Goal: Task Accomplishment & Management: Use online tool/utility

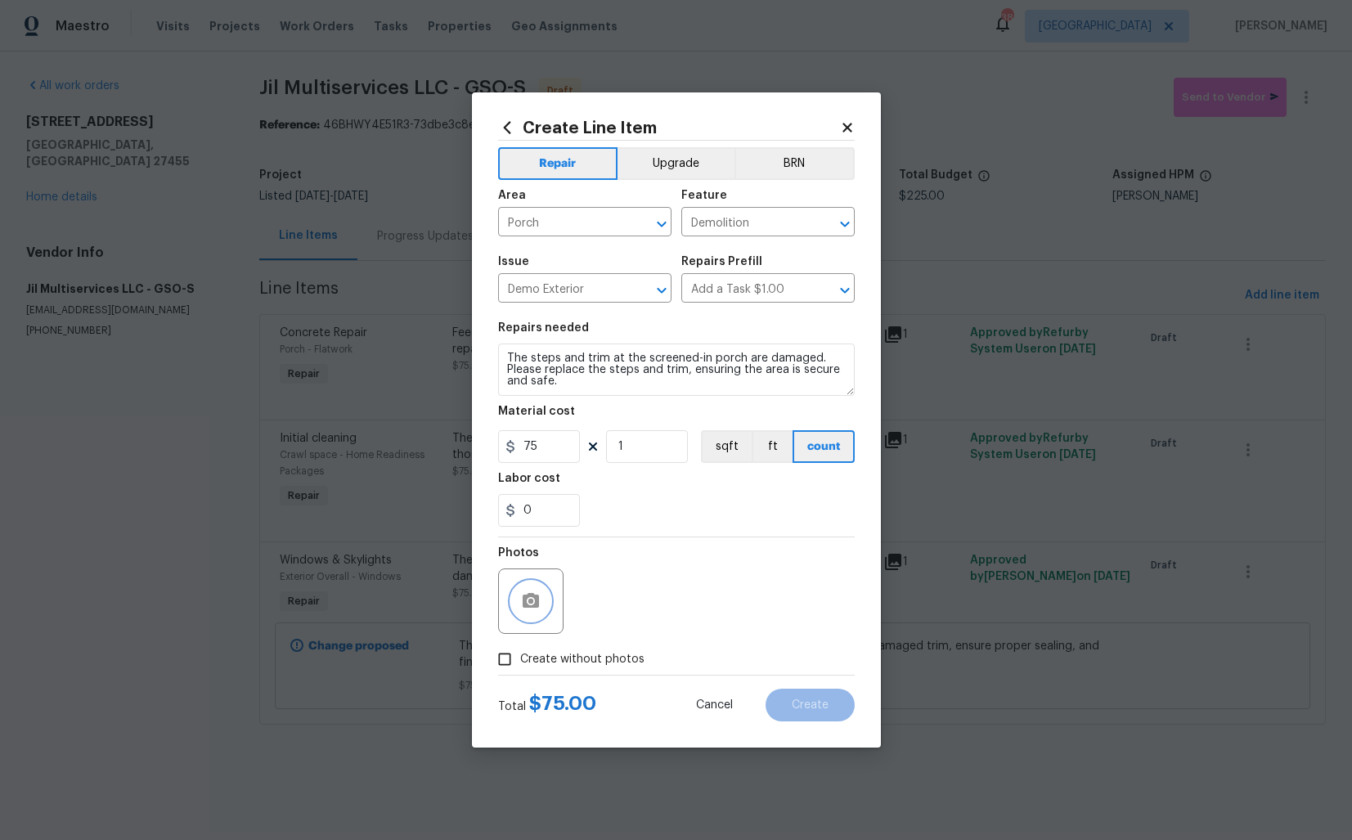
click at [541, 598] on button "button" at bounding box center [530, 600] width 39 height 39
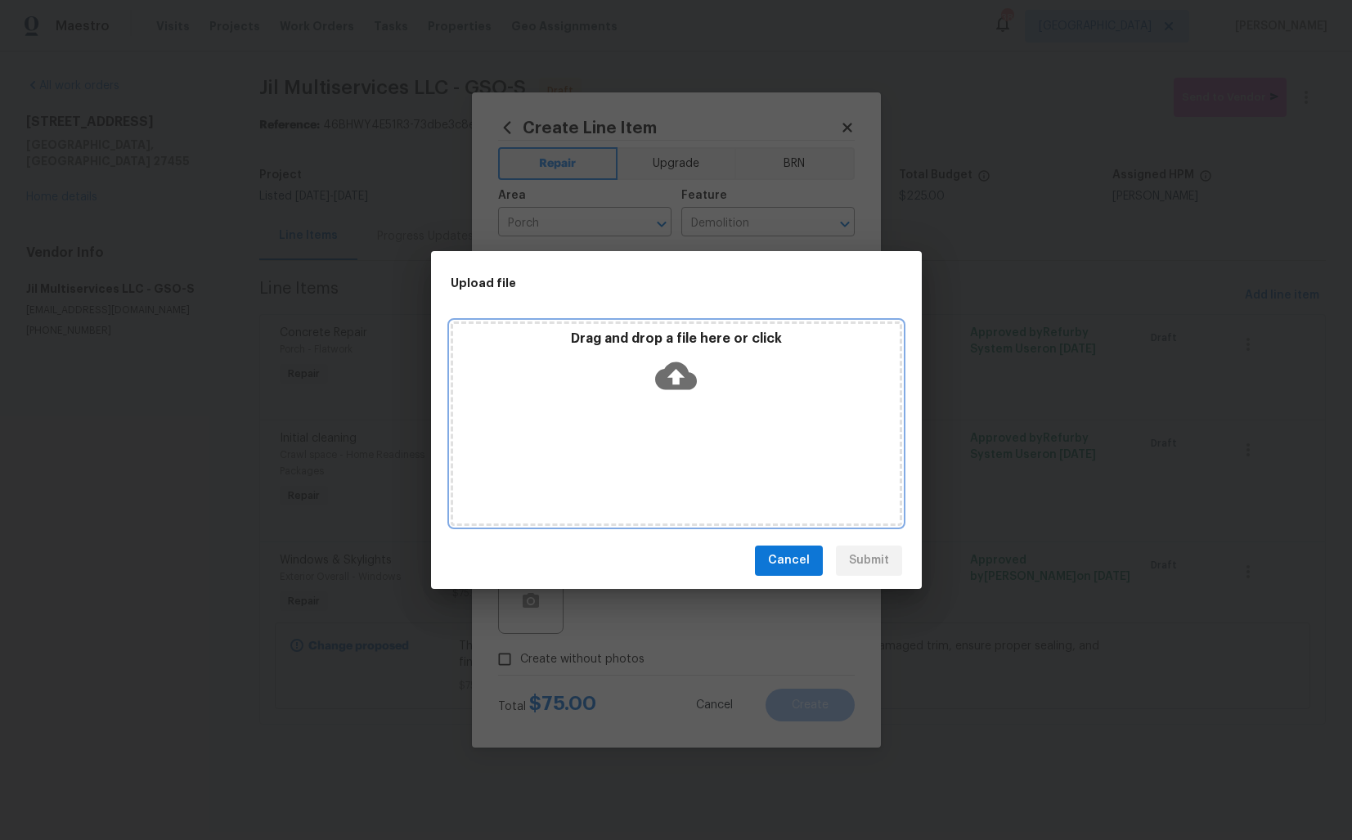
click at [673, 375] on icon at bounding box center [676, 376] width 42 height 42
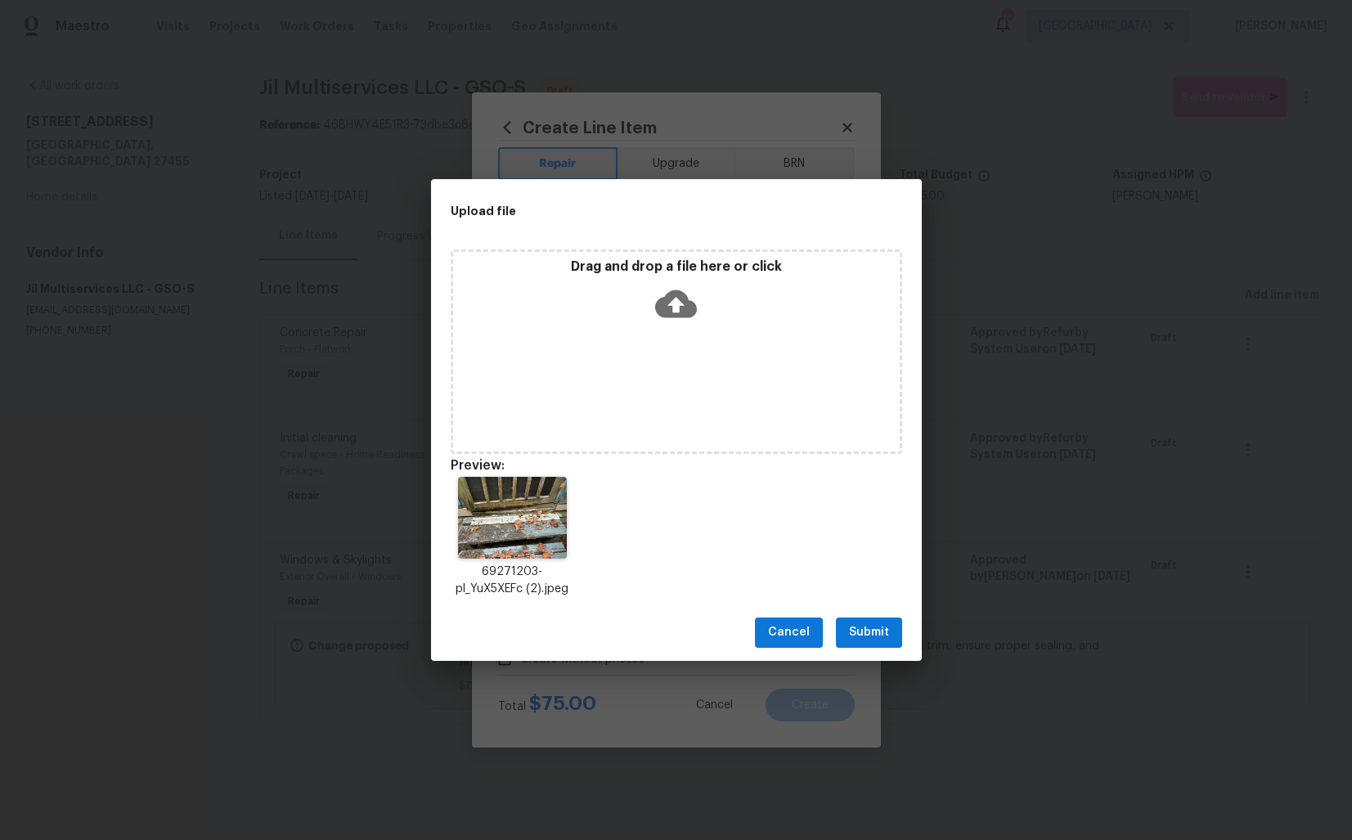
click at [877, 634] on span "Submit" at bounding box center [869, 632] width 40 height 20
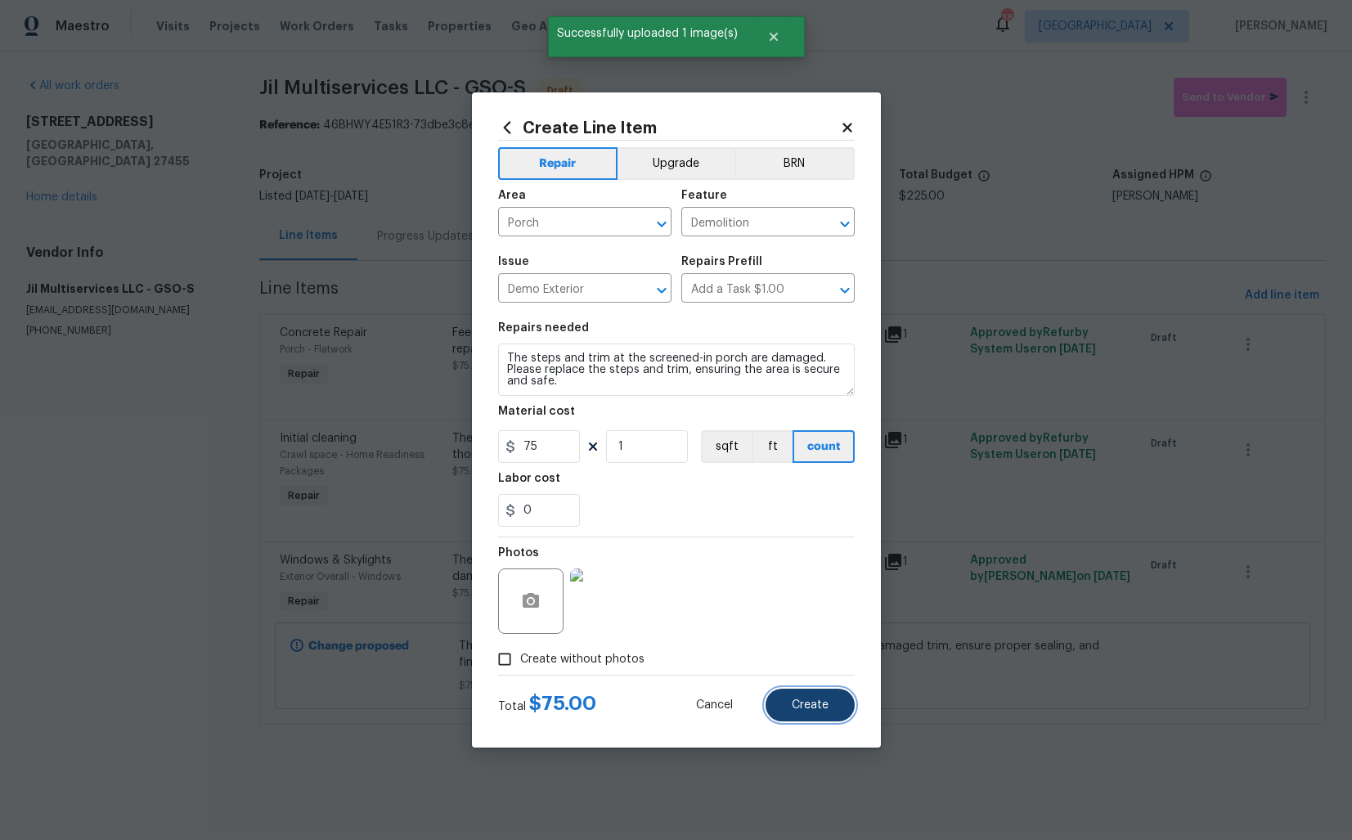
click at [811, 715] on button "Create" at bounding box center [809, 705] width 89 height 33
type input "0"
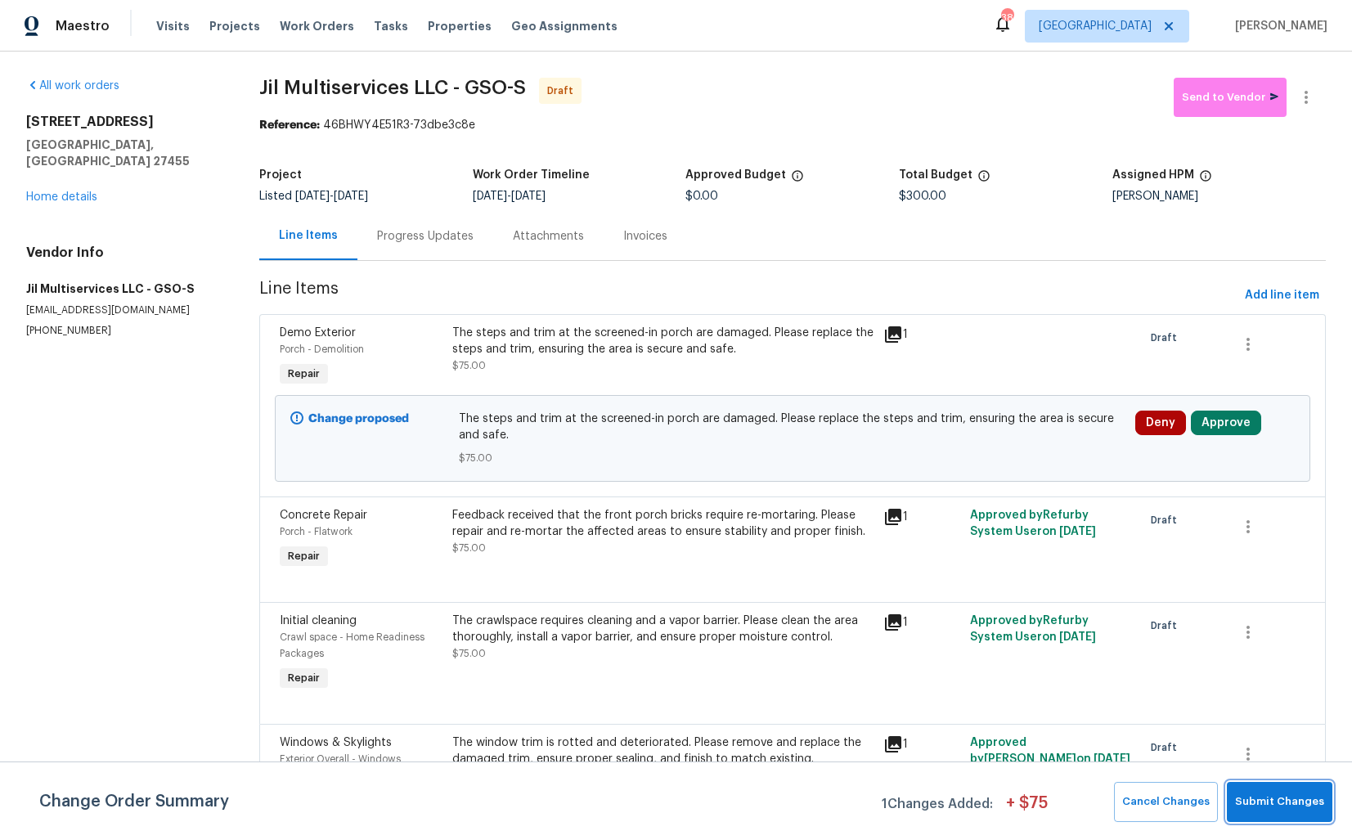
click at [1267, 797] on span "Submit Changes" at bounding box center [1279, 801] width 89 height 19
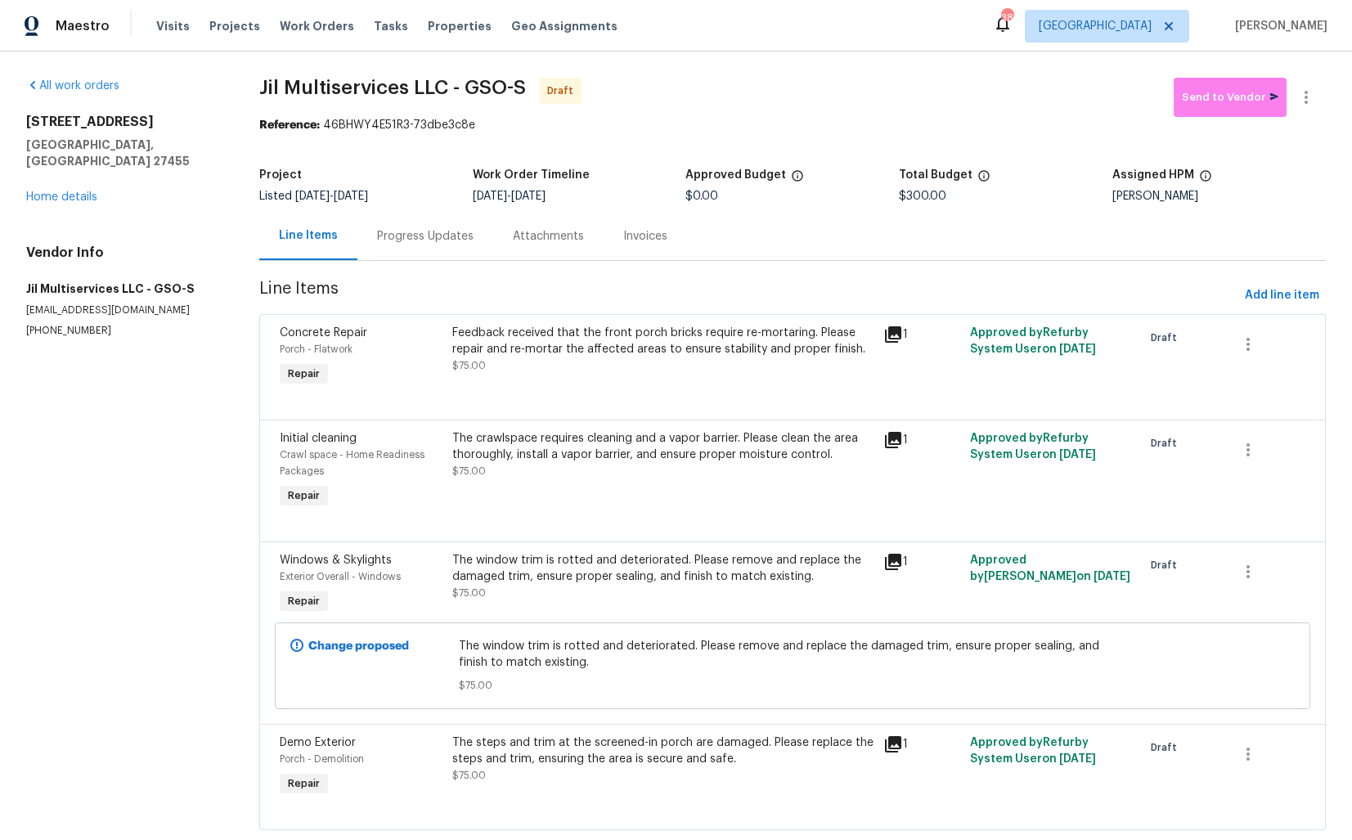
click at [491, 183] on div "Work Order Timeline" at bounding box center [579, 179] width 213 height 21
click at [415, 237] on div "Progress Updates" at bounding box center [425, 236] width 96 height 16
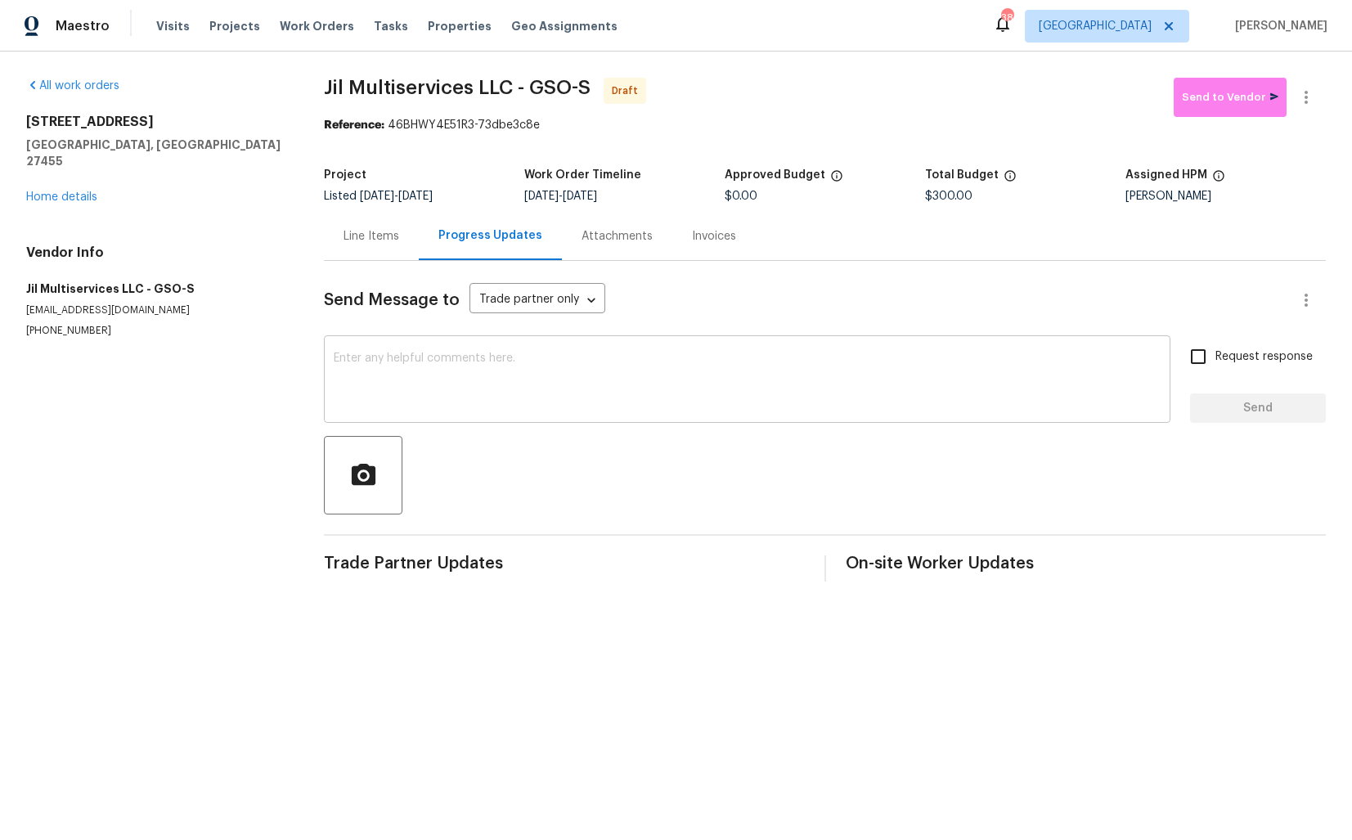
click at [567, 375] on textarea at bounding box center [747, 380] width 827 height 57
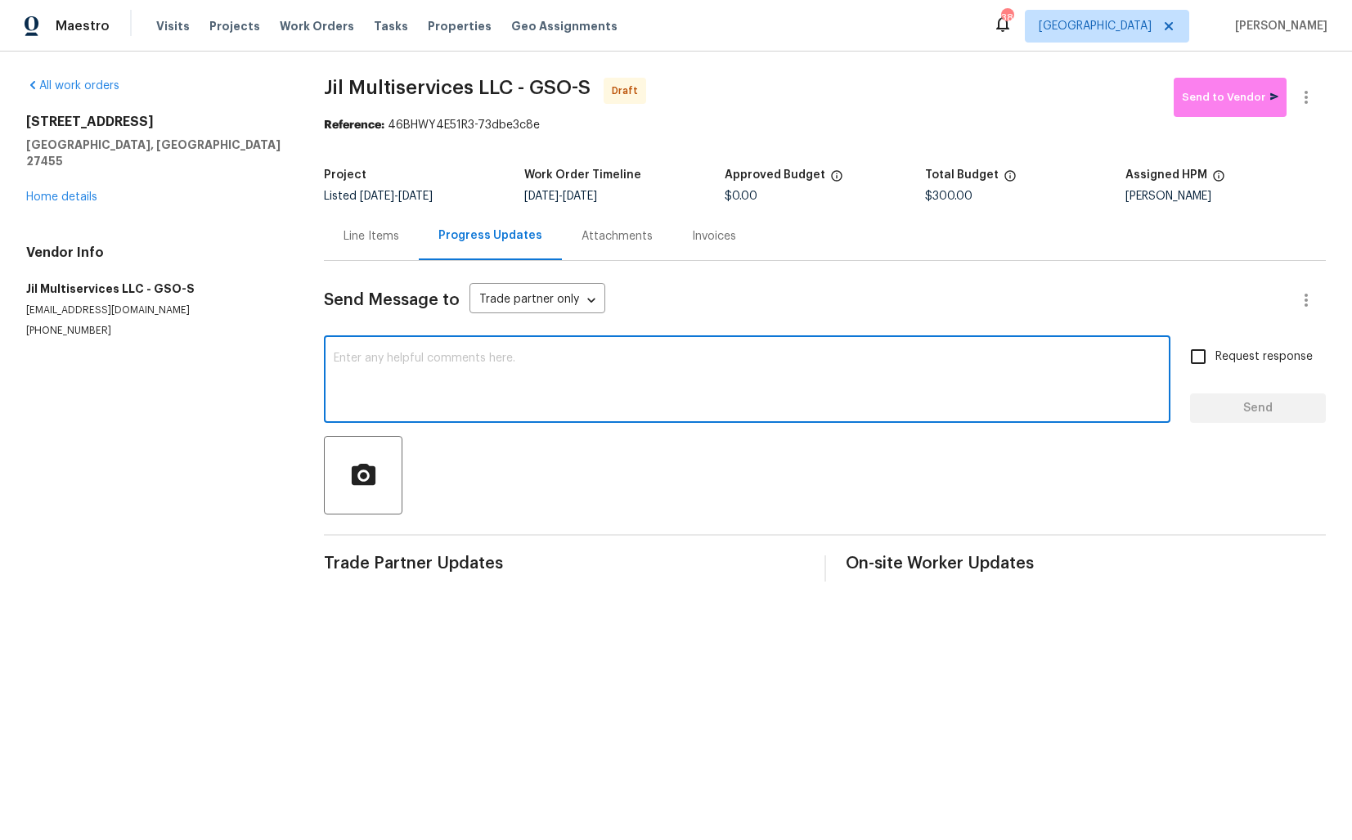
click at [560, 380] on textarea at bounding box center [747, 380] width 827 height 57
paste textarea "Hi this is Arvind with Opendoor. I’m confirming you received the WO for the pro…"
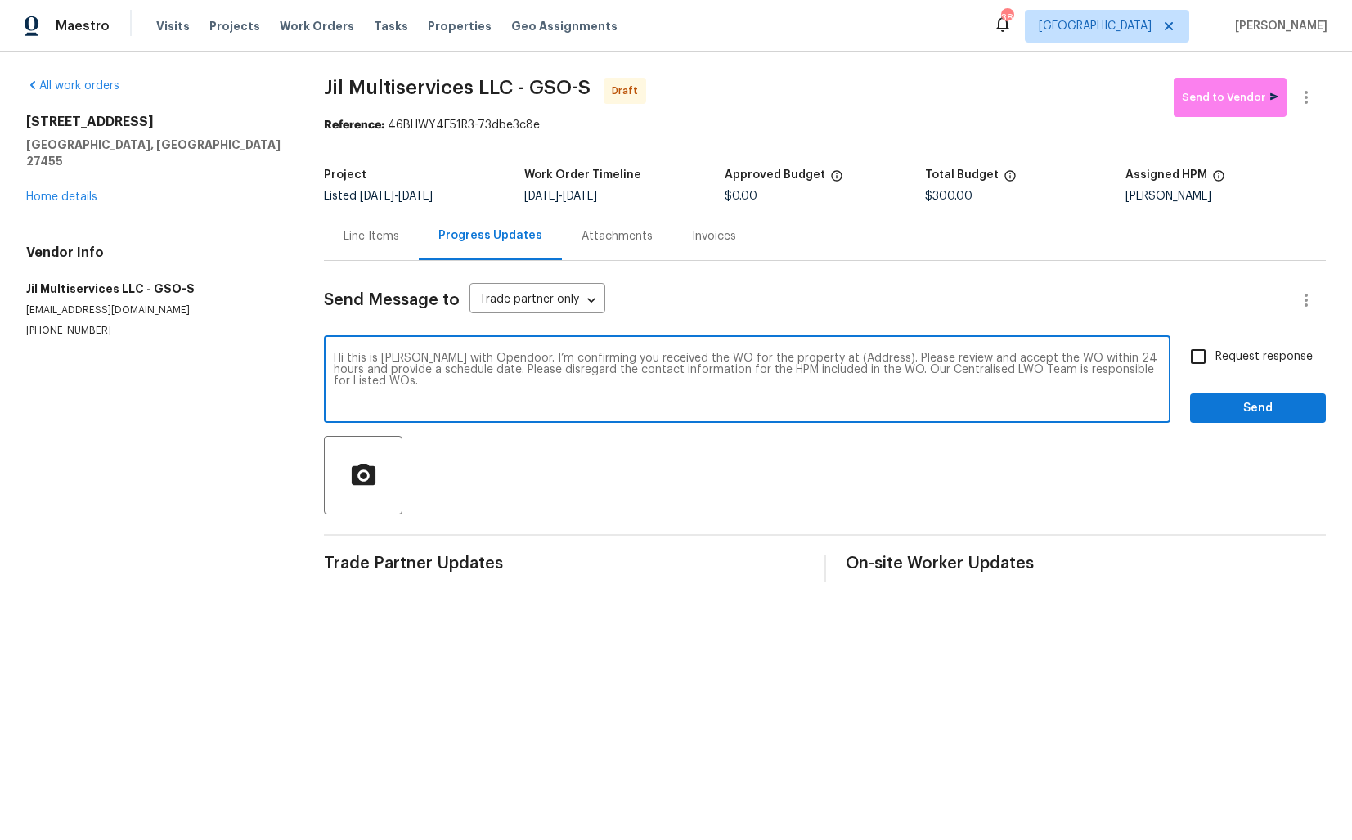
drag, startPoint x: 850, startPoint y: 360, endPoint x: 809, endPoint y: 358, distance: 41.7
click at [809, 358] on textarea "Hi this is Arvind with Opendoor. I’m confirming you received the WO for the pro…" at bounding box center [747, 380] width 827 height 57
click at [838, 357] on textarea "Hi this is Arvind with Opendoor. I’m confirming you received the WO for the pro…" at bounding box center [747, 380] width 827 height 57
drag, startPoint x: 855, startPoint y: 358, endPoint x: 804, endPoint y: 357, distance: 51.5
click at [804, 357] on textarea "Hi this is Arvind with Opendoor. I’m confirming you received the WO for the pro…" at bounding box center [747, 380] width 827 height 57
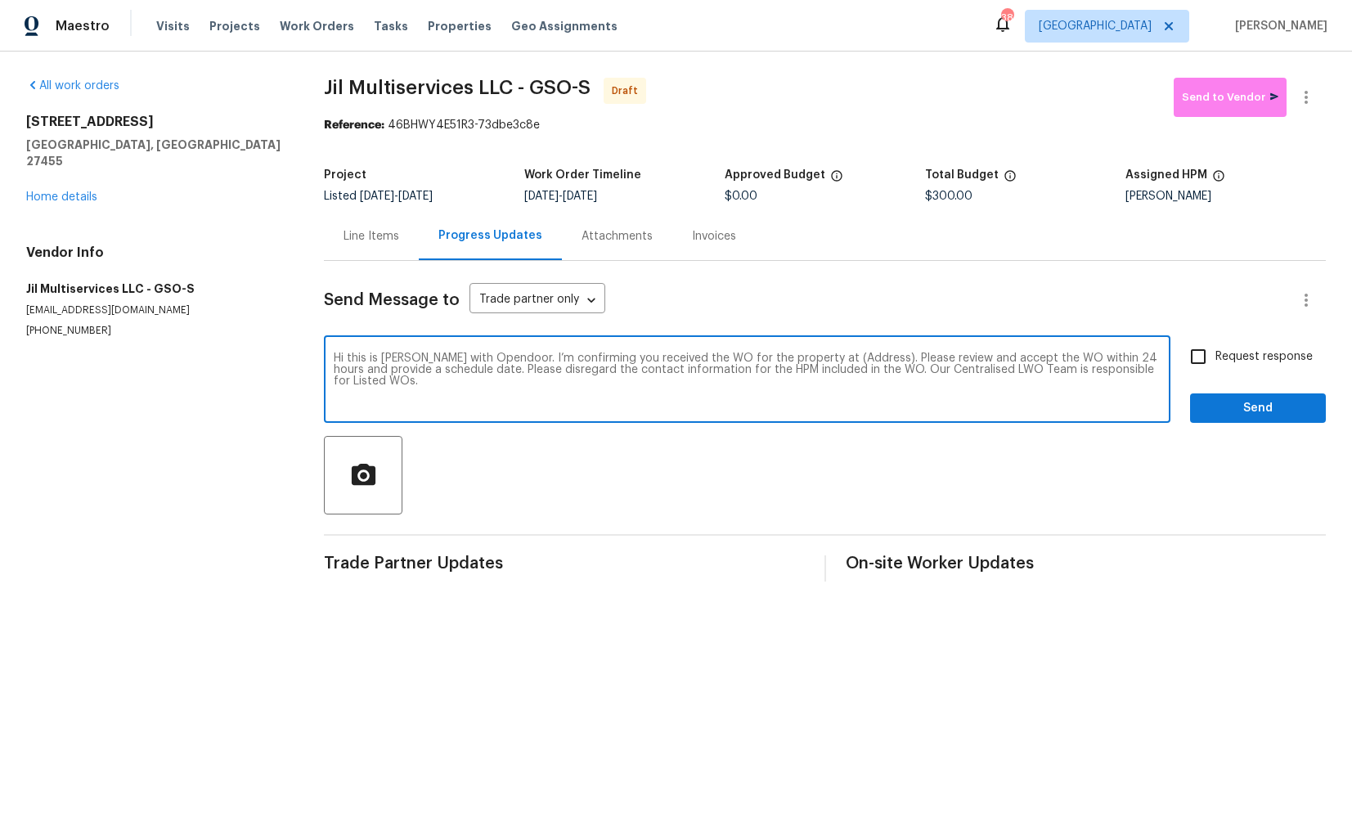
paste textarea "4108 Ridgedale Dr, Greensboro, NC 27455"
type textarea "Hi this is Arvind with Opendoor. I’m confirming you received the WO for the pro…"
click at [1200, 357] on input "Request response" at bounding box center [1198, 356] width 34 height 34
checkbox input "true"
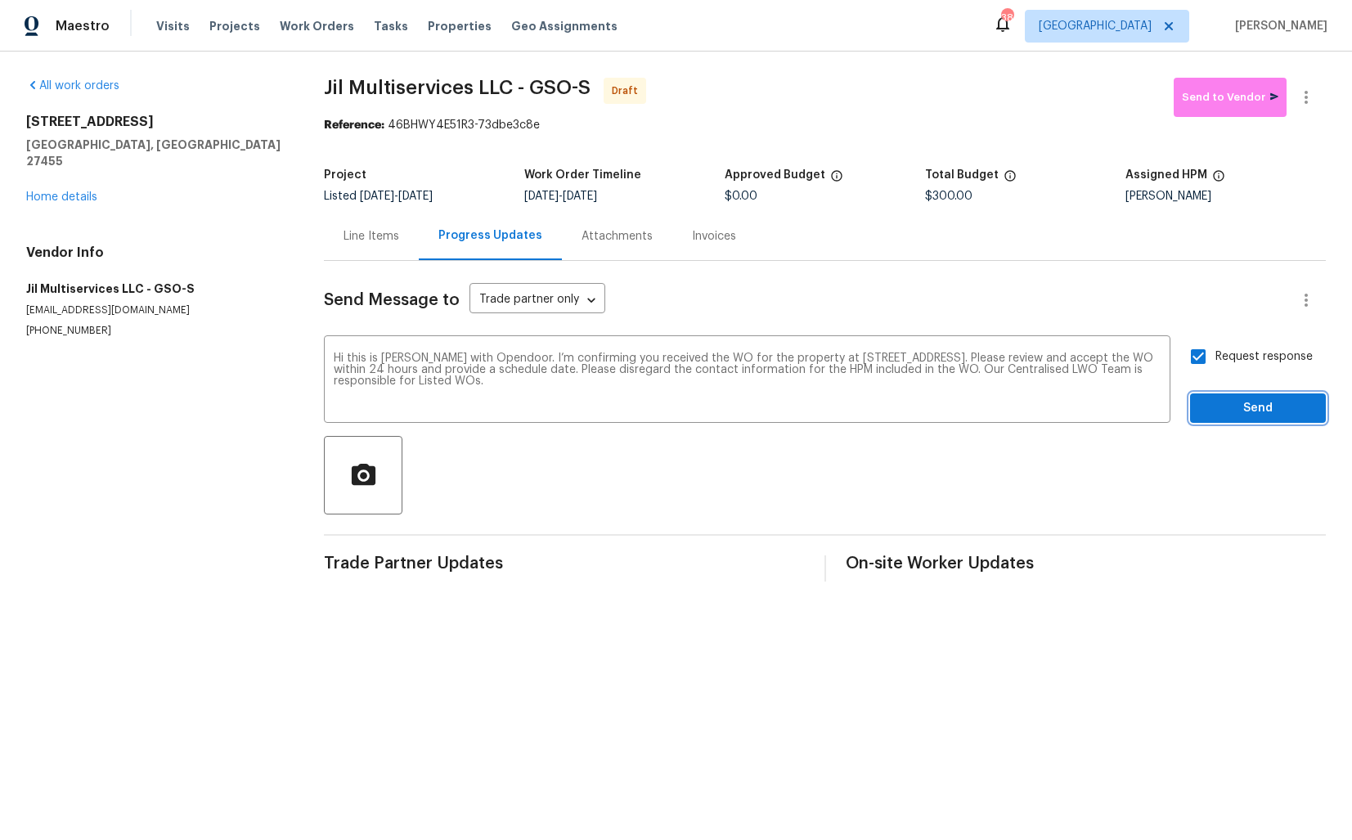
click at [1230, 411] on span "Send" at bounding box center [1258, 408] width 110 height 20
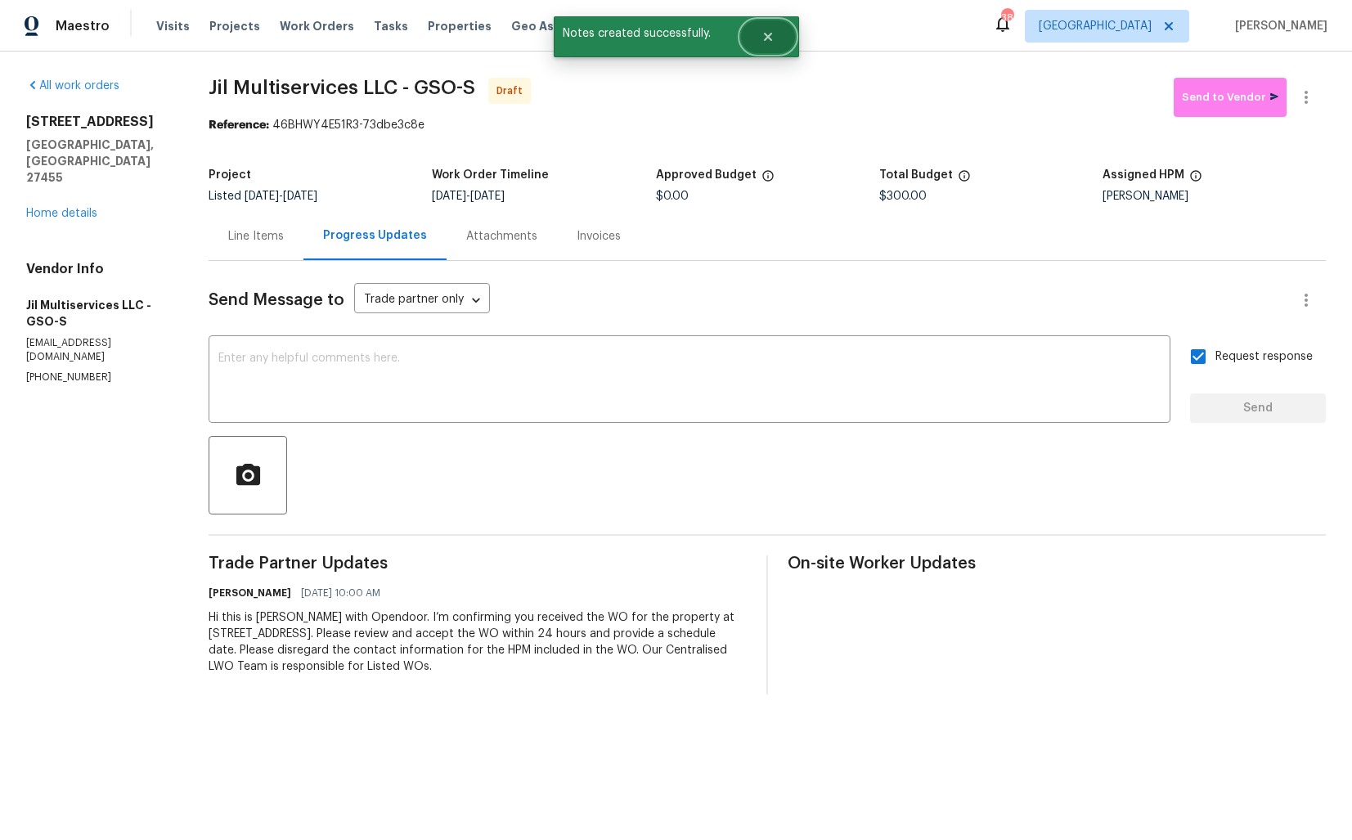
click at [777, 30] on button "Close" at bounding box center [768, 36] width 54 height 33
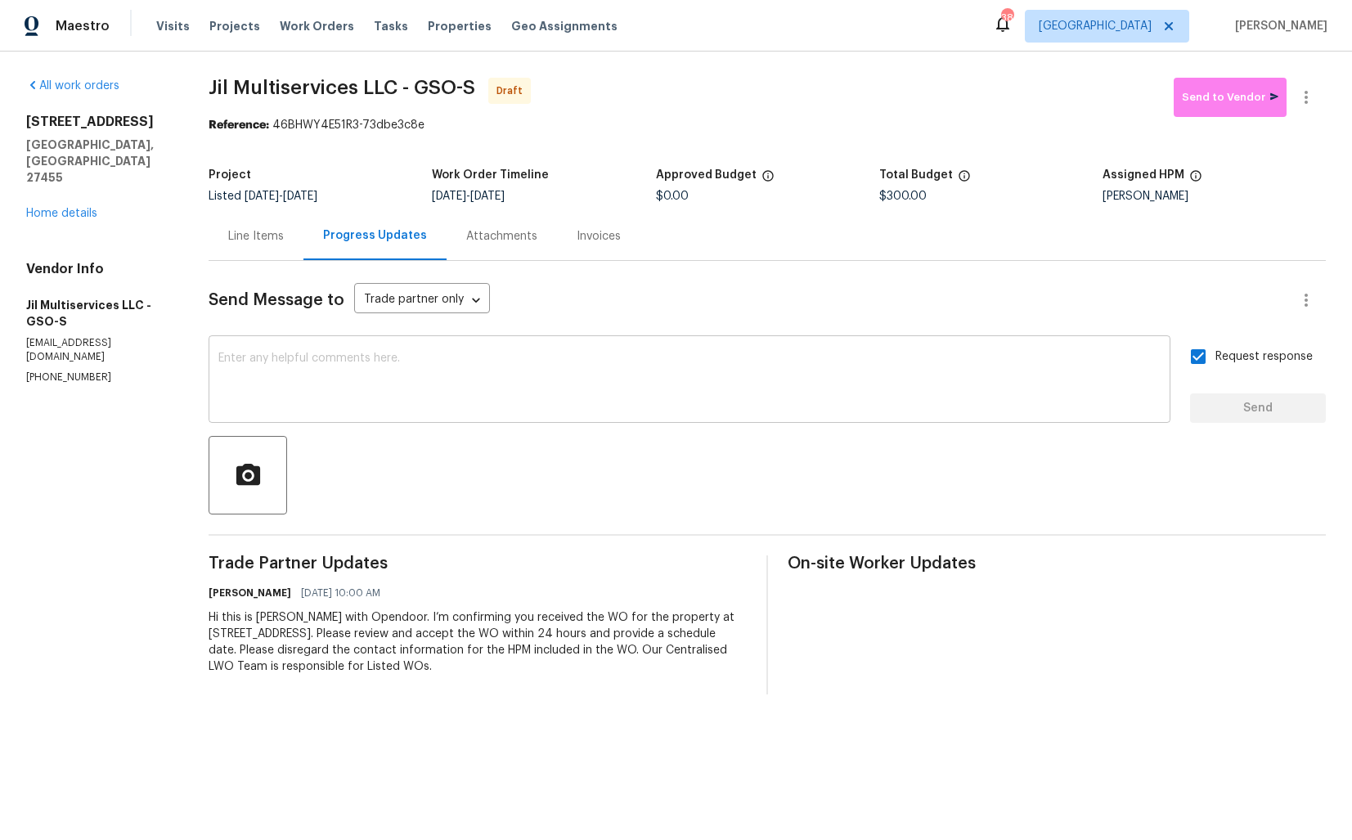
click at [646, 339] on div "x ​" at bounding box center [690, 380] width 962 height 83
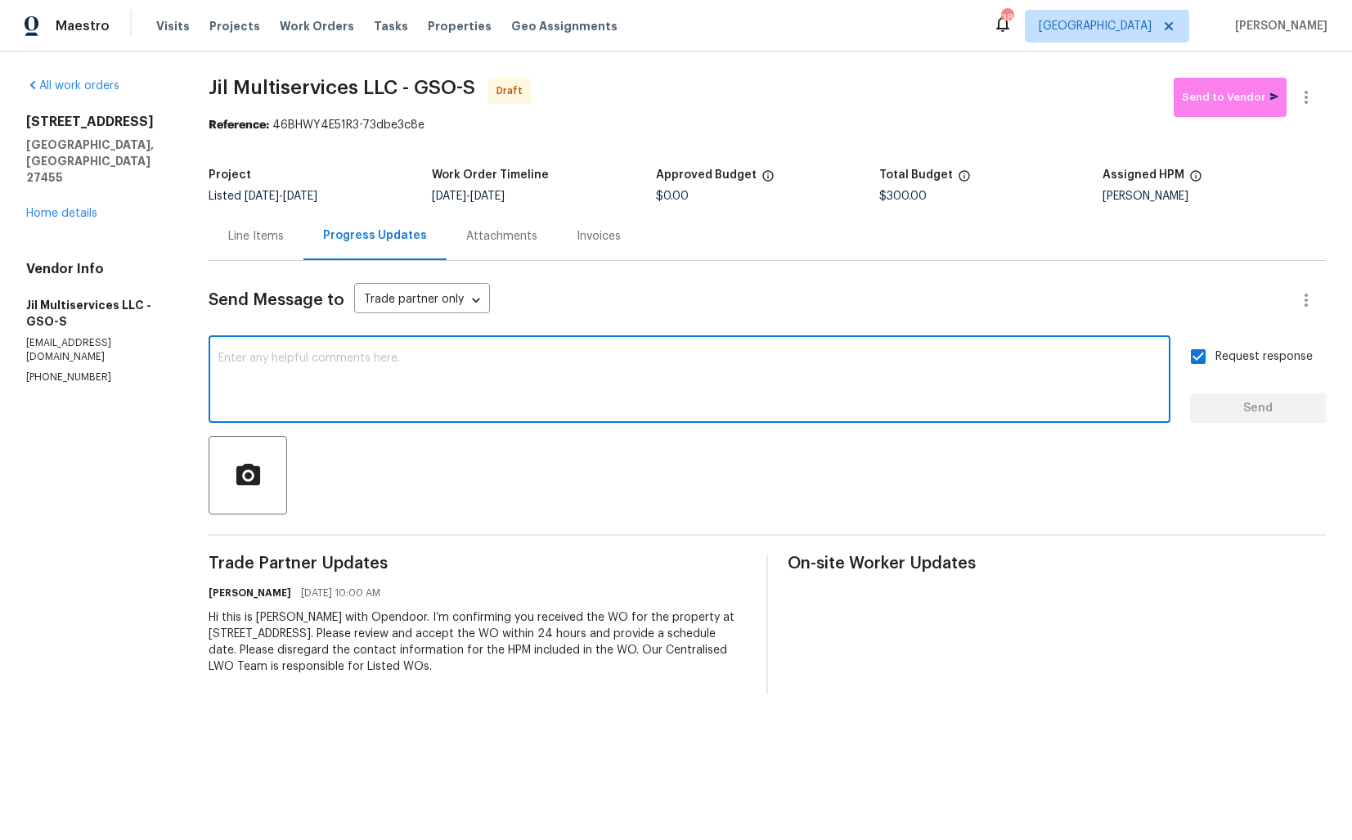
paste textarea "Attention All Work Orders must include before-photos (both close-up and wide-an…"
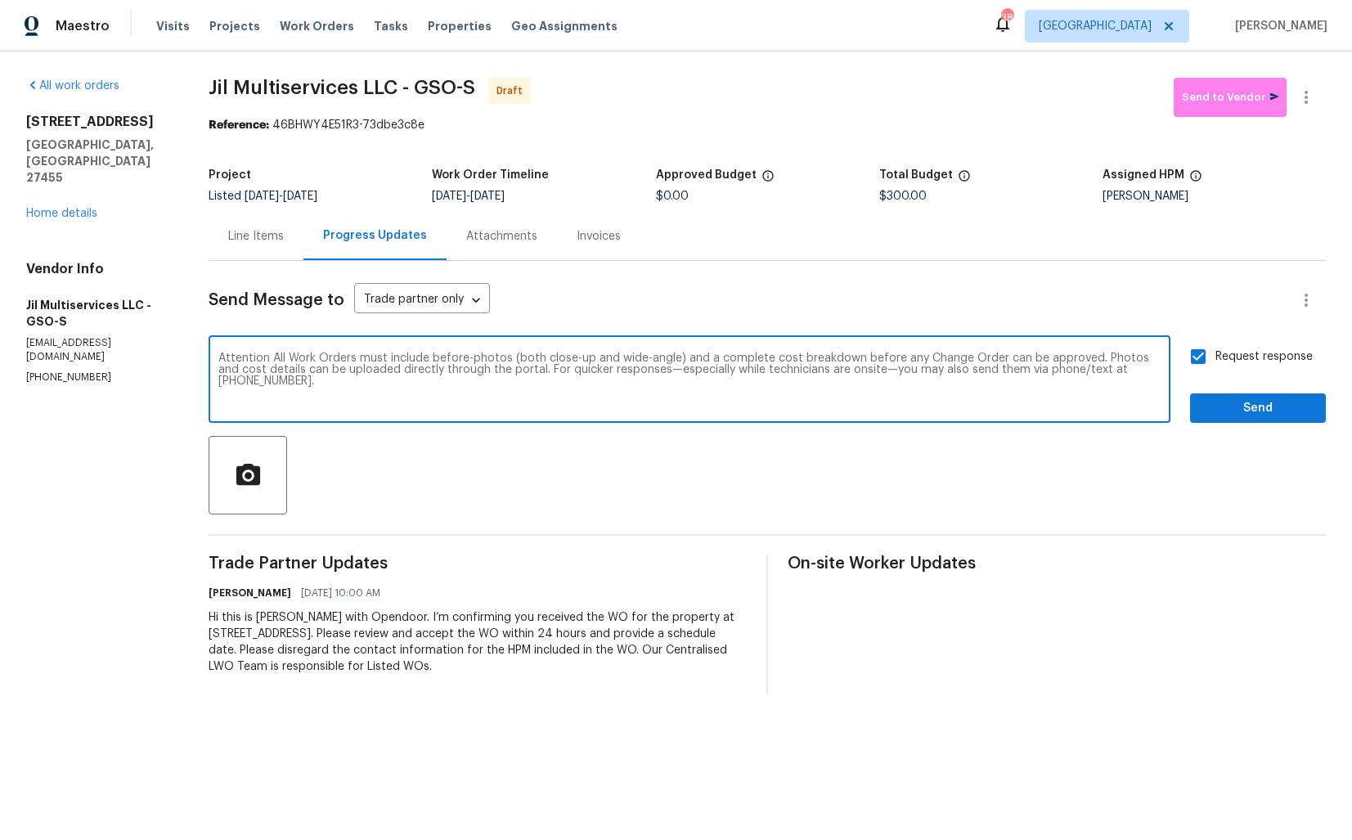
type textarea "Attention All Work Orders must include before-photos (both close-up and wide-an…"
click at [1225, 413] on span "Send" at bounding box center [1258, 408] width 110 height 20
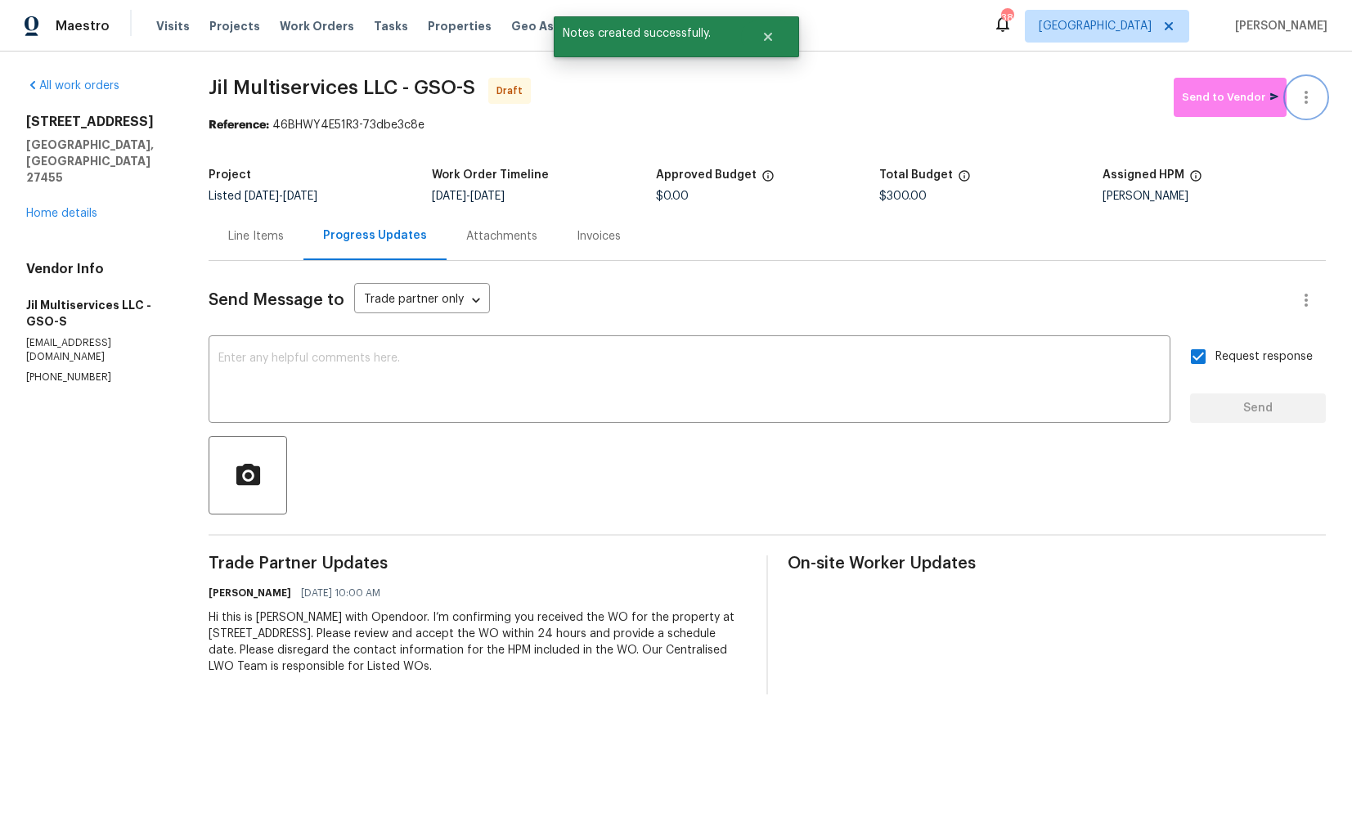
click at [1320, 91] on button "button" at bounding box center [1305, 97] width 39 height 39
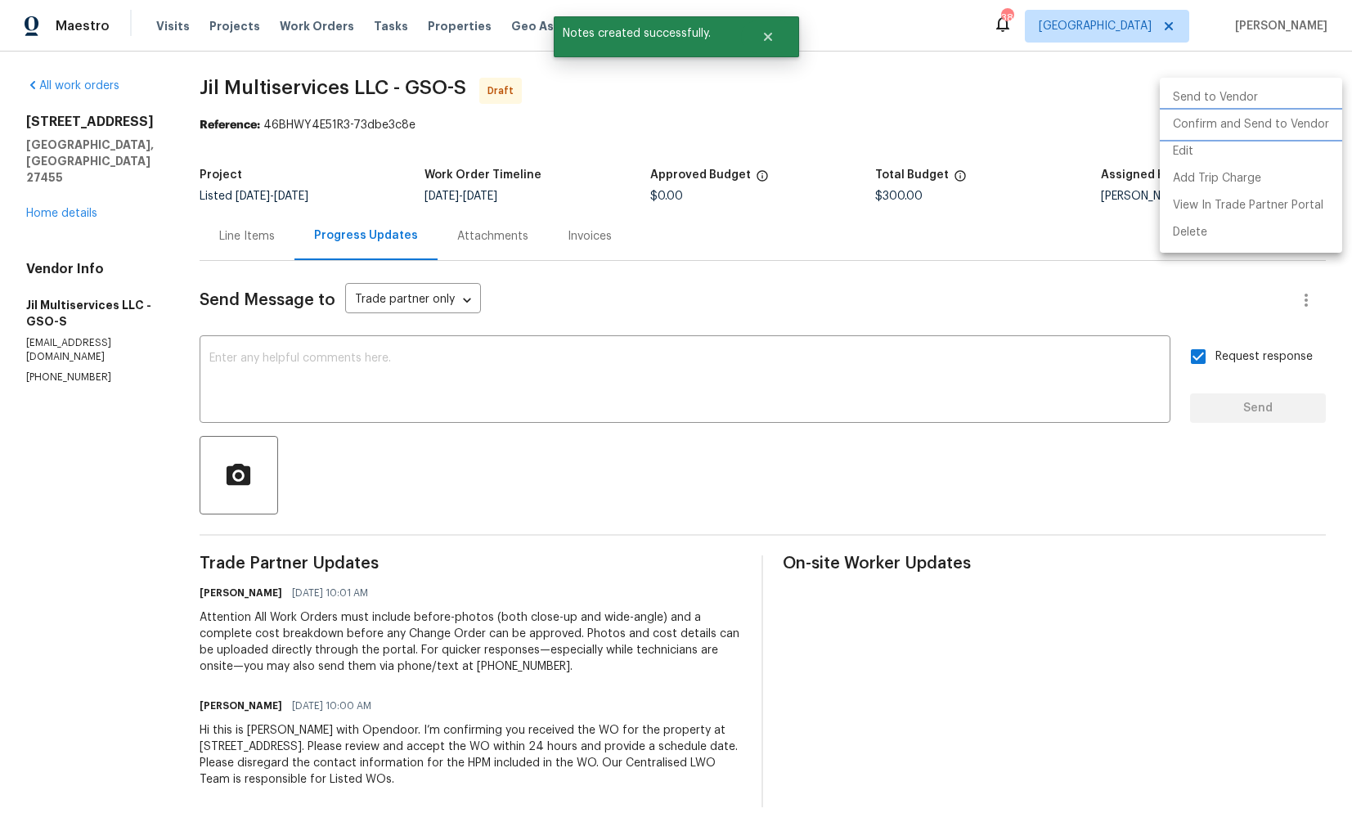
click at [1214, 124] on li "Confirm and Send to Vendor" at bounding box center [1251, 124] width 182 height 27
click at [723, 150] on div at bounding box center [676, 420] width 1352 height 840
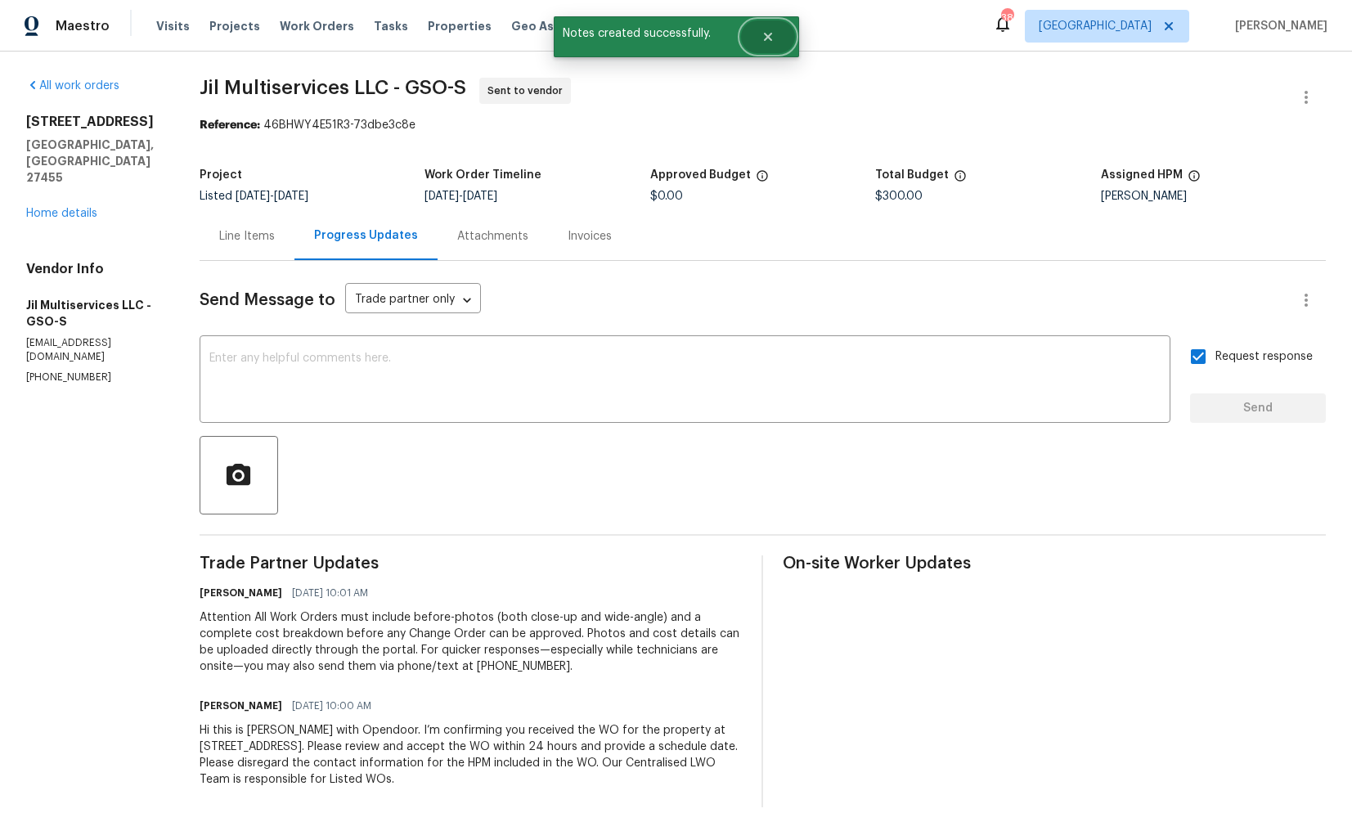
click at [766, 35] on icon "Close" at bounding box center [767, 37] width 8 height 8
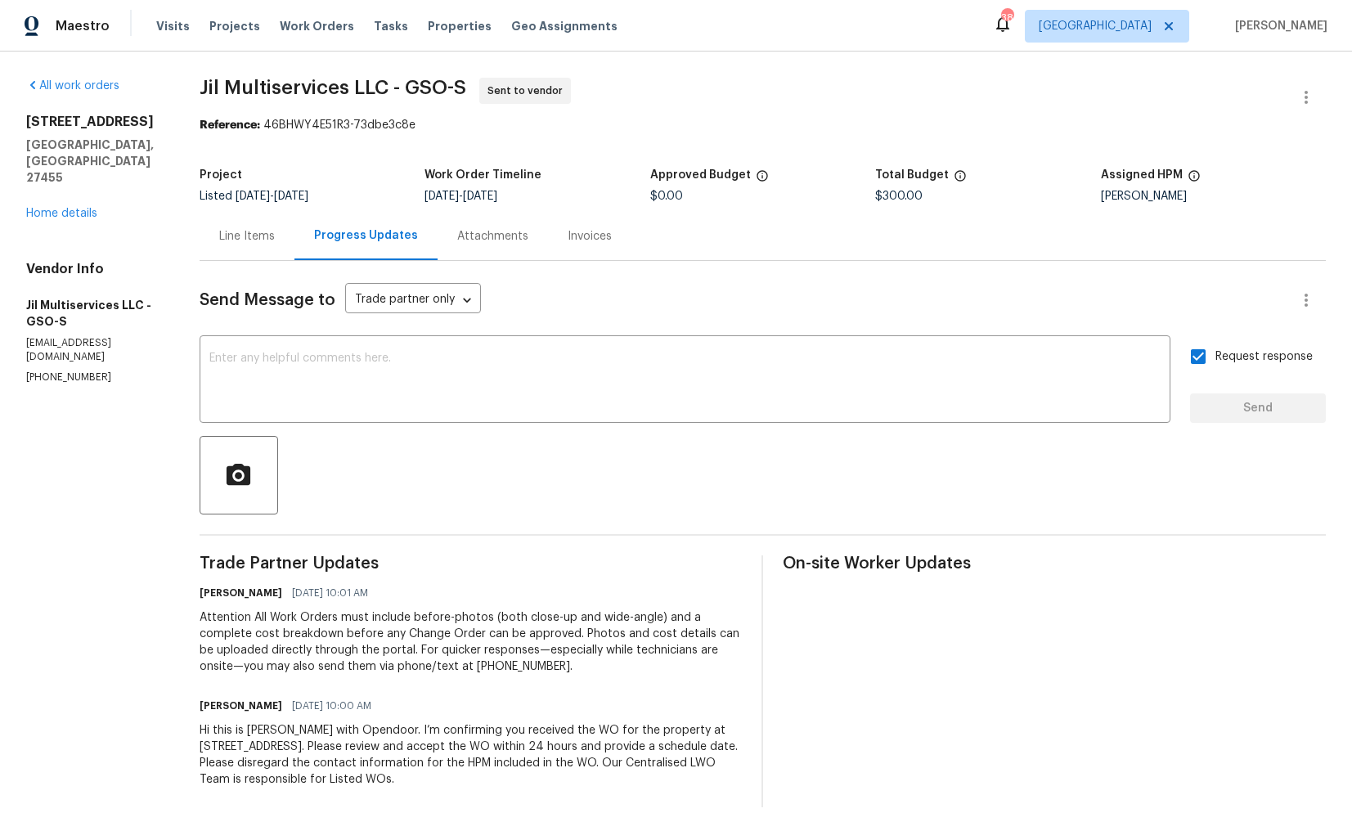
click at [267, 79] on span "Jil Multiservices LLC - GSO-S" at bounding box center [333, 88] width 267 height 20
copy span "Jil Multiservices LLC - GSO-S"
click at [586, 150] on section "Jil Multiservices LLC - GSO-S Sent to vendor Reference: 46BHWY4E51R3-73dbe3c8e …" at bounding box center [763, 442] width 1126 height 729
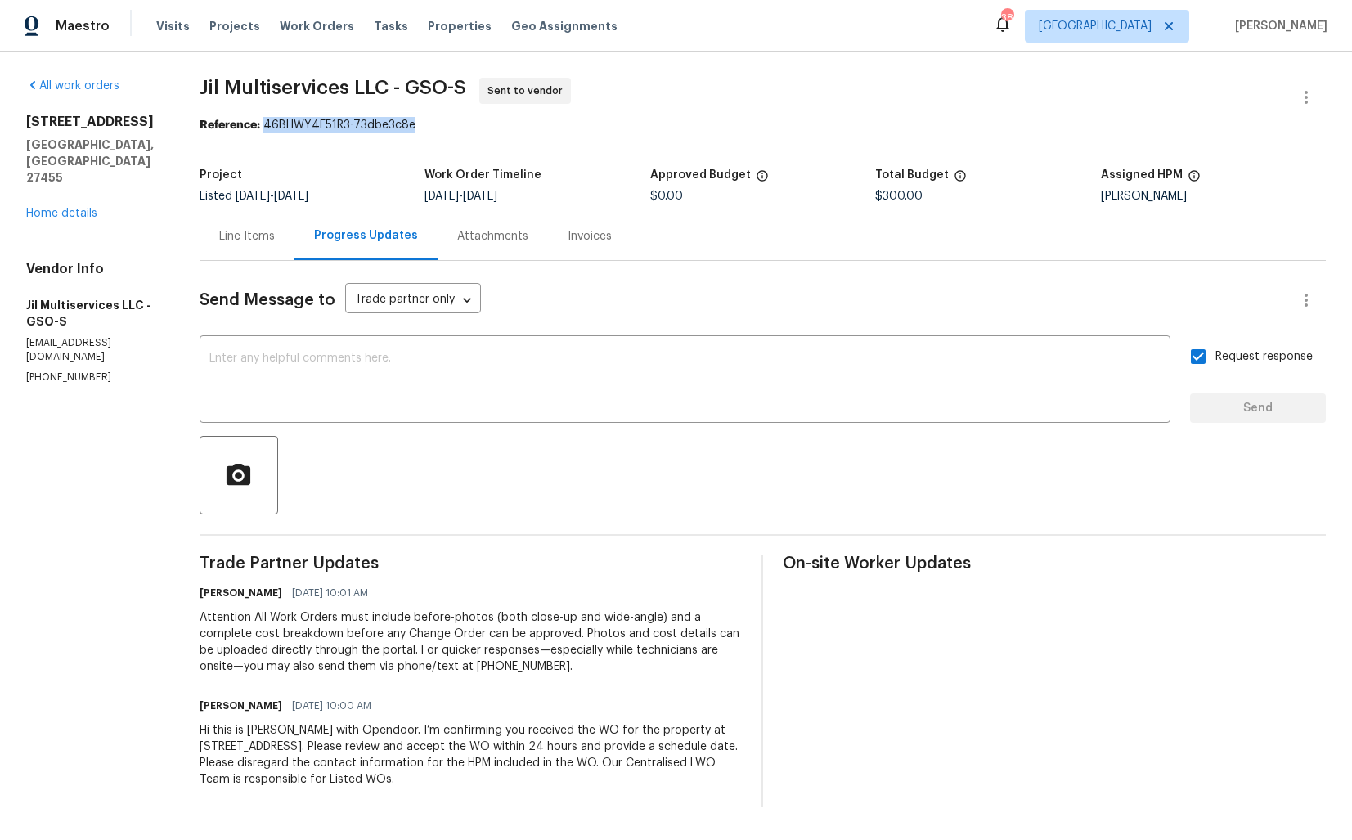
drag, startPoint x: 267, startPoint y: 125, endPoint x: 546, endPoint y: 125, distance: 278.9
click at [546, 125] on div "Reference: 46BHWY4E51R3-73dbe3c8e" at bounding box center [763, 125] width 1126 height 16
copy div "46BHWY4E51R3-73dbe3c8e"
click at [897, 91] on span "Jil Multiservices LLC - GSO-S Sent to vendor" at bounding box center [743, 97] width 1087 height 39
click at [65, 208] on link "Home details" at bounding box center [61, 213] width 71 height 11
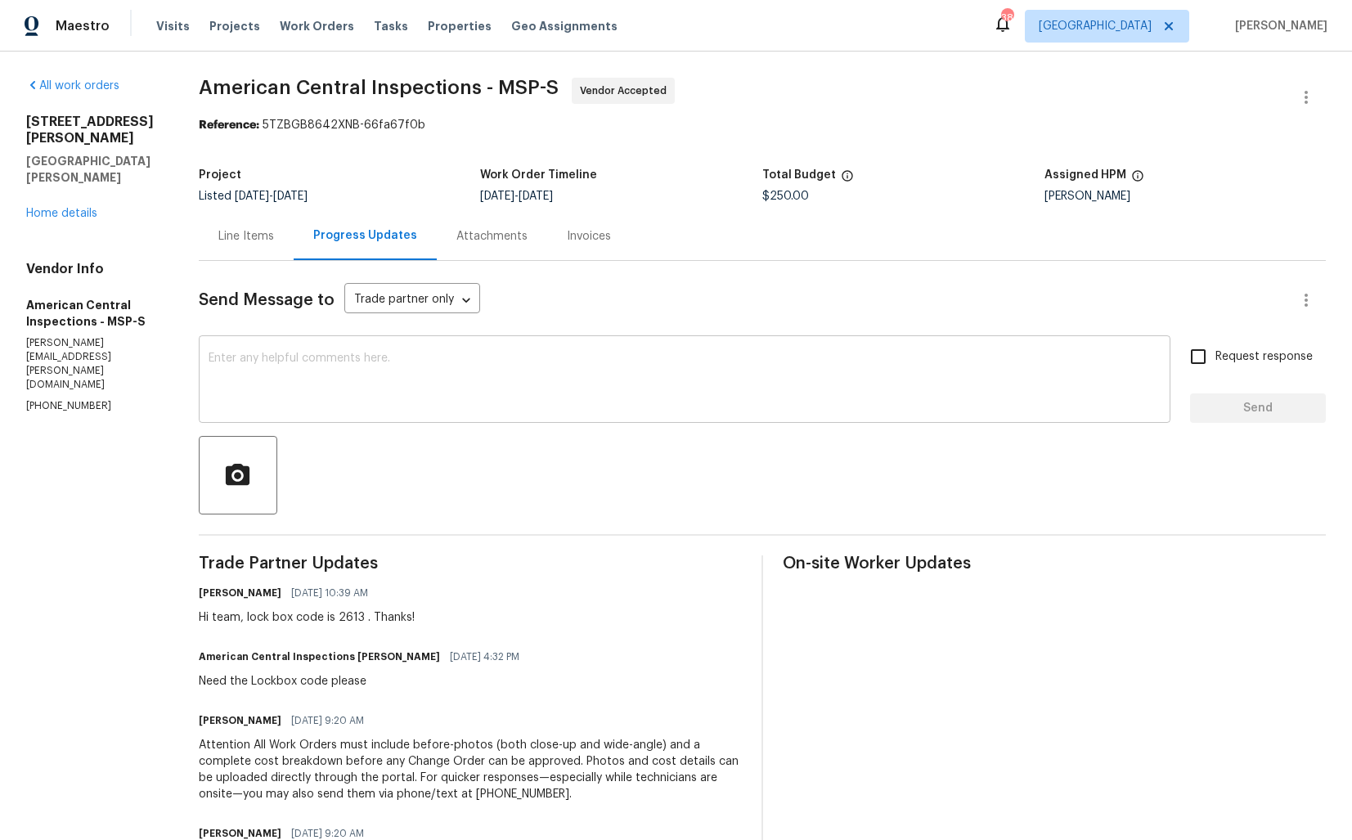
click at [461, 359] on textarea at bounding box center [685, 380] width 952 height 57
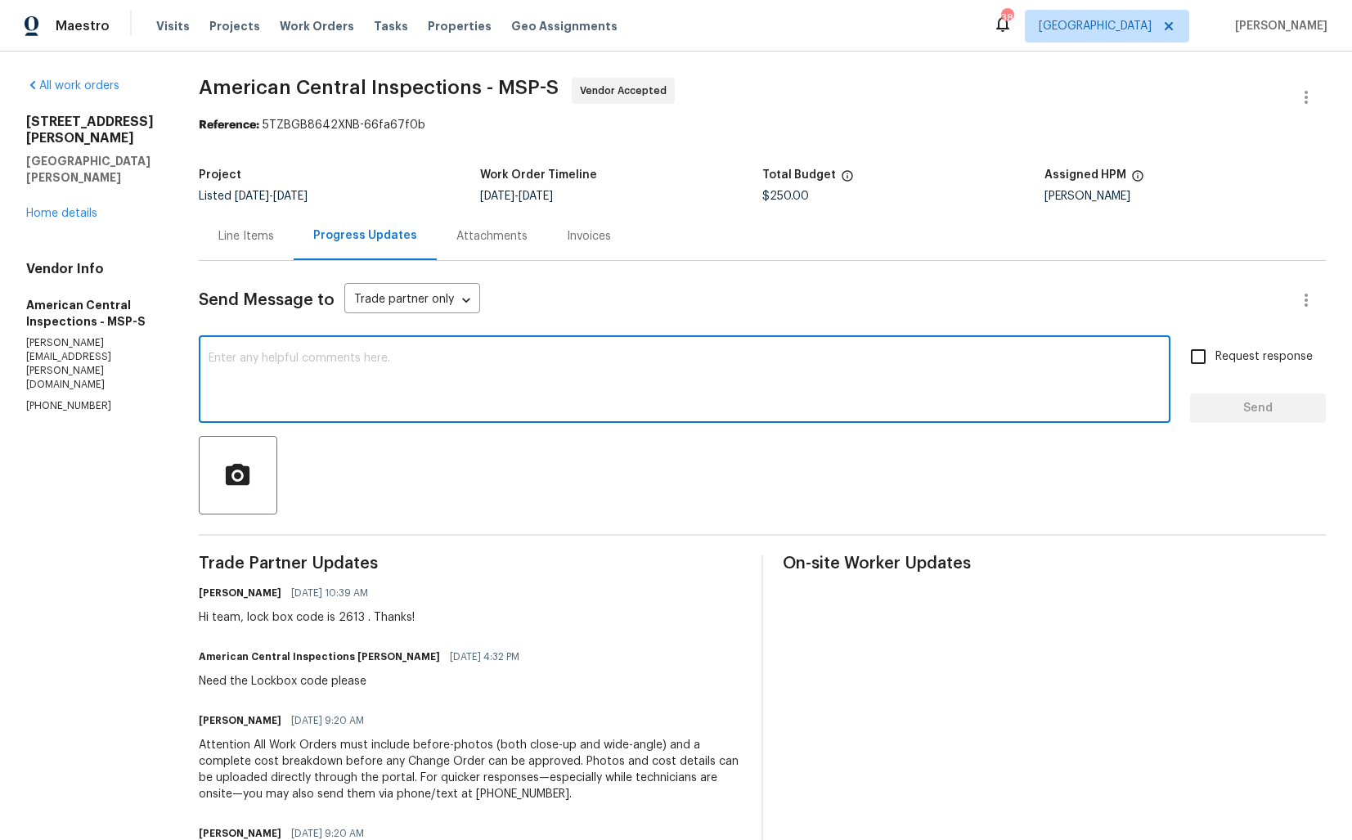
click at [859, 376] on textarea at bounding box center [685, 380] width 952 height 57
paste textarea "Hi team, do we have an update on the progression status of the work order? Woul…"
drag, startPoint x: 621, startPoint y: 355, endPoint x: 793, endPoint y: 363, distance: 172.7
click at [793, 363] on textarea "Hi team, do we have an update on the progression status of the work order? Woul…" at bounding box center [685, 380] width 952 height 57
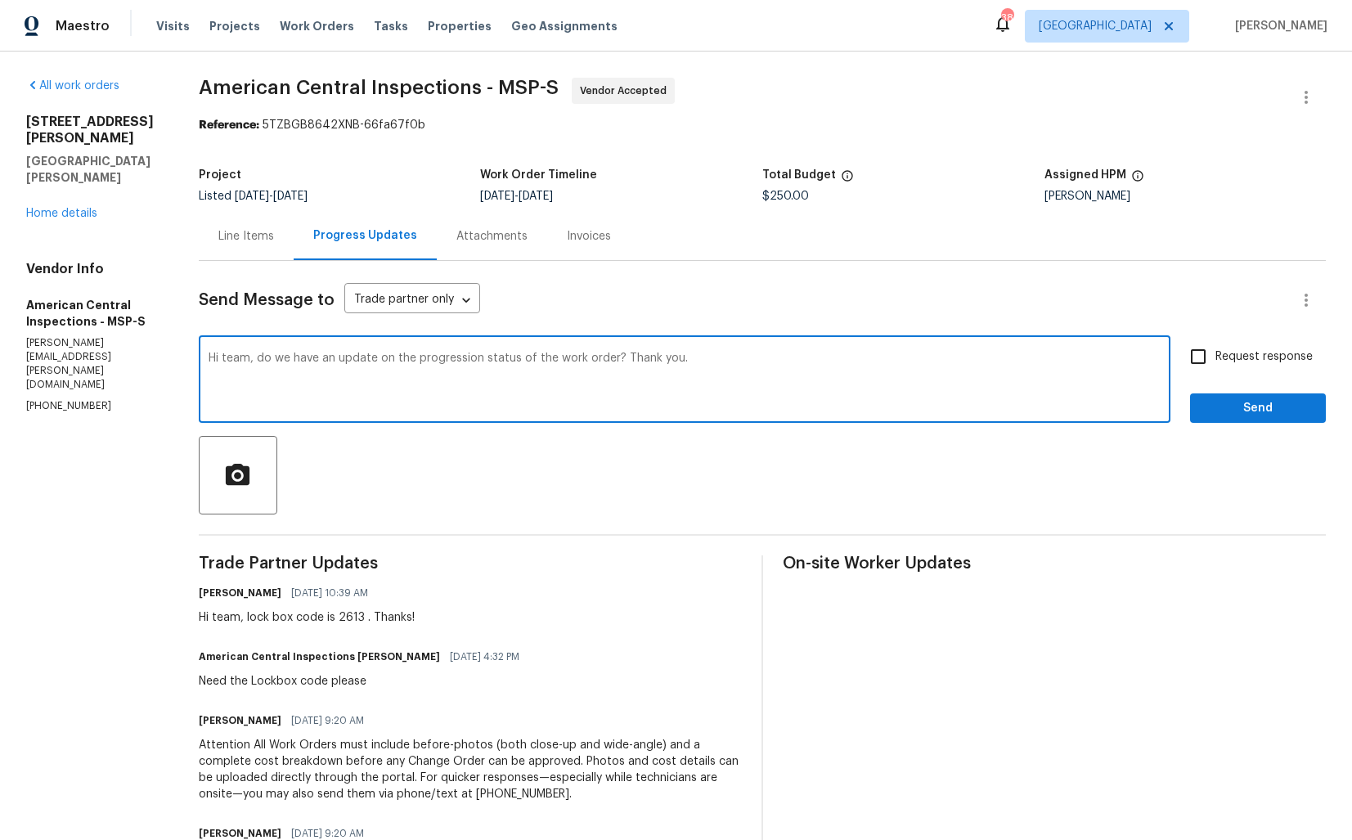
click at [828, 358] on textarea "Hi team, do we have an update on the progression status of the work order? Than…" at bounding box center [685, 380] width 952 height 57
type textarea "Hi team, do we have an update on the progression status of the work order? Than…"
click at [1243, 355] on span "Request response" at bounding box center [1263, 356] width 97 height 17
click at [1215, 355] on input "Request response" at bounding box center [1198, 356] width 34 height 34
checkbox input "true"
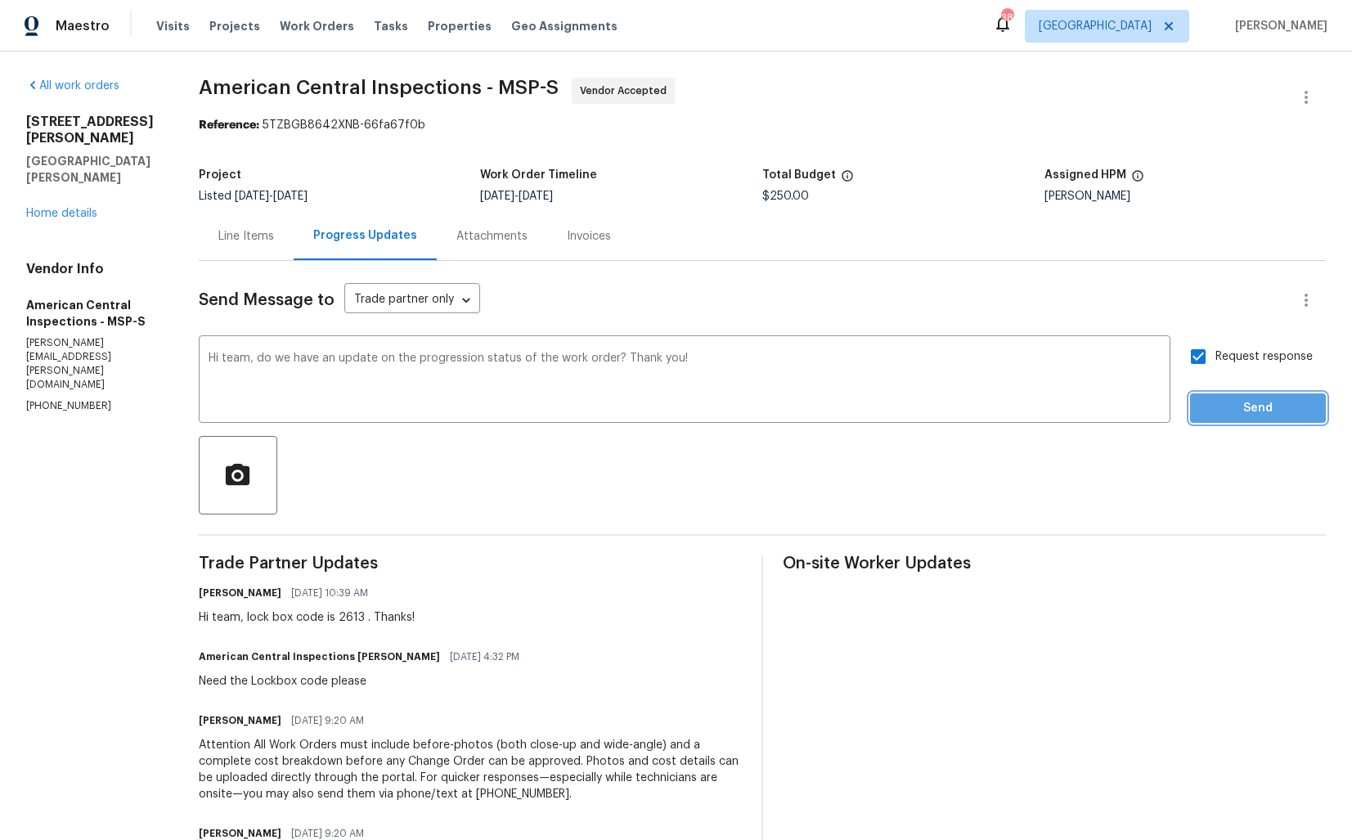
click at [1230, 410] on span "Send" at bounding box center [1258, 408] width 110 height 20
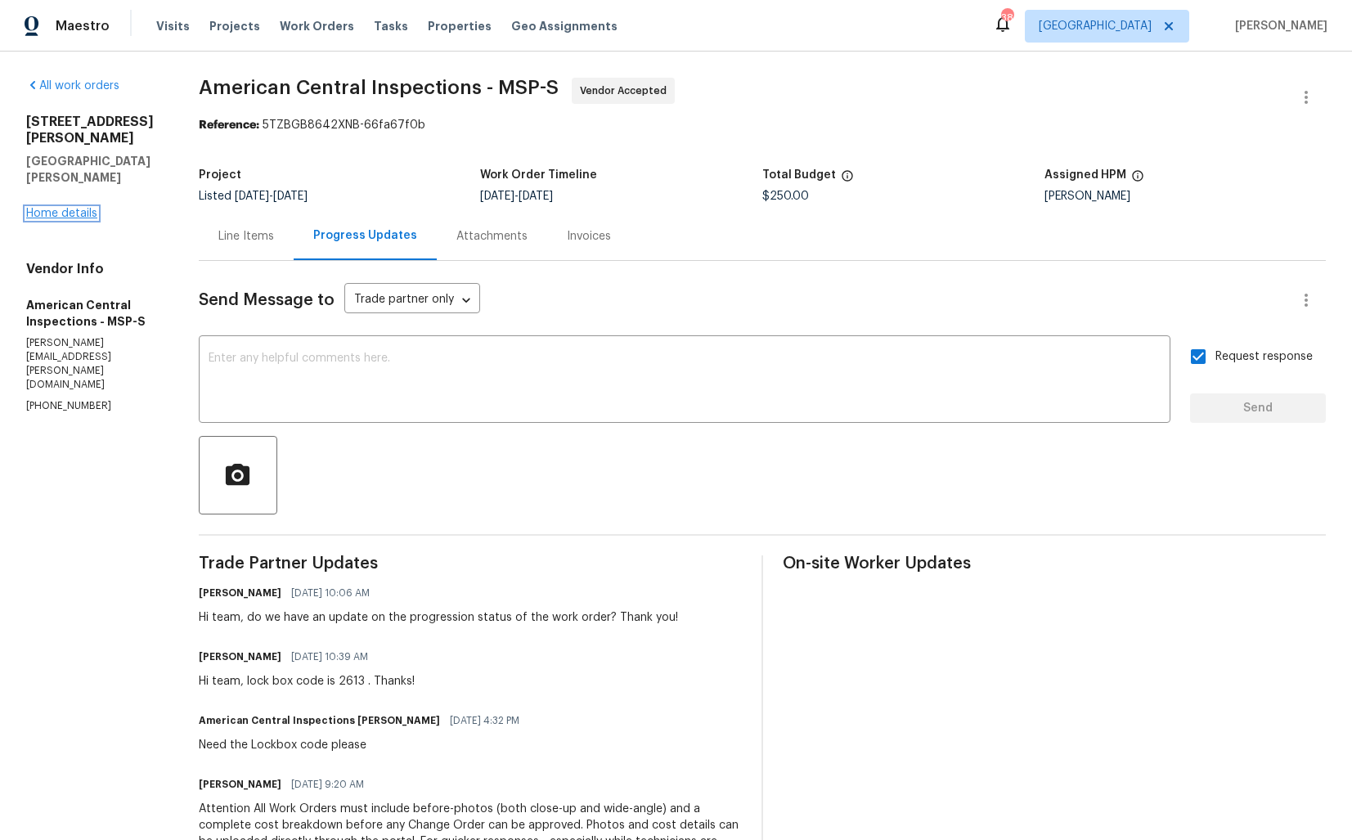
click at [49, 208] on link "Home details" at bounding box center [61, 213] width 71 height 11
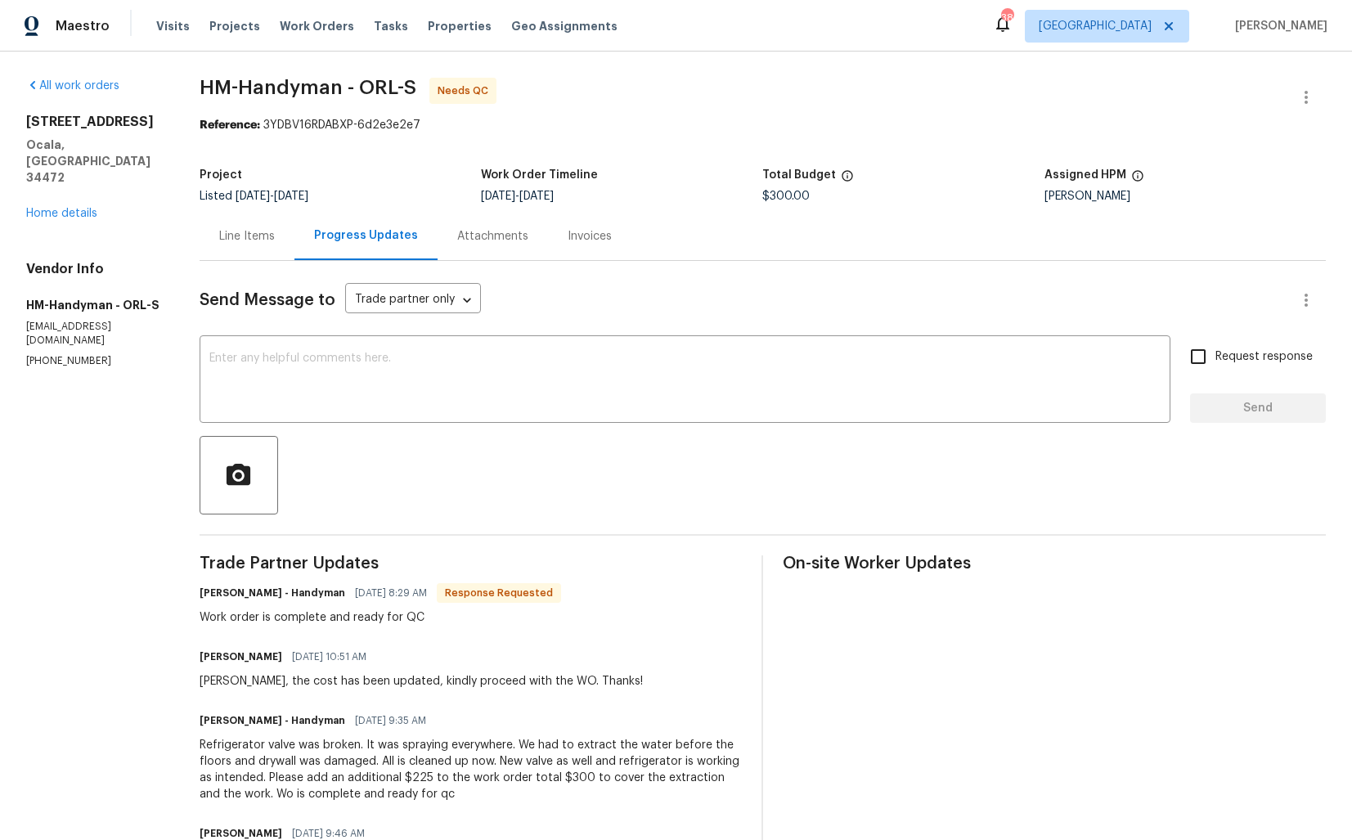
click at [261, 246] on div "Line Items" at bounding box center [247, 236] width 95 height 48
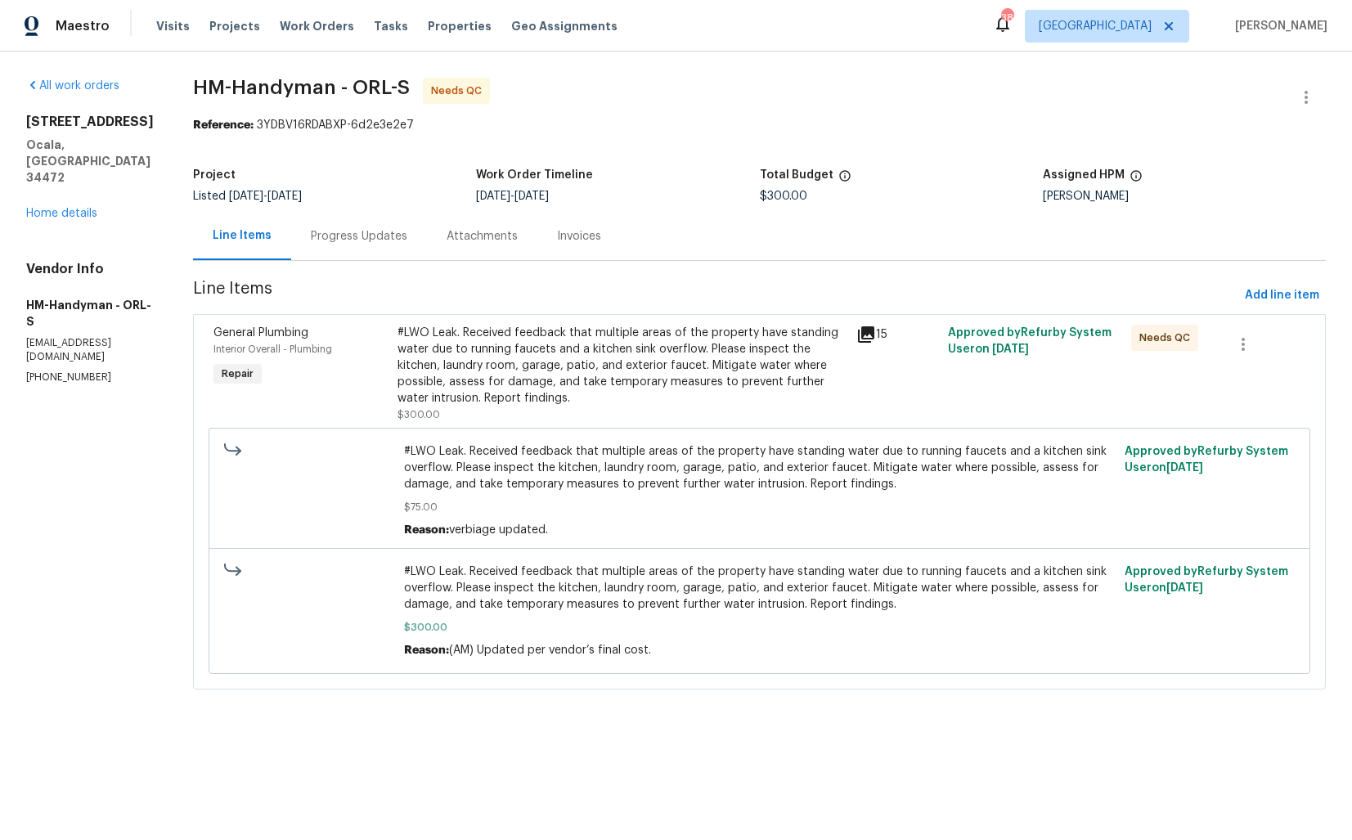
click at [557, 329] on div "#LWO Leak. Received feedback that multiple areas of the property have standing …" at bounding box center [621, 366] width 449 height 82
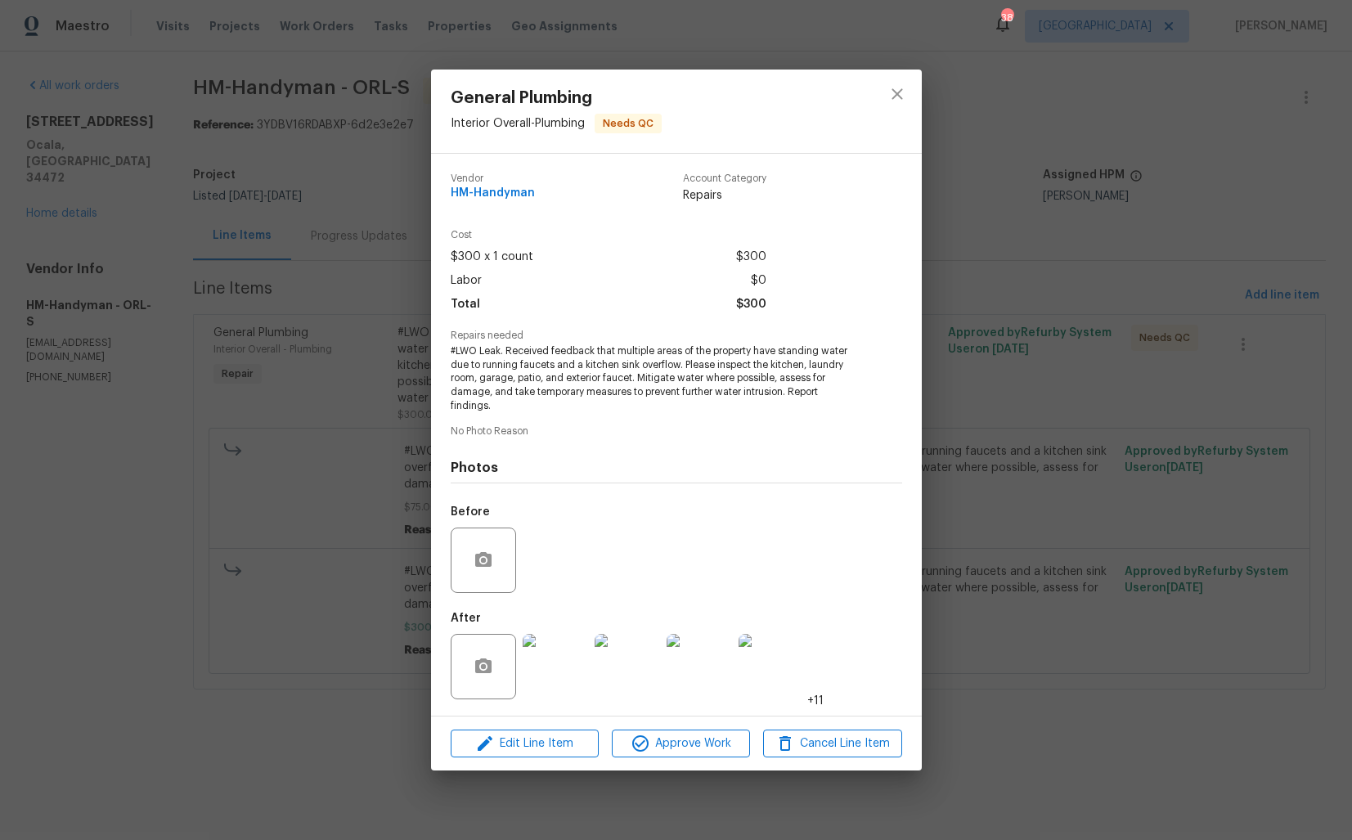
click at [543, 662] on img at bounding box center [555, 666] width 65 height 65
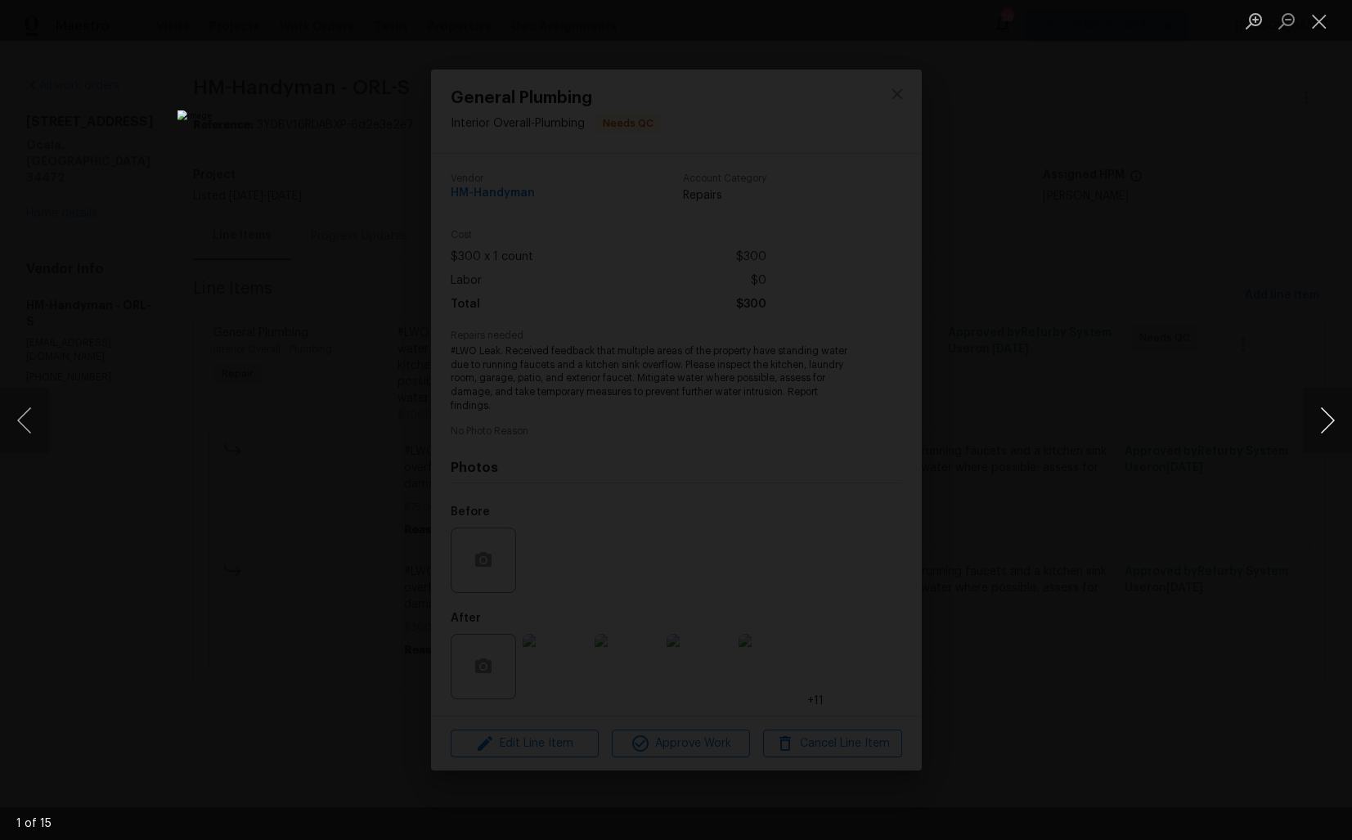
click at [1324, 430] on button "Next image" at bounding box center [1327, 420] width 49 height 65
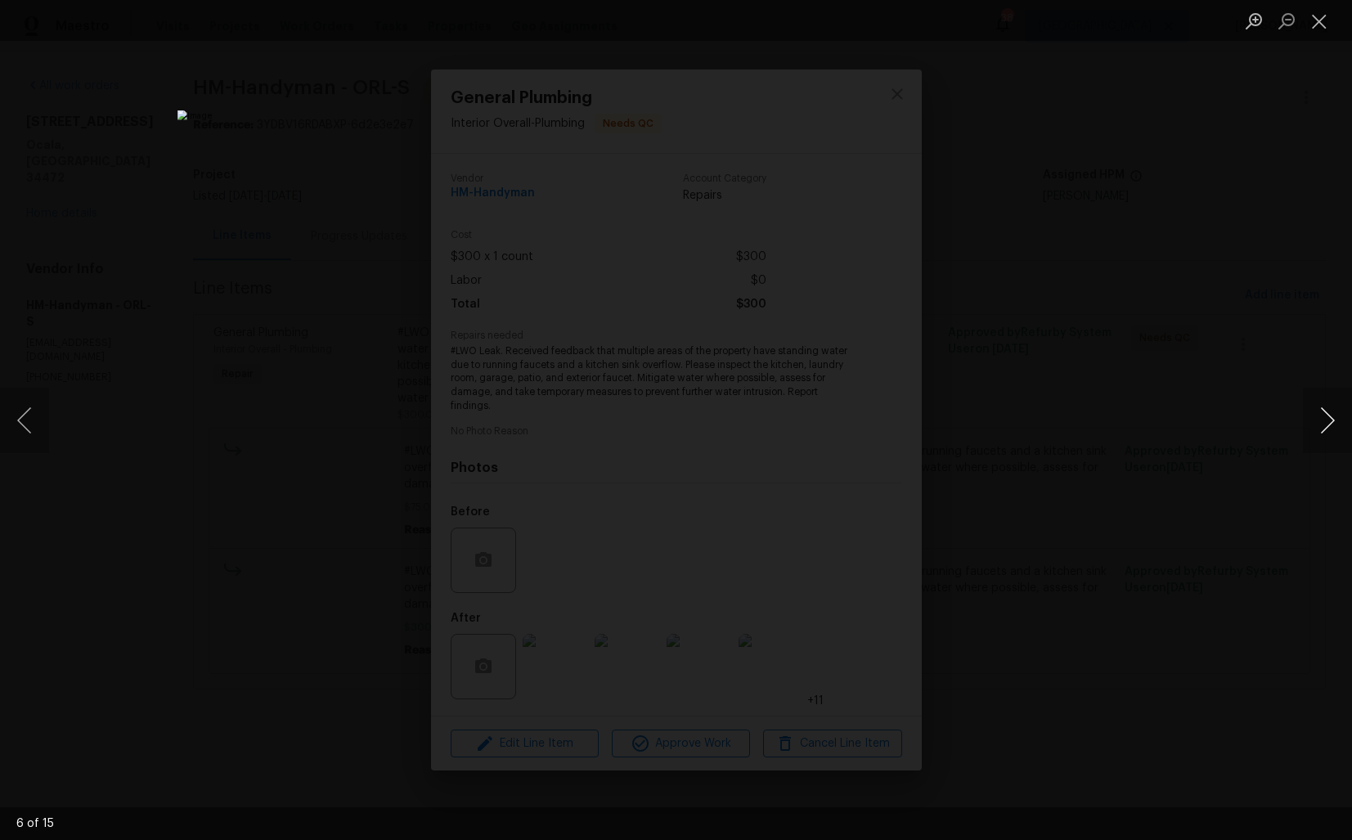
click at [1324, 430] on button "Next image" at bounding box center [1327, 420] width 49 height 65
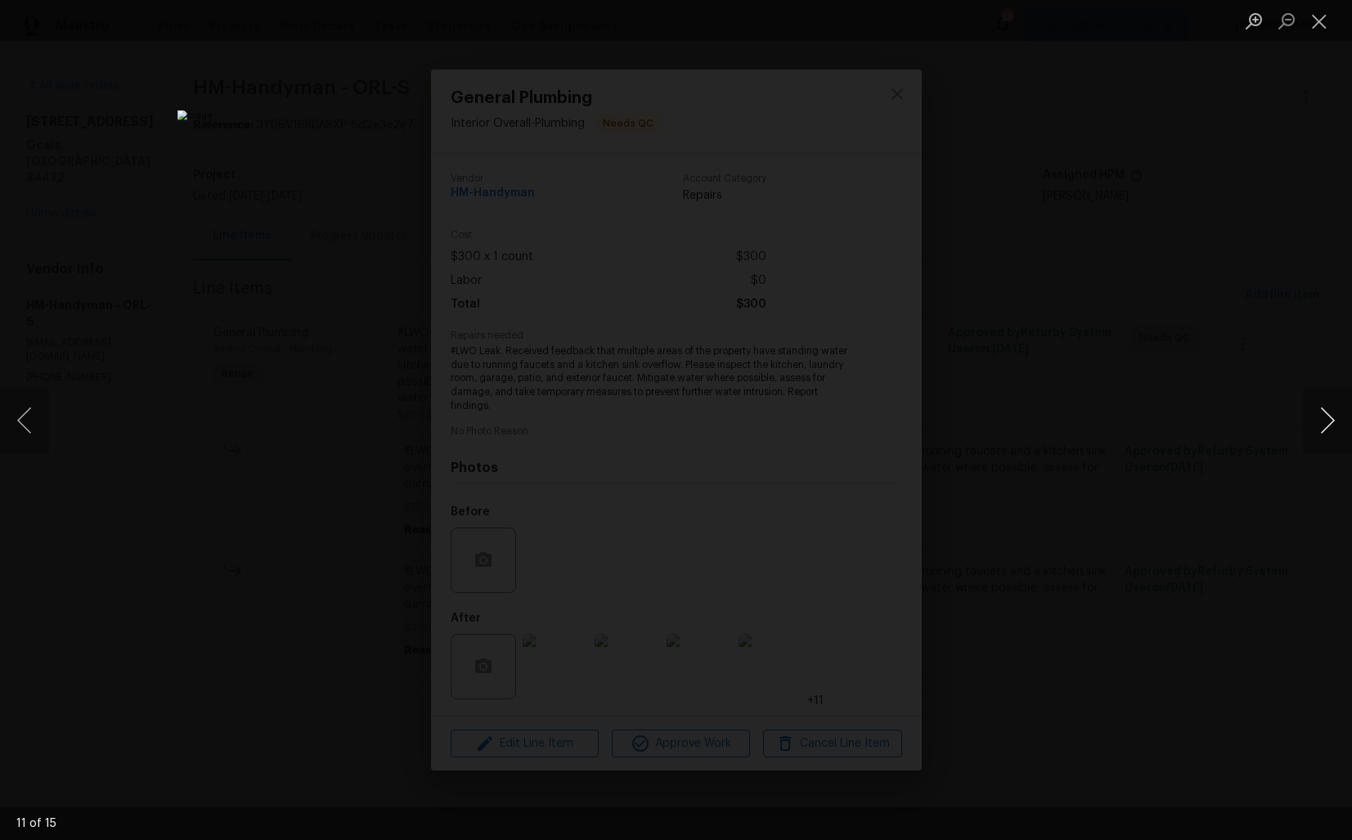
click at [1324, 430] on button "Next image" at bounding box center [1327, 420] width 49 height 65
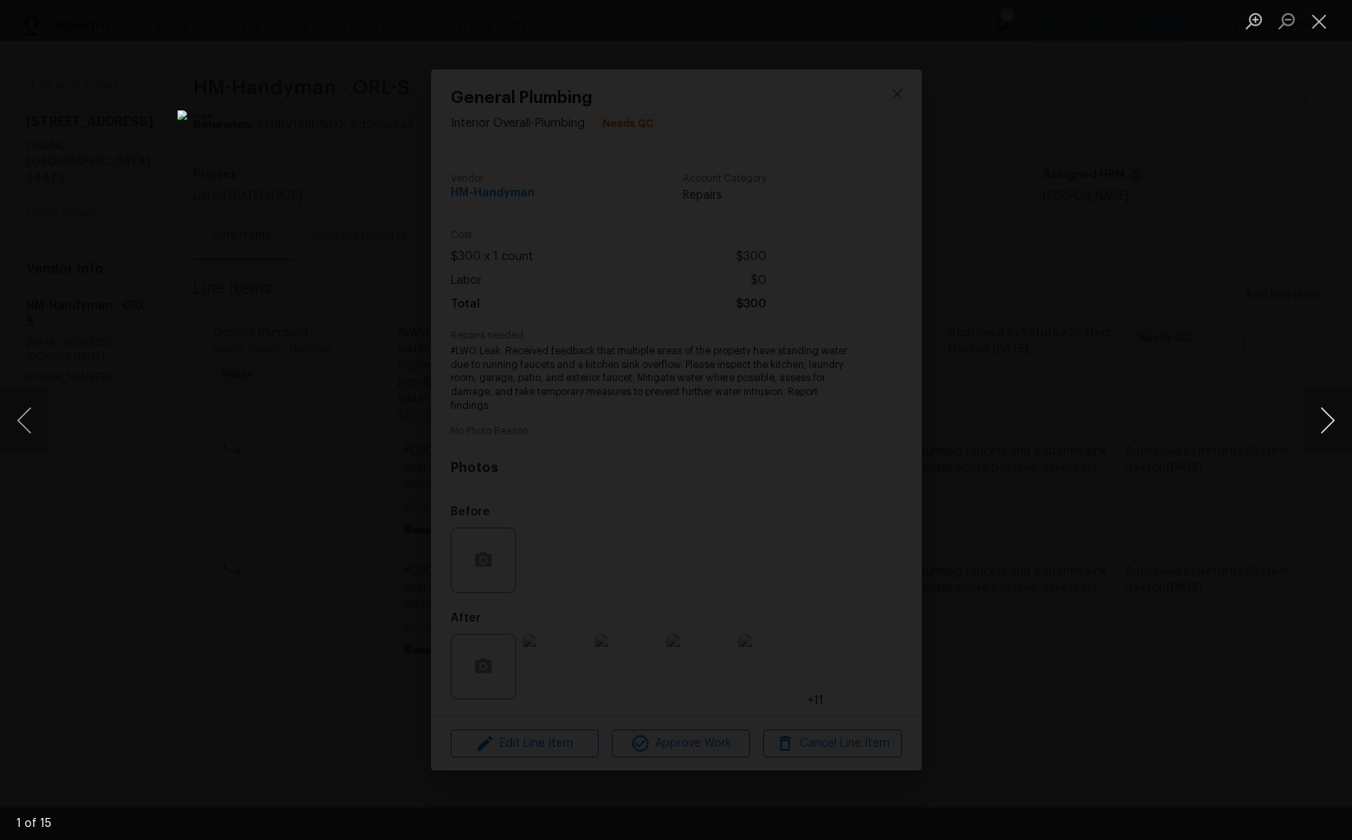
click at [1324, 430] on button "Next image" at bounding box center [1327, 420] width 49 height 65
click at [1189, 434] on div "Lightbox" at bounding box center [676, 420] width 1352 height 840
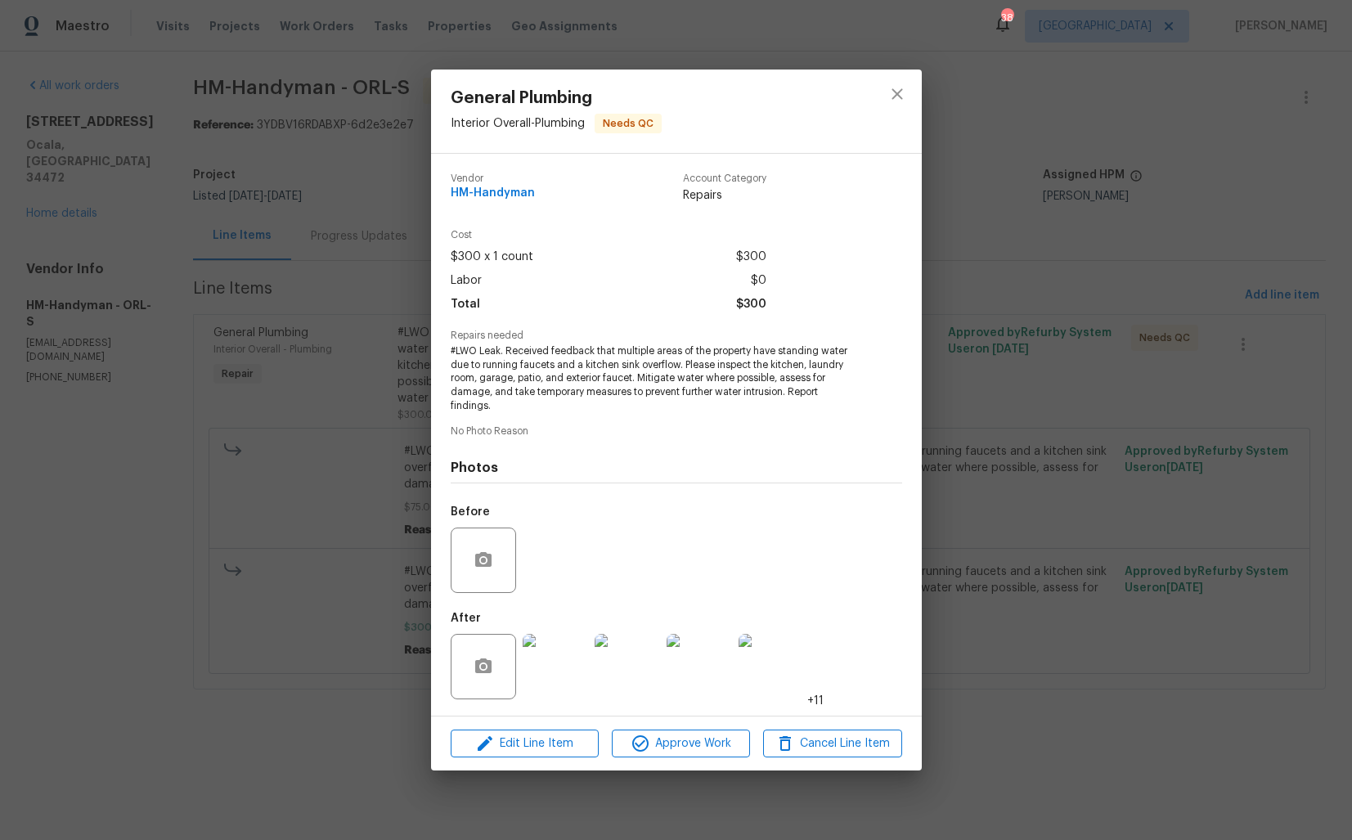
click at [1095, 353] on div "General Plumbing Interior Overall - Plumbing Needs QC Vendor HM-Handyman Accoun…" at bounding box center [676, 420] width 1352 height 840
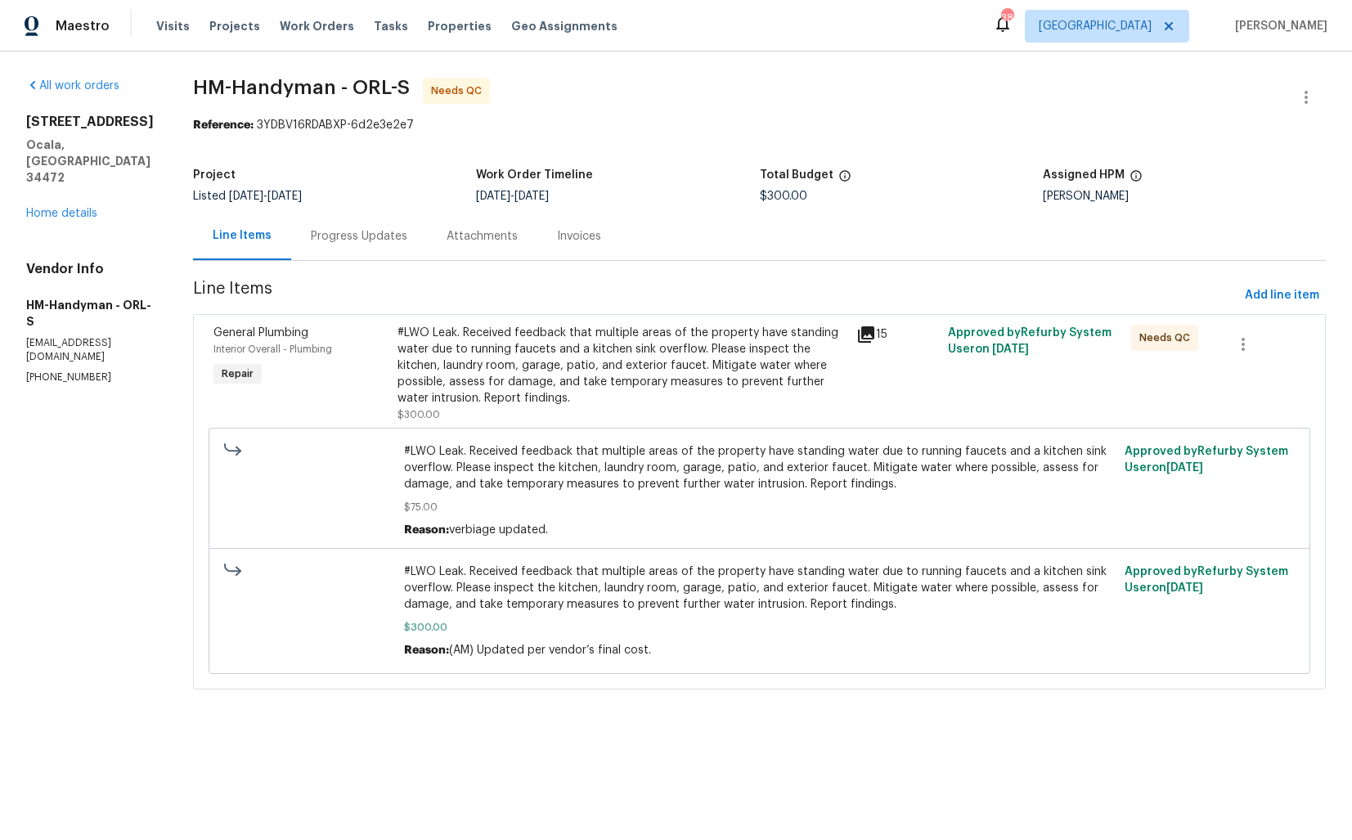
click at [393, 248] on div "Progress Updates" at bounding box center [359, 236] width 136 height 48
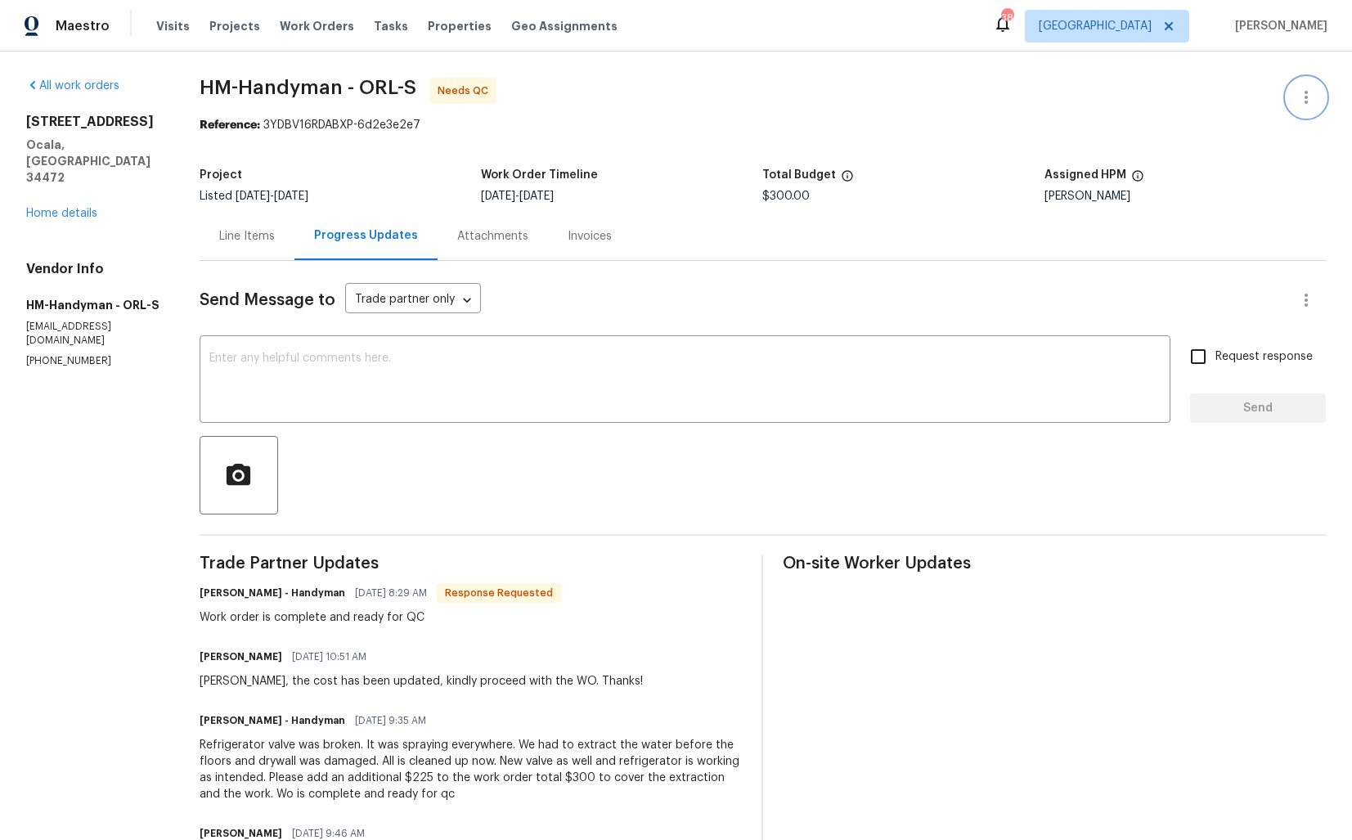
click at [1303, 90] on icon "button" at bounding box center [1306, 98] width 20 height 20
click at [1205, 96] on li "Edit" at bounding box center [1253, 97] width 177 height 27
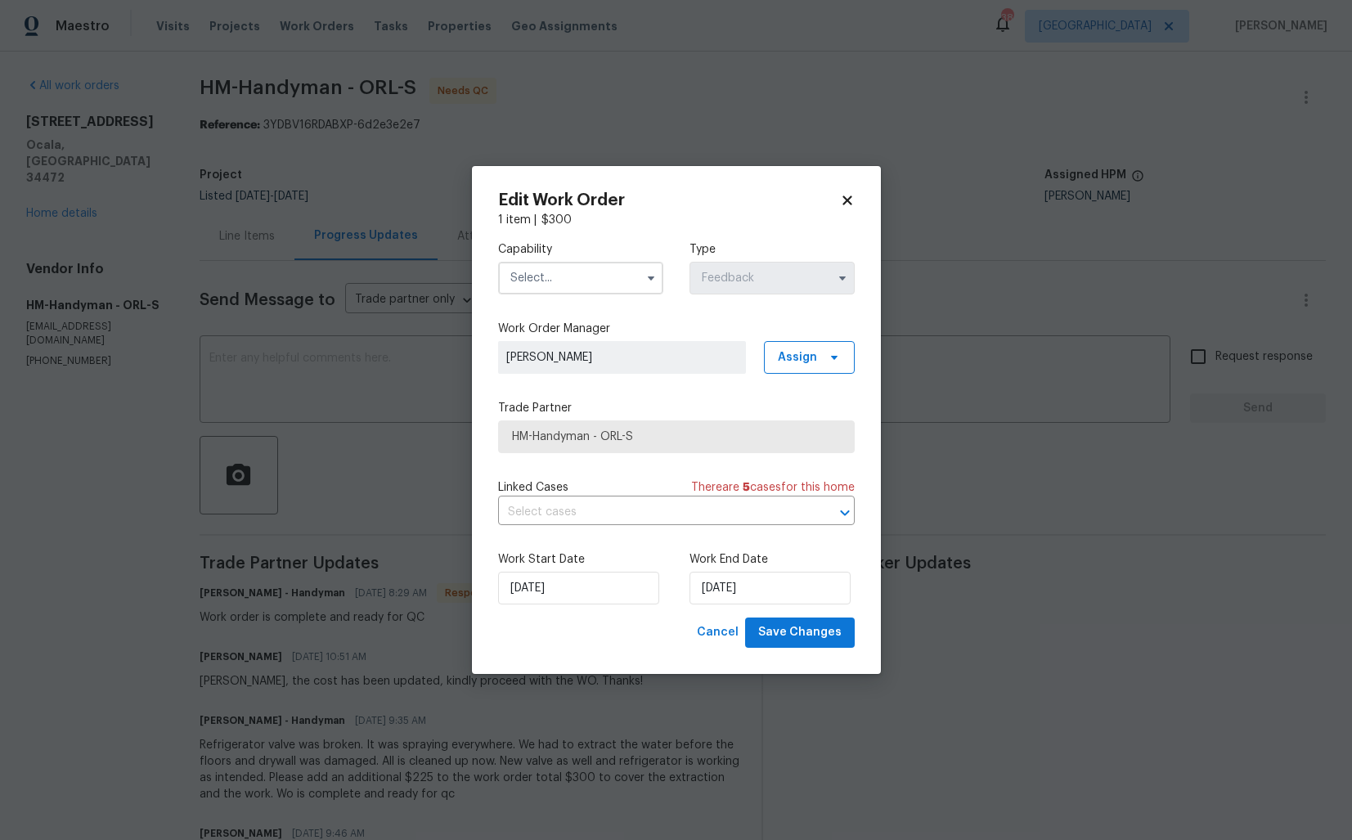
click at [554, 272] on input "text" at bounding box center [580, 278] width 165 height 33
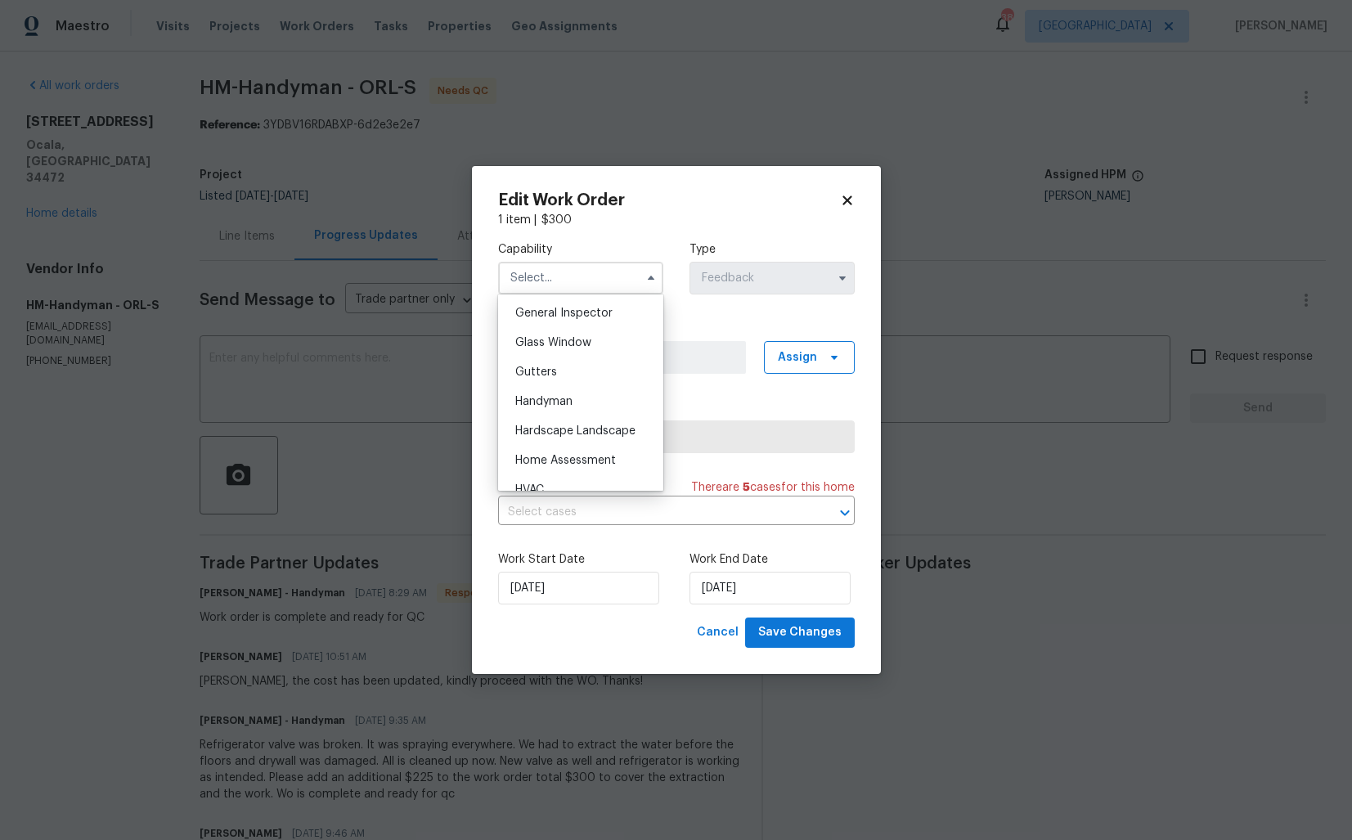
scroll to position [815, 0]
click at [542, 401] on span "Handyman" at bounding box center [543, 398] width 57 height 11
type input "Handyman"
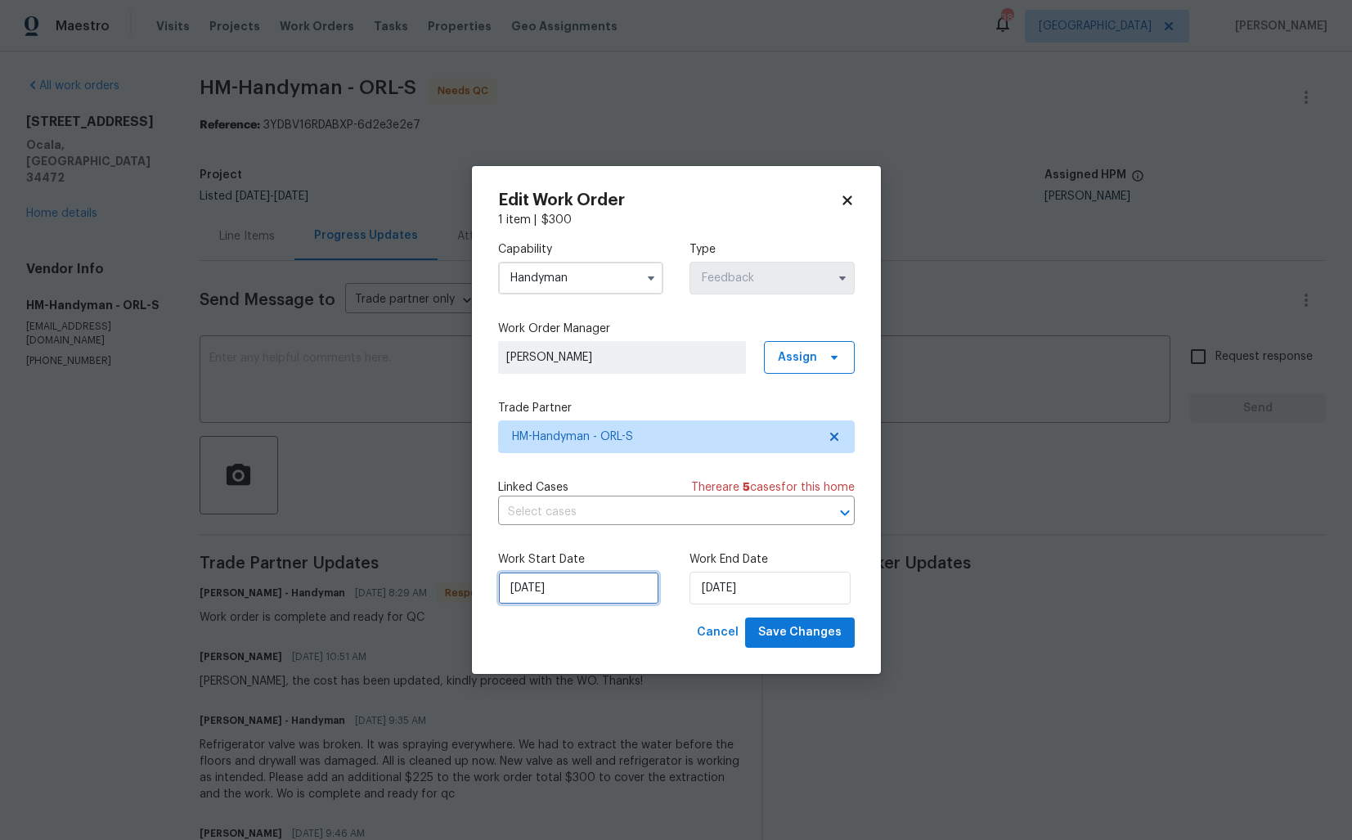
click at [589, 587] on input "12/09/2025" at bounding box center [578, 588] width 161 height 33
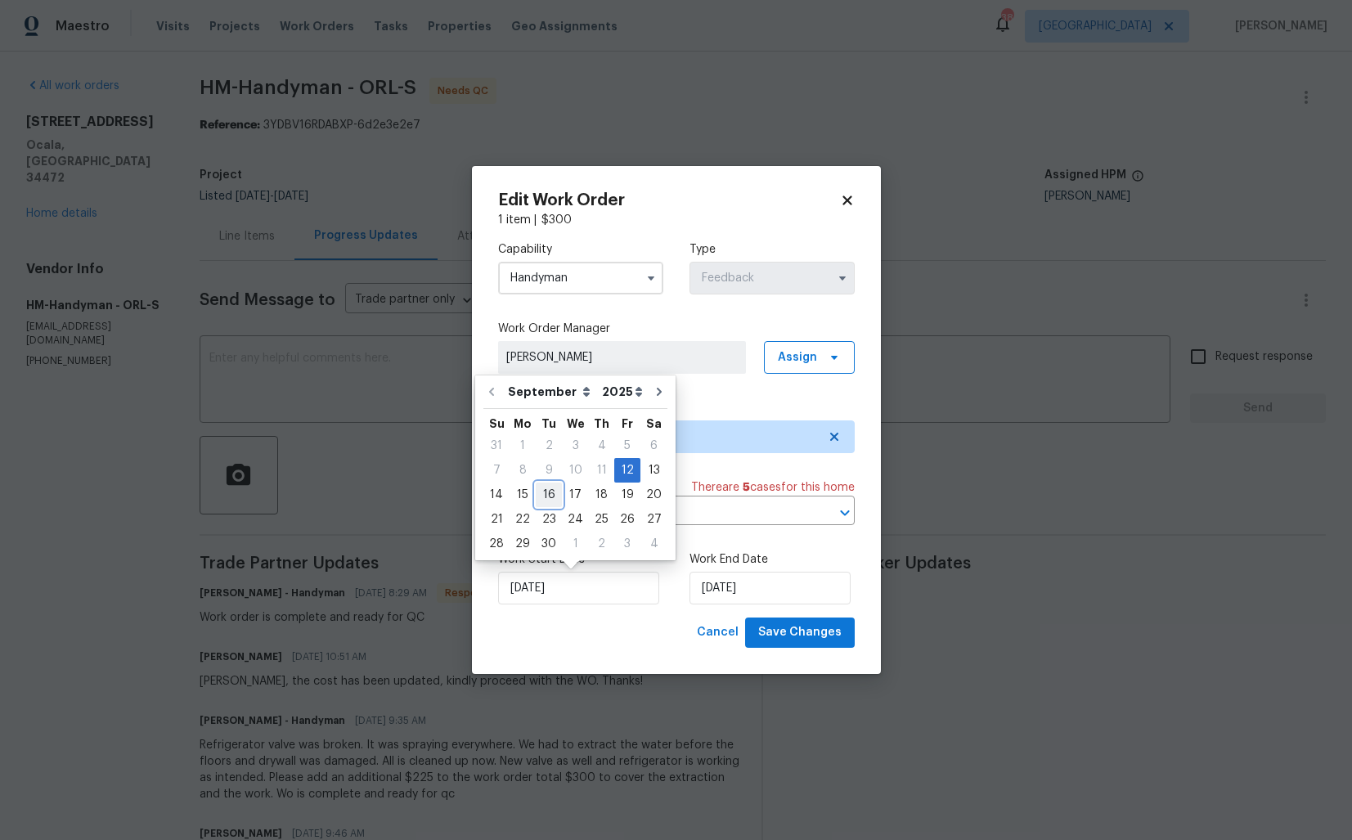
click at [550, 495] on div "16" at bounding box center [549, 494] width 26 height 23
type input "16/09/2025"
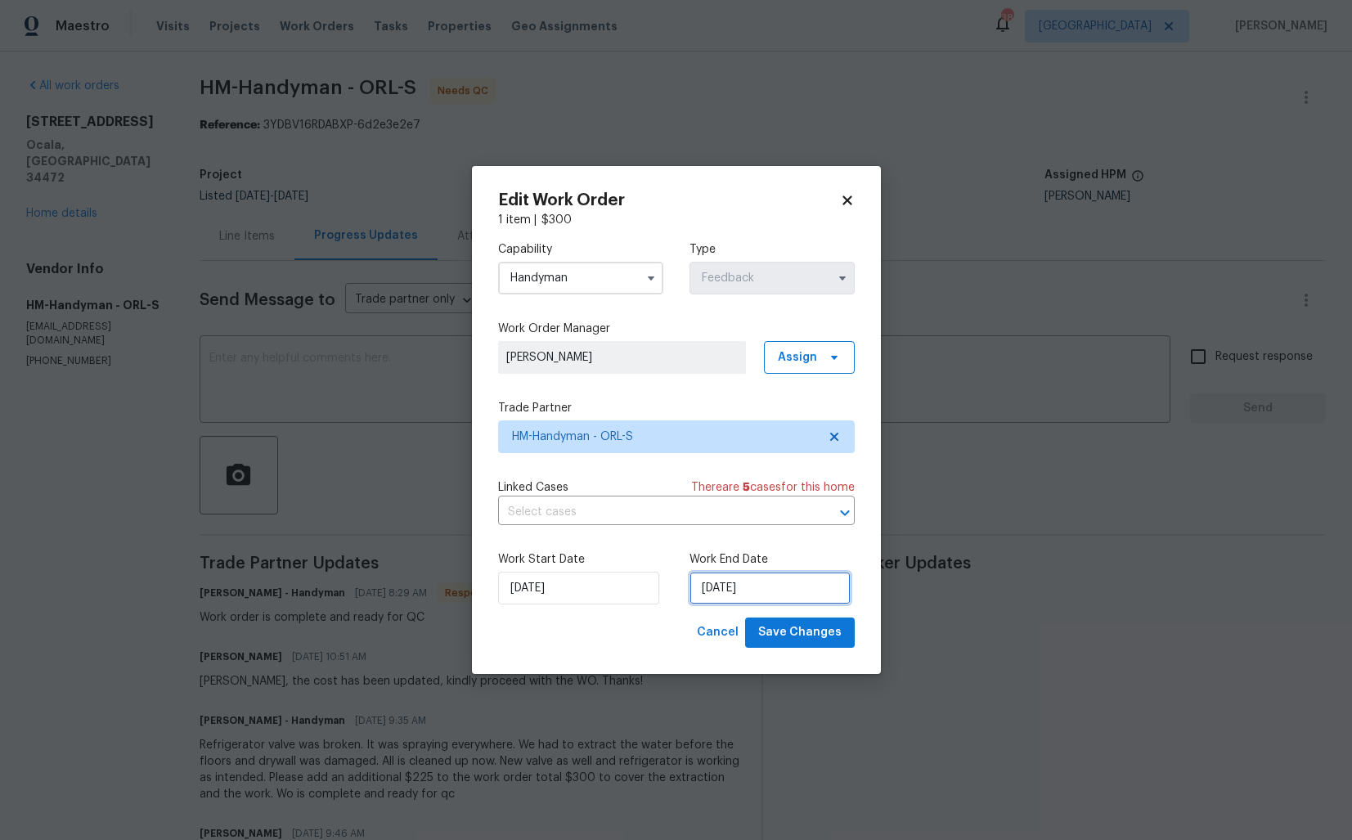
click at [772, 585] on input "16/09/2025" at bounding box center [769, 588] width 161 height 33
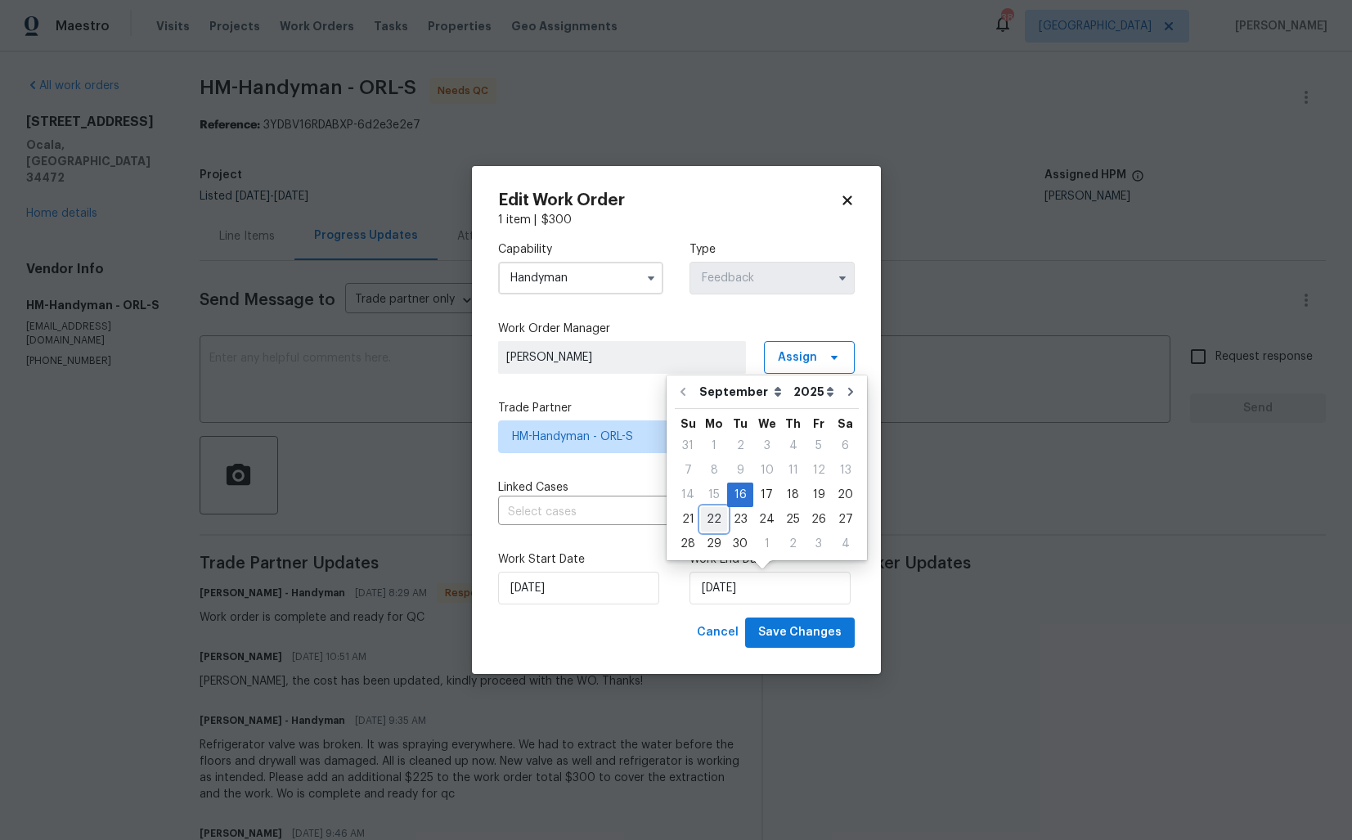
click at [713, 518] on div "22" at bounding box center [714, 519] width 26 height 23
type input "22/09/2025"
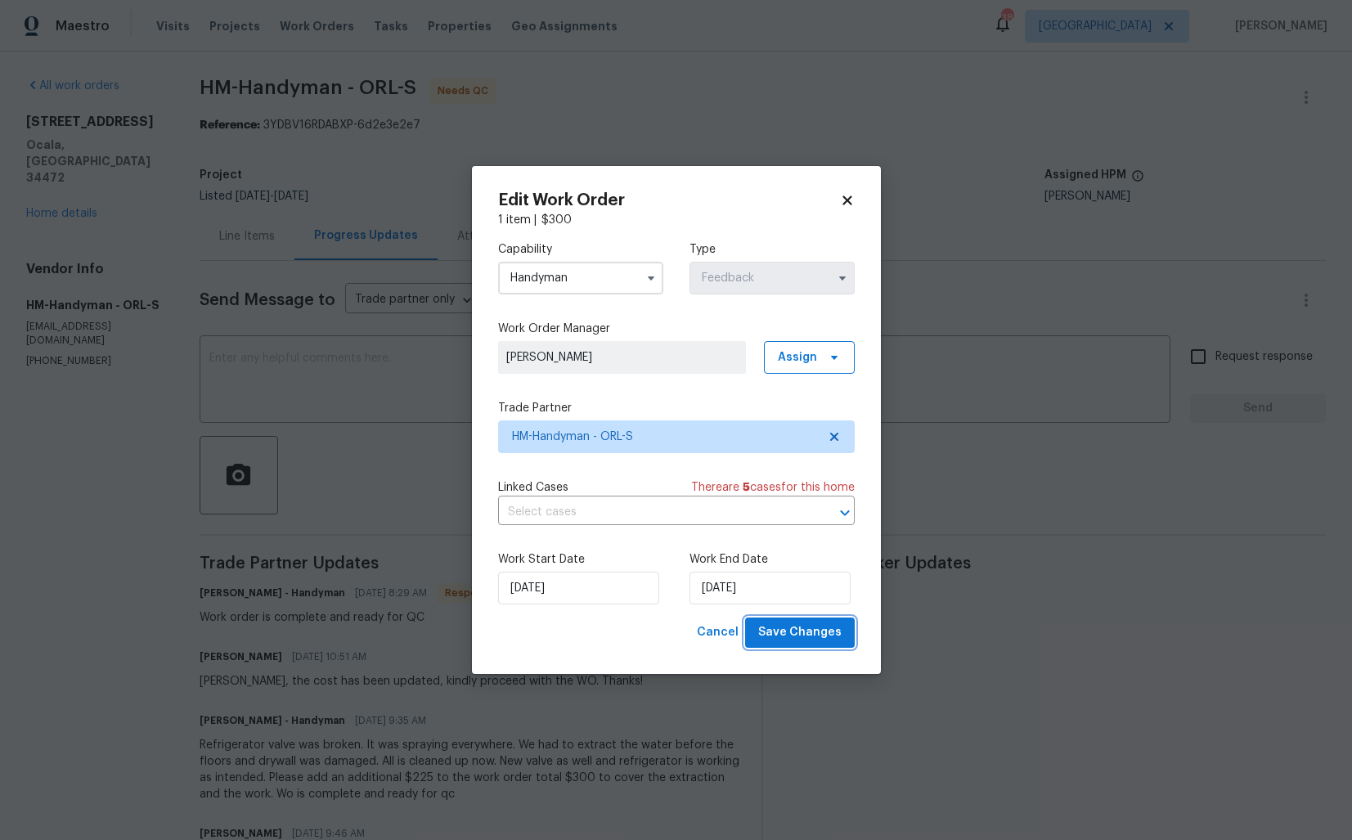
click at [815, 637] on span "Save Changes" at bounding box center [799, 632] width 83 height 20
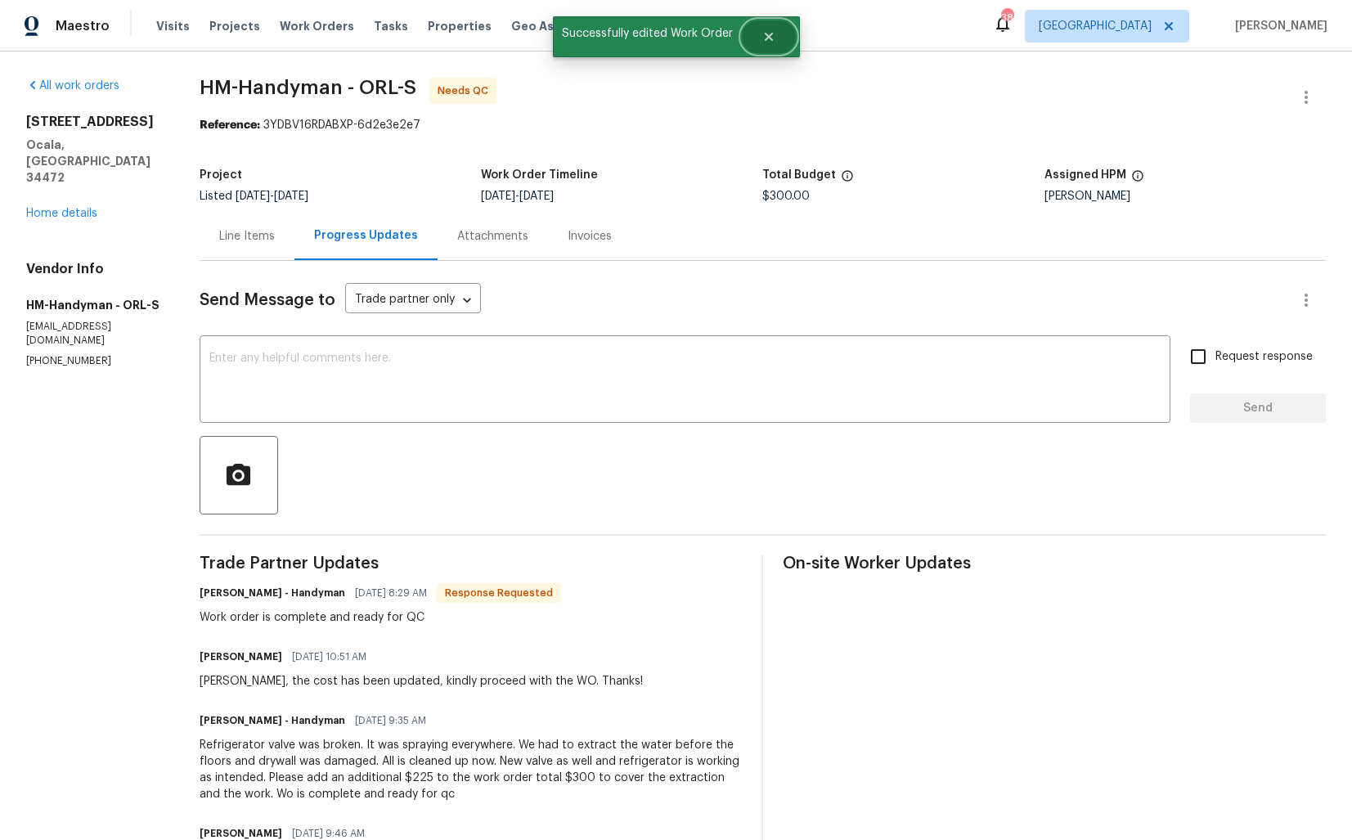
click at [761, 49] on button "Close" at bounding box center [769, 36] width 54 height 33
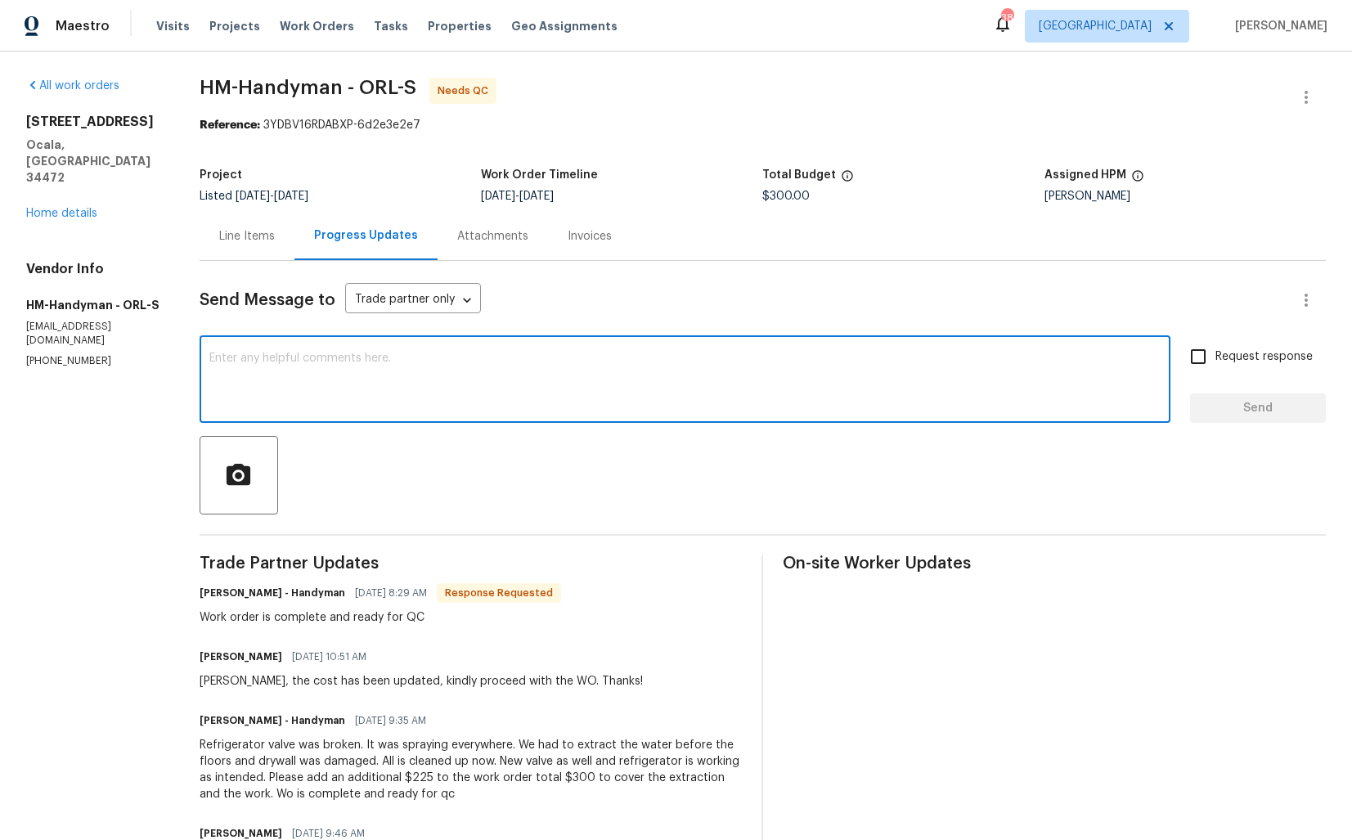
click at [401, 365] on textarea at bounding box center [684, 380] width 951 height 57
click at [494, 362] on textarea "Hi team, thank you for completing the job" at bounding box center [684, 380] width 951 height 57
type textarea "Hi team, thank you for completing the job, WO is approved. Thanks!"
click at [1218, 405] on span "Send" at bounding box center [1258, 408] width 110 height 20
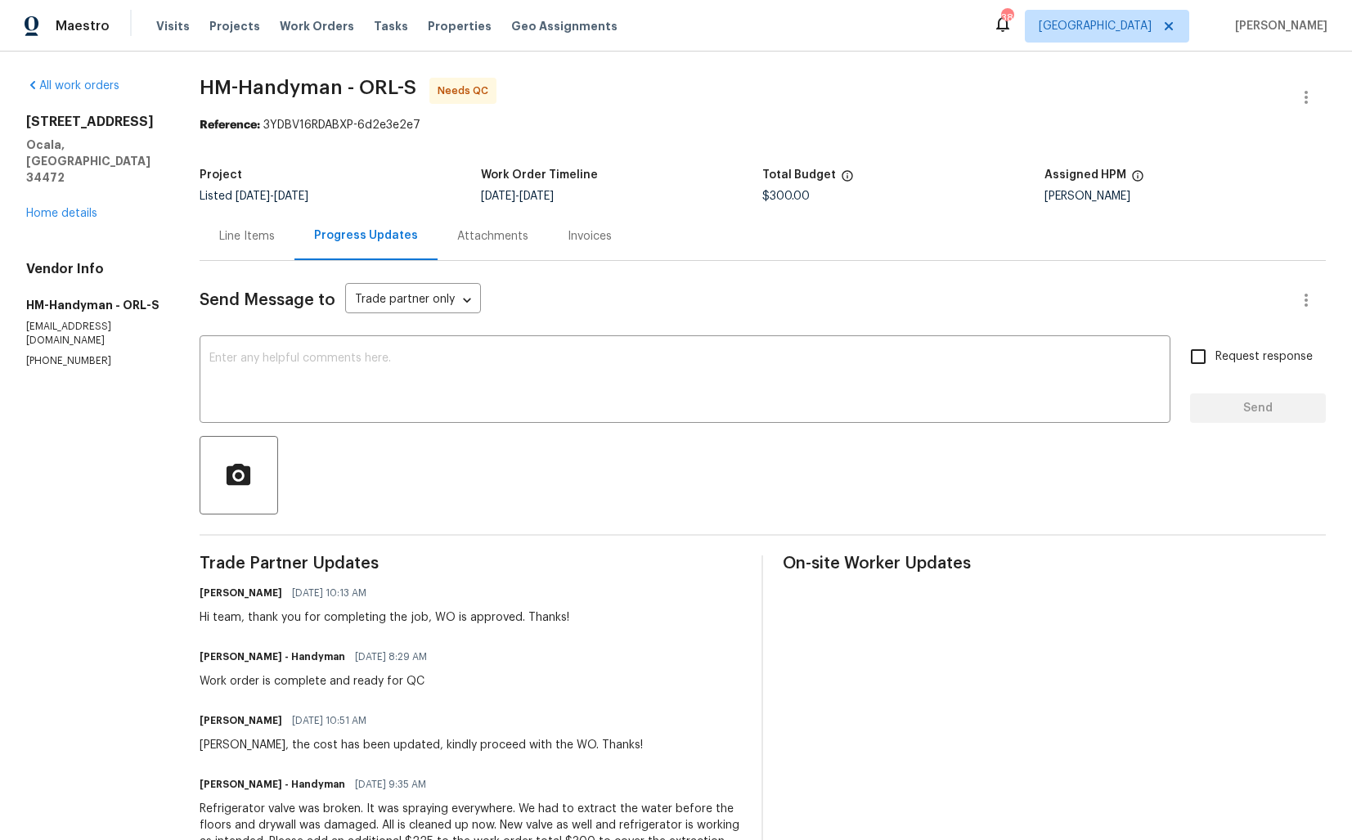
click at [266, 236] on div "Line Items" at bounding box center [247, 236] width 56 height 16
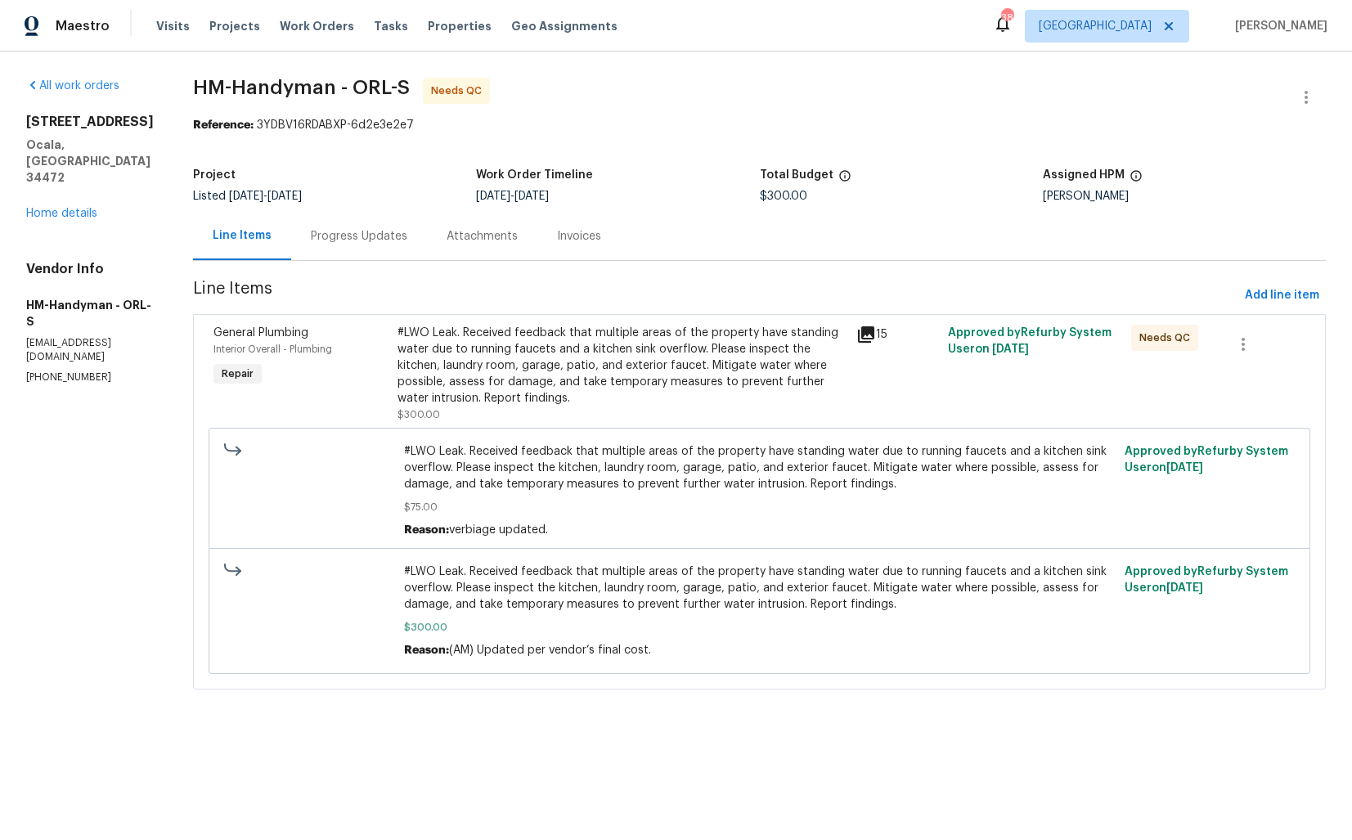
click at [662, 330] on div "#LWO Leak. Received feedback that multiple areas of the property have standing …" at bounding box center [621, 366] width 449 height 82
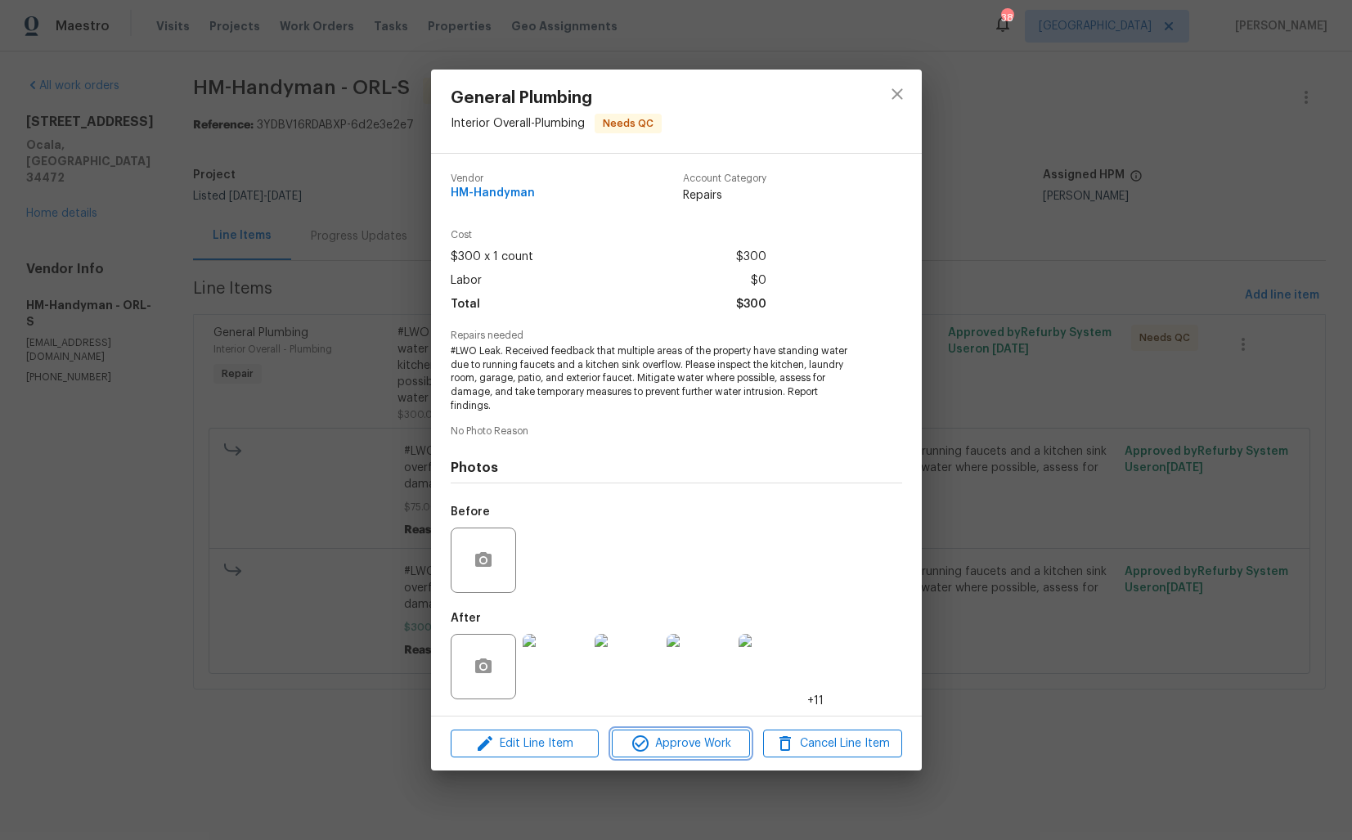
click at [671, 740] on span "Approve Work" at bounding box center [681, 744] width 128 height 20
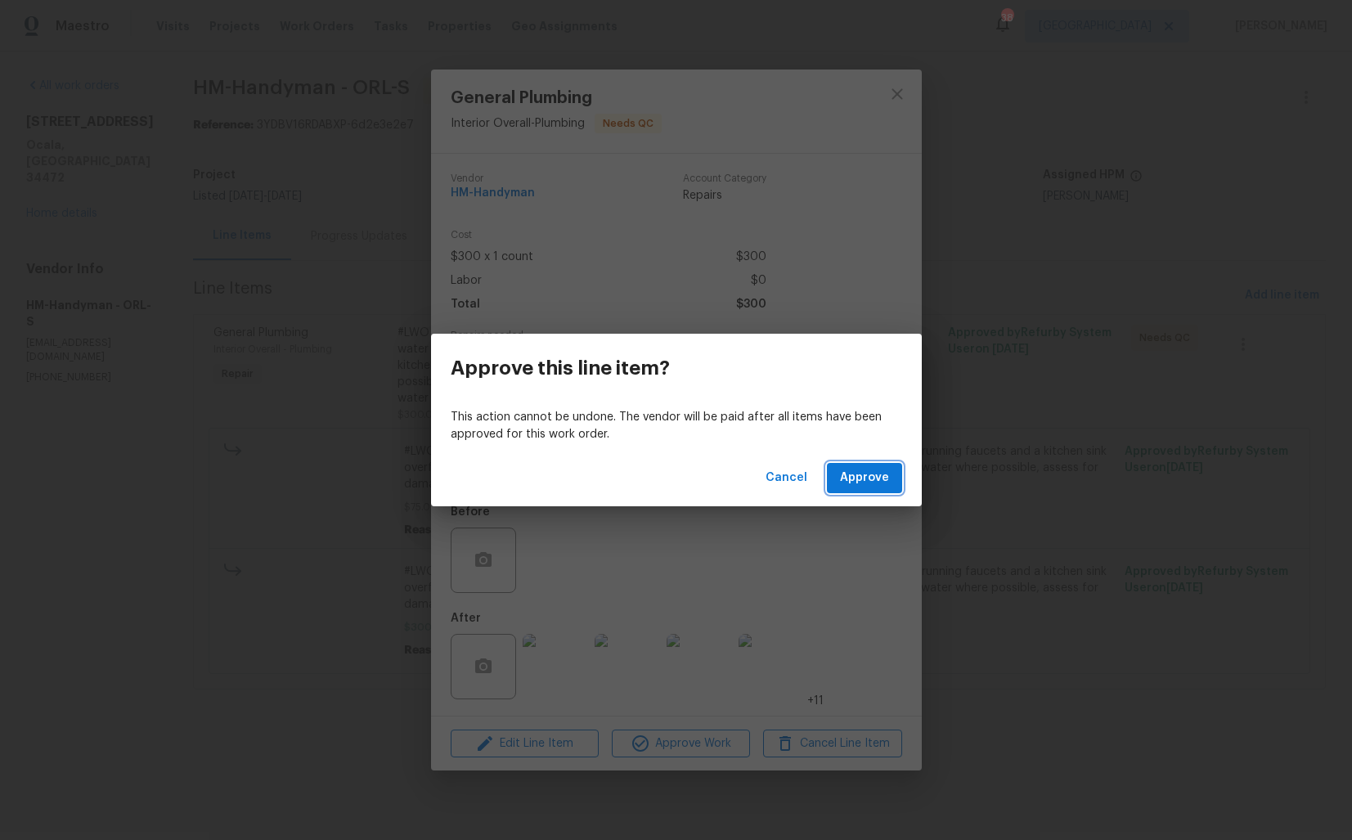
click at [860, 482] on span "Approve" at bounding box center [864, 478] width 49 height 20
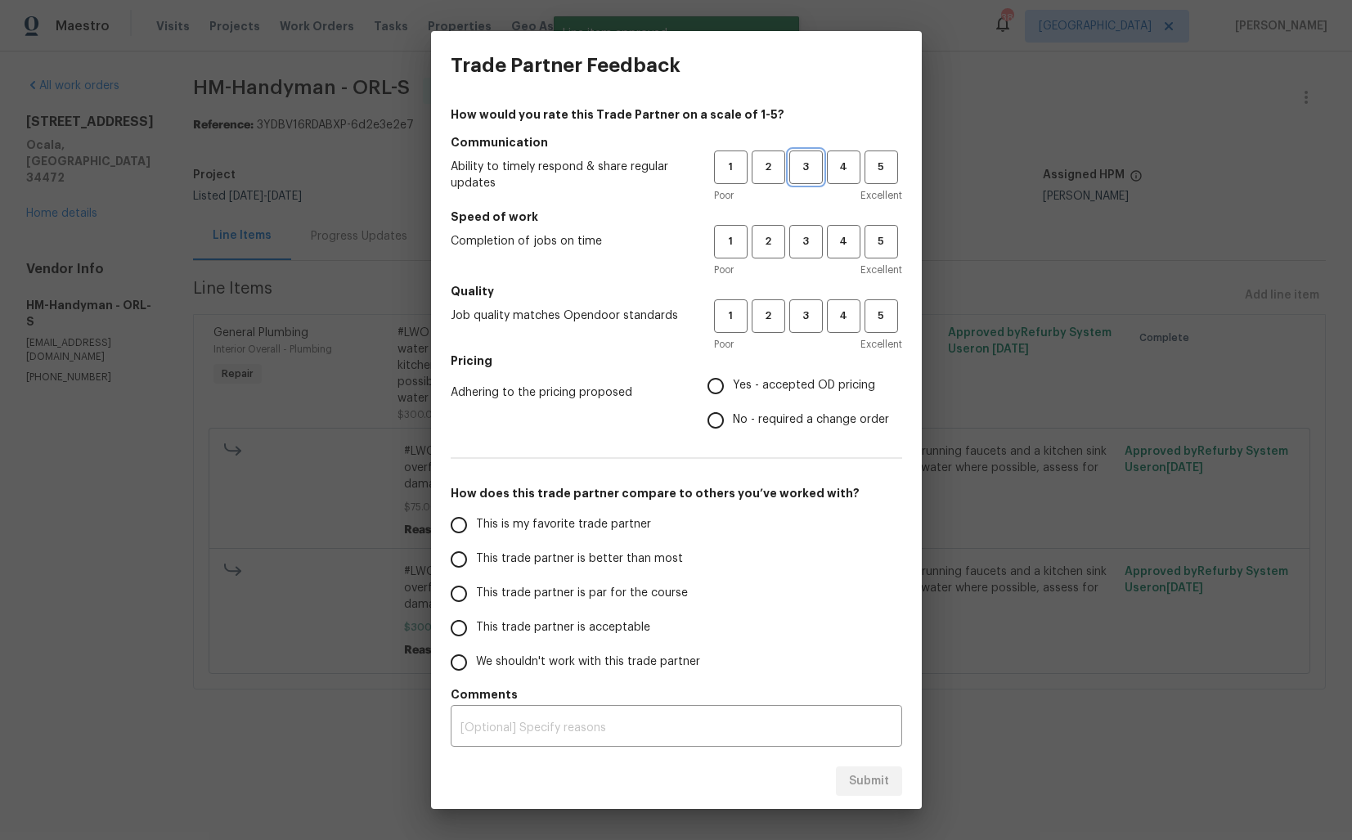
click at [801, 155] on button "3" at bounding box center [806, 167] width 34 height 34
click at [809, 263] on div "Poor Excellent" at bounding box center [808, 270] width 188 height 16
click at [806, 243] on span "3" at bounding box center [806, 241] width 30 height 19
click at [806, 321] on span "3" at bounding box center [806, 316] width 30 height 19
click at [734, 424] on span "No - required a change order" at bounding box center [811, 419] width 156 height 17
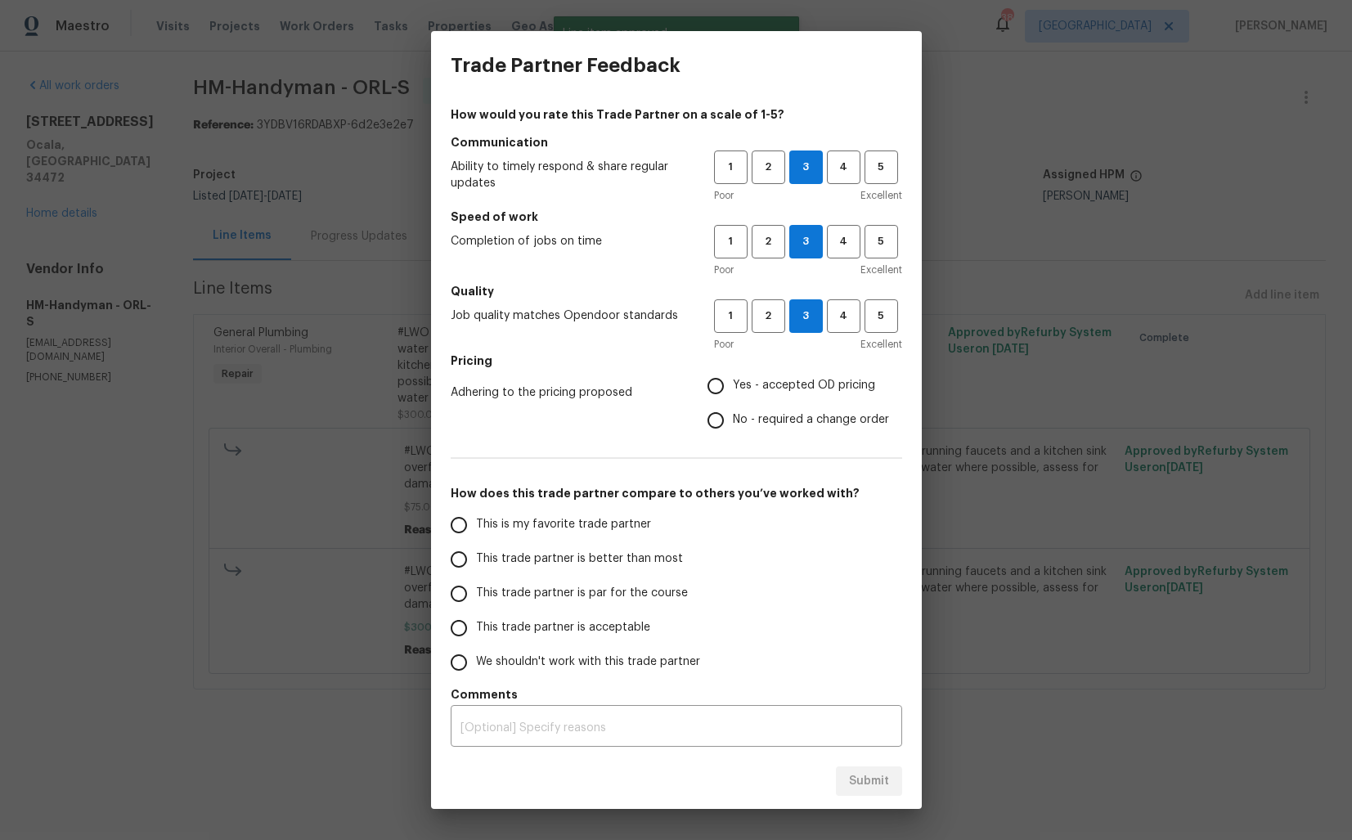
click at [733, 424] on input "No - required a change order" at bounding box center [715, 420] width 34 height 34
radio input "true"
click at [569, 567] on span "This trade partner is better than most" at bounding box center [579, 558] width 207 height 17
click at [476, 567] on input "This trade partner is better than most" at bounding box center [459, 559] width 34 height 34
click at [871, 779] on span "Submit" at bounding box center [869, 781] width 40 height 20
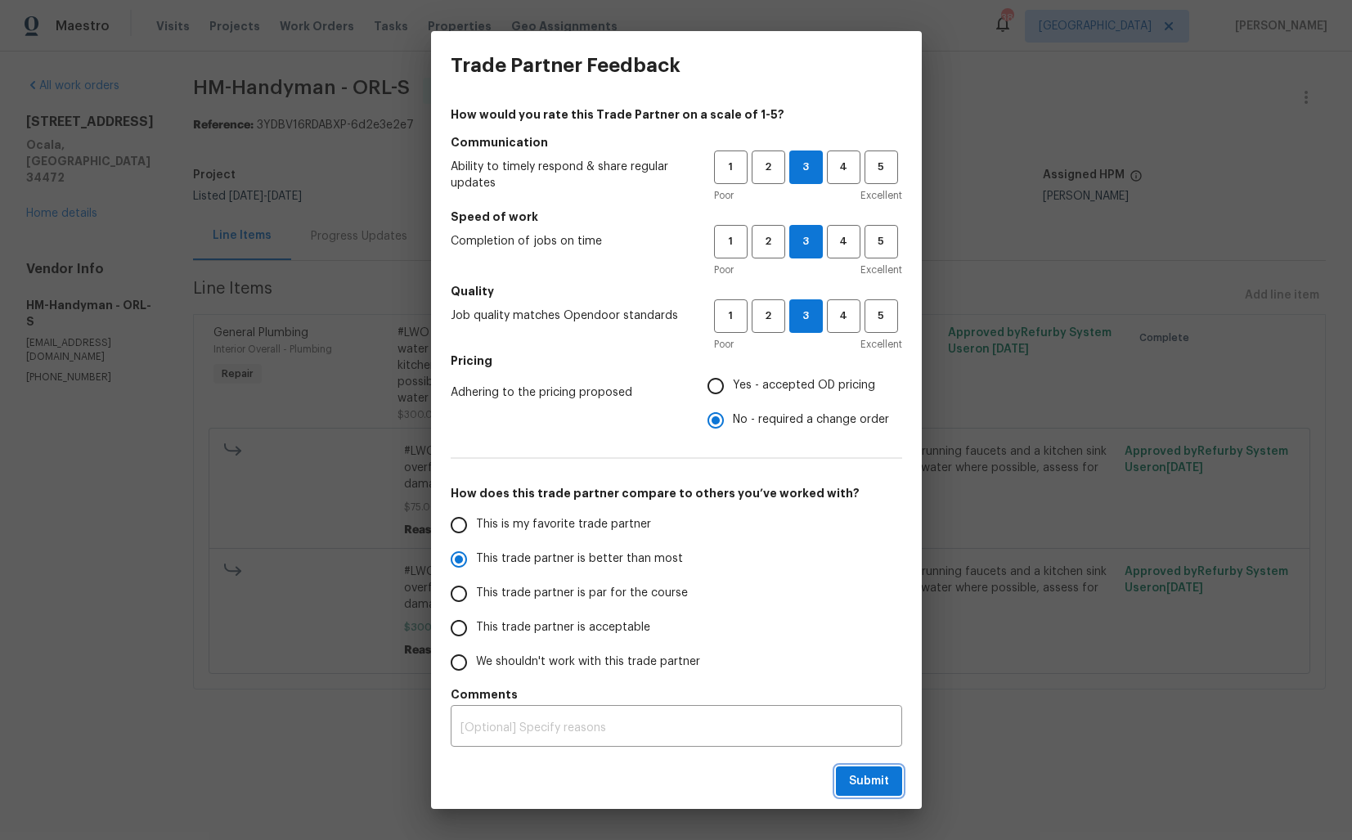
radio input "true"
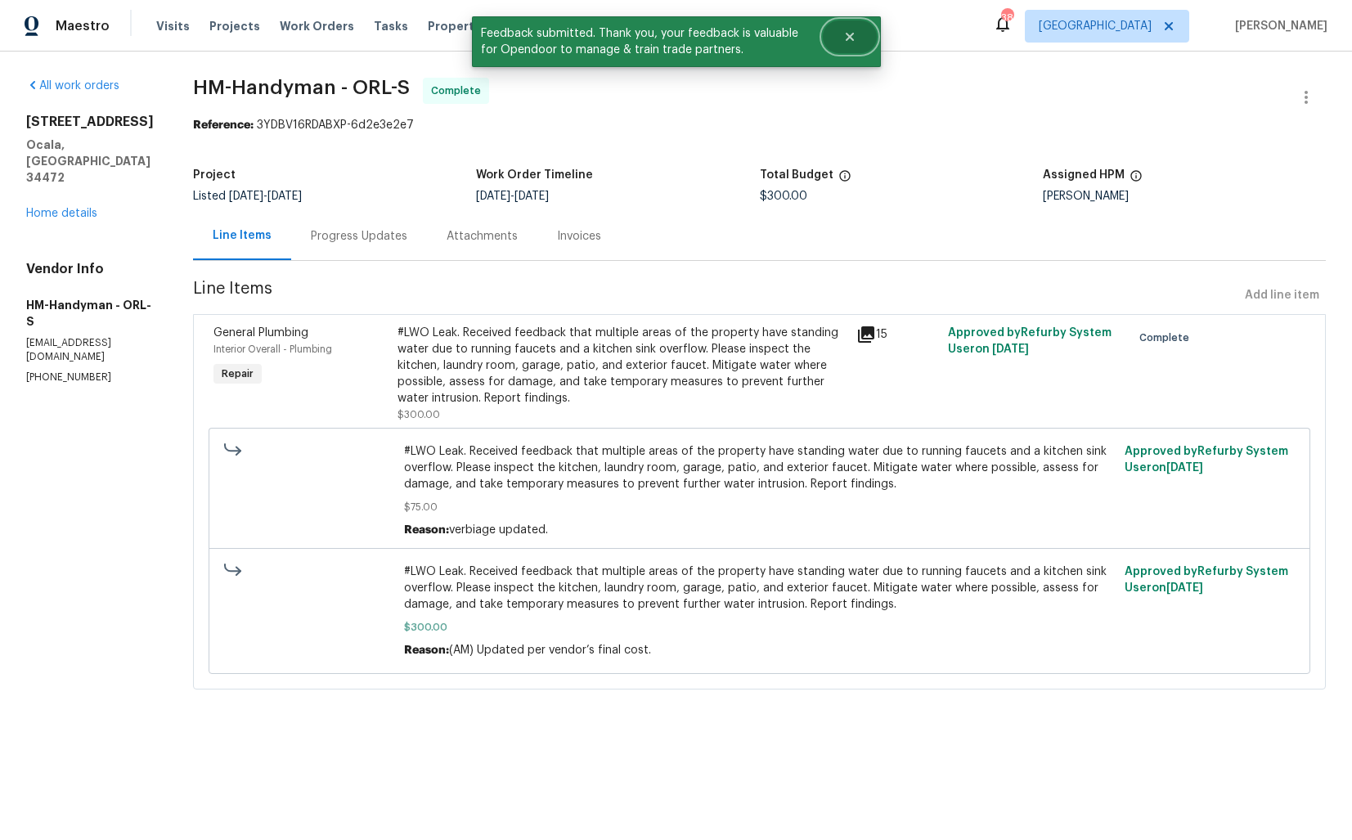
click at [855, 34] on icon "Close" at bounding box center [849, 36] width 13 height 13
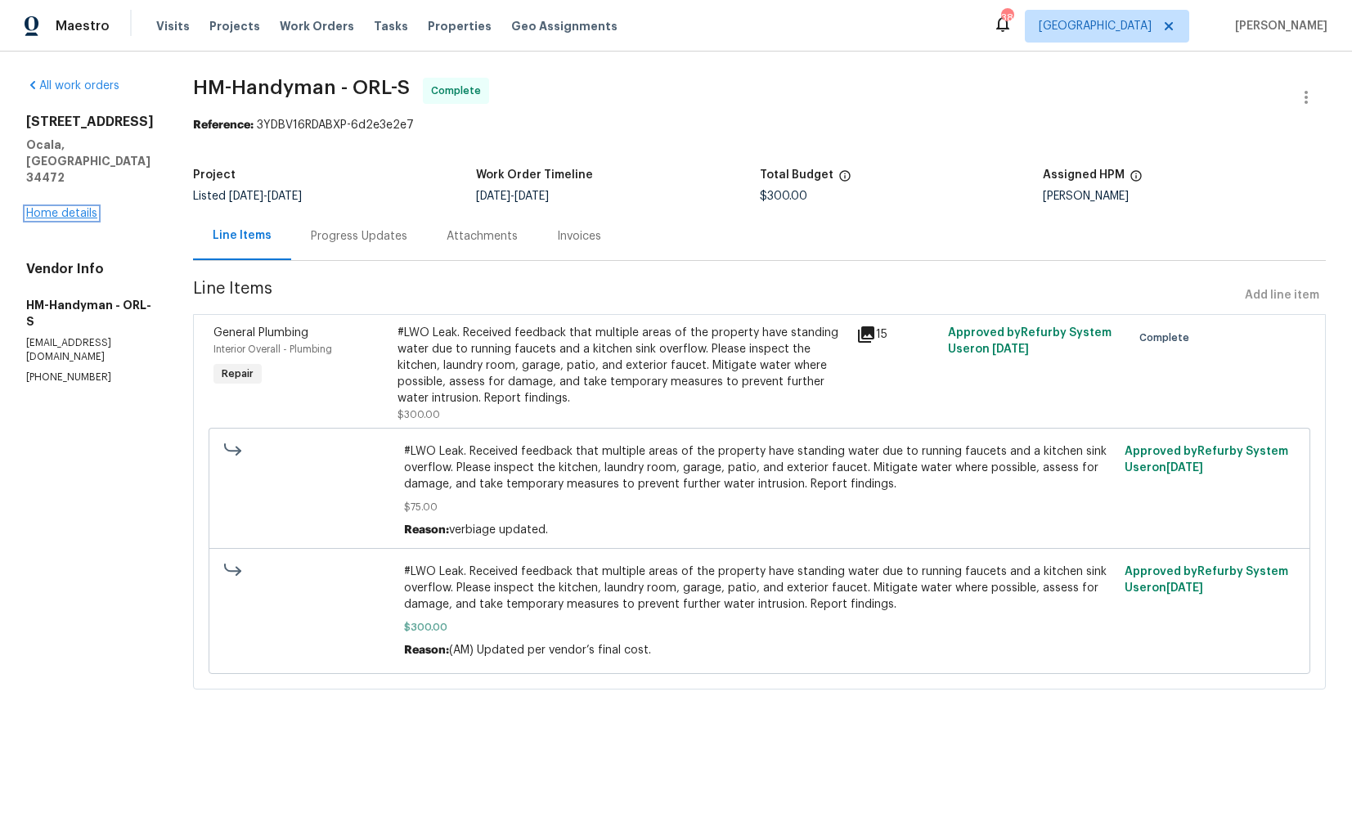
click at [74, 208] on link "Home details" at bounding box center [61, 213] width 71 height 11
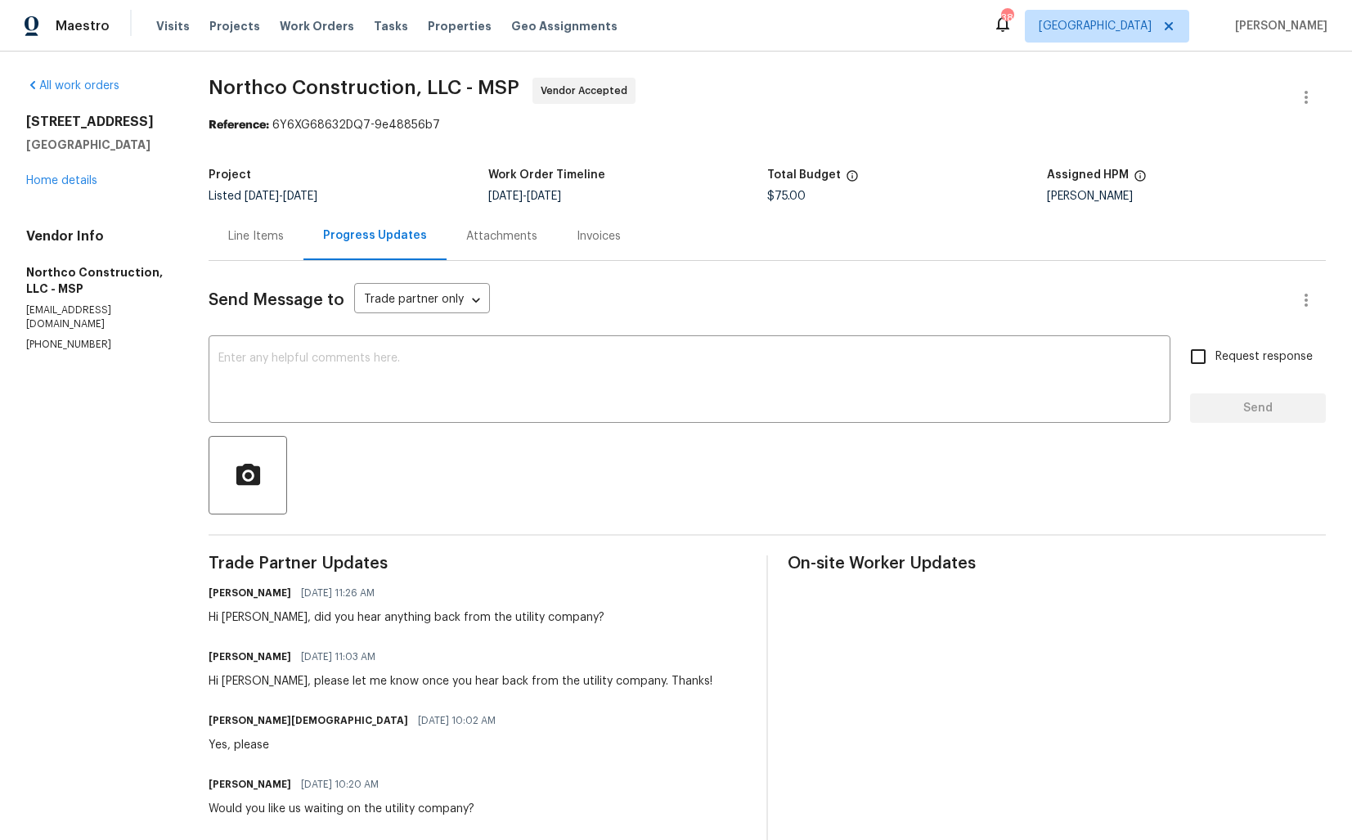
click at [301, 621] on div "Hi Matt, did you hear anything back from the utility company?" at bounding box center [407, 617] width 396 height 16
copy div "Hi Matt, did you hear anything back from the utility company?"
click at [460, 389] on textarea at bounding box center [689, 380] width 942 height 57
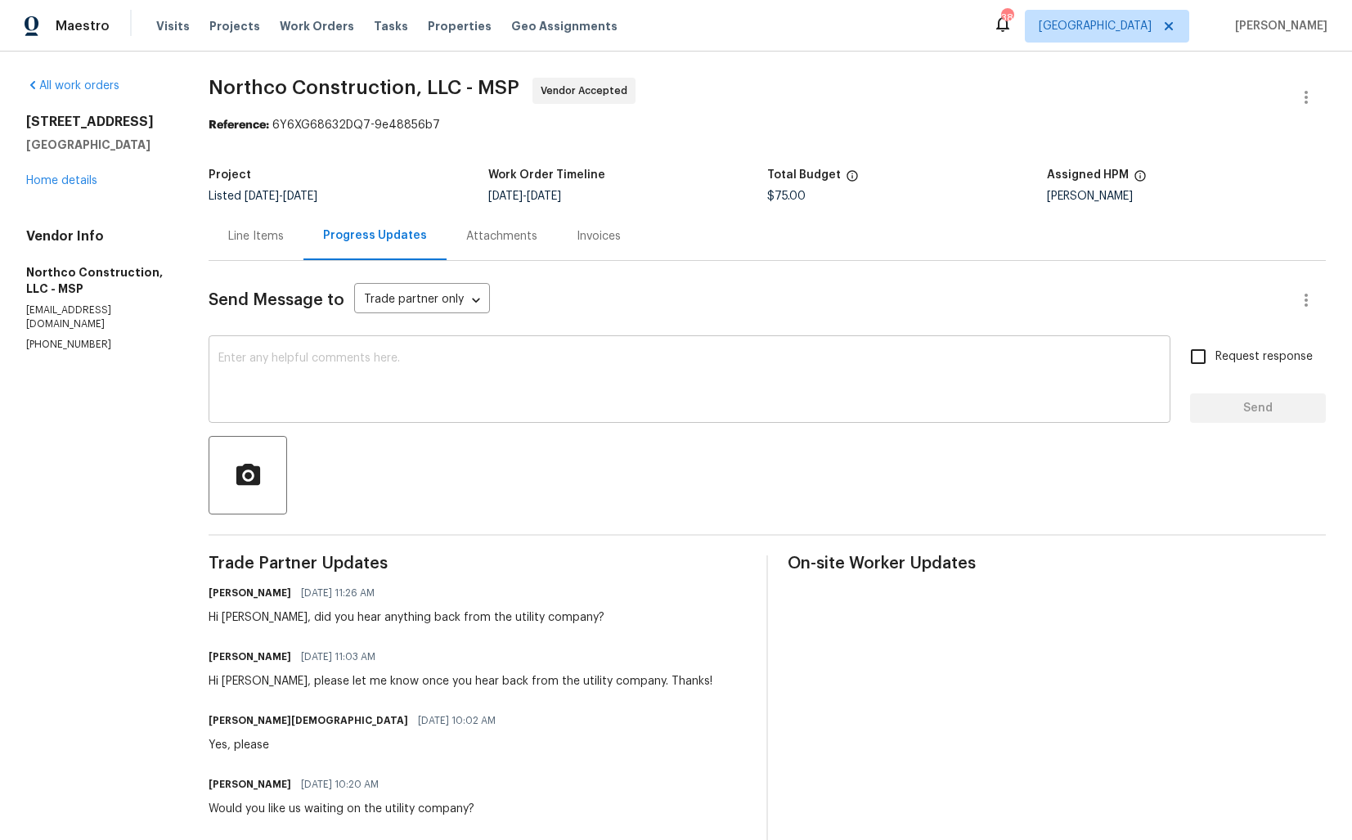
paste textarea "Hi Matt, just following up to see if you’ve heard anything back from the utilit…"
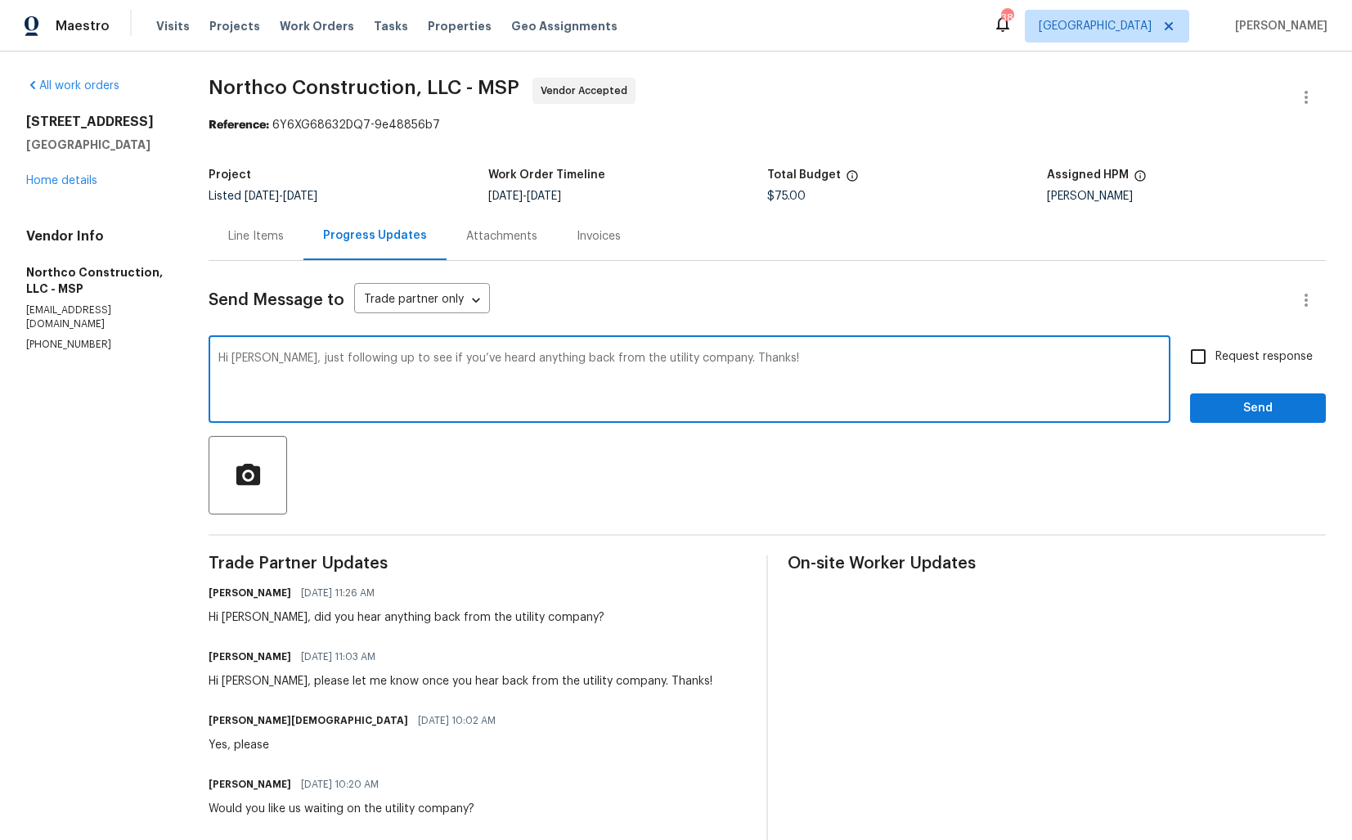
type textarea "Hi Matt, just following up to see if you’ve heard anything back from the utilit…"
click at [1194, 360] on input "Request response" at bounding box center [1198, 356] width 34 height 34
checkbox input "true"
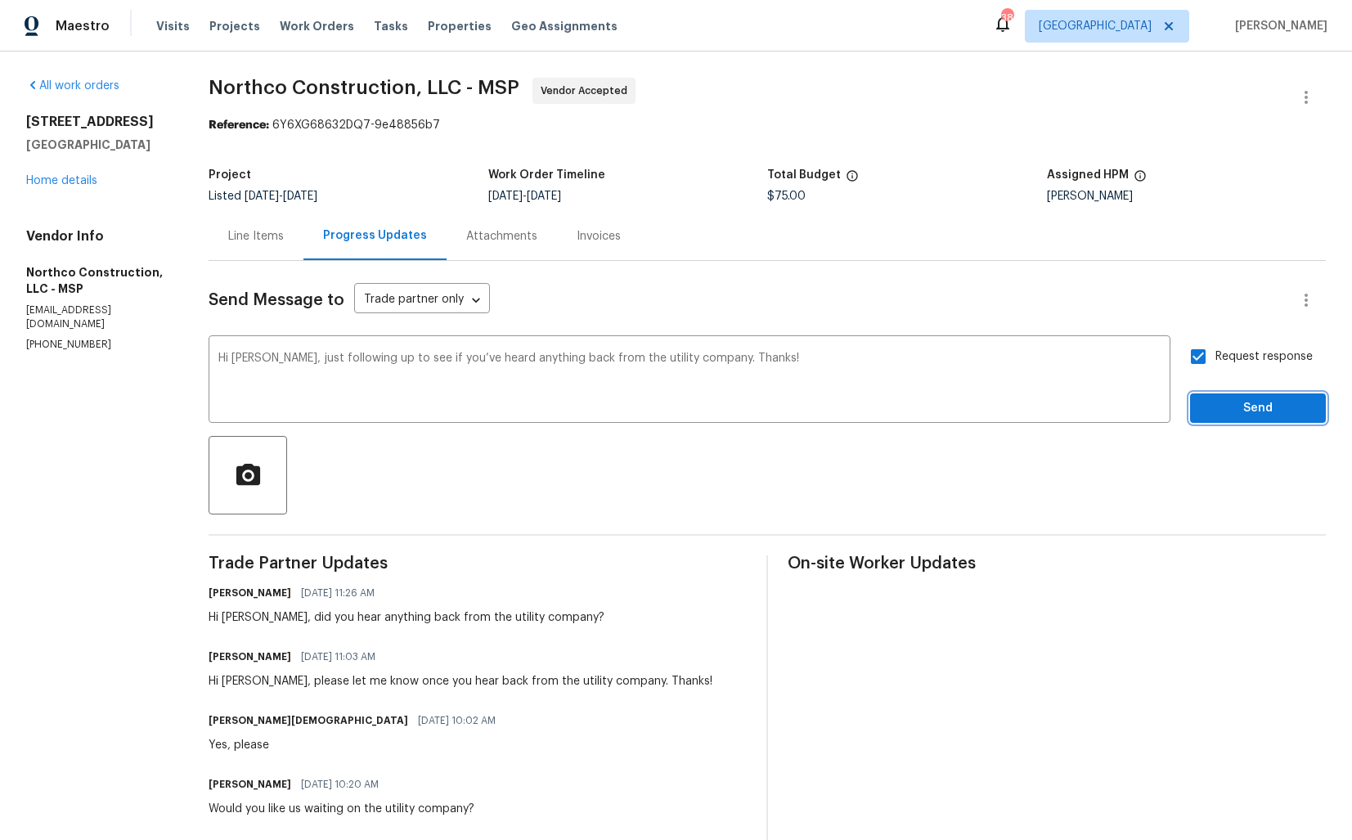
click at [1223, 406] on span "Send" at bounding box center [1258, 408] width 110 height 20
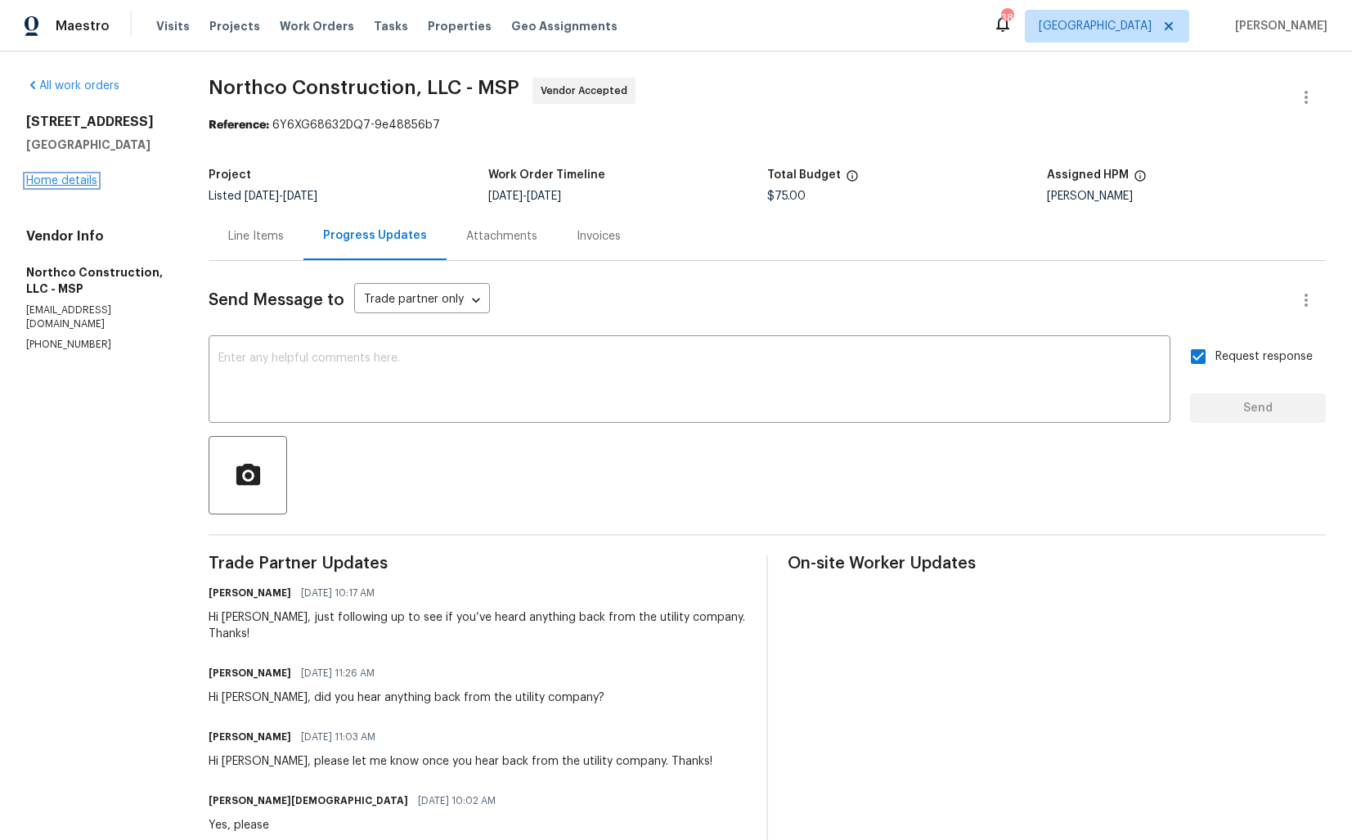
click at [56, 182] on link "Home details" at bounding box center [61, 180] width 71 height 11
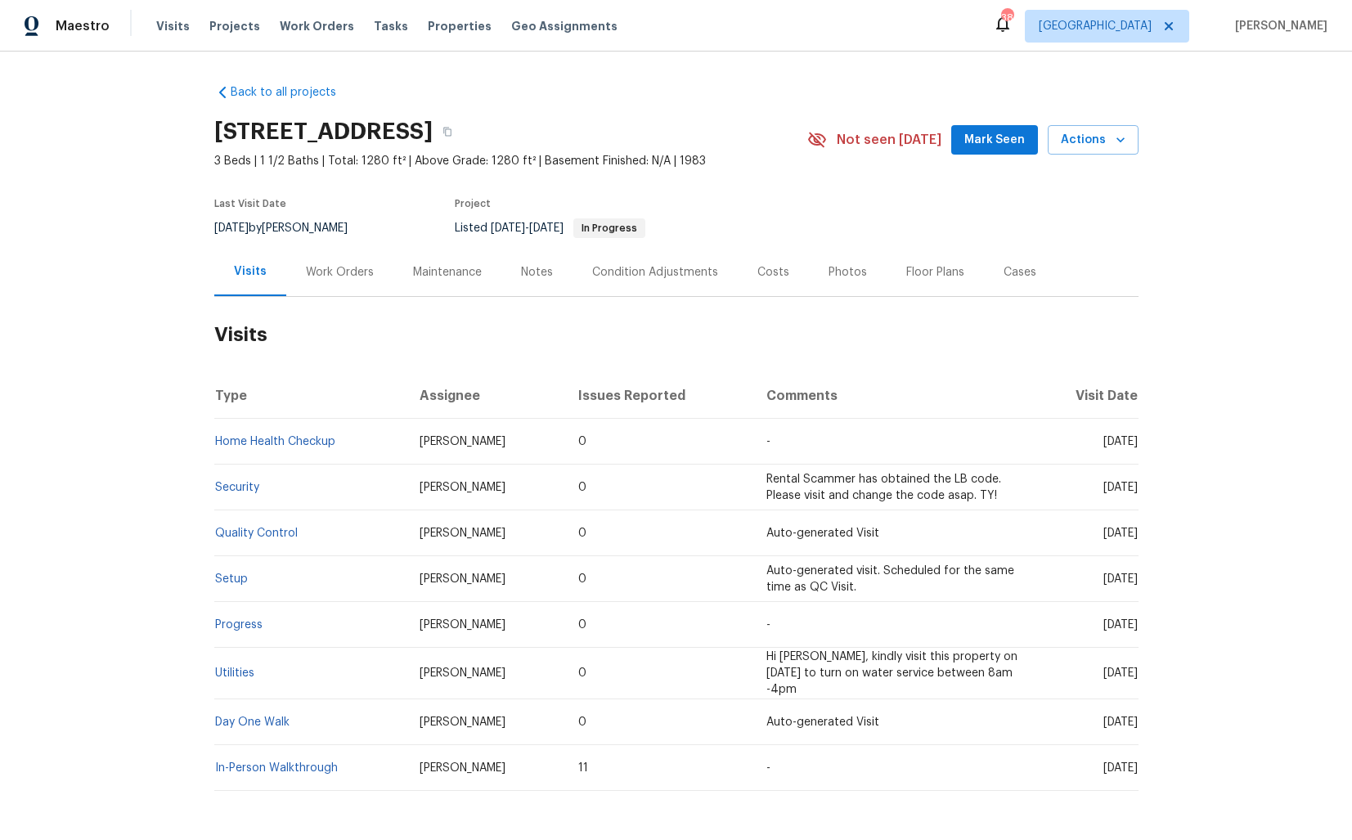
click at [334, 266] on div "Work Orders" at bounding box center [340, 272] width 68 height 16
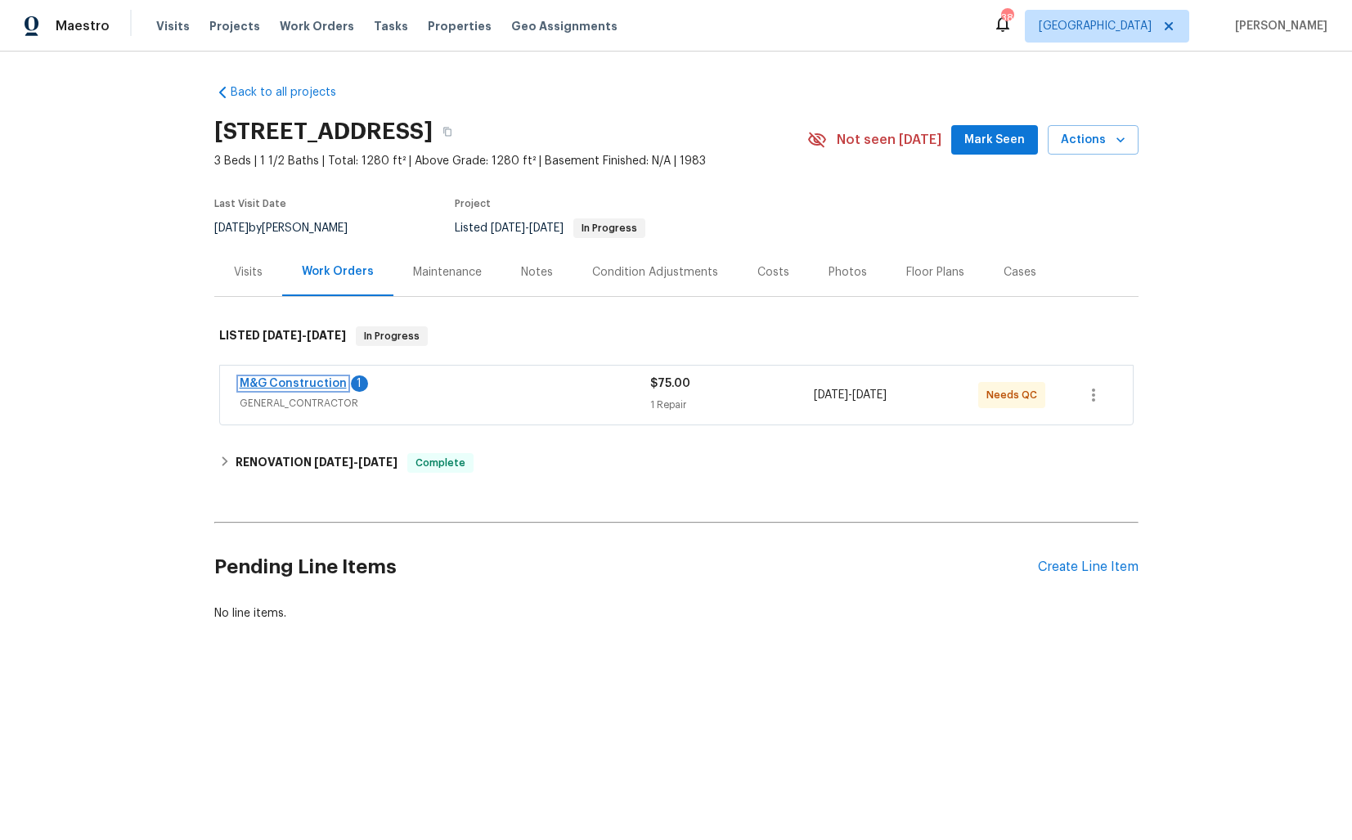
click at [273, 384] on link "M&G Construction" at bounding box center [293, 383] width 107 height 11
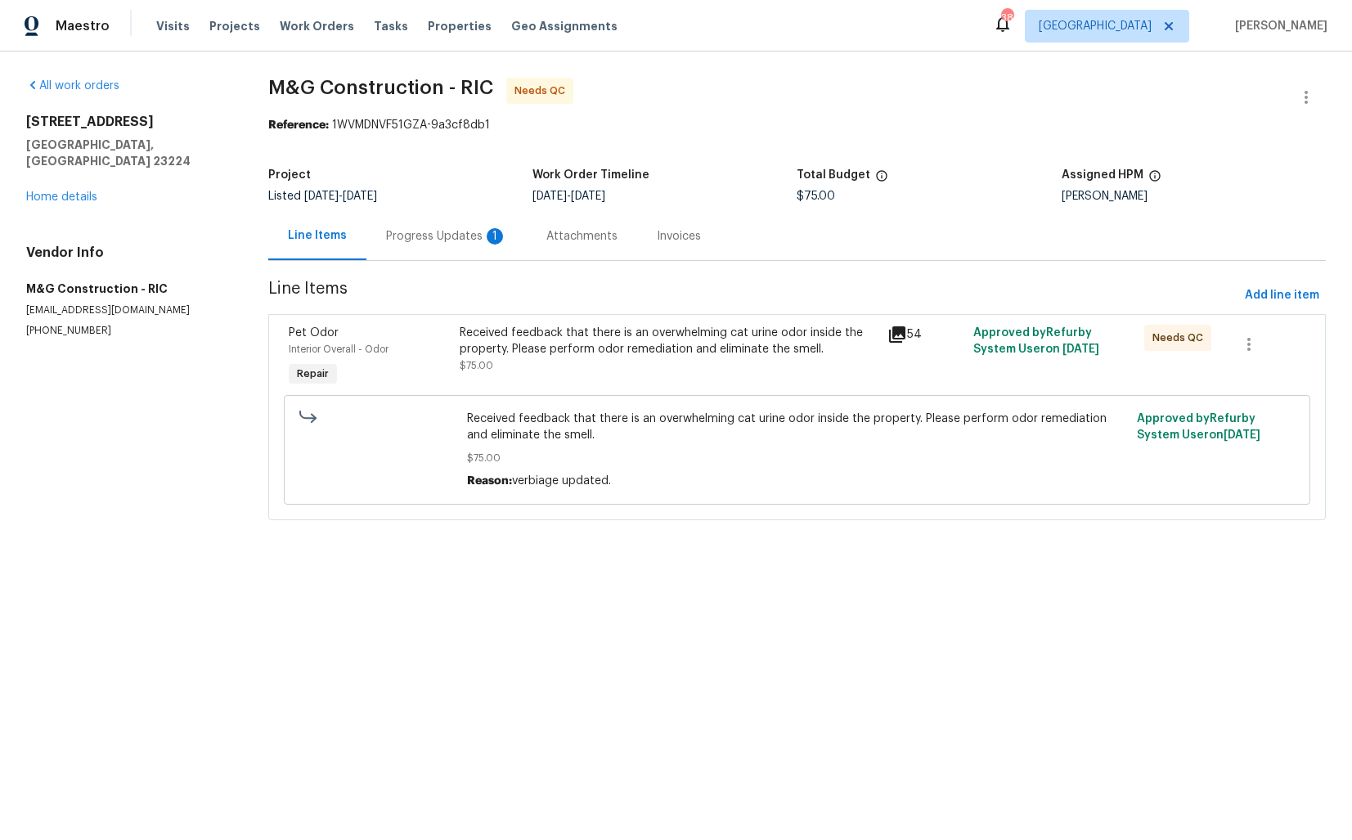
click at [438, 237] on div "Progress Updates 1" at bounding box center [446, 236] width 121 height 16
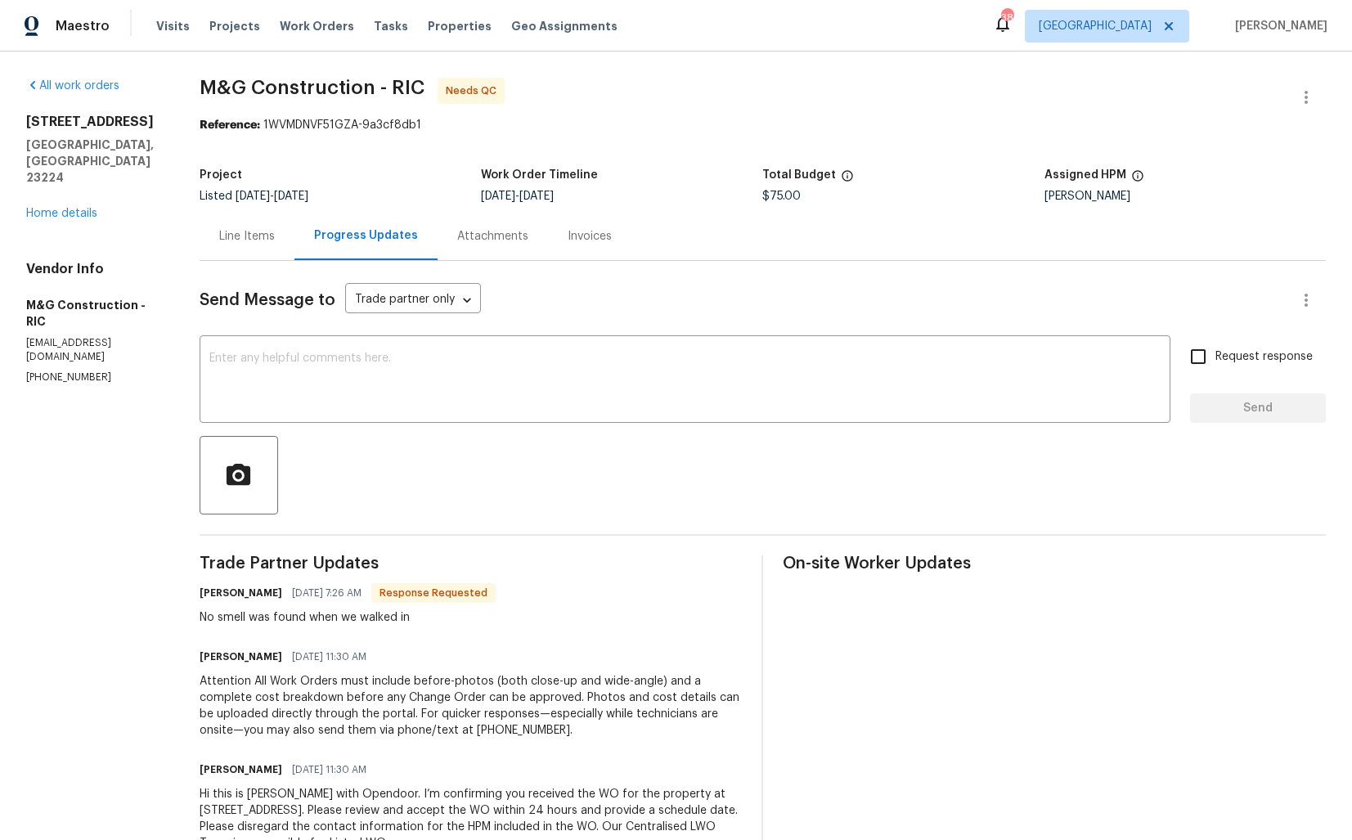
click at [249, 236] on div "Line Items" at bounding box center [247, 236] width 56 height 16
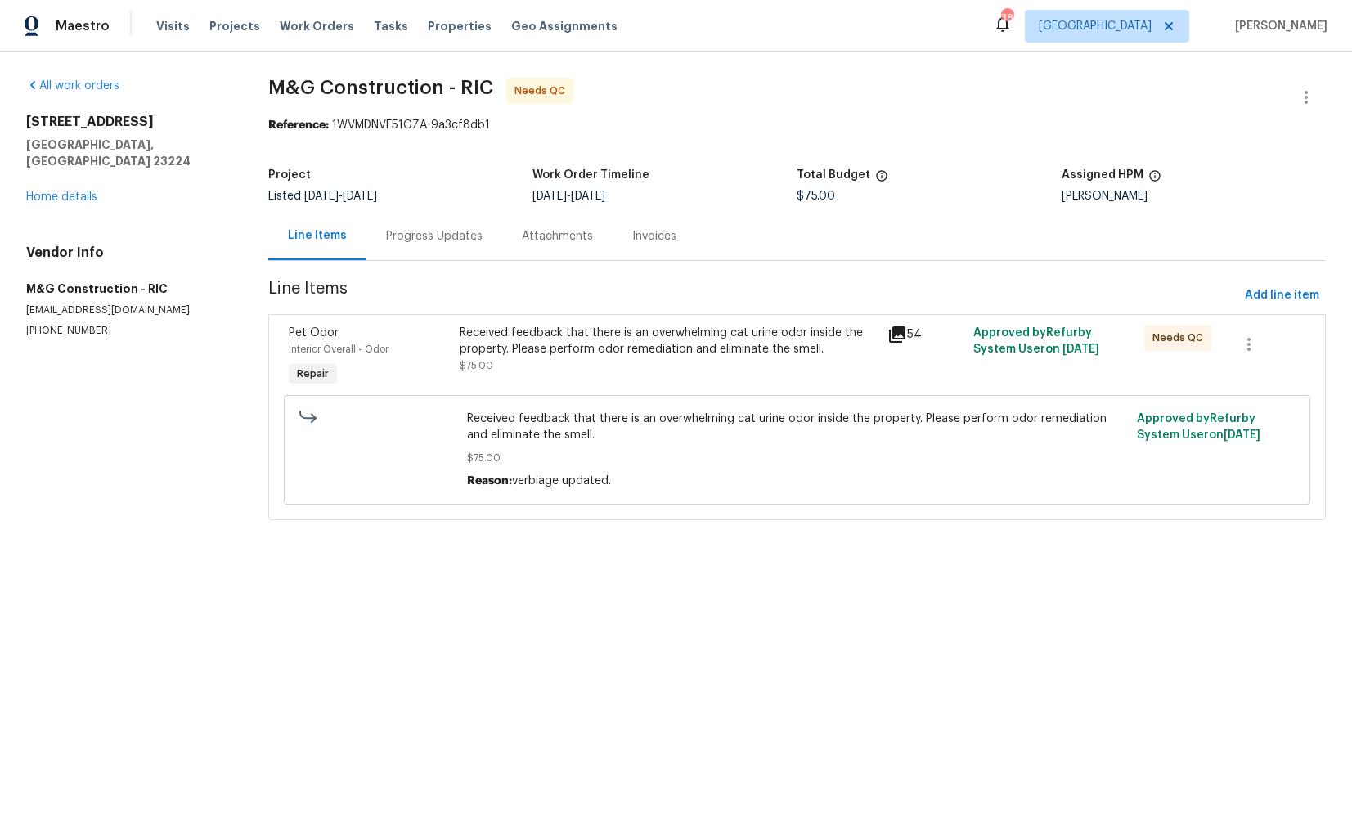
click at [539, 341] on div "Received feedback that there is an overwhelming cat urine odor inside the prope…" at bounding box center [669, 341] width 418 height 33
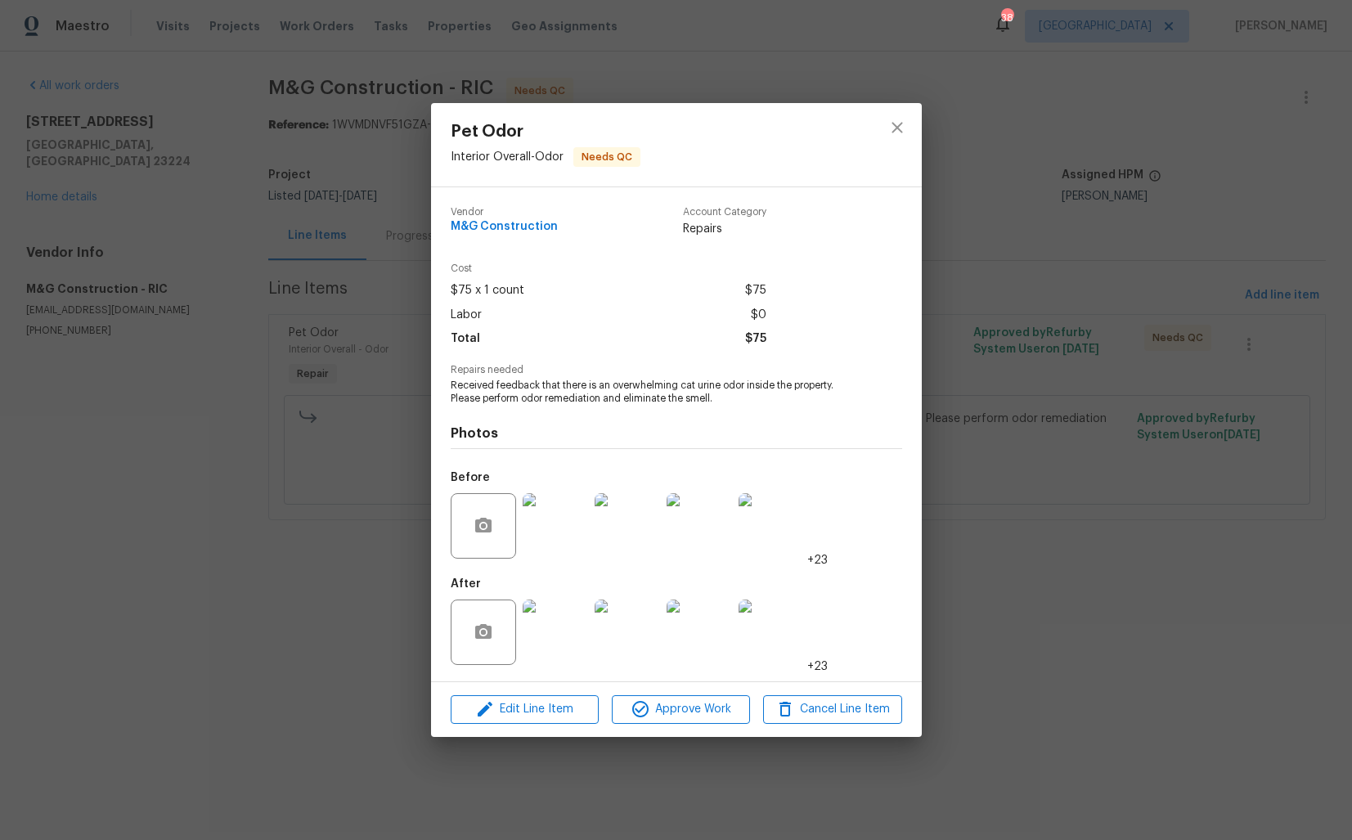
click at [203, 589] on div "Pet Odor Interior Overall - Odor Needs QC Vendor M&G Construction Account Categ…" at bounding box center [676, 420] width 1352 height 840
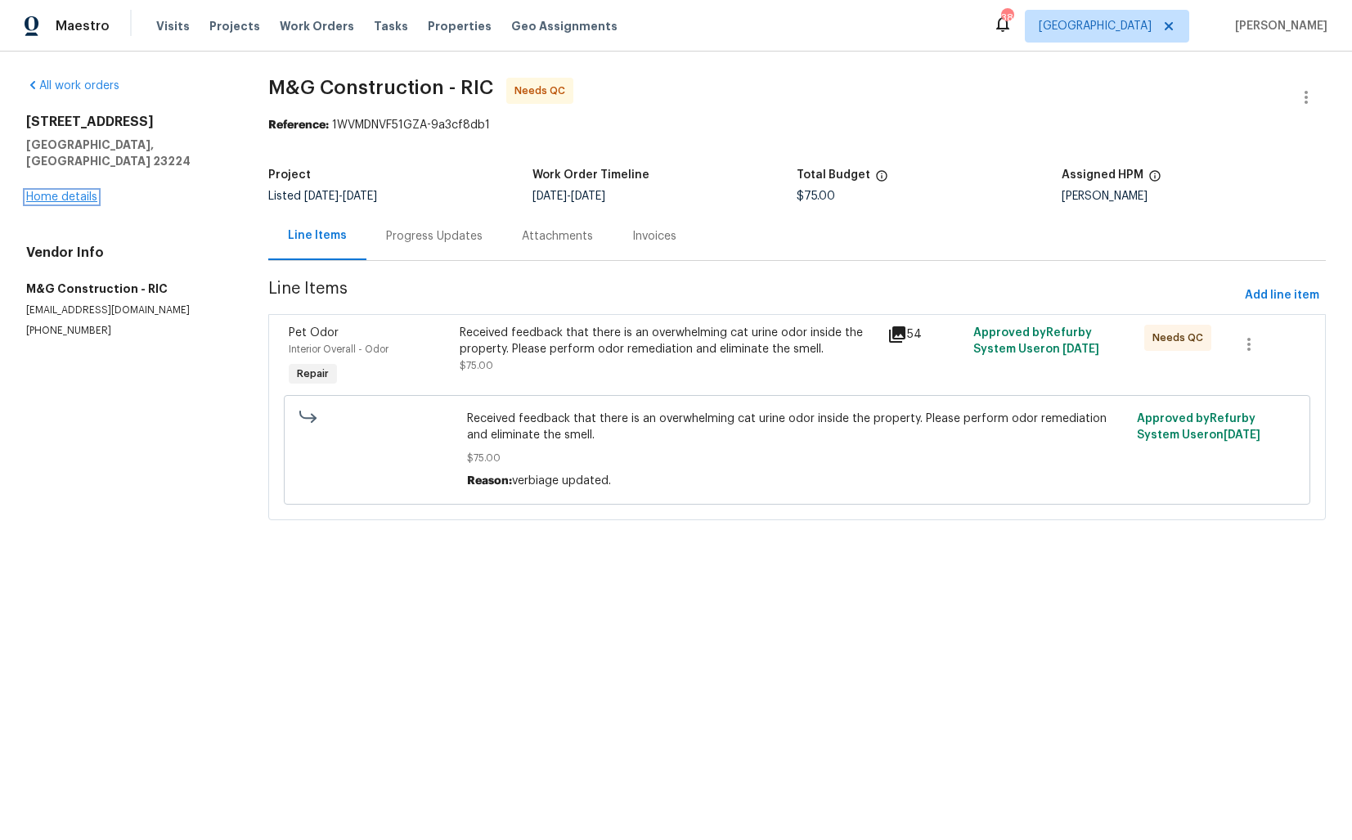
click at [66, 191] on link "Home details" at bounding box center [61, 196] width 71 height 11
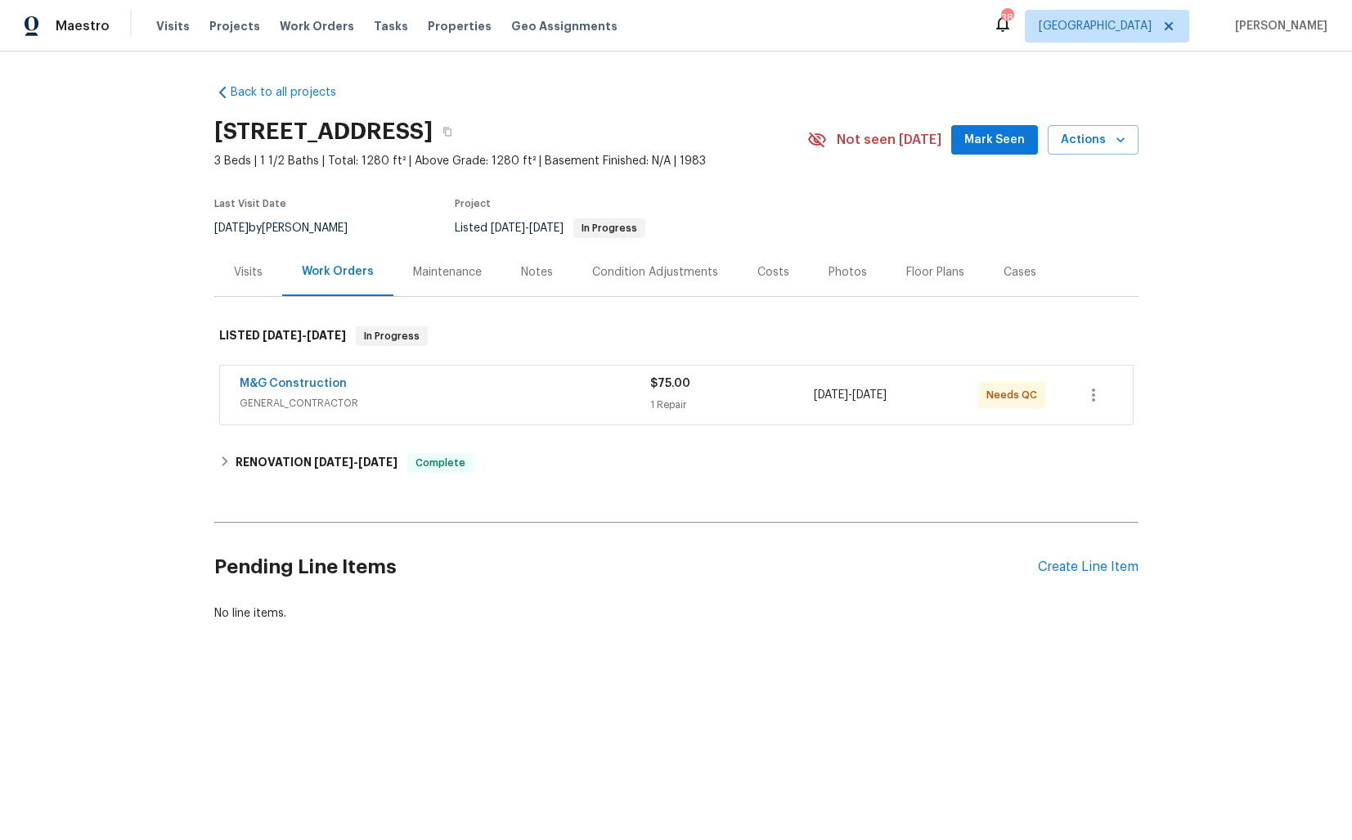
click at [1038, 274] on div "Cases" at bounding box center [1020, 272] width 72 height 48
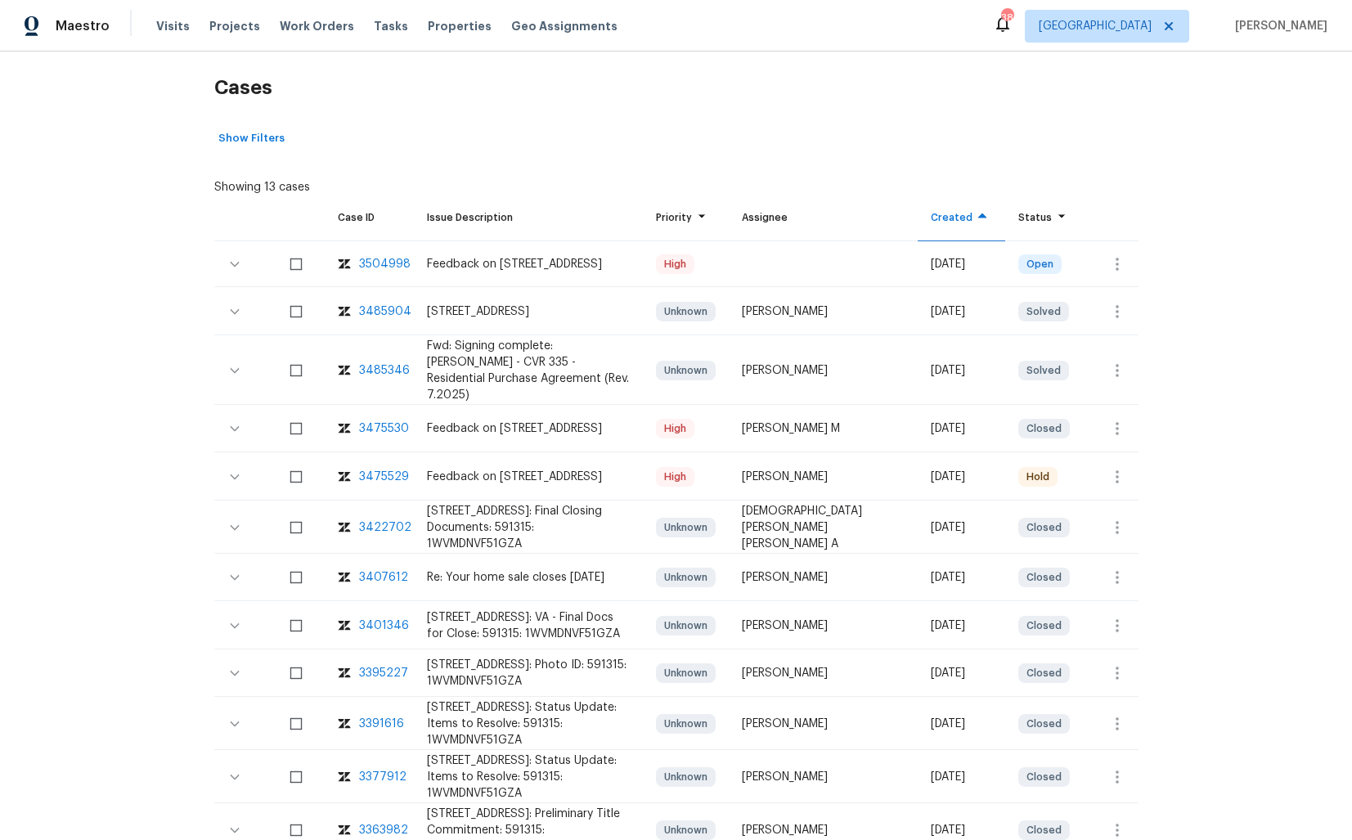
scroll to position [245, 0]
click at [383, 470] on div "3475529" at bounding box center [384, 478] width 50 height 16
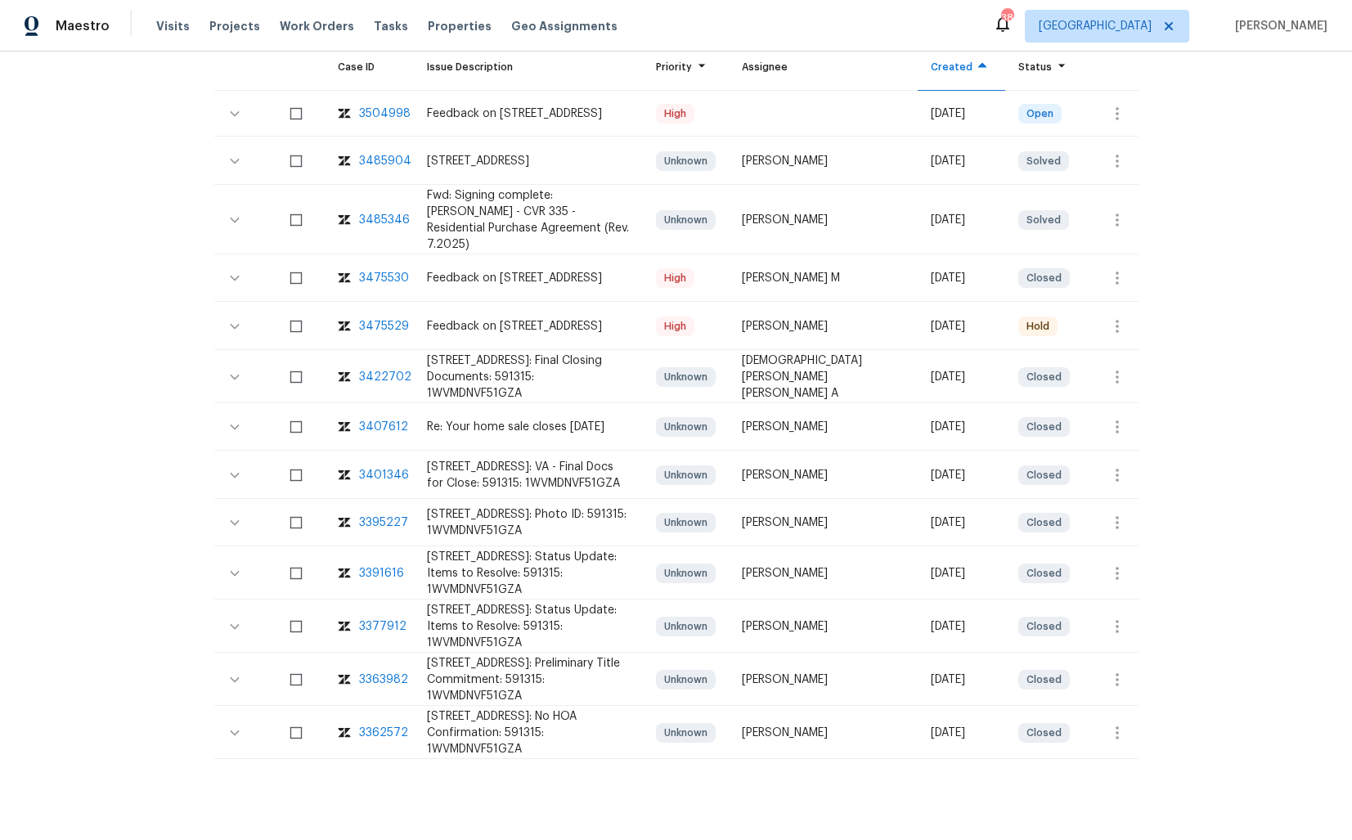
scroll to position [0, 0]
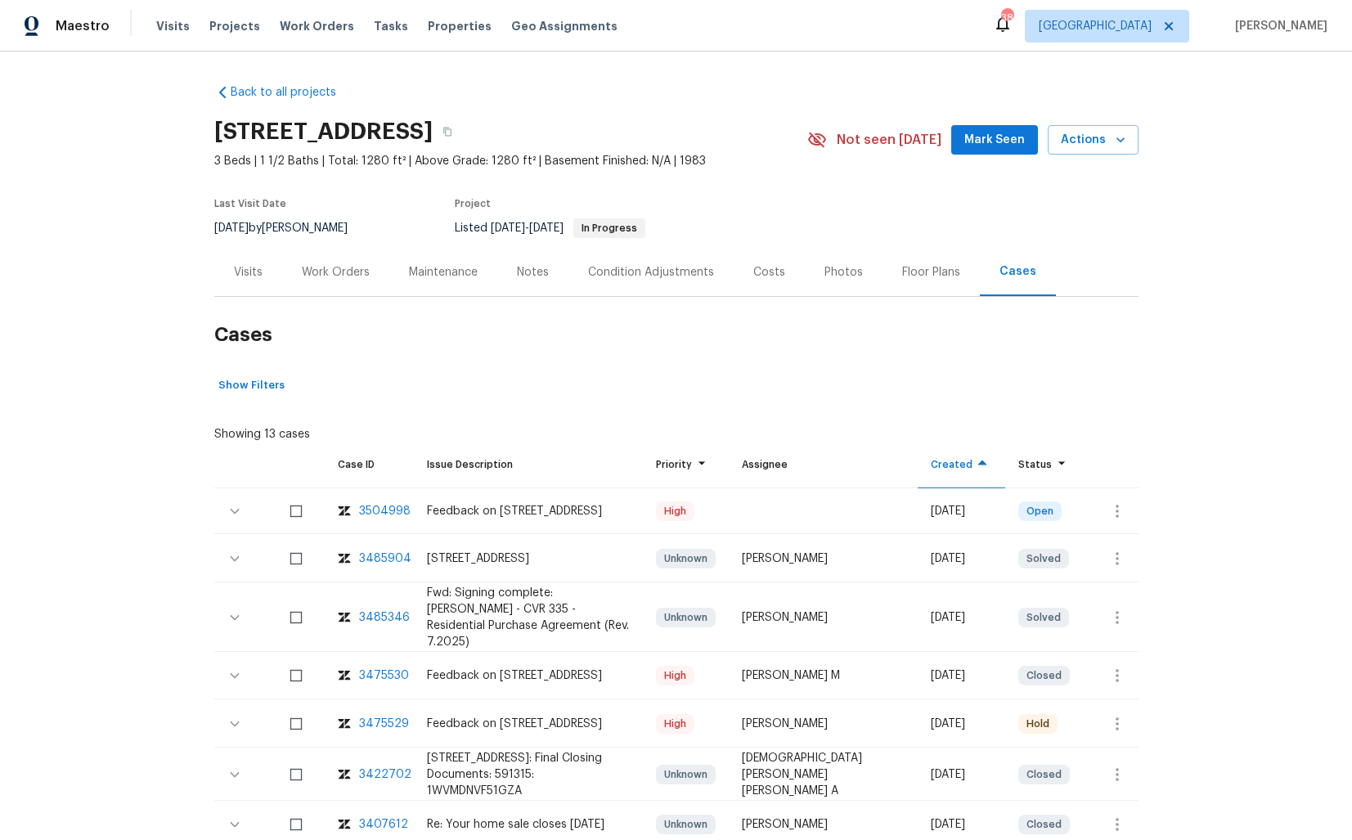
click at [327, 288] on div "Work Orders" at bounding box center [335, 272] width 107 height 48
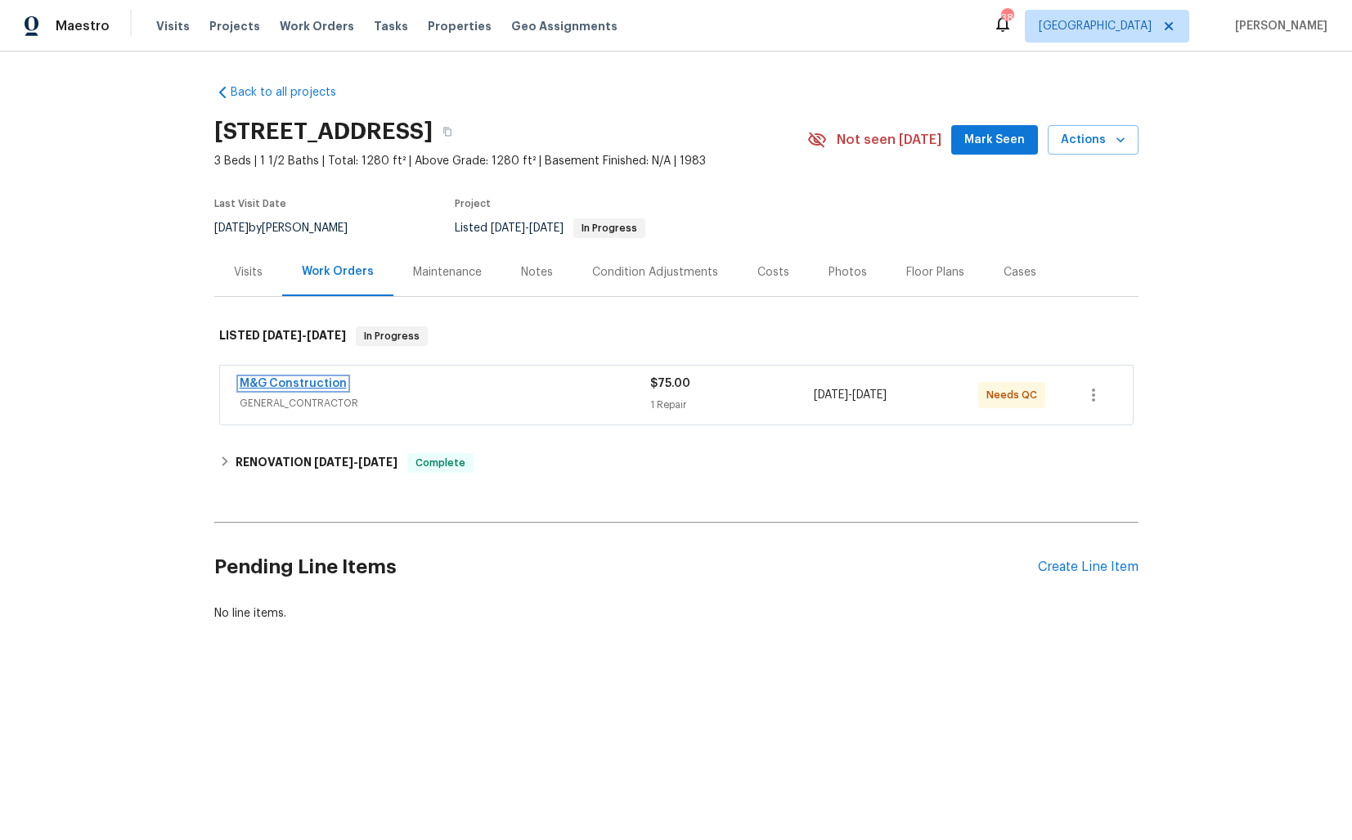
click at [263, 384] on link "M&G Construction" at bounding box center [293, 383] width 107 height 11
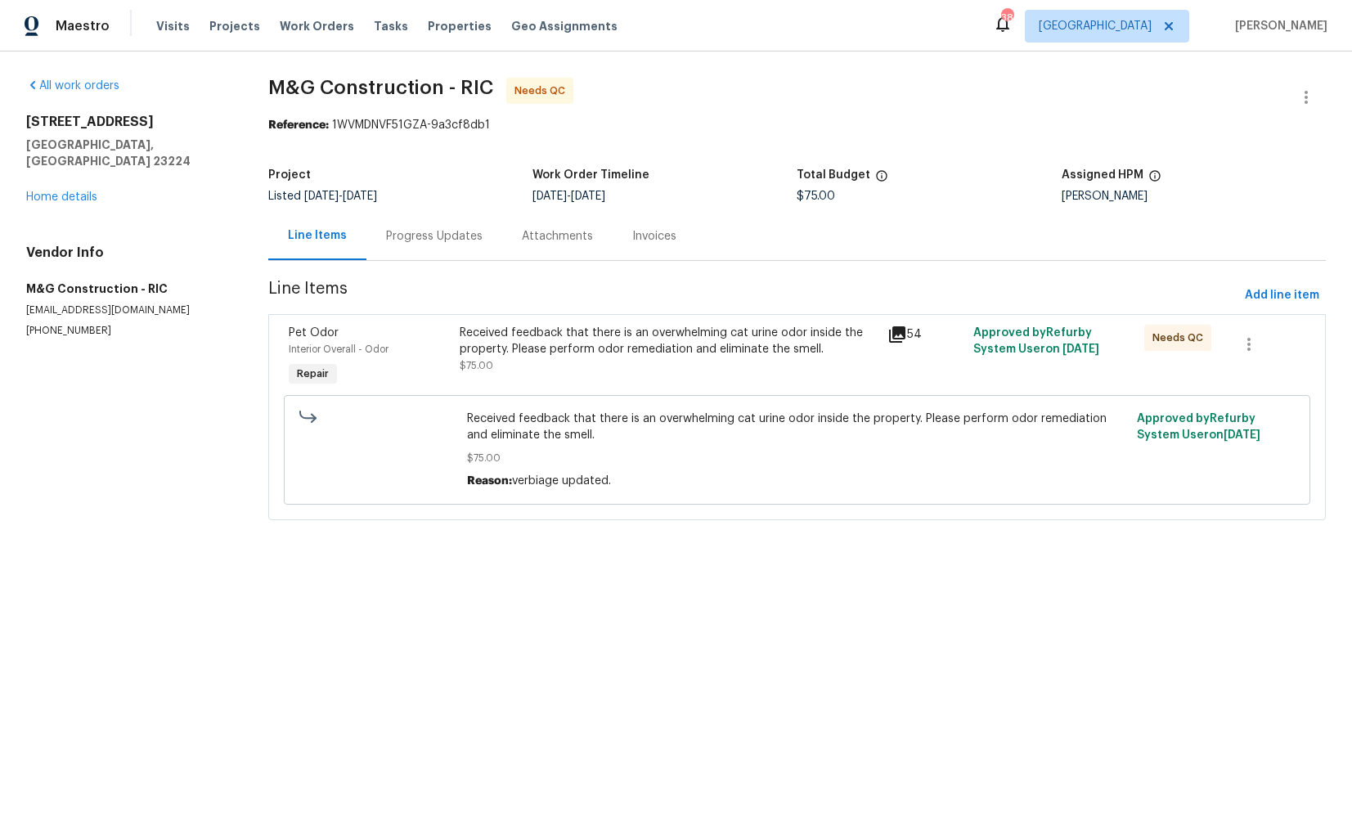
click at [446, 232] on div "Progress Updates" at bounding box center [434, 236] width 96 height 16
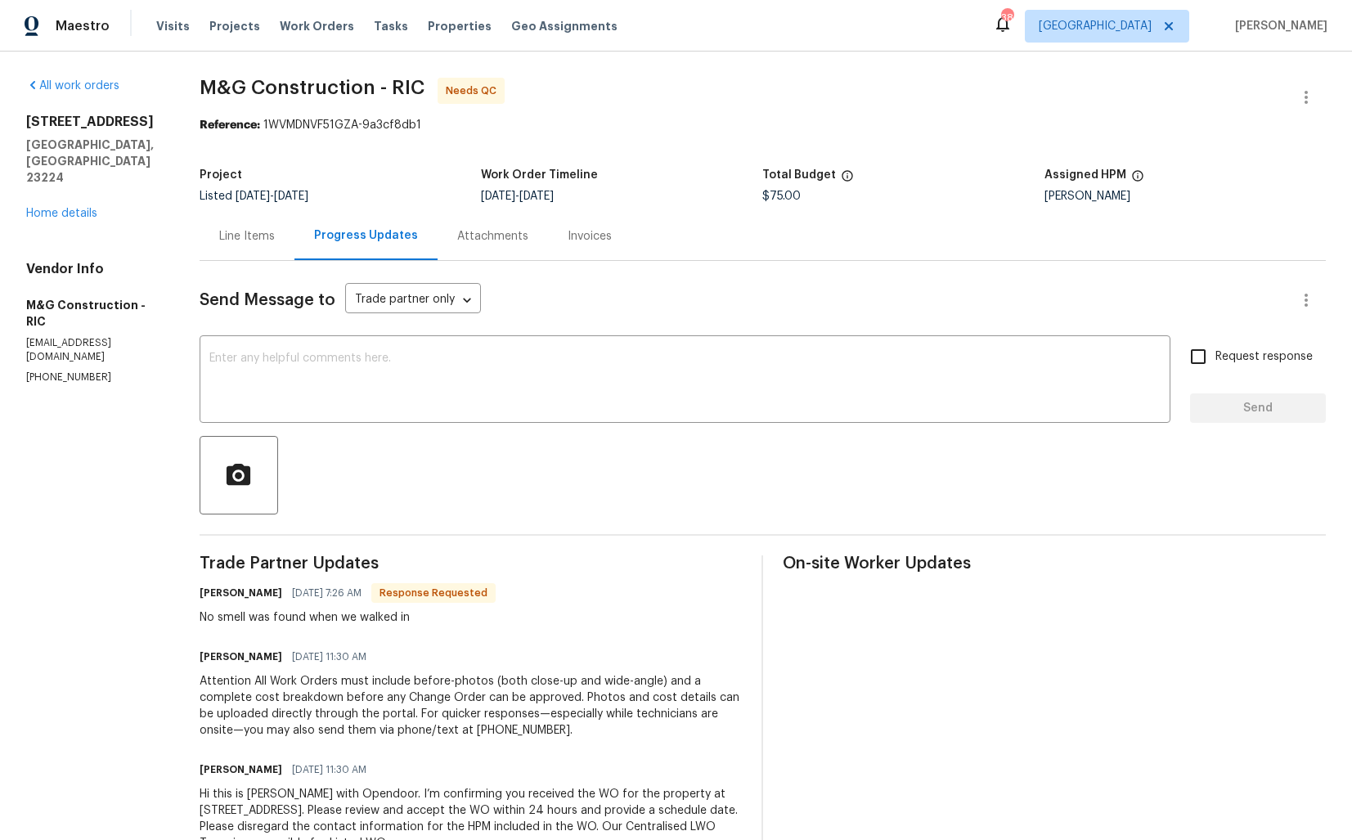
click at [240, 240] on div "Line Items" at bounding box center [247, 236] width 56 height 16
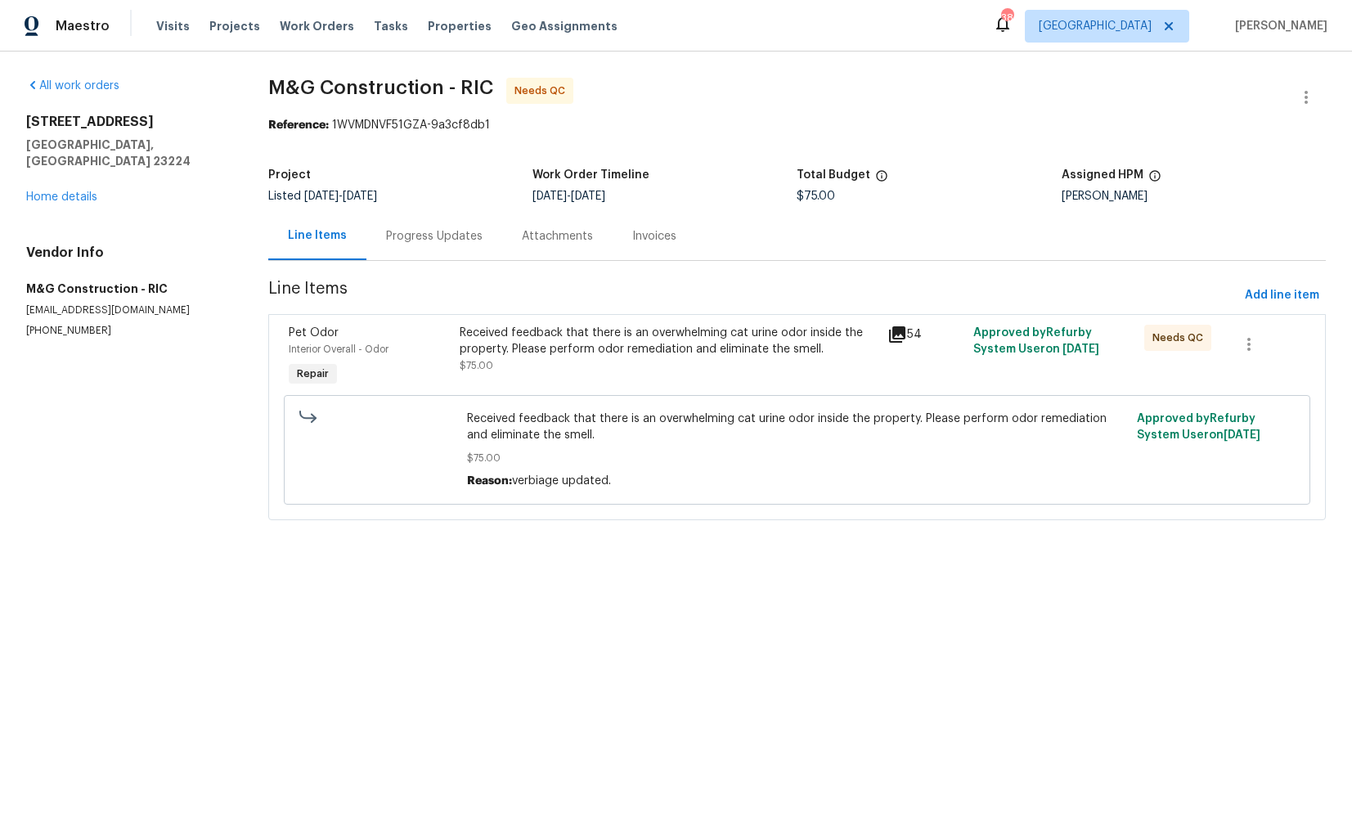
click at [527, 422] on span "Received feedback that there is an overwhelming cat urine odor inside the prope…" at bounding box center [797, 427] width 660 height 33
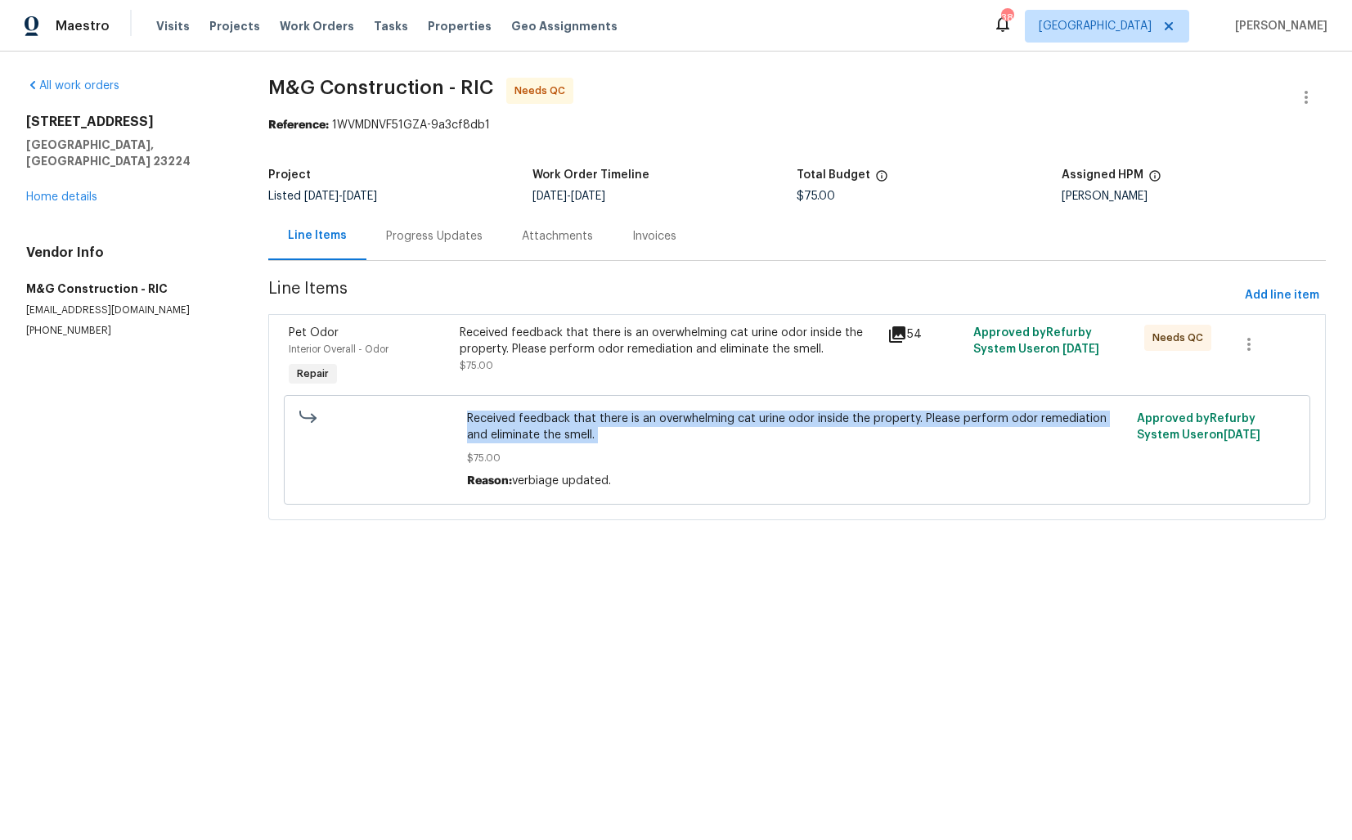
click at [527, 422] on span "Received feedback that there is an overwhelming cat urine odor inside the prope…" at bounding box center [797, 427] width 660 height 33
copy span "Received feedback that there is an overwhelming cat urine odor inside the prope…"
click at [509, 226] on div "Attachments" at bounding box center [557, 236] width 110 height 48
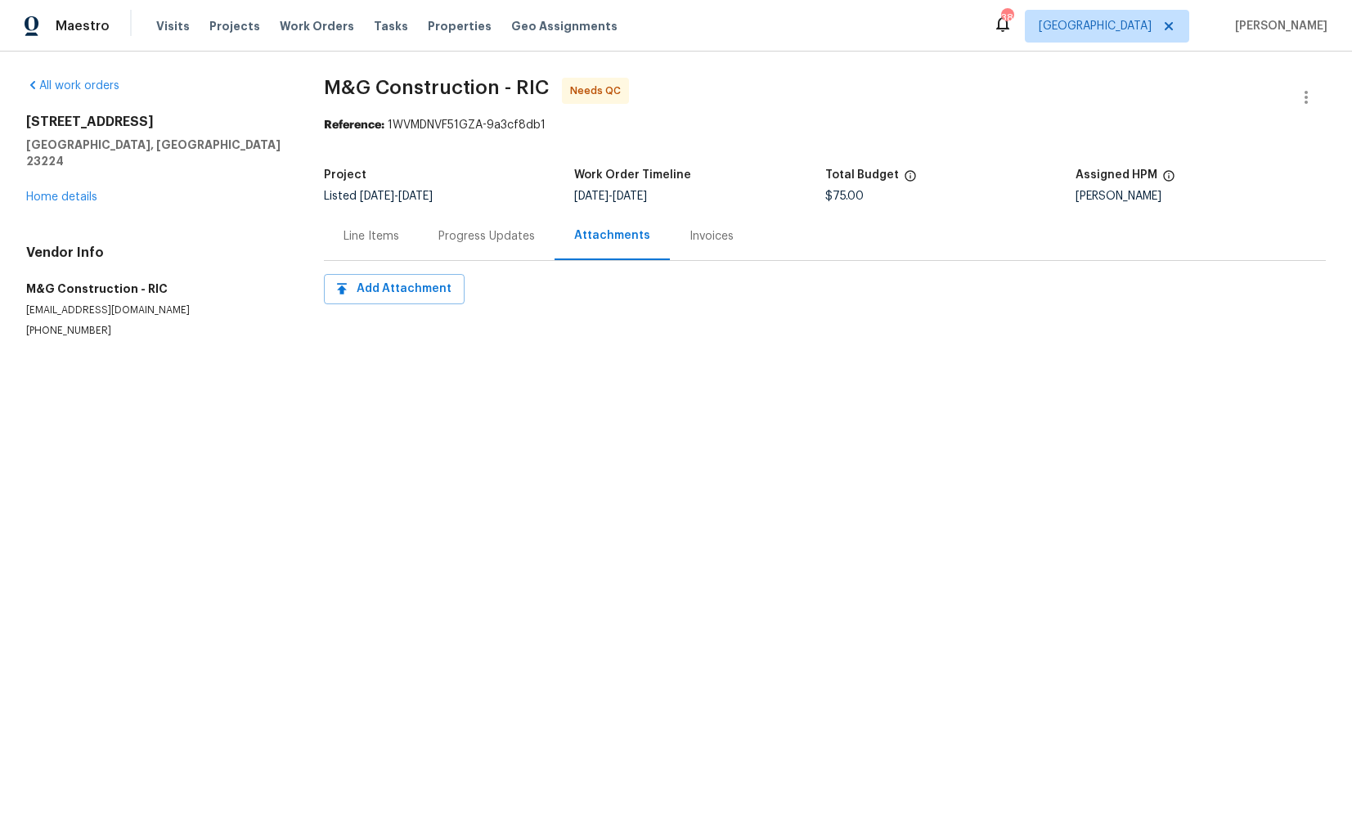
click at [460, 238] on div "Progress Updates" at bounding box center [486, 236] width 96 height 16
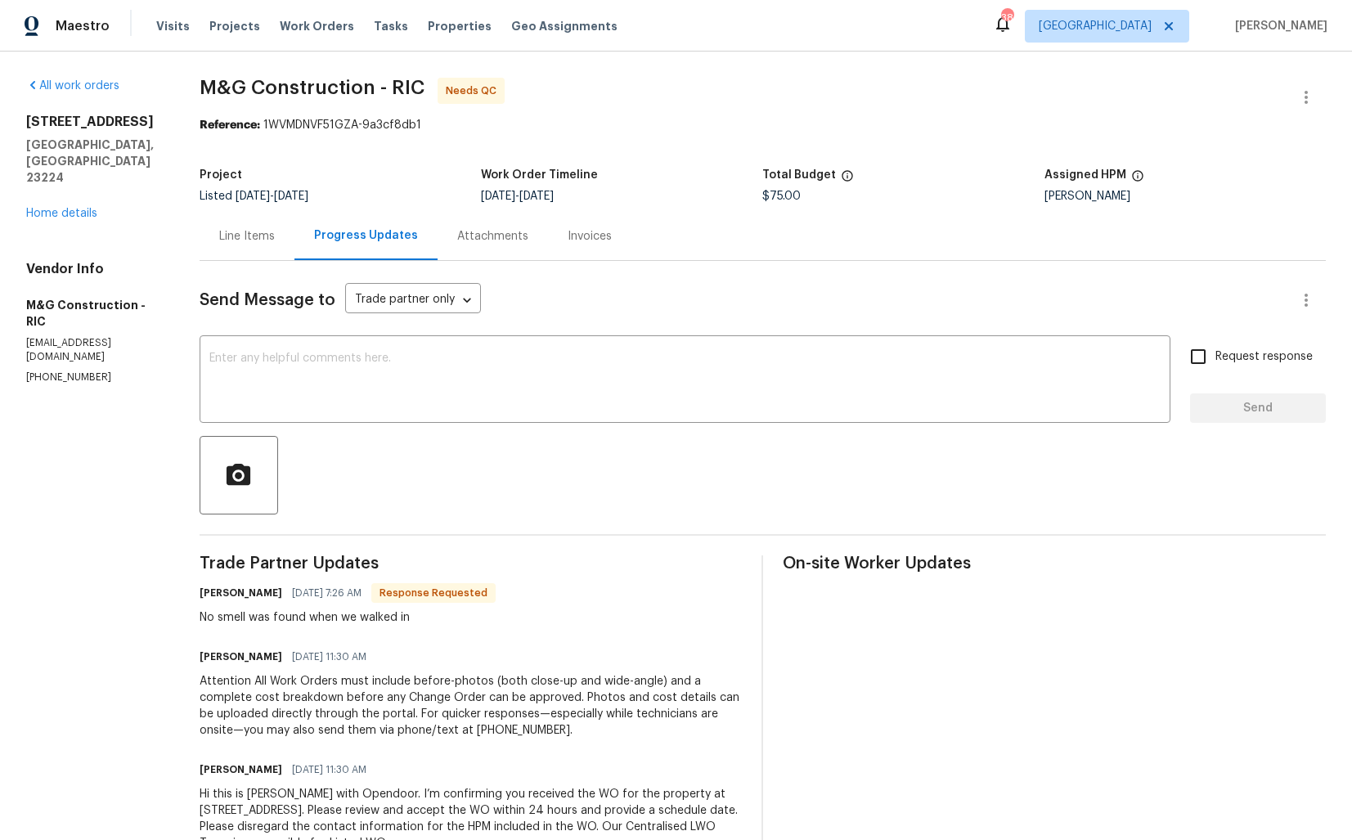
click at [213, 591] on h6 "Cheila Marquina" at bounding box center [241, 593] width 83 height 16
copy h6 "Cheila"
click at [571, 354] on textarea at bounding box center [684, 380] width 951 height 57
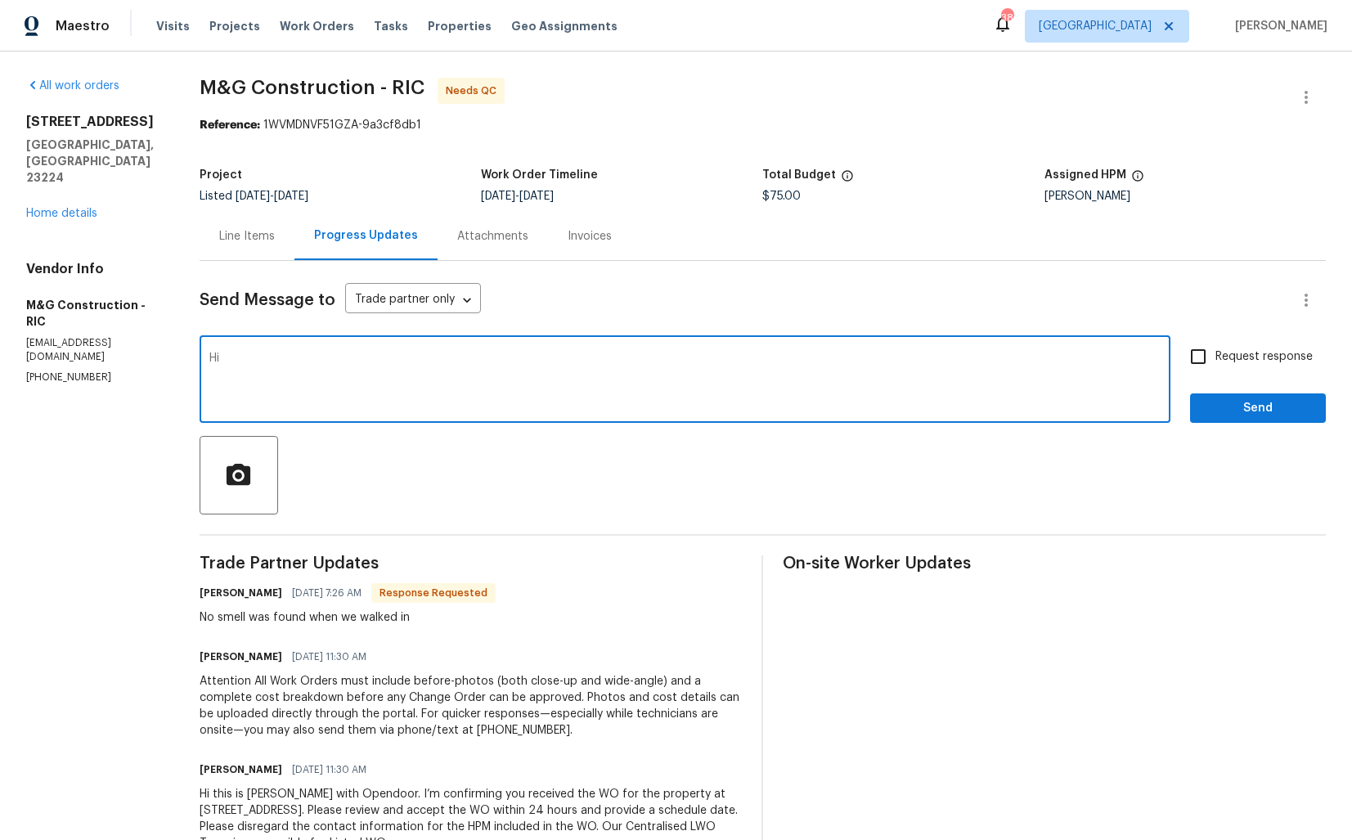
paste textarea "Cheila"
click at [479, 359] on textarea "Hi Cheila, thank you for the confirmation. Let me gt back to you shortly. Thank…" at bounding box center [684, 380] width 951 height 57
click at [670, 359] on textarea "Hi Cheila, thank you for the confirmation. Let me get back to you shortly. Than…" at bounding box center [684, 380] width 951 height 57
type textarea "Hi Cheila, thank you for the confirmation. Let me get back to you shortly. Than…"
click at [1206, 417] on span "Send" at bounding box center [1258, 408] width 110 height 20
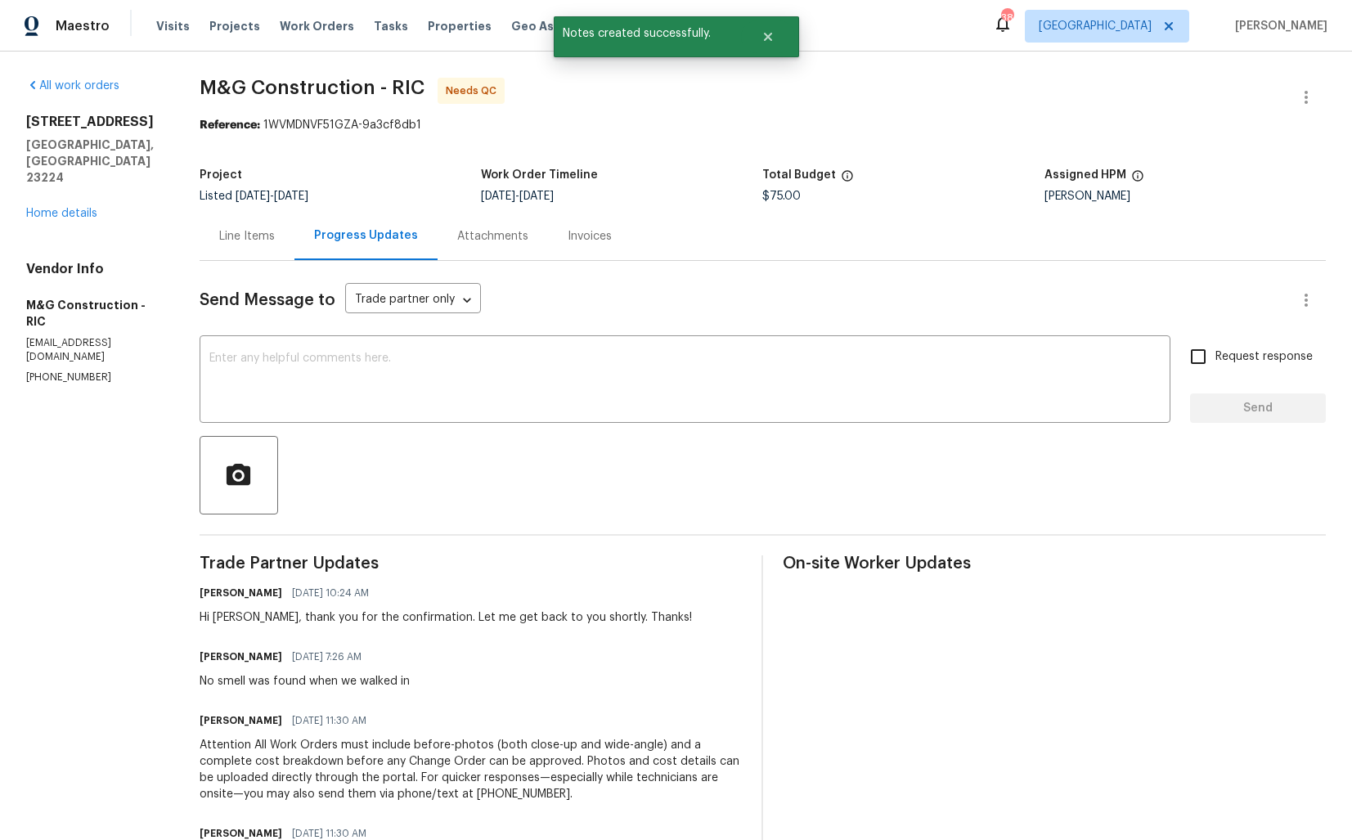
click at [254, 684] on div "No smell was found when we walked in" at bounding box center [305, 681] width 210 height 16
copy div "No smell was found when we walked in"
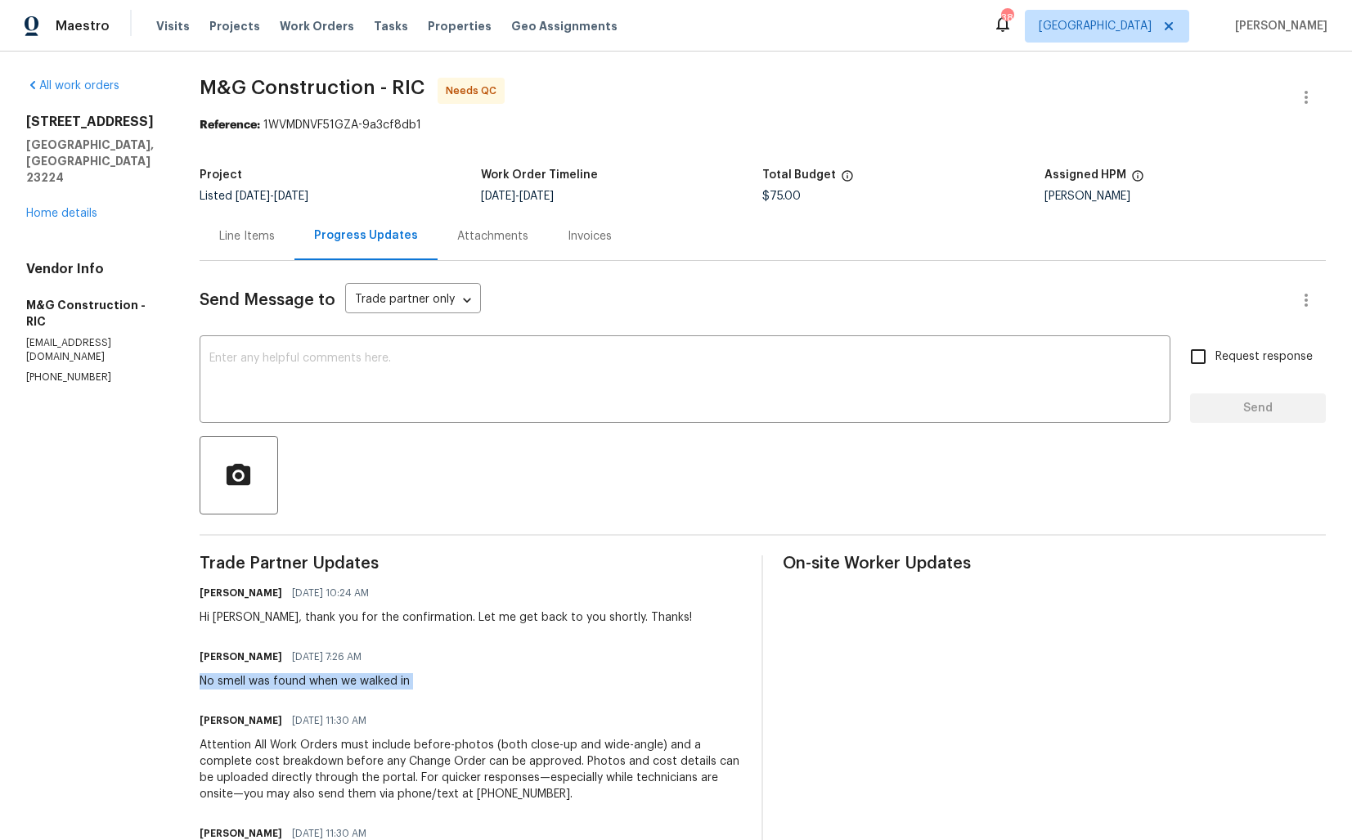
click at [749, 150] on section "M&G Construction - RIC Needs QC Reference: 1WVMDNVF51GZA-9a3cf8db1 Project List…" at bounding box center [763, 506] width 1126 height 857
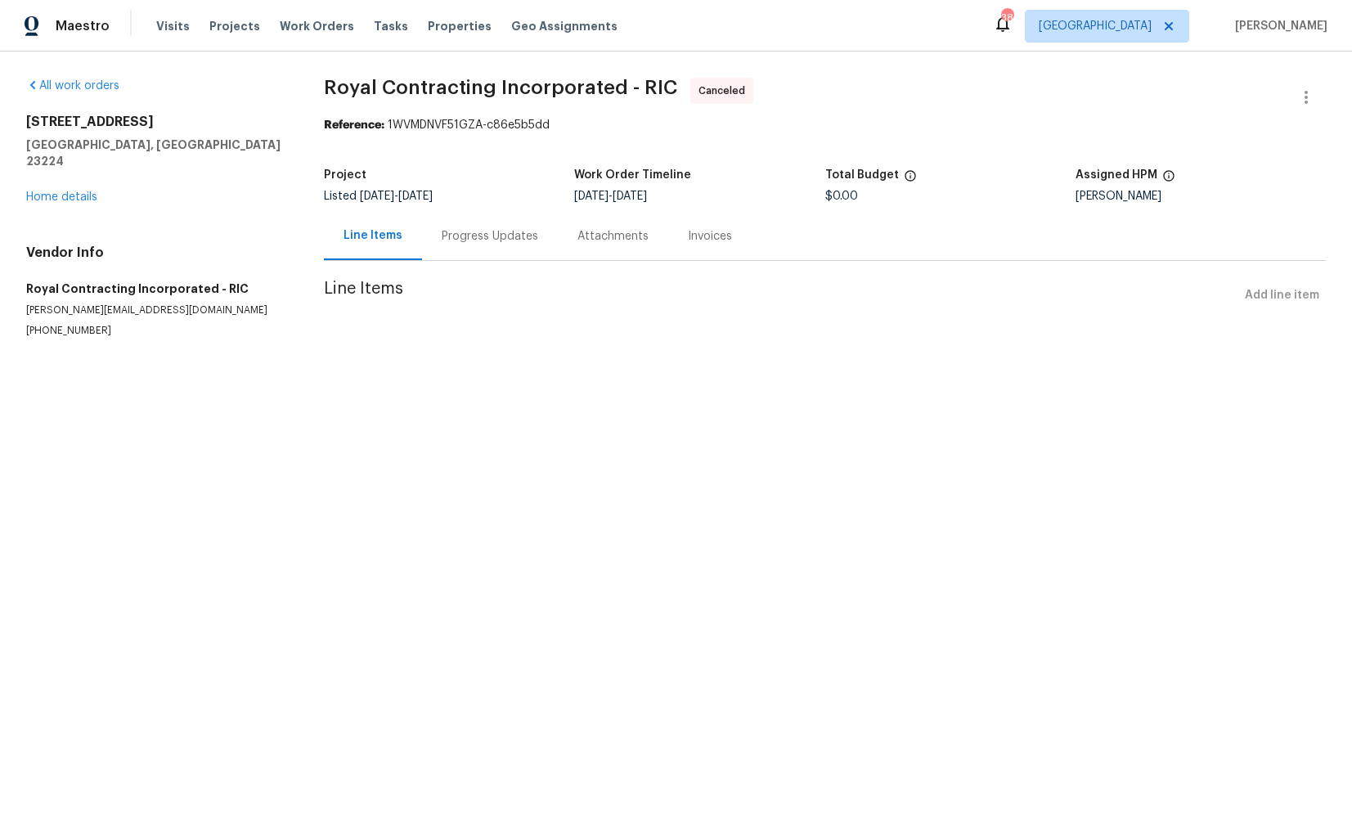
click at [447, 233] on div "Progress Updates" at bounding box center [490, 236] width 96 height 16
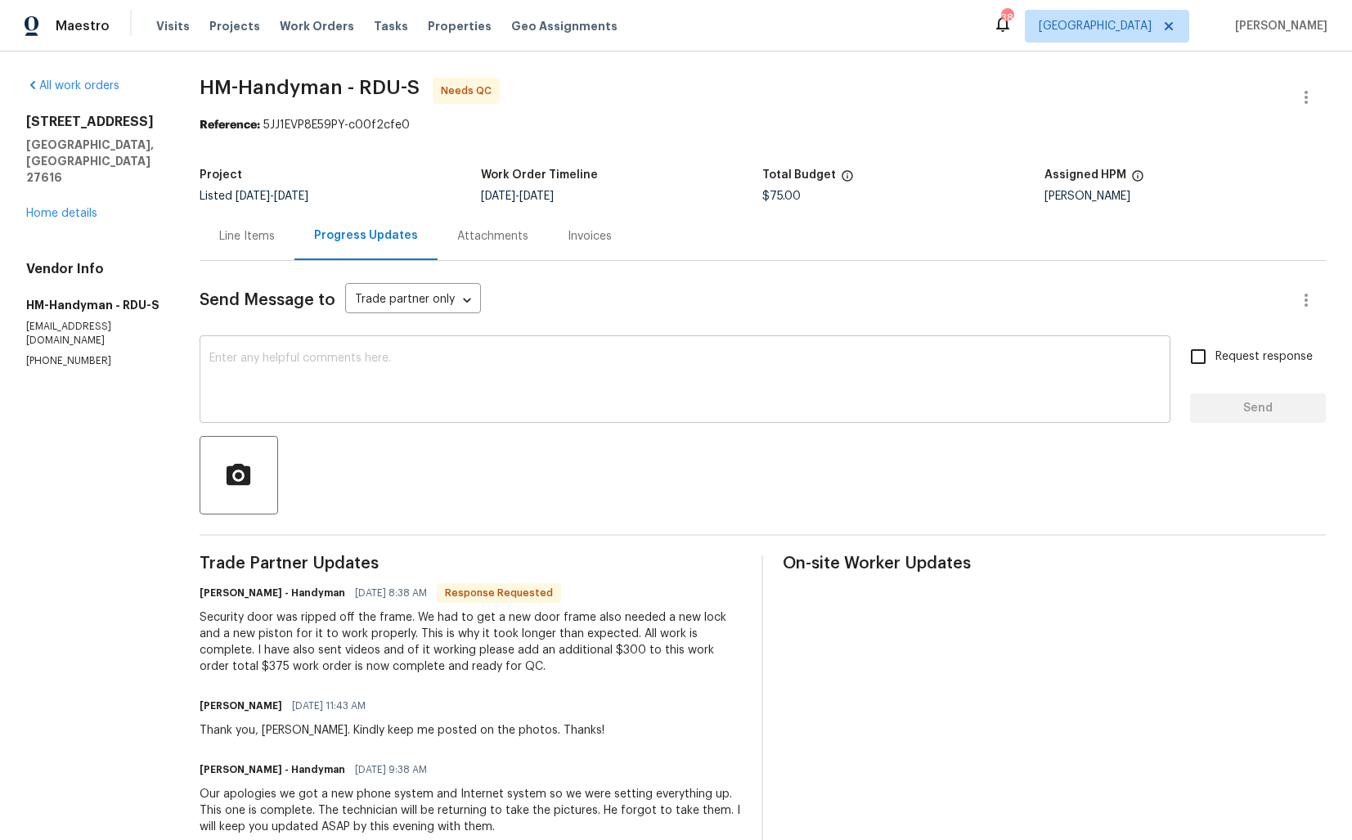
click at [454, 366] on textarea at bounding box center [684, 380] width 951 height 57
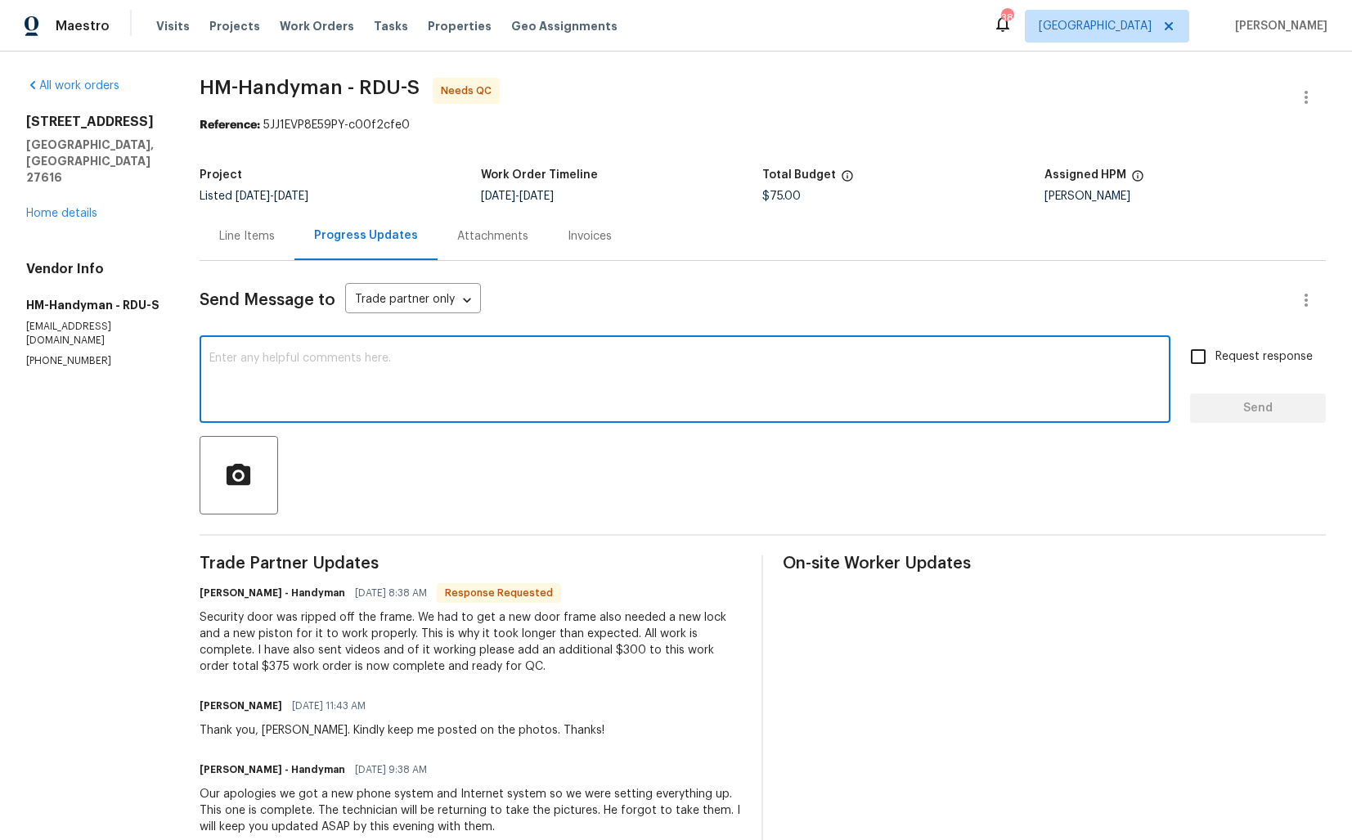
click at [459, 361] on textarea at bounding box center [684, 380] width 951 height 57
click at [251, 227] on div "Line Items" at bounding box center [247, 236] width 95 height 48
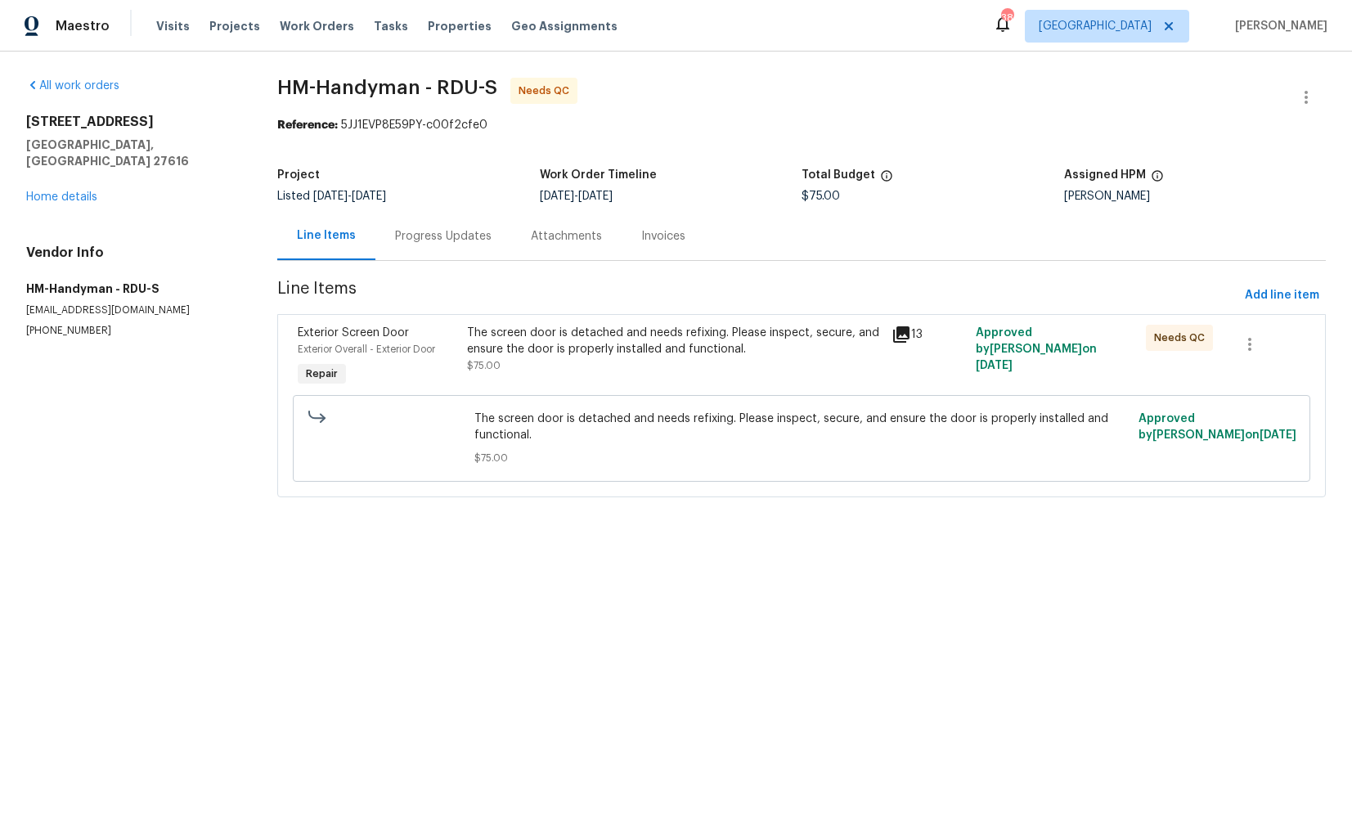
click at [578, 355] on div "The screen door is detached and needs refixing. Please inspect, secure, and ens…" at bounding box center [674, 341] width 414 height 33
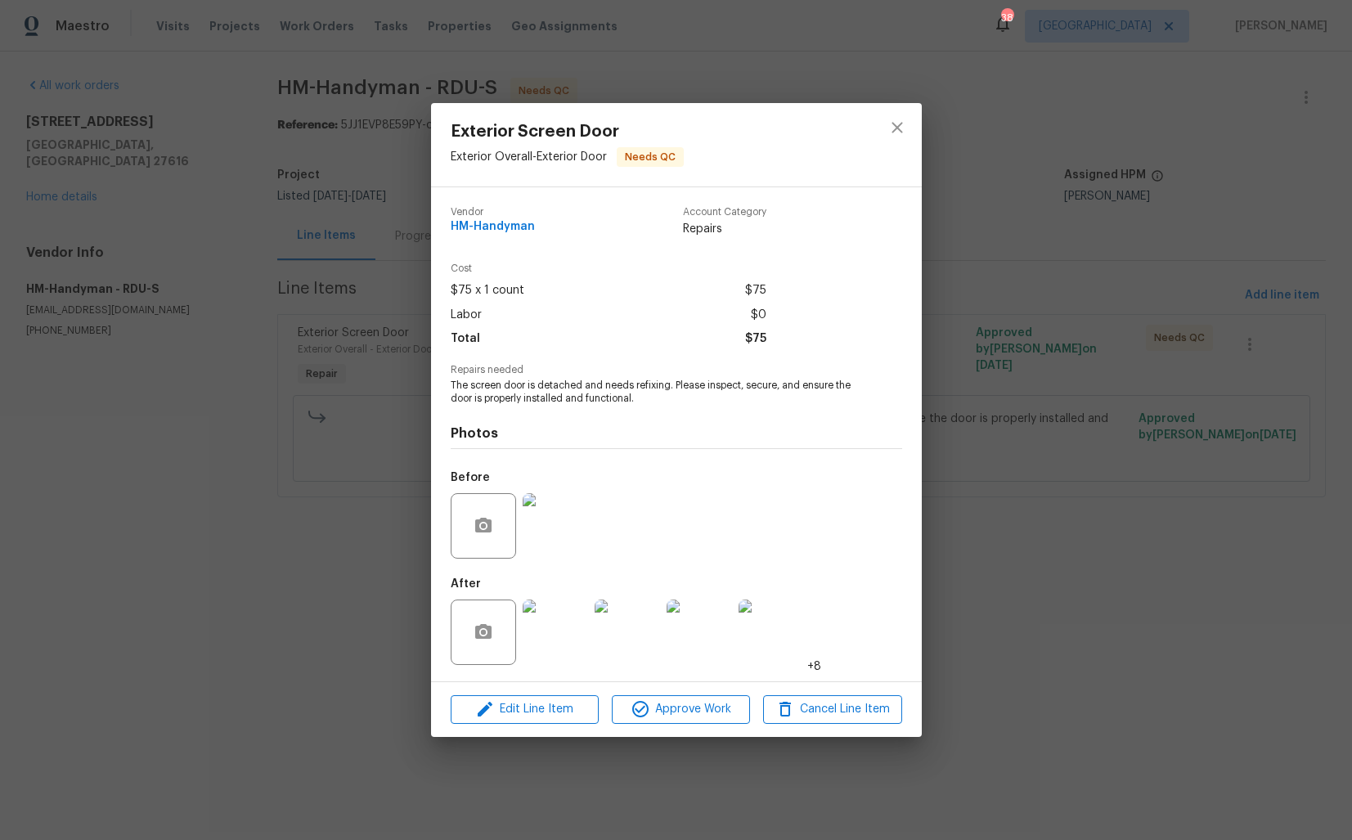
click at [561, 626] on img at bounding box center [555, 631] width 65 height 65
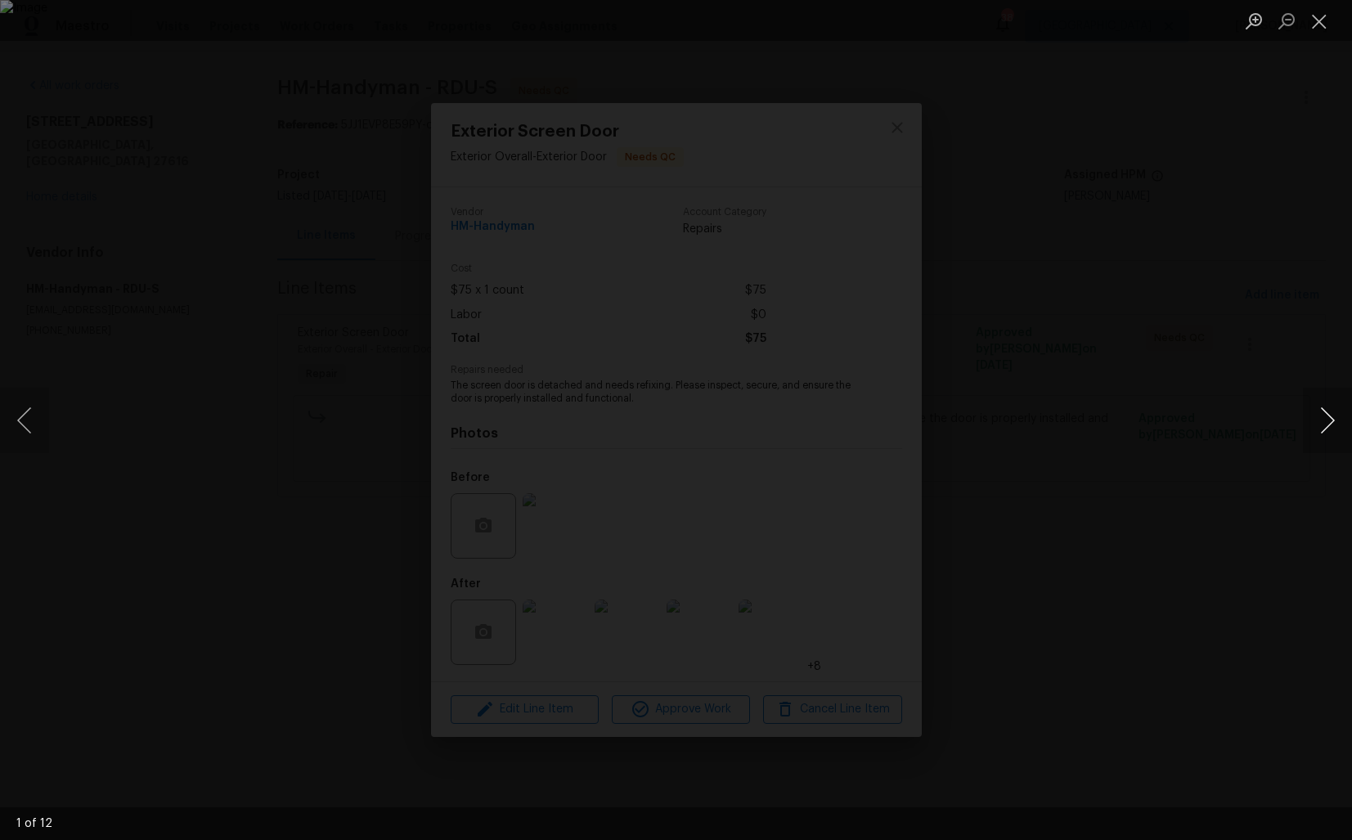
click at [1329, 426] on button "Next image" at bounding box center [1327, 420] width 49 height 65
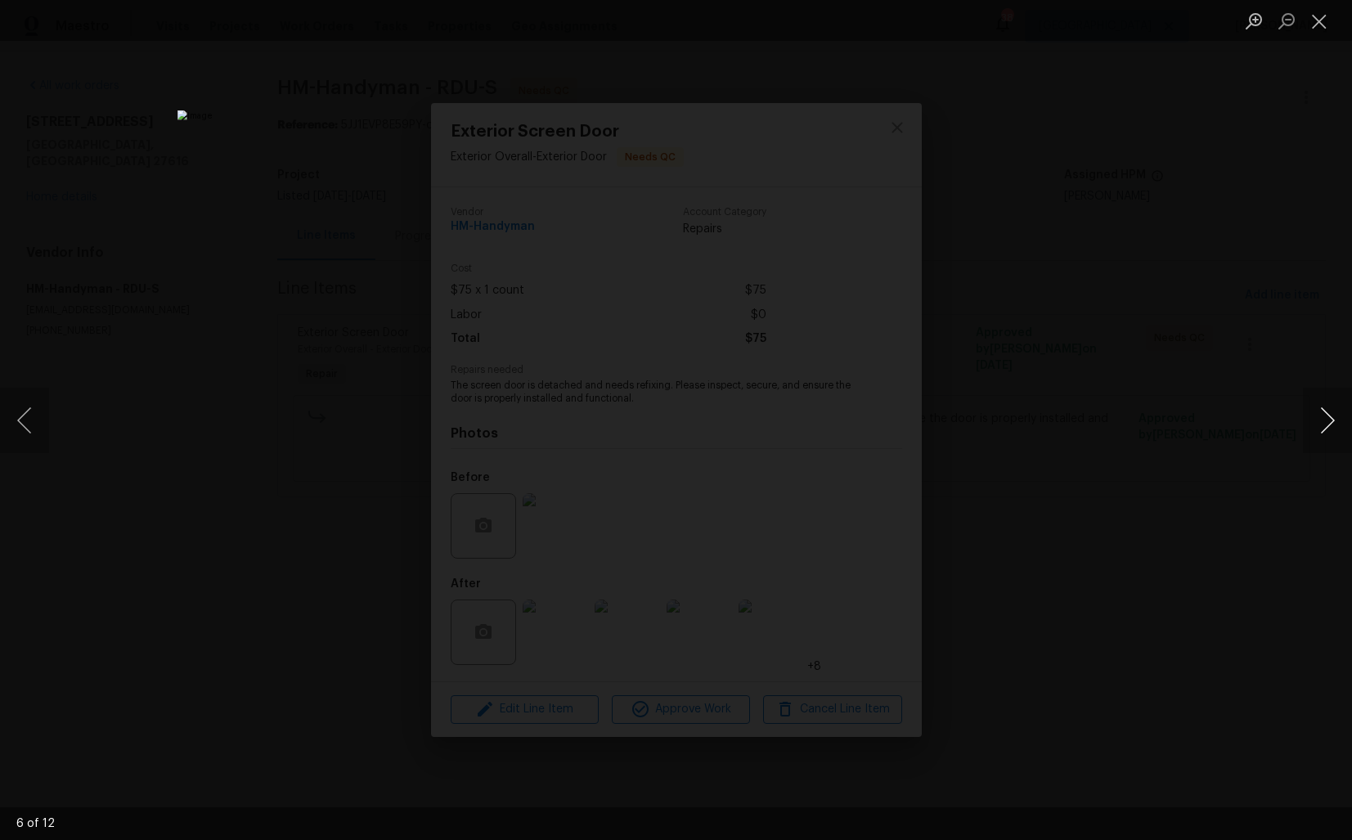
click at [1329, 426] on button "Next image" at bounding box center [1327, 420] width 49 height 65
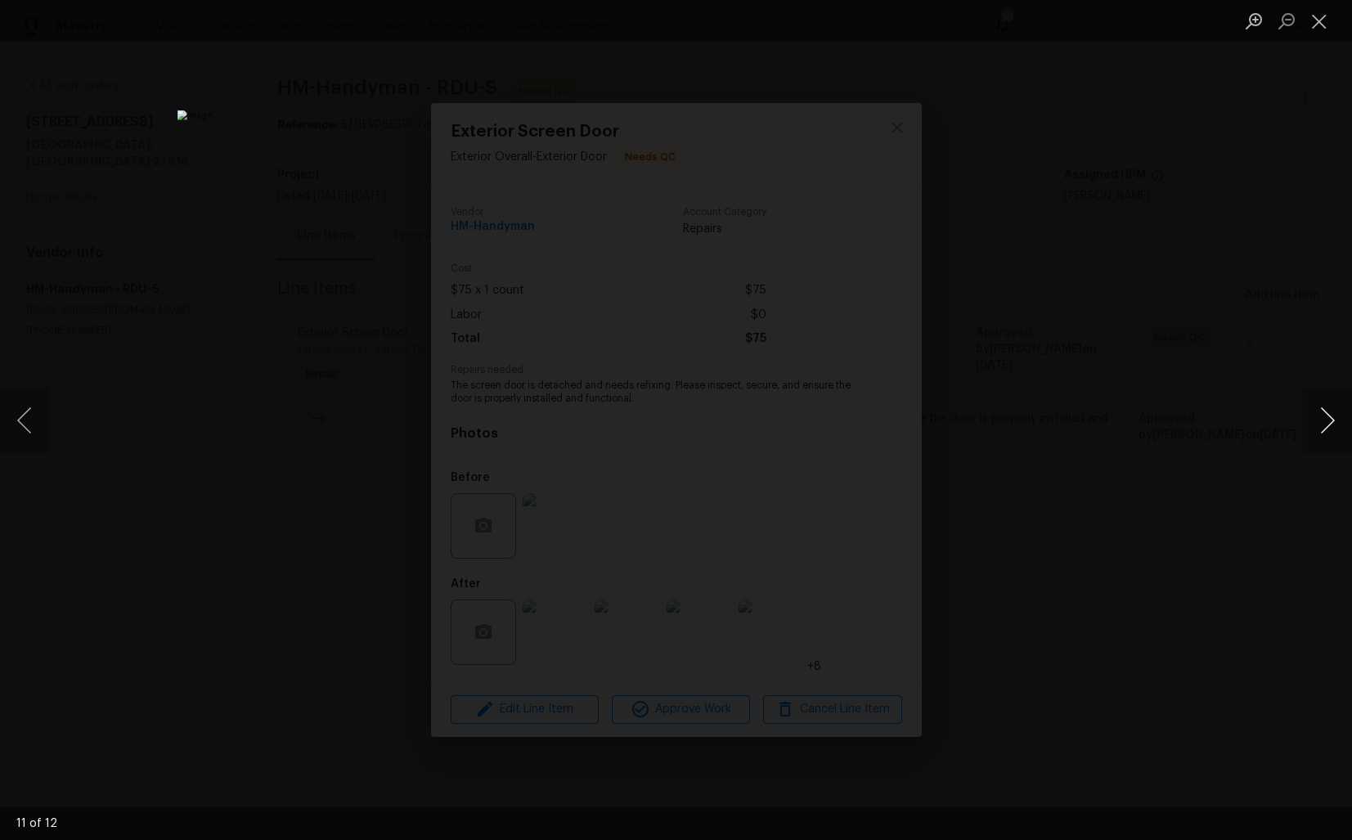
click at [1329, 426] on button "Next image" at bounding box center [1327, 420] width 49 height 65
click at [1186, 418] on div "Lightbox" at bounding box center [676, 420] width 1352 height 840
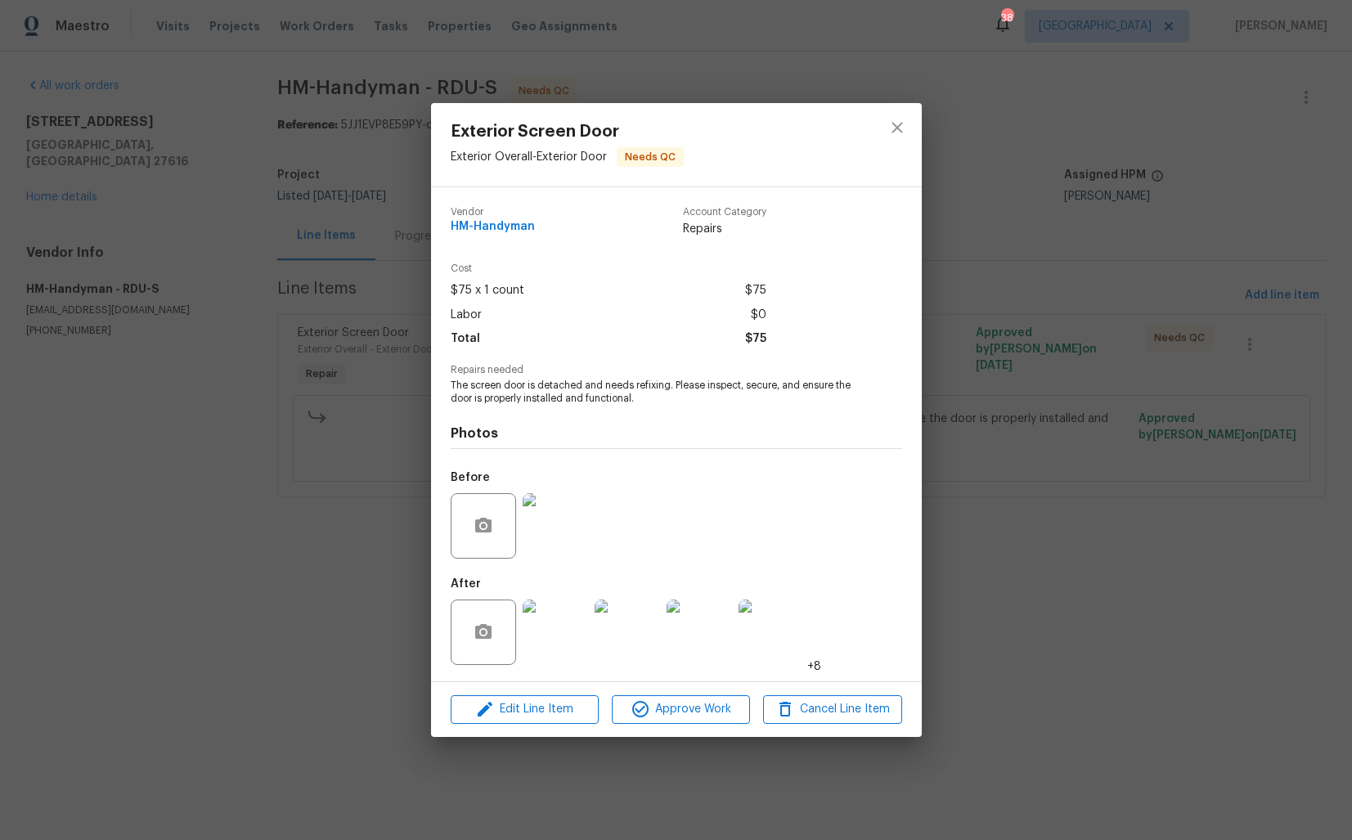
click at [1055, 329] on div "Exterior Screen Door Exterior Overall - Exterior Door Needs QC Vendor HM-Handym…" at bounding box center [676, 420] width 1352 height 840
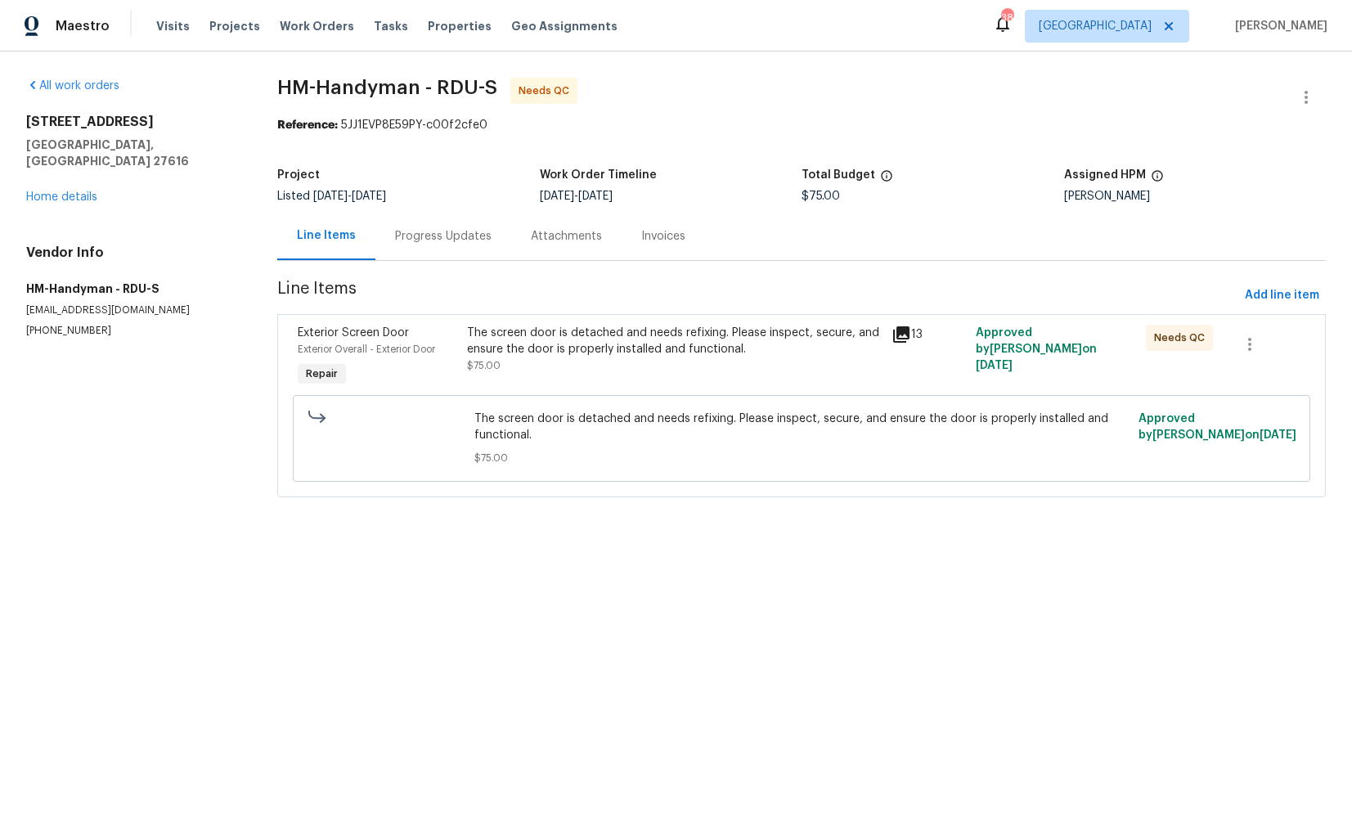
click at [540, 367] on div "The screen door is detached and needs refixing. Please inspect, secure, and ens…" at bounding box center [674, 349] width 414 height 49
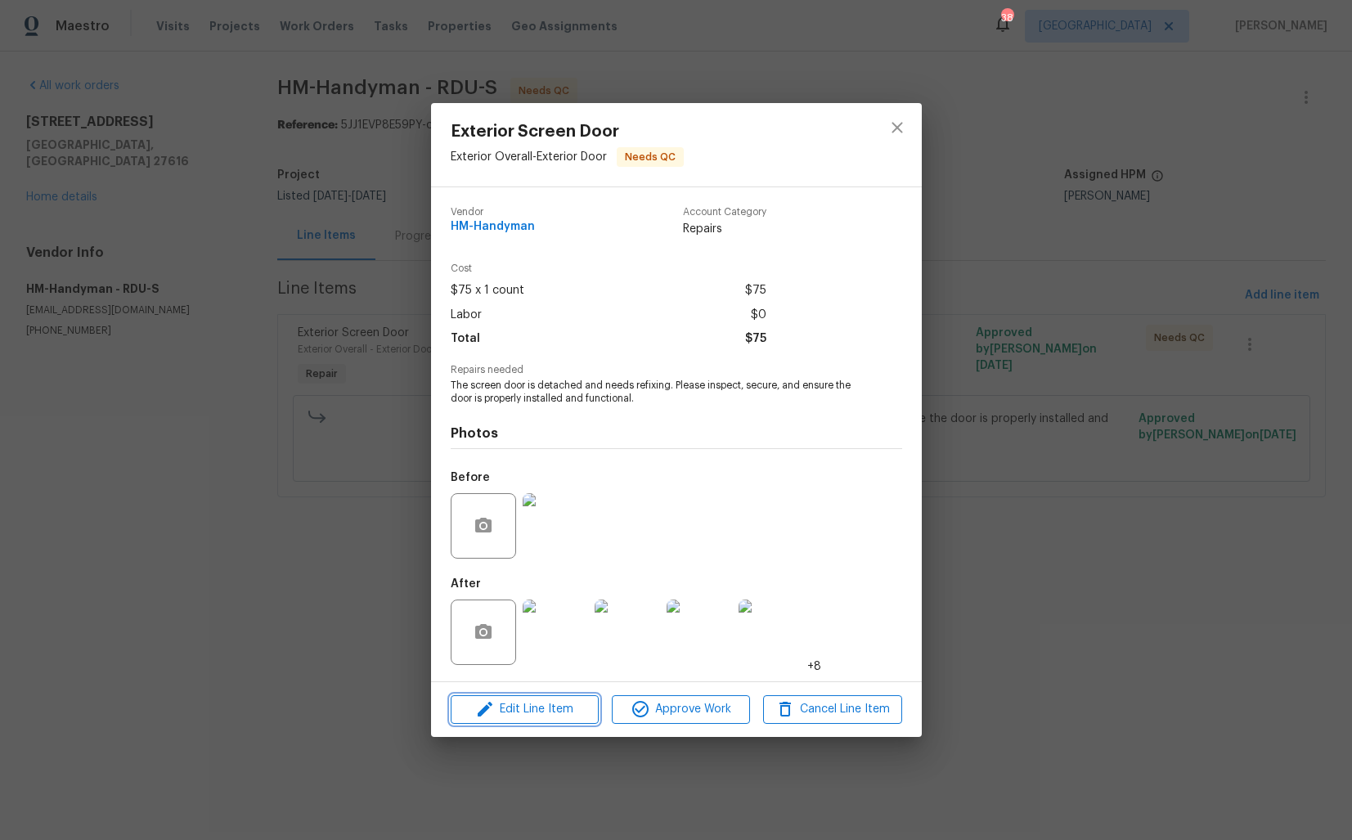
click at [520, 707] on span "Edit Line Item" at bounding box center [525, 709] width 138 height 20
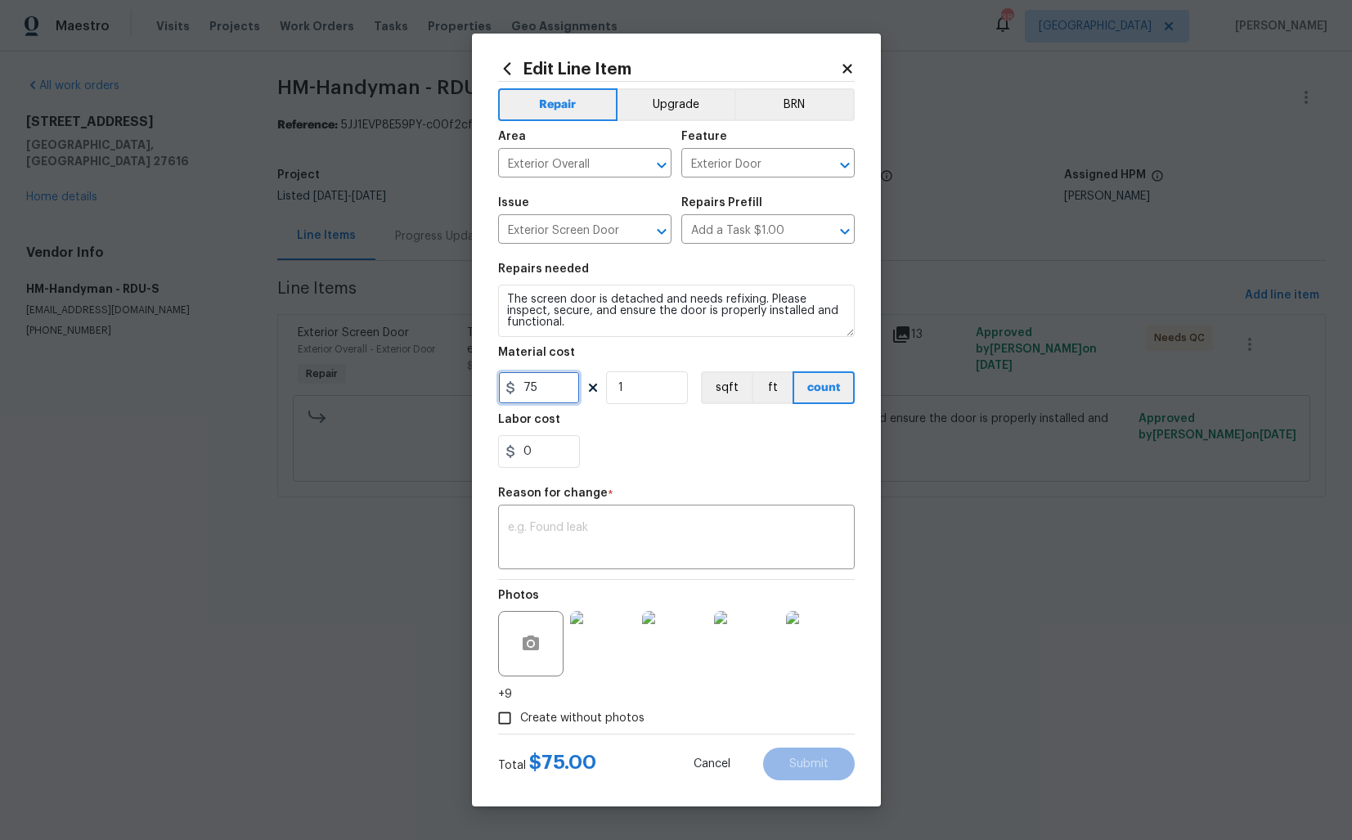
click at [547, 389] on input "75" at bounding box center [539, 387] width 82 height 33
type input "375"
click at [622, 519] on div "x ​" at bounding box center [676, 539] width 357 height 61
click at [620, 516] on div "x ​" at bounding box center [676, 539] width 357 height 61
paste textarea "(AM) Updated per vendor’s final cost."
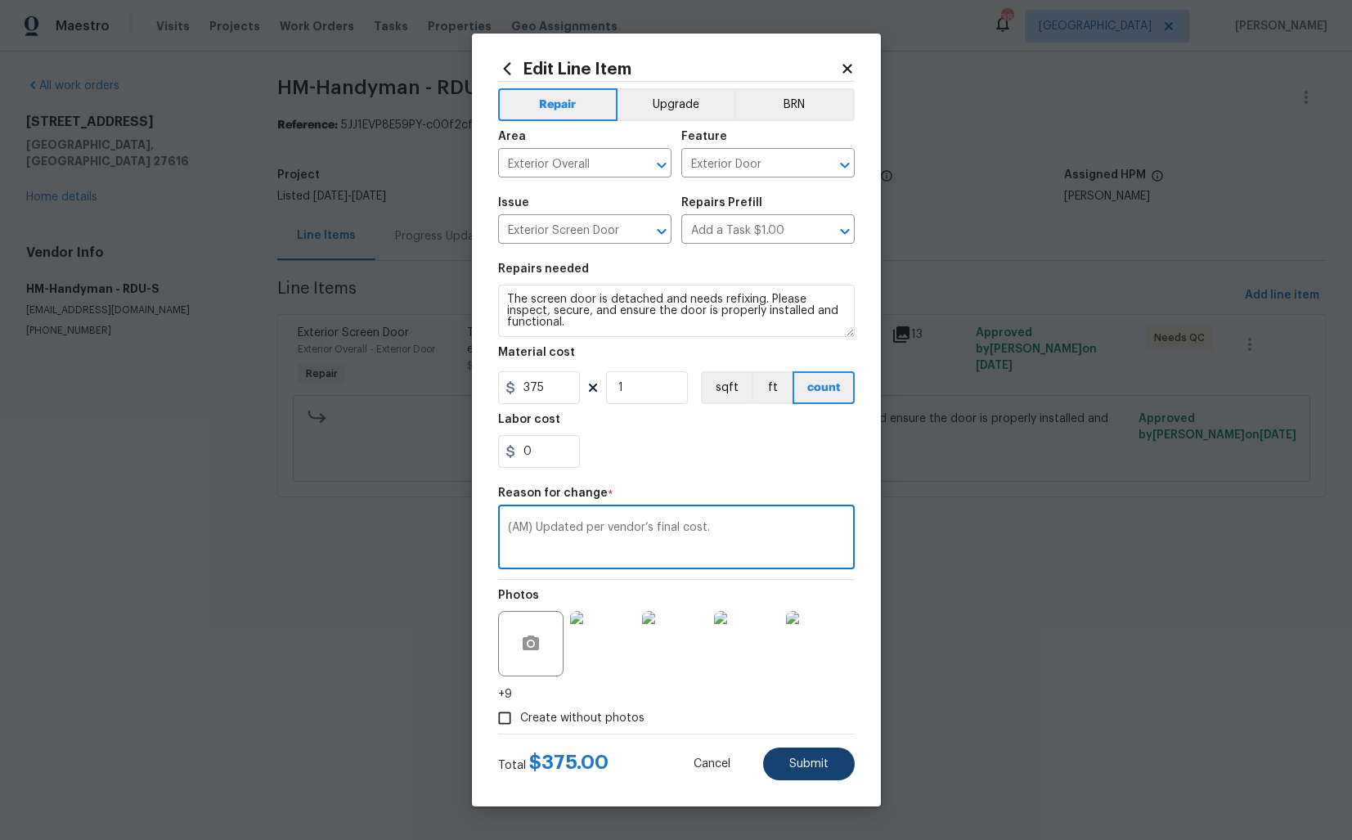
type textarea "(AM) Updated per vendor’s final cost."
click at [801, 763] on span "Submit" at bounding box center [808, 764] width 39 height 12
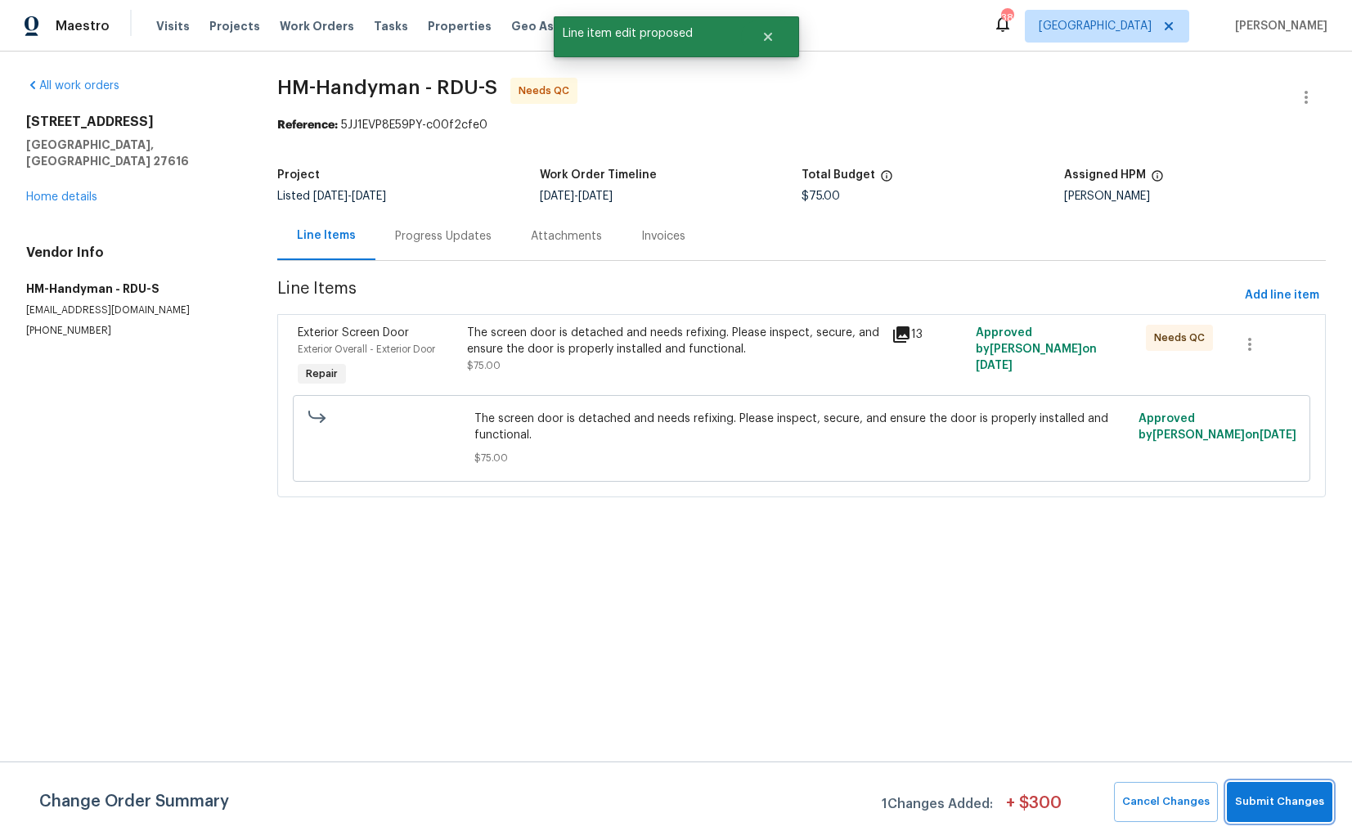
click at [1266, 796] on span "Submit Changes" at bounding box center [1279, 801] width 89 height 19
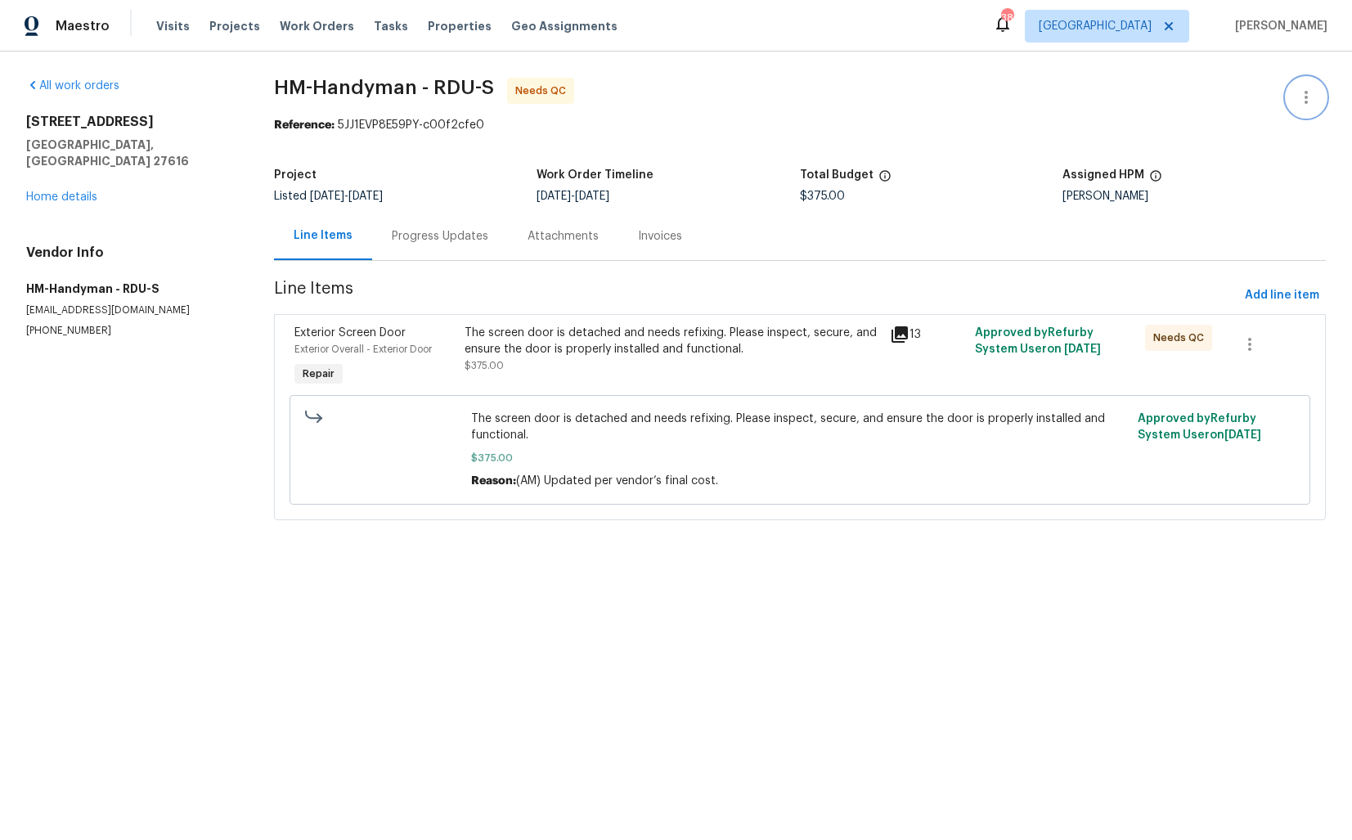
click at [1311, 90] on icon "button" at bounding box center [1306, 98] width 20 height 20
click at [1195, 97] on li "Edit" at bounding box center [1253, 97] width 177 height 27
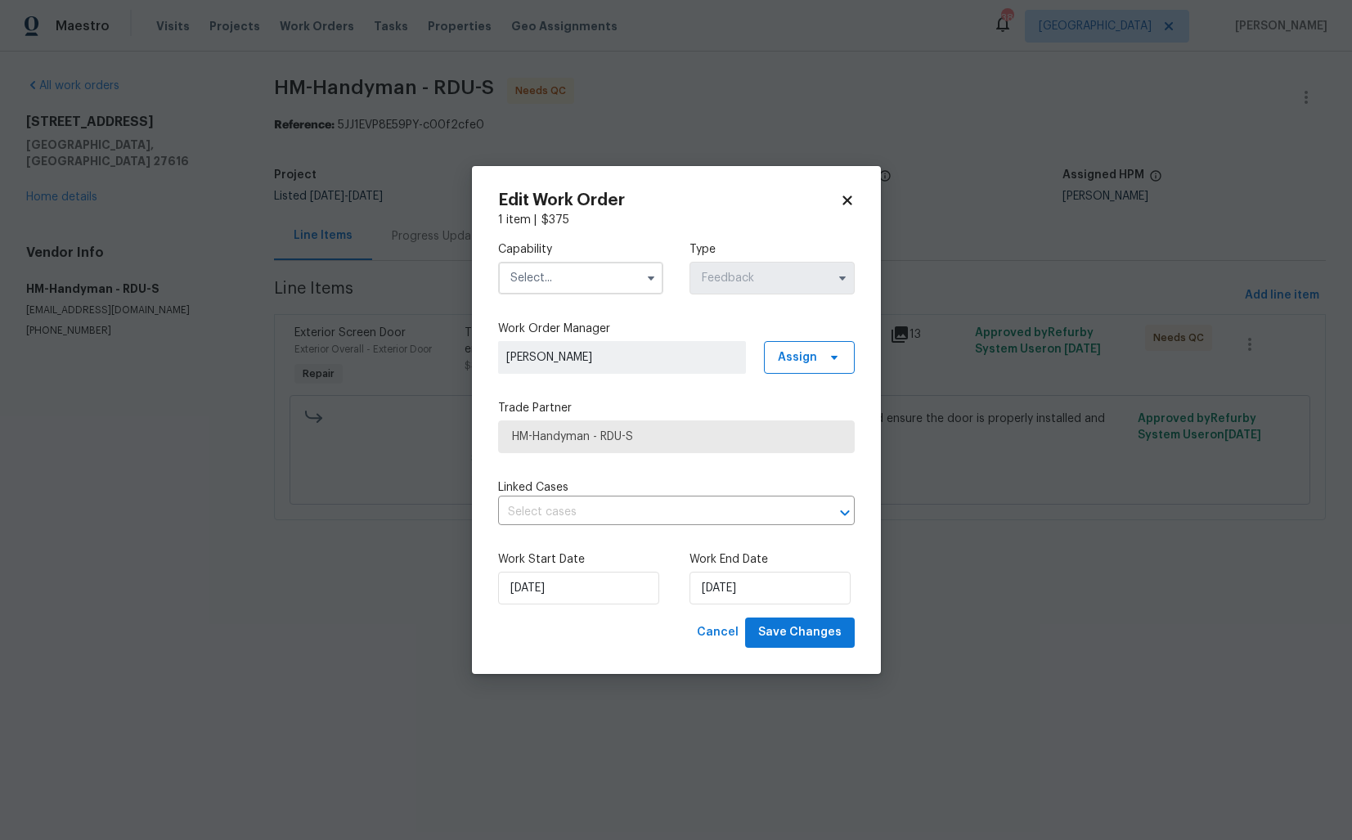
click at [602, 276] on input "text" at bounding box center [580, 278] width 165 height 33
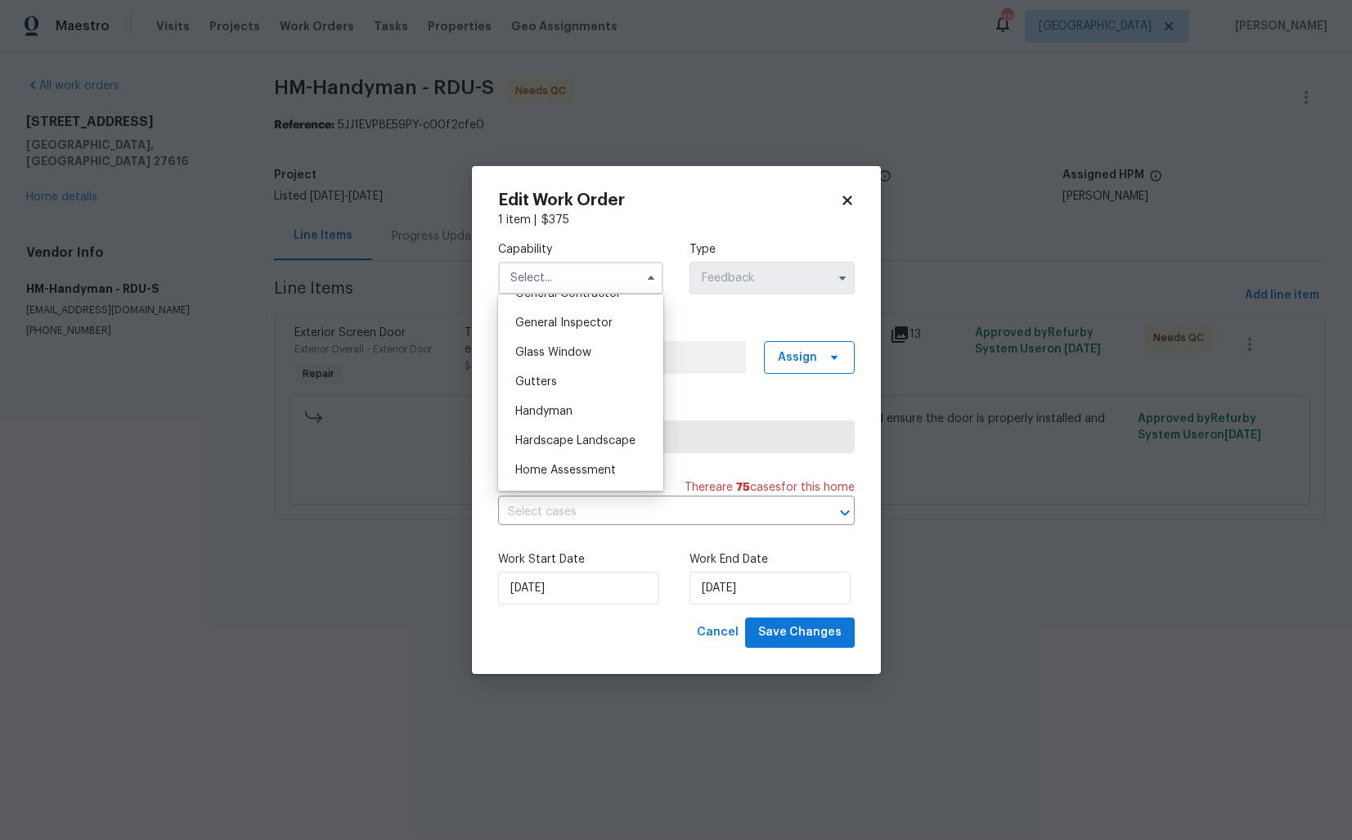
scroll to position [814, 0]
click at [563, 397] on span "Handyman" at bounding box center [543, 398] width 57 height 11
type input "Handyman"
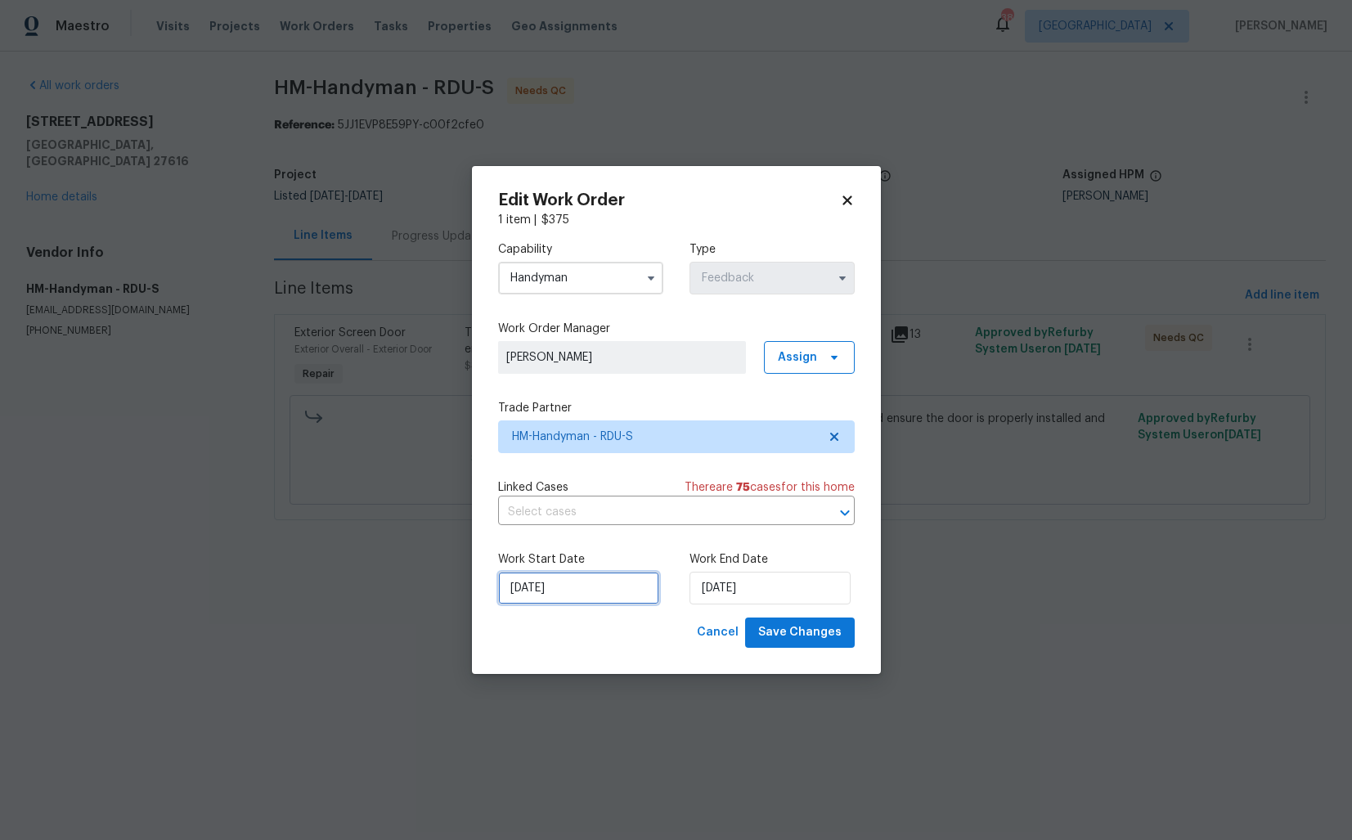
click at [595, 595] on input "10/09/2025" at bounding box center [578, 588] width 161 height 33
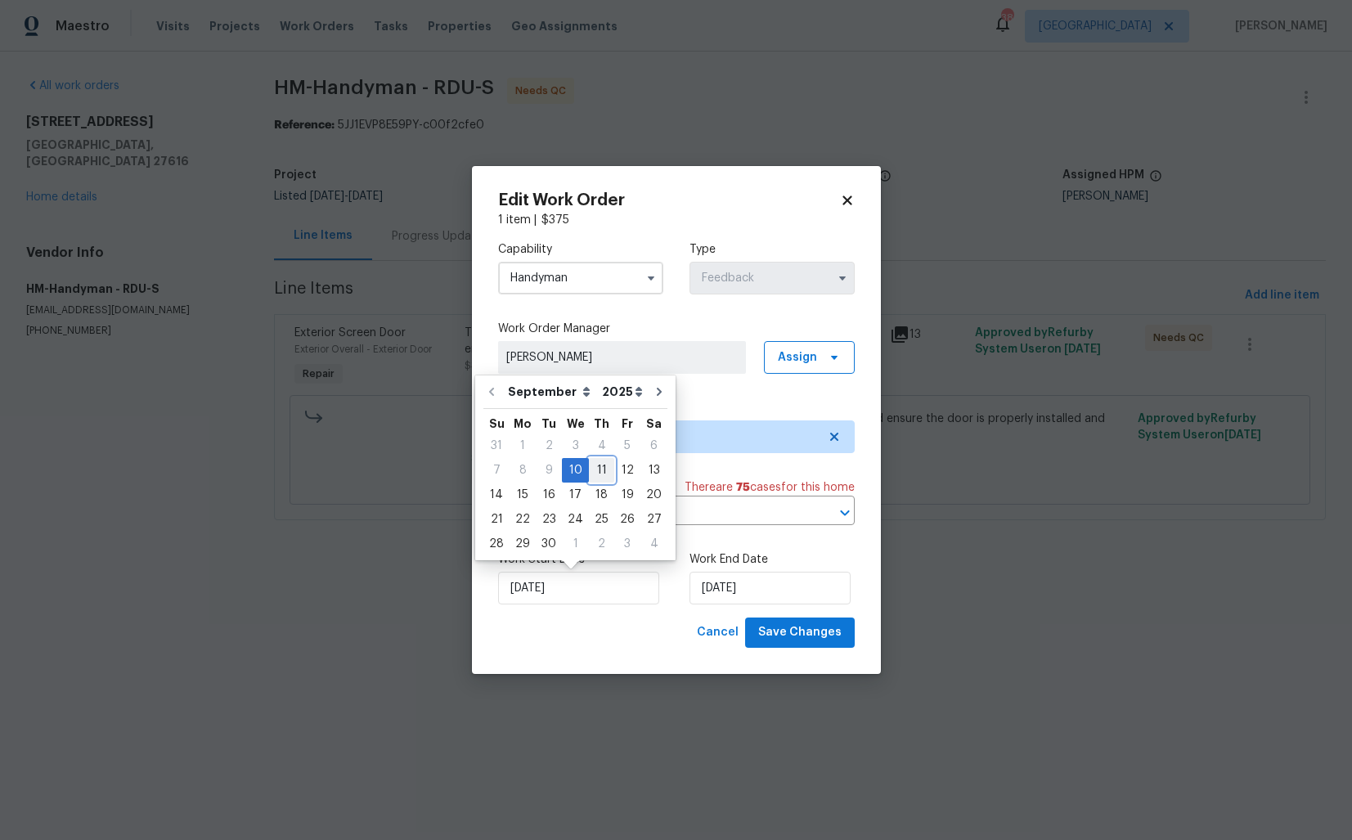
click at [598, 473] on div "11" at bounding box center [601, 470] width 25 height 23
type input "11/09/2025"
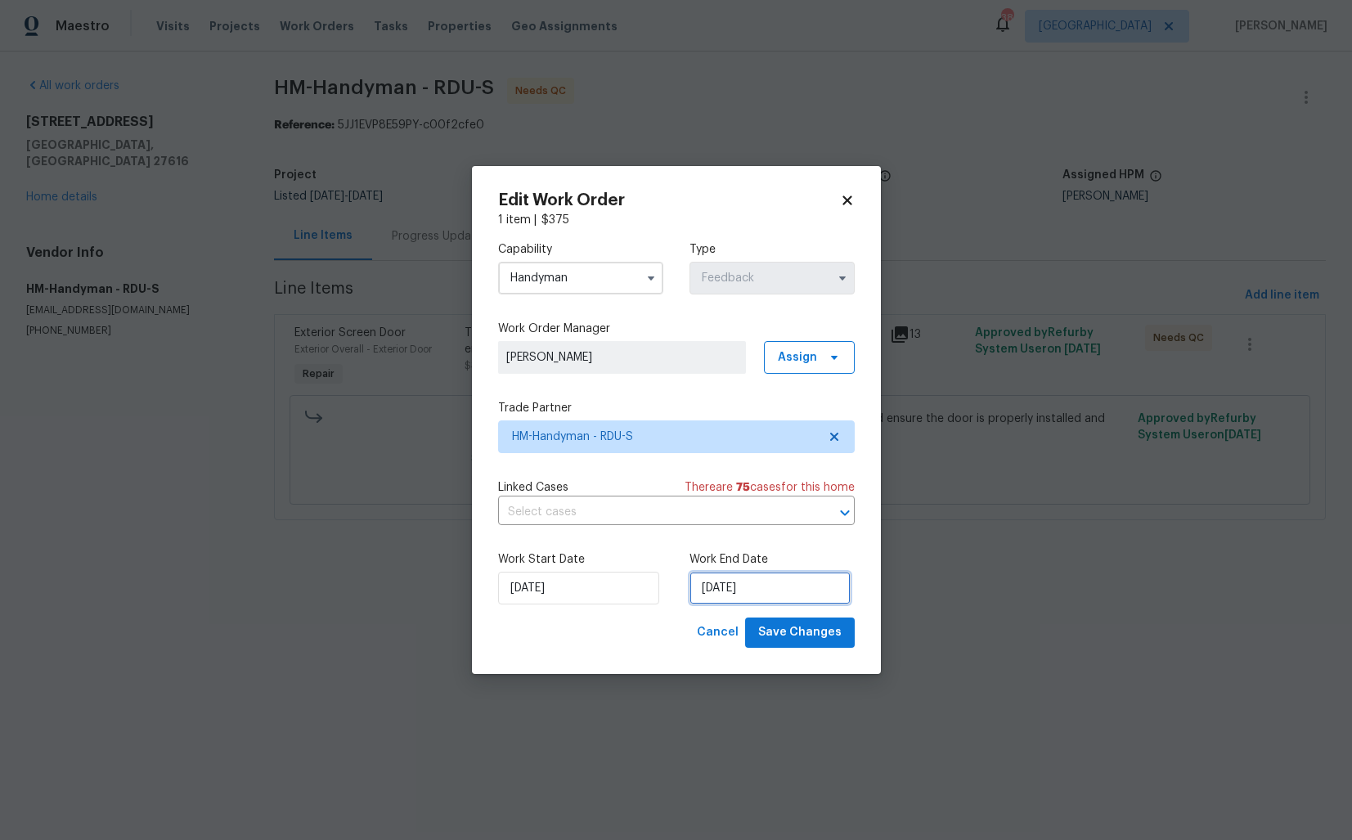
click at [744, 587] on input "12/09/2025" at bounding box center [769, 588] width 161 height 33
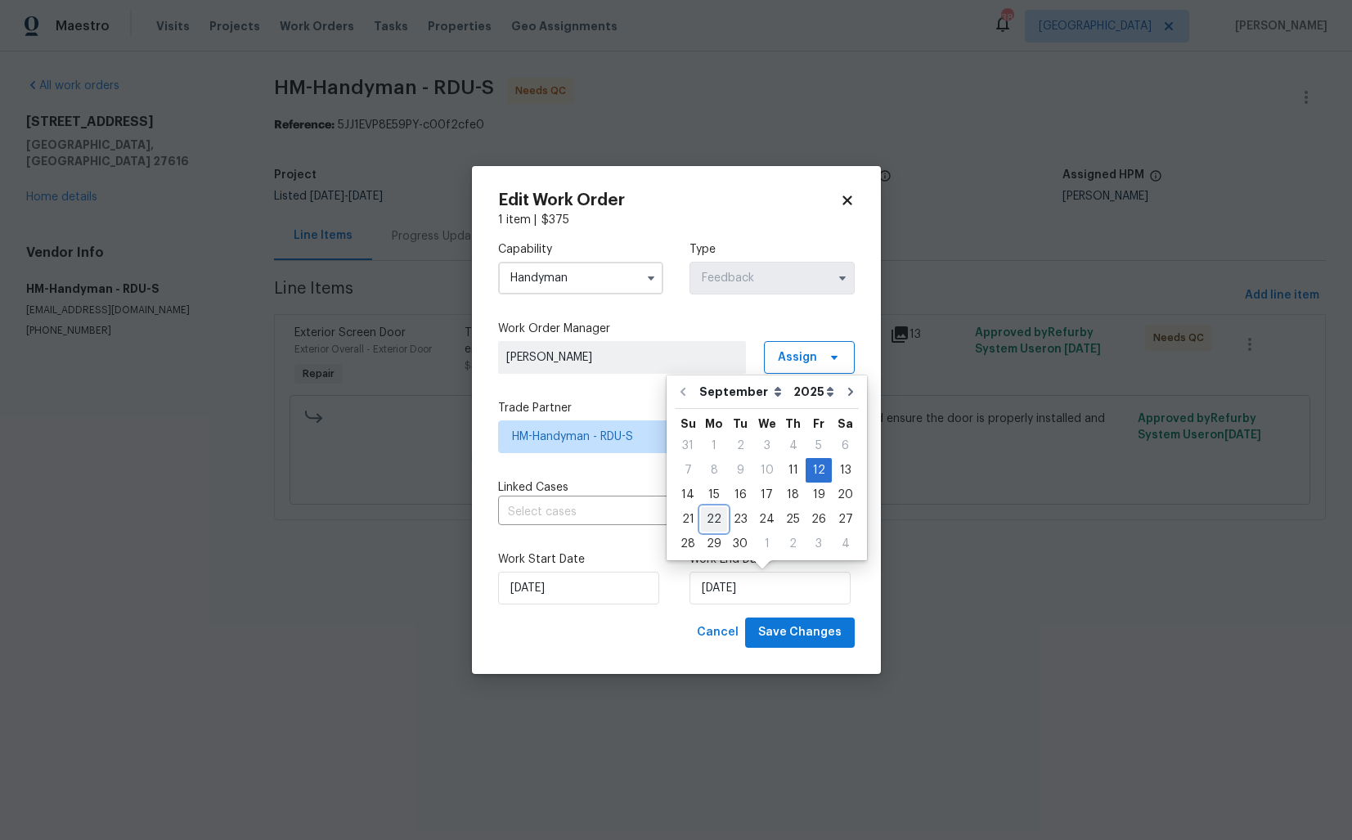
click at [717, 515] on div "22" at bounding box center [714, 519] width 26 height 23
type input "[DATE]"
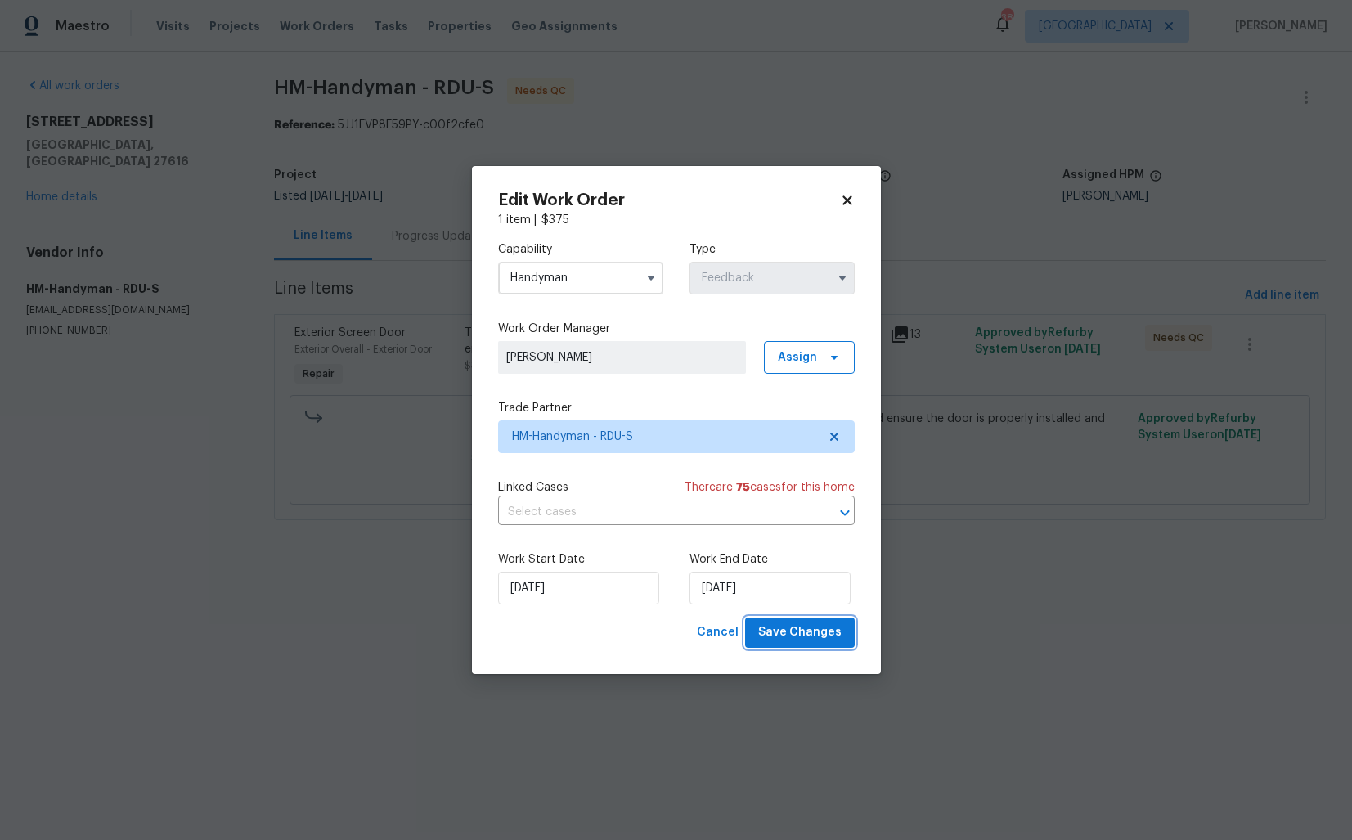
click at [801, 635] on span "Save Changes" at bounding box center [799, 632] width 83 height 20
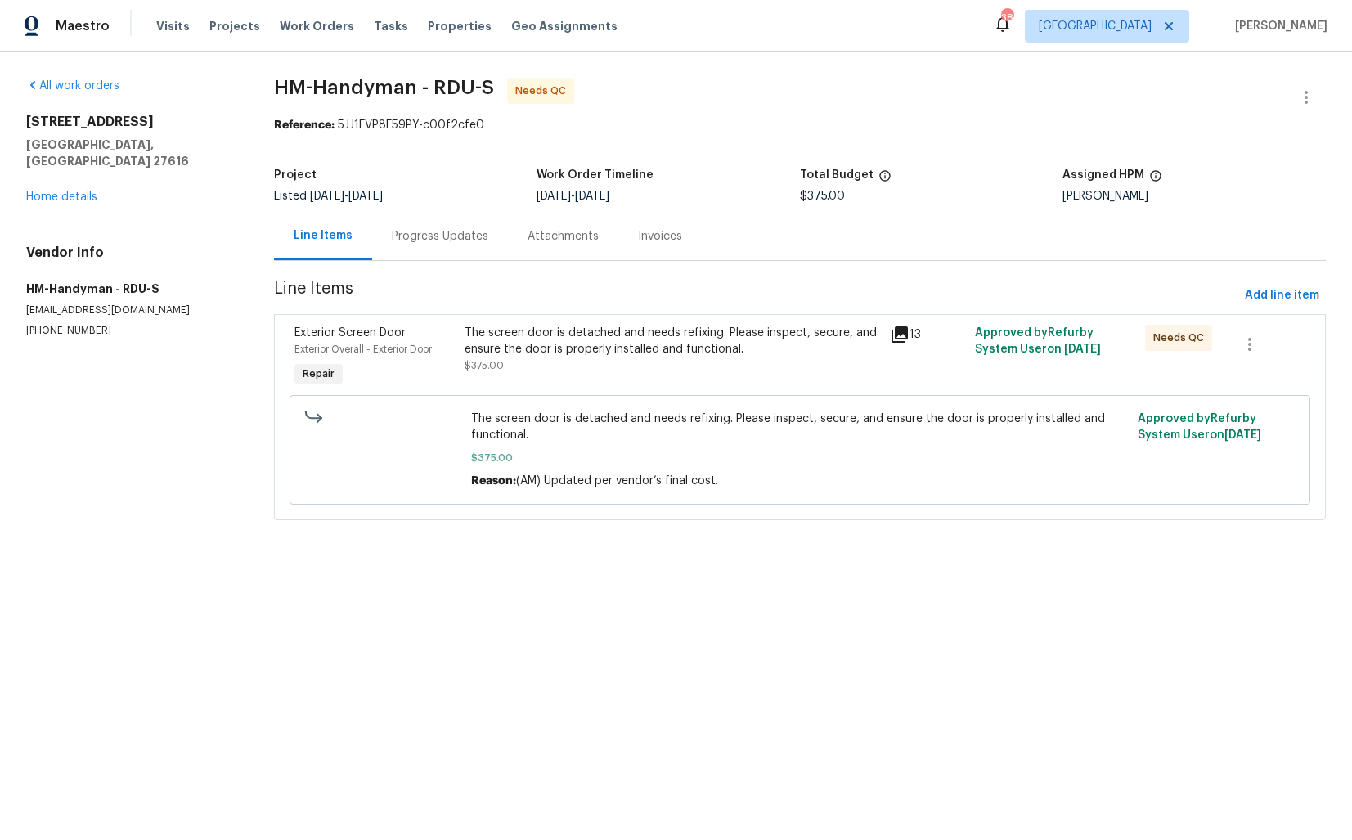
click at [453, 236] on div "Progress Updates" at bounding box center [440, 236] width 96 height 16
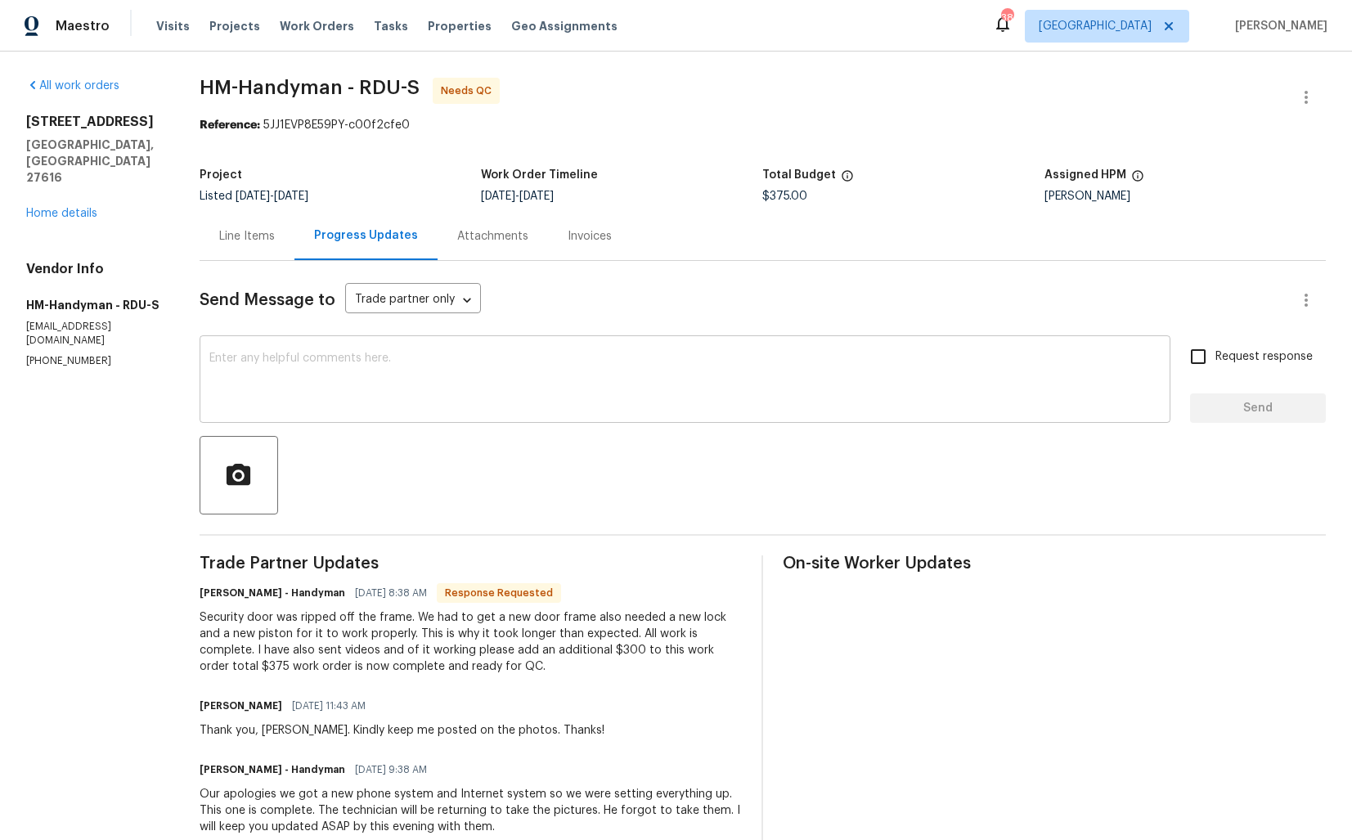
click at [473, 404] on textarea at bounding box center [684, 380] width 951 height 57
click at [733, 355] on textarea "Hi team, thank you for completing the job. Cost has been updated and the WO is …" at bounding box center [684, 380] width 951 height 57
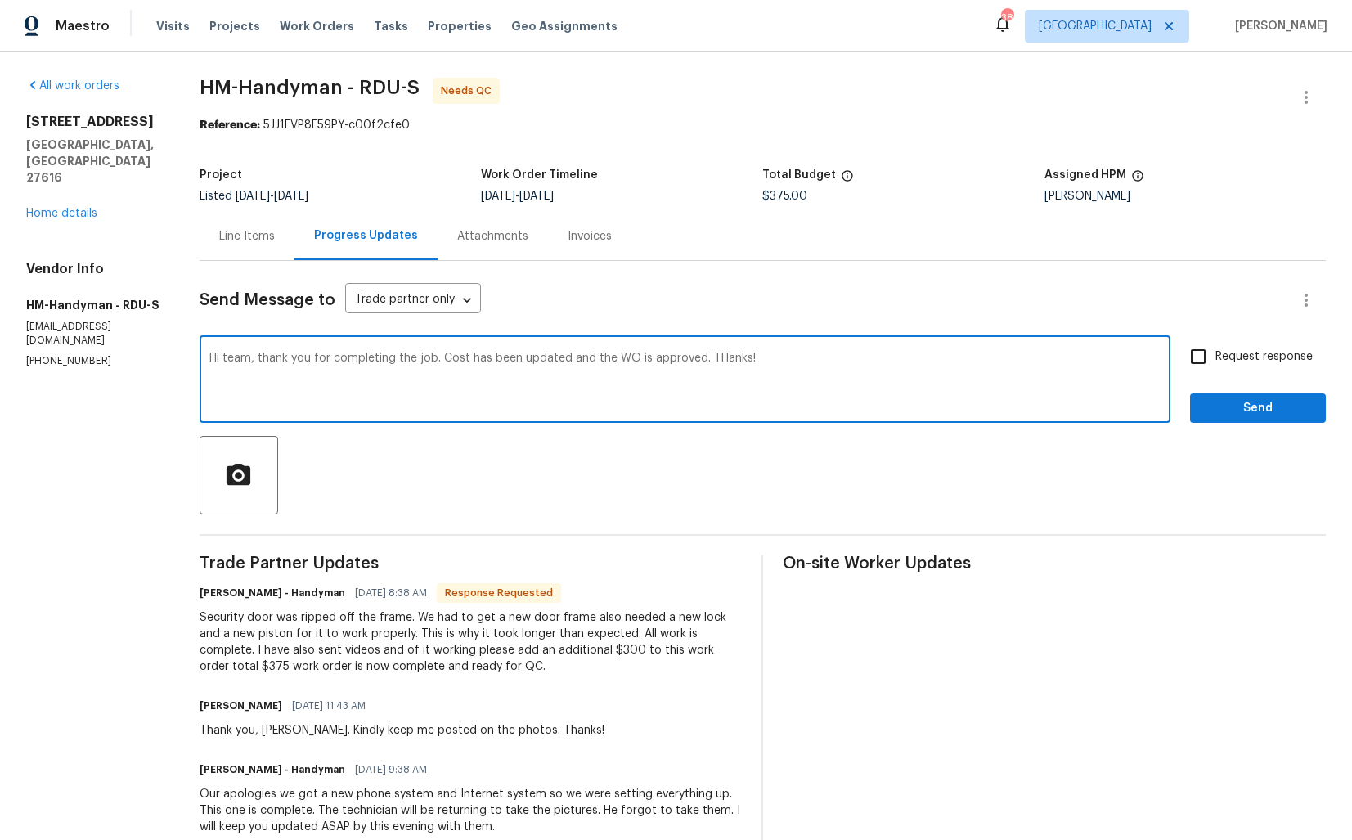
click at [724, 361] on textarea "Hi team, thank you for completing the job. Cost has been updated and the WO is …" at bounding box center [684, 380] width 951 height 57
click at [809, 363] on textarea "Hi team, thank you for completing the job. Cost has been updated and the WO is …" at bounding box center [684, 380] width 951 height 57
type textarea "Hi team, thank you for completing the job. Cost has been updated and the WO is …"
click at [1220, 417] on span "Send" at bounding box center [1258, 408] width 110 height 20
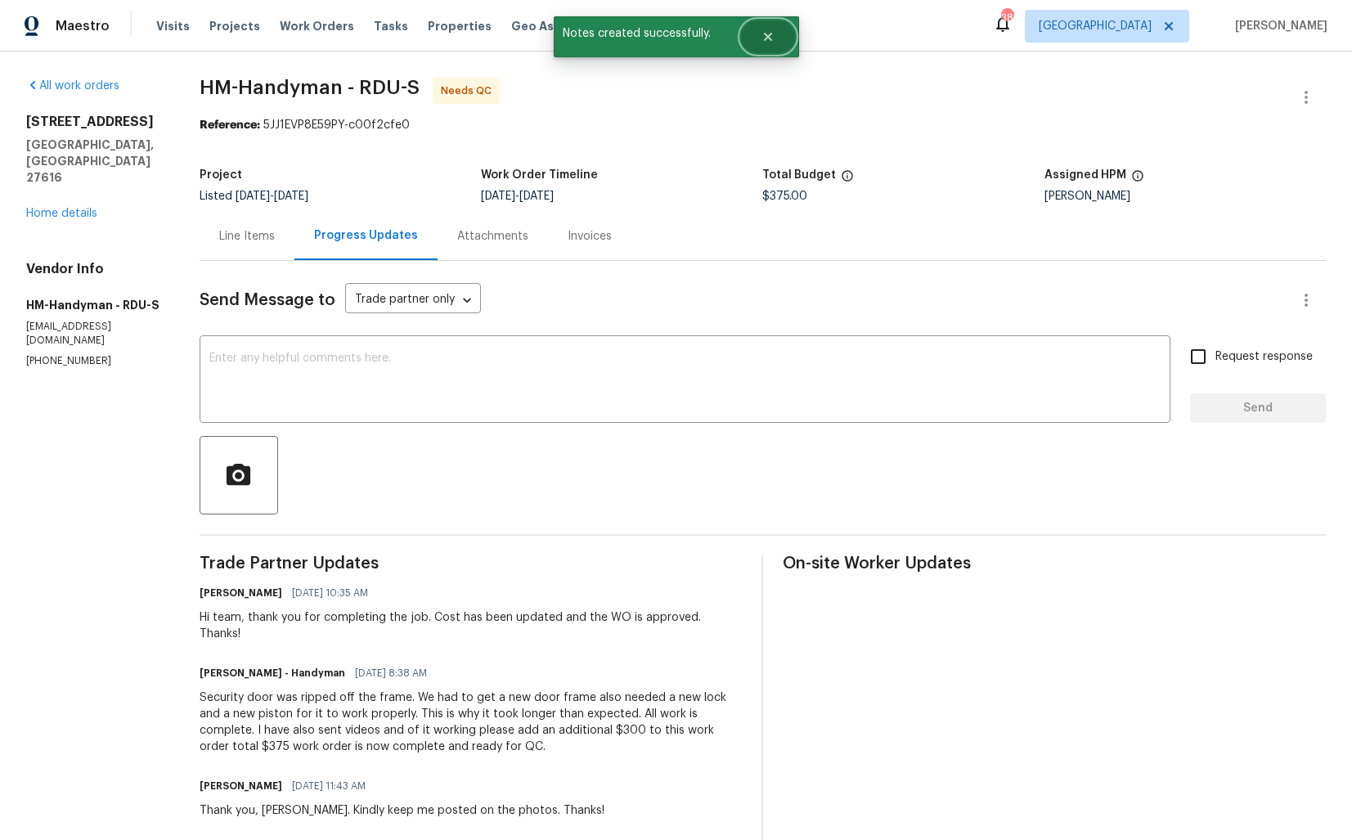
click at [772, 38] on icon "Close" at bounding box center [767, 36] width 13 height 13
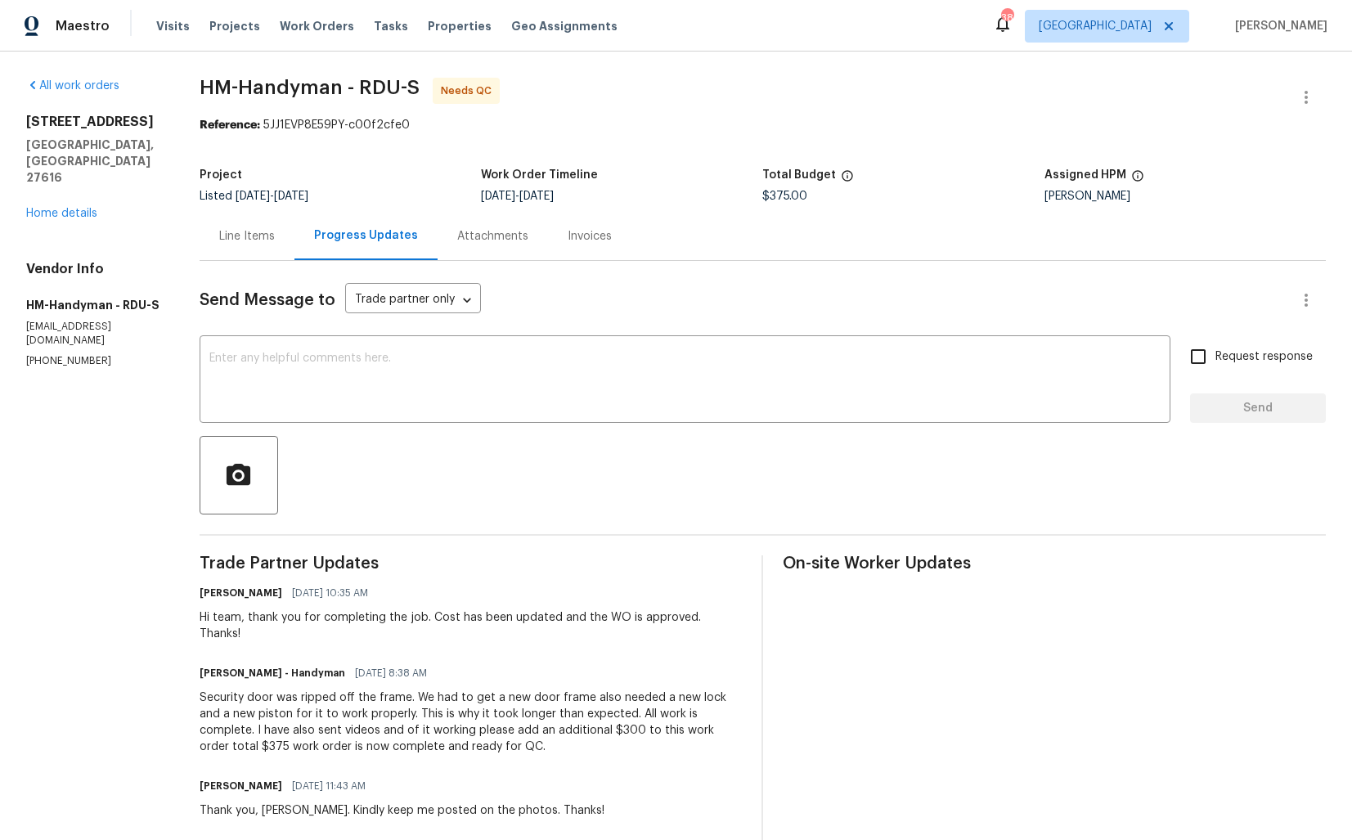
click at [259, 233] on div "Line Items" at bounding box center [247, 236] width 56 height 16
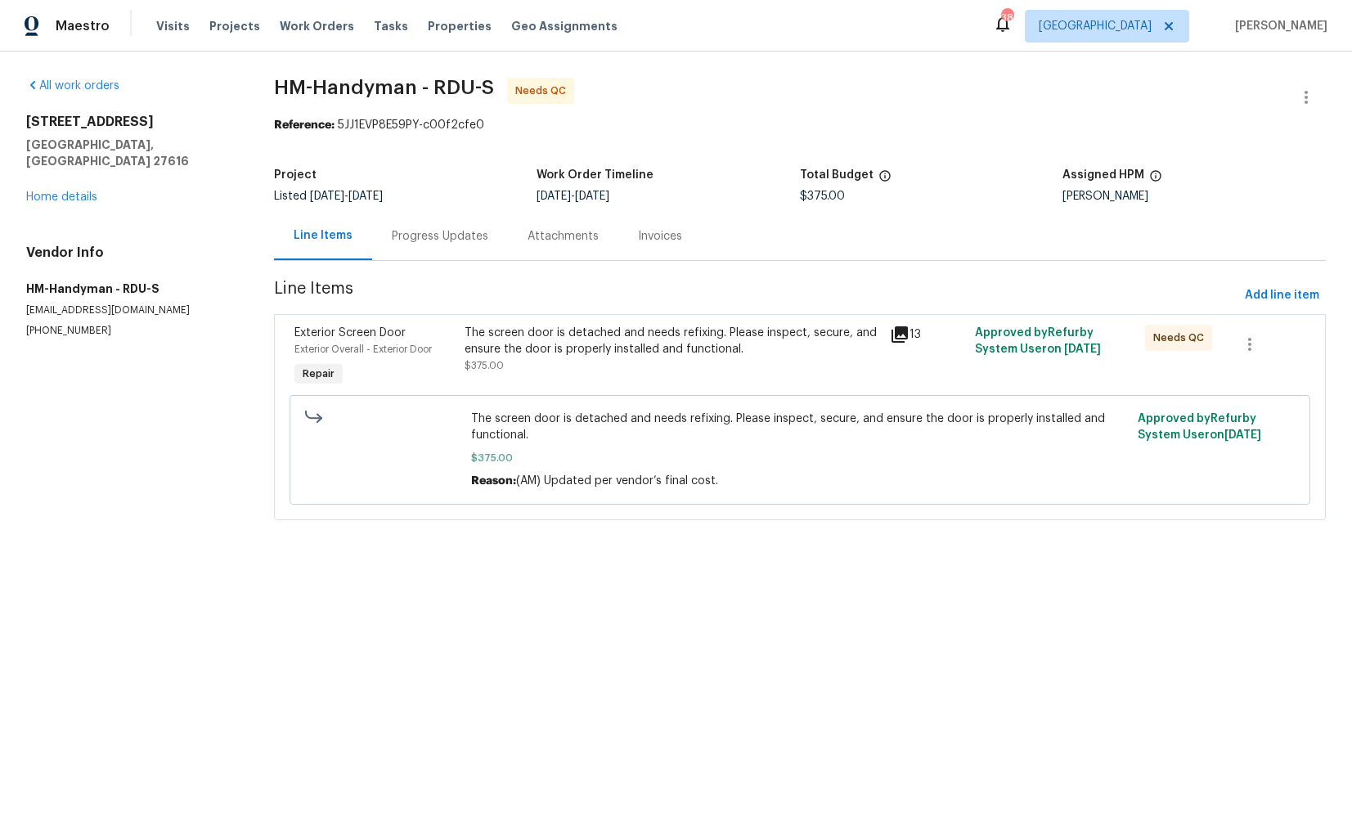
click at [559, 366] on div "The screen door is detached and needs refixing. Please inspect, secure, and ens…" at bounding box center [671, 349] width 415 height 49
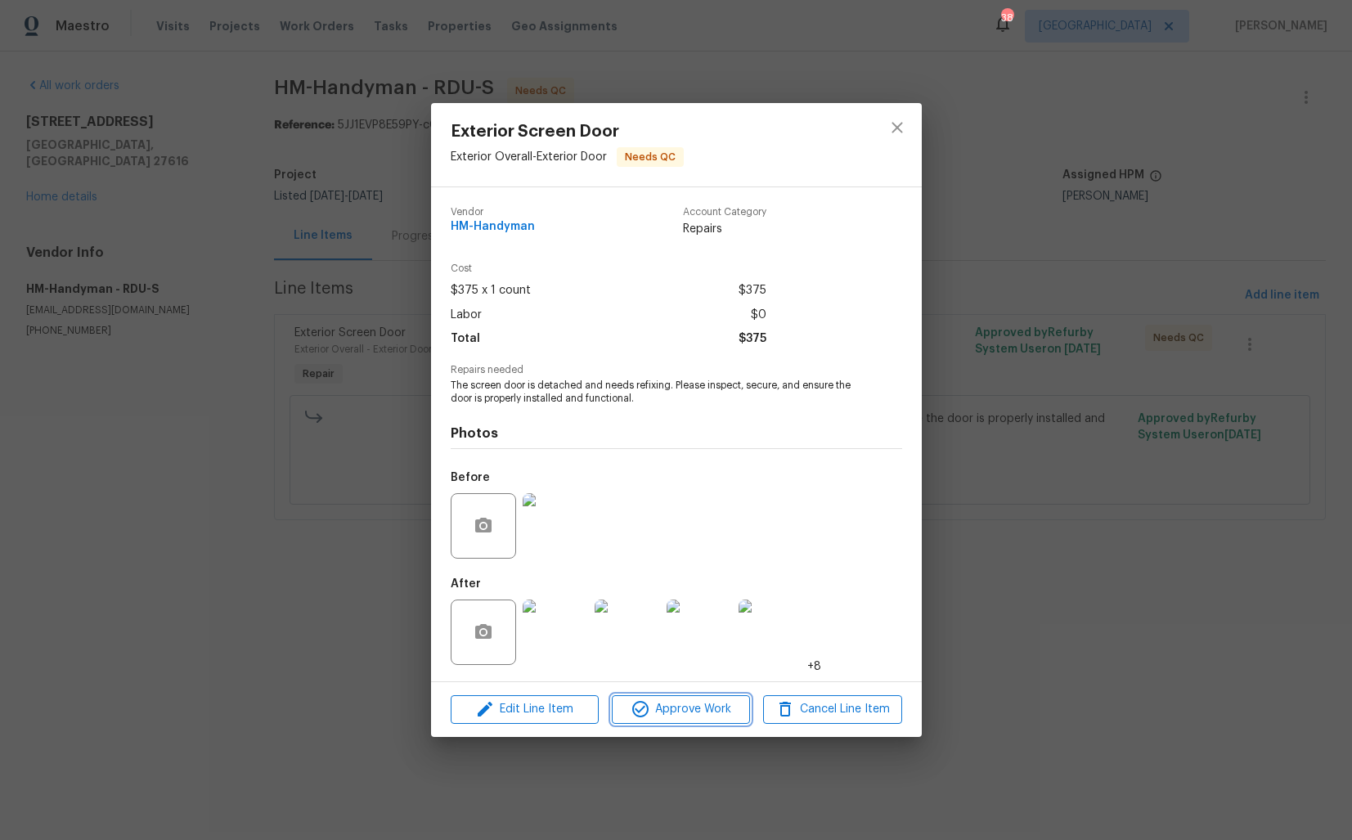
click at [657, 705] on span "Approve Work" at bounding box center [681, 709] width 128 height 20
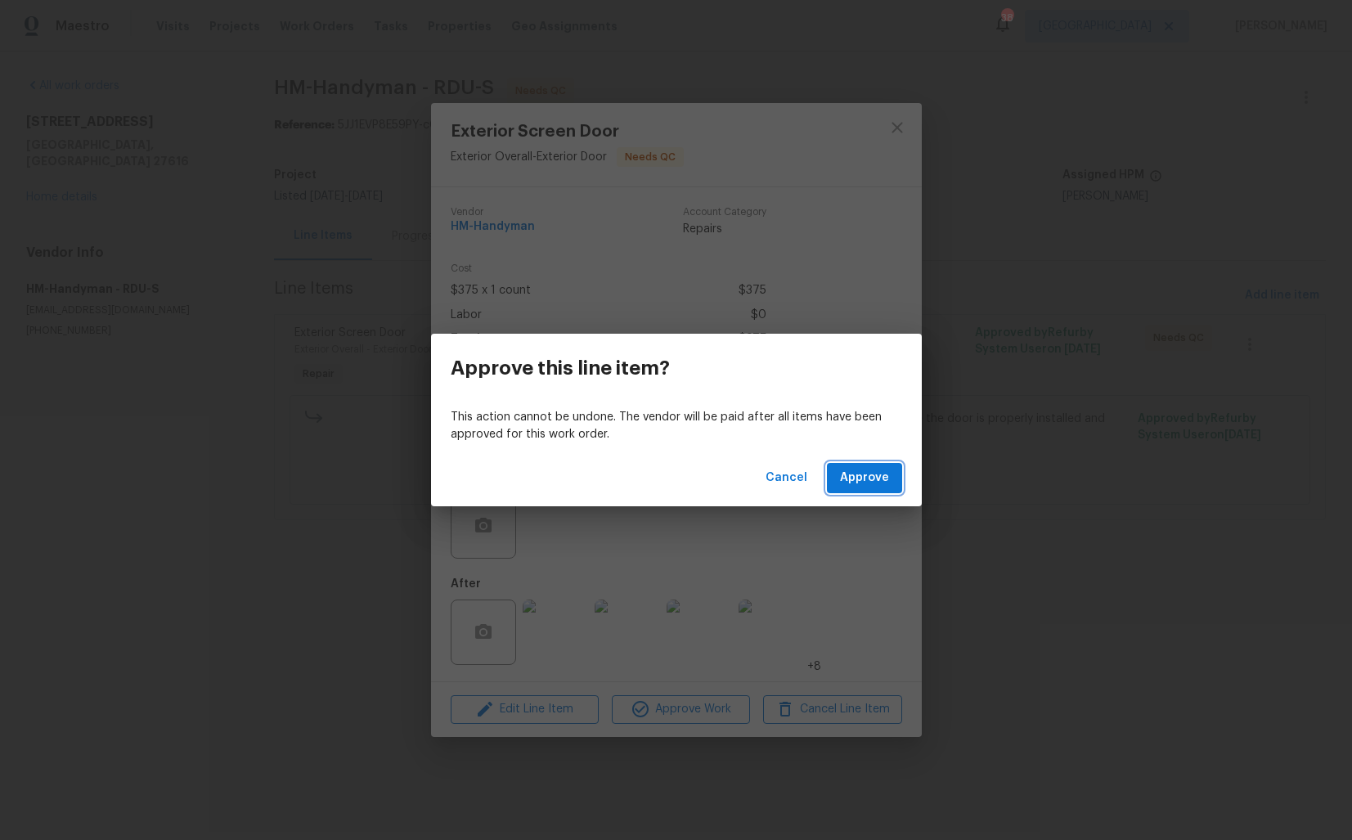
click at [882, 480] on span "Approve" at bounding box center [864, 478] width 49 height 20
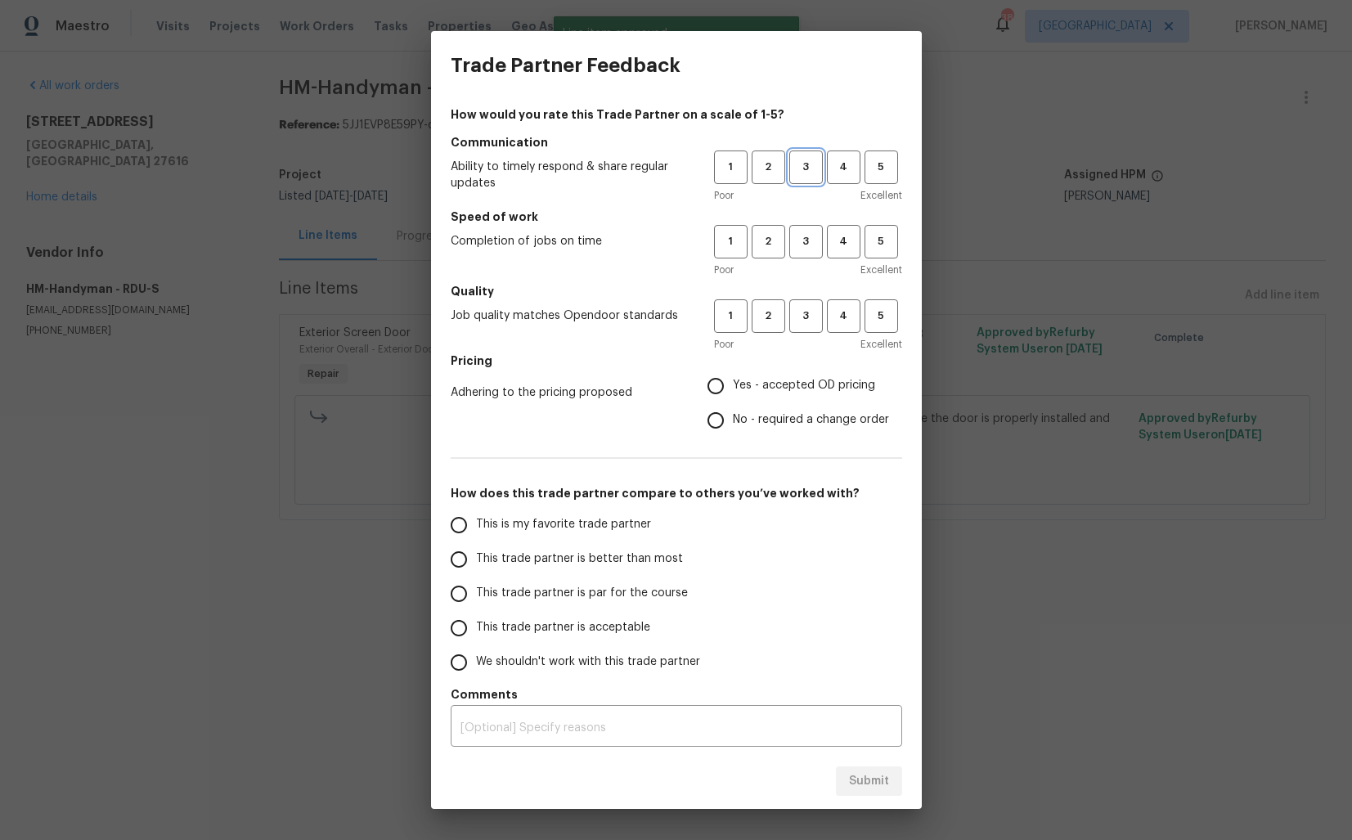
click at [806, 159] on span "3" at bounding box center [806, 167] width 30 height 19
click at [810, 232] on span "3" at bounding box center [806, 241] width 30 height 19
click at [805, 311] on span "3" at bounding box center [806, 316] width 30 height 19
click at [717, 426] on input "No - required a change order" at bounding box center [715, 420] width 34 height 34
radio input "true"
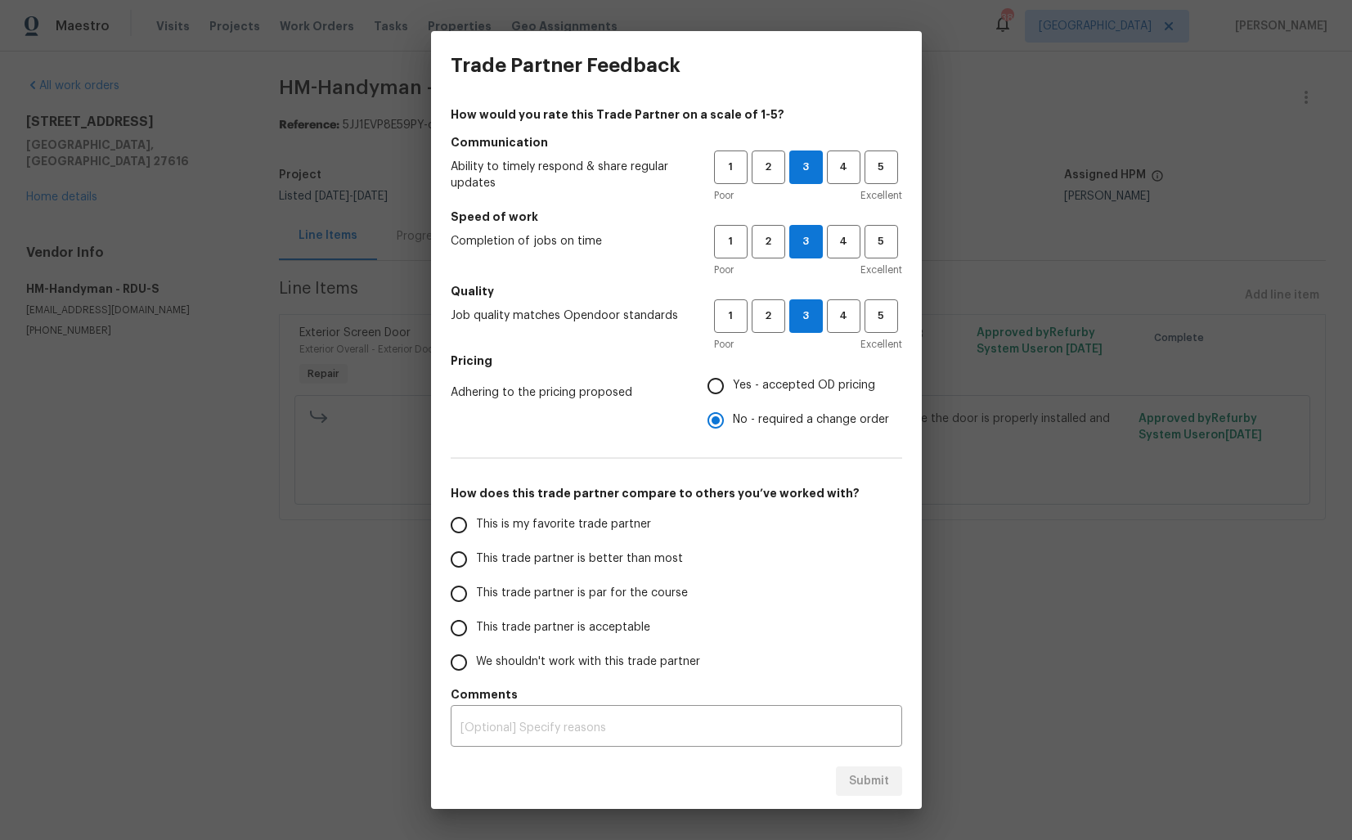
click at [620, 562] on span "This trade partner is better than most" at bounding box center [579, 558] width 207 height 17
click at [476, 562] on input "This trade partner is better than most" at bounding box center [459, 559] width 34 height 34
click at [868, 771] on span "Submit" at bounding box center [869, 781] width 40 height 20
radio input "true"
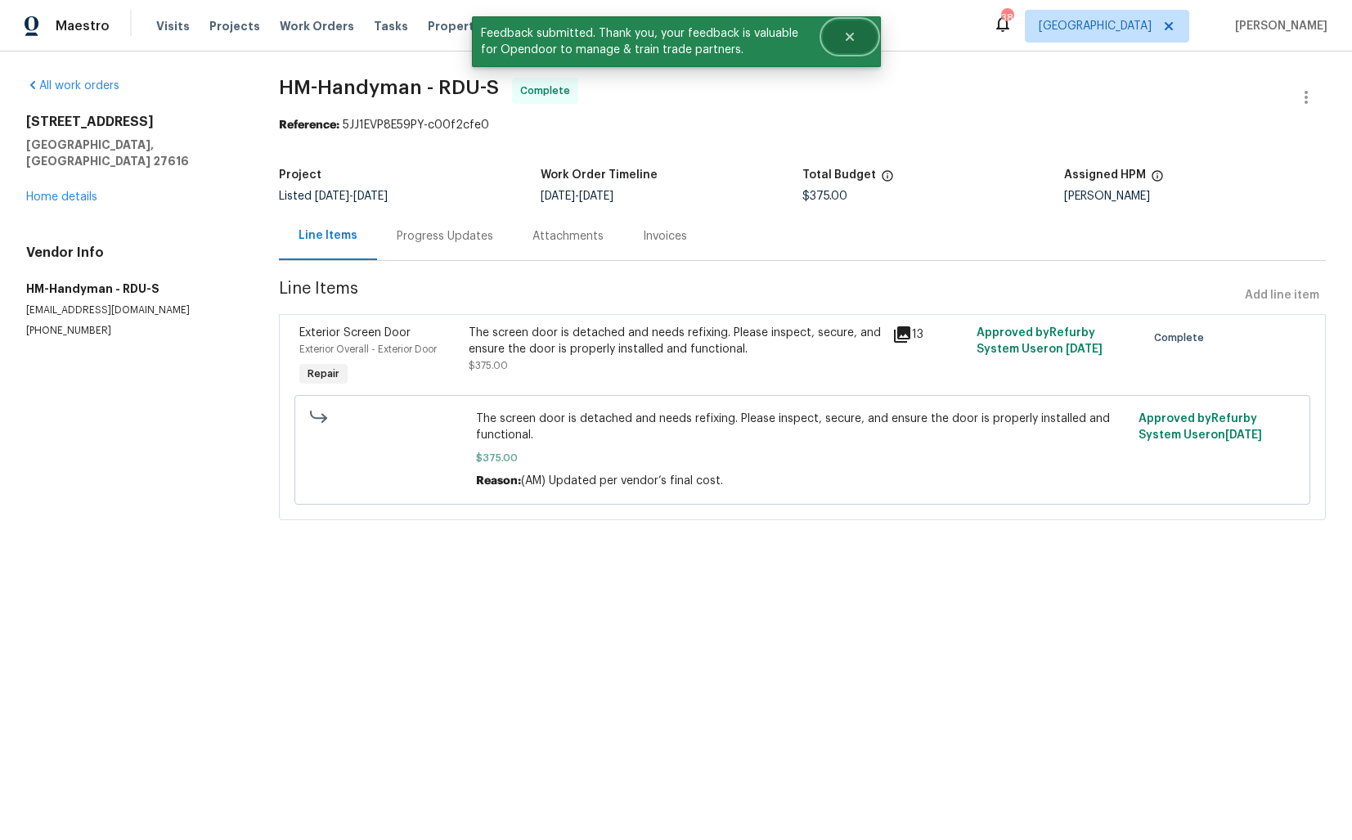
click at [859, 43] on button "Close" at bounding box center [850, 36] width 54 height 33
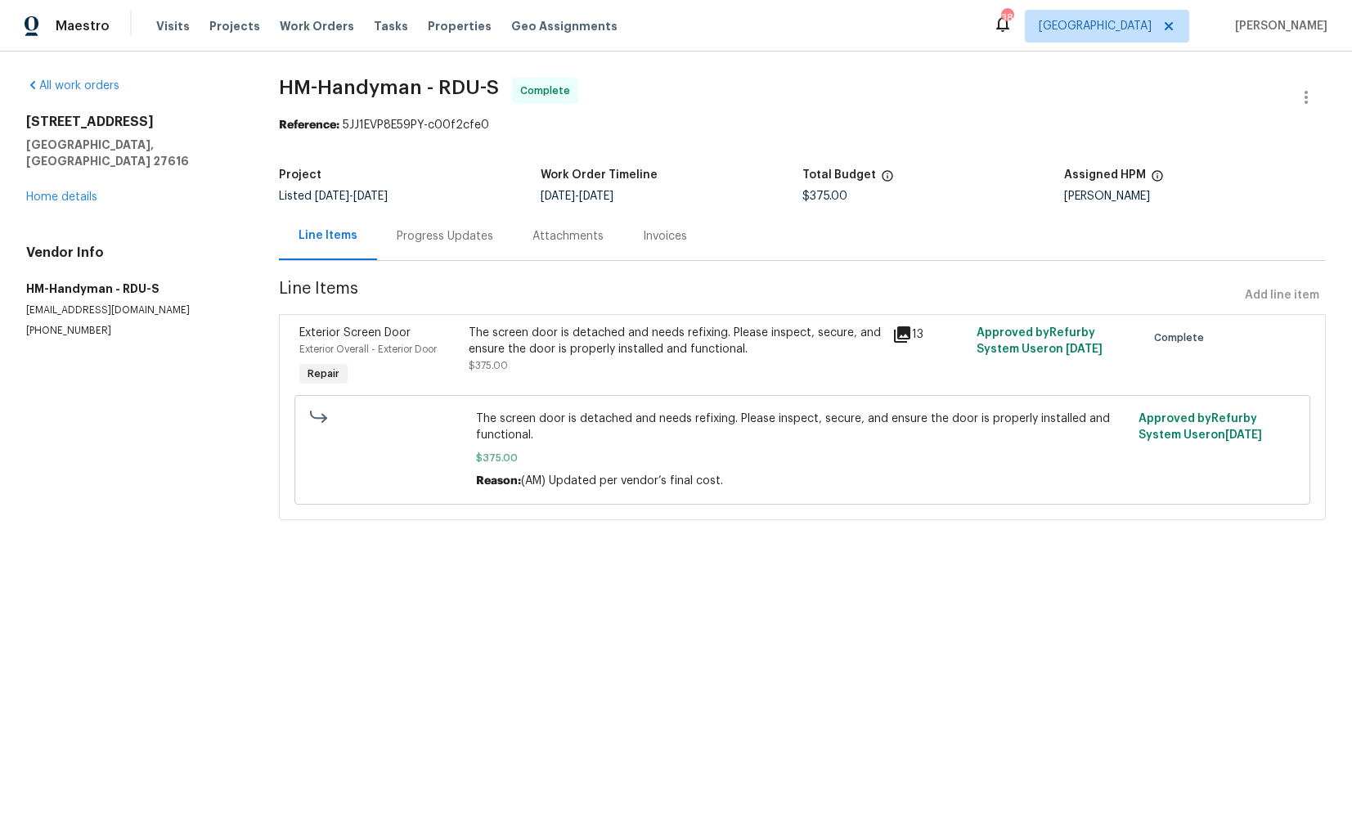
click at [72, 186] on div "4425 Woodlawn Dr Raleigh, NC 27616 Home details" at bounding box center [132, 160] width 213 height 92
click at [82, 191] on link "Home details" at bounding box center [61, 196] width 71 height 11
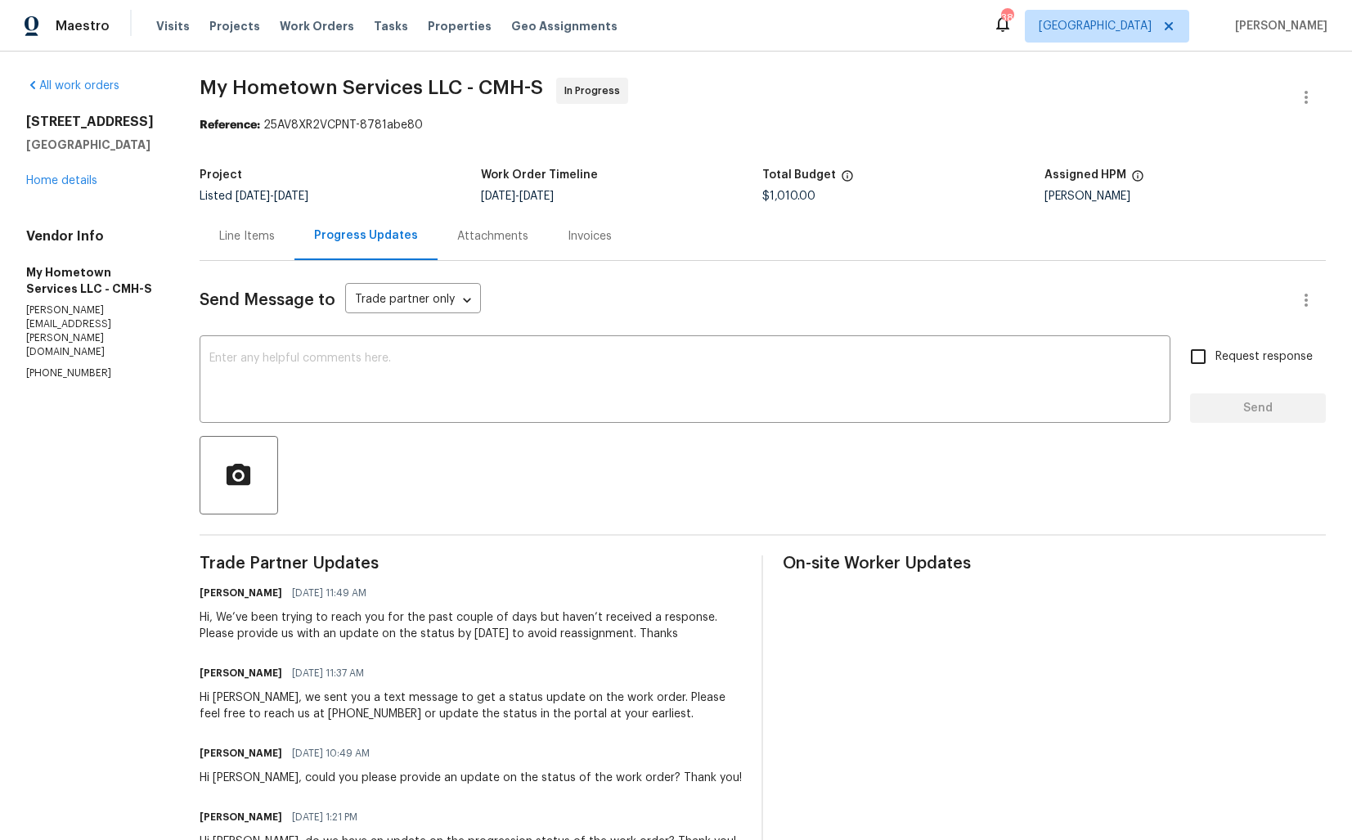
click at [61, 366] on p "[PHONE_NUMBER]" at bounding box center [93, 373] width 134 height 14
copy p "[PHONE_NUMBER]"
click at [264, 239] on div "Line Items" at bounding box center [247, 236] width 56 height 16
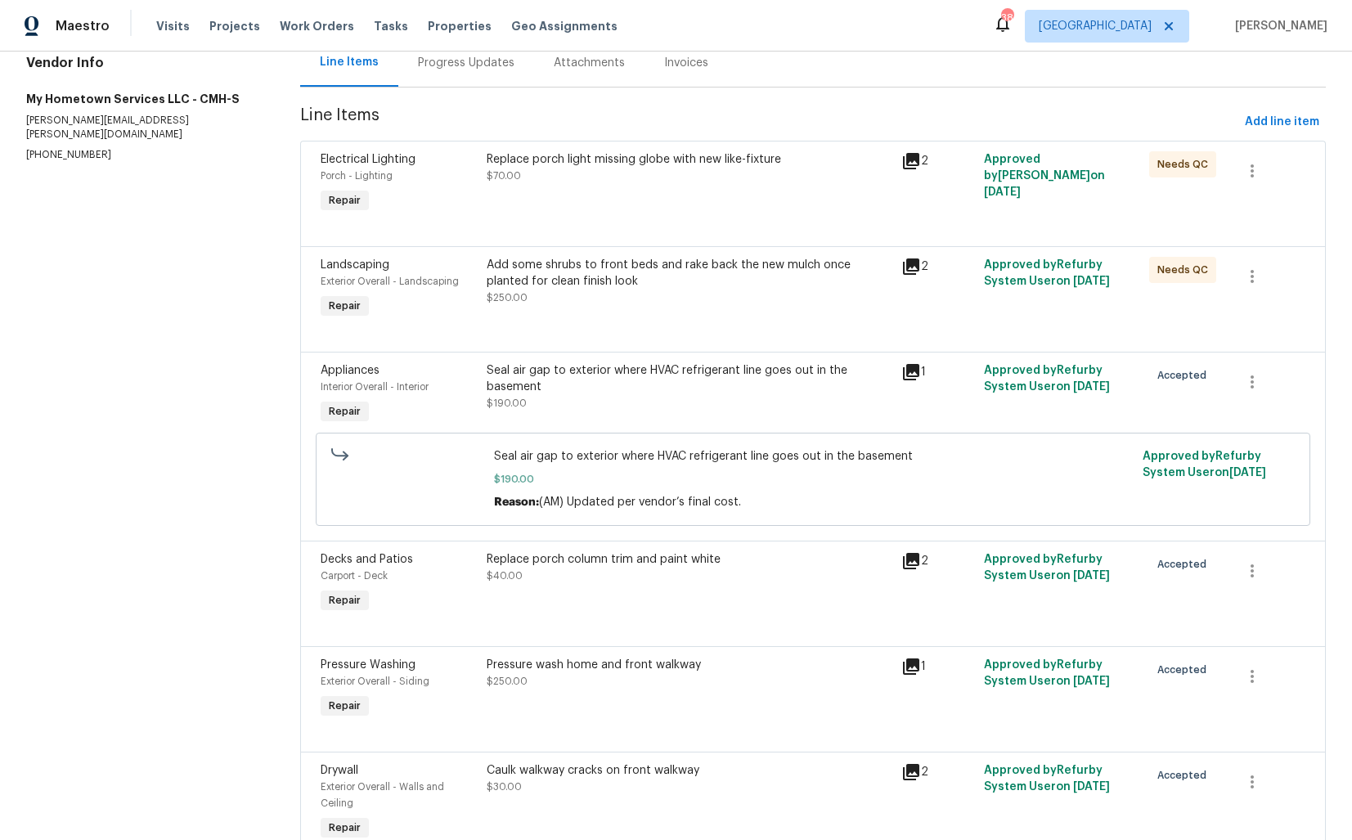
scroll to position [179, 0]
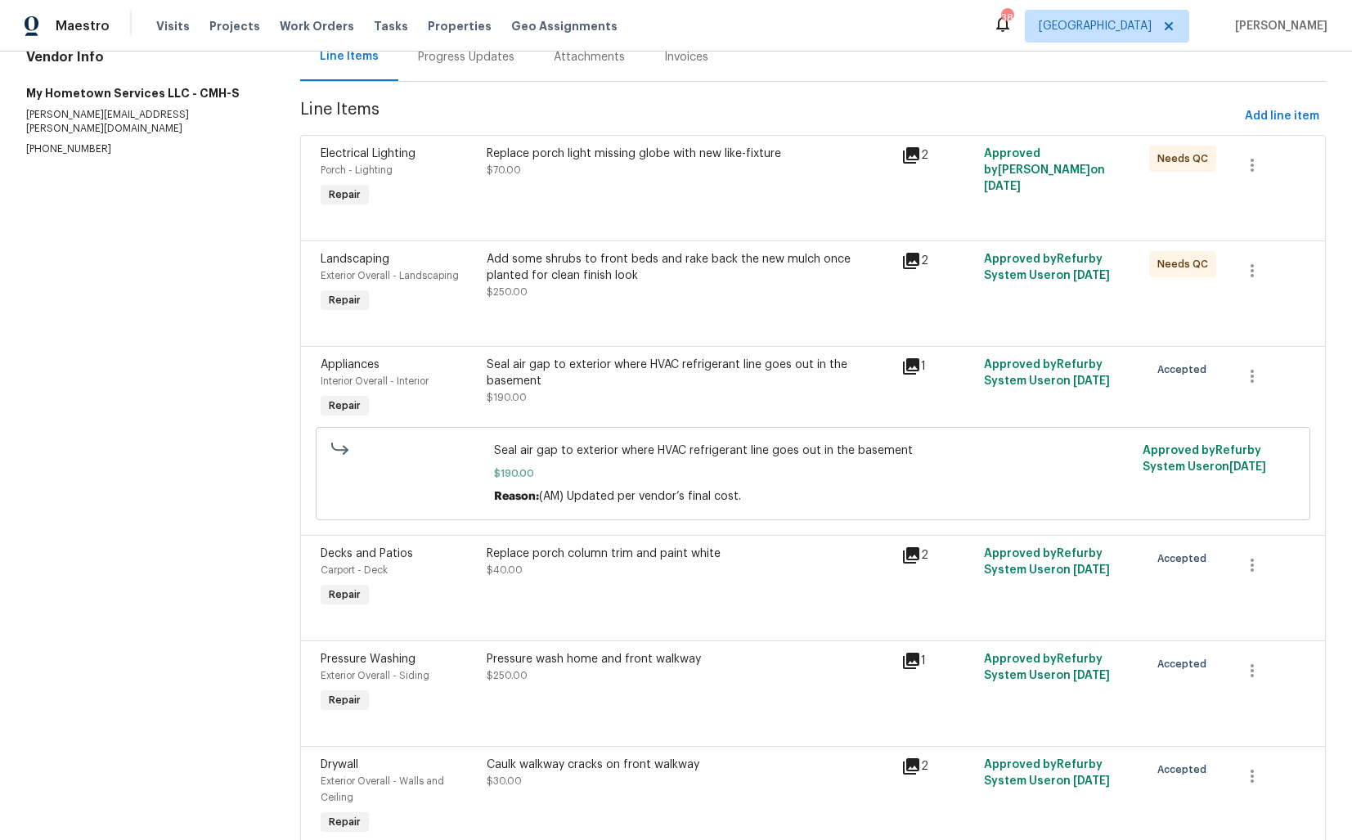
click at [715, 179] on div "Replace porch light missing globe with new like-fixture $70.00" at bounding box center [689, 178] width 414 height 75
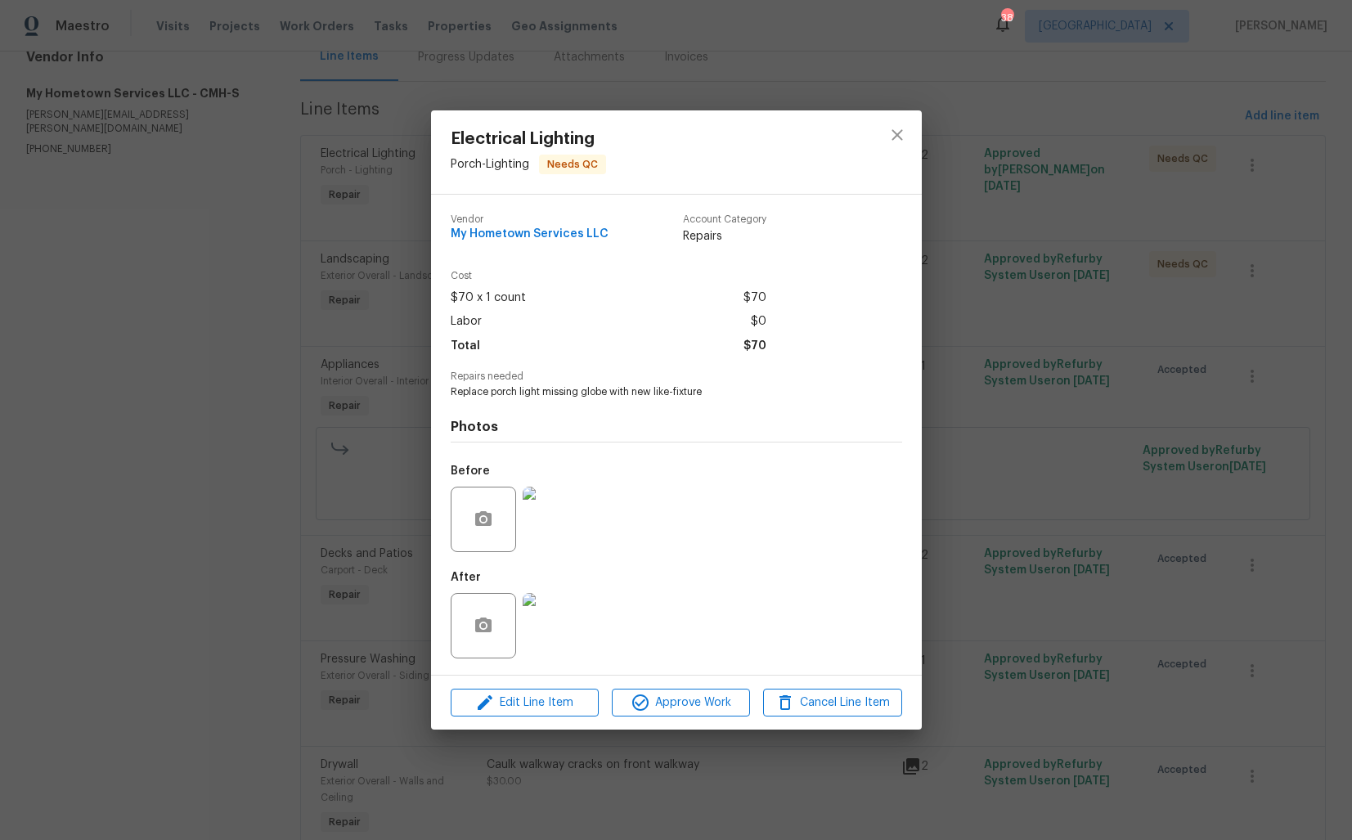
click at [557, 529] on img at bounding box center [555, 519] width 65 height 65
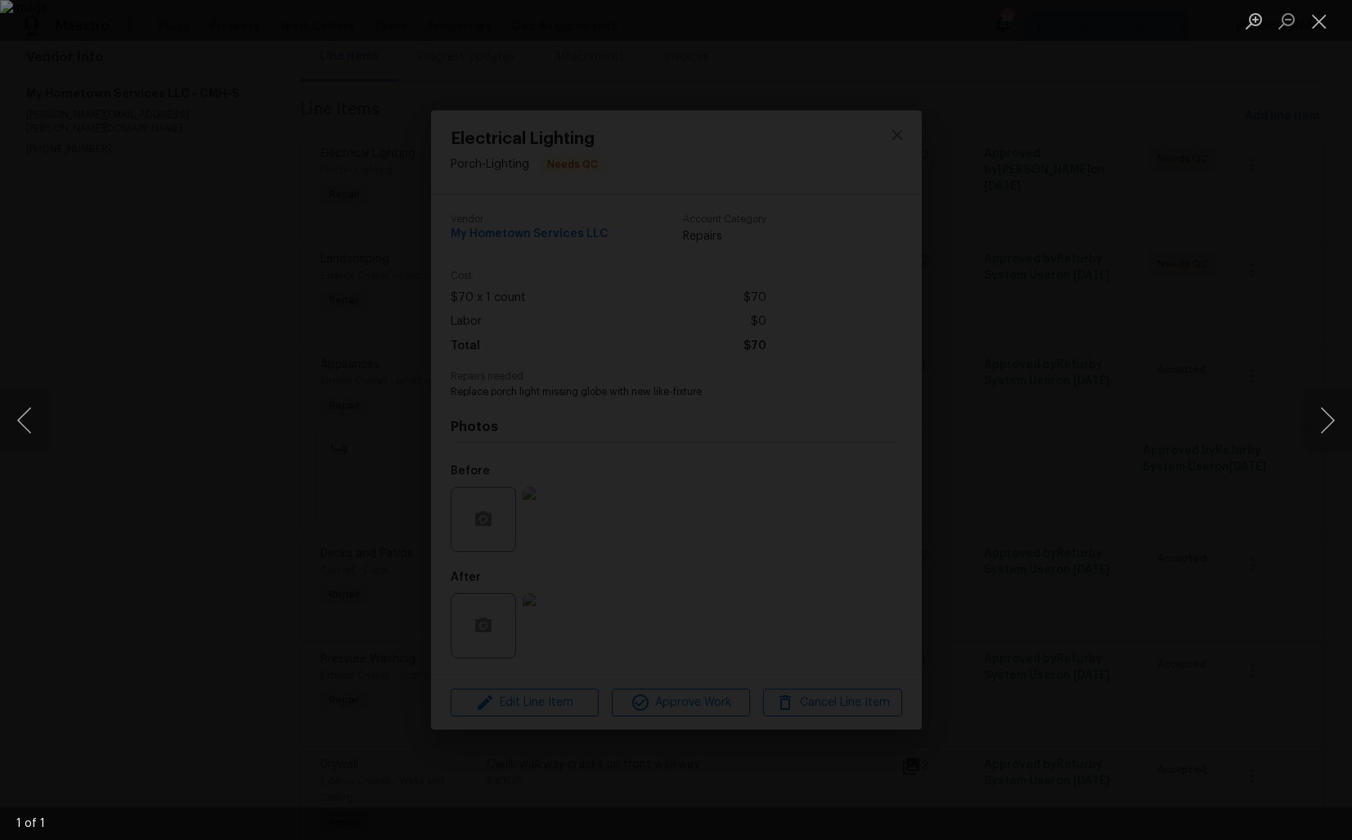
click at [141, 426] on div "Lightbox" at bounding box center [676, 420] width 1352 height 840
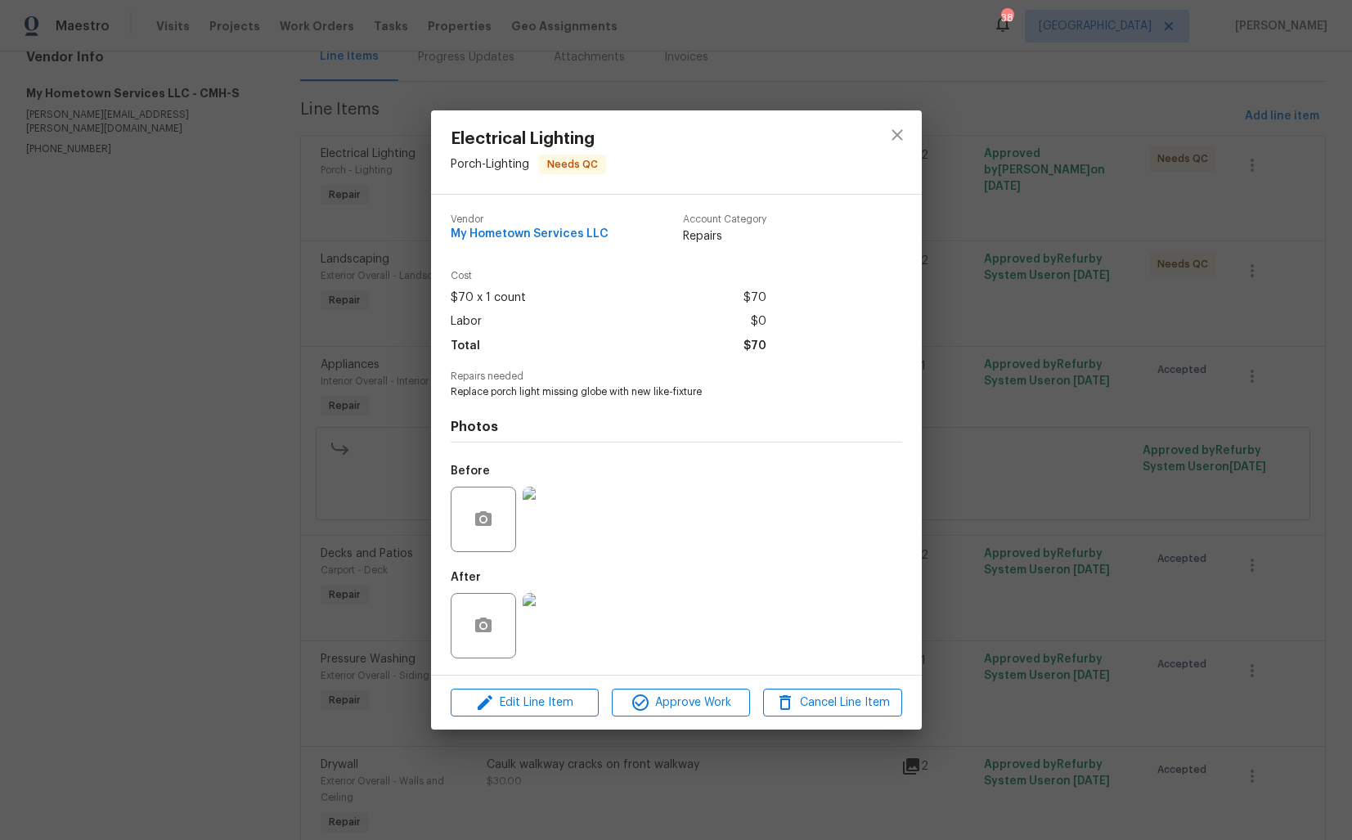
click at [204, 420] on div "Electrical Lighting Porch - Lighting Needs QC Vendor My Hometown Services LLC A…" at bounding box center [676, 420] width 1352 height 840
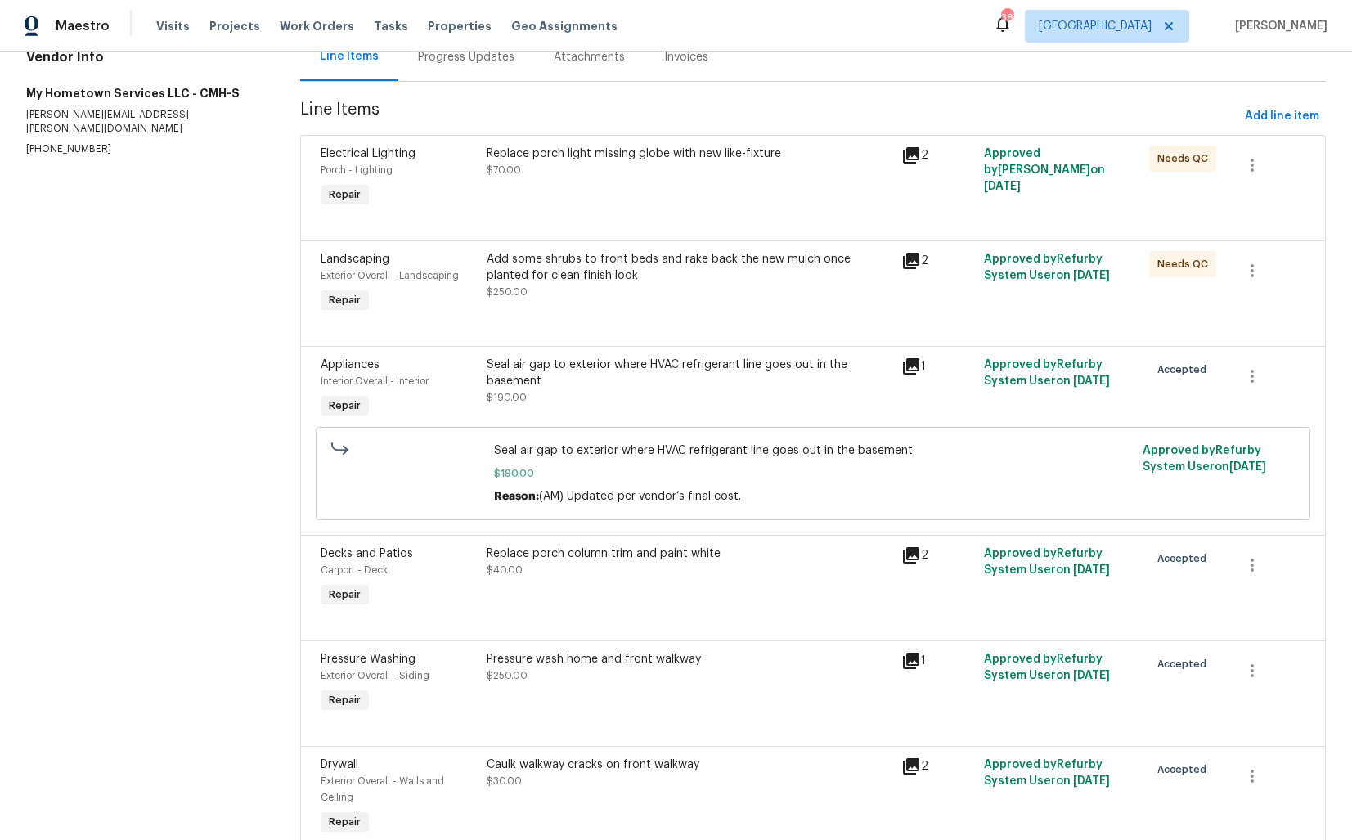
click at [622, 283] on div "Add some shrubs to front beds and rake back the new mulch once planted for clea…" at bounding box center [689, 275] width 404 height 49
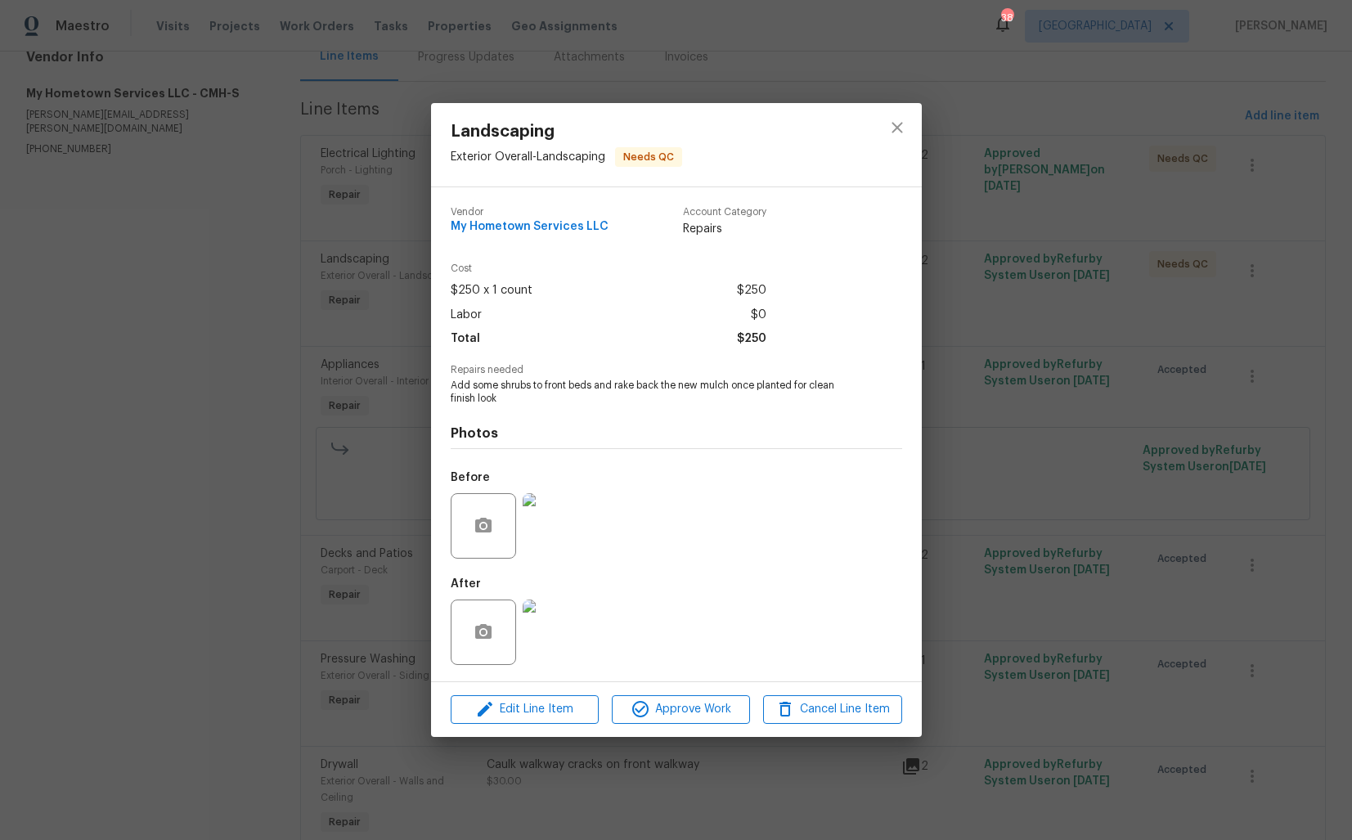
click at [290, 509] on div "Landscaping Exterior Overall - Landscaping Needs QC Vendor My Hometown Services…" at bounding box center [676, 420] width 1352 height 840
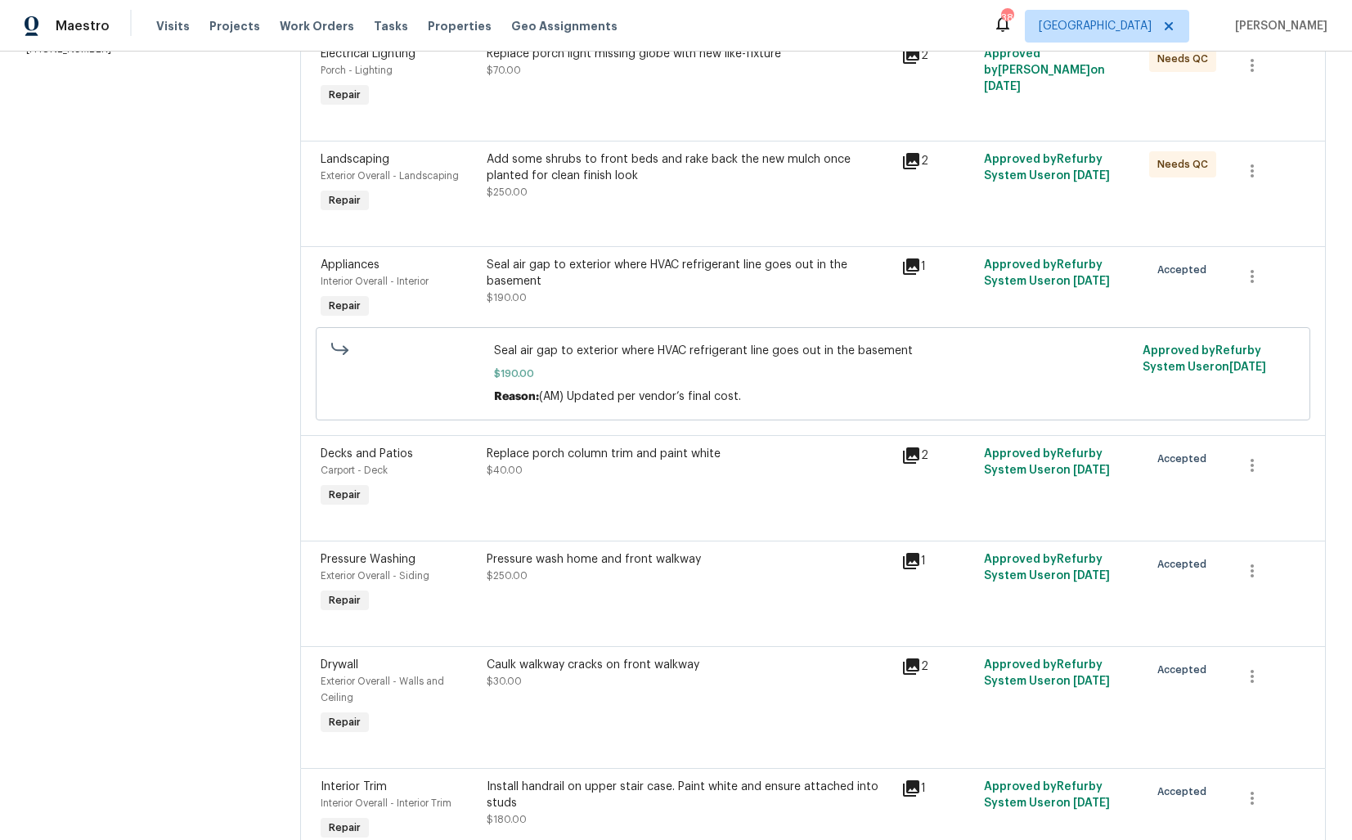
scroll to position [280, 0]
click at [679, 297] on div "Seal air gap to exterior where HVAC refrigerant line goes out in the basement $…" at bounding box center [689, 280] width 404 height 49
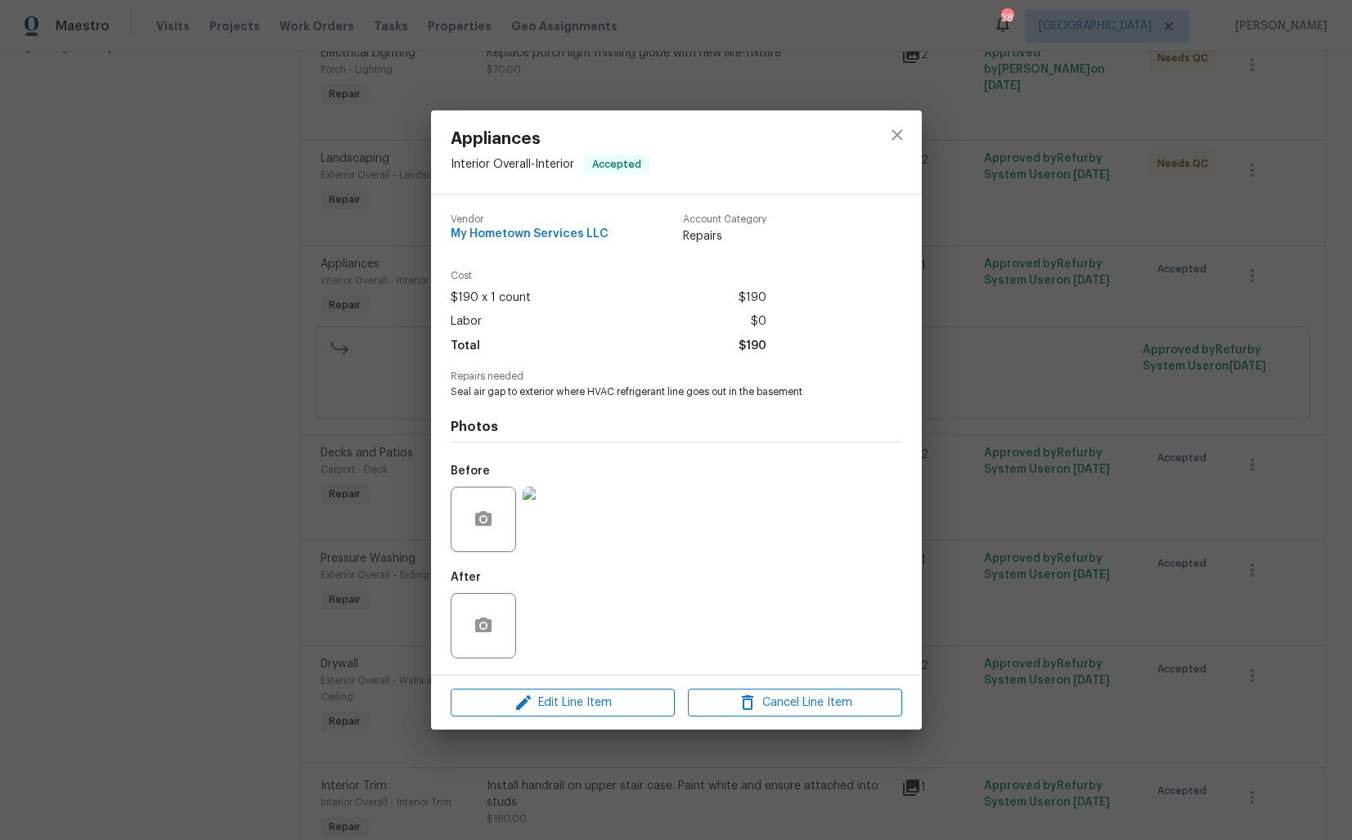
click at [563, 521] on img at bounding box center [555, 519] width 65 height 65
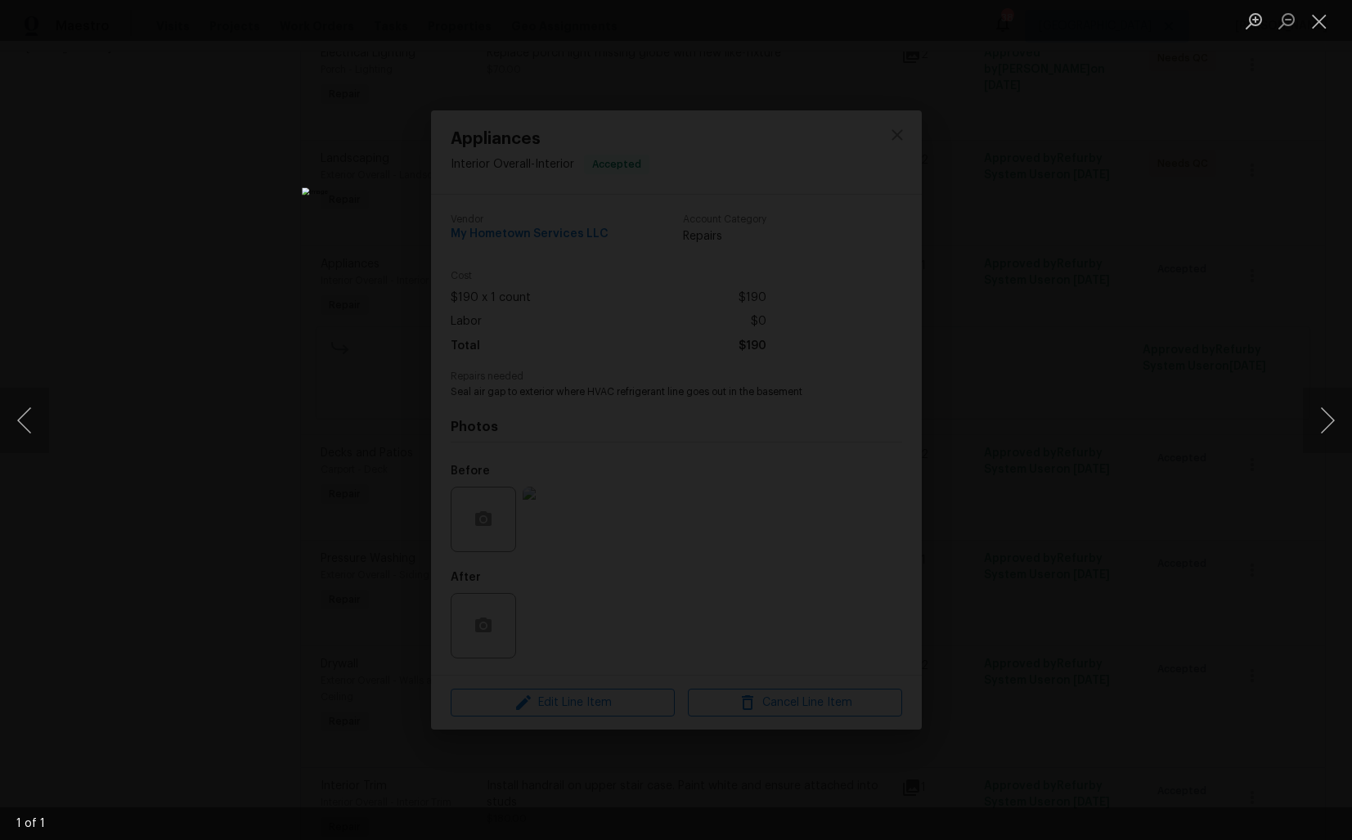
click at [225, 429] on div "Lightbox" at bounding box center [676, 420] width 1352 height 840
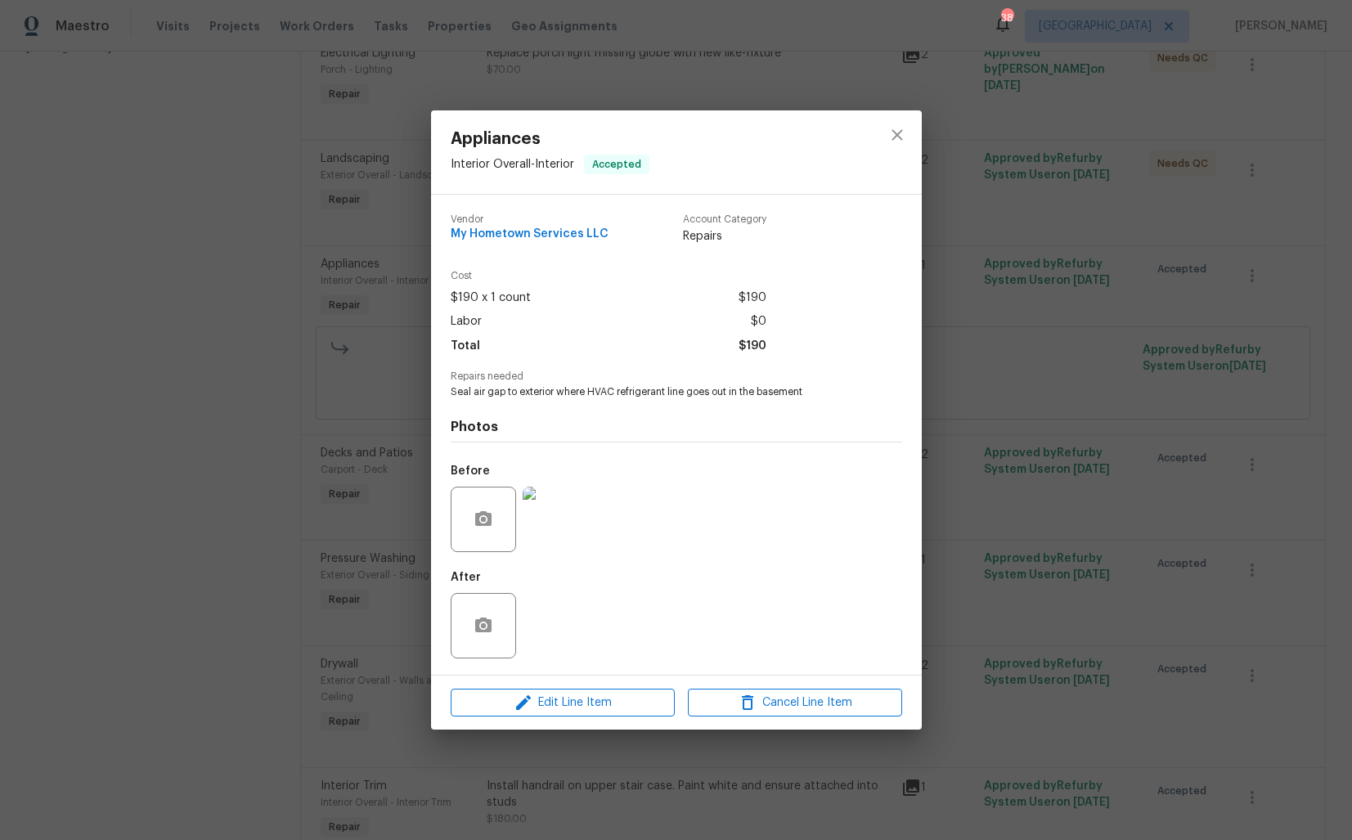
click at [330, 414] on div "Appliances Interior Overall - Interior Accepted Vendor My Hometown Services LLC…" at bounding box center [676, 420] width 1352 height 840
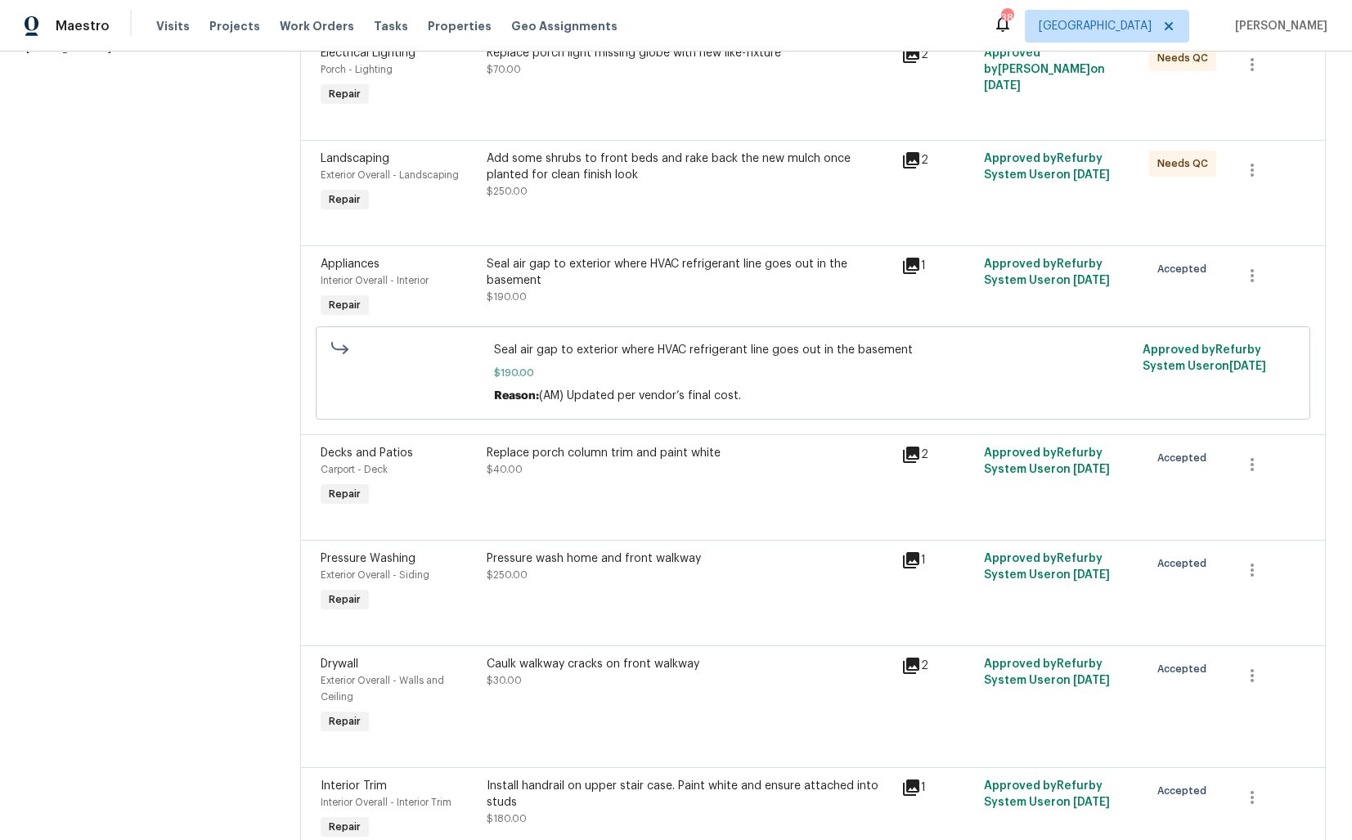
scroll to position [361, 0]
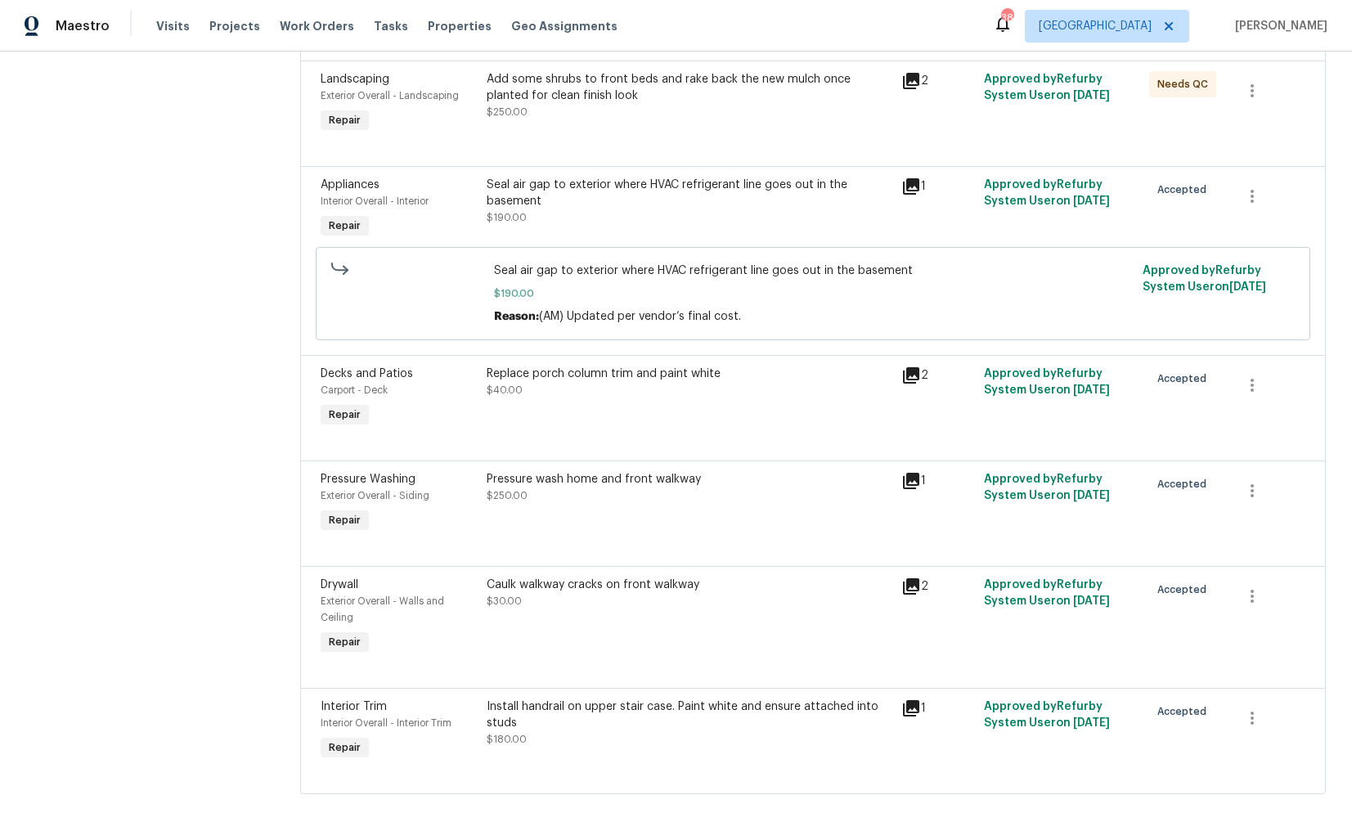
click at [649, 404] on div "Replace porch column trim and paint white $40.00" at bounding box center [689, 398] width 414 height 75
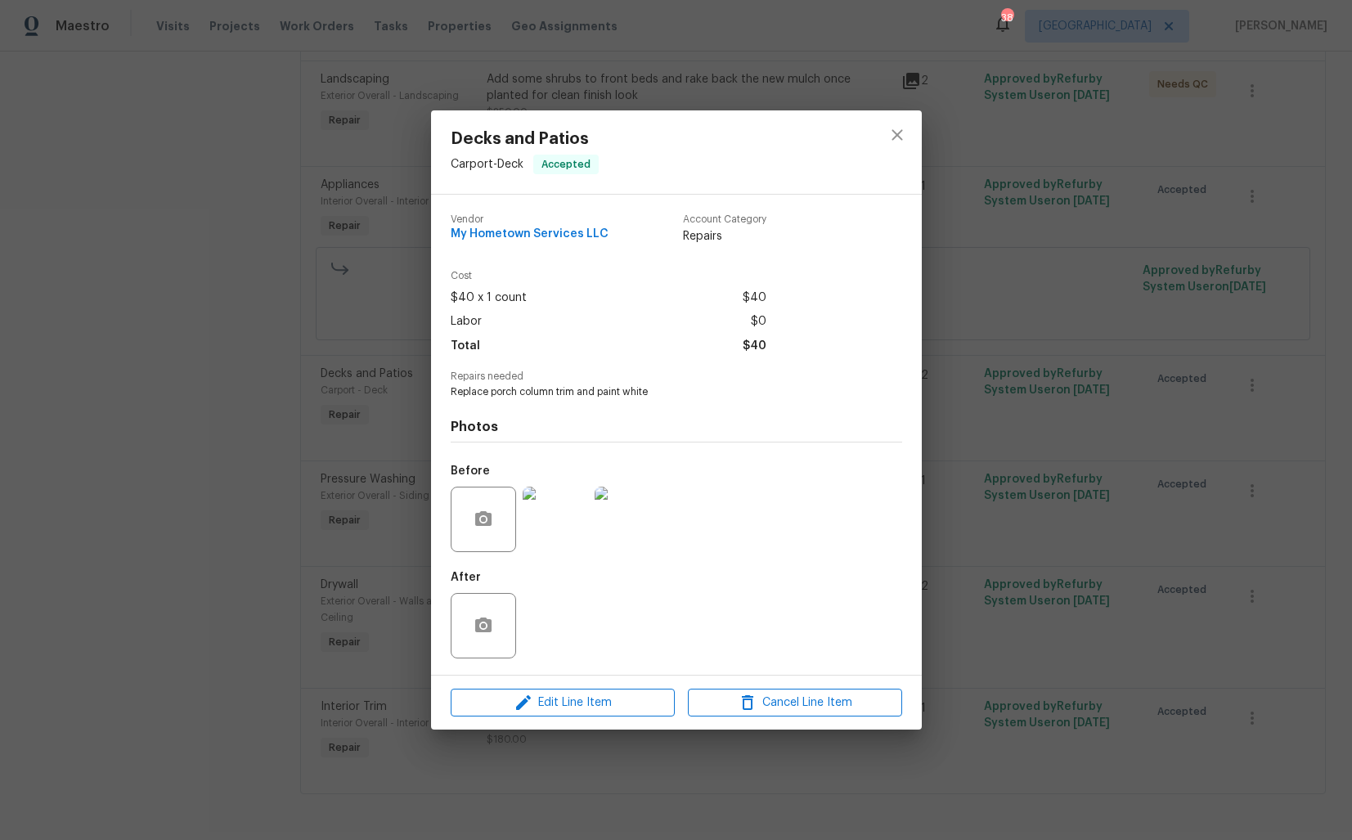
click at [295, 436] on div "Decks and Patios Carport - Deck Accepted Vendor My Hometown Services LLC Accoun…" at bounding box center [676, 420] width 1352 height 840
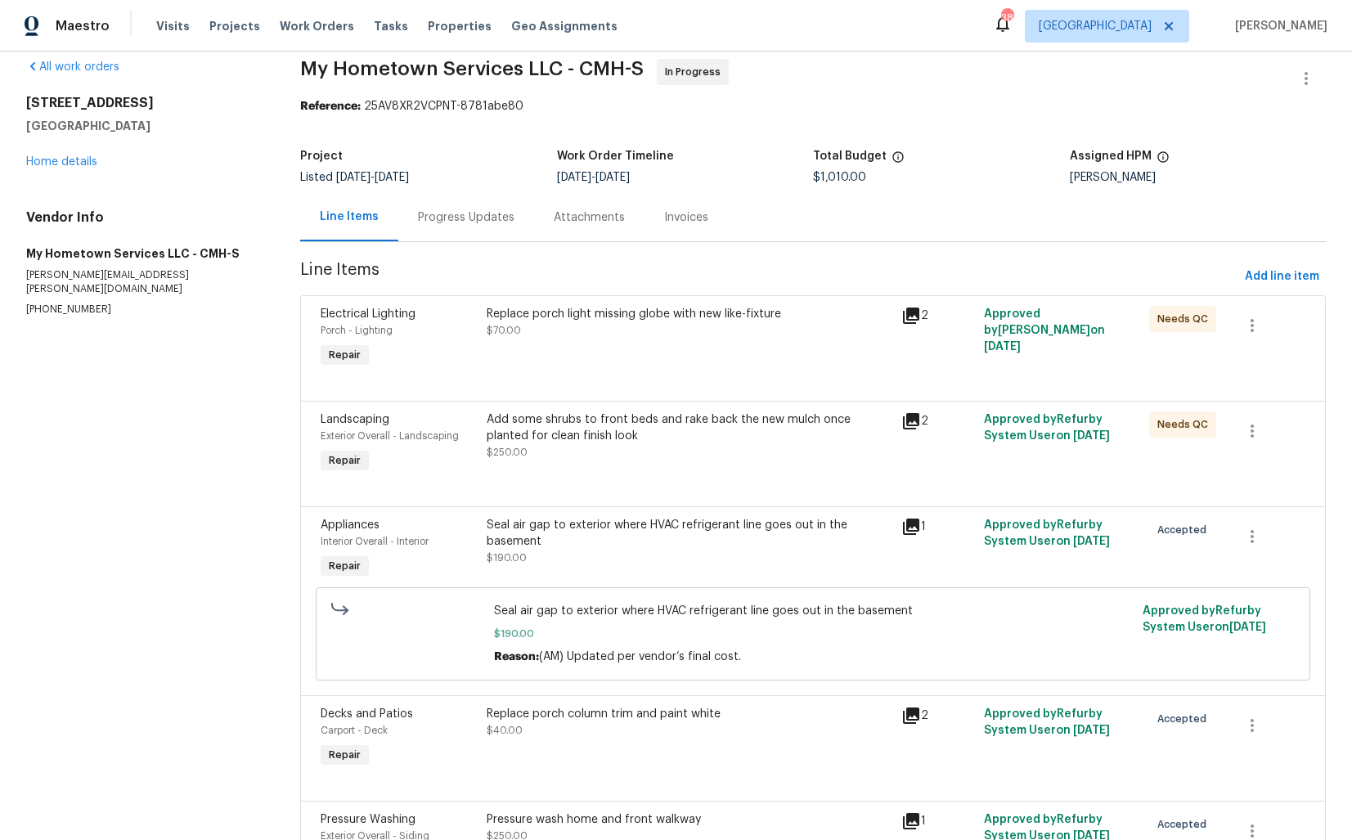
scroll to position [0, 0]
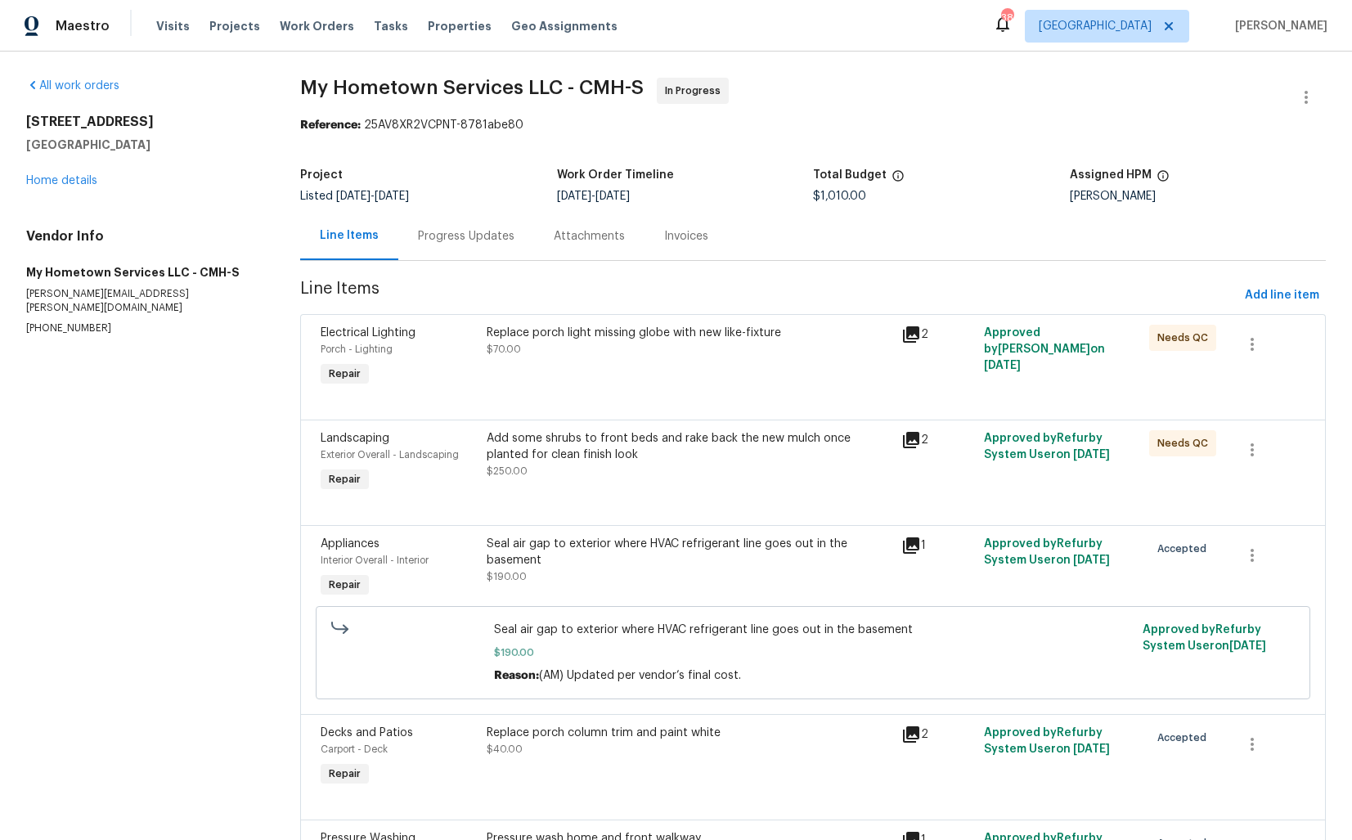
click at [451, 233] on div "Progress Updates" at bounding box center [466, 236] width 96 height 16
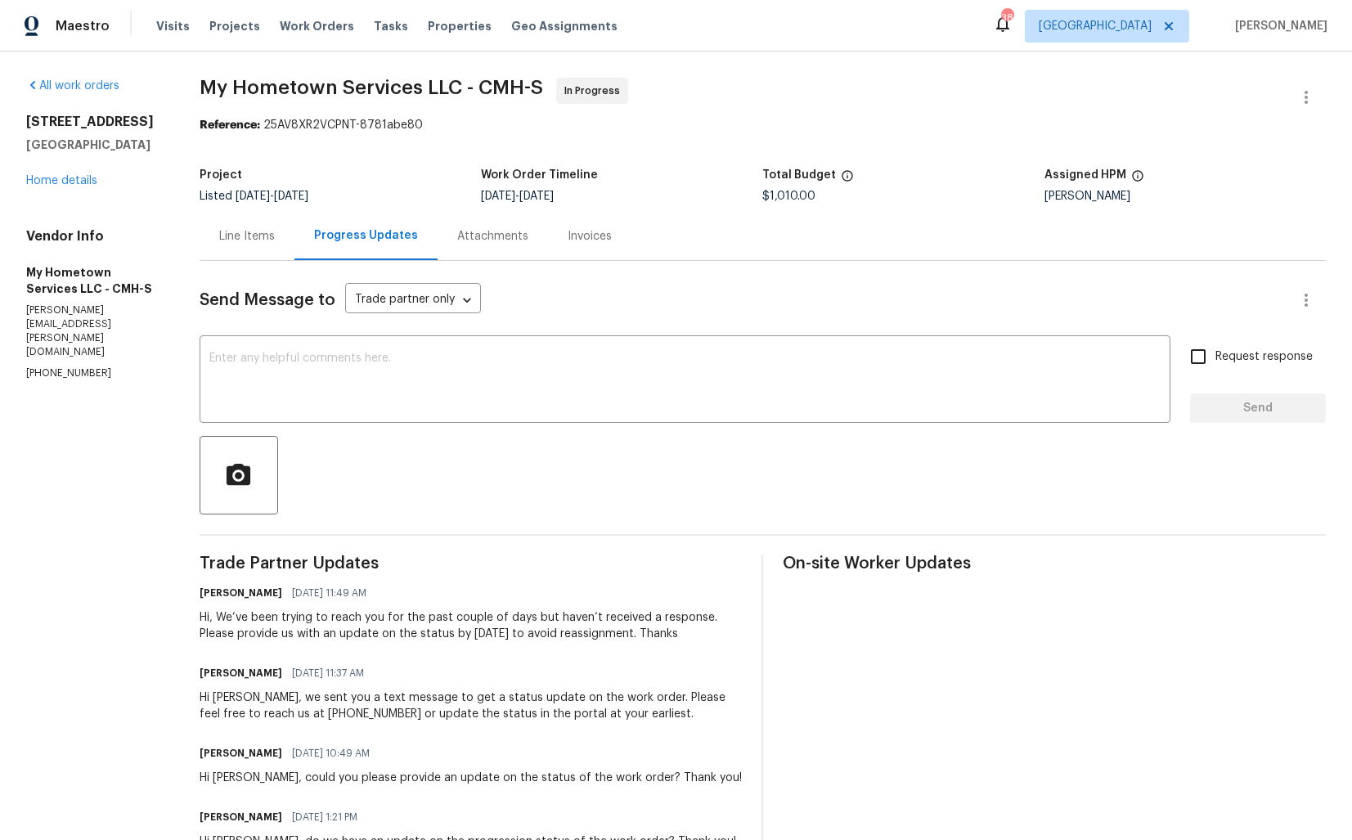
click at [258, 240] on div "Line Items" at bounding box center [247, 236] width 56 height 16
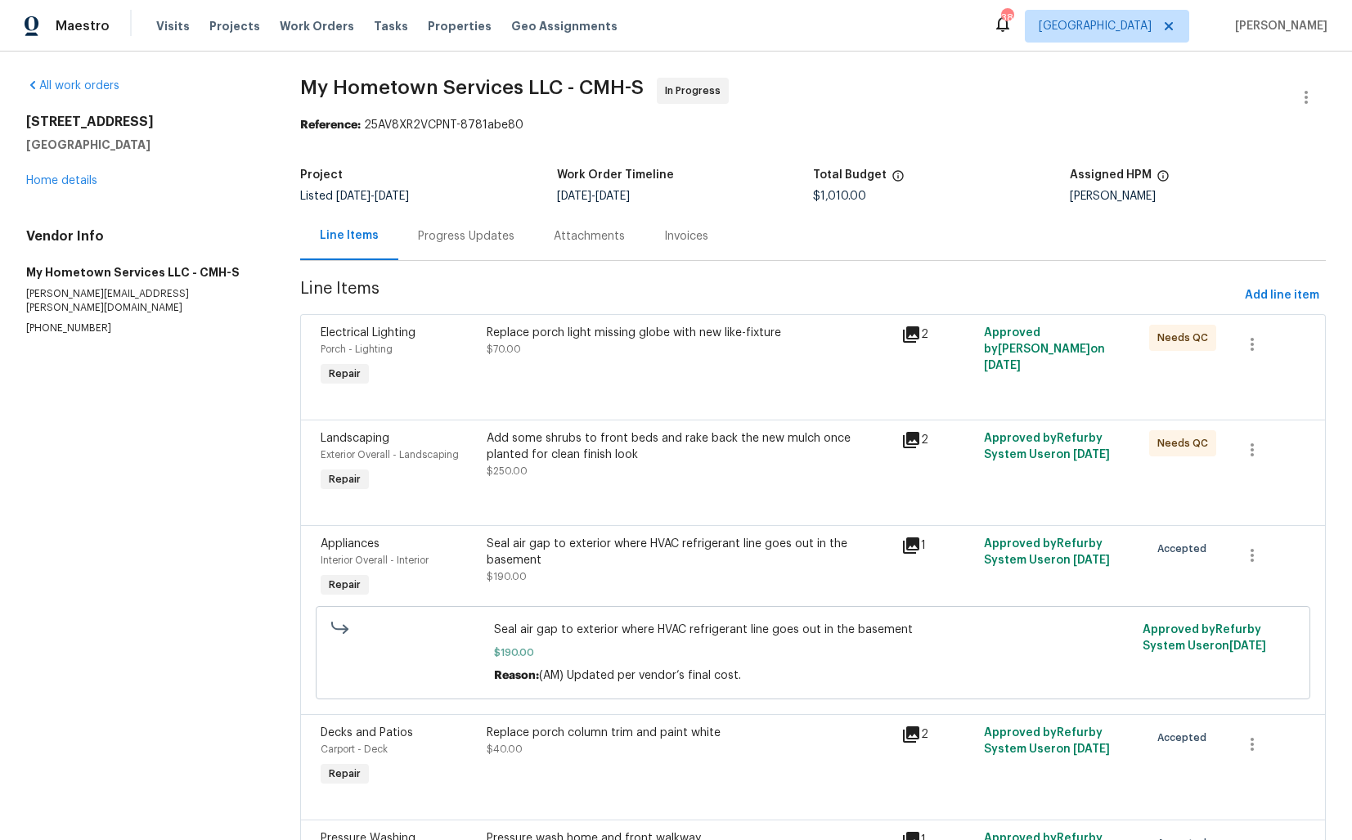
click at [451, 252] on div "Progress Updates" at bounding box center [466, 236] width 136 height 48
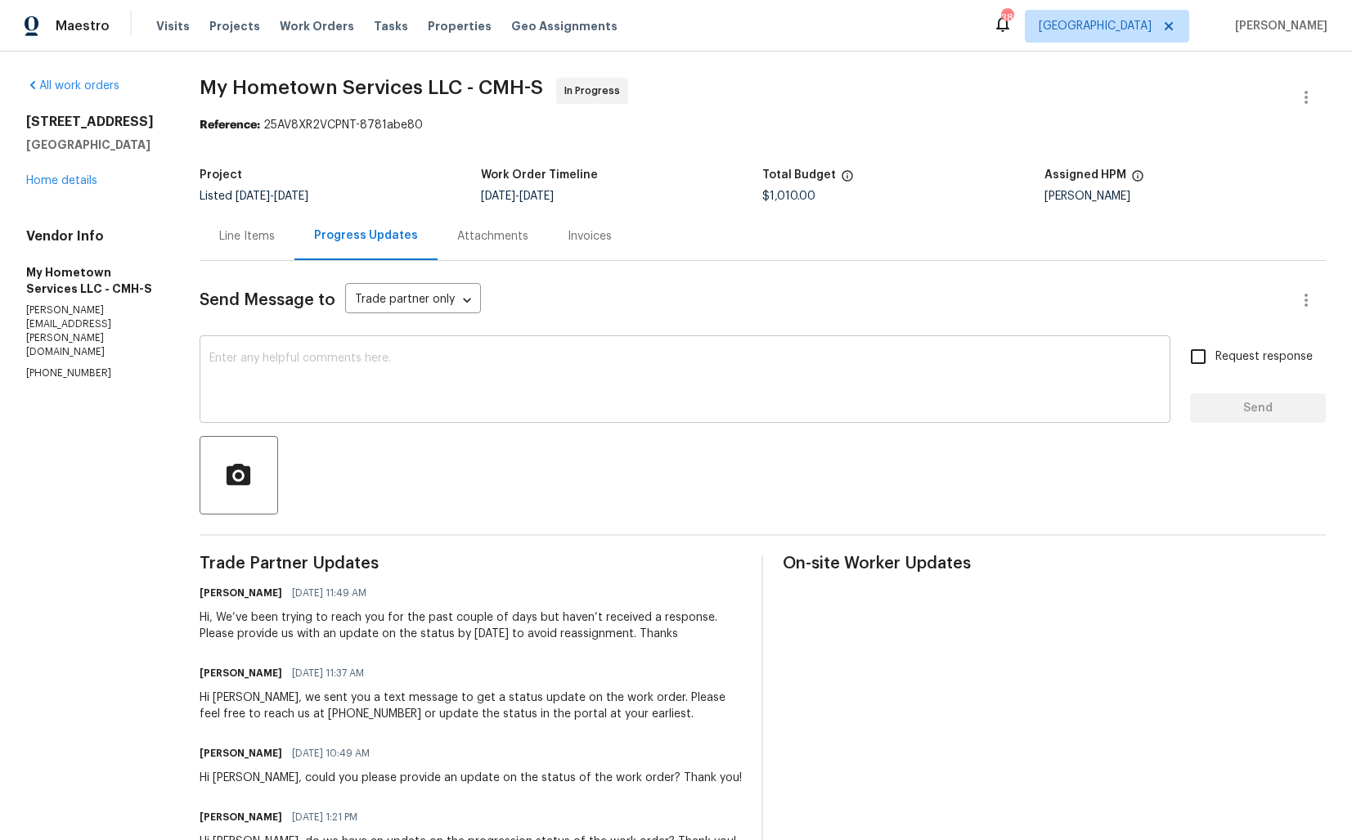
click at [632, 381] on textarea at bounding box center [684, 380] width 951 height 57
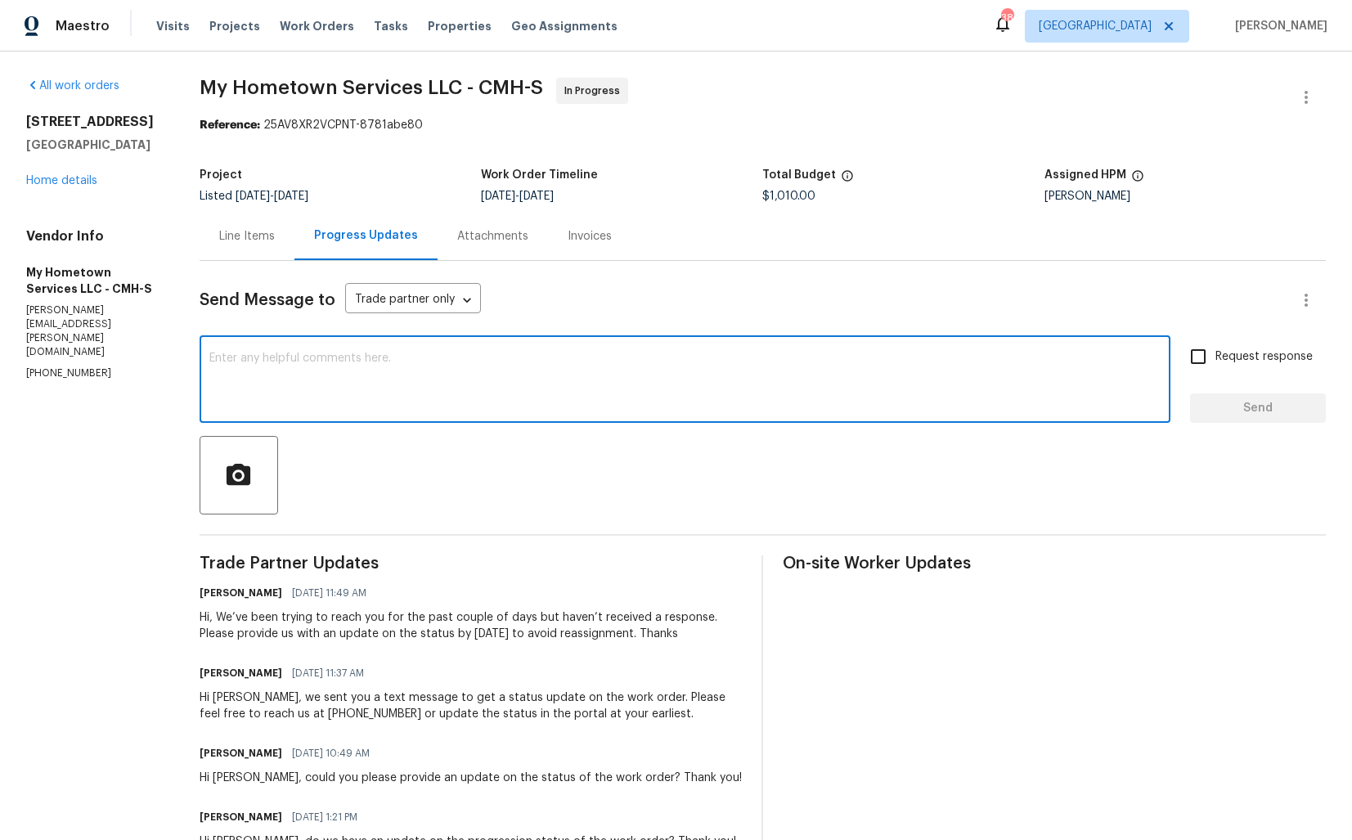
paste textarea "I attempted to contact TP () via RingCentral, but the call went to voicemail. A…"
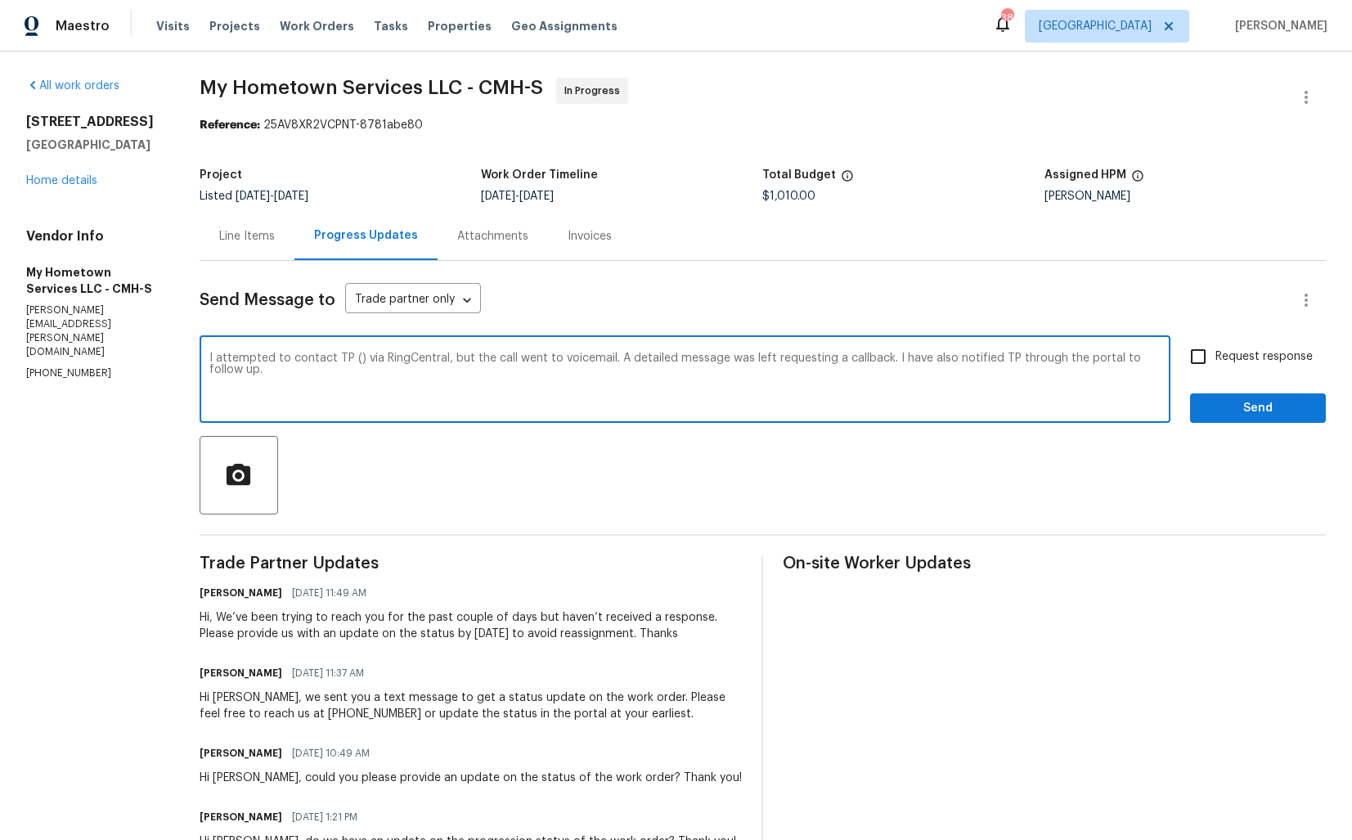
click at [212, 361] on textarea "I attempted to contact TP () via RingCentral, but the call went to voicemail. A…" at bounding box center [684, 380] width 951 height 57
click at [230, 698] on div "Hi Zach, we sent you a text message to get a status update on the work order. P…" at bounding box center [471, 705] width 543 height 33
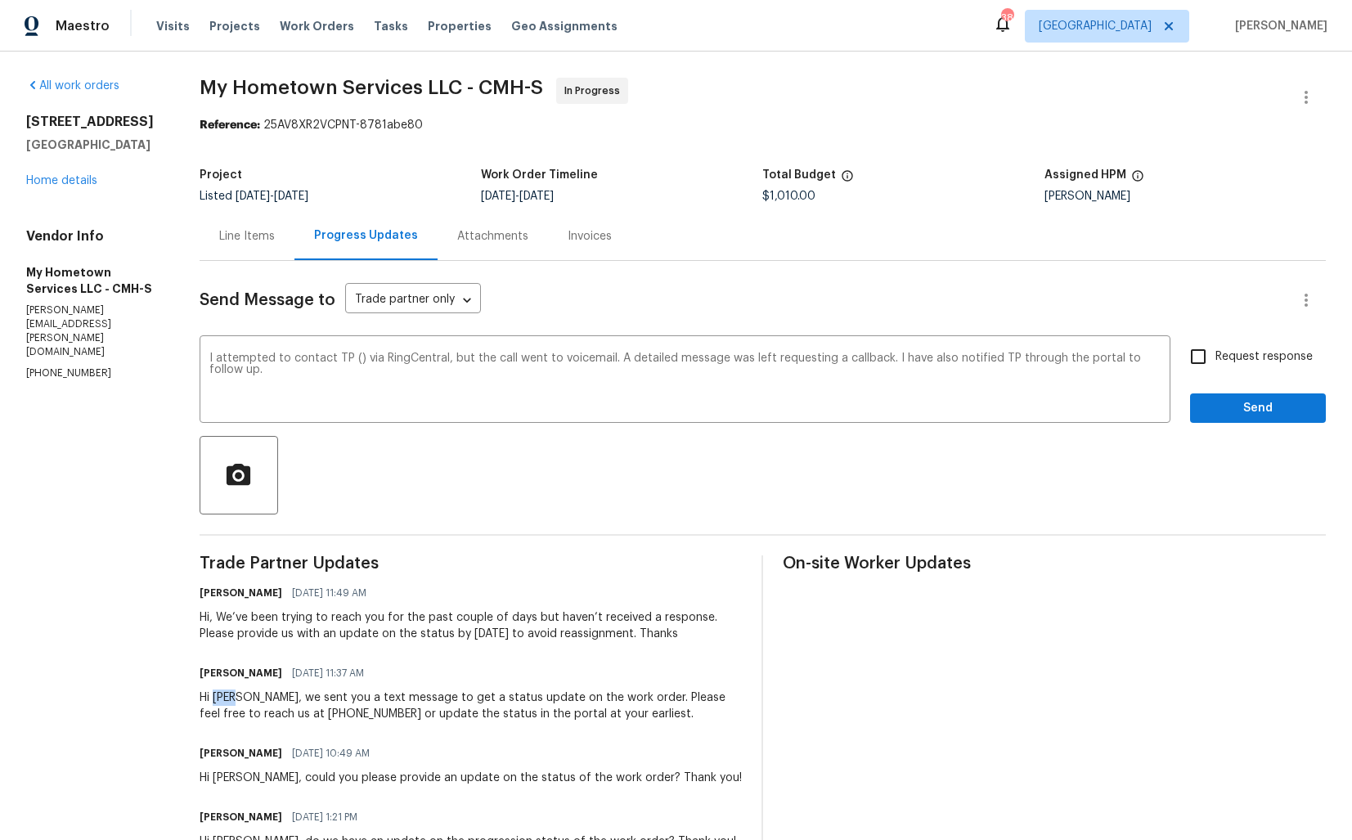
copy div "Zach"
click at [209, 356] on div "I attempted to contact TP () via RingCentral, but the call went to voicemail. A…" at bounding box center [685, 380] width 971 height 83
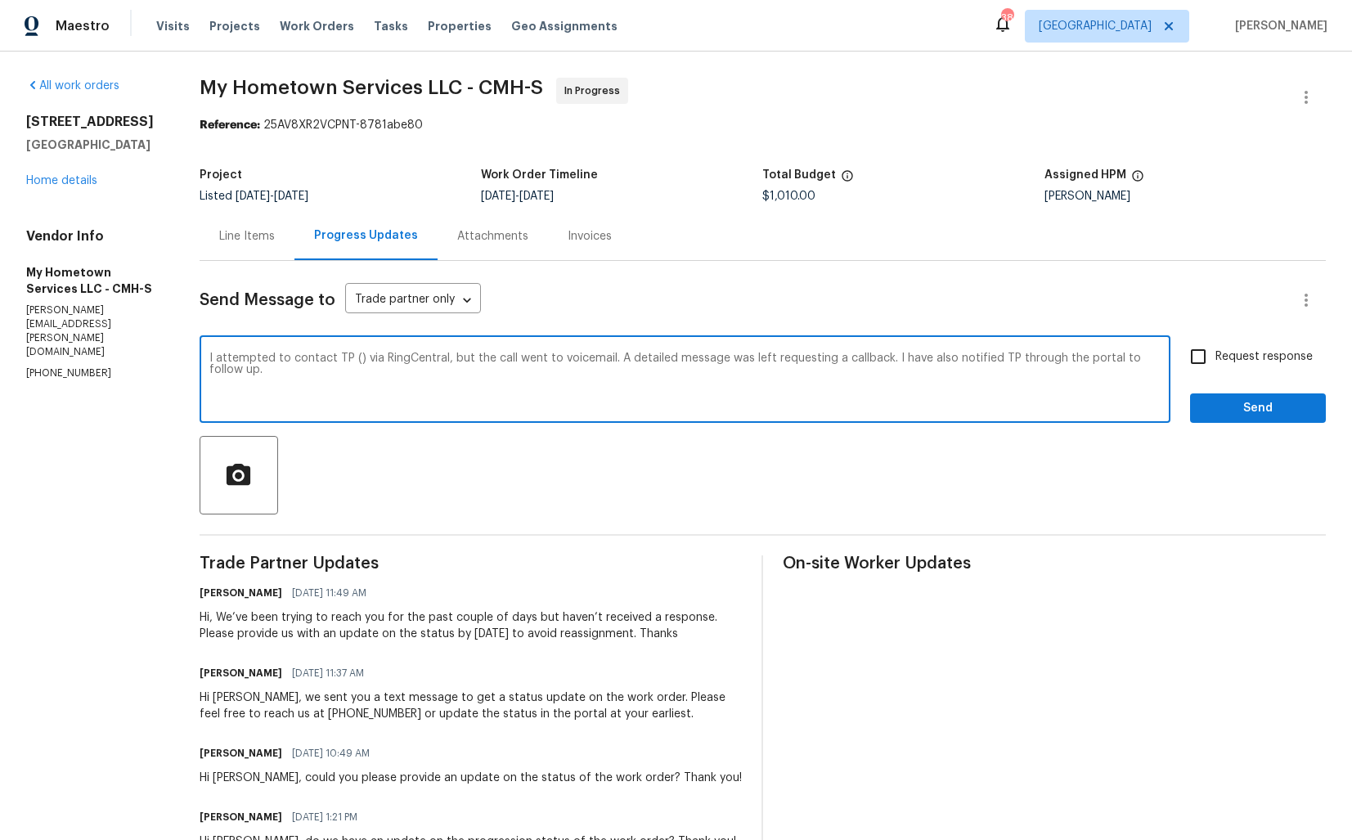
paste textarea "Zach"
drag, startPoint x: 371, startPoint y: 357, endPoint x: 481, endPoint y: 361, distance: 109.7
click at [481, 361] on textarea "Zach, I attempted to contact TP () via RingCentral, but the call went to voicem…" at bounding box center [684, 380] width 951 height 57
drag, startPoint x: 561, startPoint y: 358, endPoint x: 1074, endPoint y: 383, distance: 513.3
click at [1073, 384] on textarea "Zach, I attempted to contact you, but the call went to voicemail. A detailed me…" at bounding box center [684, 380] width 951 height 57
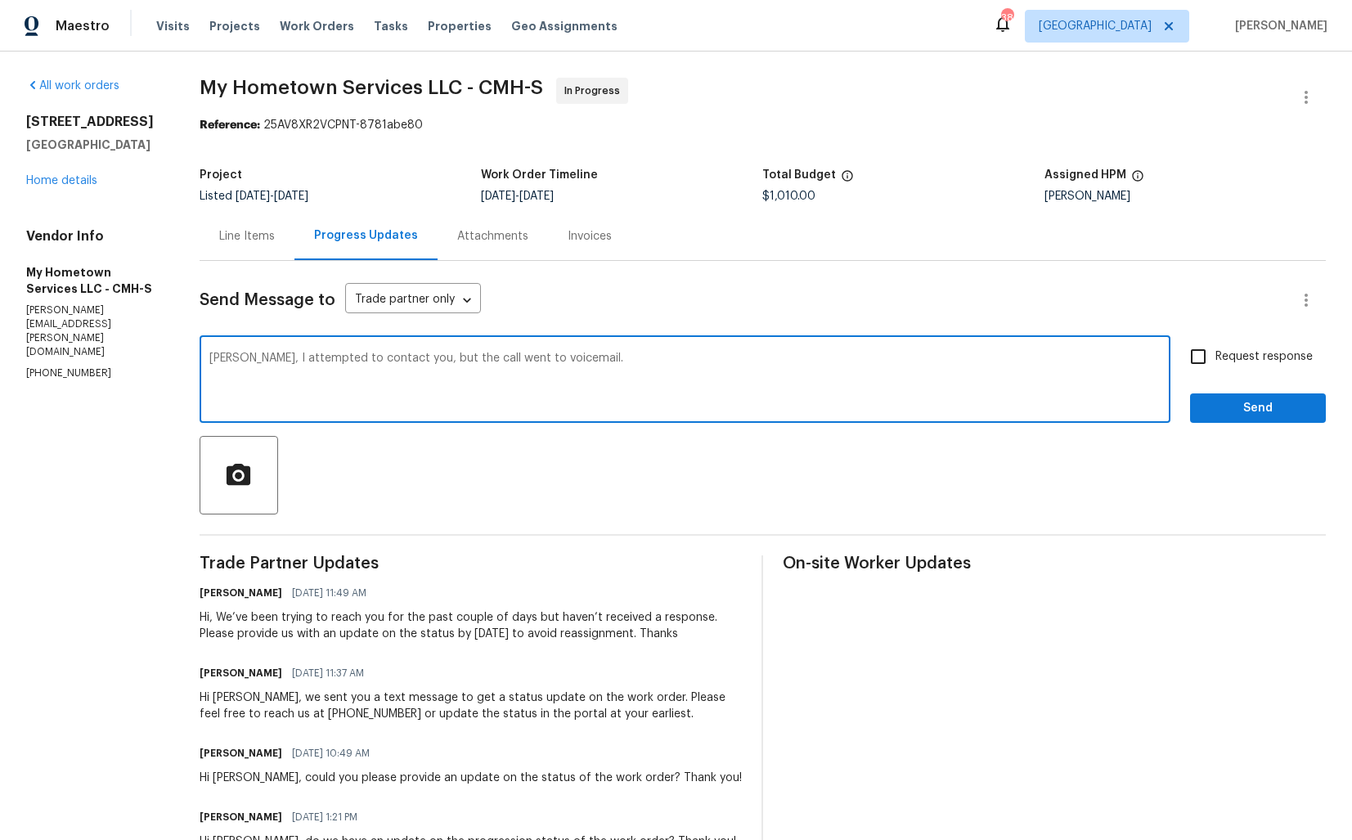
paste textarea "Could you please get back to us with a scheduled date? Thanks!"
drag, startPoint x: 769, startPoint y: 360, endPoint x: 831, endPoint y: 361, distance: 62.2
click at [831, 361] on textarea "Zach, I attempted to contact you, but the call went to voicemail. Could you ple…" at bounding box center [684, 380] width 951 height 57
click at [950, 360] on textarea "Zach, I attempted to contact you, but the call went to voicemail. Could you ple…" at bounding box center [684, 380] width 951 height 57
click at [807, 357] on textarea "Zach, I attempted to contact you, but the call went to voicemail. Could you ple…" at bounding box center [684, 380] width 951 height 57
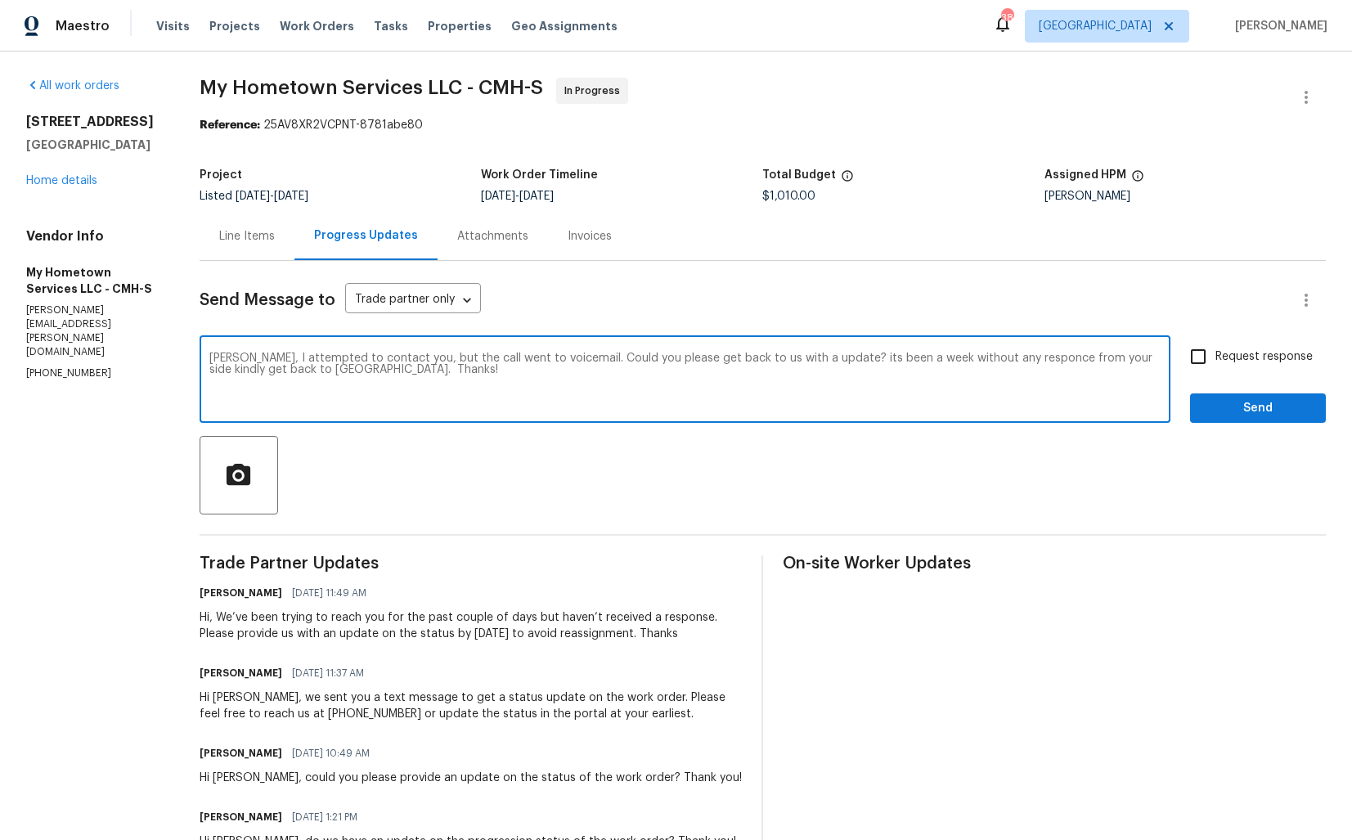
click at [823, 361] on textarea "Zach, I attempted to contact you, but the call went to voicemail. Could you ple…" at bounding box center [684, 380] width 951 height 57
click at [917, 379] on textarea "Zach, I attempted to contact you, but the call went to voicemail. Could you ple…" at bounding box center [684, 380] width 951 height 57
click at [265, 371] on textarea "Zach, I attempted to contact you, but the call went to voicemail. Could you ple…" at bounding box center [684, 380] width 951 height 57
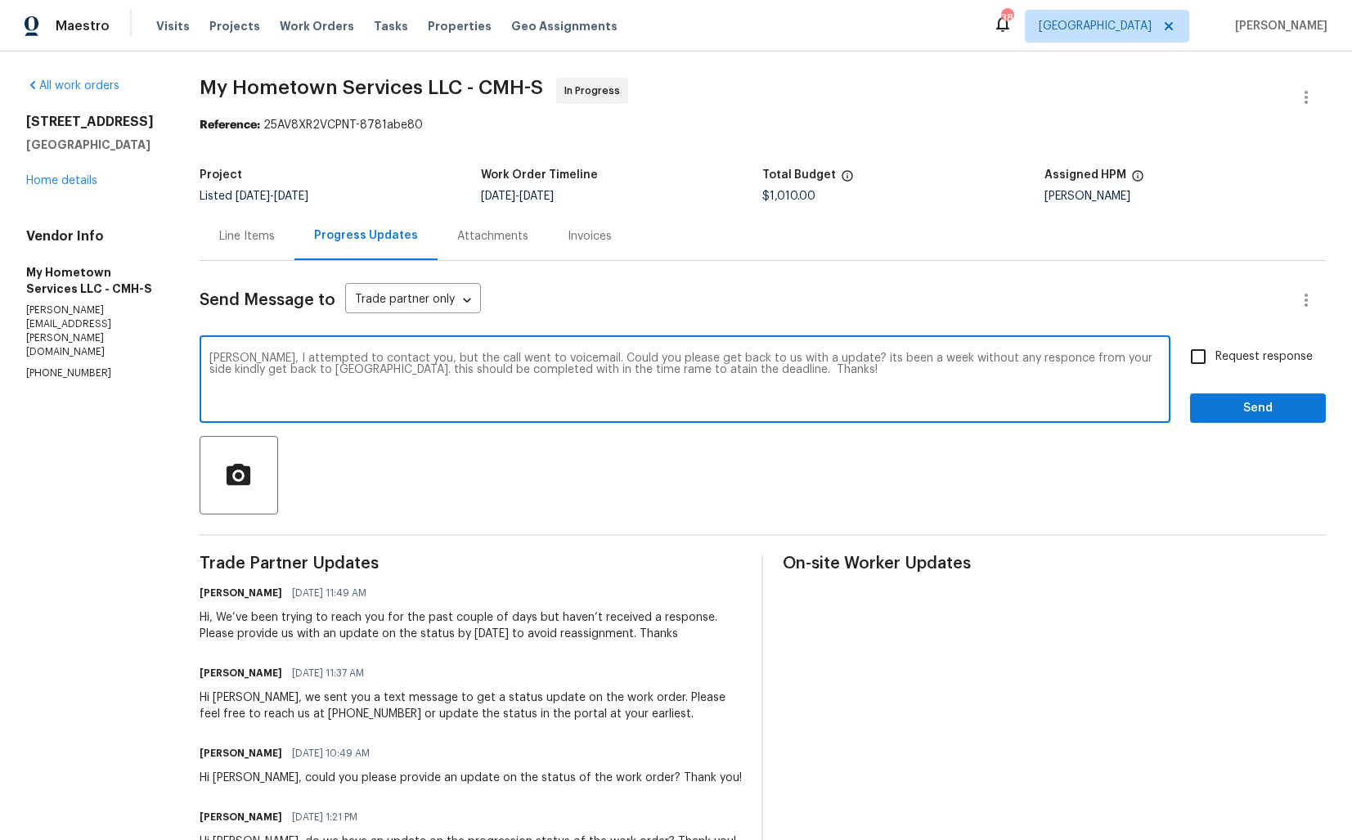
click at [527, 359] on textarea "Zach, I attempted to contact you, but the call went to voicemail. Could you ple…" at bounding box center [684, 380] width 951 height 57
paste textarea "Hi Zach, I attempted to contact you, but the call went to voicemail. Could you …"
type textarea "Hi Zach, I attempted to contact you, but the call went to voicemail. Could you …"
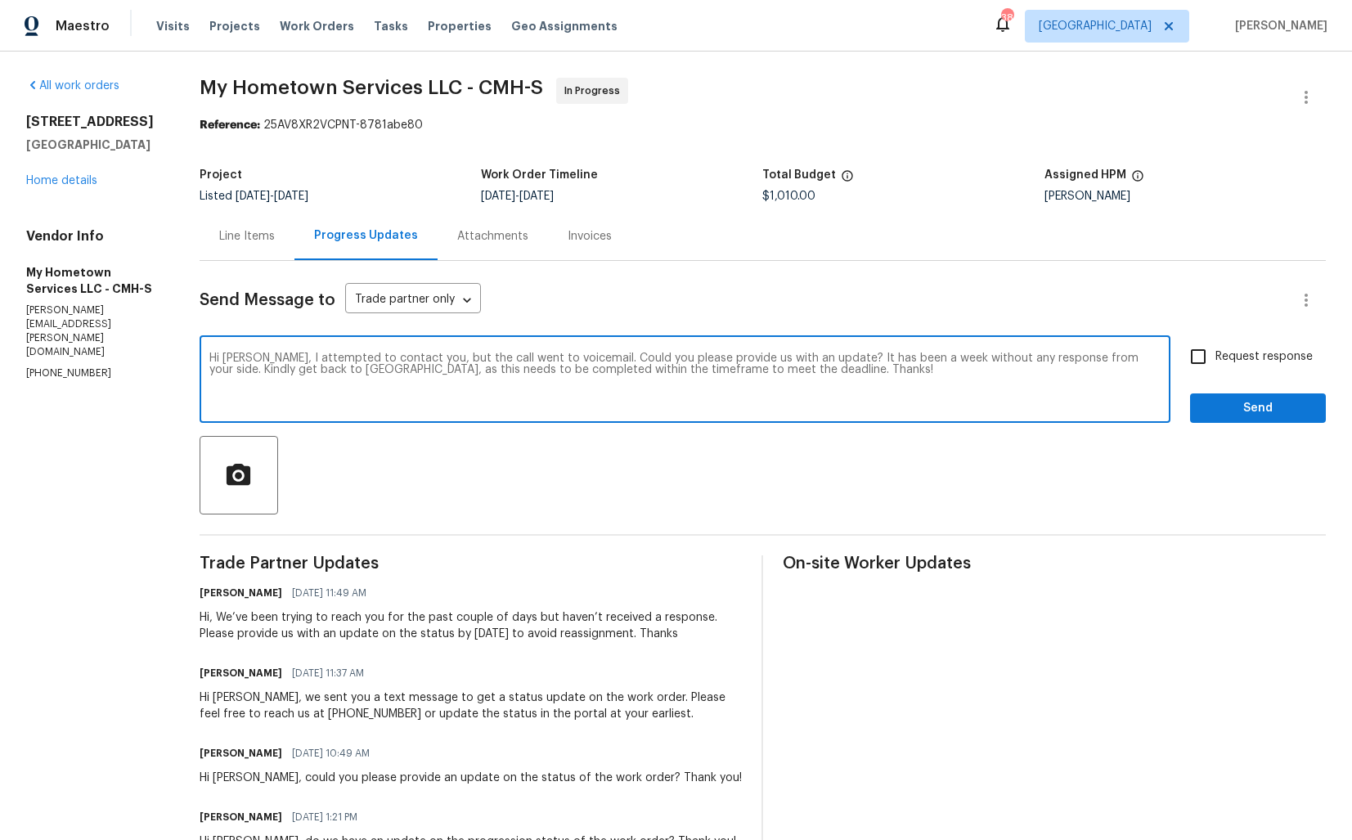
click at [1206, 358] on input "Request response" at bounding box center [1198, 356] width 34 height 34
checkbox input "true"
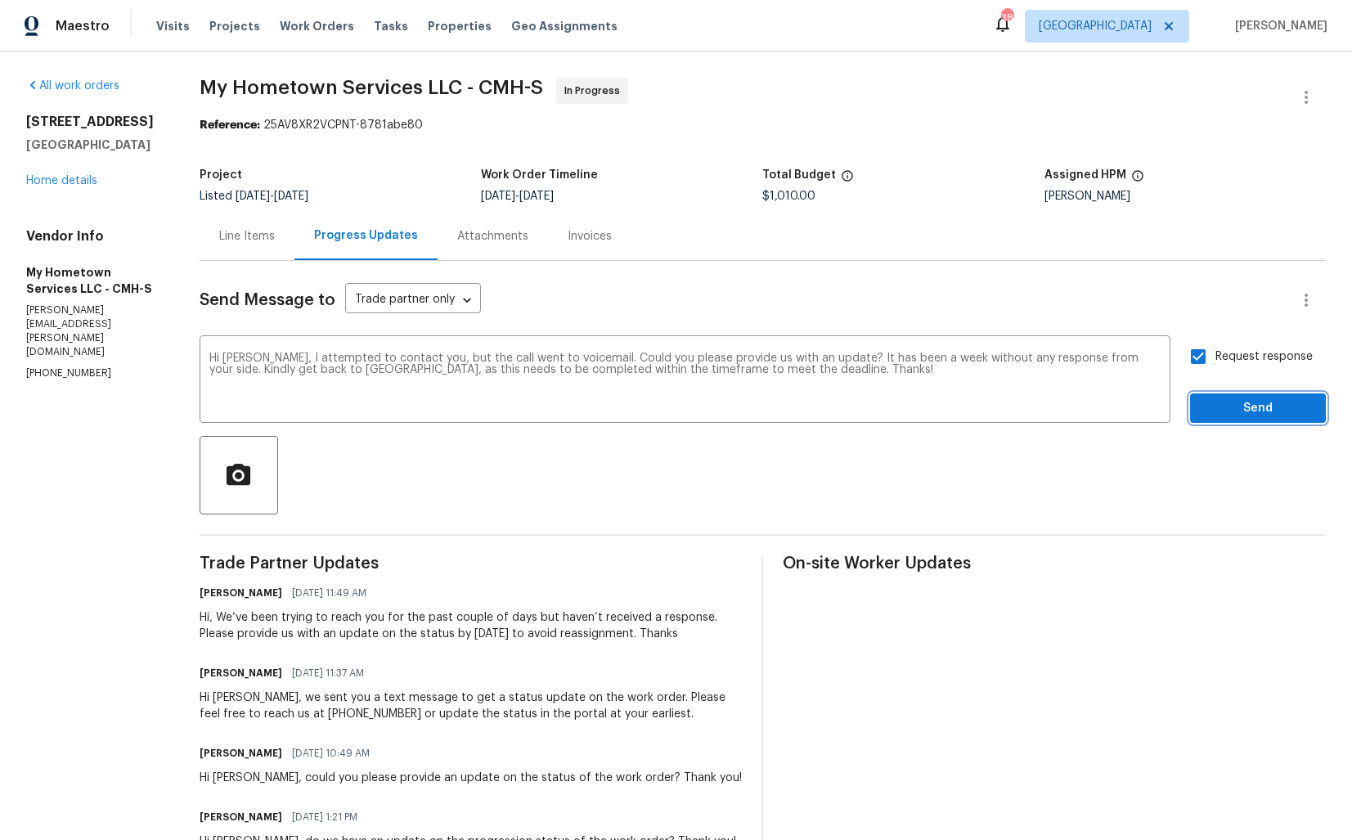
click at [1219, 410] on span "Send" at bounding box center [1258, 408] width 110 height 20
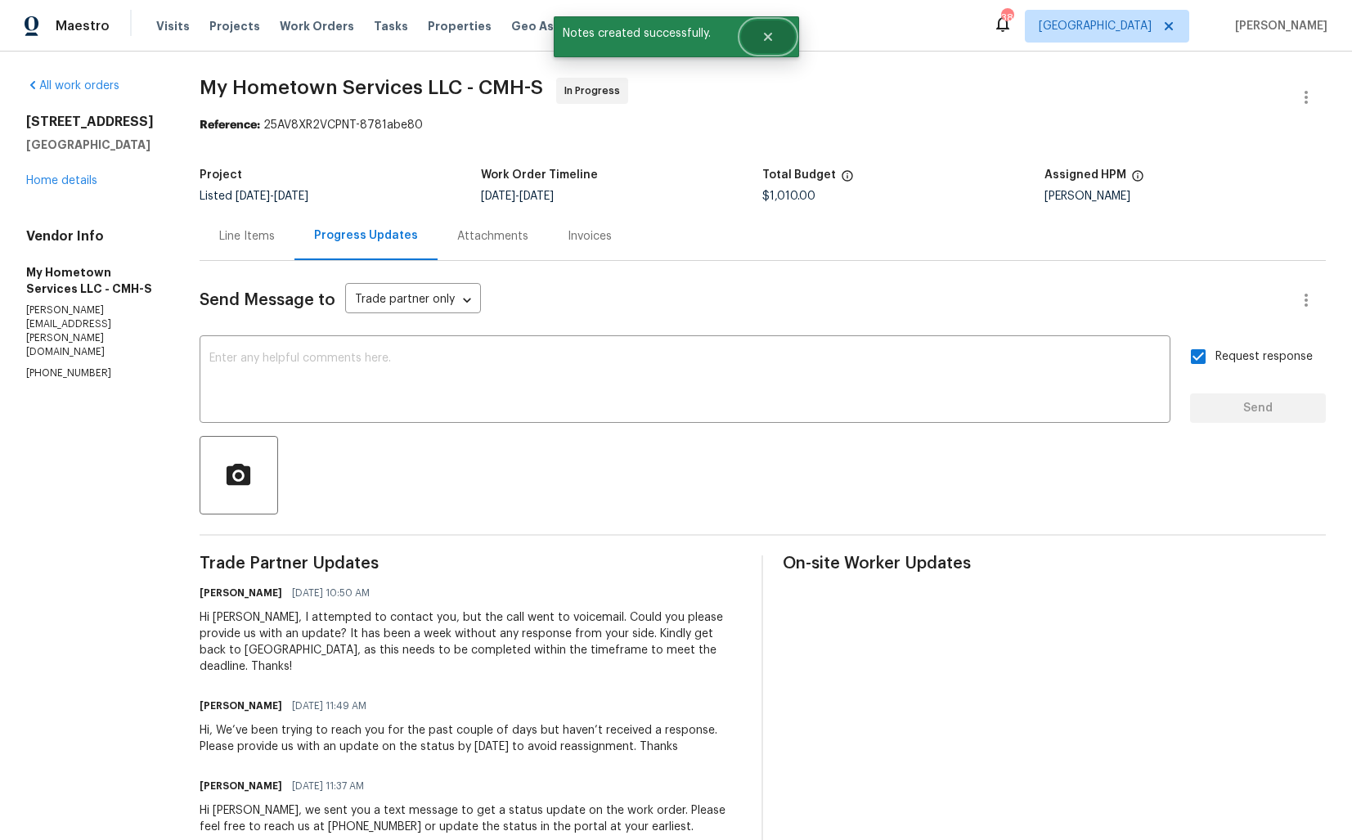
click at [770, 44] on button "Close" at bounding box center [768, 36] width 54 height 33
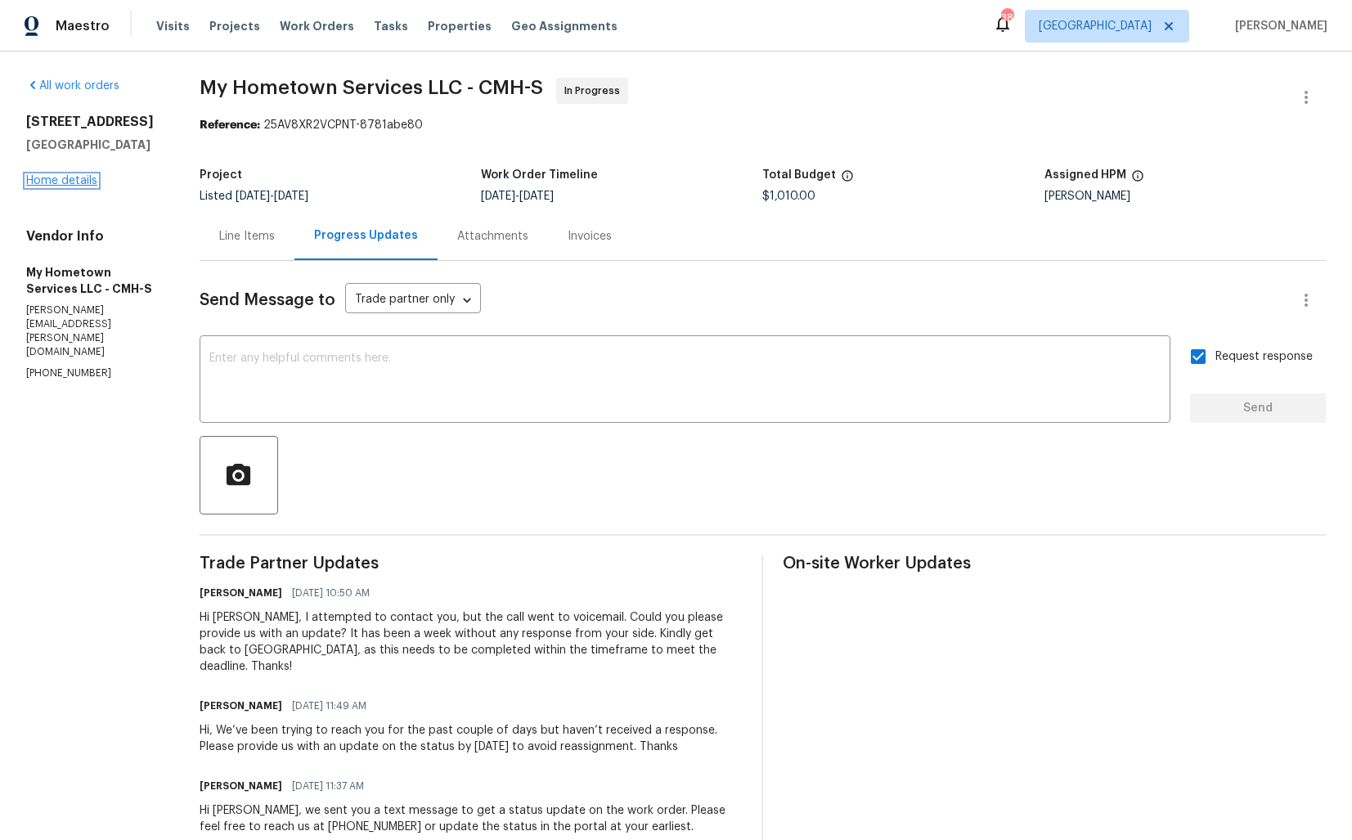
click at [64, 186] on link "Home details" at bounding box center [61, 180] width 71 height 11
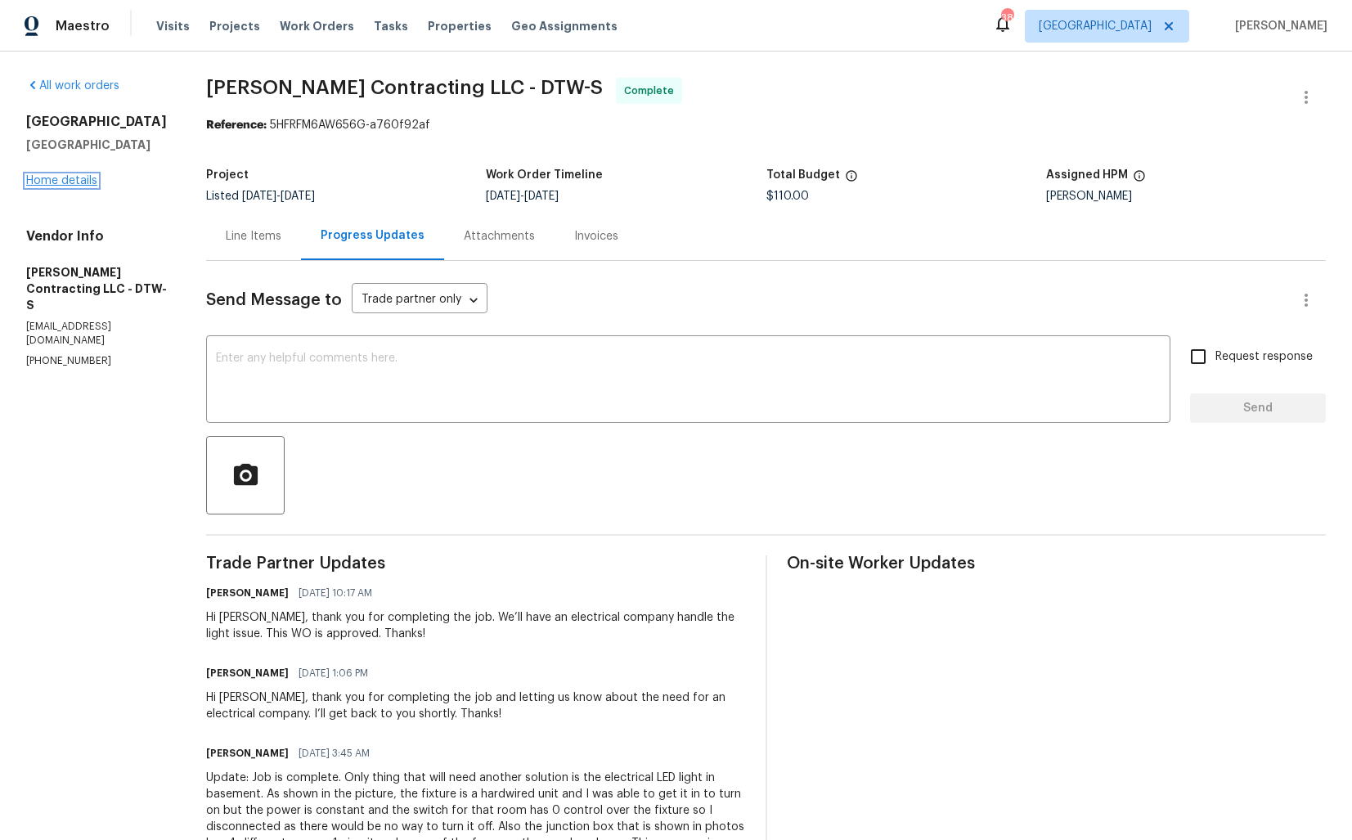
click at [66, 183] on link "Home details" at bounding box center [61, 180] width 71 height 11
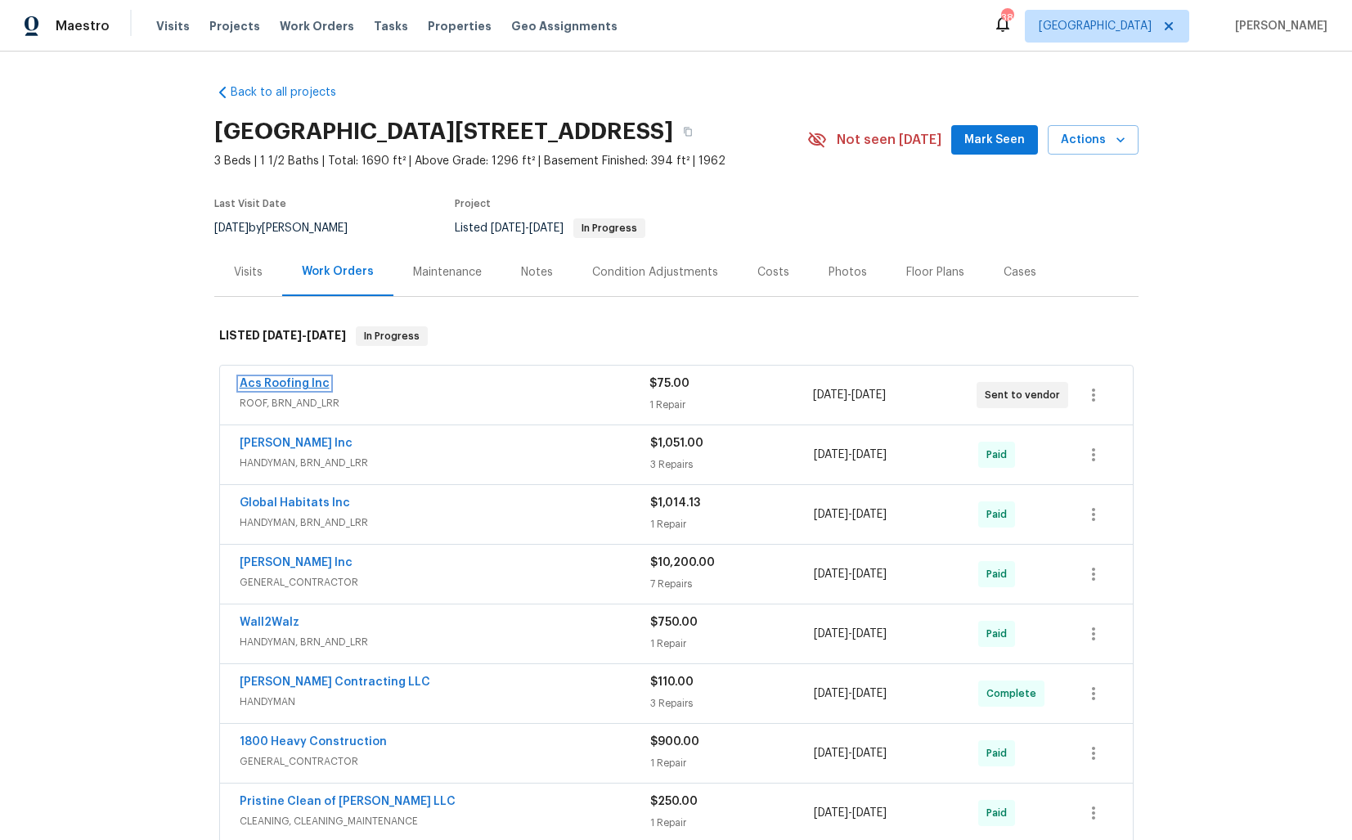
click at [265, 381] on link "Acs Roofing Inc" at bounding box center [285, 383] width 90 height 11
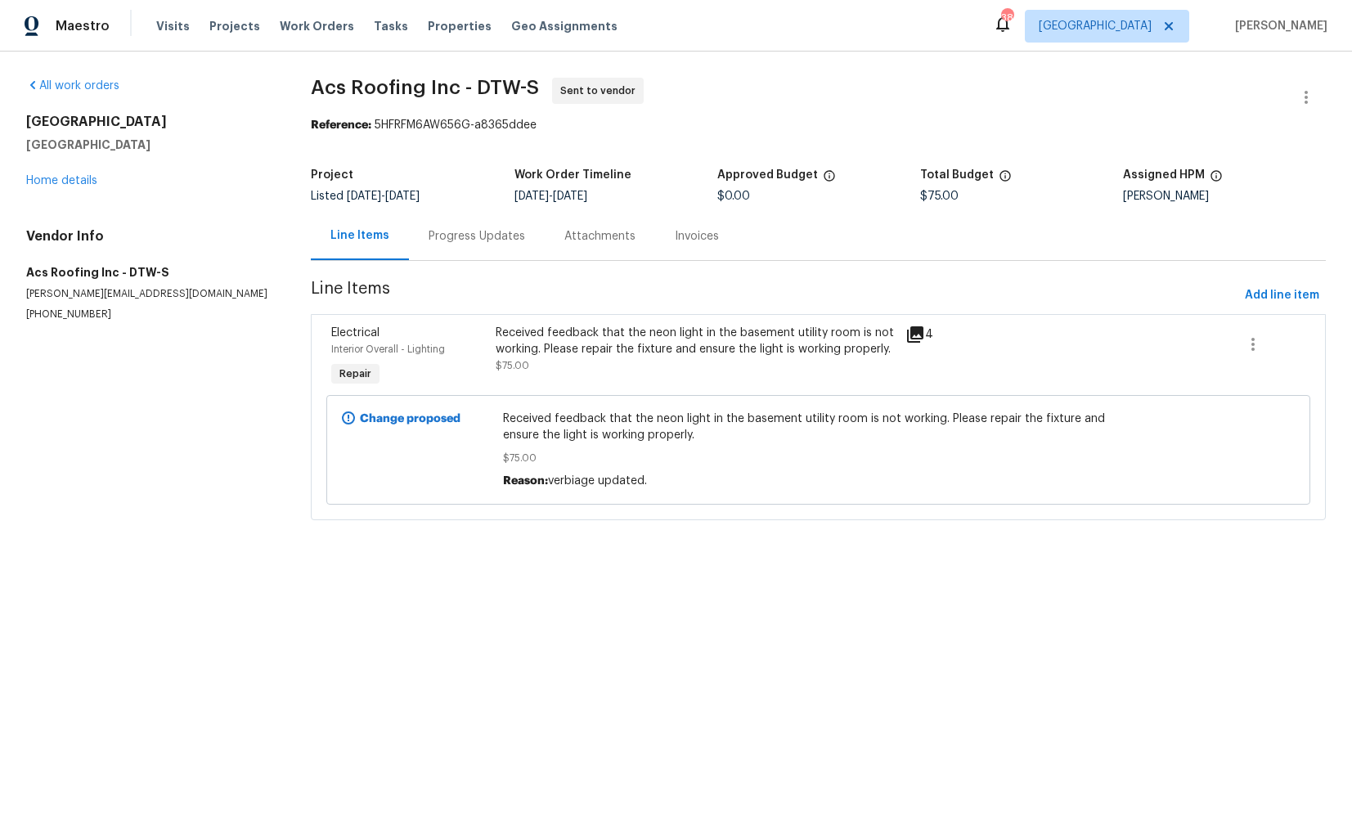
click at [455, 234] on div "Progress Updates" at bounding box center [477, 236] width 96 height 16
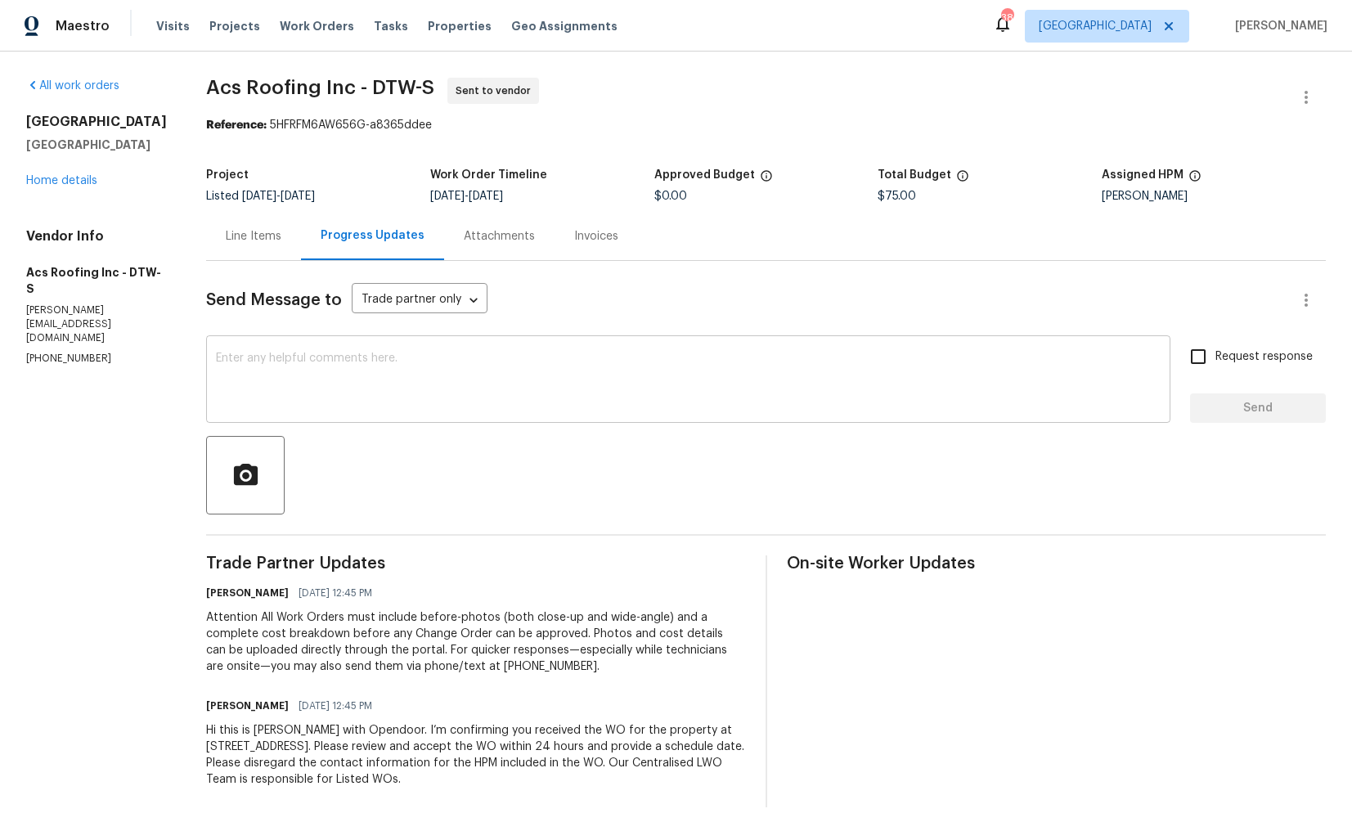
click at [484, 389] on textarea at bounding box center [688, 380] width 945 height 57
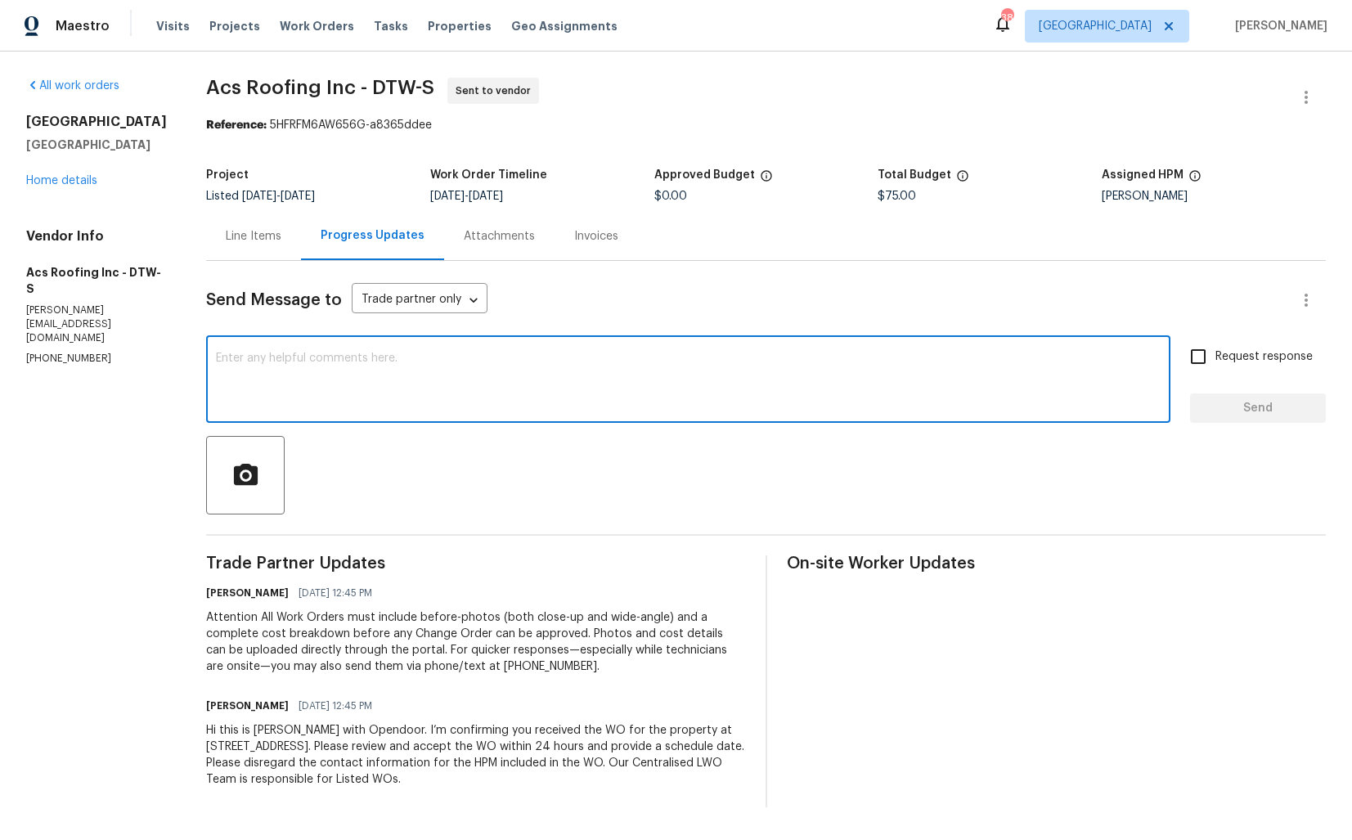
click at [794, 358] on textarea at bounding box center [688, 380] width 945 height 57
paste textarea "Could you please accept the work order and provide the progress status along wi…"
click at [222, 359] on textarea "Could you please accept the work order and provide the progress status along wi…" at bounding box center [688, 380] width 945 height 57
click at [877, 361] on textarea "Hi team, could you please accept the work order and provide the progress status…" at bounding box center [688, 380] width 945 height 57
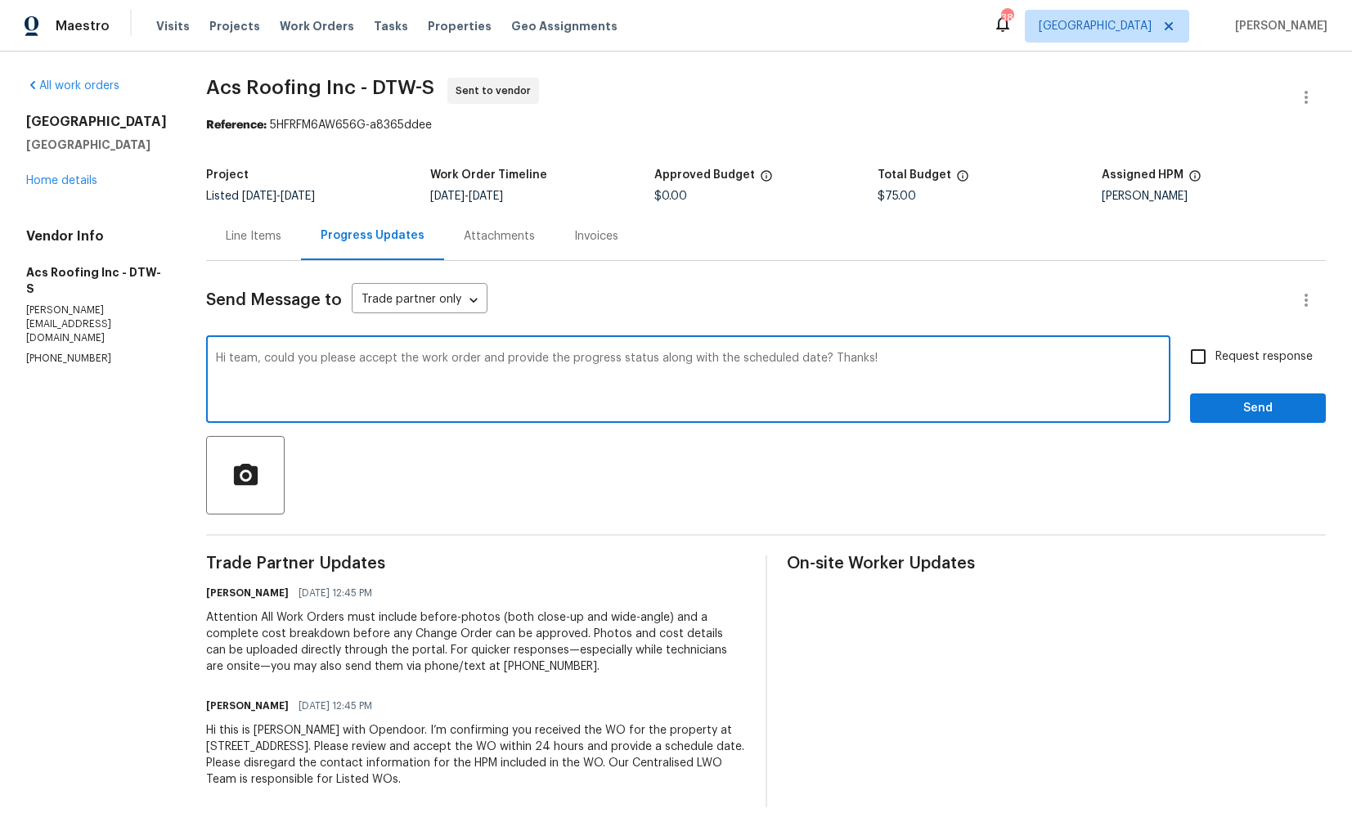
type textarea "Hi team, could you please accept the work order and provide the progress status…"
click at [1209, 358] on input "Request response" at bounding box center [1198, 356] width 34 height 34
checkbox input "true"
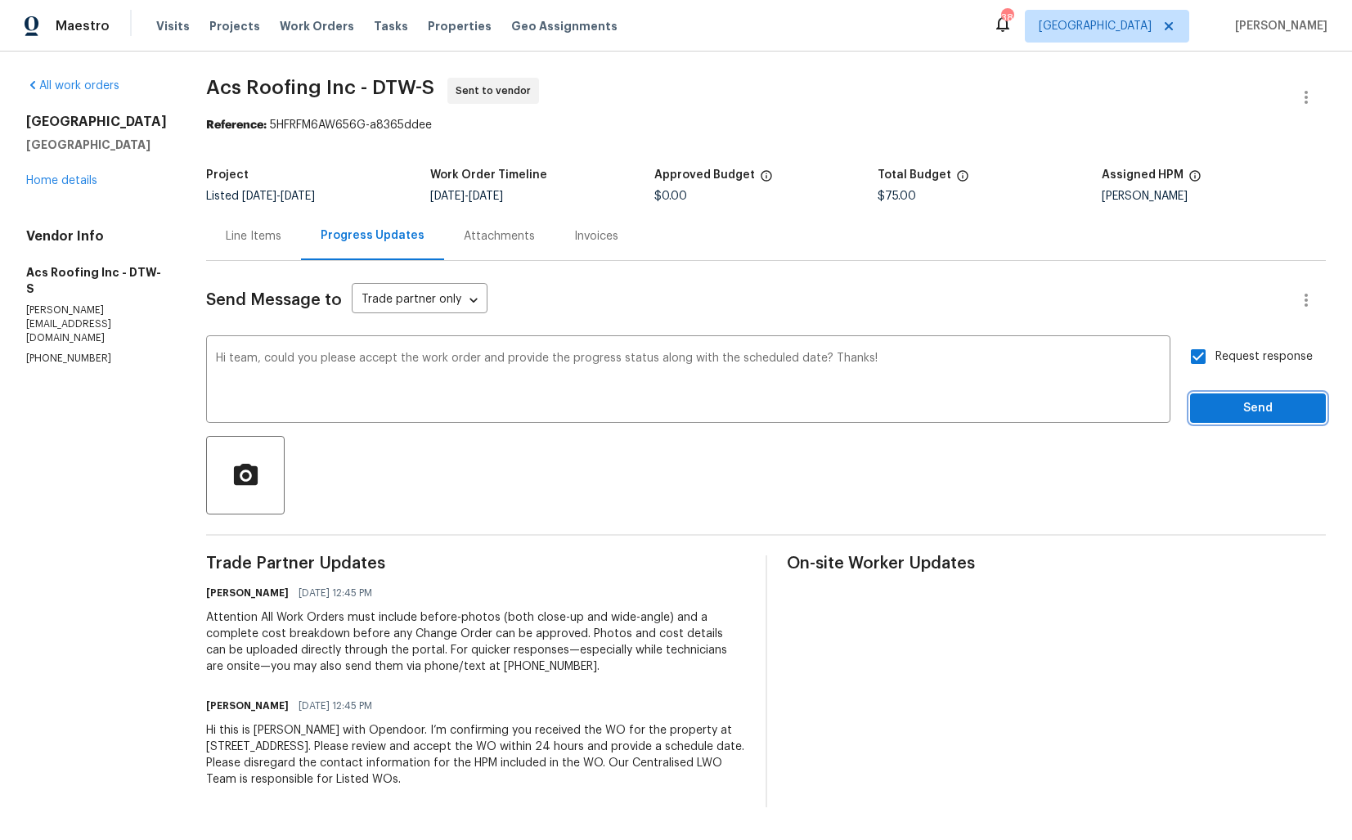
click at [1236, 408] on span "Send" at bounding box center [1258, 408] width 110 height 20
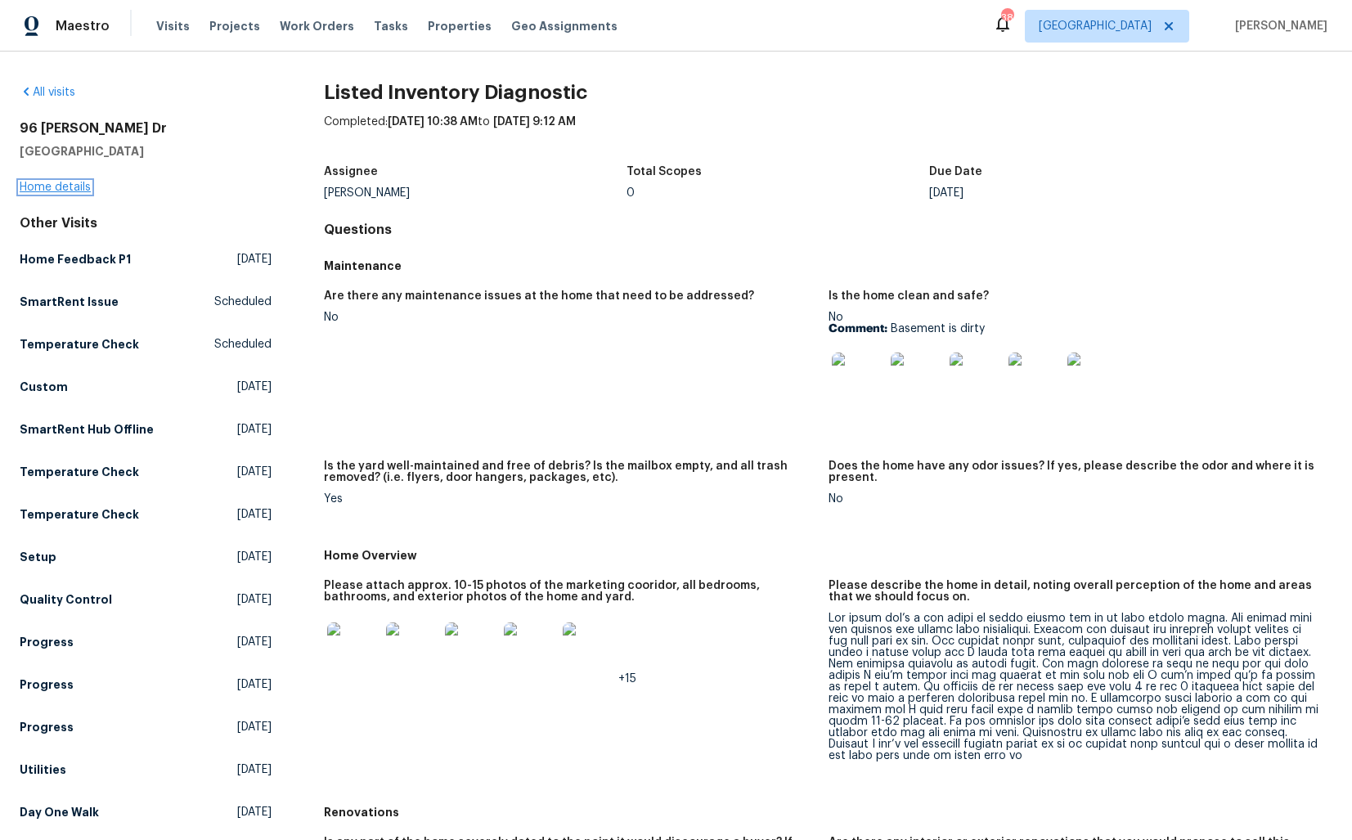
click at [78, 190] on link "Home details" at bounding box center [55, 187] width 71 height 11
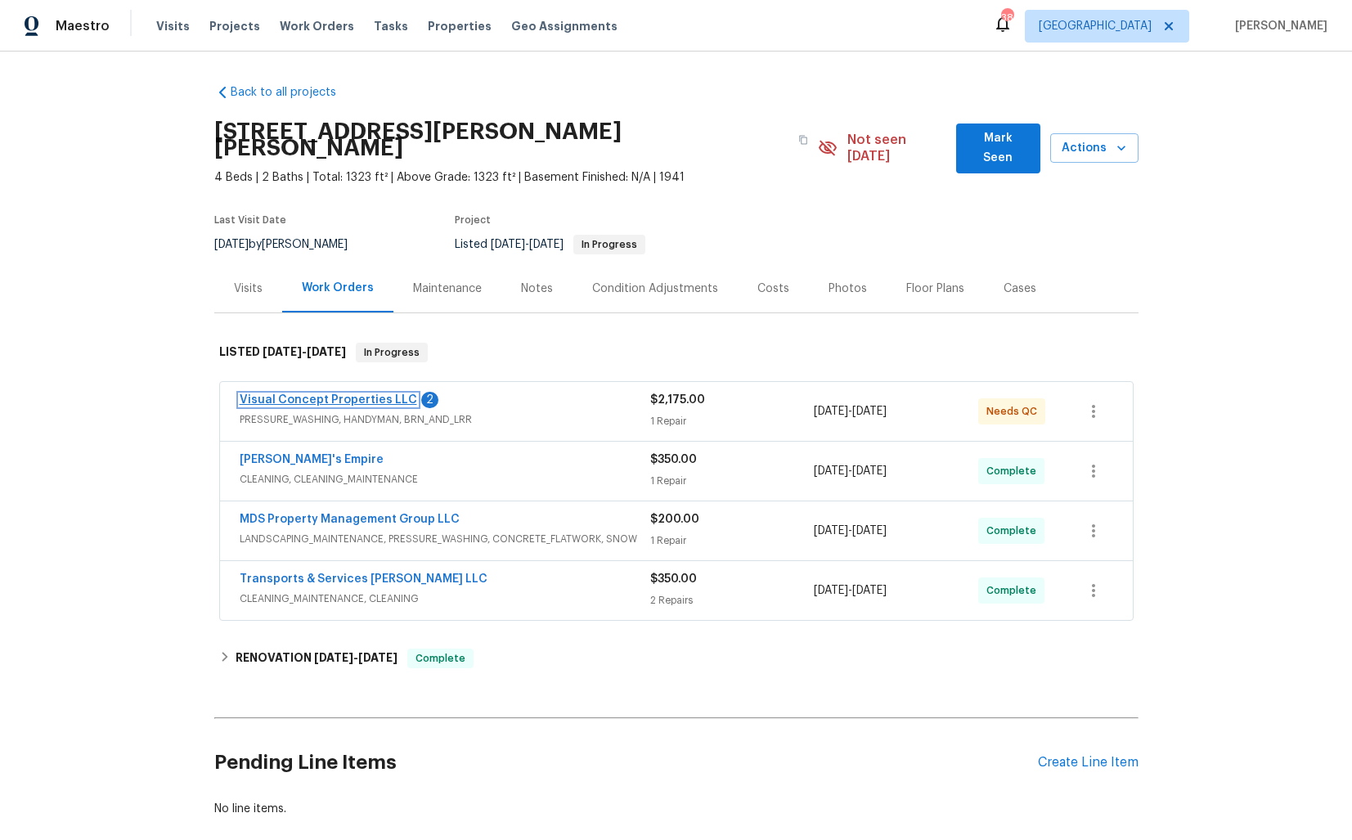
click at [263, 394] on link "Visual Concept Properties LLC" at bounding box center [328, 399] width 177 height 11
click at [298, 394] on link "Visual Concept Properties LLC" at bounding box center [328, 399] width 177 height 11
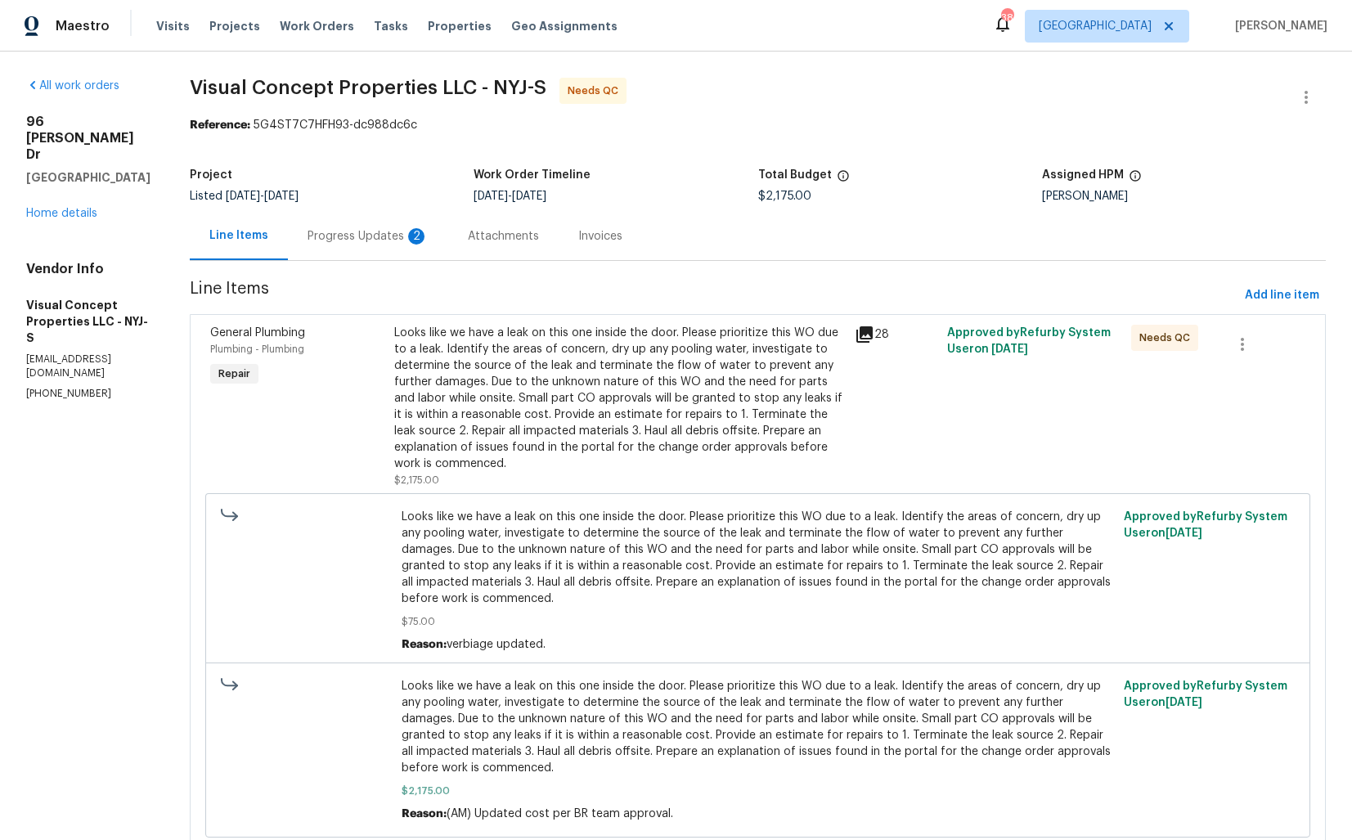
click at [382, 238] on div "Progress Updates 2" at bounding box center [367, 236] width 121 height 16
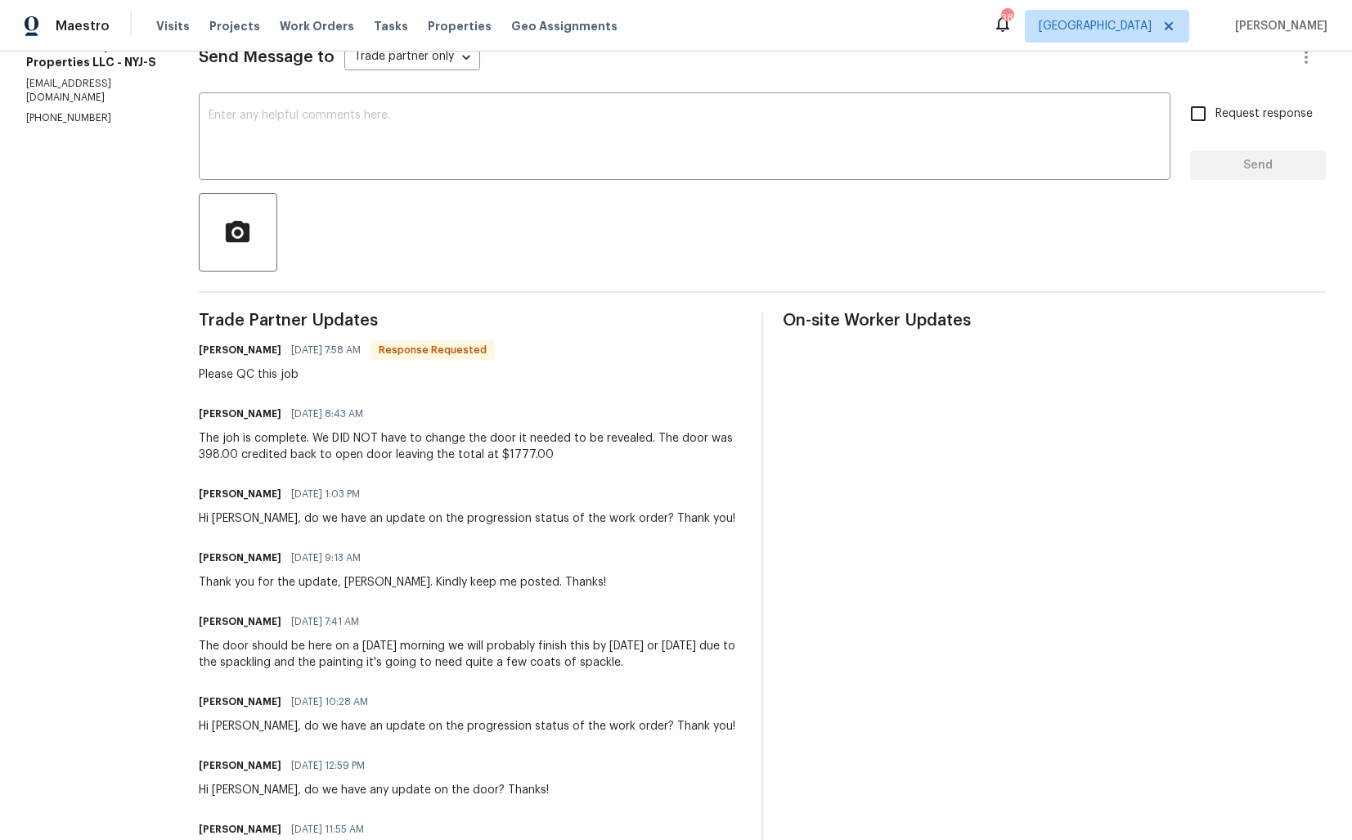
scroll to position [250, 0]
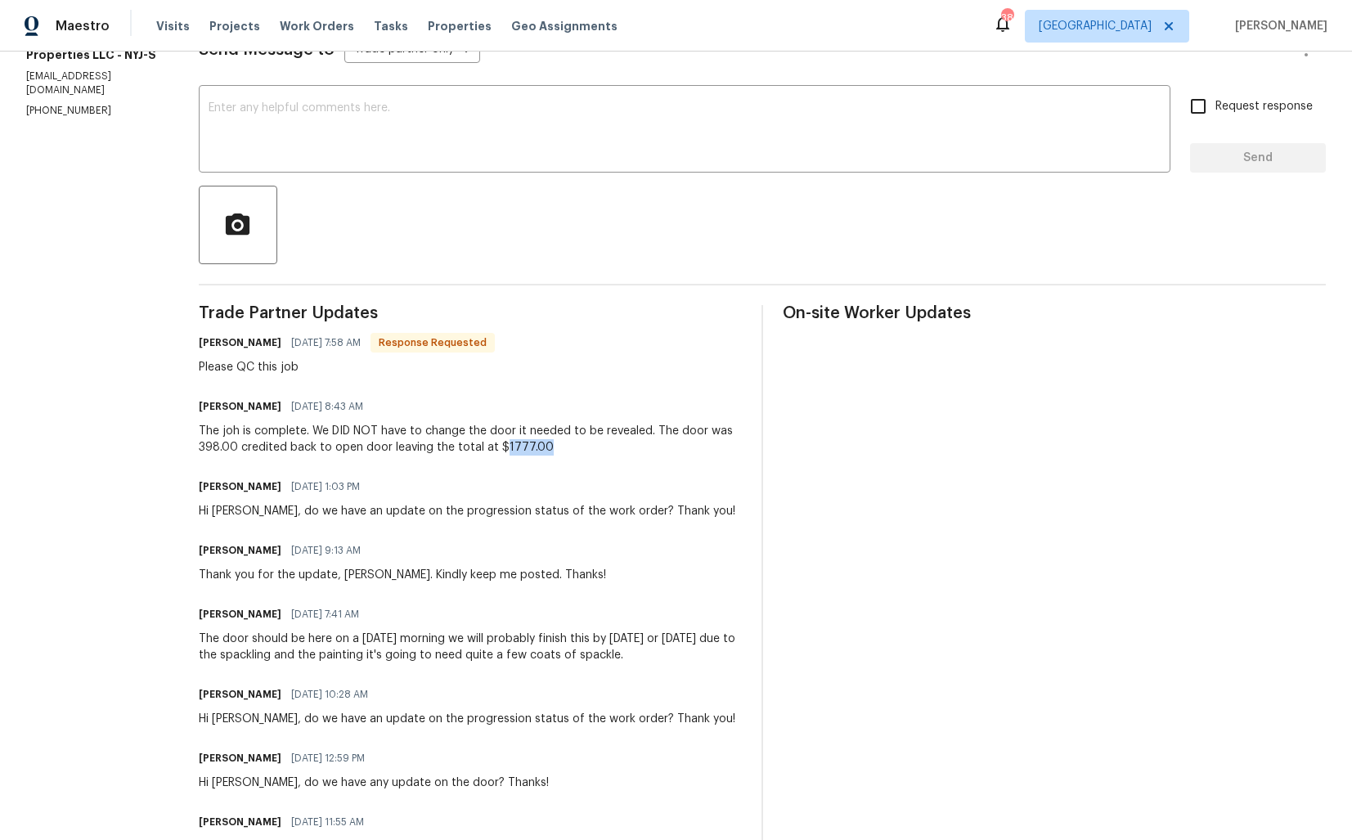
drag, startPoint x: 512, startPoint y: 446, endPoint x: 550, endPoint y: 452, distance: 38.2
click at [550, 452] on div "The joh is complete. We DID NOT have to change the door it needed to be reveale…" at bounding box center [470, 439] width 543 height 33
click at [428, 454] on div "The joh is complete. We DID NOT have to change the door it needed to be reveale…" at bounding box center [470, 439] width 543 height 33
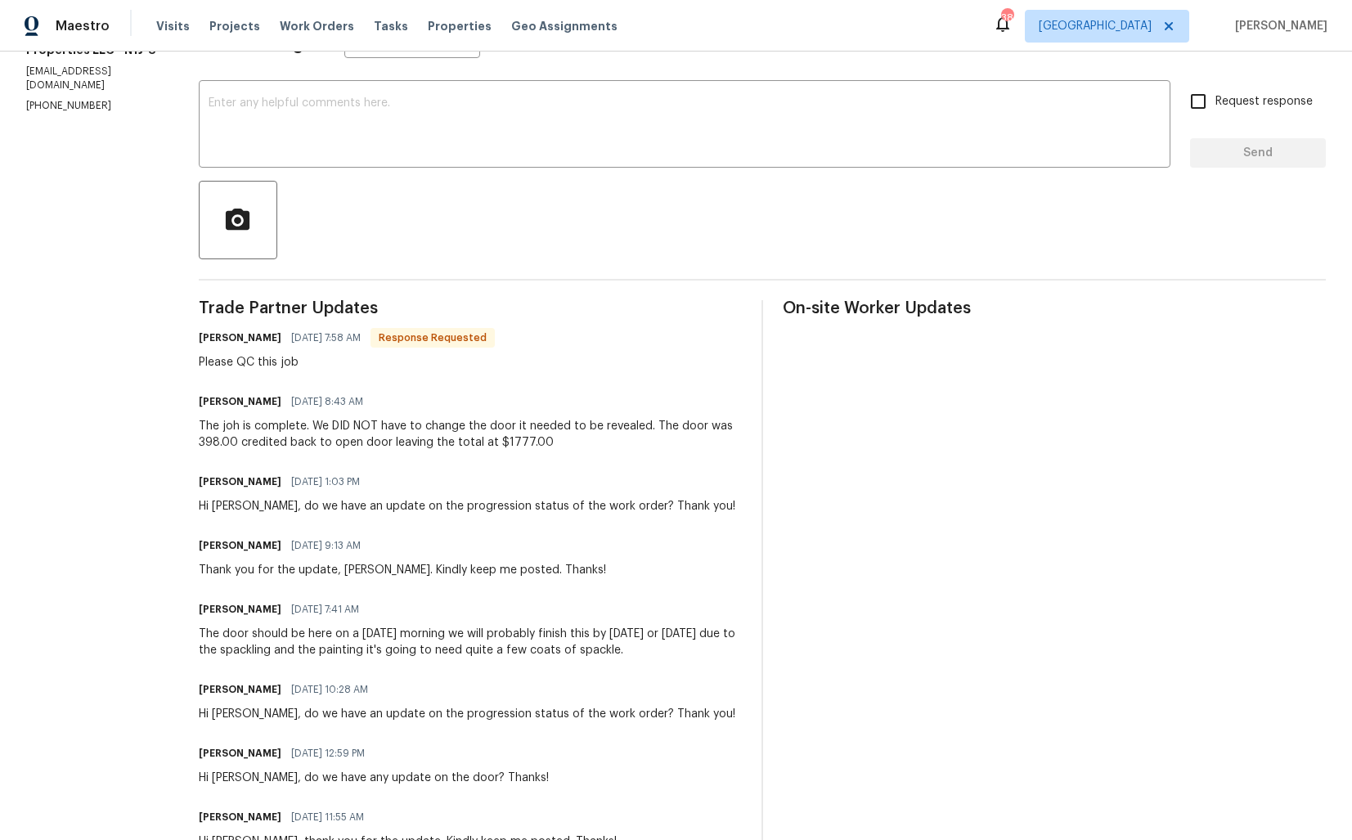
scroll to position [134, 0]
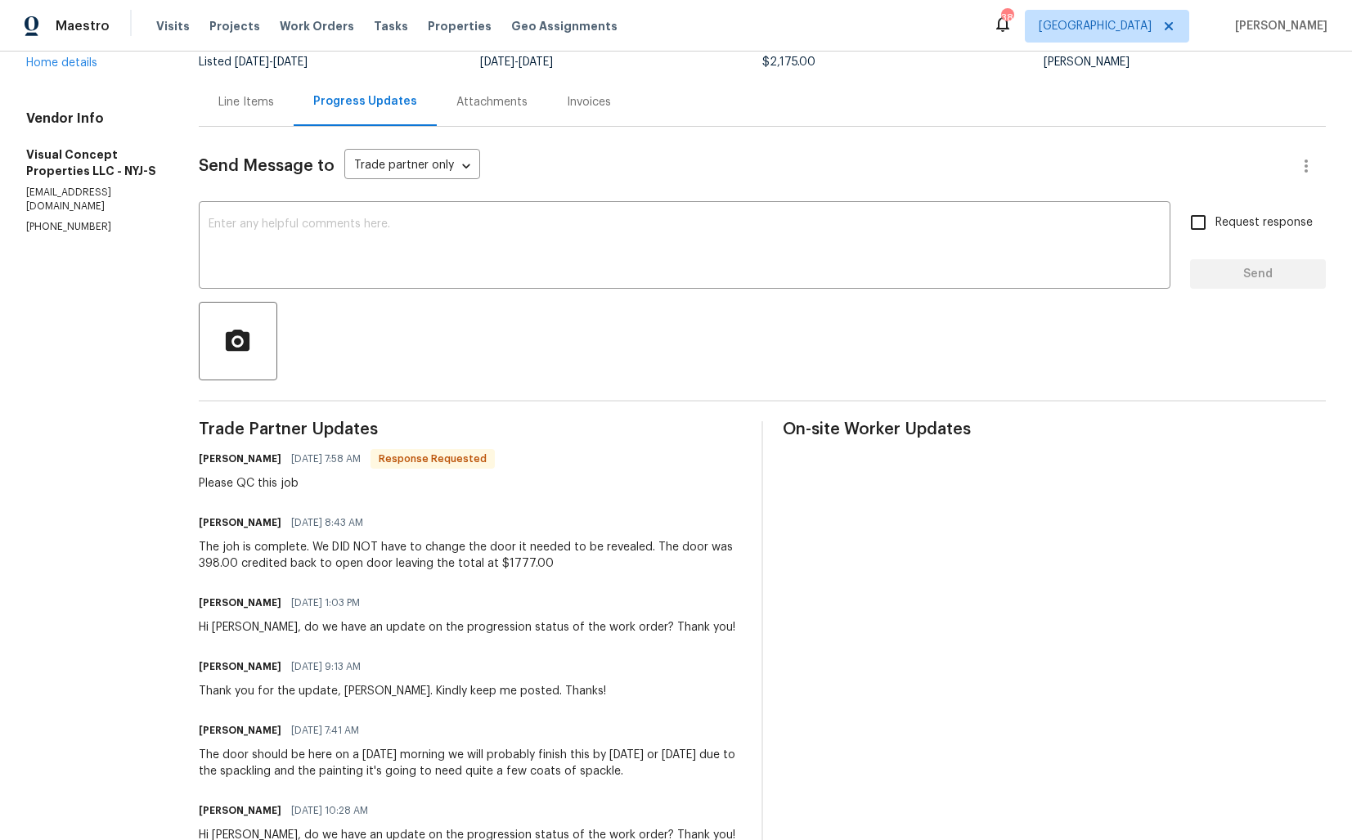
click at [274, 118] on div "Line Items" at bounding box center [246, 102] width 95 height 48
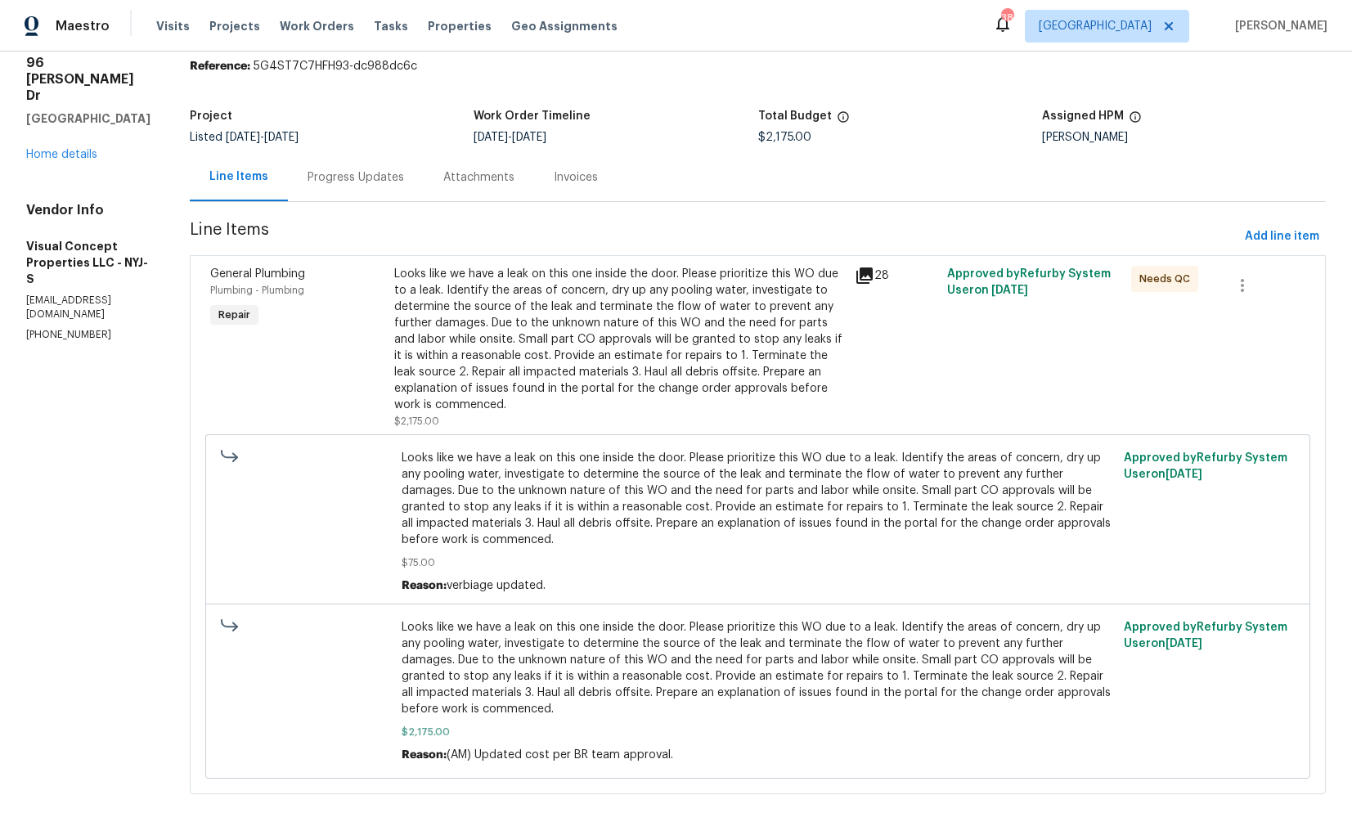
click at [650, 341] on div "Looks like we have a leak on this one inside the door. Please prioritize this W…" at bounding box center [619, 339] width 451 height 147
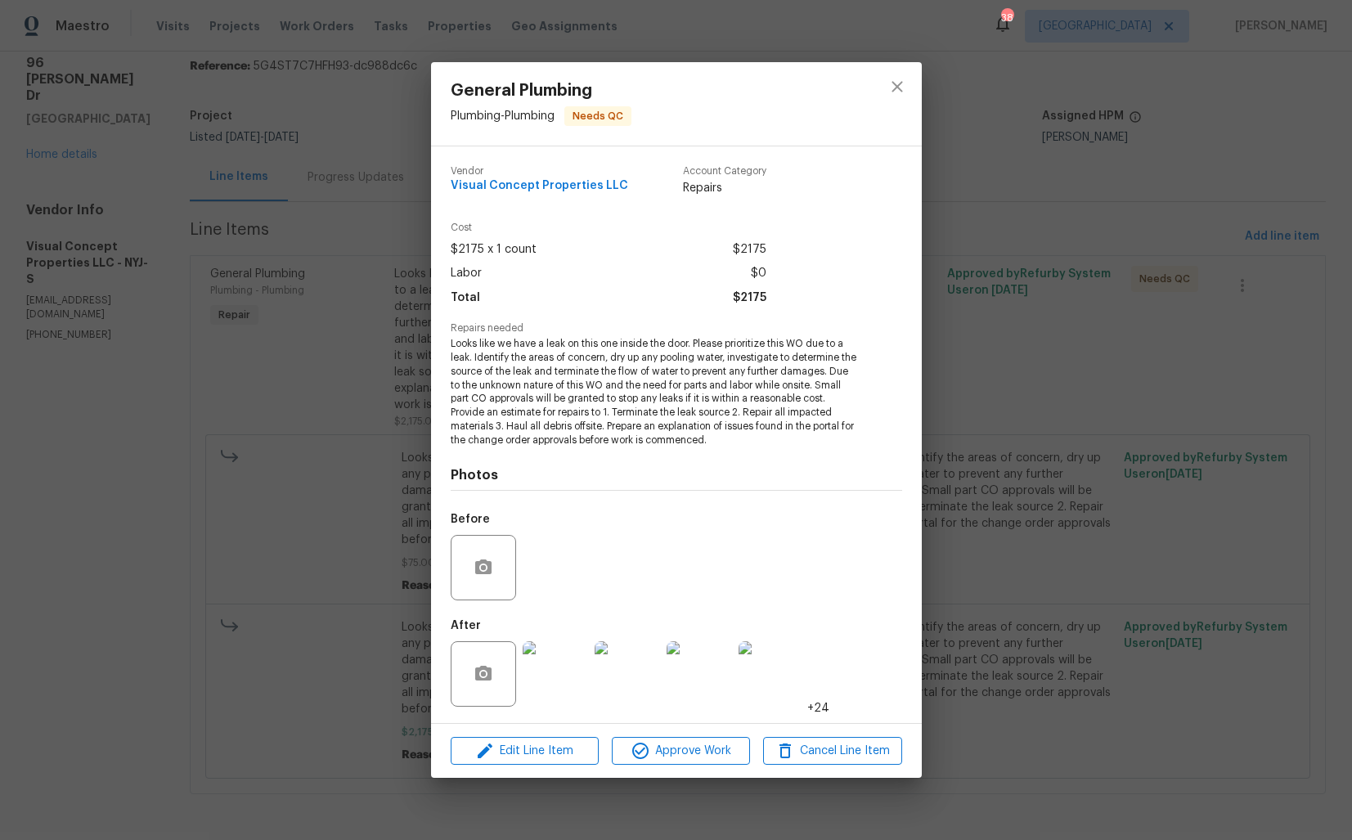
click at [562, 682] on img at bounding box center [555, 673] width 65 height 65
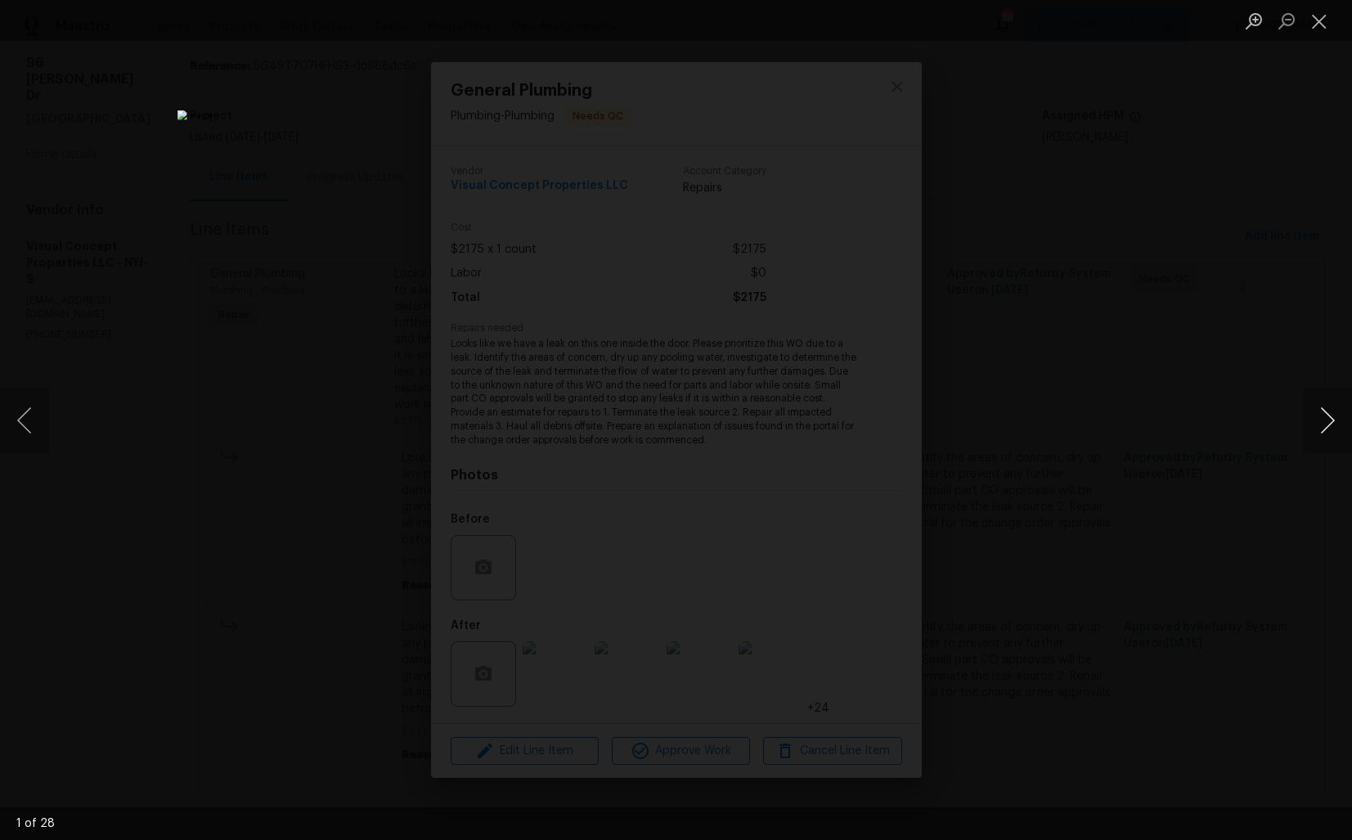
click at [1331, 420] on button "Next image" at bounding box center [1327, 420] width 49 height 65
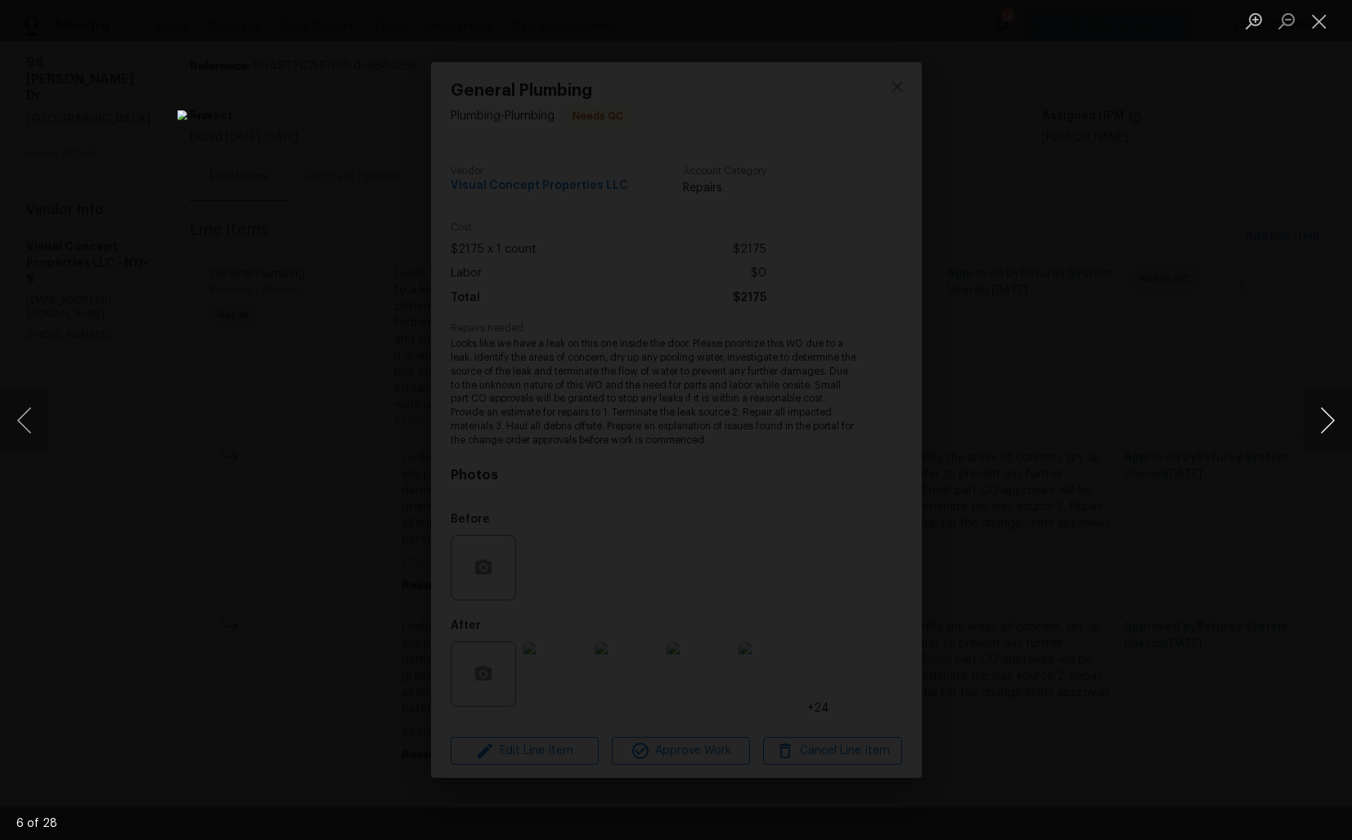
click at [1331, 420] on button "Next image" at bounding box center [1327, 420] width 49 height 65
click at [1169, 333] on div "Lightbox" at bounding box center [676, 420] width 1352 height 840
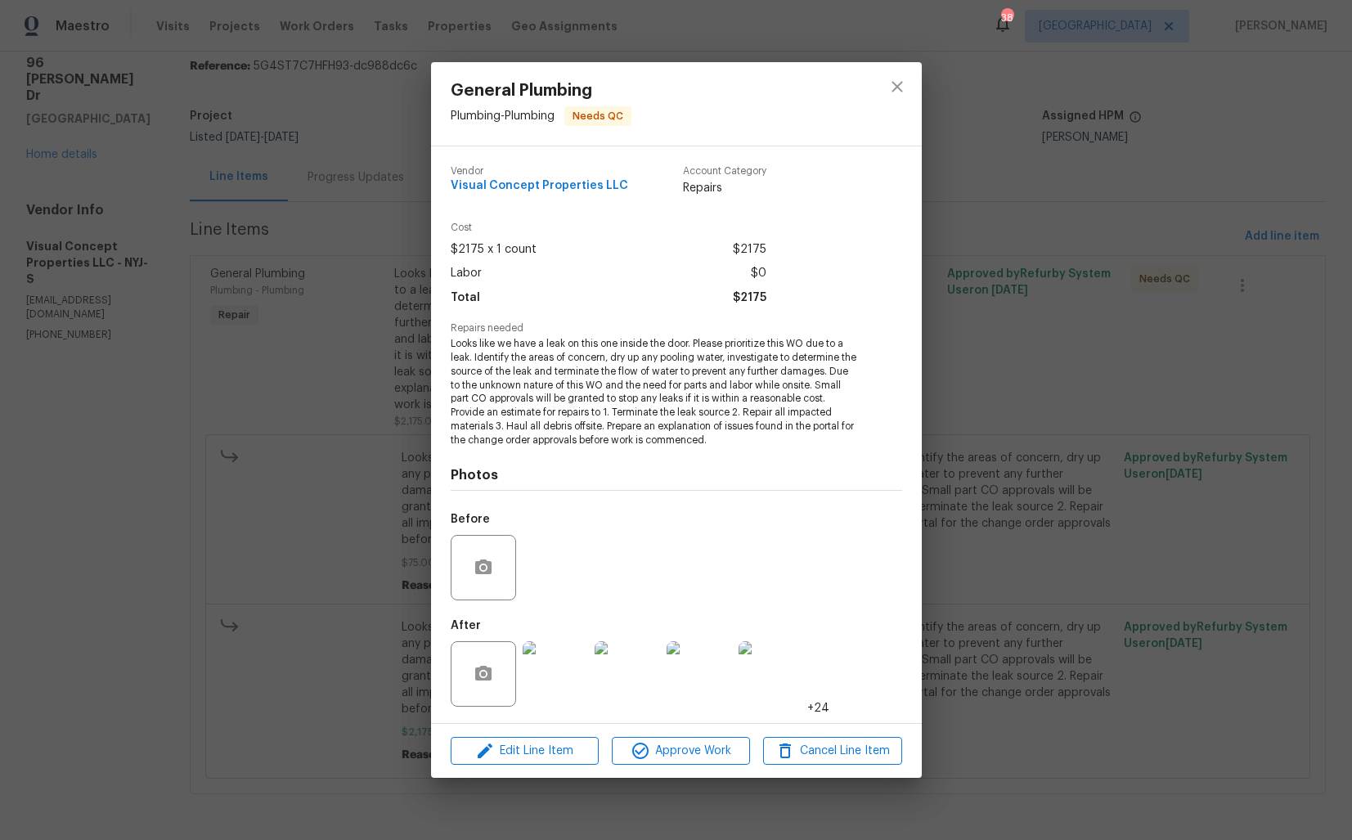
click at [314, 332] on div "General Plumbing Plumbing - Plumbing Needs QC Vendor Visual Concept Properties …" at bounding box center [676, 420] width 1352 height 840
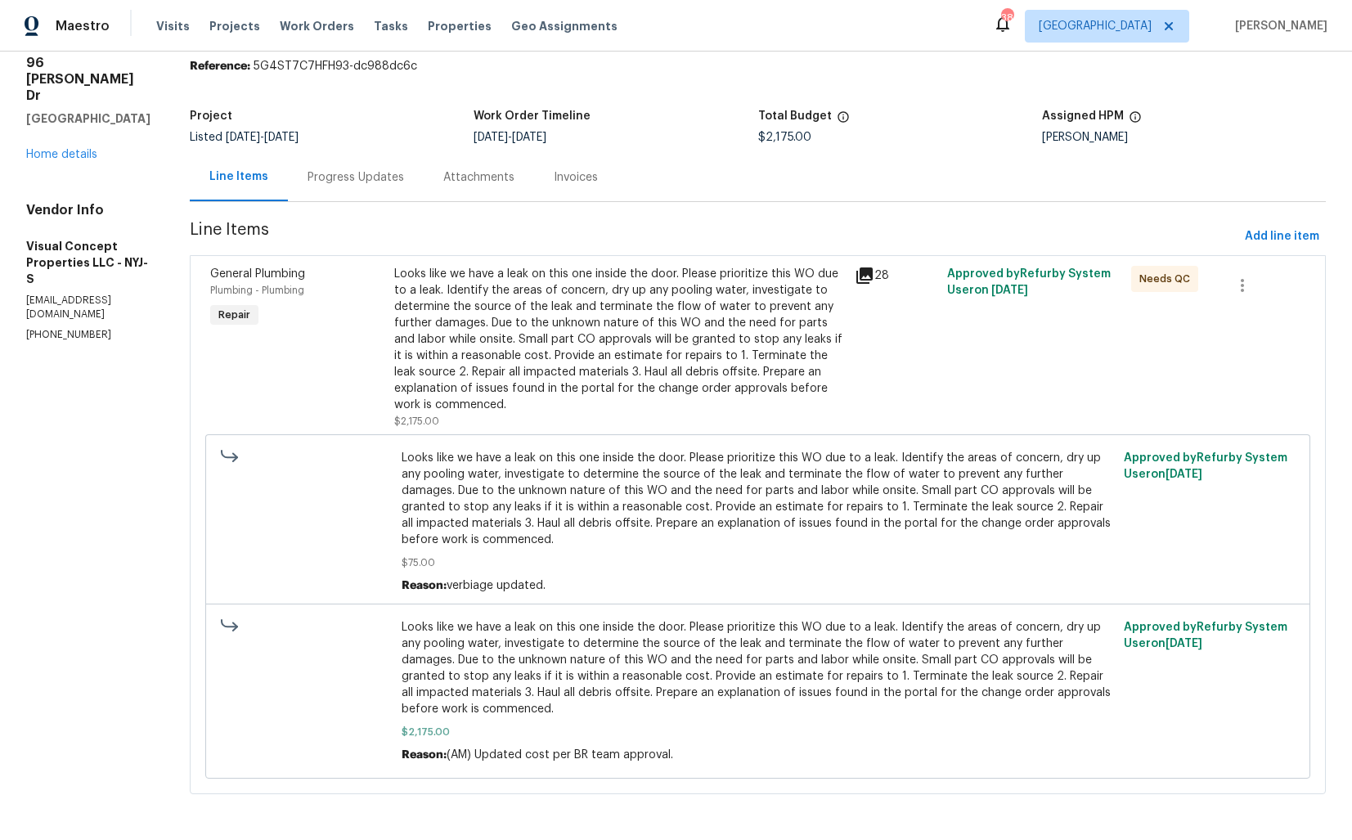
click at [373, 181] on div "Progress Updates" at bounding box center [355, 177] width 96 height 16
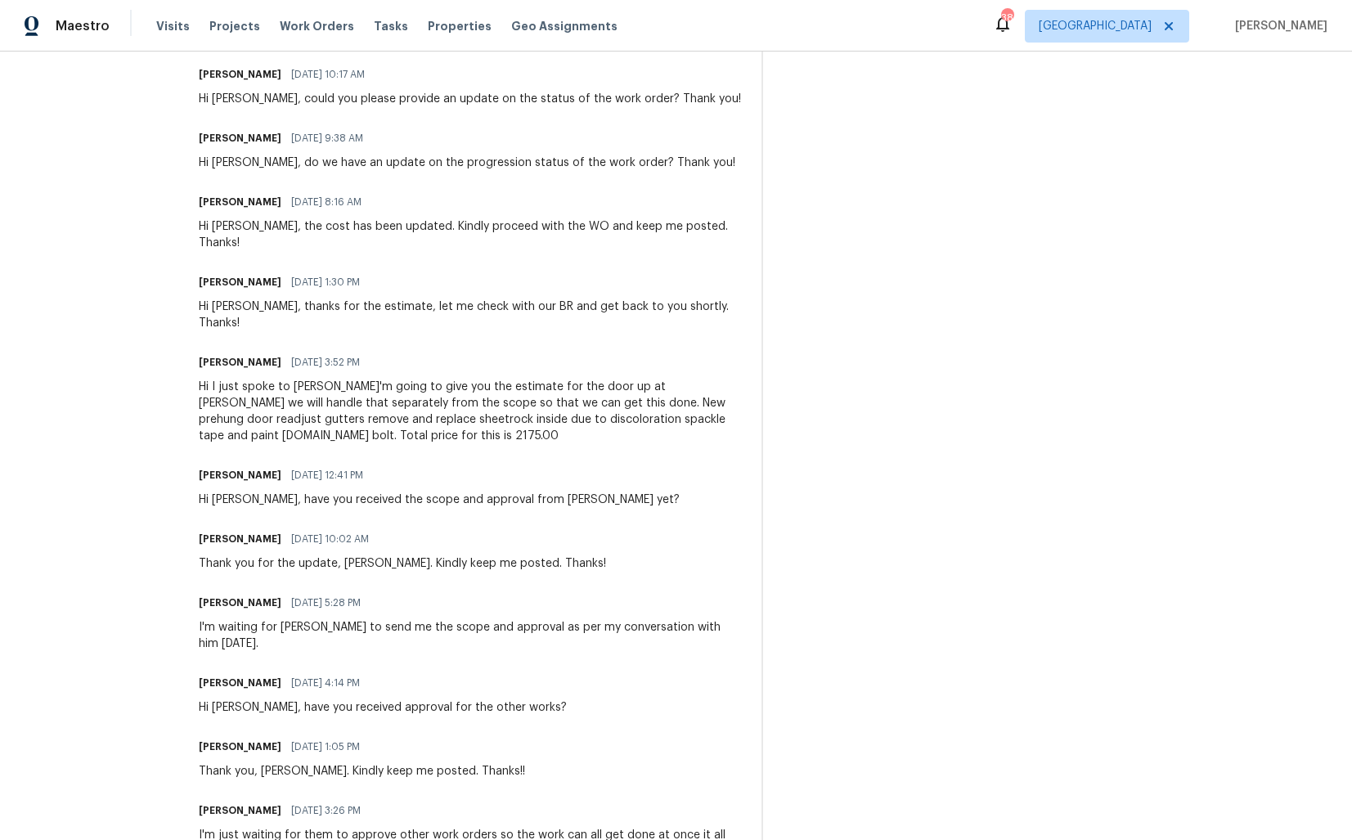
scroll to position [1124, 0]
drag, startPoint x: 322, startPoint y: 407, endPoint x: 410, endPoint y: 407, distance: 87.5
click at [410, 407] on div "Hi I just spoke to Tom I'm going to give you the estimate for the door up at Du…" at bounding box center [470, 412] width 543 height 65
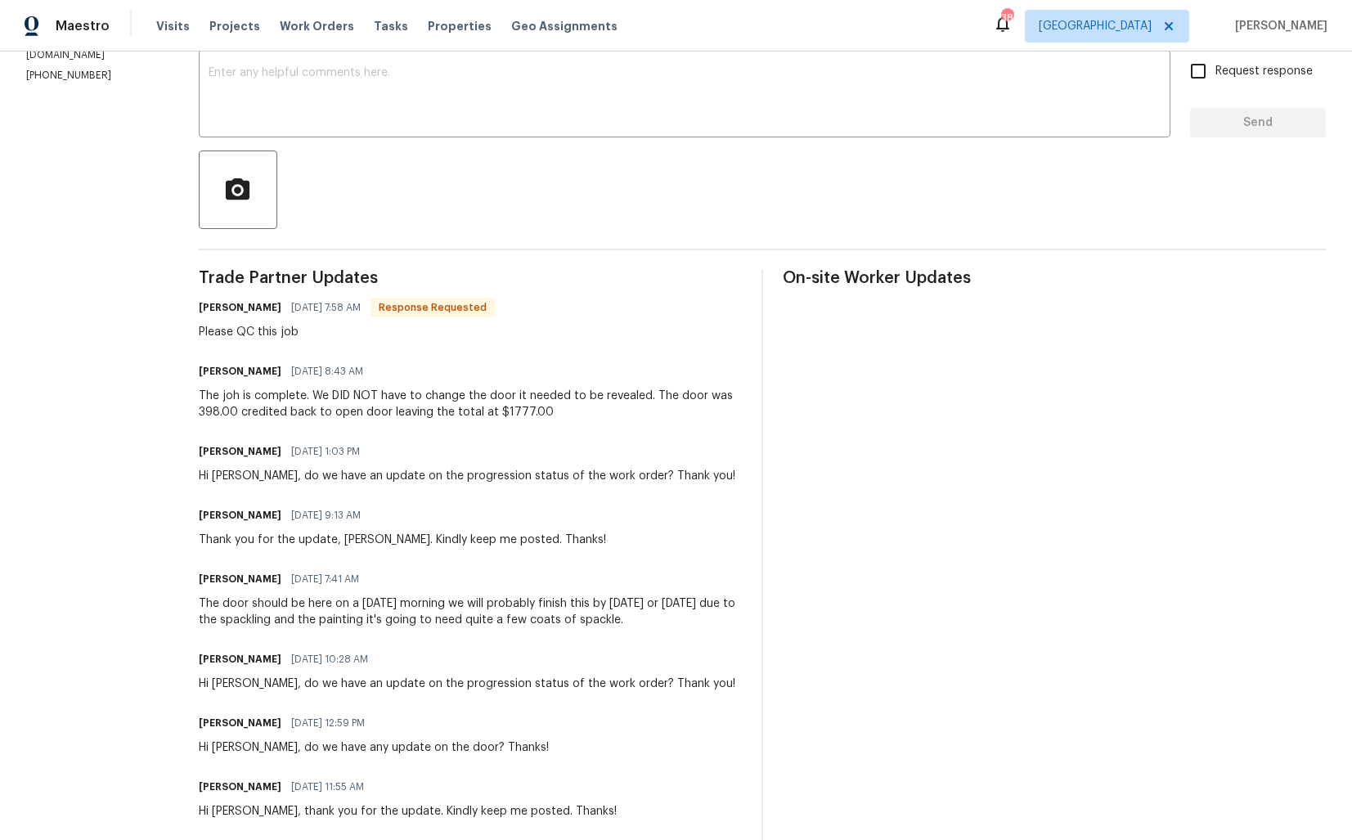
scroll to position [284, 0]
drag, startPoint x: 214, startPoint y: 605, endPoint x: 554, endPoint y: 614, distance: 340.3
click at [554, 614] on div "The door should be here on a Friday morning we will probably finish this by Mon…" at bounding box center [470, 613] width 543 height 33
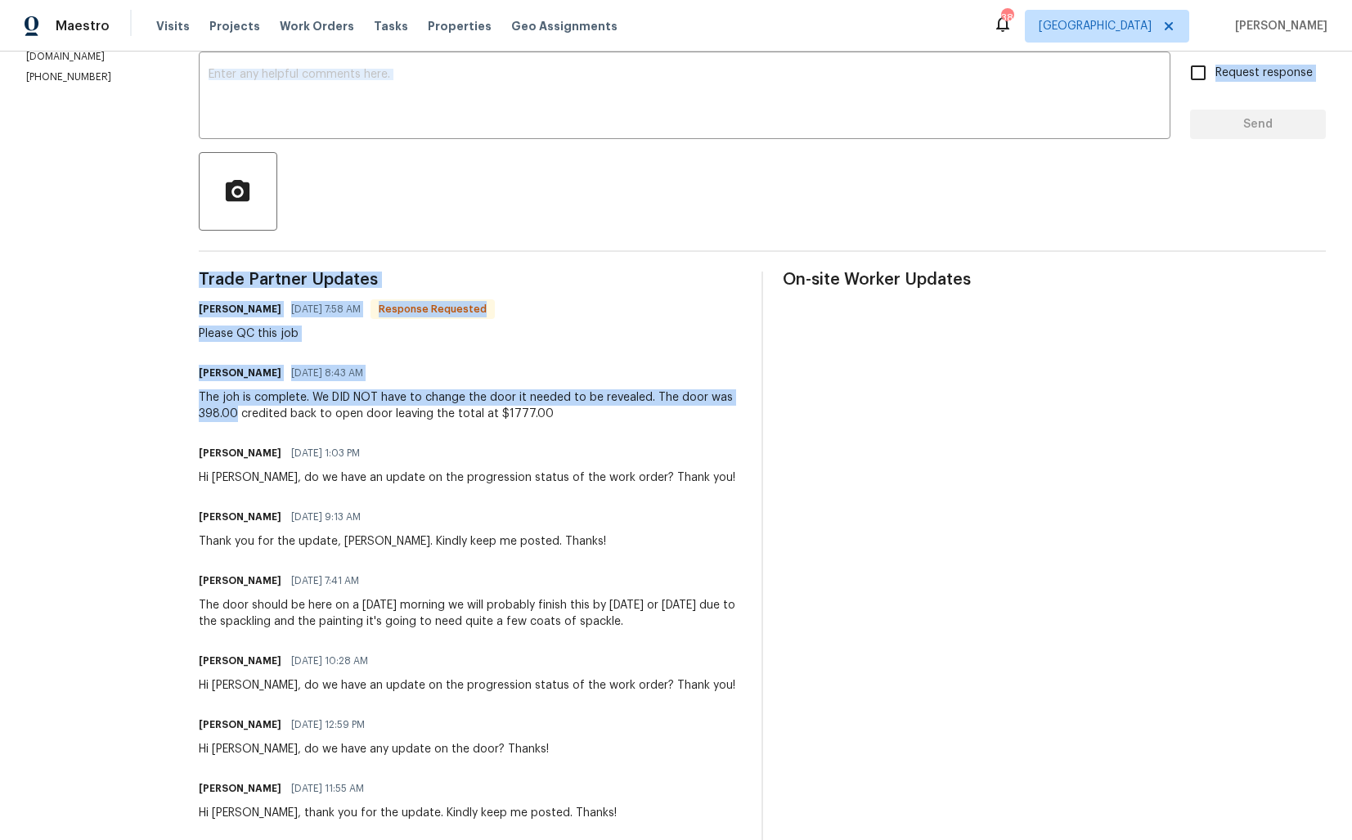
drag, startPoint x: 249, startPoint y: 415, endPoint x: 185, endPoint y: 415, distance: 64.6
click at [245, 409] on div "The joh is complete. We DID NOT have to change the door it needed to be reveale…" at bounding box center [470, 405] width 543 height 33
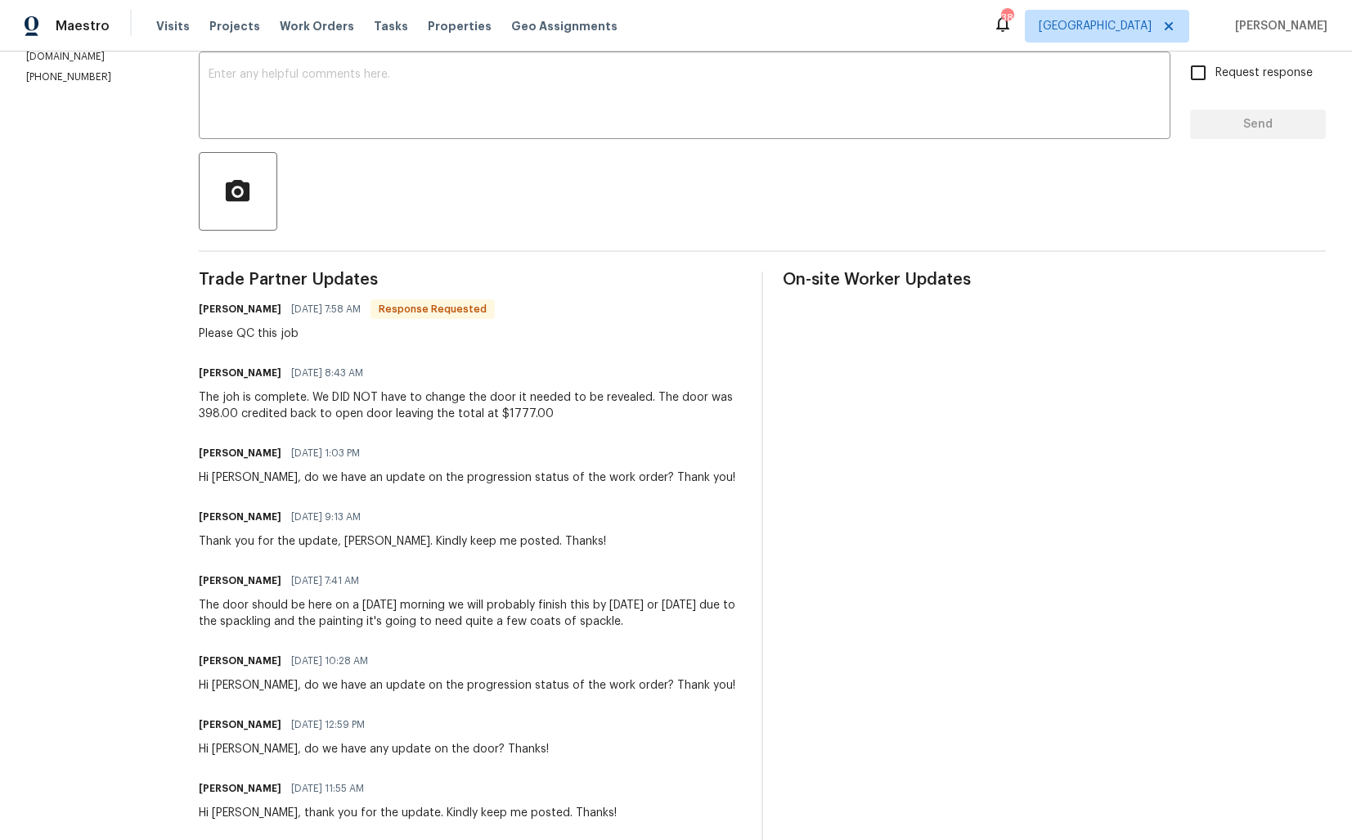
scroll to position [0, 0]
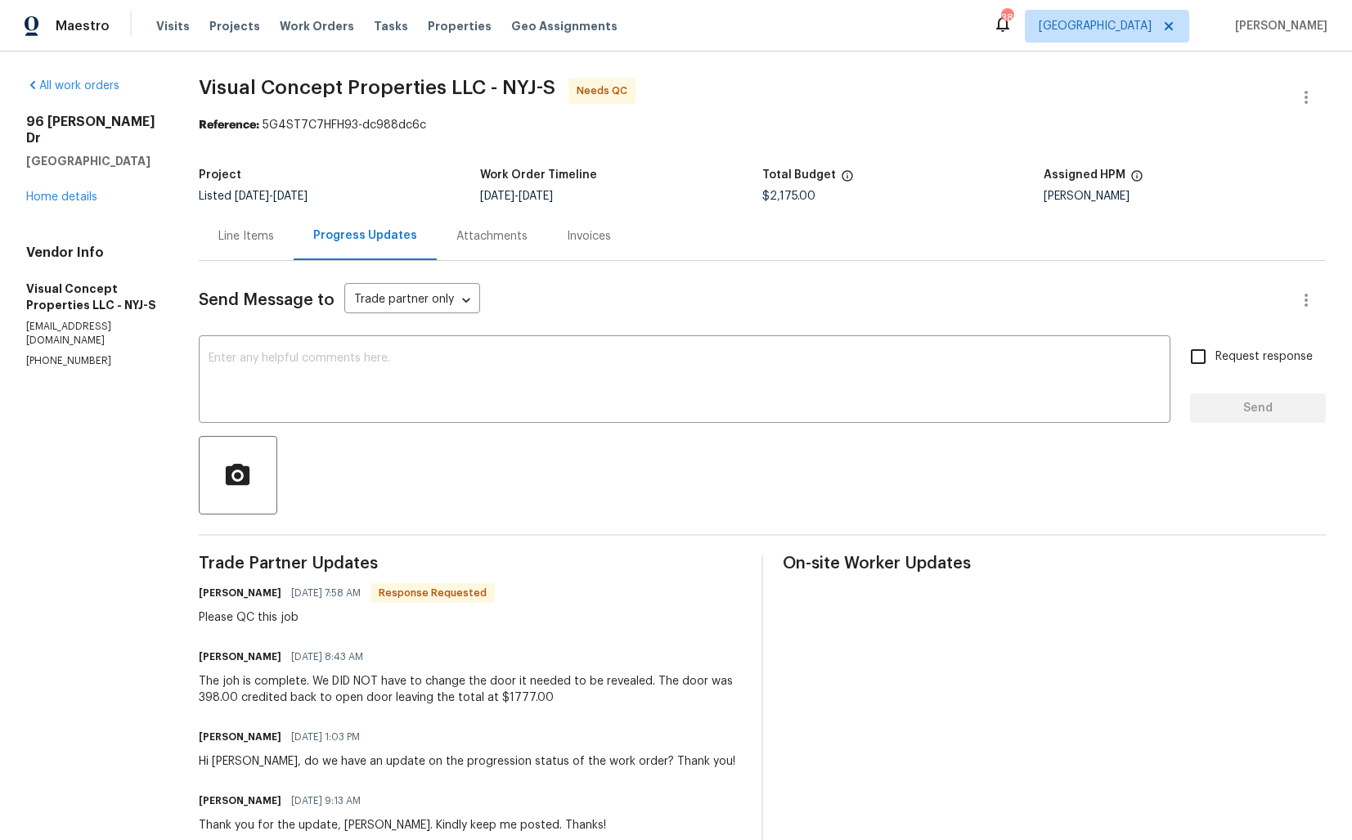
click at [263, 241] on div "Line Items" at bounding box center [246, 236] width 56 height 16
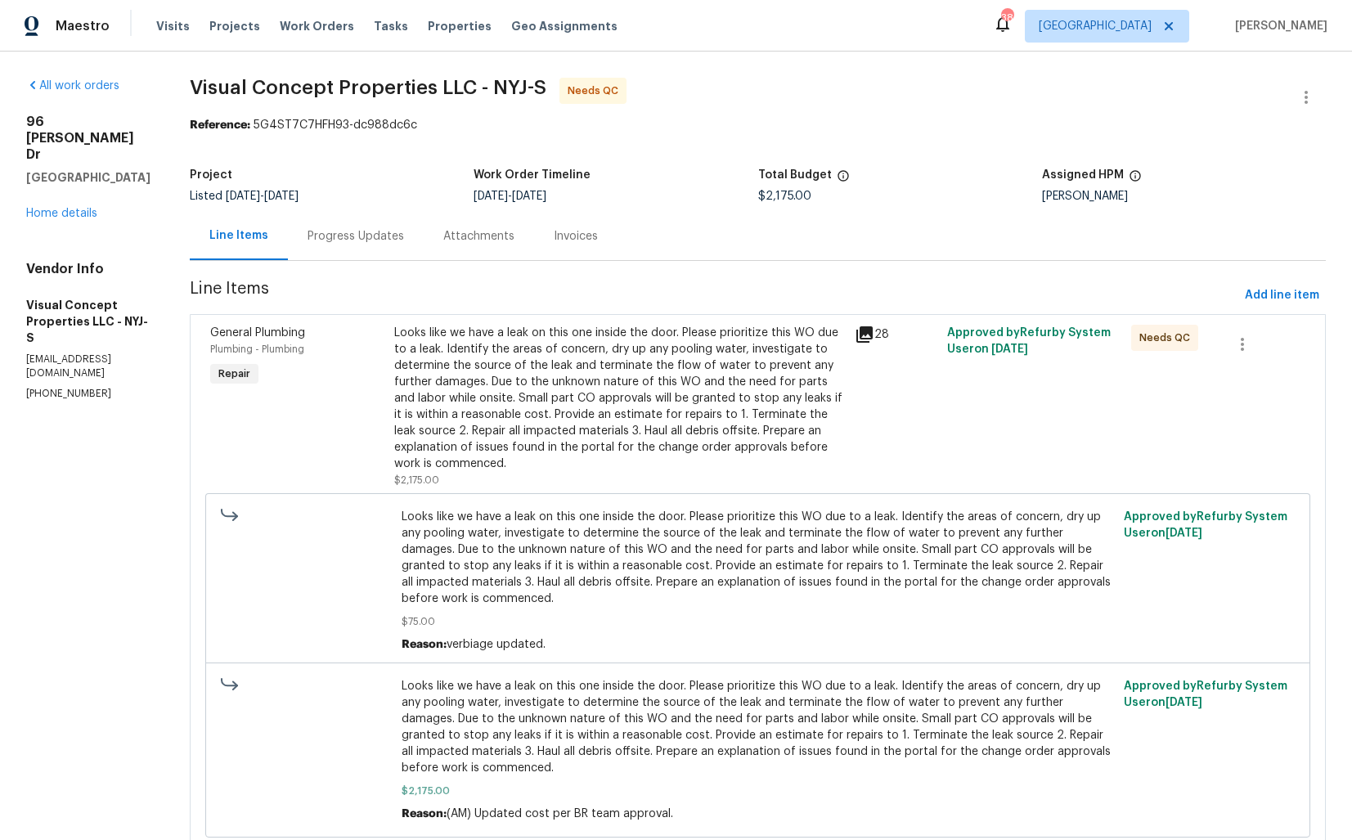
click at [567, 406] on div "Looks like we have a leak on this one inside the door. Please prioritize this W…" at bounding box center [619, 398] width 451 height 147
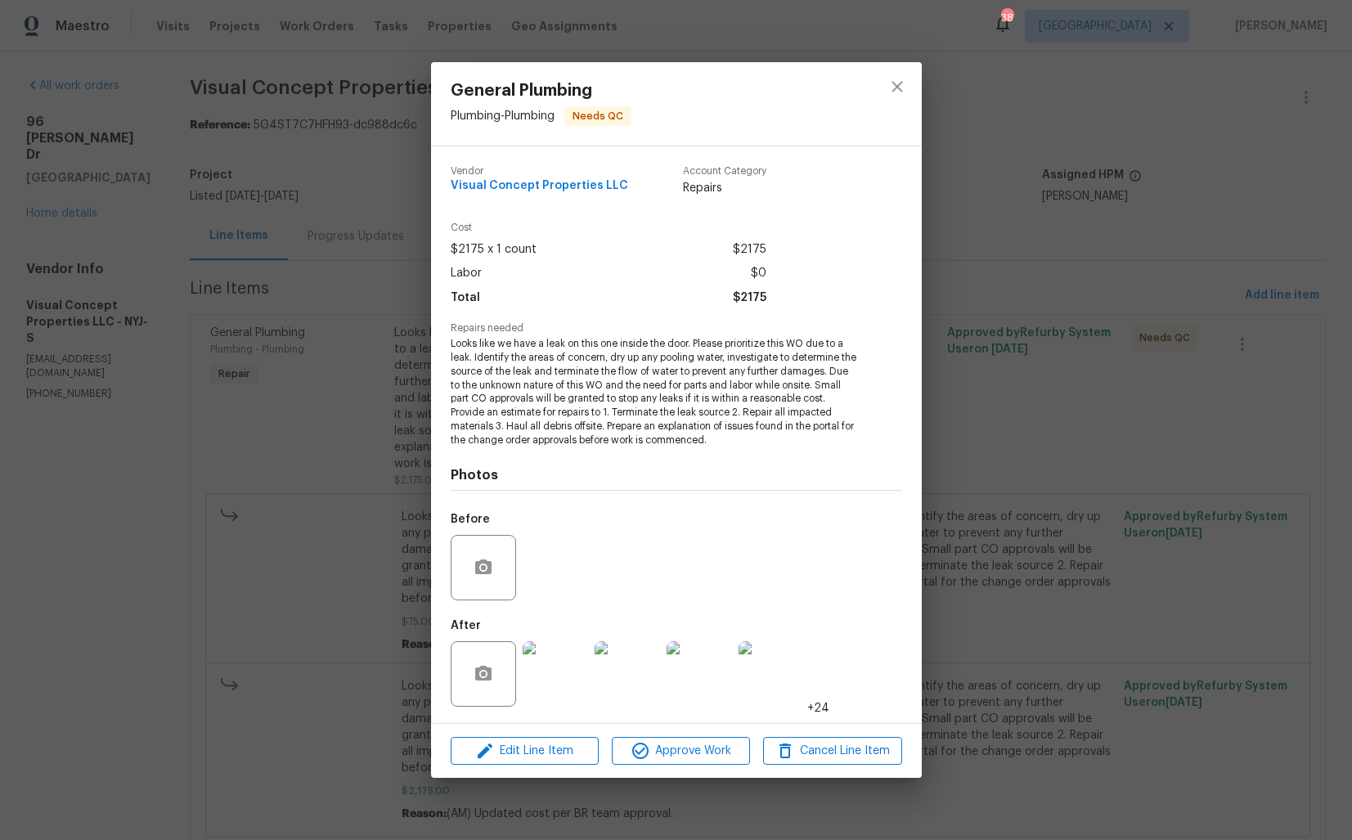
click at [551, 657] on img at bounding box center [555, 673] width 65 height 65
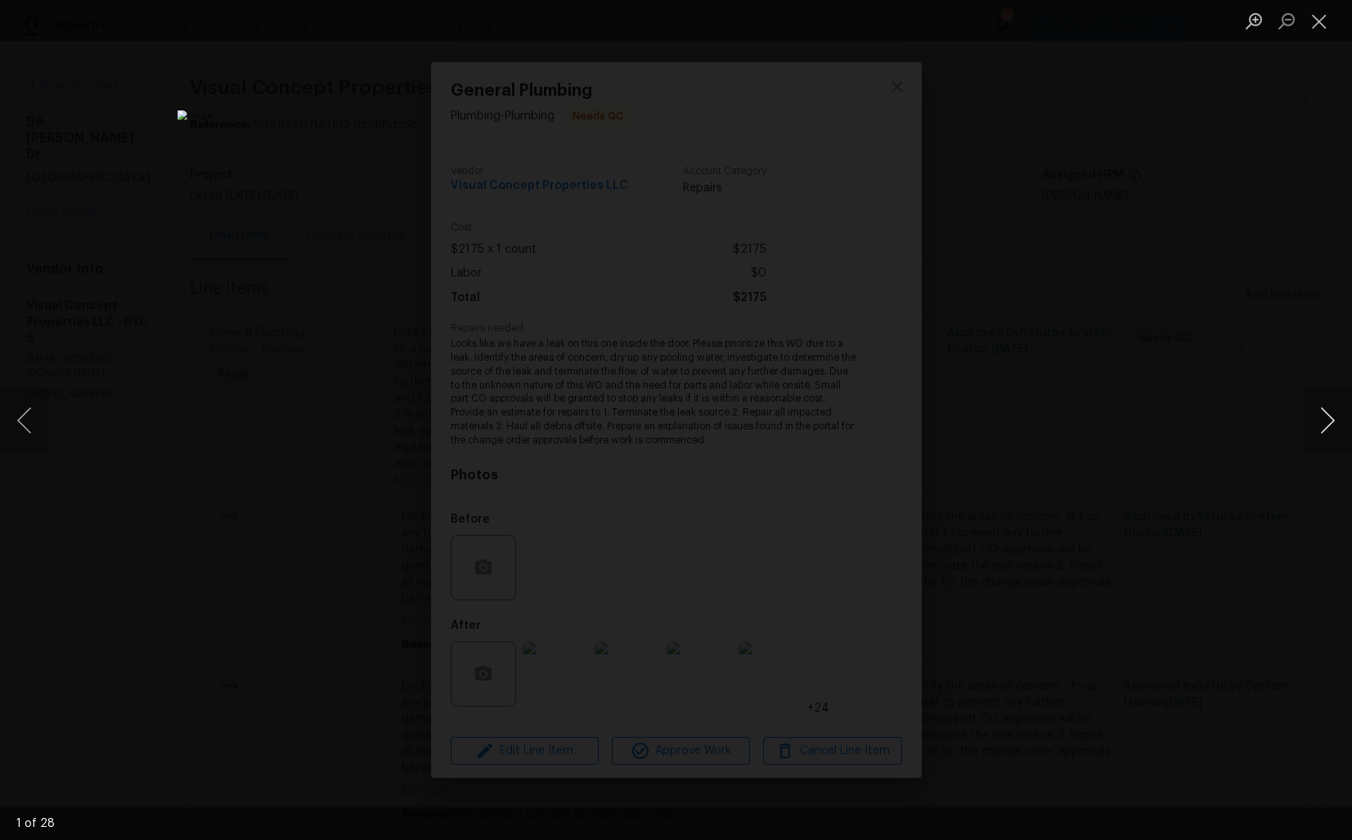
click at [1322, 420] on button "Next image" at bounding box center [1327, 420] width 49 height 65
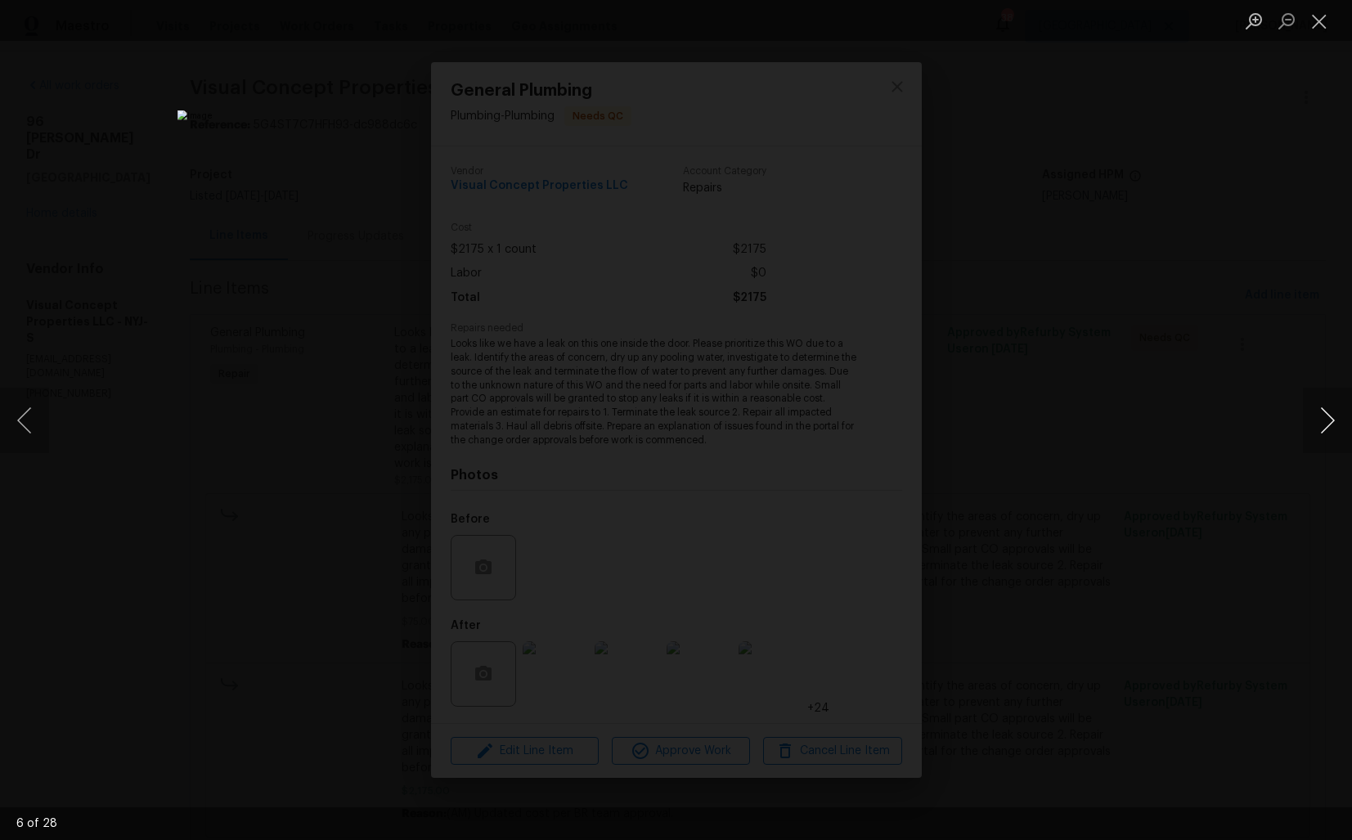
click at [1322, 420] on button "Next image" at bounding box center [1327, 420] width 49 height 65
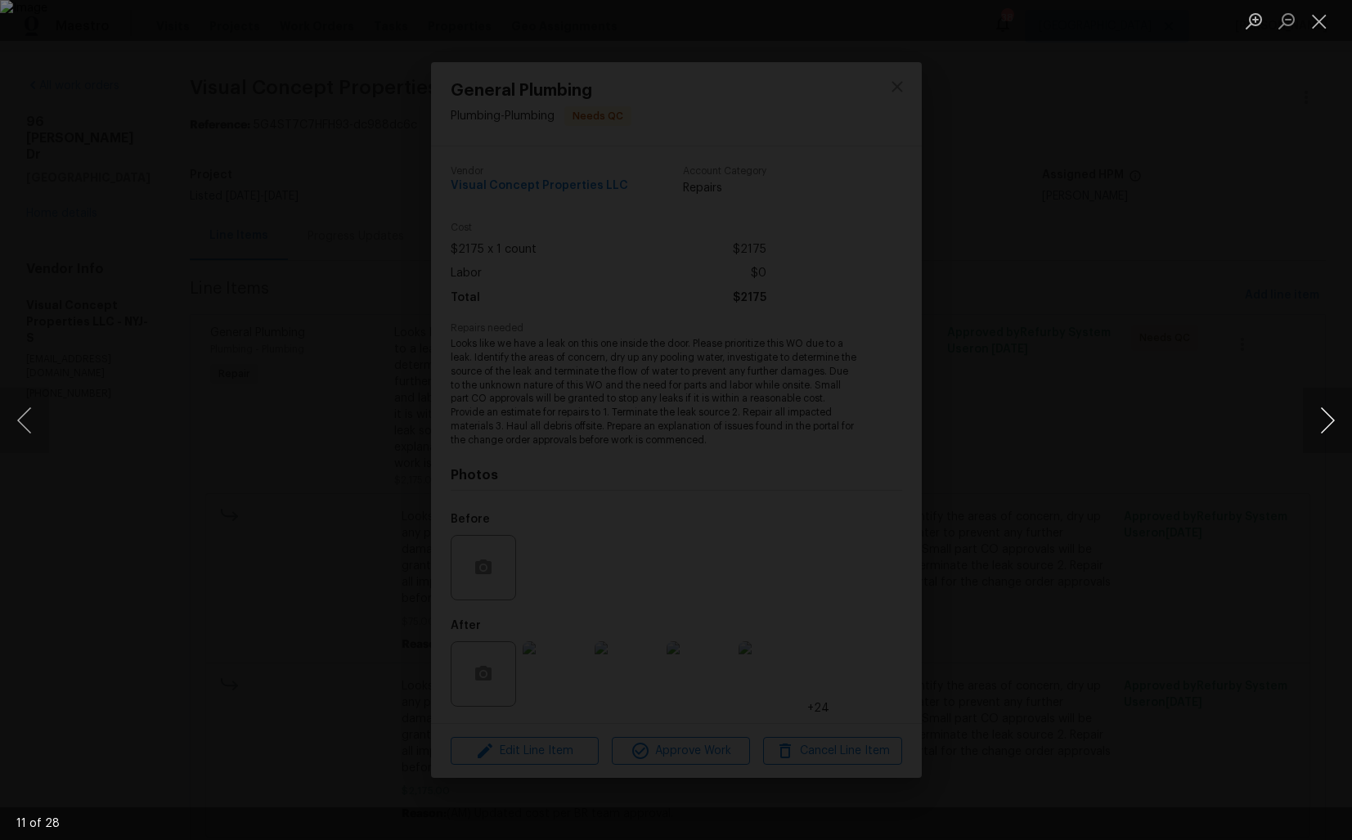
click at [1322, 420] on button "Next image" at bounding box center [1327, 420] width 49 height 65
click at [36, 429] on button "Previous image" at bounding box center [24, 420] width 49 height 65
click at [1326, 430] on button "Next image" at bounding box center [1327, 420] width 49 height 65
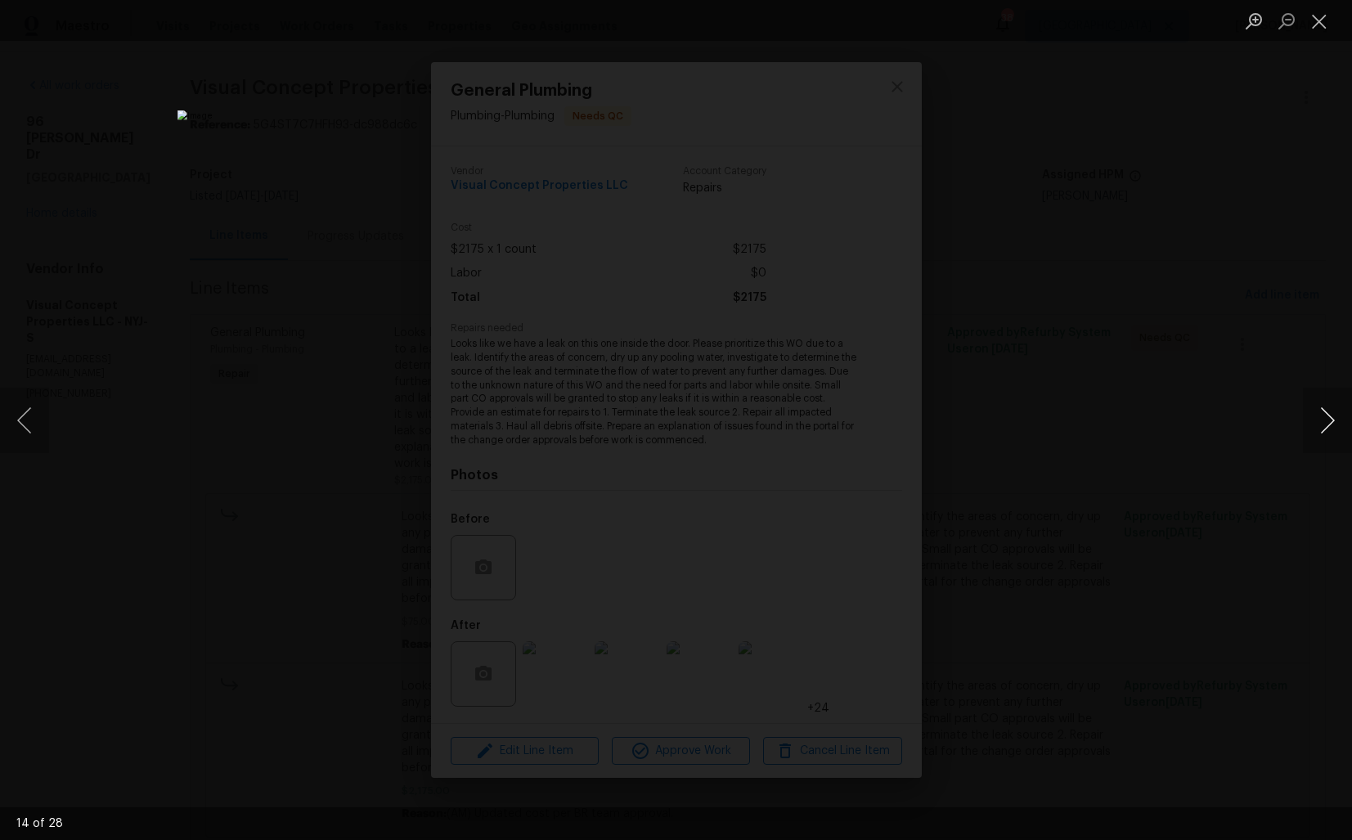
click at [1332, 426] on button "Next image" at bounding box center [1327, 420] width 49 height 65
click at [1326, 420] on button "Next image" at bounding box center [1327, 420] width 49 height 65
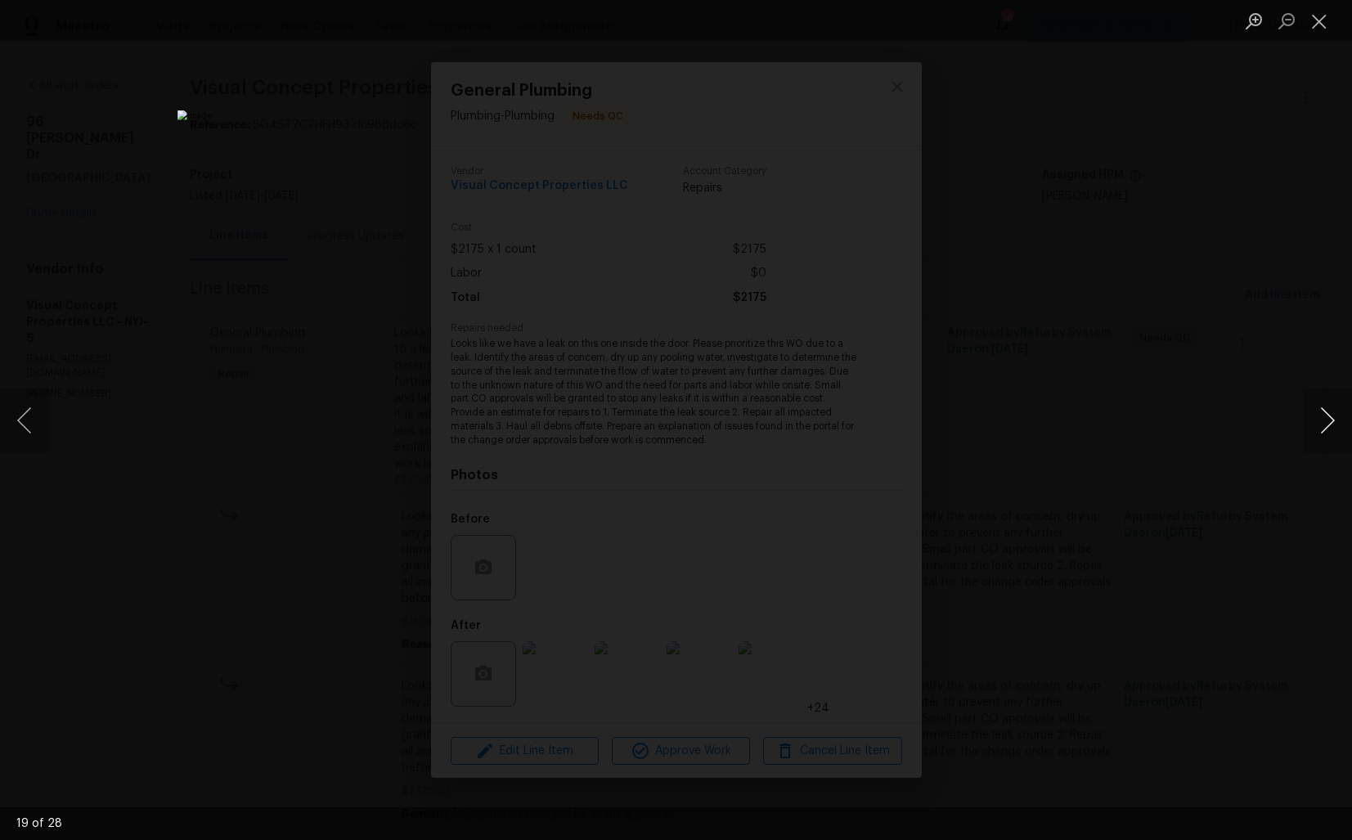
click at [1326, 420] on button "Next image" at bounding box center [1327, 420] width 49 height 65
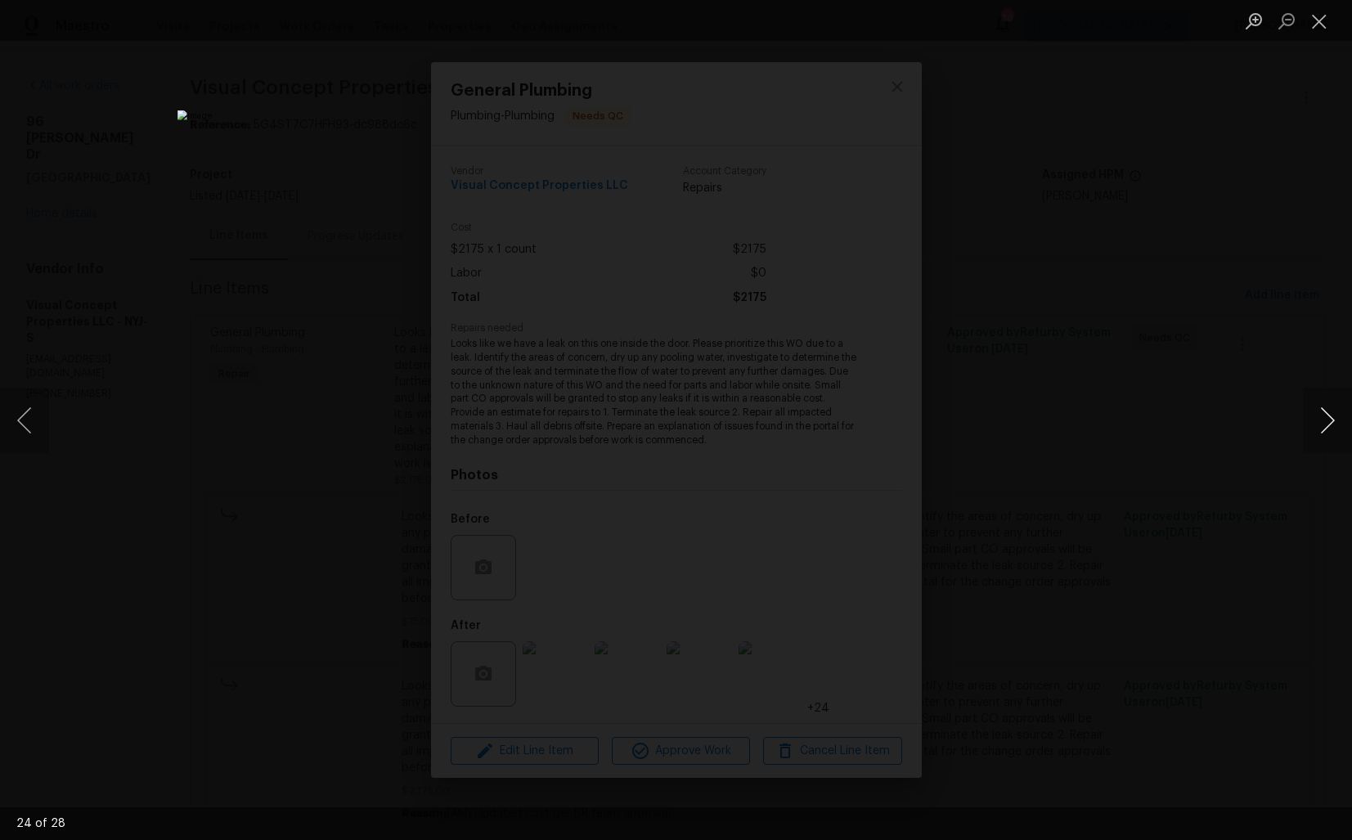
click at [1326, 420] on button "Next image" at bounding box center [1327, 420] width 49 height 65
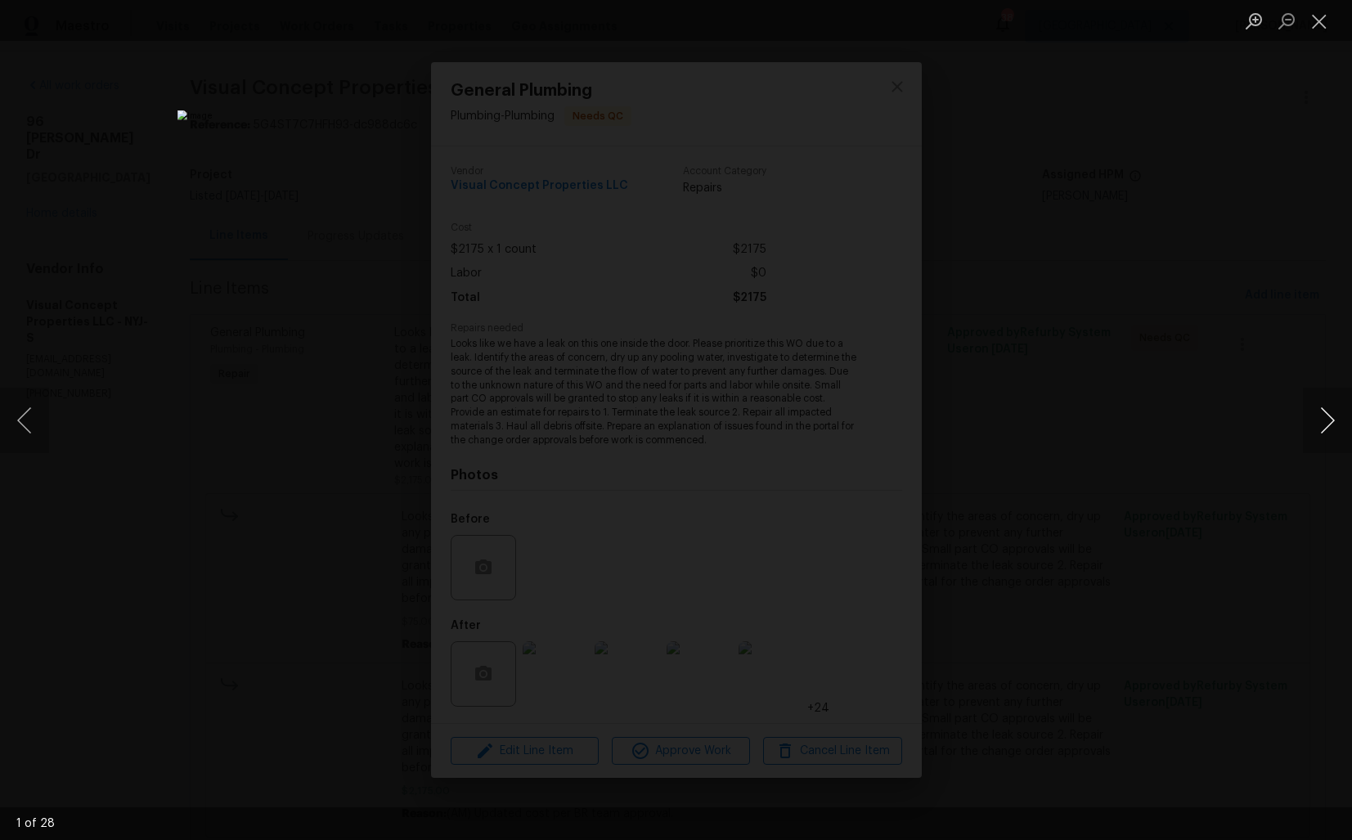
click at [1326, 420] on button "Next image" at bounding box center [1327, 420] width 49 height 65
click at [1325, 429] on button "Next image" at bounding box center [1327, 420] width 49 height 65
click at [1161, 399] on div "Lightbox" at bounding box center [676, 420] width 1352 height 840
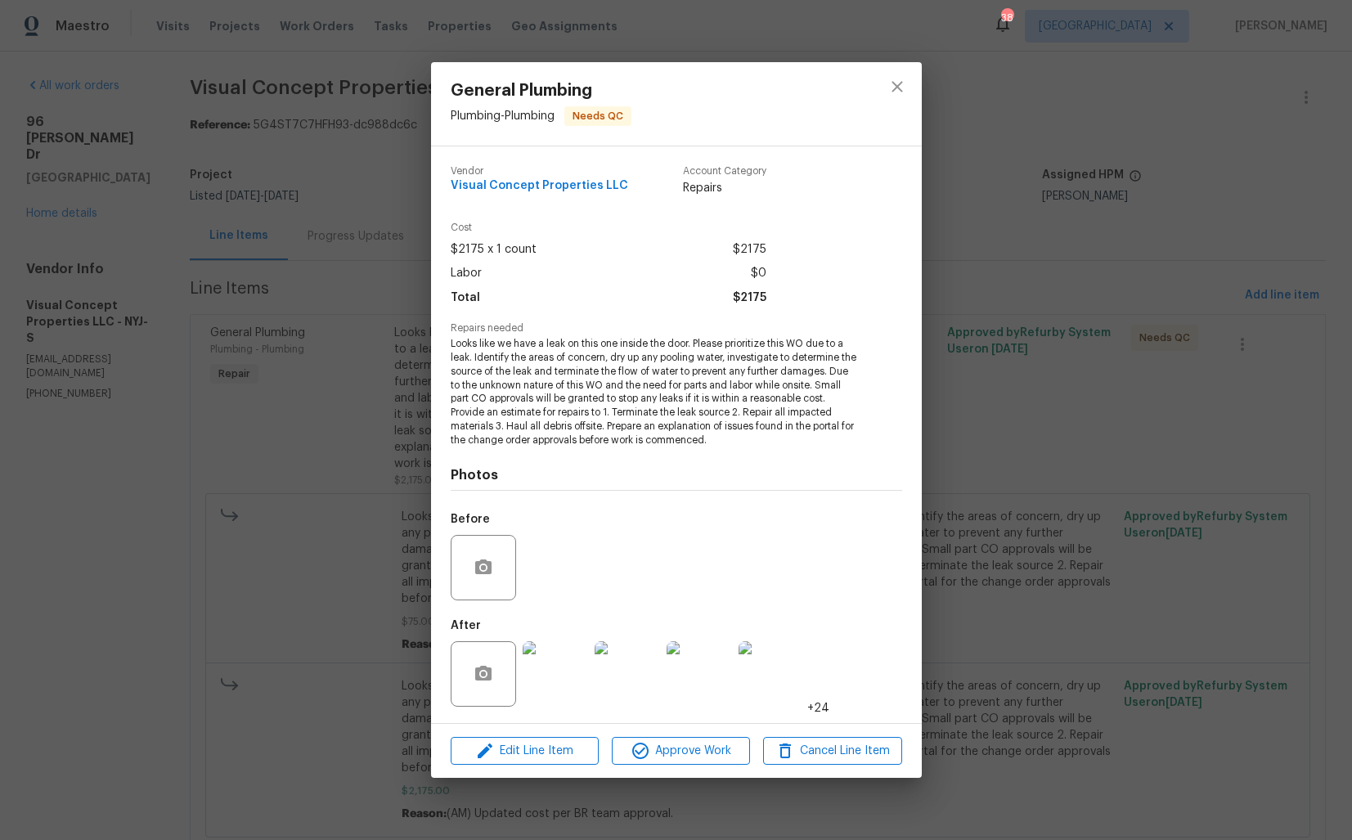
click at [289, 396] on div "General Plumbing Plumbing - Plumbing Needs QC Vendor Visual Concept Properties …" at bounding box center [676, 420] width 1352 height 840
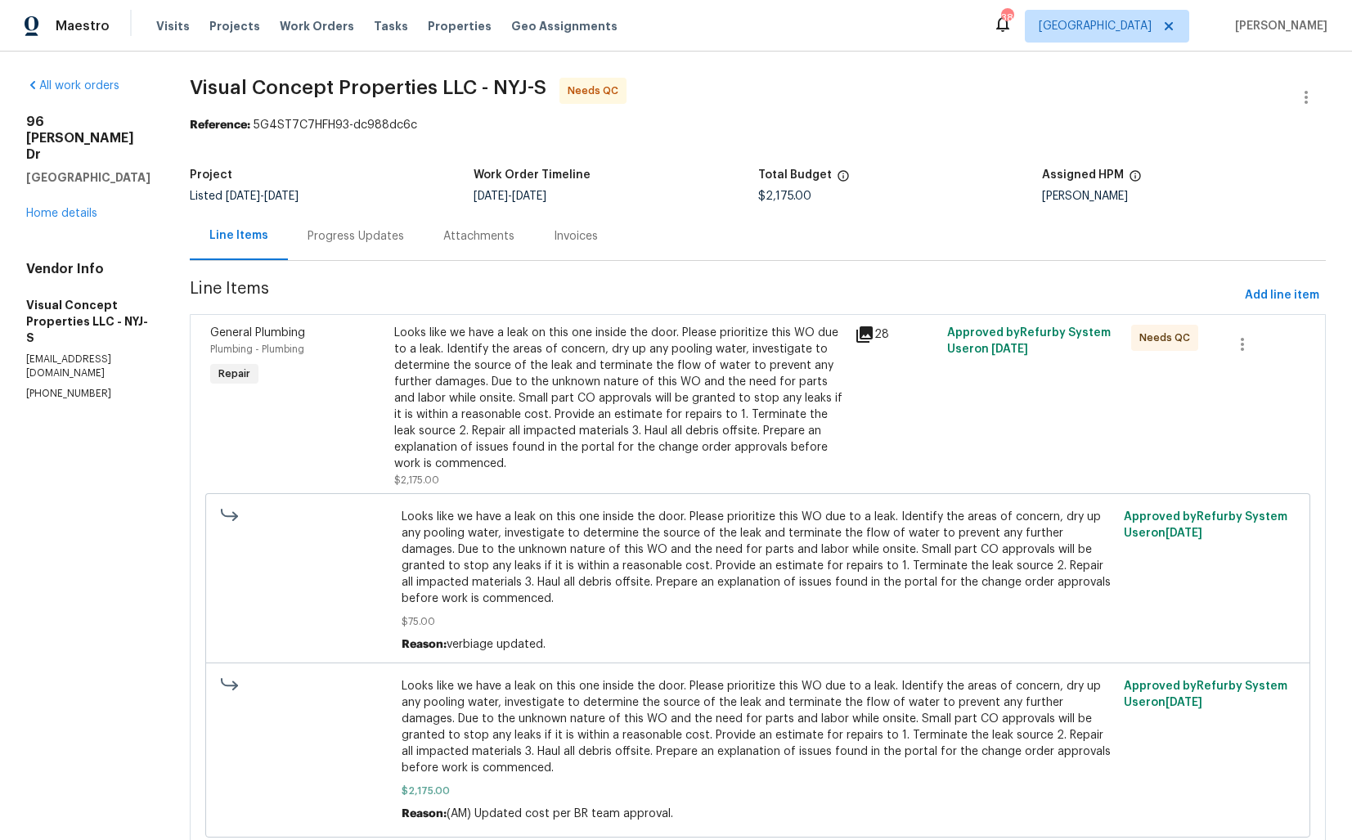
click at [387, 241] on div "Progress Updates" at bounding box center [355, 236] width 96 height 16
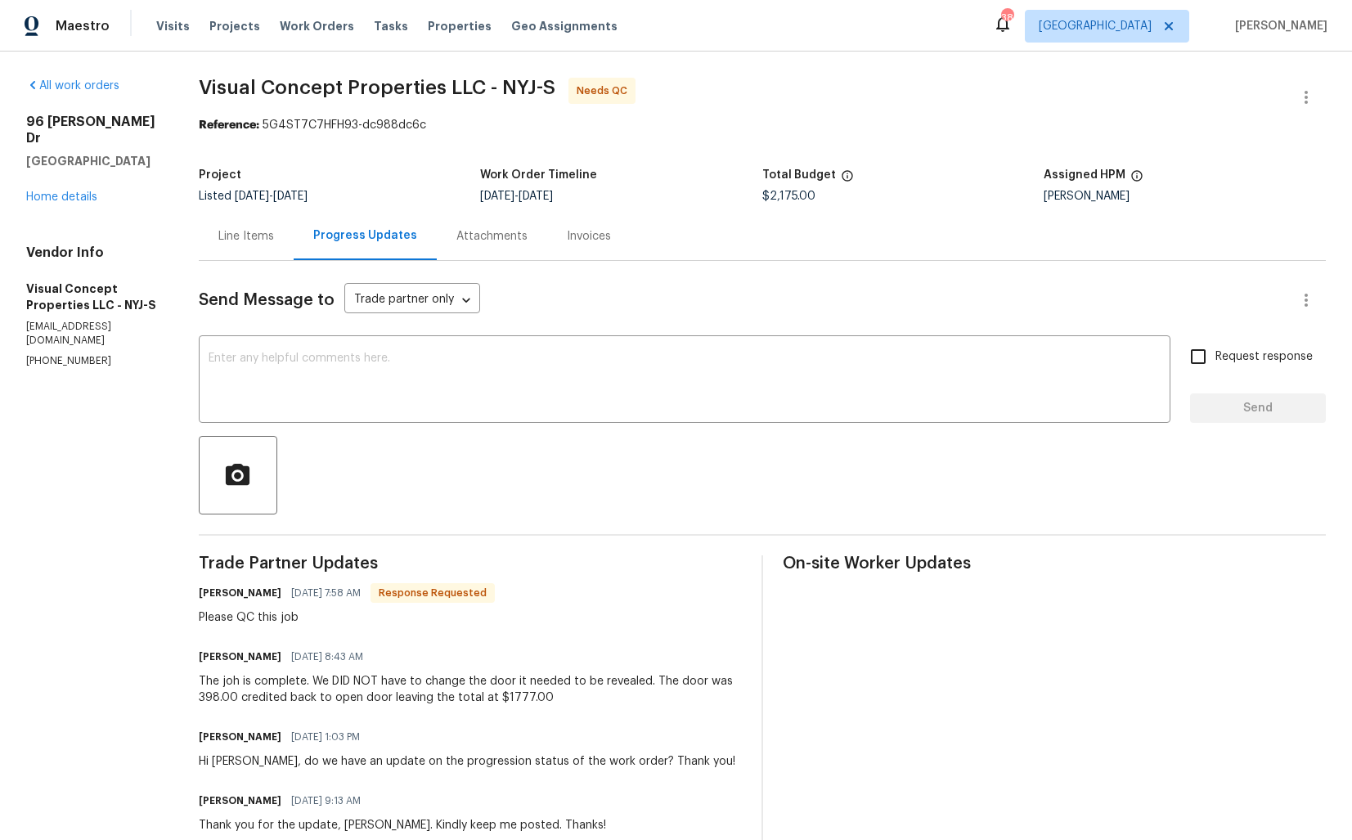
click at [266, 239] on div "Line Items" at bounding box center [246, 236] width 56 height 16
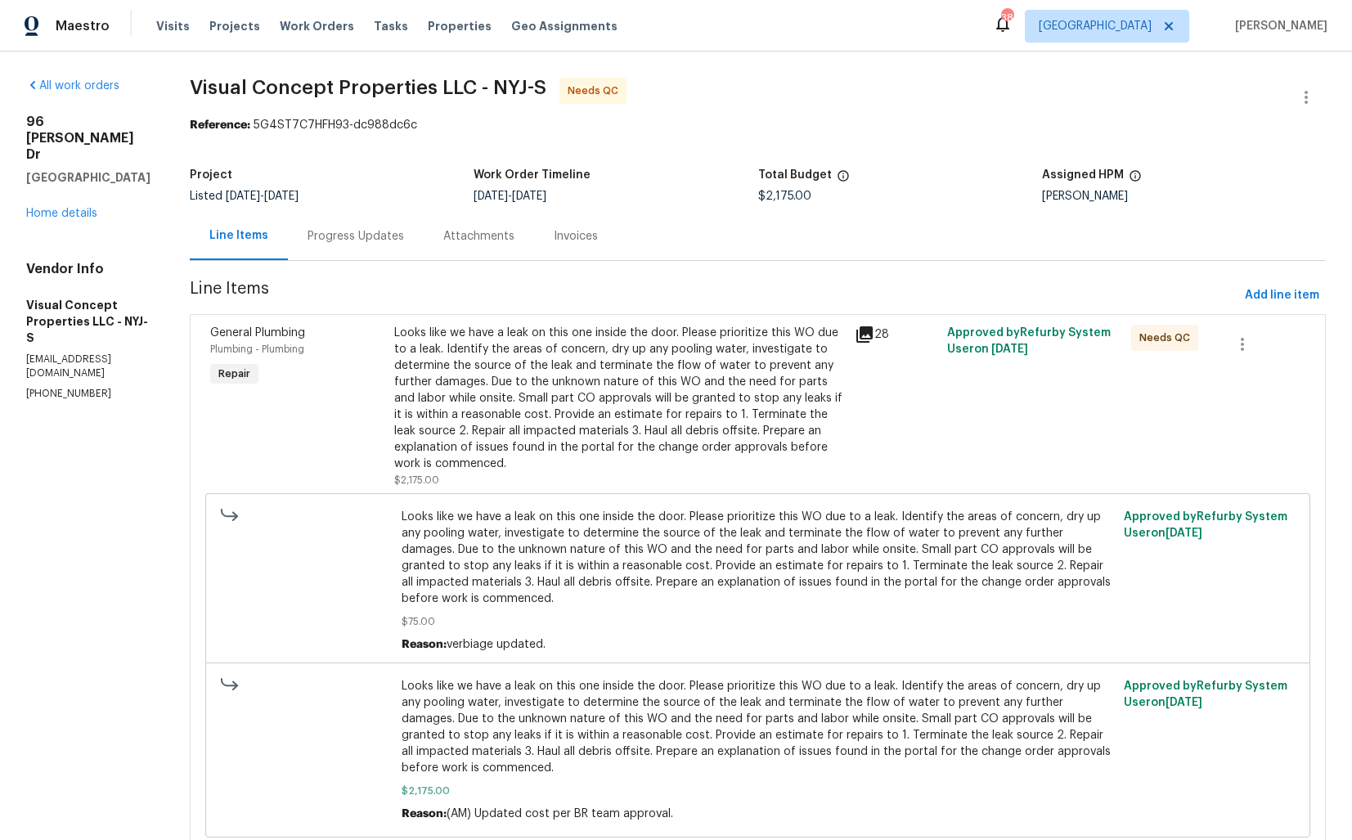
click at [514, 403] on div "Looks like we have a leak on this one inside the door. Please prioritize this W…" at bounding box center [619, 398] width 451 height 147
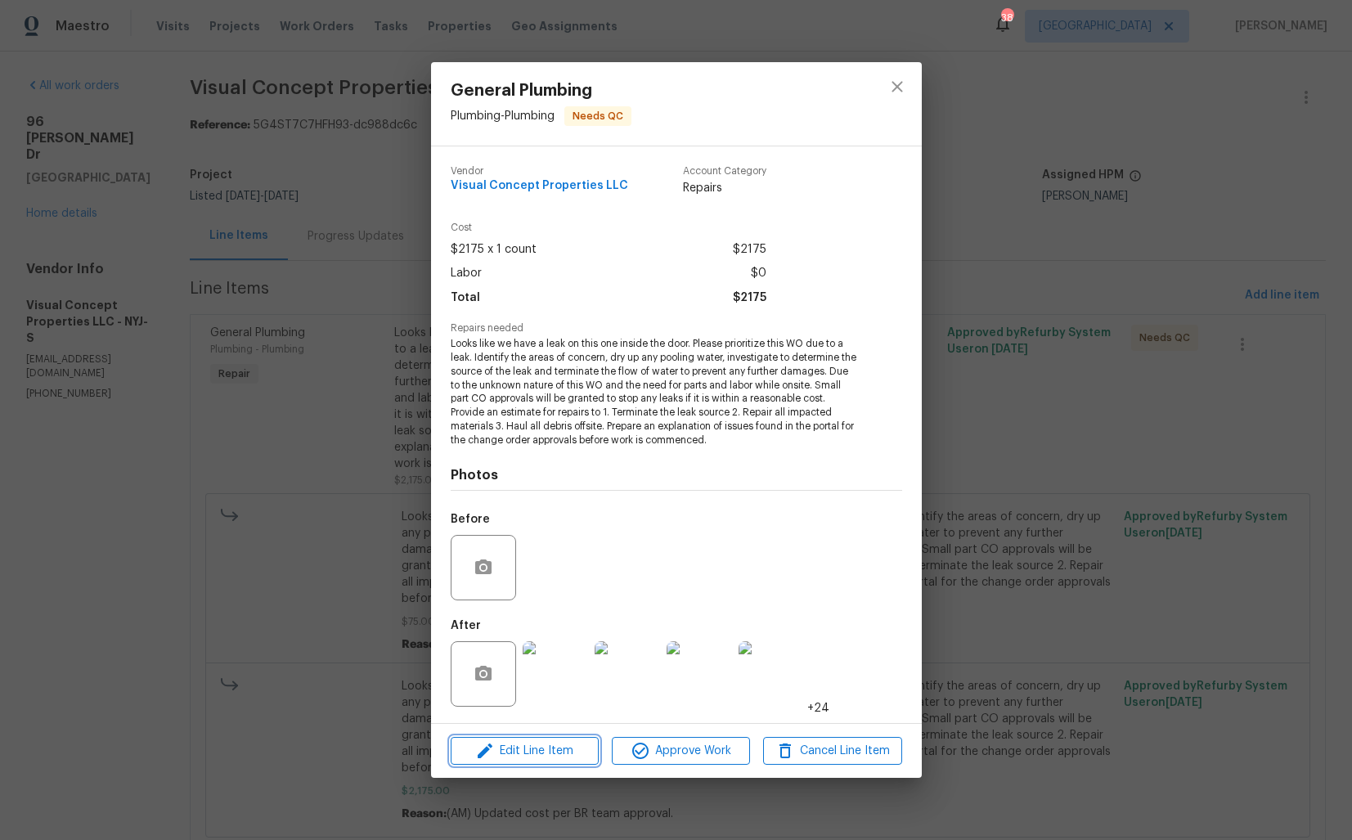
click at [498, 755] on span "Edit Line Item" at bounding box center [525, 751] width 138 height 20
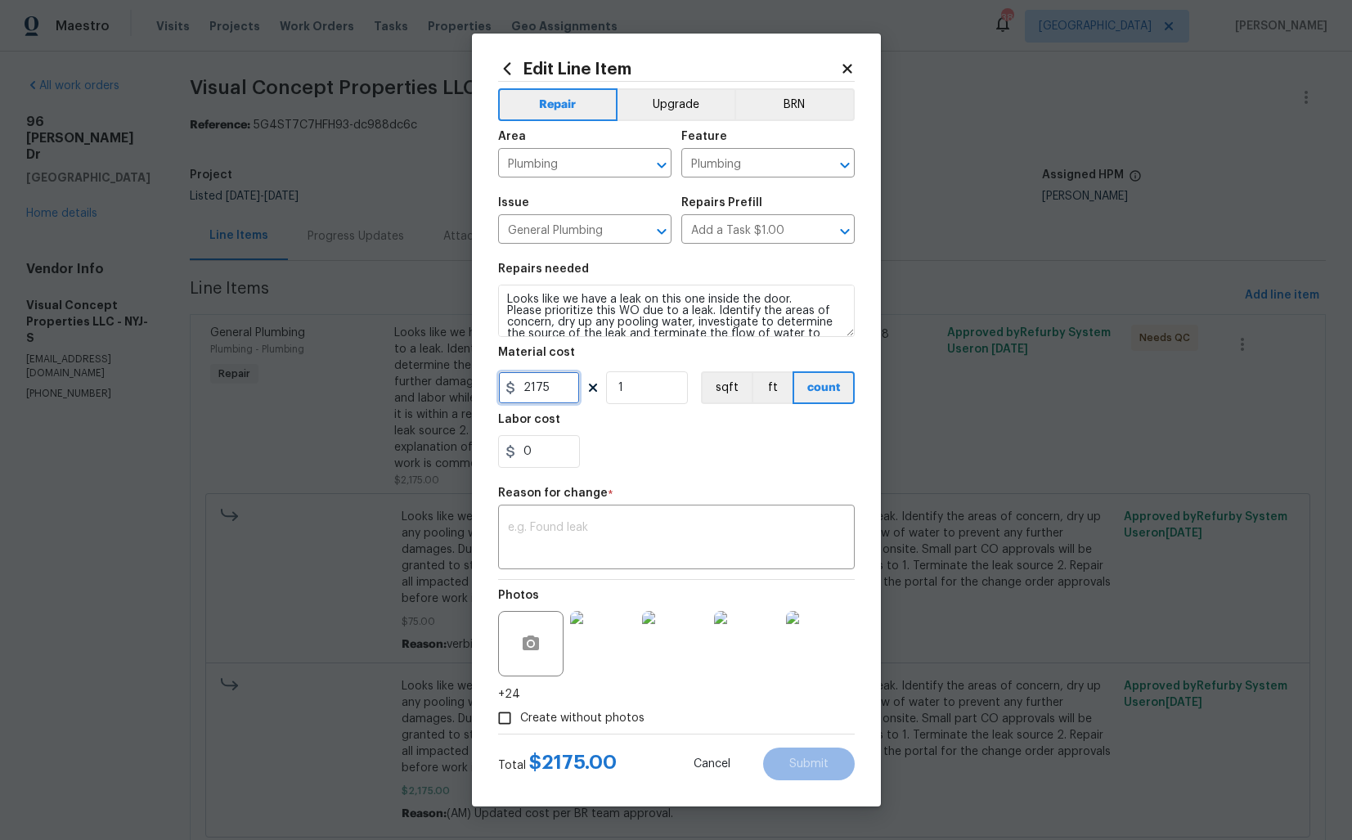
click at [549, 393] on input "2175" at bounding box center [539, 387] width 82 height 33
type input "1777"
click at [591, 529] on textarea at bounding box center [676, 539] width 337 height 34
paste textarea "(AM) Updated per vendor’s final cost."
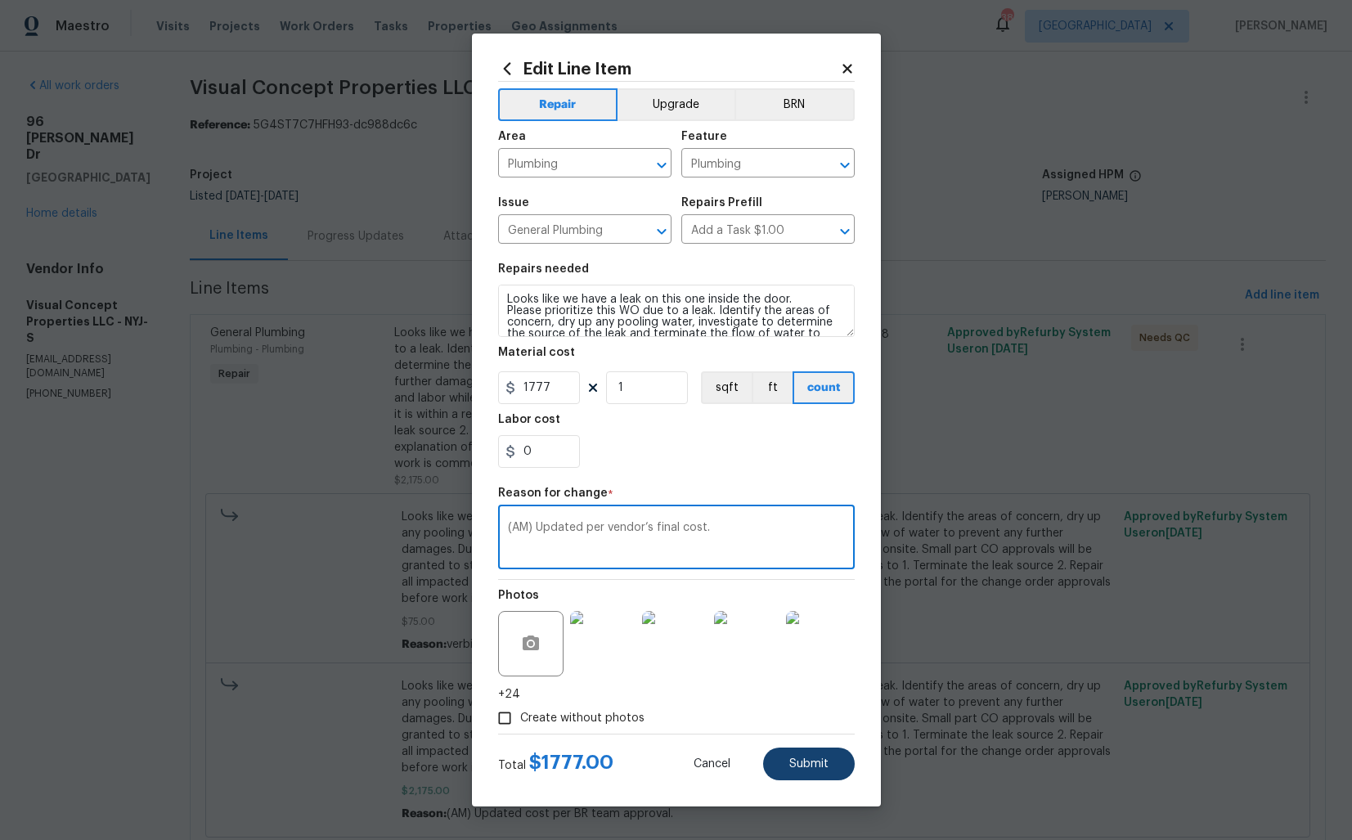
type textarea "(AM) Updated per vendor’s final cost."
click at [811, 768] on span "Submit" at bounding box center [808, 764] width 39 height 12
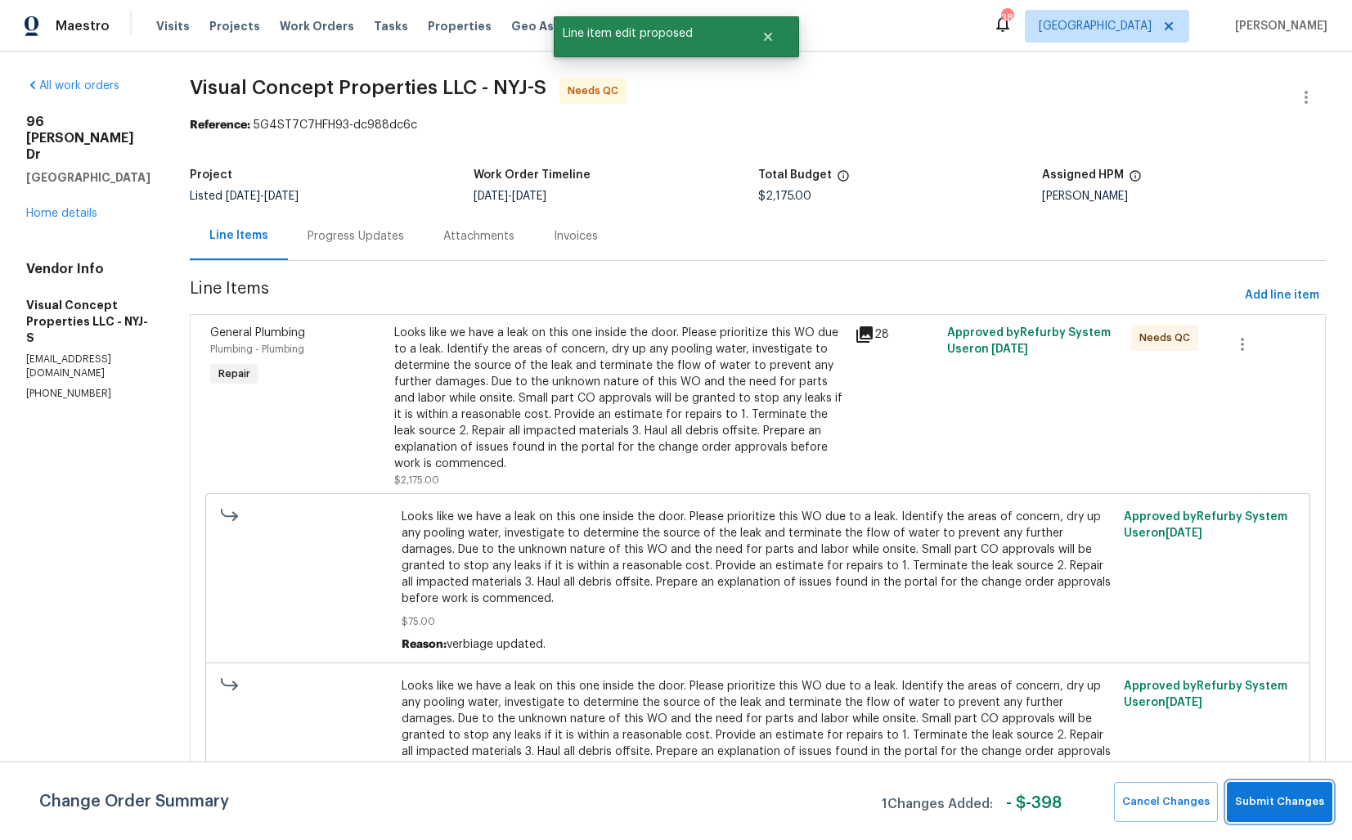
click at [1277, 799] on span "Submit Changes" at bounding box center [1279, 801] width 89 height 19
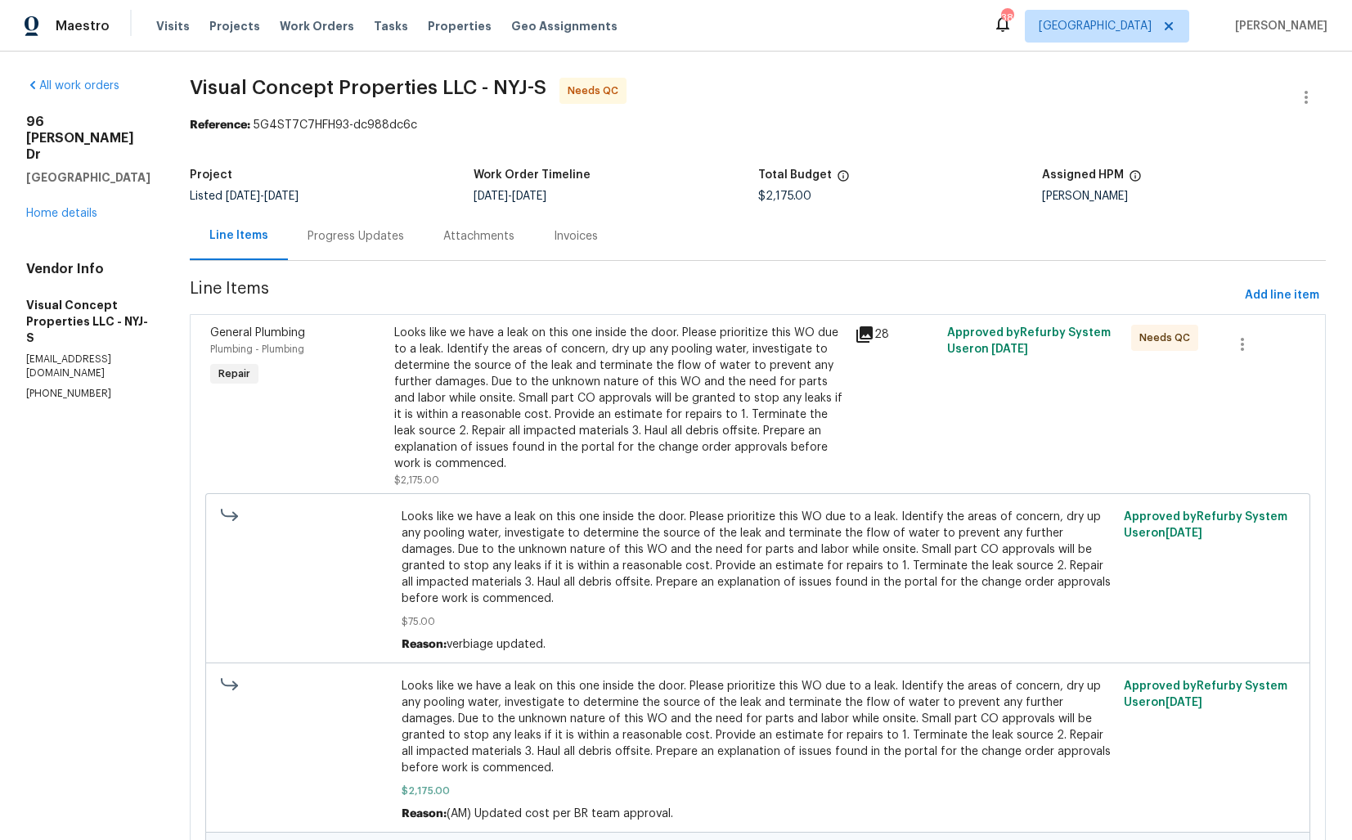
click at [344, 230] on div "Progress Updates" at bounding box center [355, 236] width 96 height 16
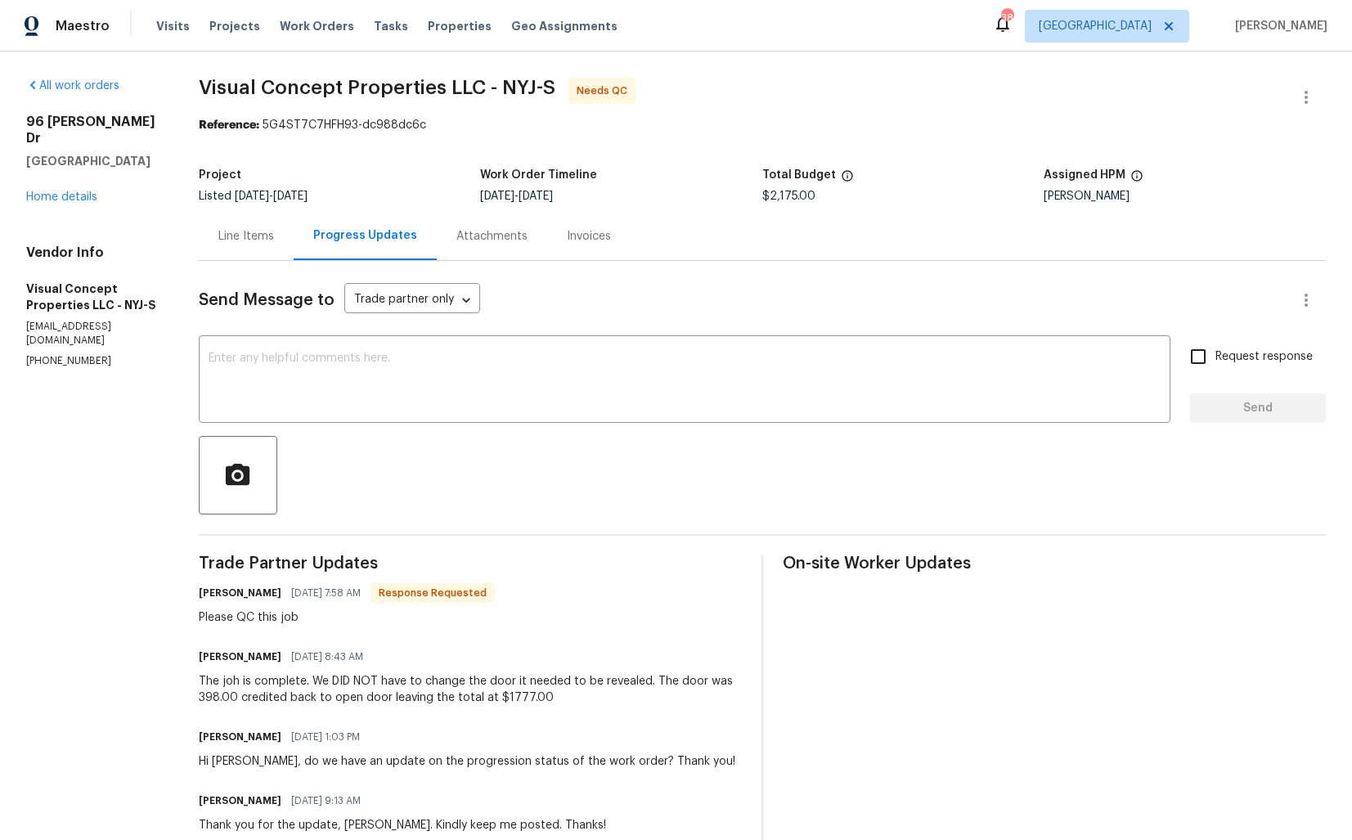
click at [260, 235] on div "Line Items" at bounding box center [246, 236] width 56 height 16
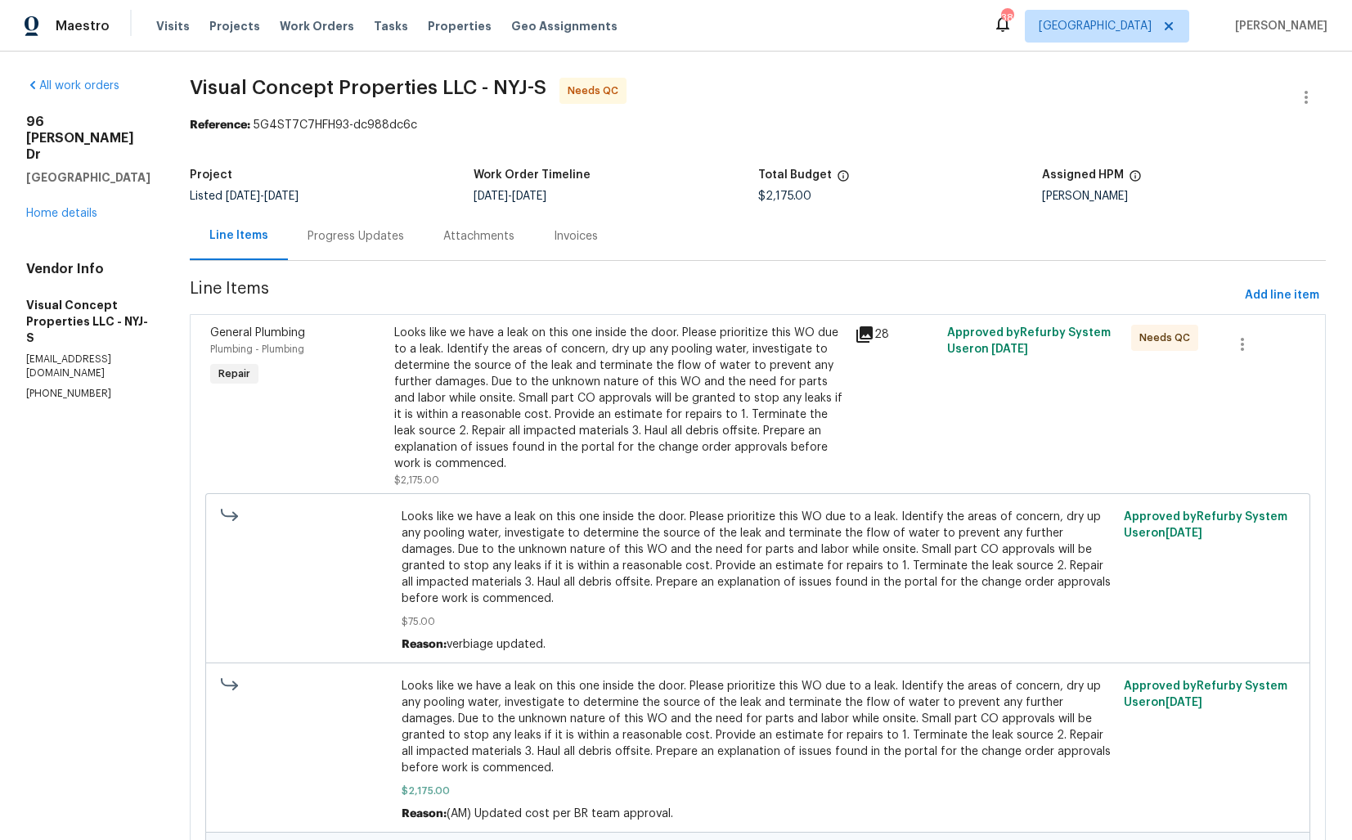
scroll to position [231, 0]
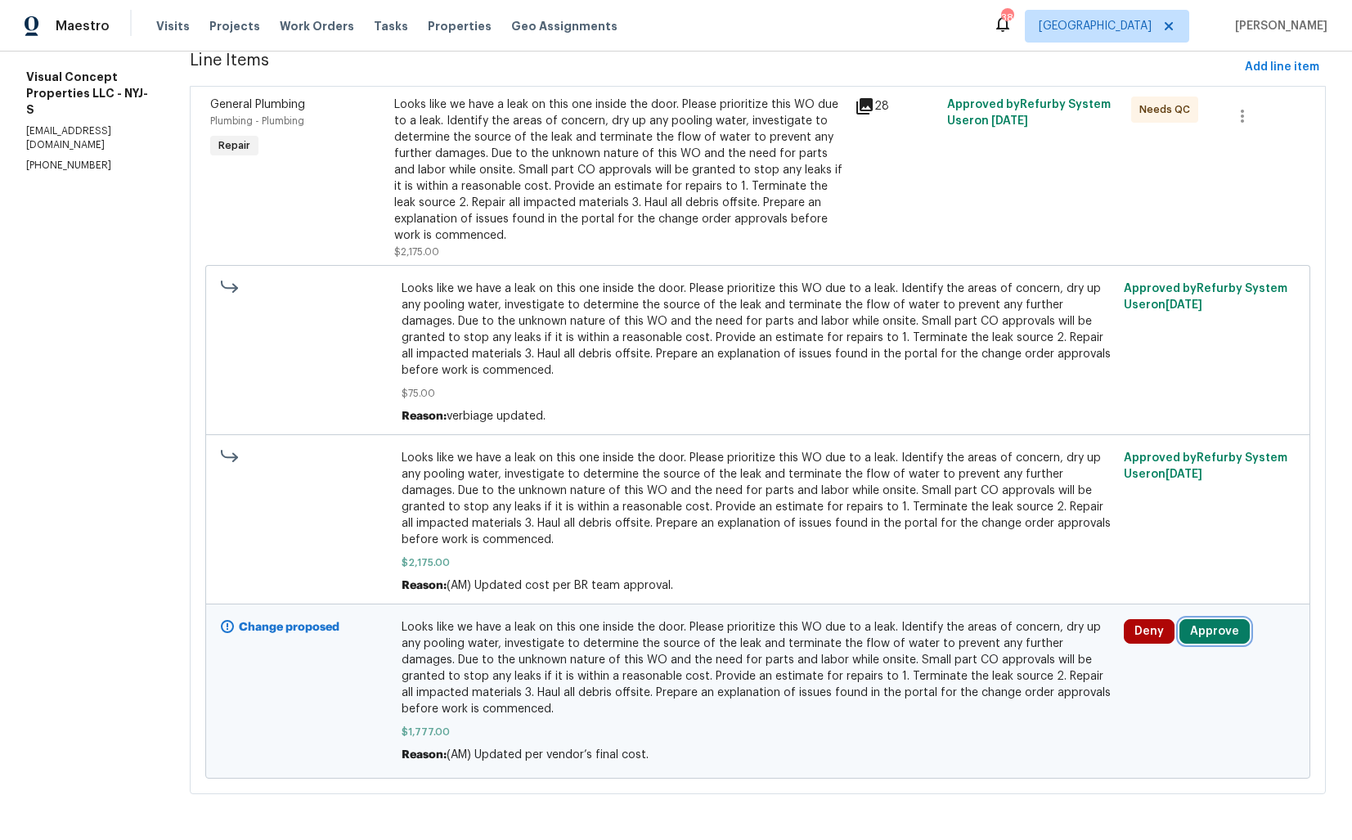
click at [1208, 631] on button "Approve" at bounding box center [1214, 631] width 70 height 25
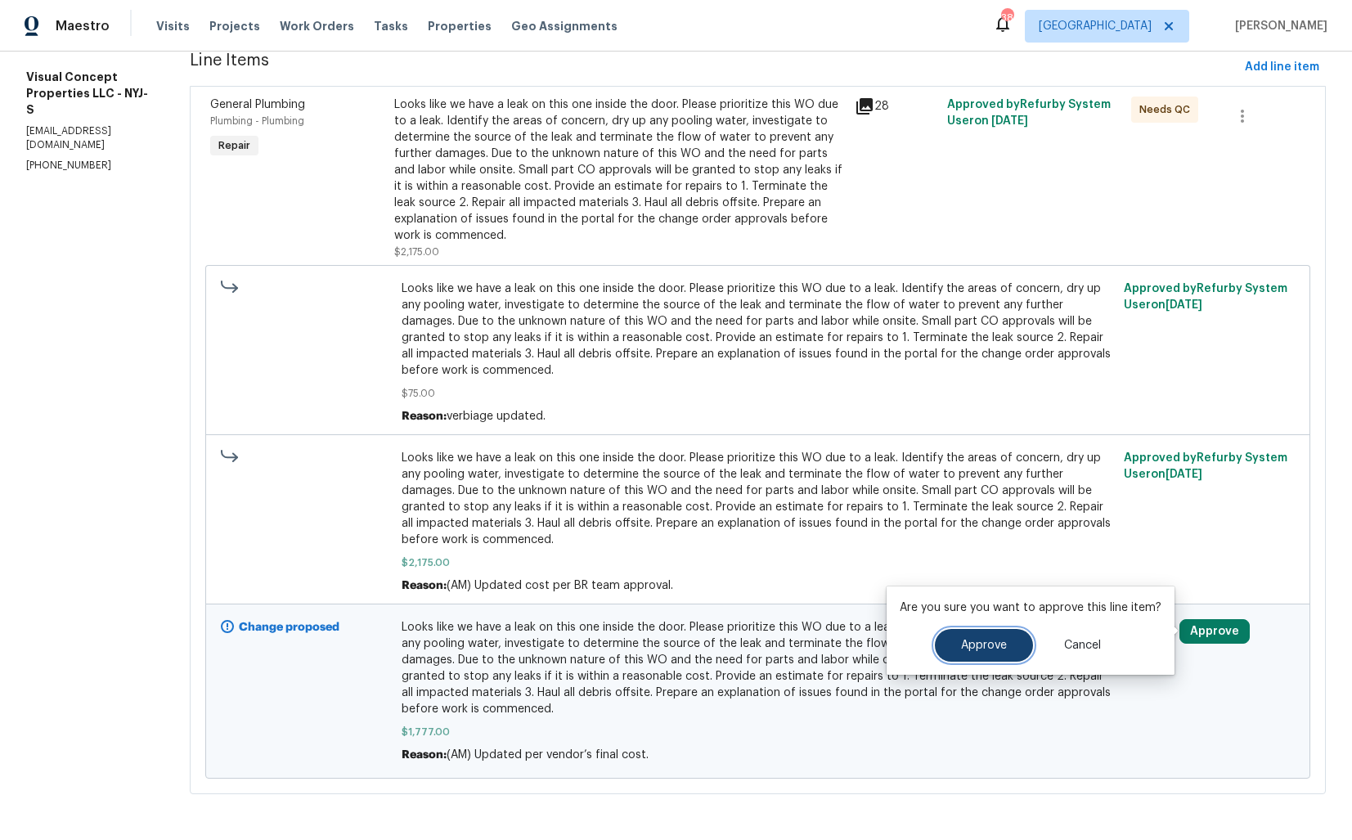
click at [967, 635] on button "Approve" at bounding box center [984, 645] width 98 height 33
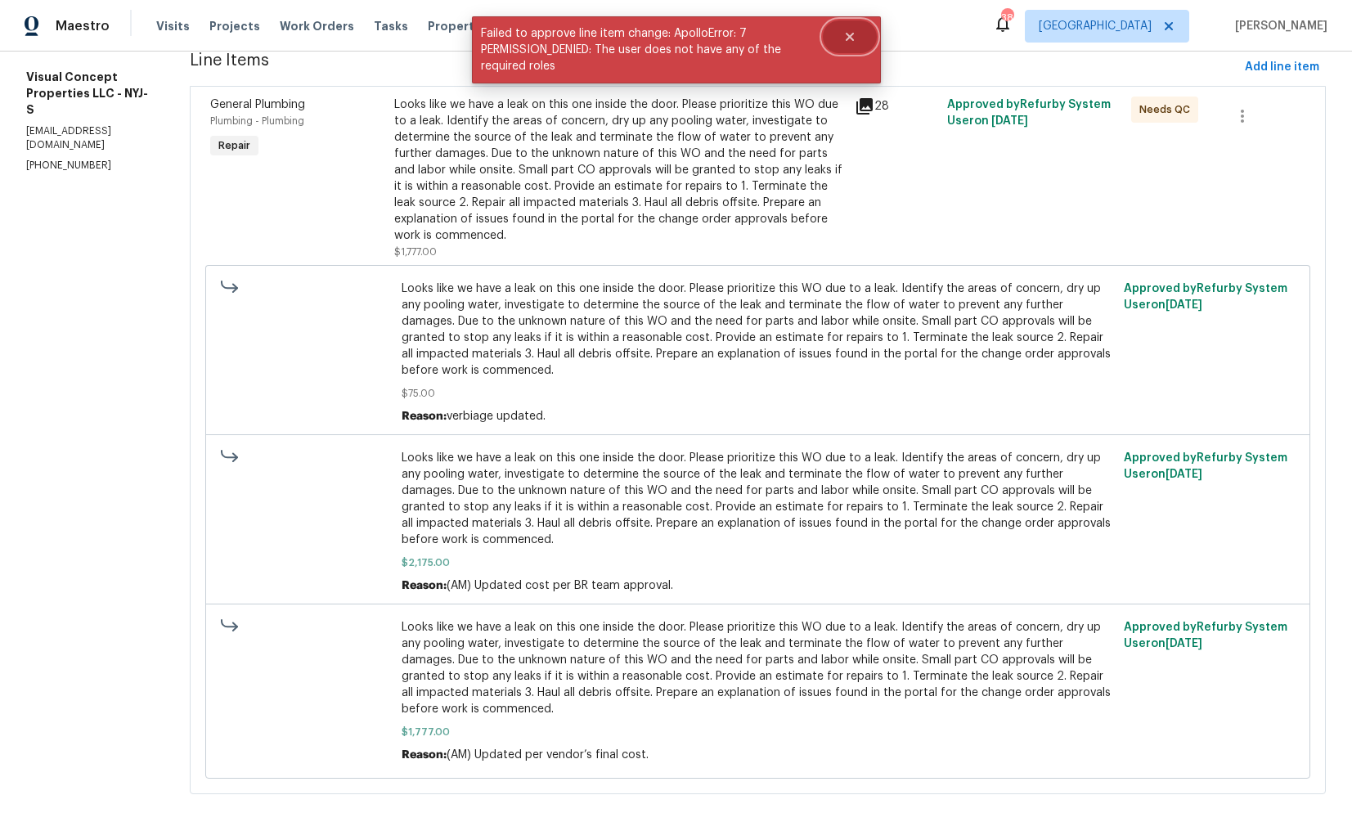
click at [860, 39] on button "Close" at bounding box center [850, 36] width 54 height 33
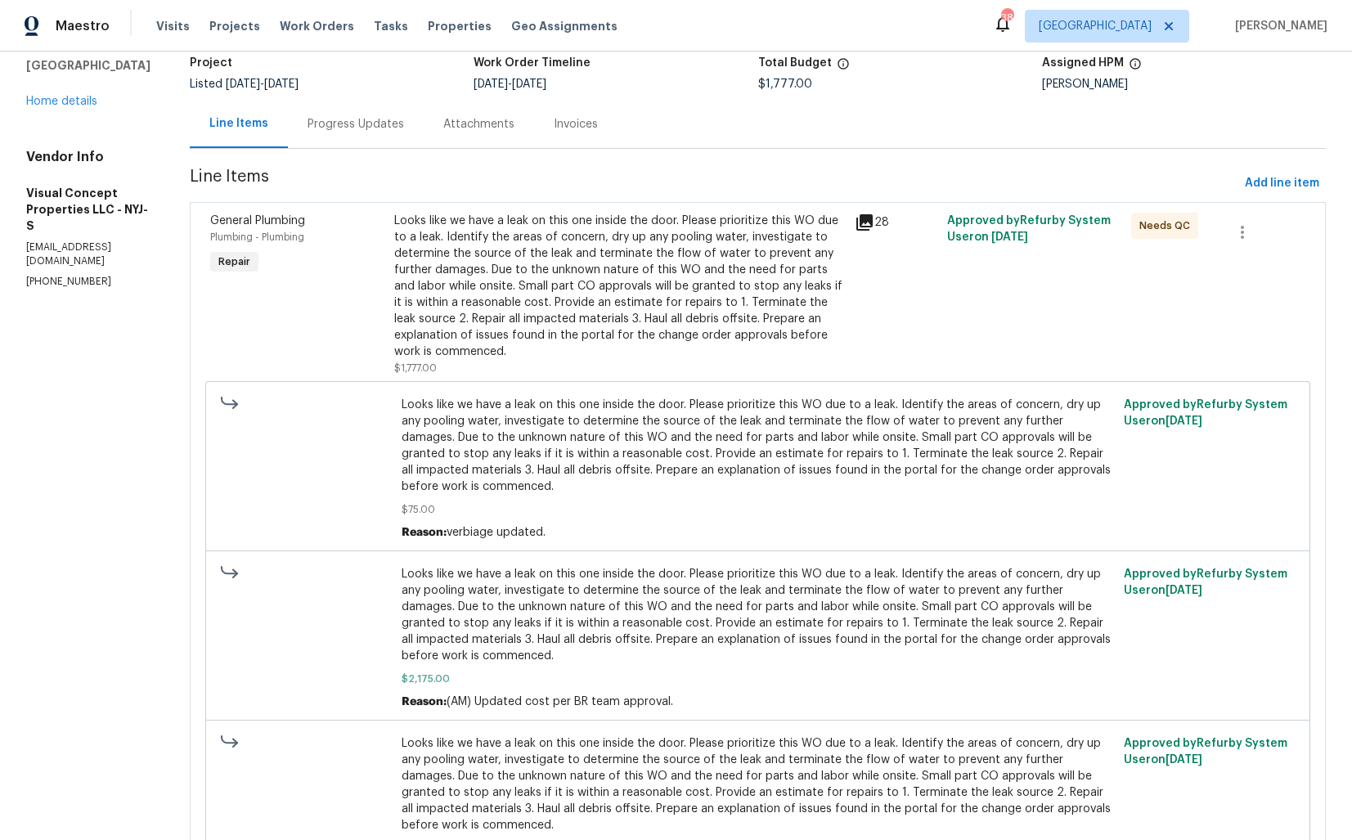
scroll to position [0, 0]
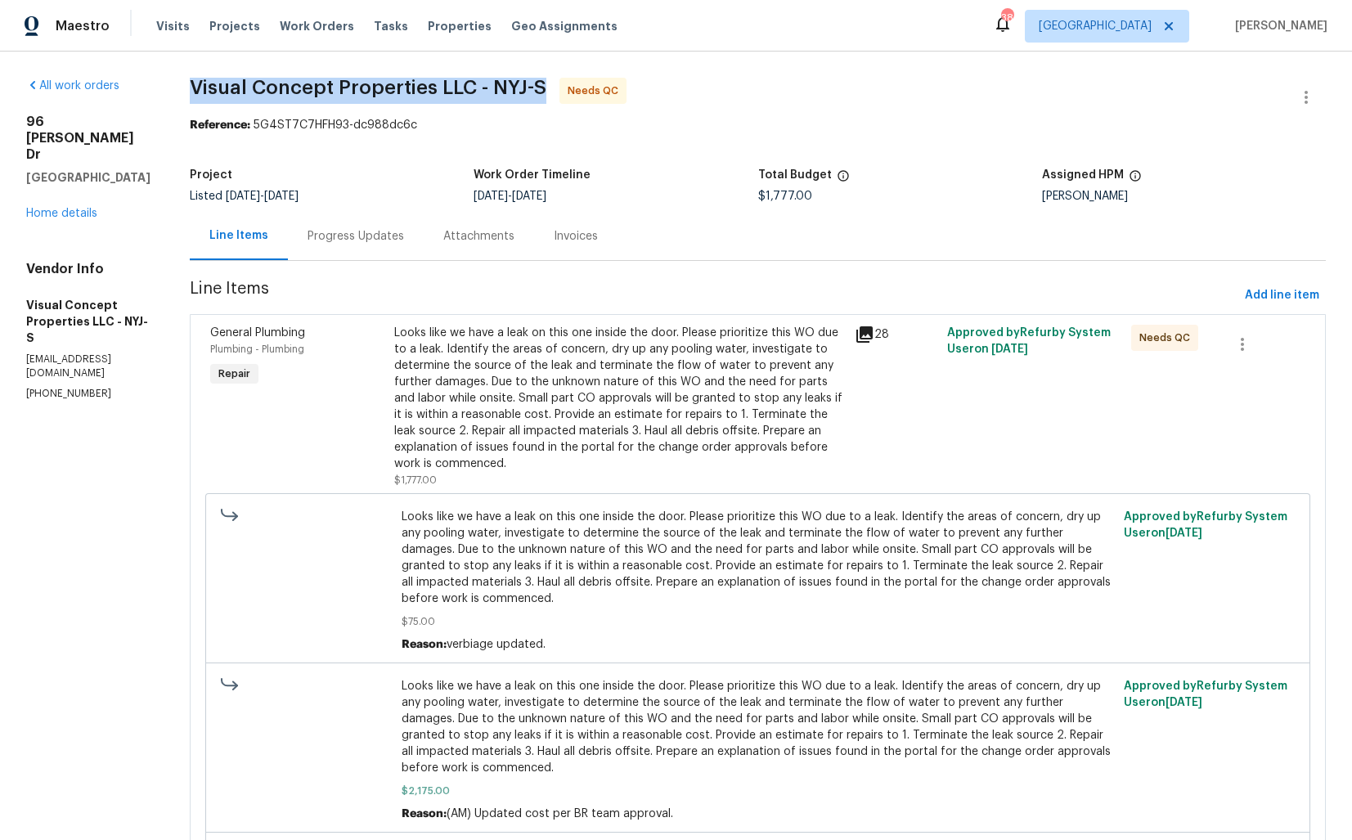
drag, startPoint x: 217, startPoint y: 88, endPoint x: 571, endPoint y: 92, distance: 354.1
click at [571, 92] on span "Visual Concept Properties LLC - NYJ-S Needs QC" at bounding box center [738, 97] width 1097 height 39
copy span "Visual Concept Properties LLC - NYJ-S"
click at [716, 119] on div "Reference: 5G4ST7C7HFH93-dc988dc6c" at bounding box center [758, 125] width 1136 height 16
click at [697, 99] on span "Visual Concept Properties LLC - NYJ-S Needs QC" at bounding box center [738, 97] width 1097 height 39
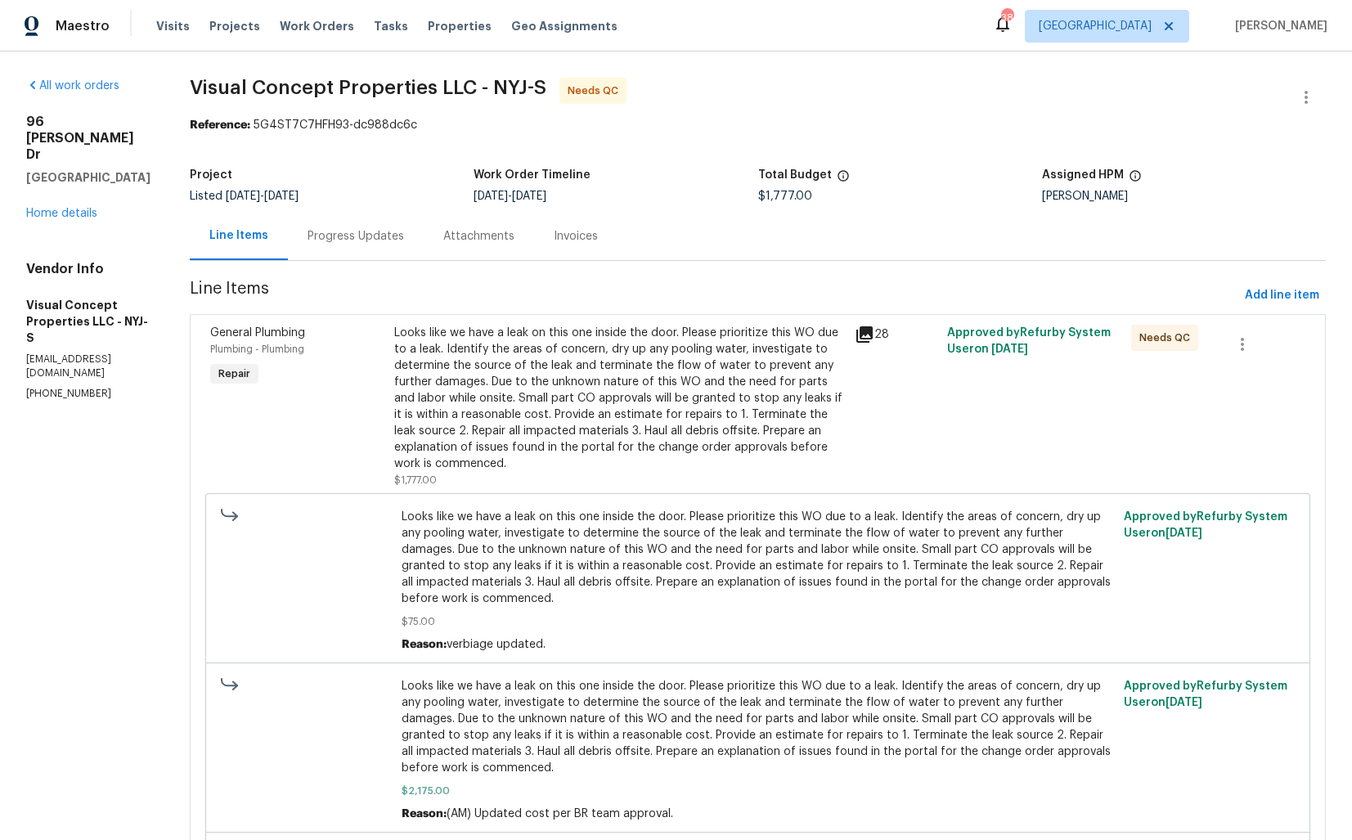
click at [369, 234] on div "Progress Updates" at bounding box center [355, 236] width 96 height 16
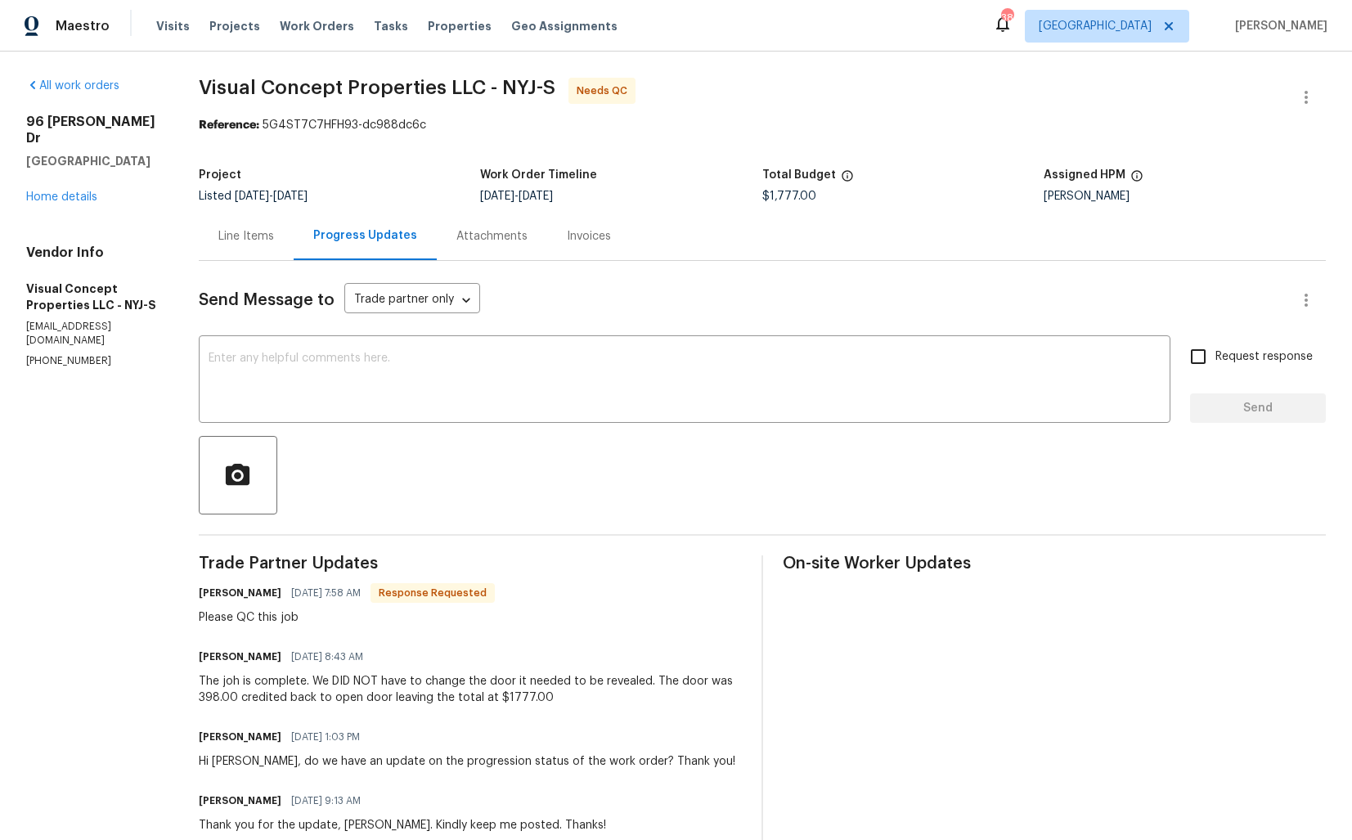
click at [221, 595] on h6 "Robert Brown" at bounding box center [240, 593] width 83 height 16
copy h6 "Robert"
click at [555, 397] on textarea at bounding box center [685, 380] width 952 height 57
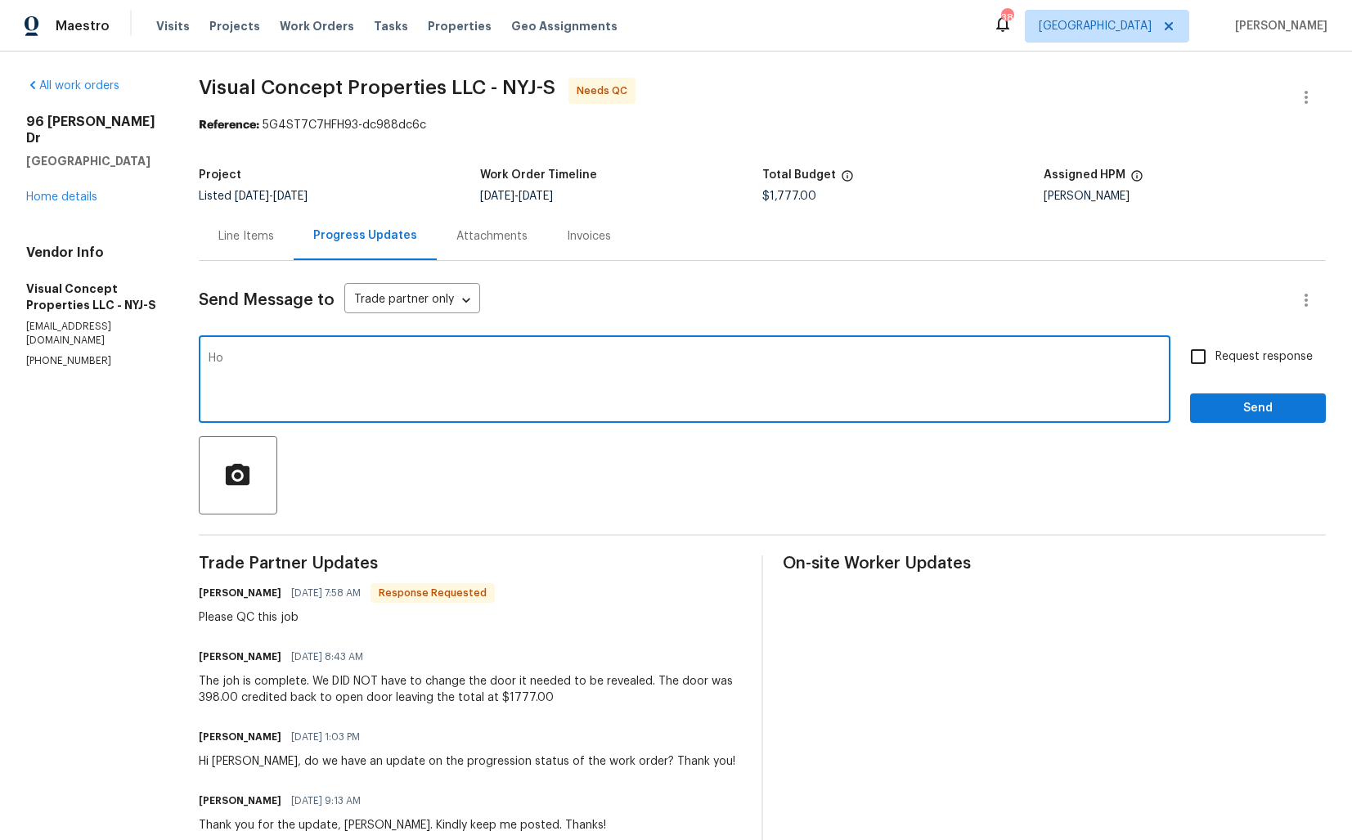
paste textarea "Robert"
click at [846, 368] on textarea "Hi Robert, thank you for completing the job, cost has been updated and the WO i…" at bounding box center [685, 380] width 952 height 57
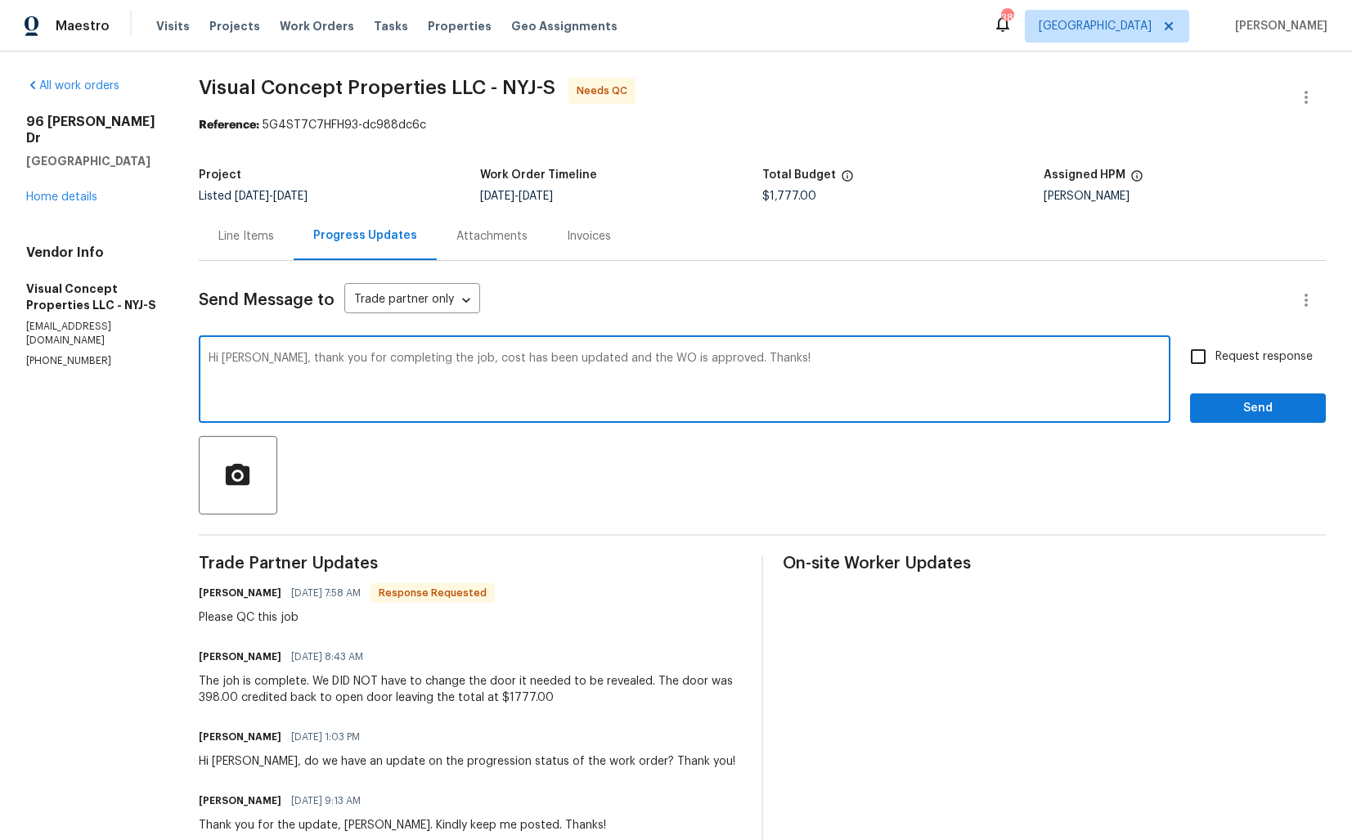
type textarea "Hi Robert, thank you for completing the job, cost has been updated and the WO i…"
click at [828, 364] on textarea "Hi Robert, thank you for completing the job, cost has been updated and the WO i…" at bounding box center [685, 380] width 952 height 57
click at [797, 357] on textarea "Hi Robert, thank you for completing the job, cost has been updated and the WO i…" at bounding box center [685, 380] width 952 height 57
click at [1241, 407] on span "Send" at bounding box center [1258, 408] width 110 height 20
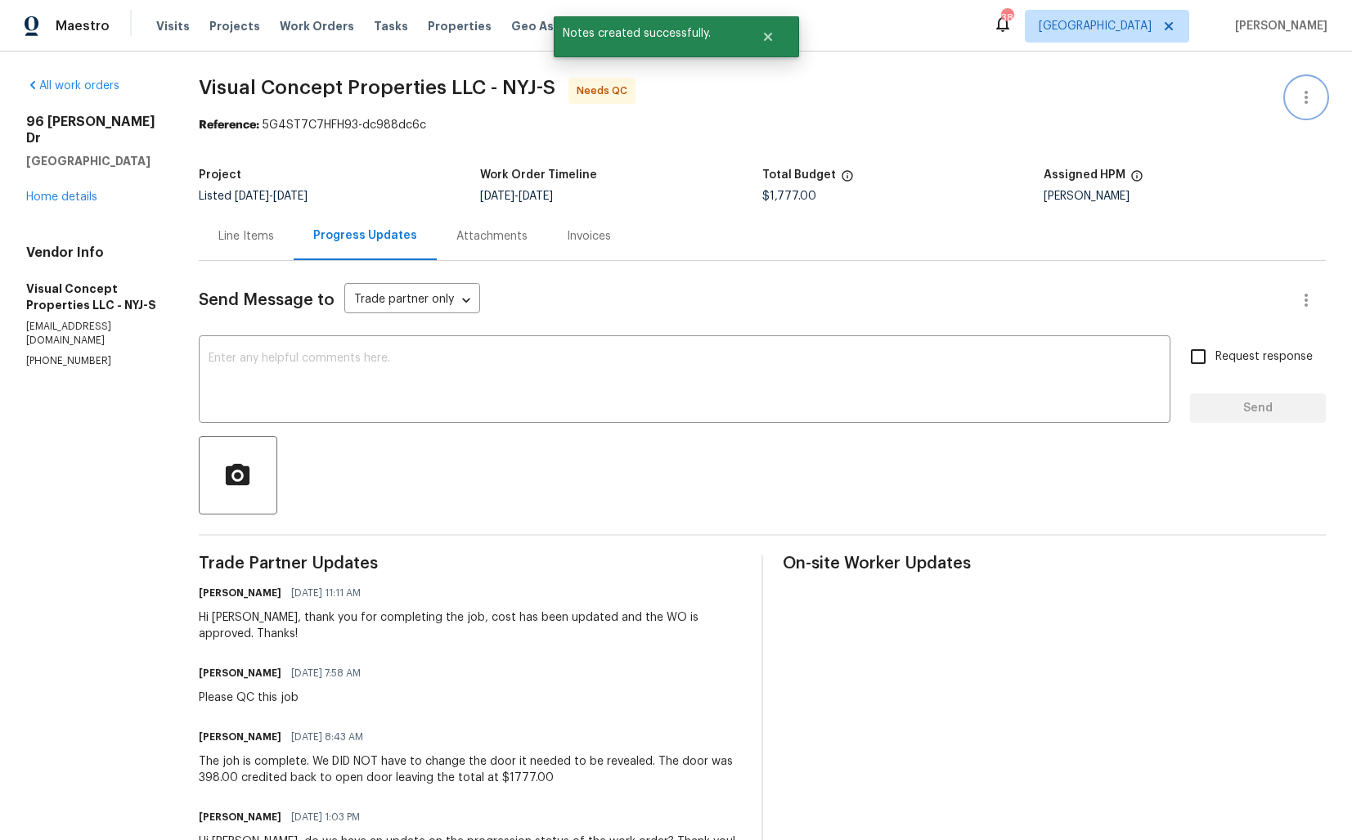
click at [1304, 86] on button "button" at bounding box center [1305, 97] width 39 height 39
click at [1206, 94] on li "Edit" at bounding box center [1253, 97] width 177 height 27
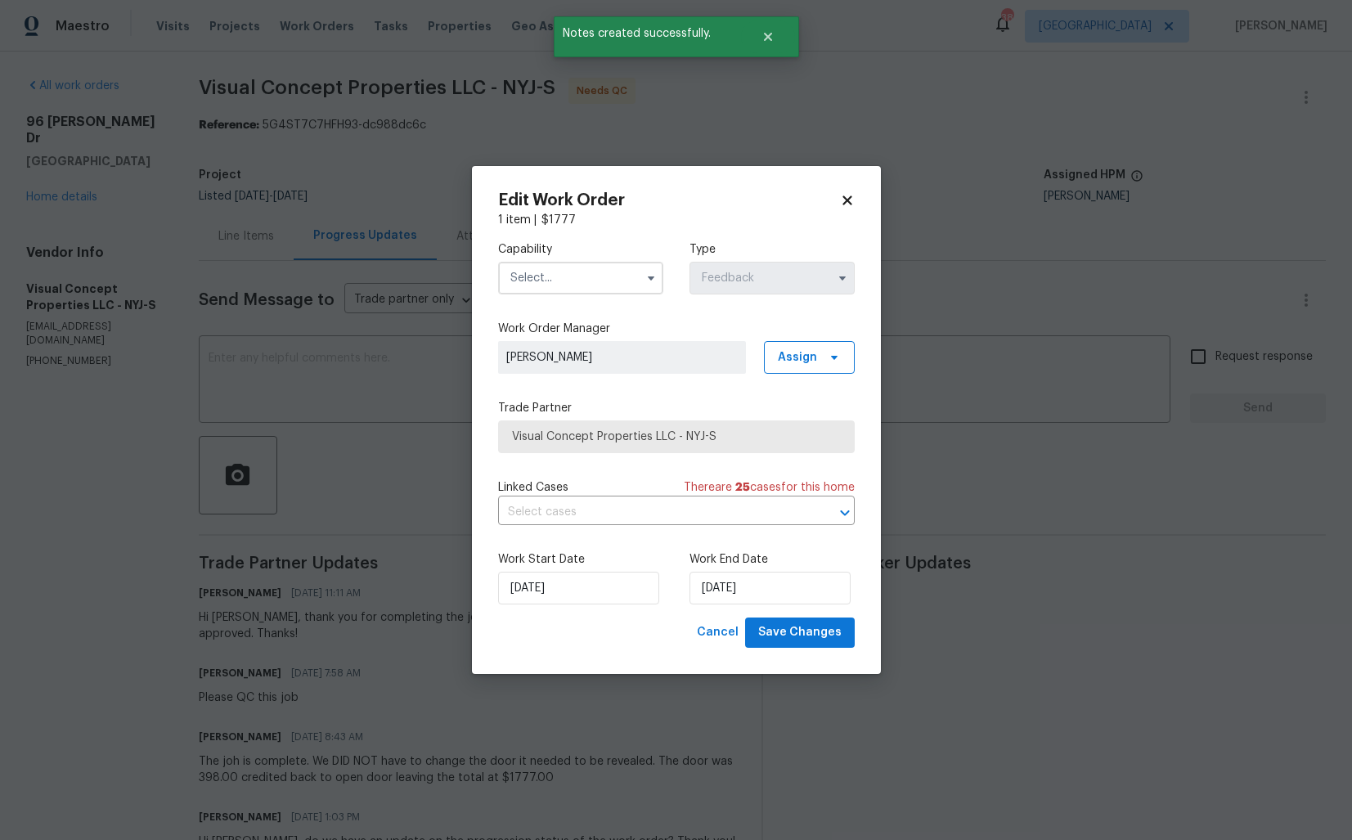
click at [637, 275] on input "text" at bounding box center [580, 278] width 165 height 33
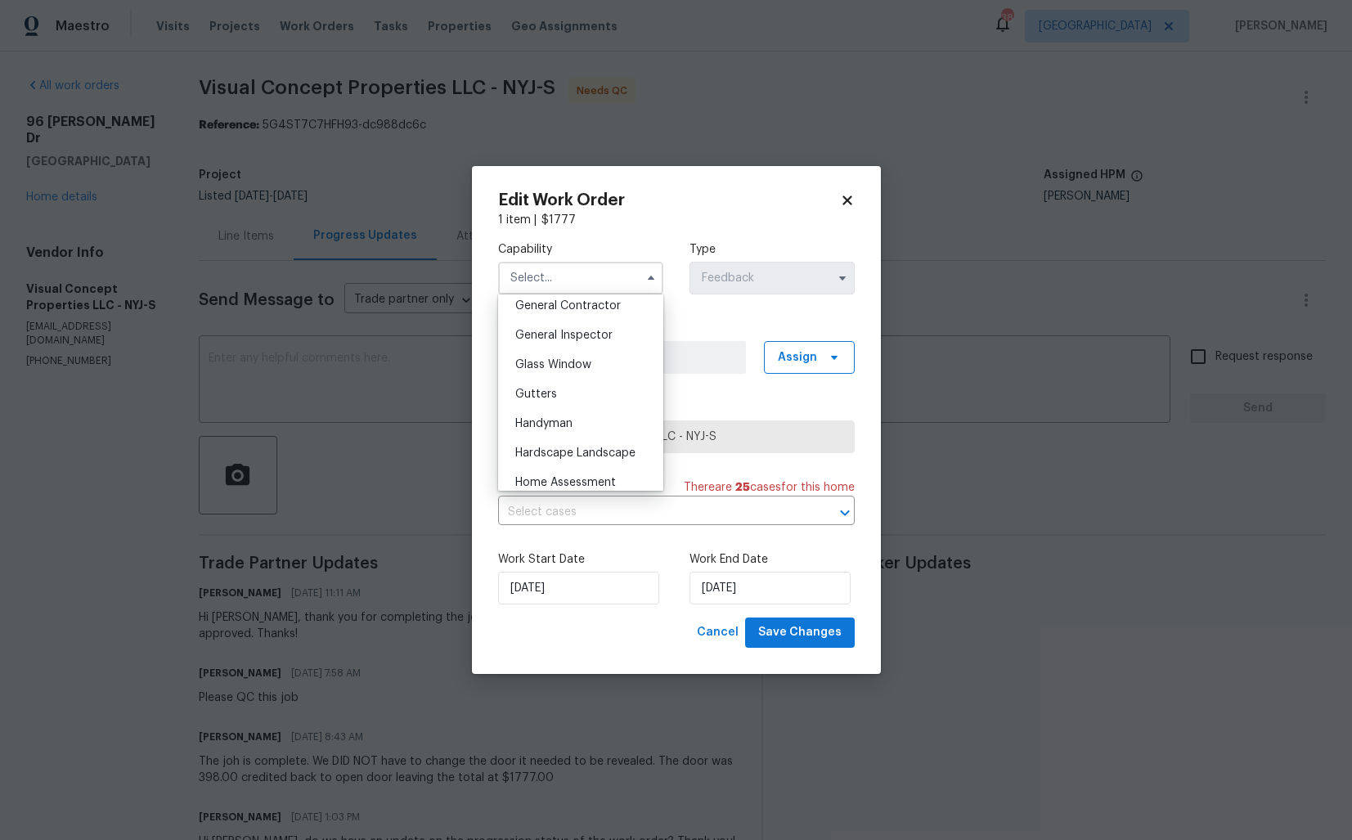
scroll to position [796, 0]
click at [595, 415] on div "Handyman" at bounding box center [580, 416] width 157 height 29
type input "Handyman"
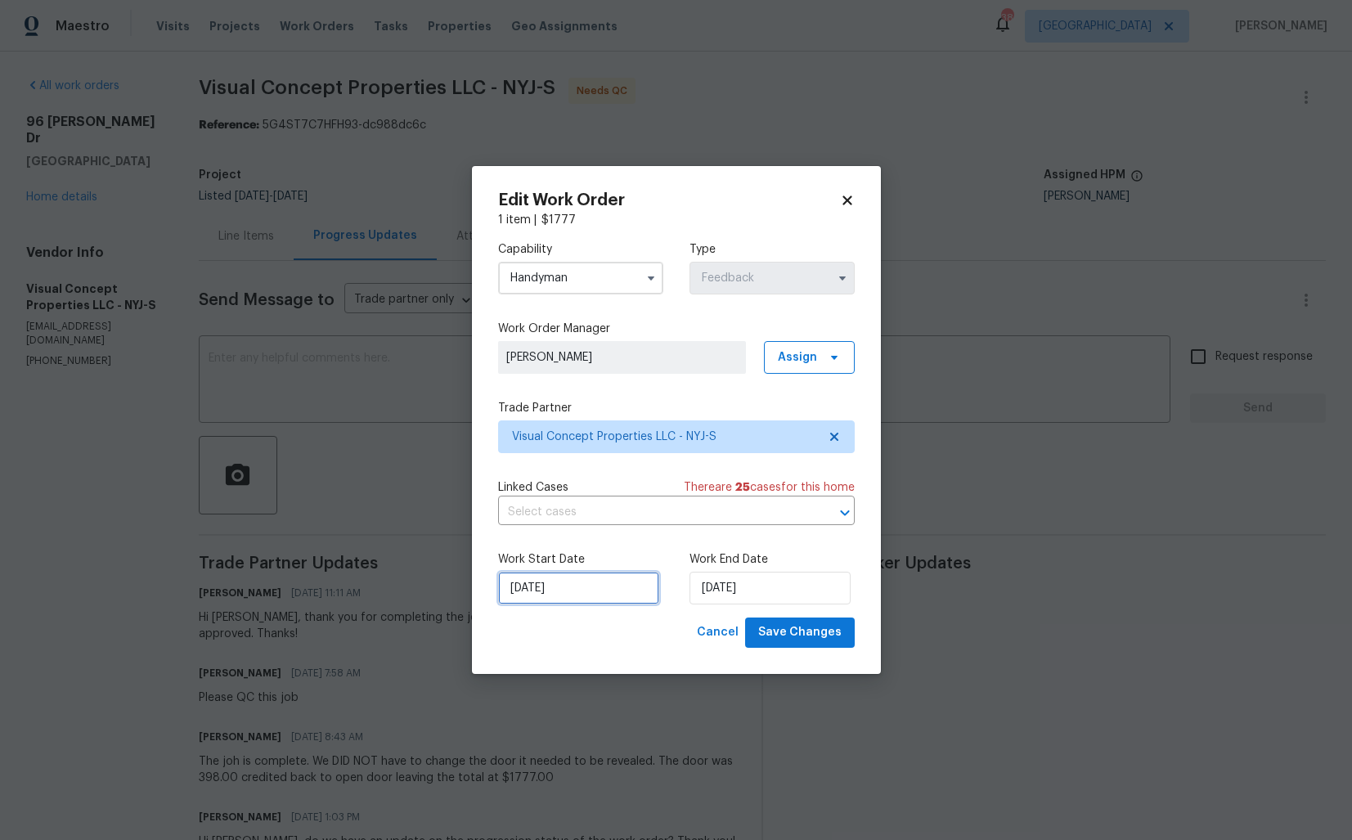
click at [608, 590] on input "25/08/2025" at bounding box center [578, 588] width 161 height 33
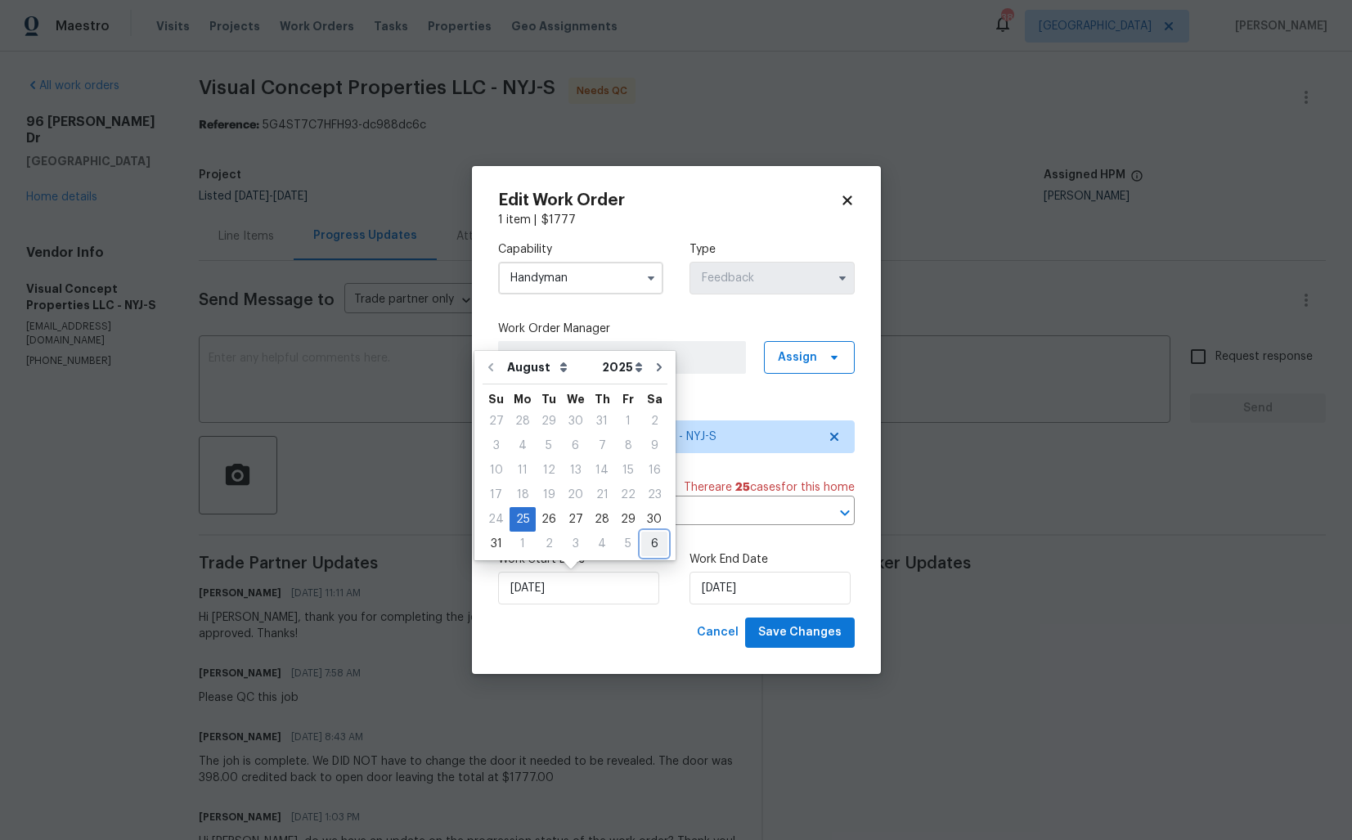
click at [648, 544] on div "6" at bounding box center [654, 543] width 26 height 23
type input "06/09/2025"
select select "8"
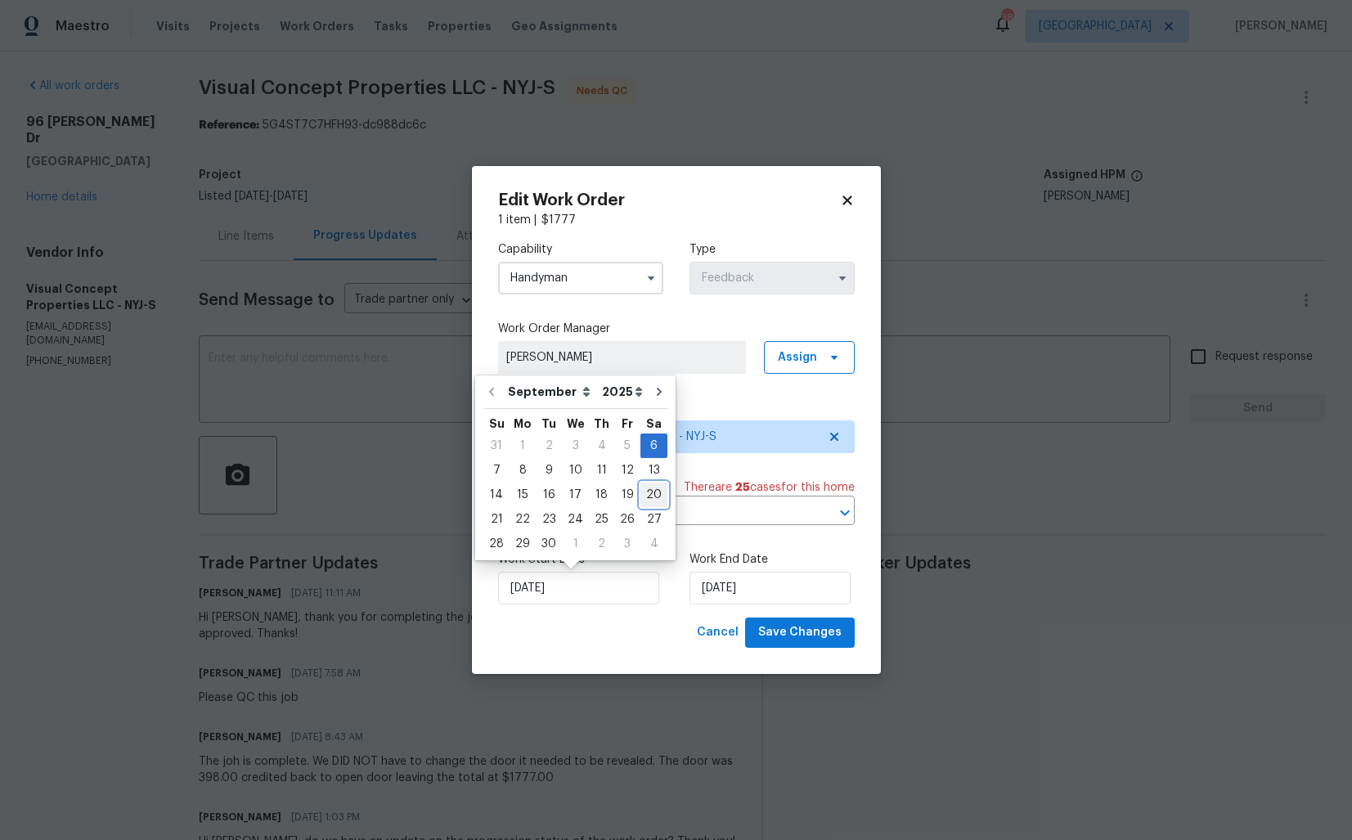
click at [644, 498] on div "20" at bounding box center [653, 494] width 27 height 23
type input "20/09/2025"
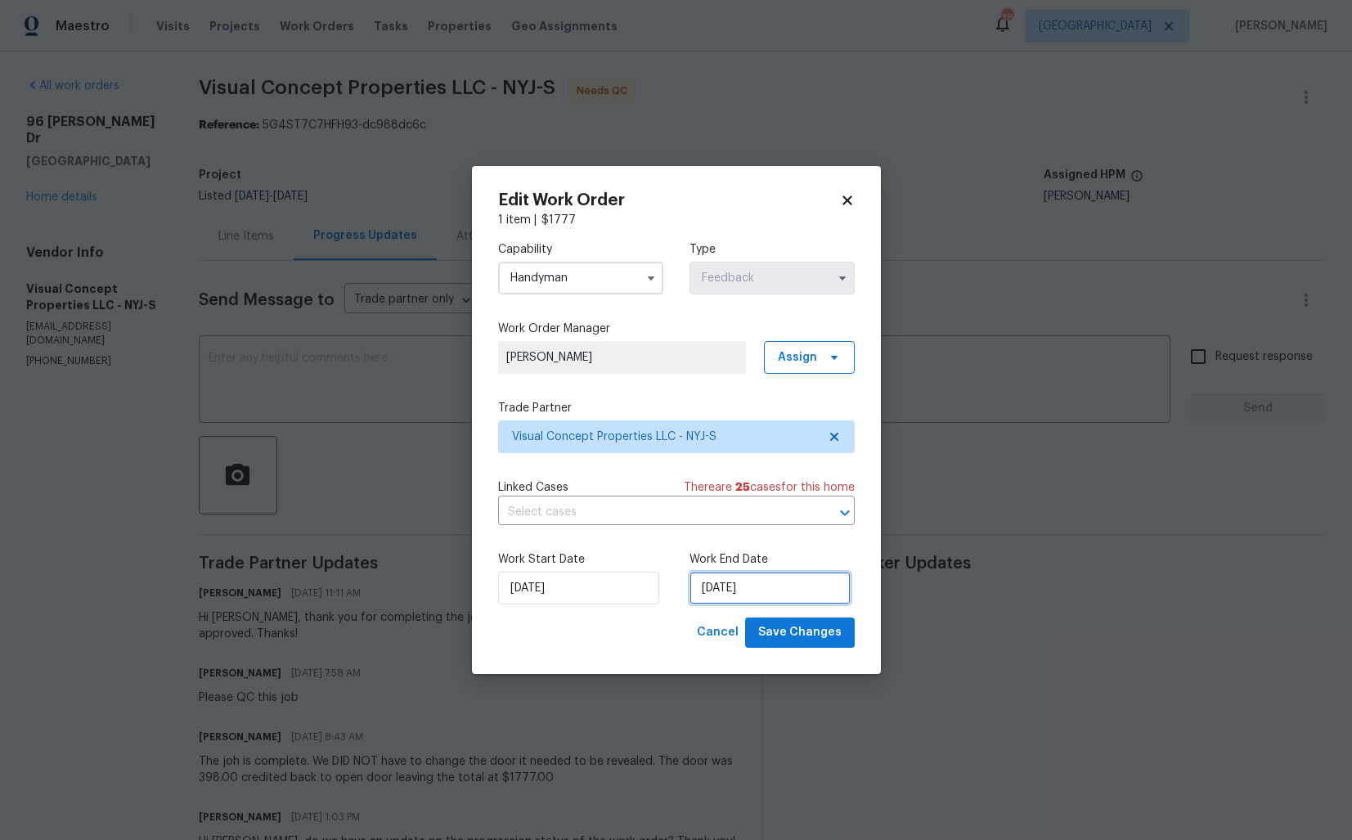
click at [784, 589] on input "20/09/2025" at bounding box center [769, 588] width 161 height 33
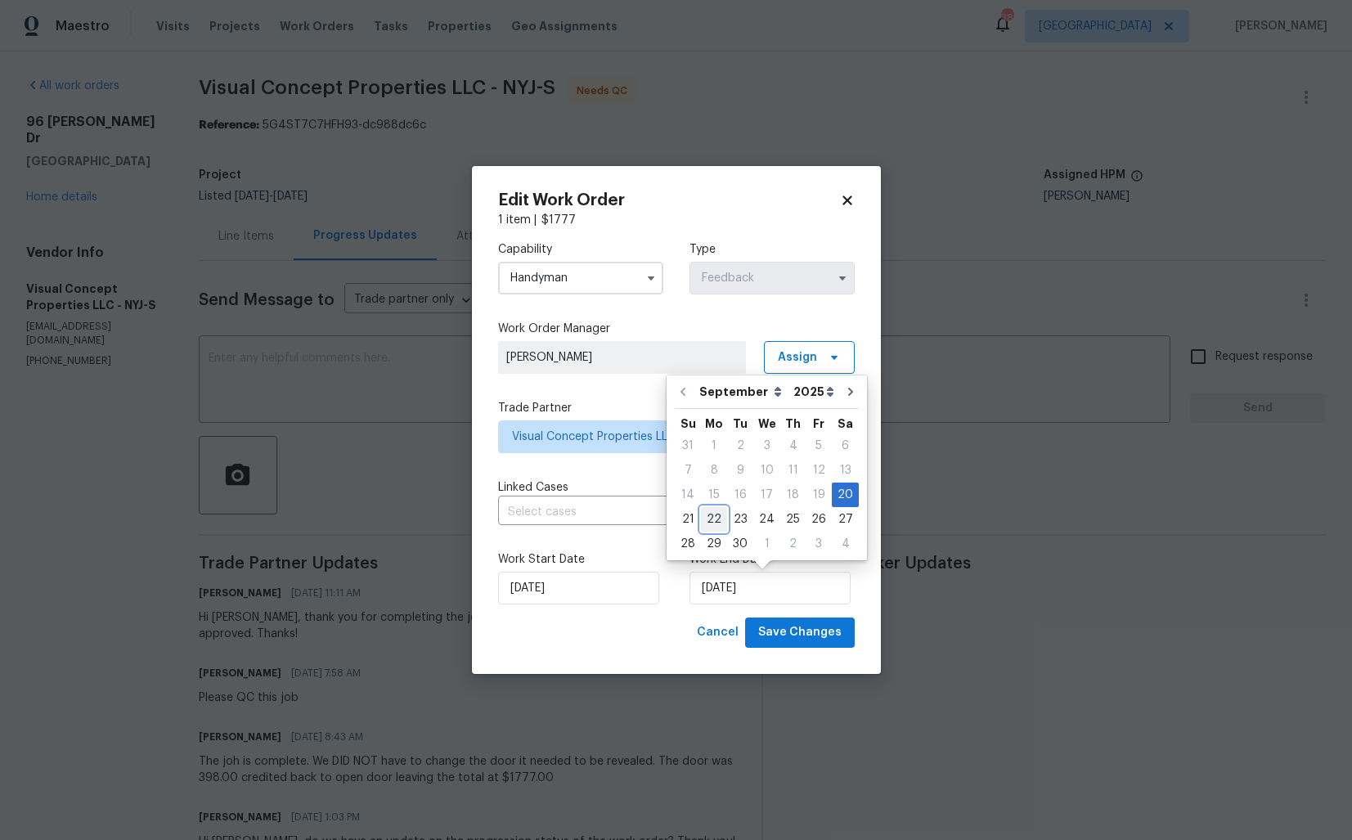
click at [715, 516] on div "22" at bounding box center [714, 519] width 26 height 23
type input "[DATE]"
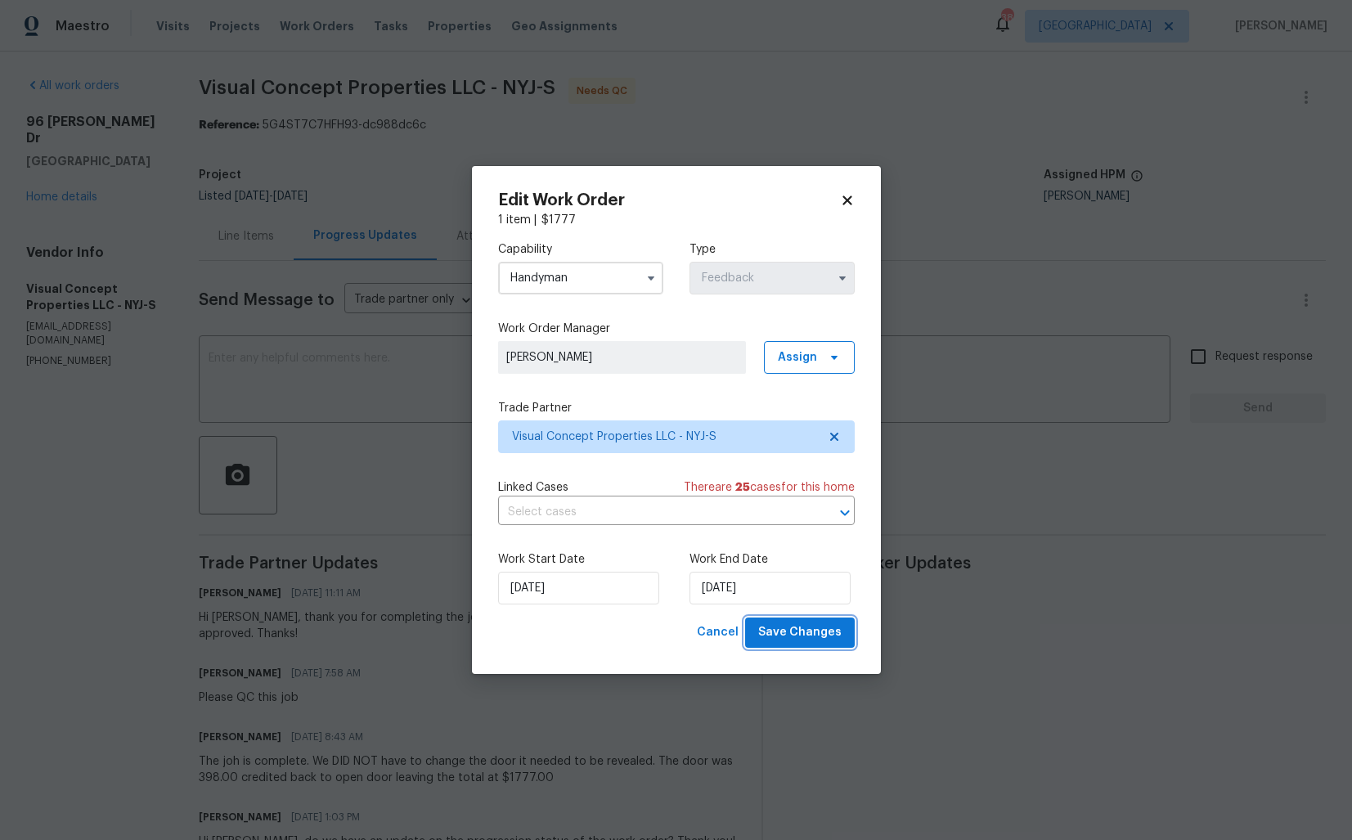
click at [785, 631] on span "Save Changes" at bounding box center [799, 632] width 83 height 20
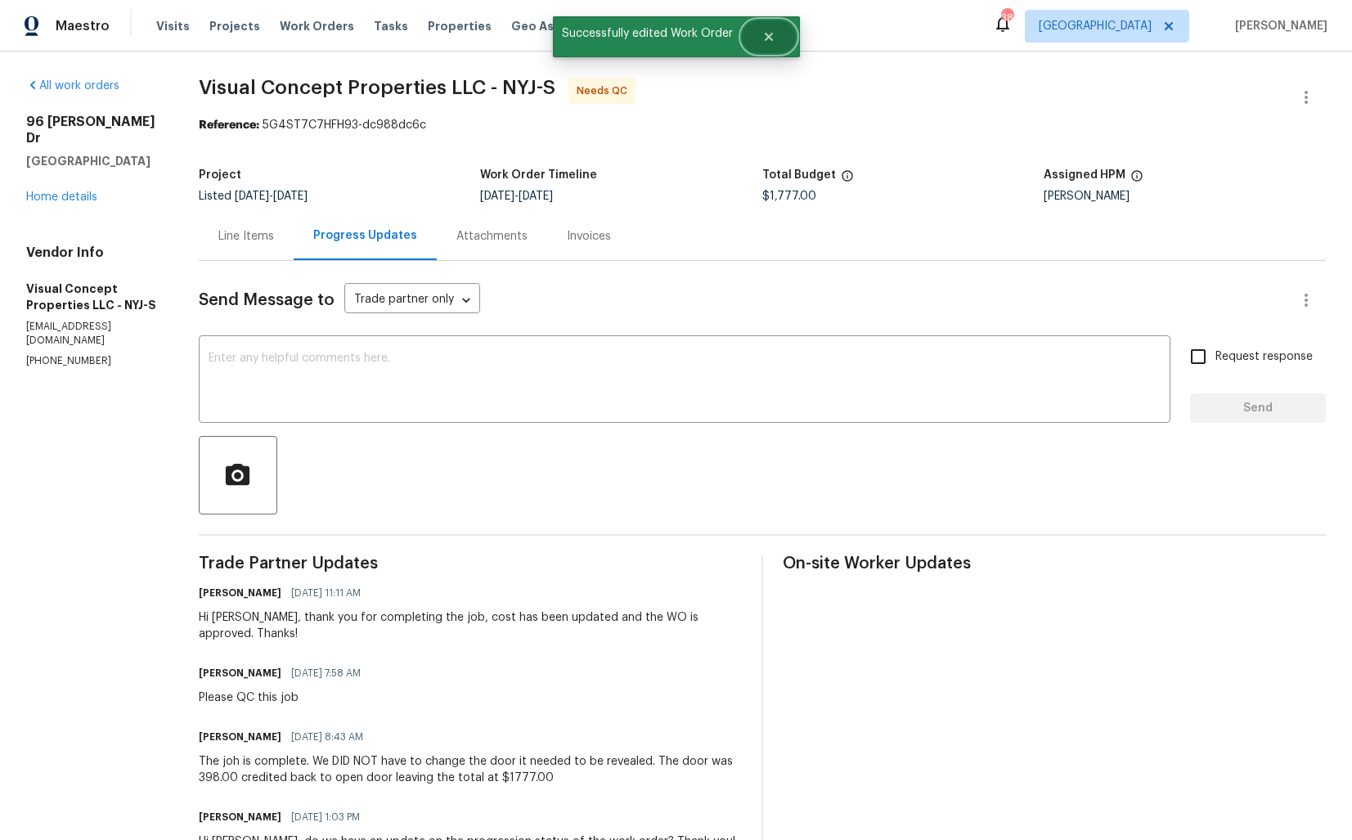
click at [769, 45] on button "Close" at bounding box center [769, 36] width 54 height 33
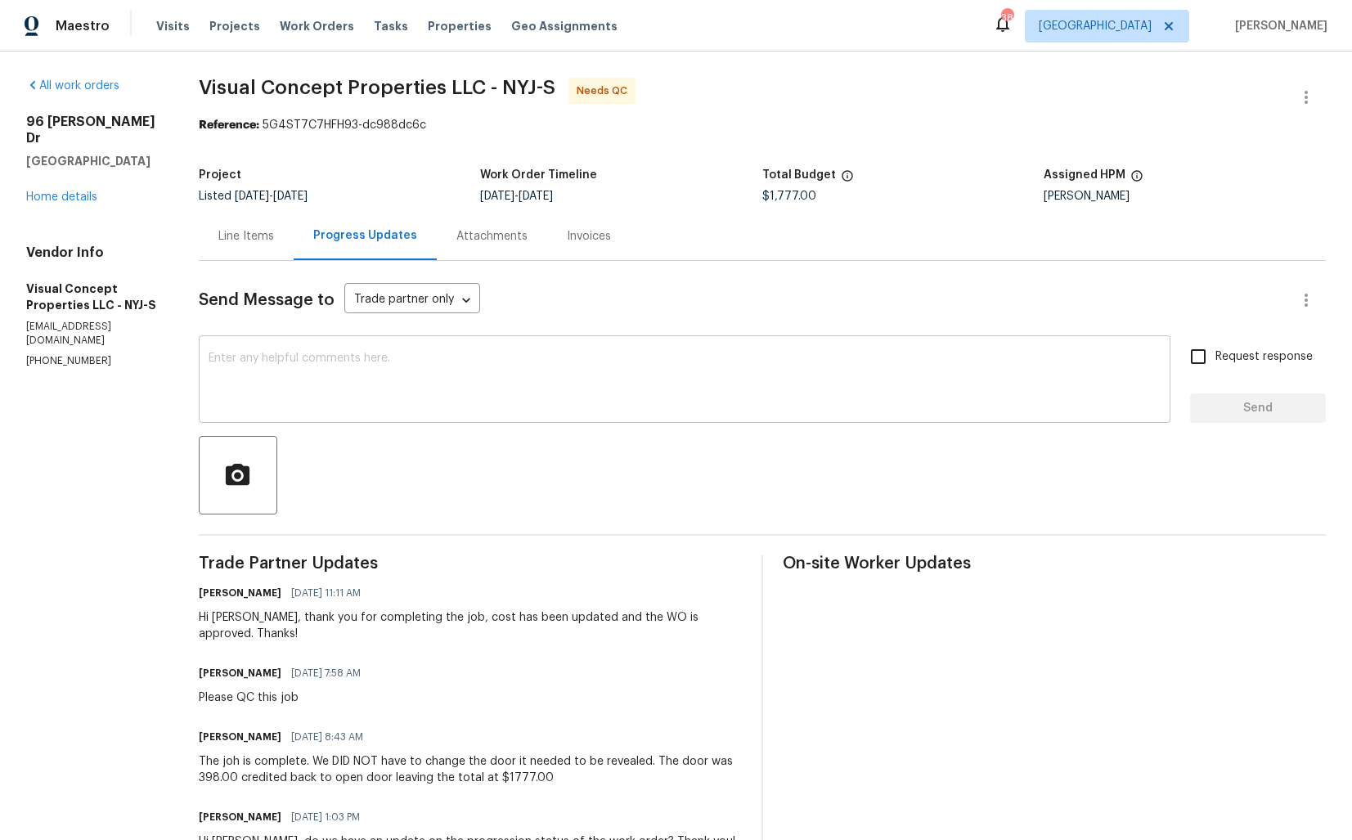
click at [530, 397] on textarea at bounding box center [685, 380] width 952 height 57
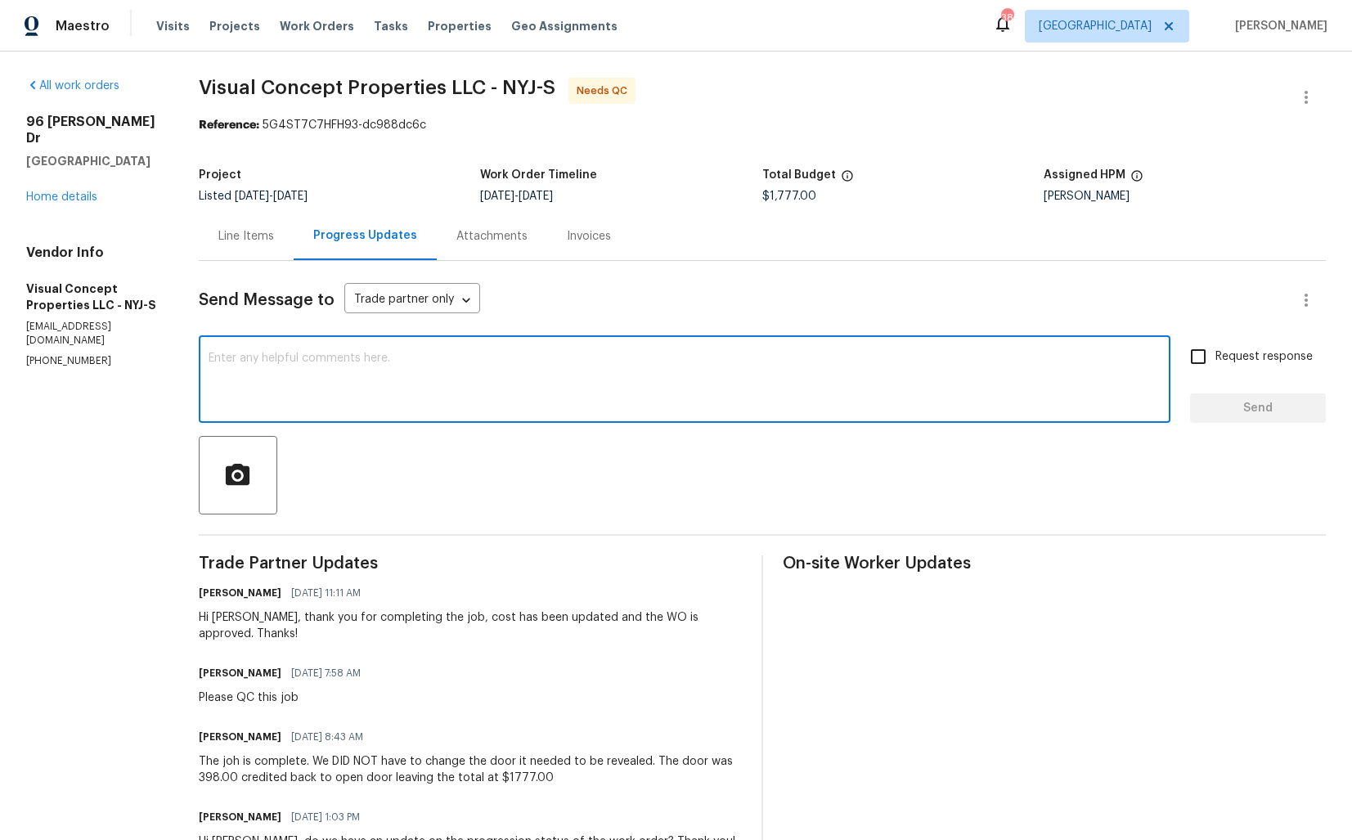
click at [530, 397] on textarea at bounding box center [685, 380] width 952 height 57
click at [648, 223] on div "Line Items Progress Updates Attachments Invoices" at bounding box center [762, 236] width 1127 height 49
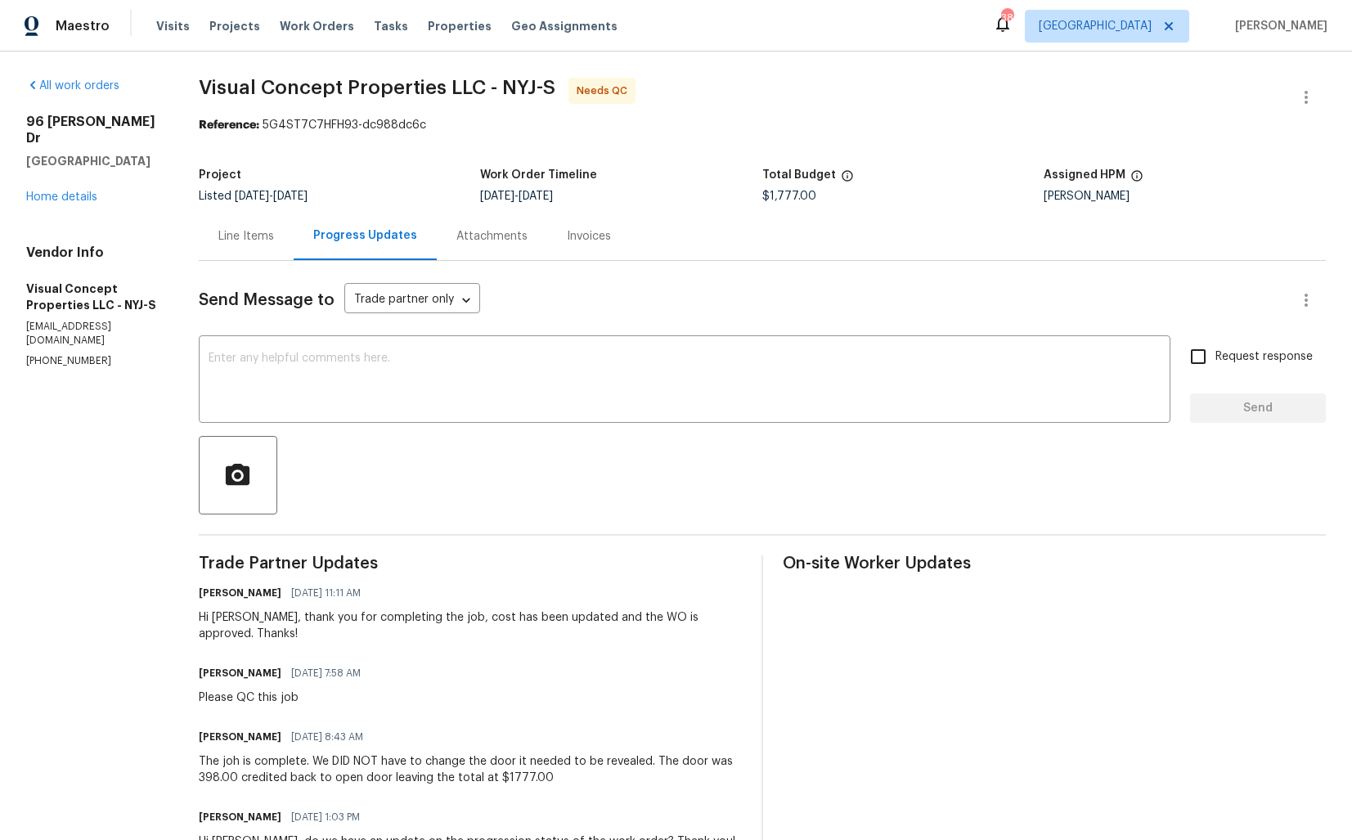
click at [257, 236] on div "Line Items" at bounding box center [246, 236] width 56 height 16
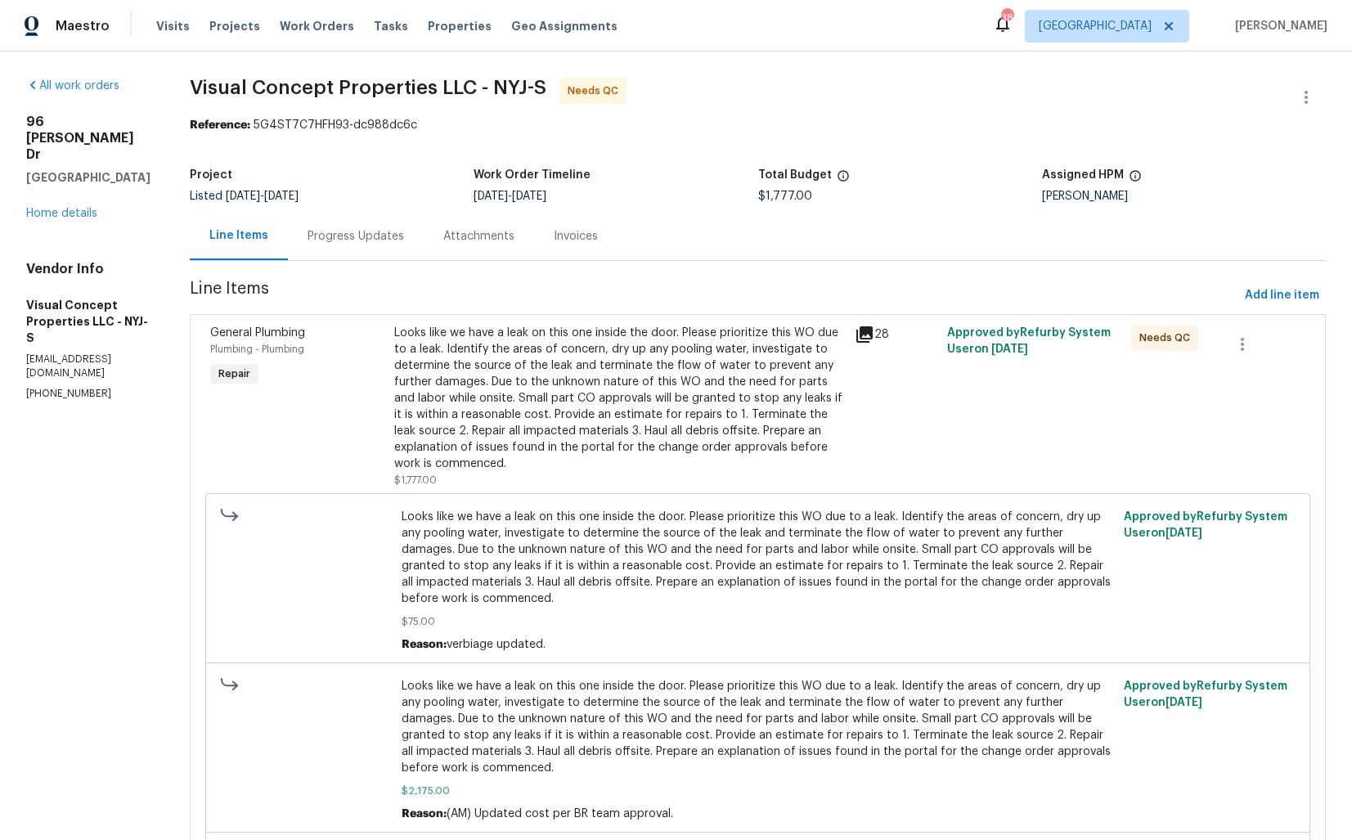
click at [545, 376] on div "Looks like we have a leak on this one inside the door. Please prioritize this W…" at bounding box center [619, 398] width 451 height 147
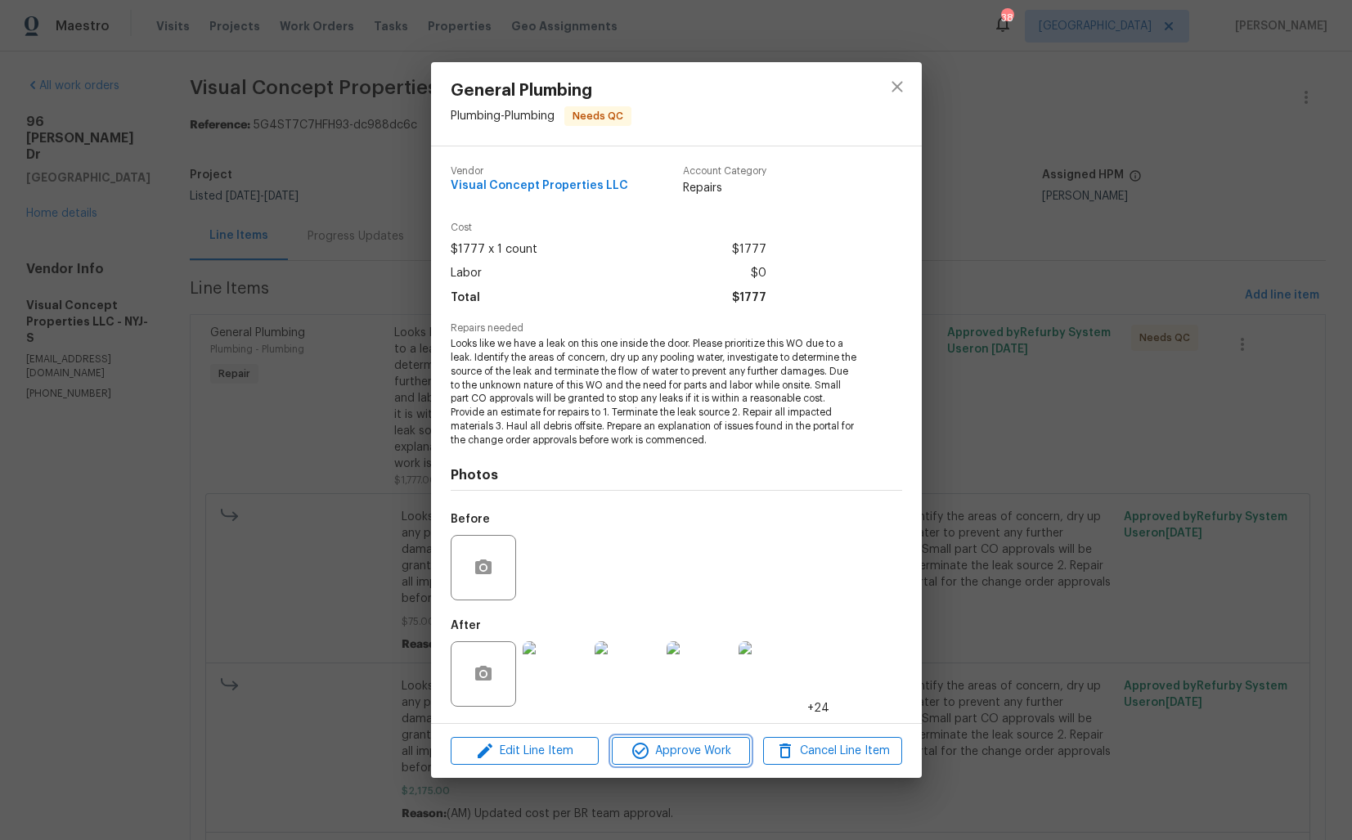
click at [688, 752] on span "Approve Work" at bounding box center [681, 751] width 128 height 20
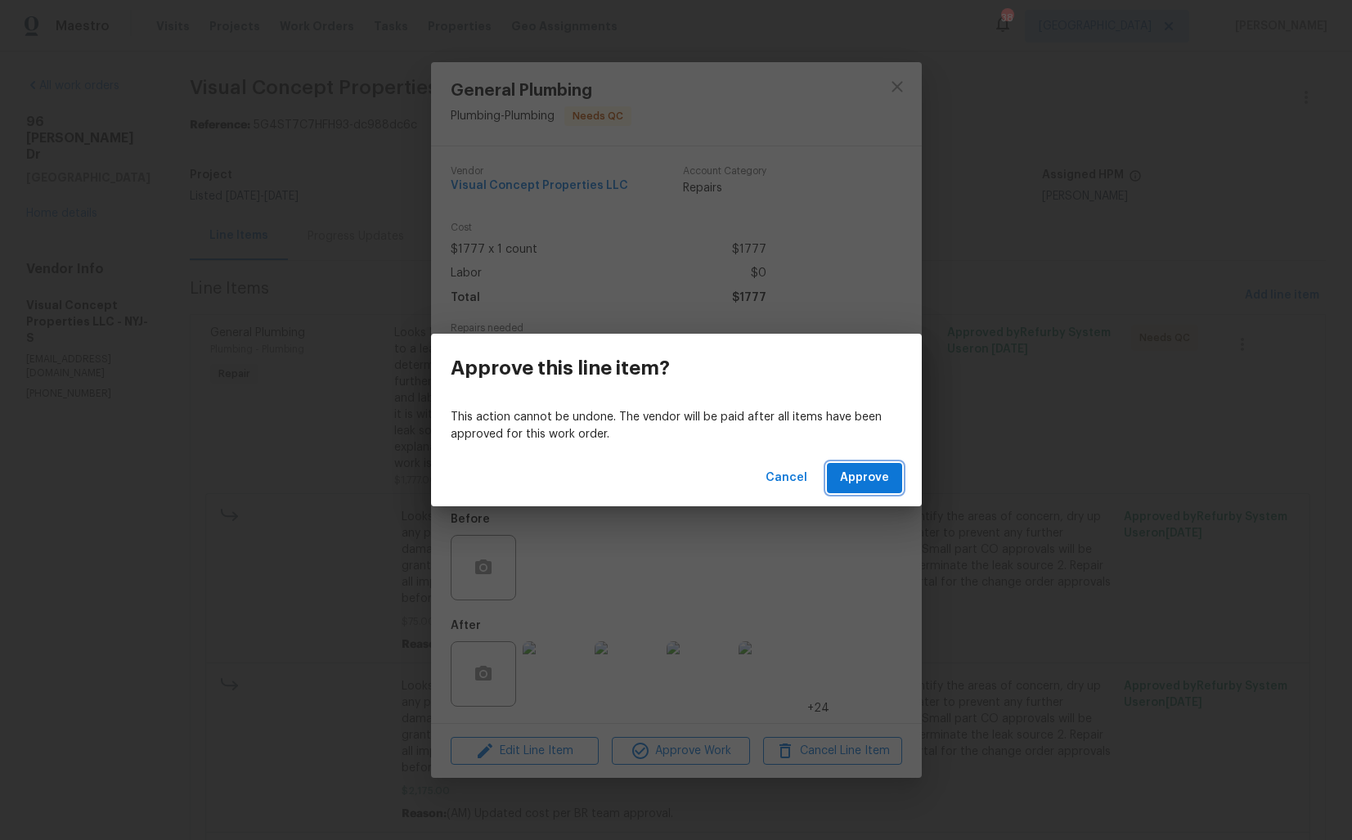
click at [864, 474] on span "Approve" at bounding box center [864, 478] width 49 height 20
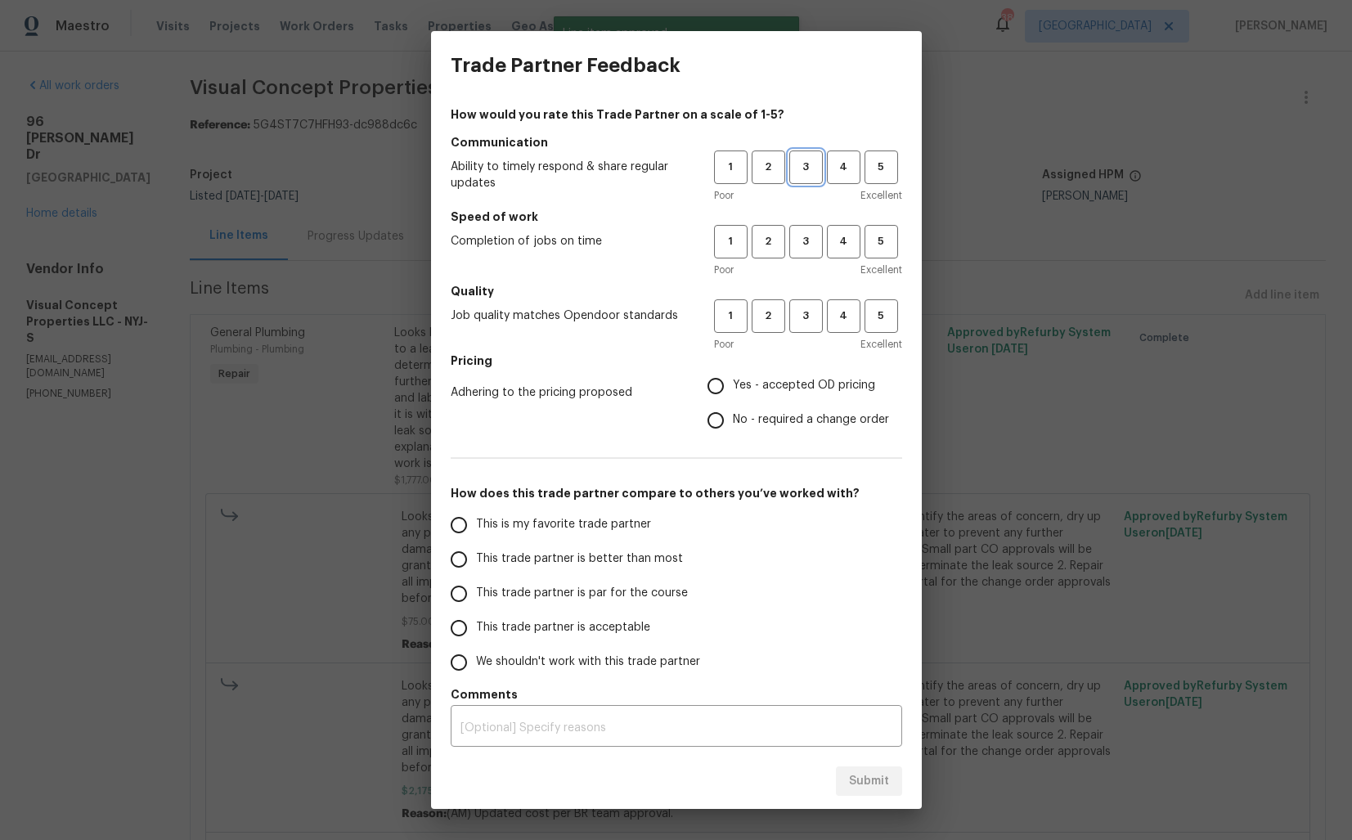
click at [804, 173] on span "3" at bounding box center [806, 167] width 30 height 19
click at [810, 245] on span "3" at bounding box center [806, 241] width 30 height 19
click at [801, 315] on span "3" at bounding box center [806, 316] width 30 height 19
click at [734, 423] on span "No - required a change order" at bounding box center [811, 419] width 156 height 17
click at [733, 423] on input "No - required a change order" at bounding box center [715, 420] width 34 height 34
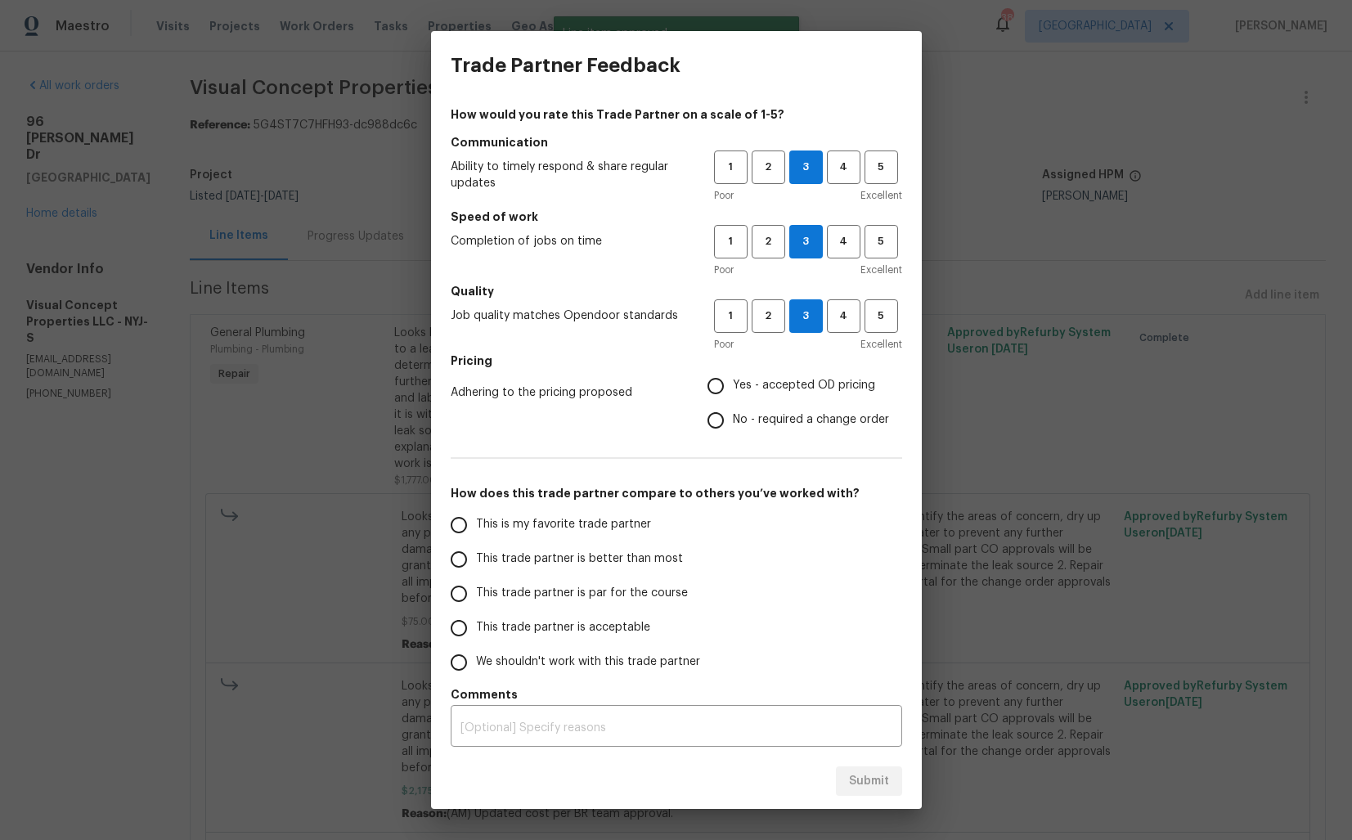
radio input "true"
click at [556, 626] on span "This trade partner is acceptable" at bounding box center [563, 627] width 174 height 17
click at [476, 626] on input "This trade partner is acceptable" at bounding box center [459, 628] width 34 height 34
click at [766, 166] on span "2" at bounding box center [768, 167] width 30 height 19
radio input "true"
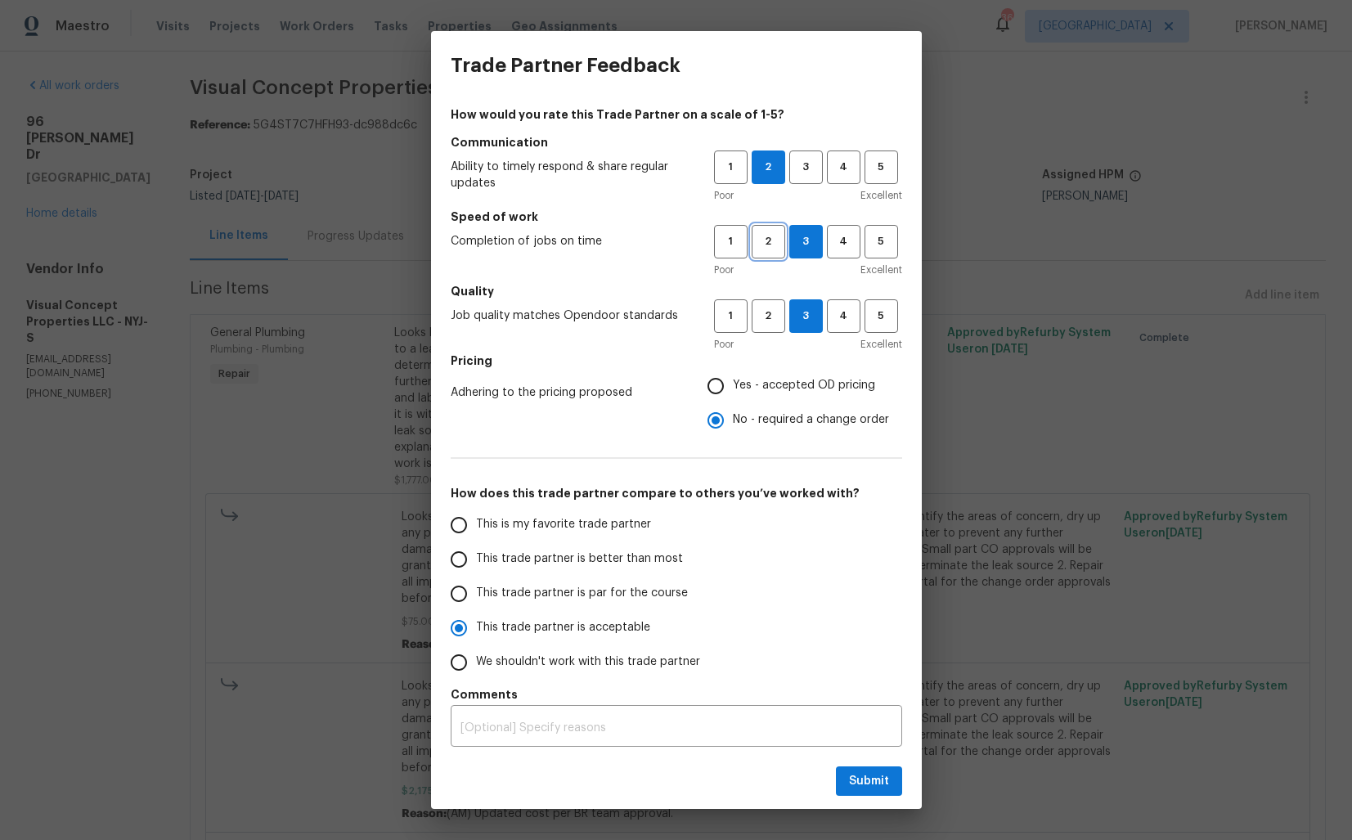
click at [775, 239] on span "2" at bounding box center [768, 241] width 30 height 19
click at [774, 316] on span "2" at bounding box center [768, 316] width 30 height 19
click at [879, 784] on span "Submit" at bounding box center [869, 781] width 40 height 20
radio input "false"
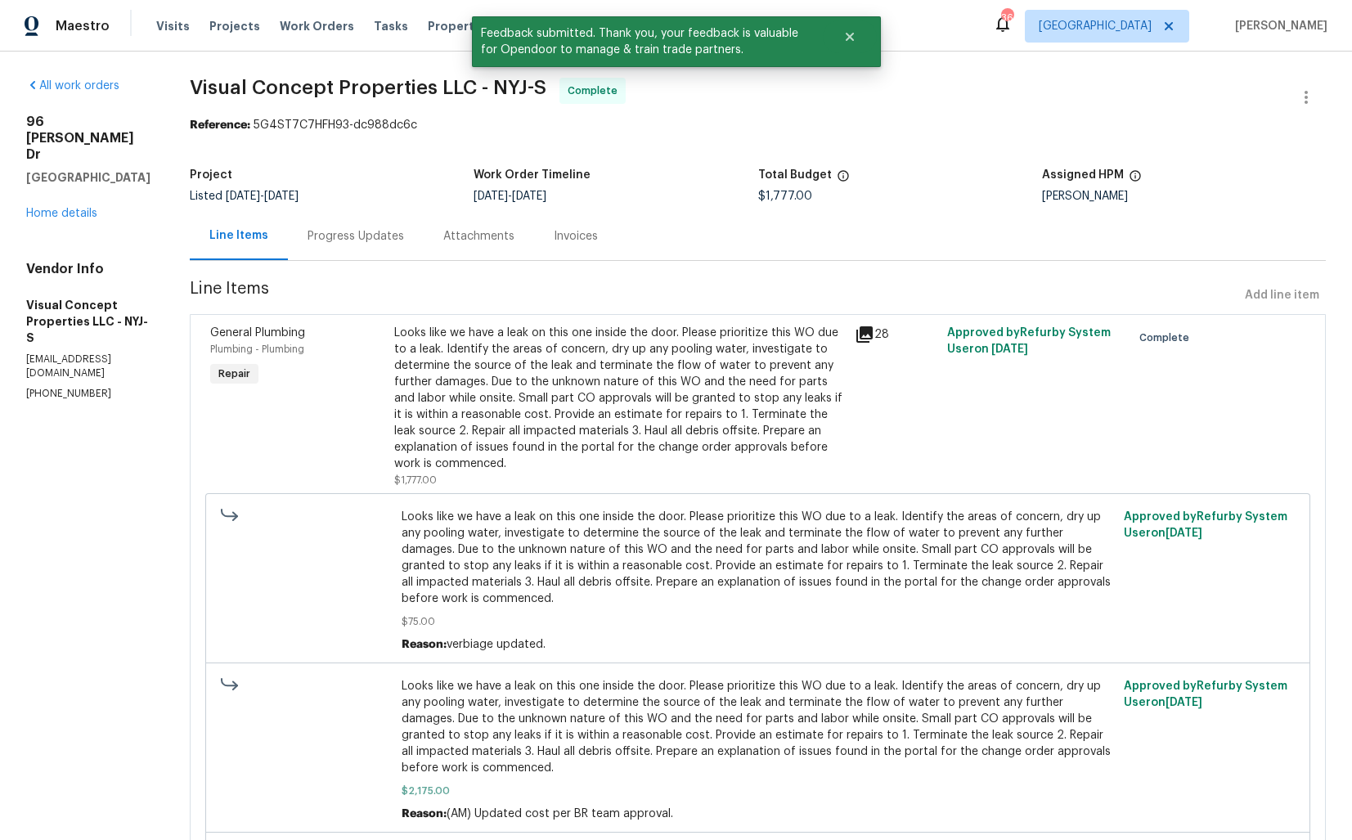
click at [386, 245] on div "Progress Updates" at bounding box center [356, 236] width 136 height 48
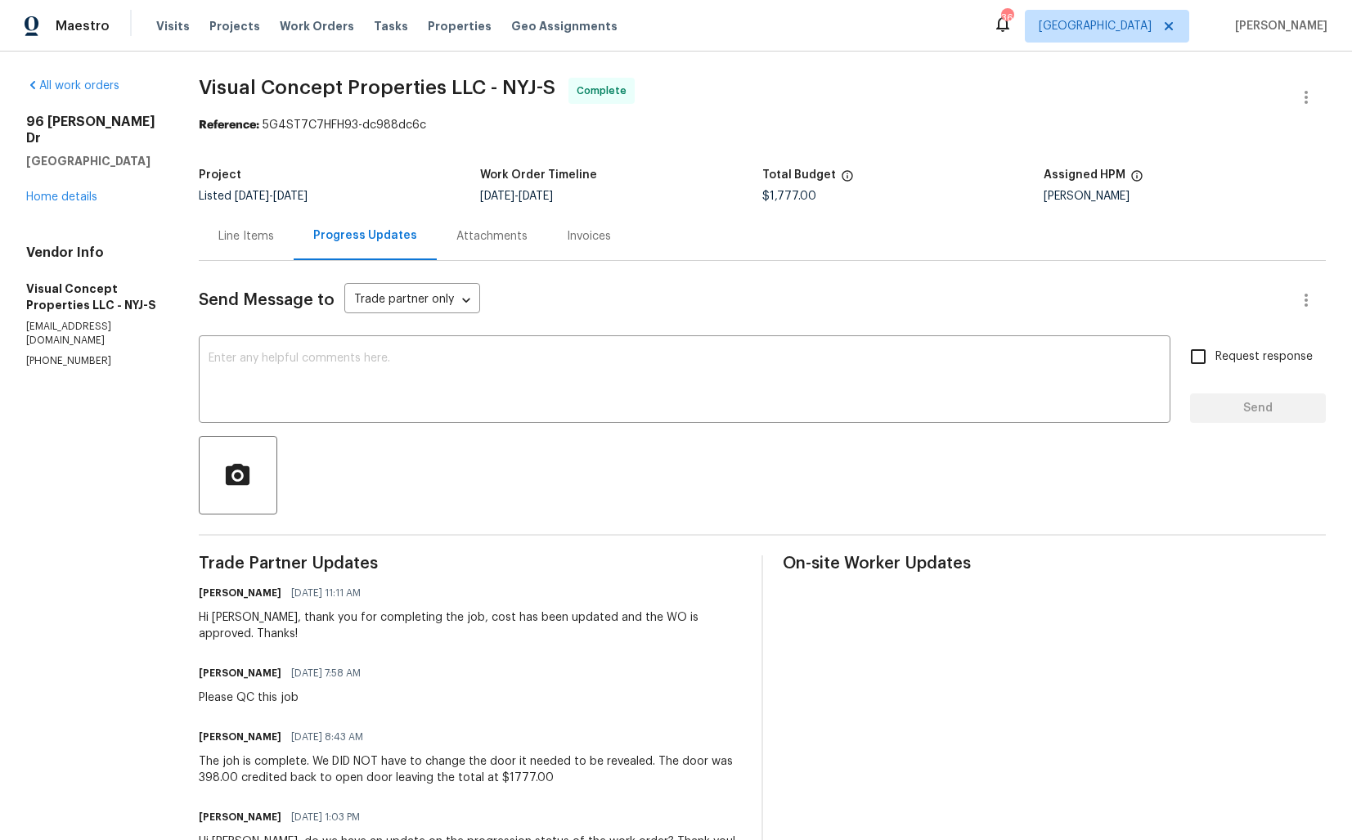
click at [927, 182] on div "Total Budget" at bounding box center [903, 179] width 282 height 21
click at [272, 241] on div "Line Items" at bounding box center [246, 236] width 56 height 16
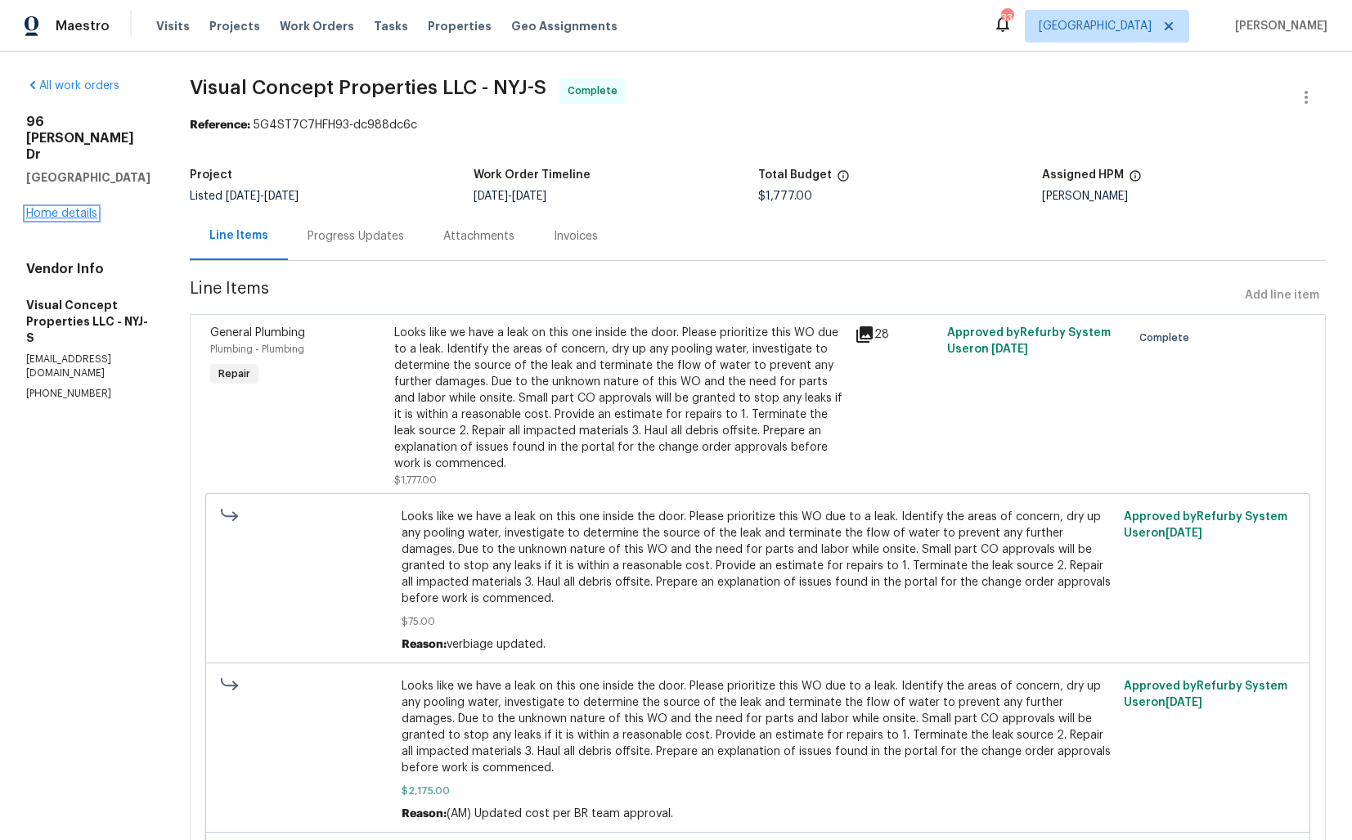
click at [92, 208] on link "Home details" at bounding box center [61, 213] width 71 height 11
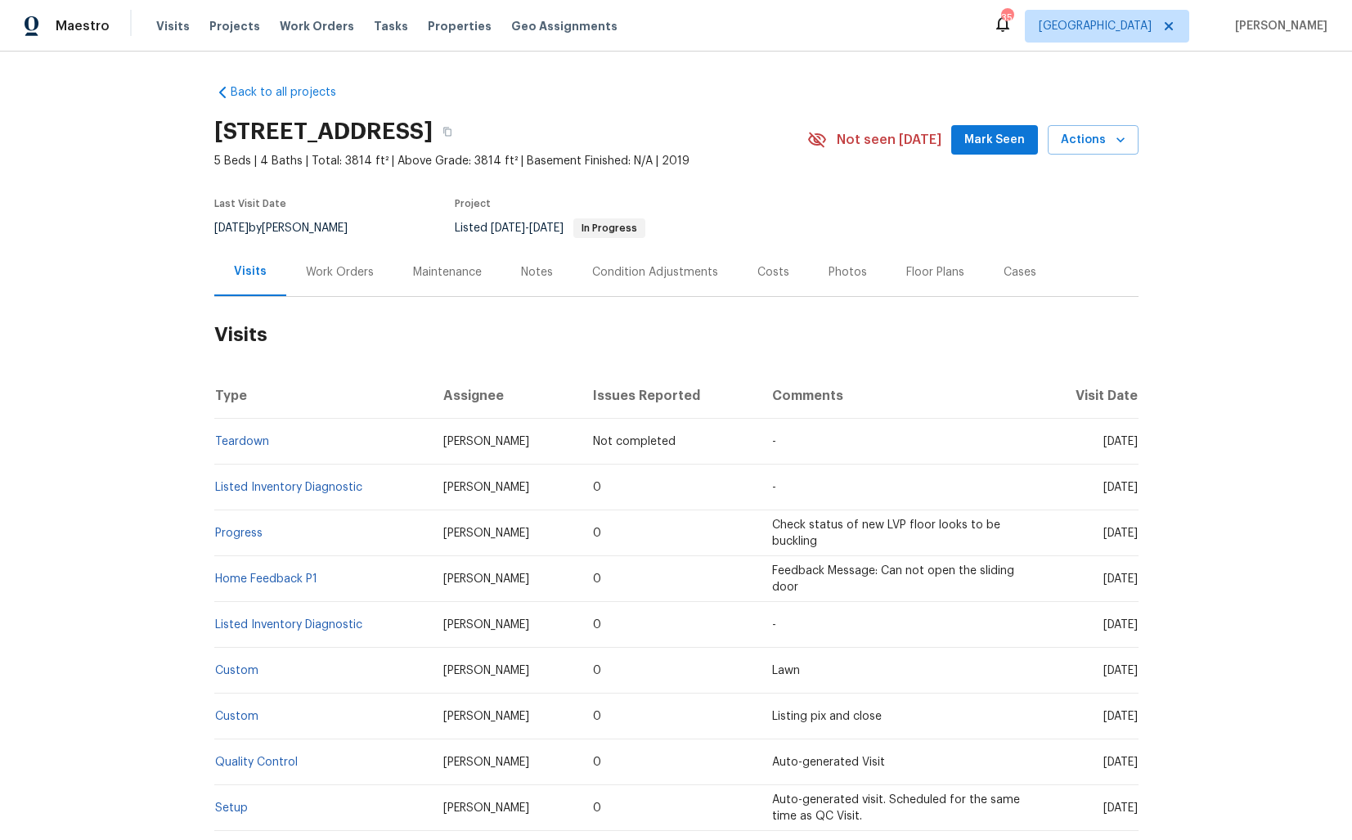
click at [330, 267] on div "Work Orders" at bounding box center [340, 272] width 68 height 16
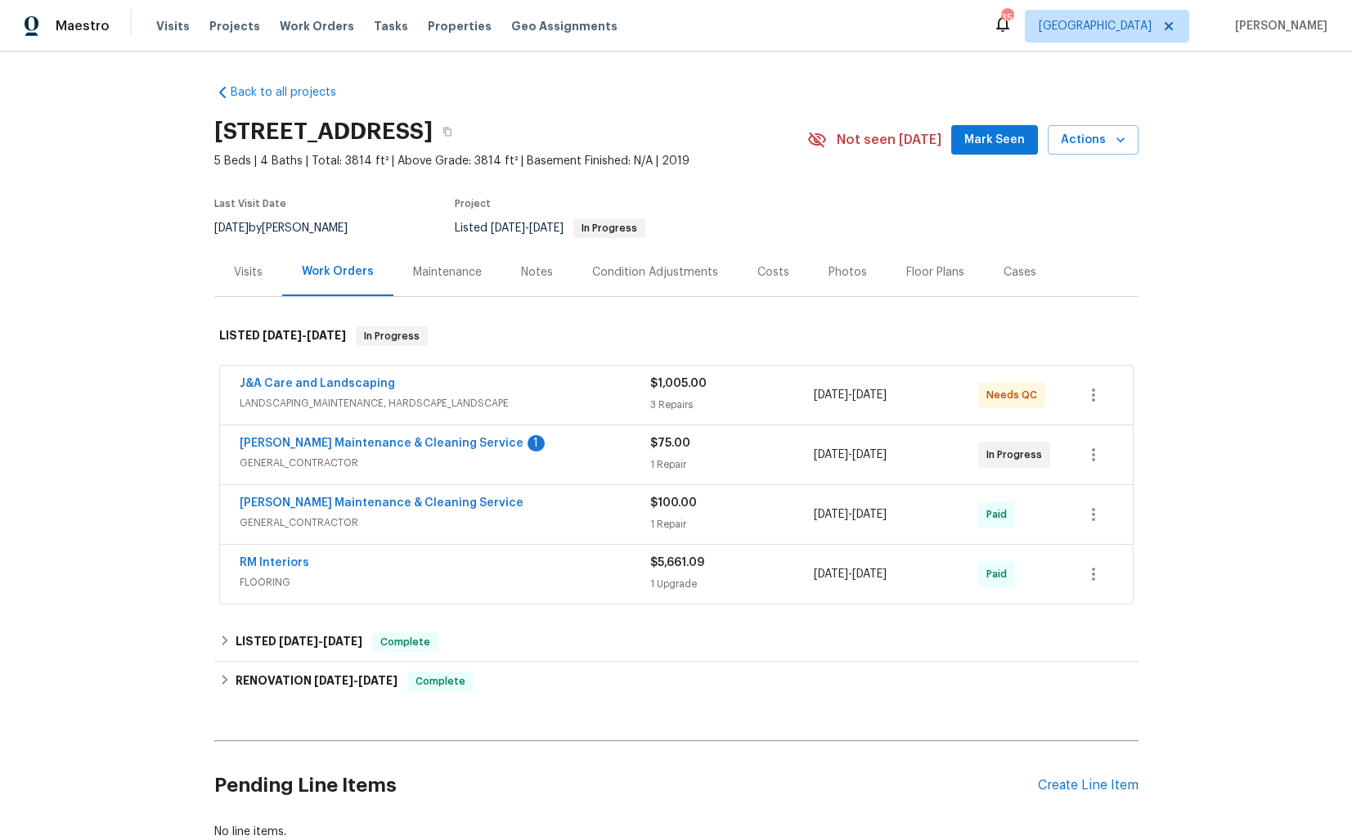
click at [601, 384] on div "J&A Care and Landscaping" at bounding box center [445, 385] width 411 height 20
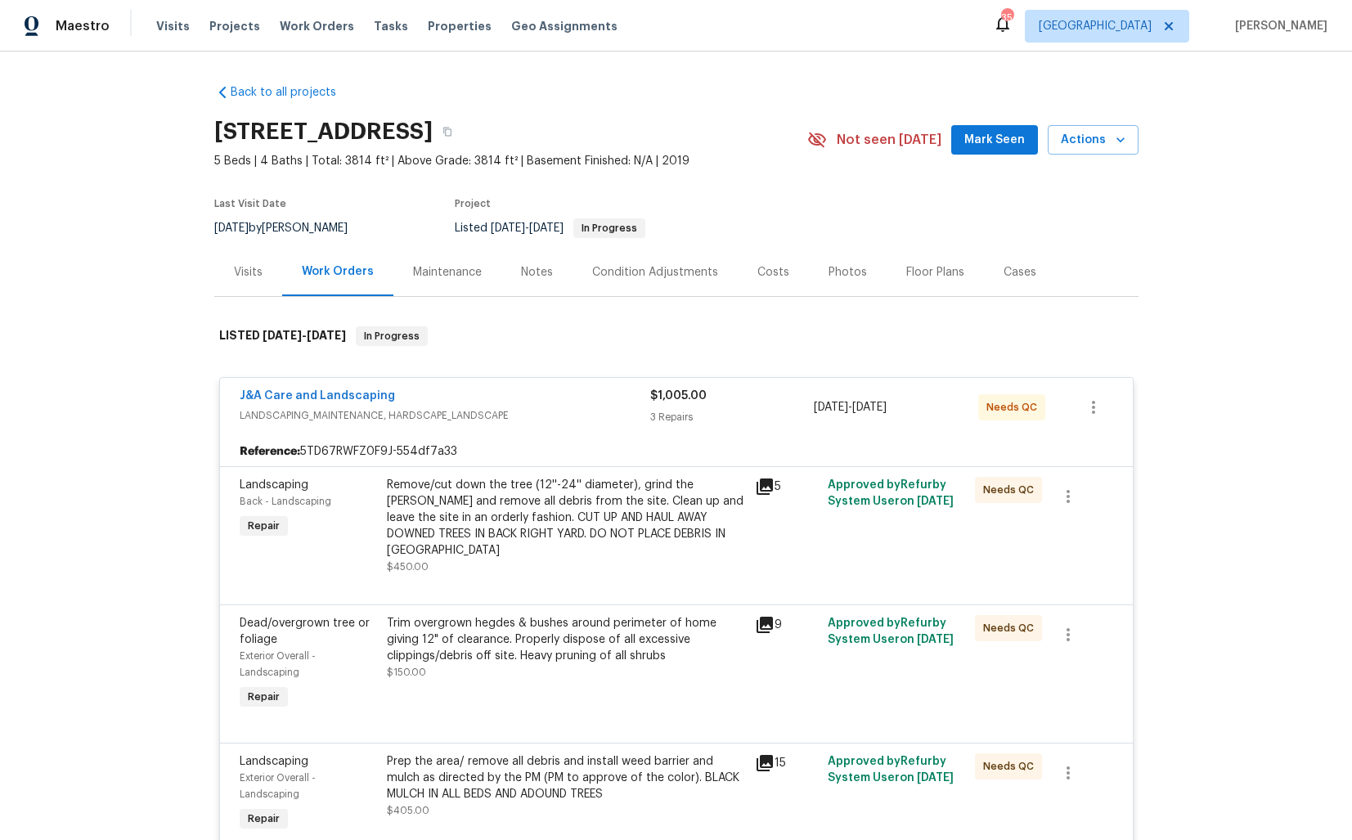
click at [551, 398] on div "J&A Care and Landscaping" at bounding box center [445, 398] width 411 height 20
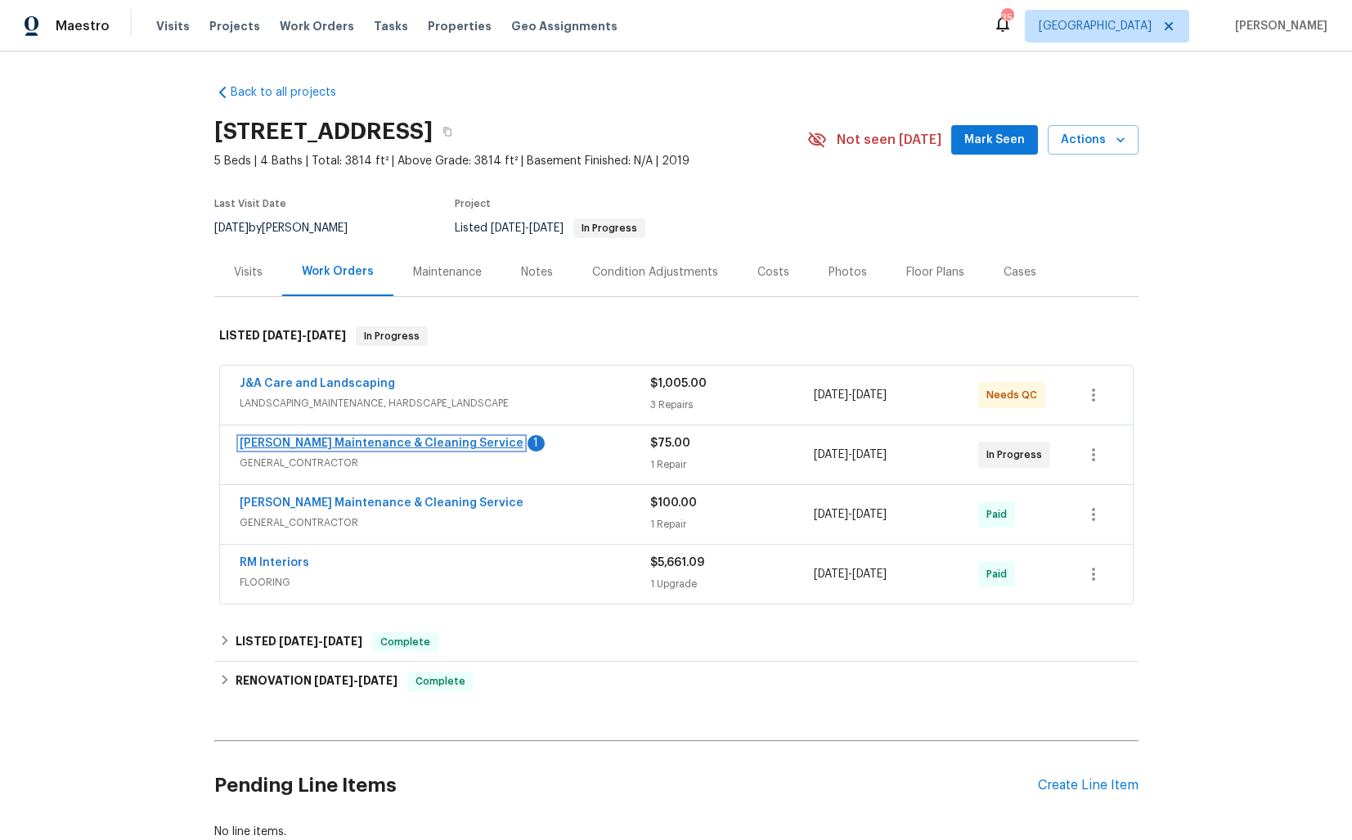
click at [345, 442] on link "[PERSON_NAME] Maintenance & Cleaning Service" at bounding box center [382, 443] width 284 height 11
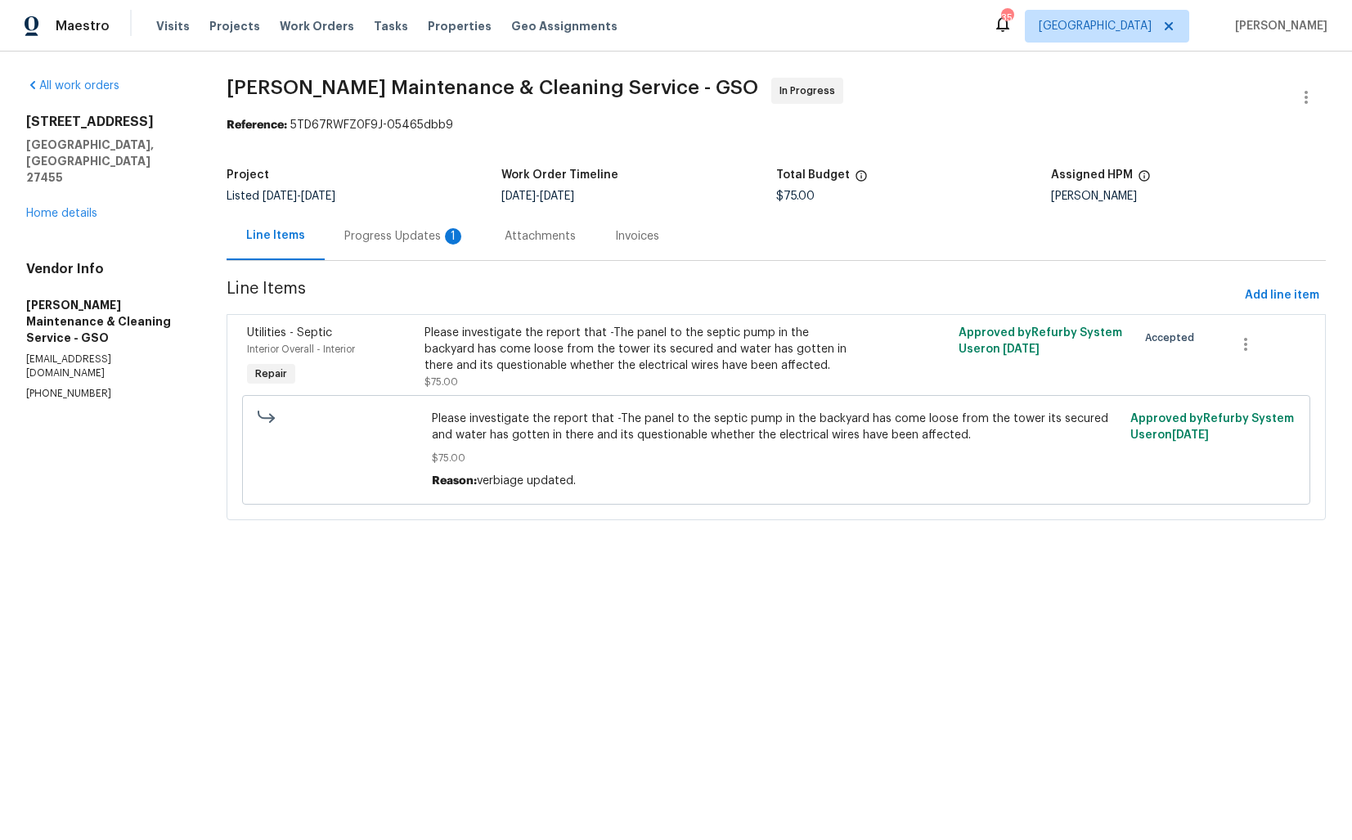
click at [415, 257] on div "Progress Updates 1" at bounding box center [405, 236] width 160 height 48
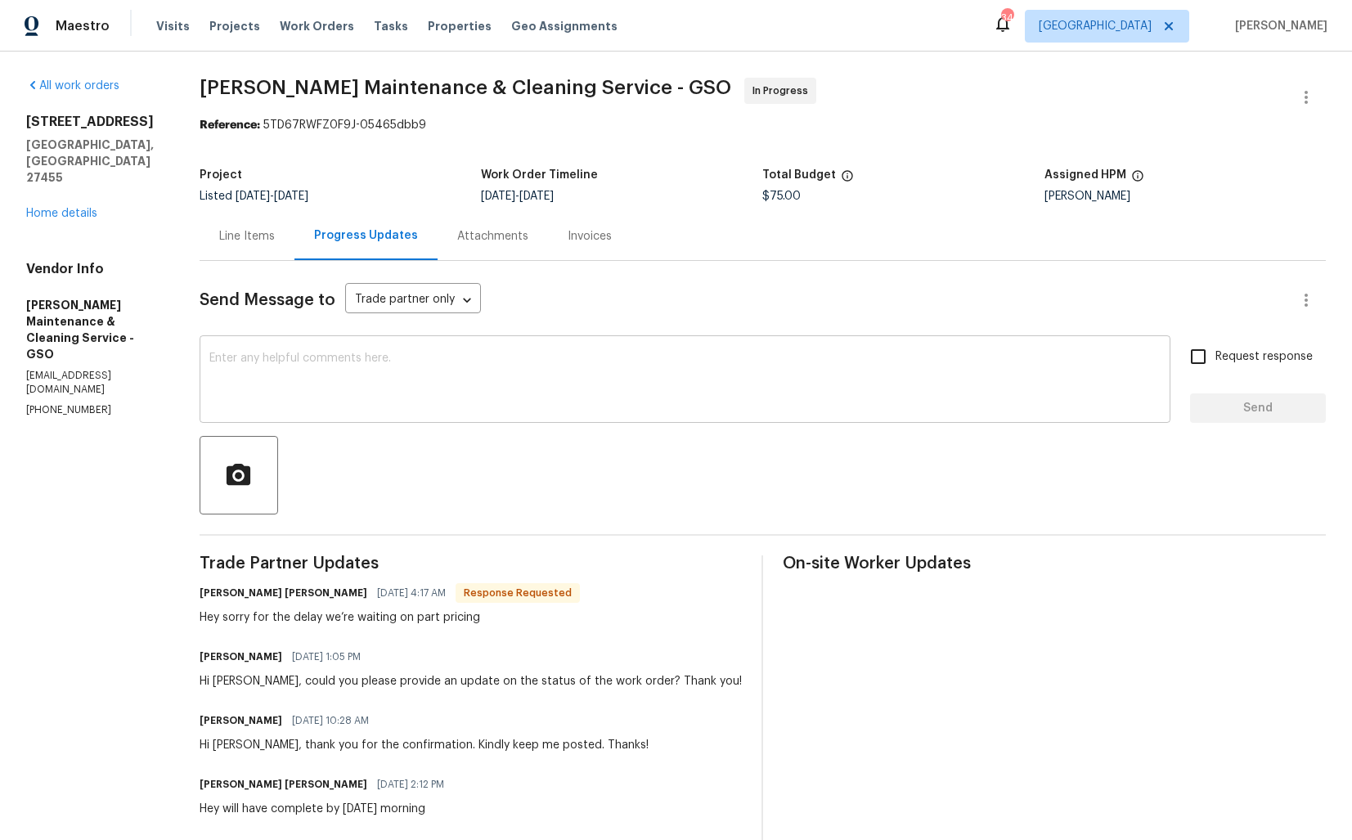
click at [576, 409] on textarea at bounding box center [684, 380] width 951 height 57
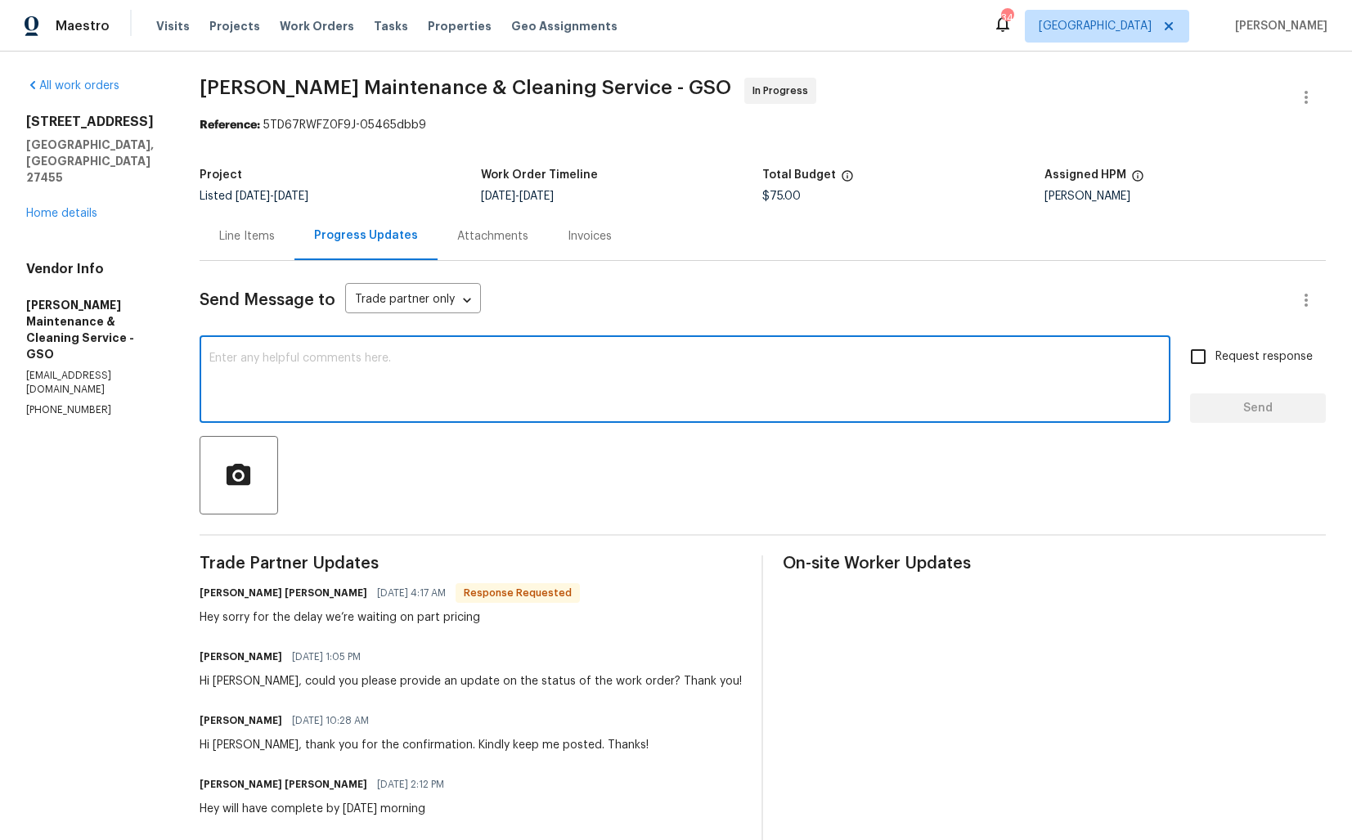
click at [221, 595] on h6 "Simpson Baker" at bounding box center [284, 593] width 168 height 16
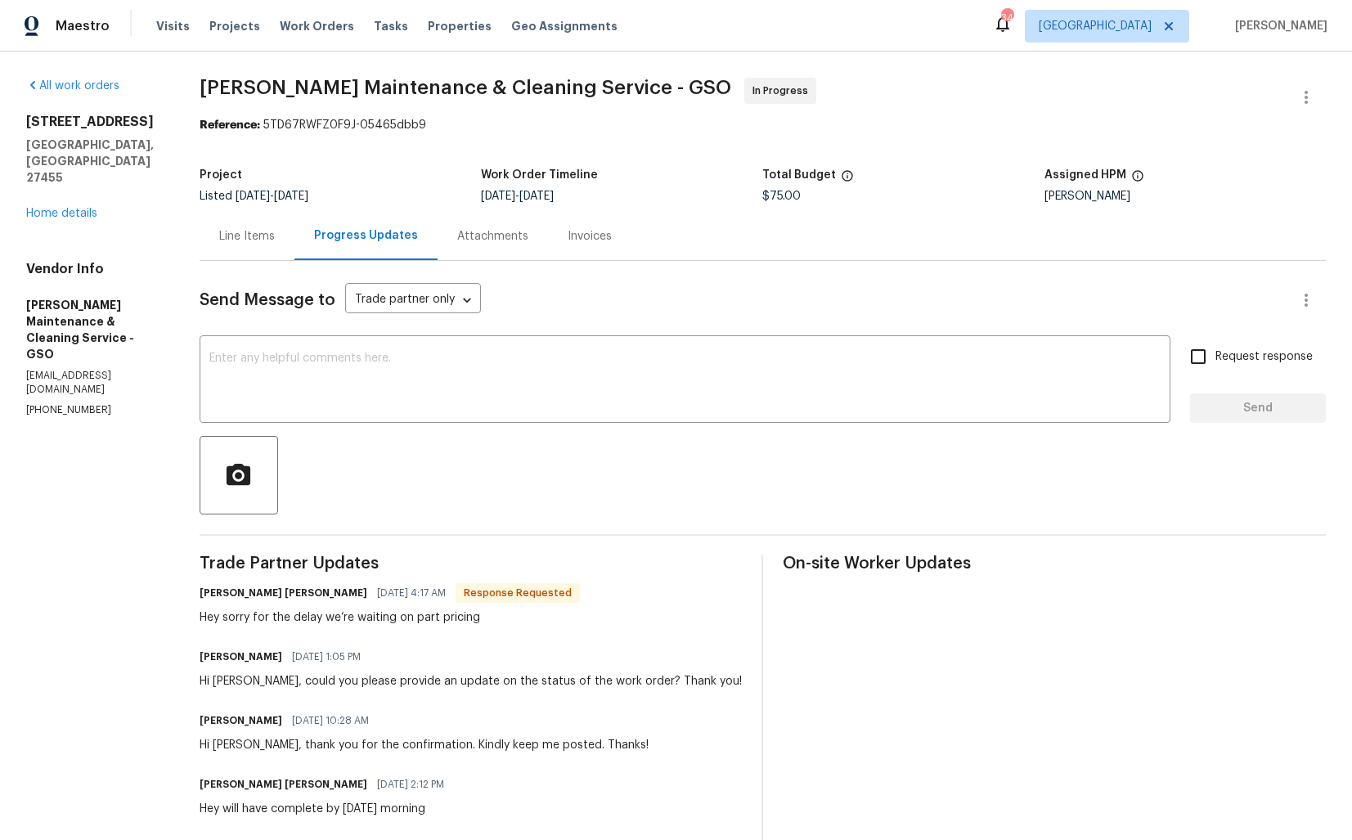
click at [221, 595] on h6 "Simpson Baker" at bounding box center [284, 593] width 168 height 16
copy h6 "Simpson"
click at [455, 395] on textarea at bounding box center [684, 380] width 951 height 57
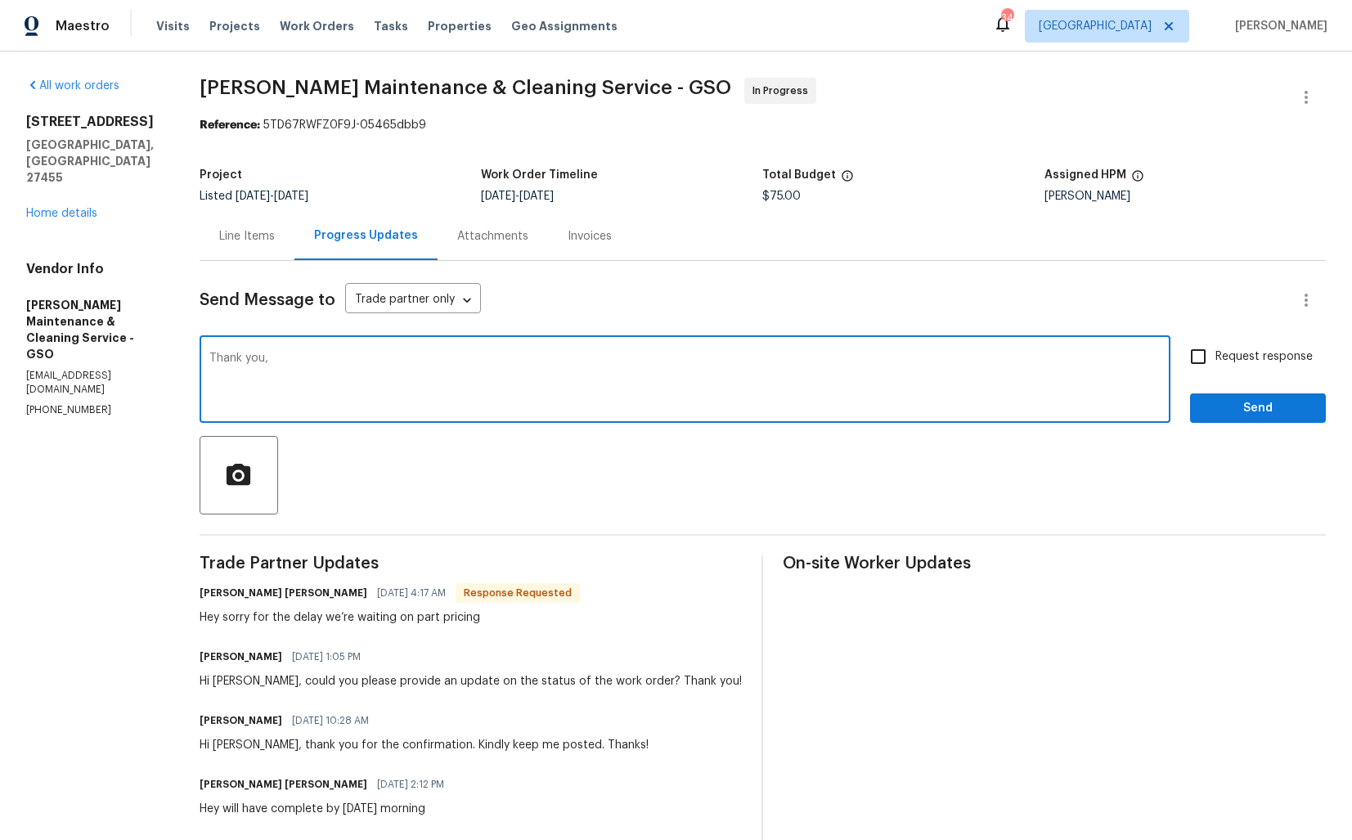
paste textarea "Simpson"
click at [517, 360] on textarea "Thank you, Simpson. Kindly keep me posted on any updates. Thanks!" at bounding box center [684, 380] width 951 height 57
paste textarea "Please"
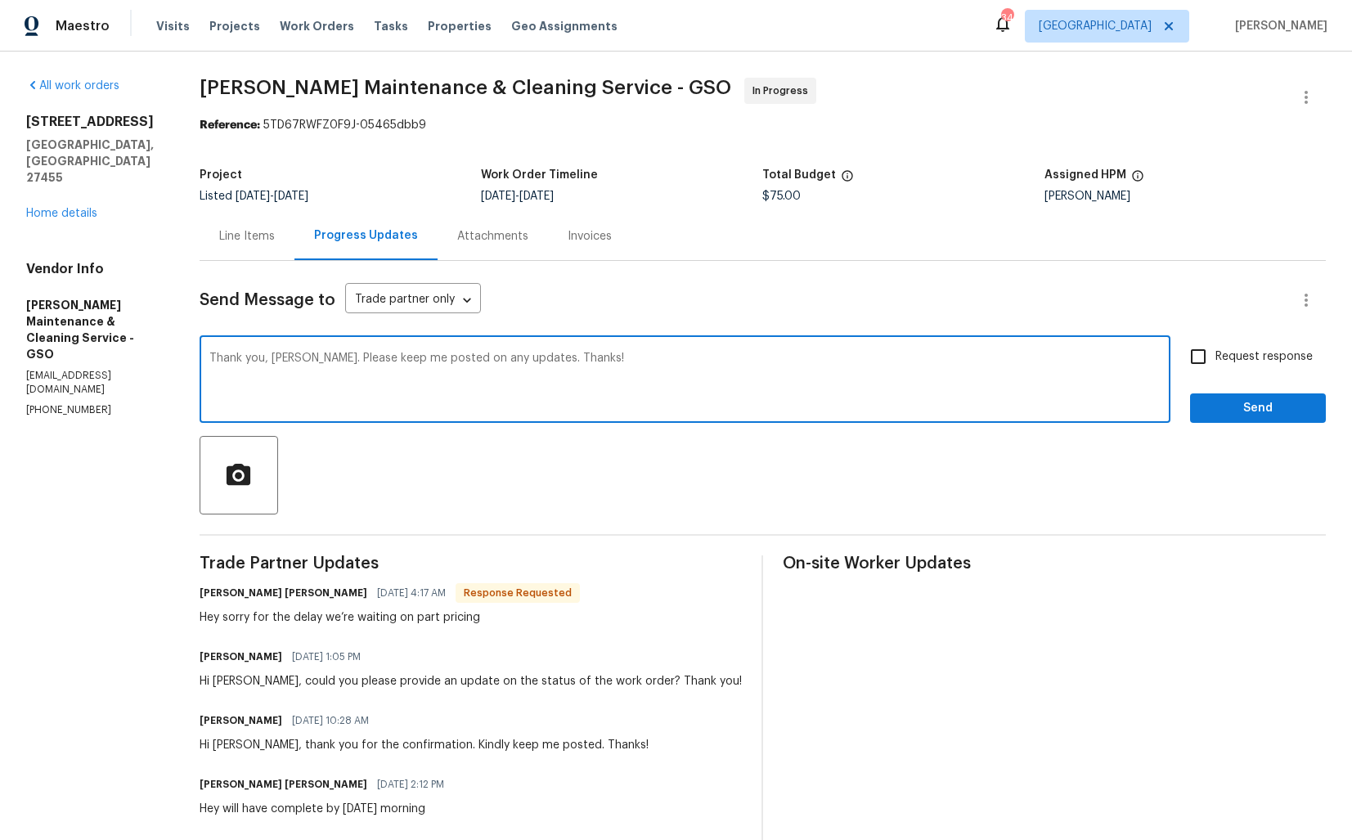
type textarea "Thank you, Simpson. Please keep me posted on any updates. Thanks!"
click at [1212, 355] on input "Request response" at bounding box center [1198, 356] width 34 height 34
checkbox input "true"
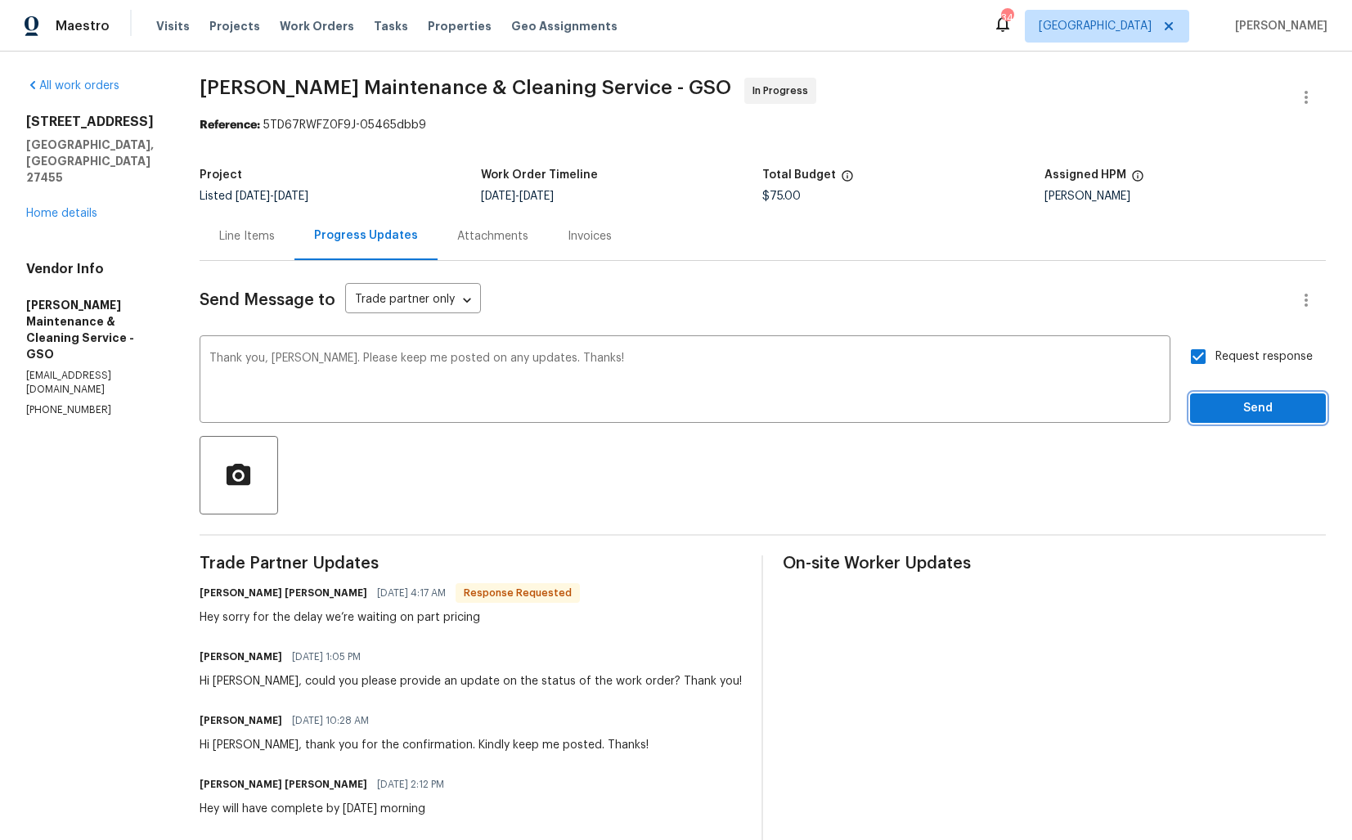
click at [1240, 405] on span "Send" at bounding box center [1258, 408] width 110 height 20
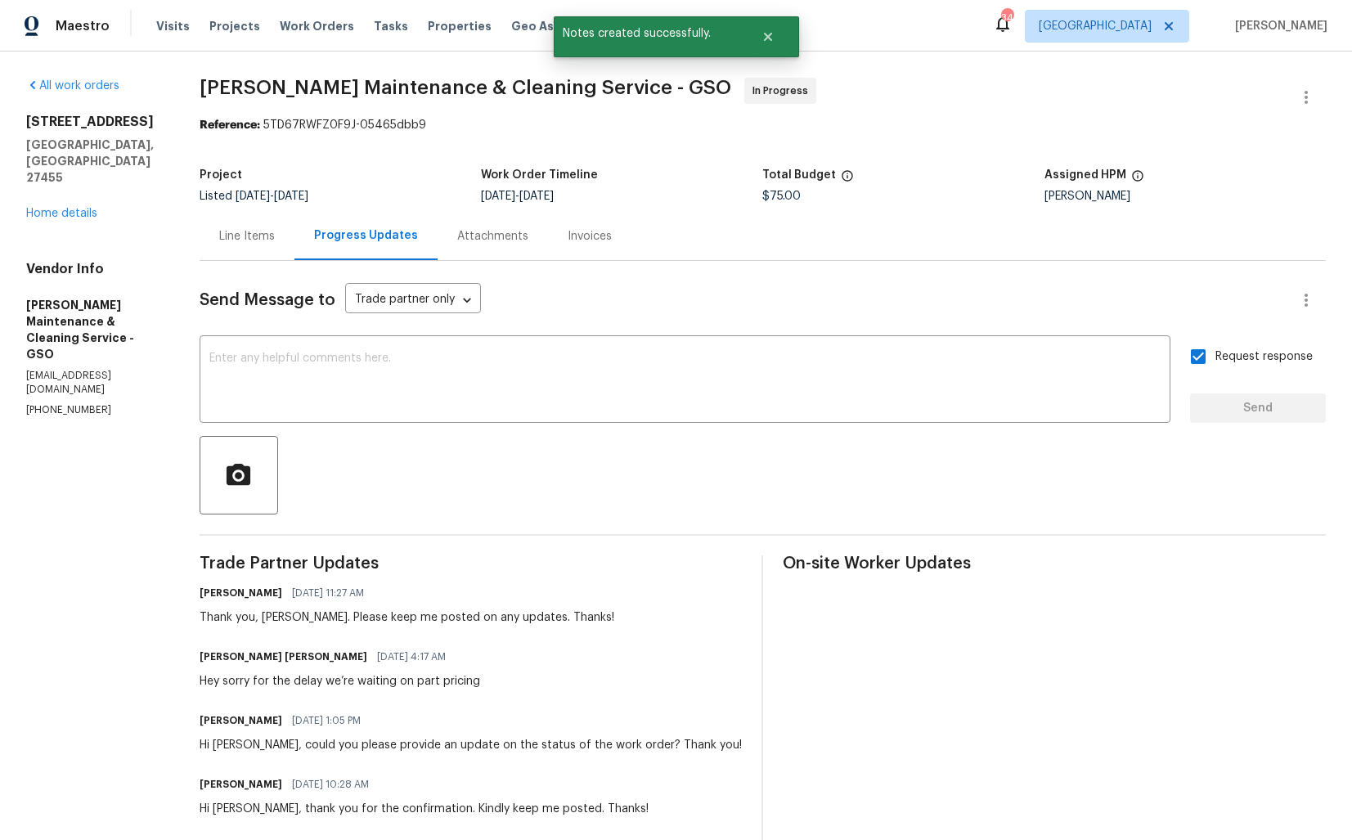
click at [254, 682] on div "Hey sorry for the delay we’re waiting on part pricing" at bounding box center [340, 681] width 280 height 16
click at [384, 684] on div "Hey sorry for the delay we’re waiting on part pricing" at bounding box center [340, 681] width 280 height 16
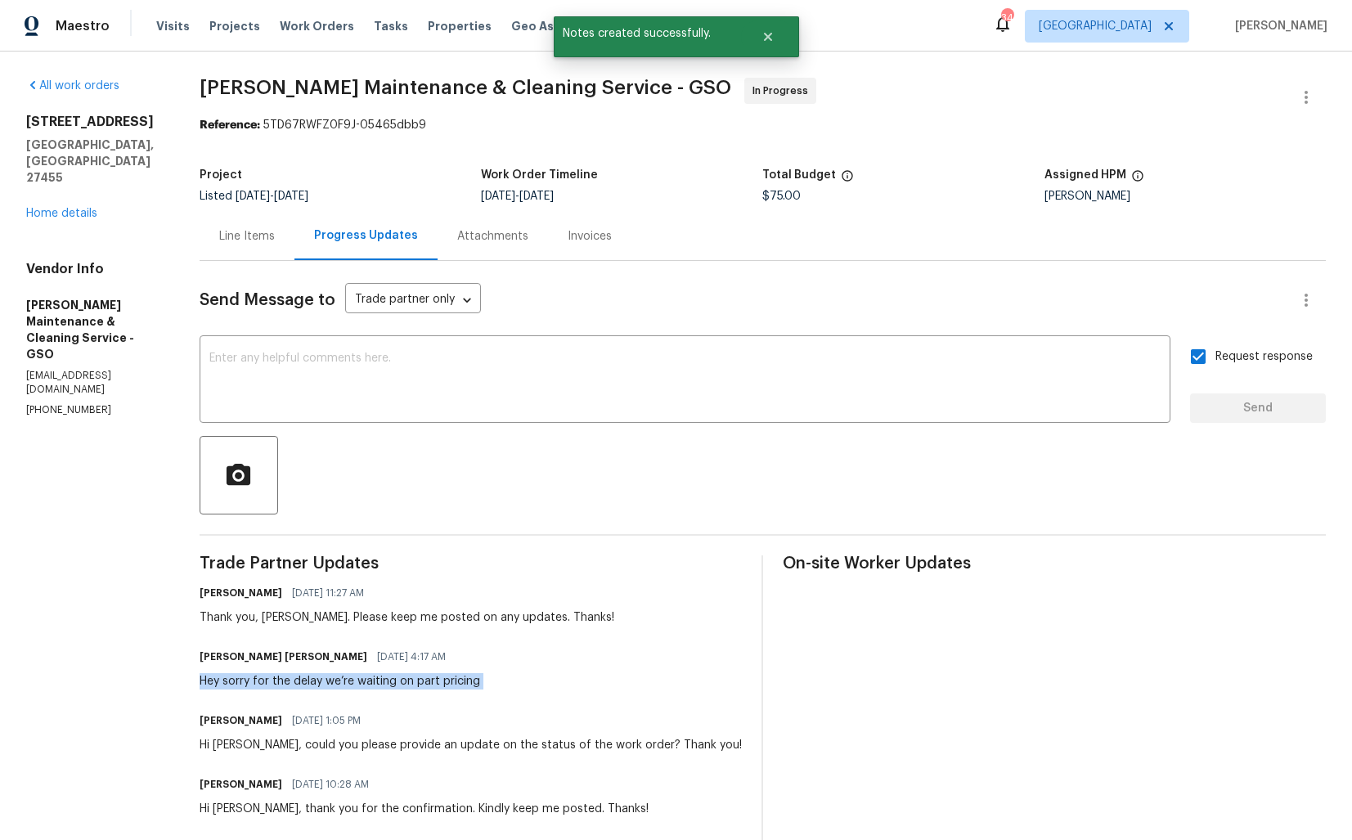
click at [384, 684] on div "Hey sorry for the delay we’re waiting on part pricing" at bounding box center [340, 681] width 280 height 16
copy div "Hey sorry for the delay we’re waiting on part pricing"
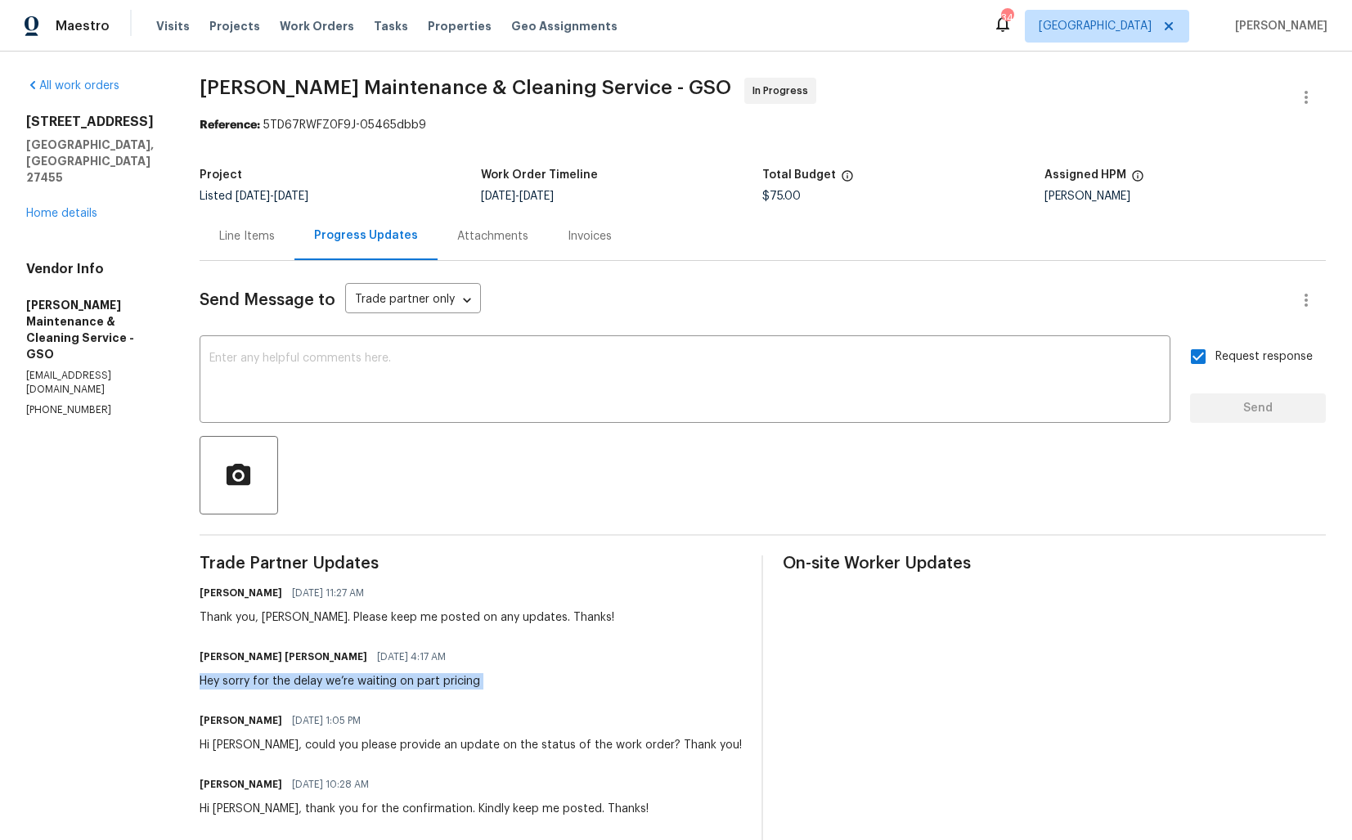
click at [338, 151] on section "Baker's Maintenance & Cleaning Service - GSO In Progress Reference: 5TD67RWFZ0F…" at bounding box center [763, 762] width 1126 height 1369
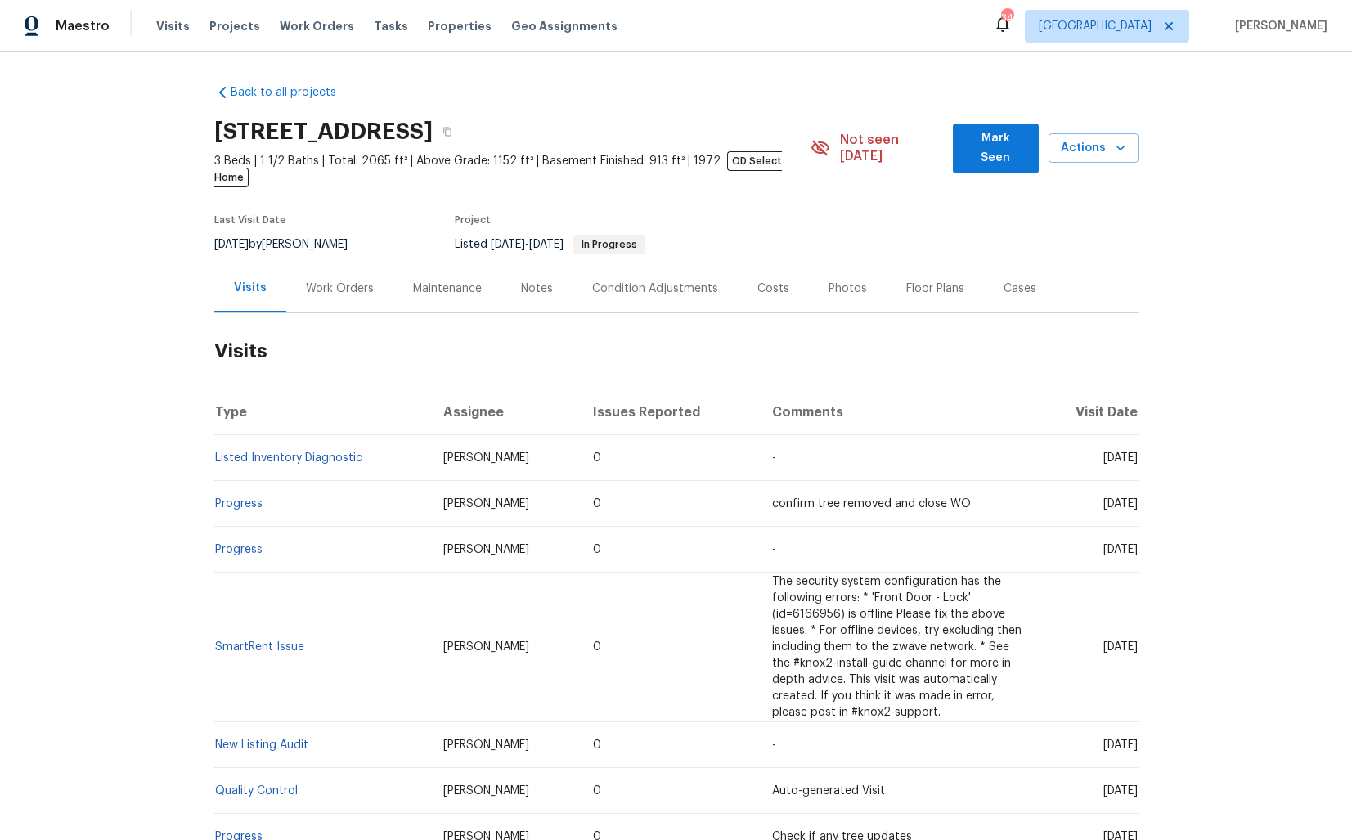
click at [333, 280] on div "Work Orders" at bounding box center [340, 288] width 68 height 16
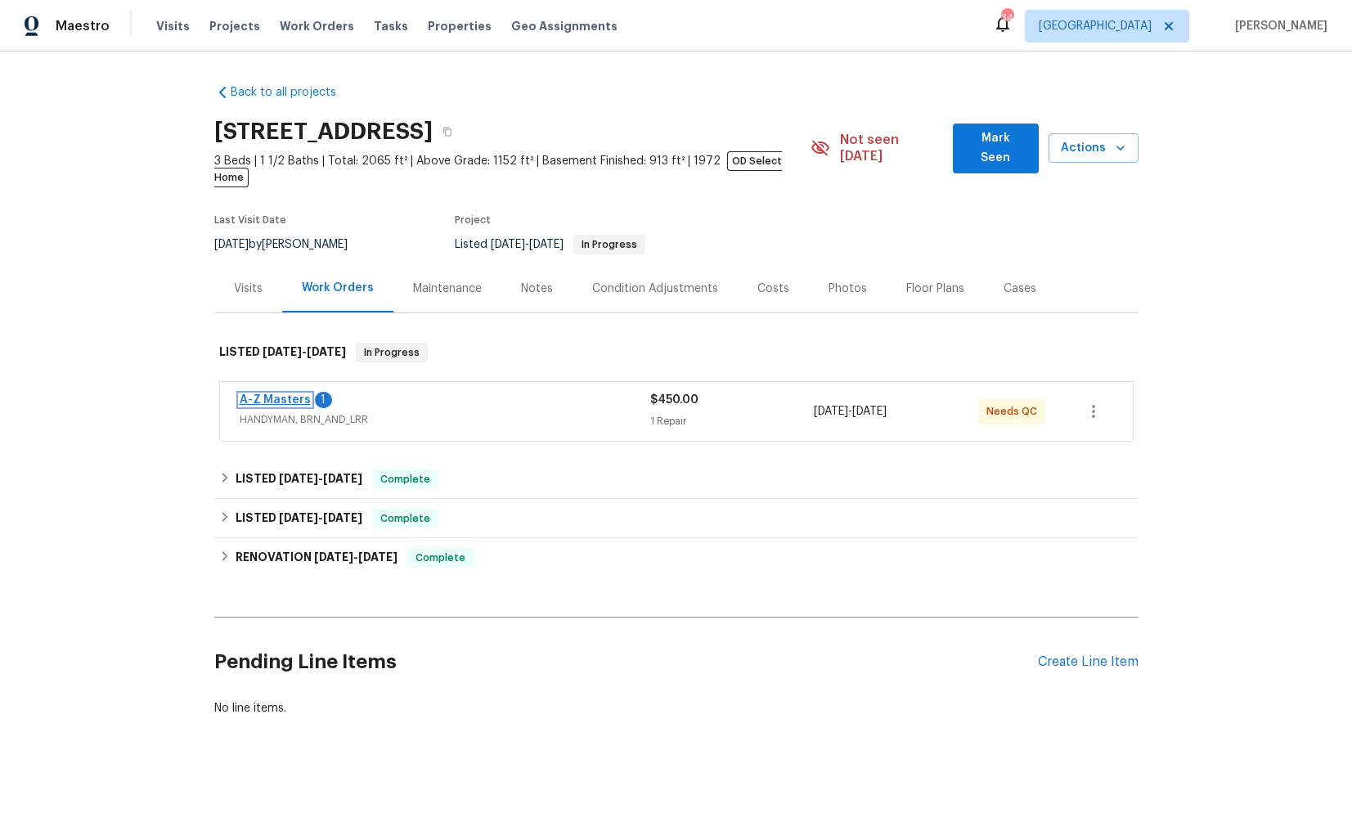
click at [259, 394] on link "A-Z Masters" at bounding box center [275, 399] width 71 height 11
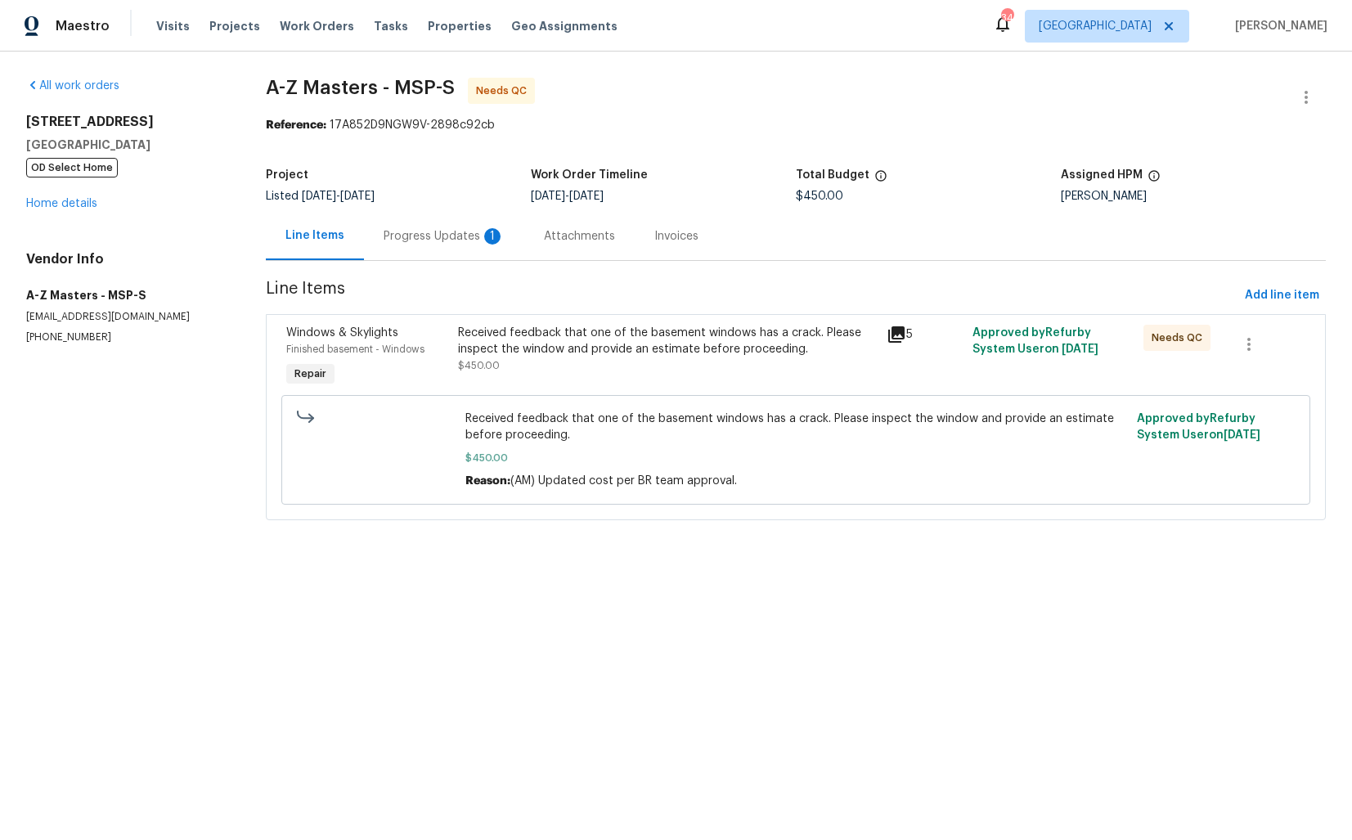
click at [442, 237] on div "Progress Updates 1" at bounding box center [444, 236] width 121 height 16
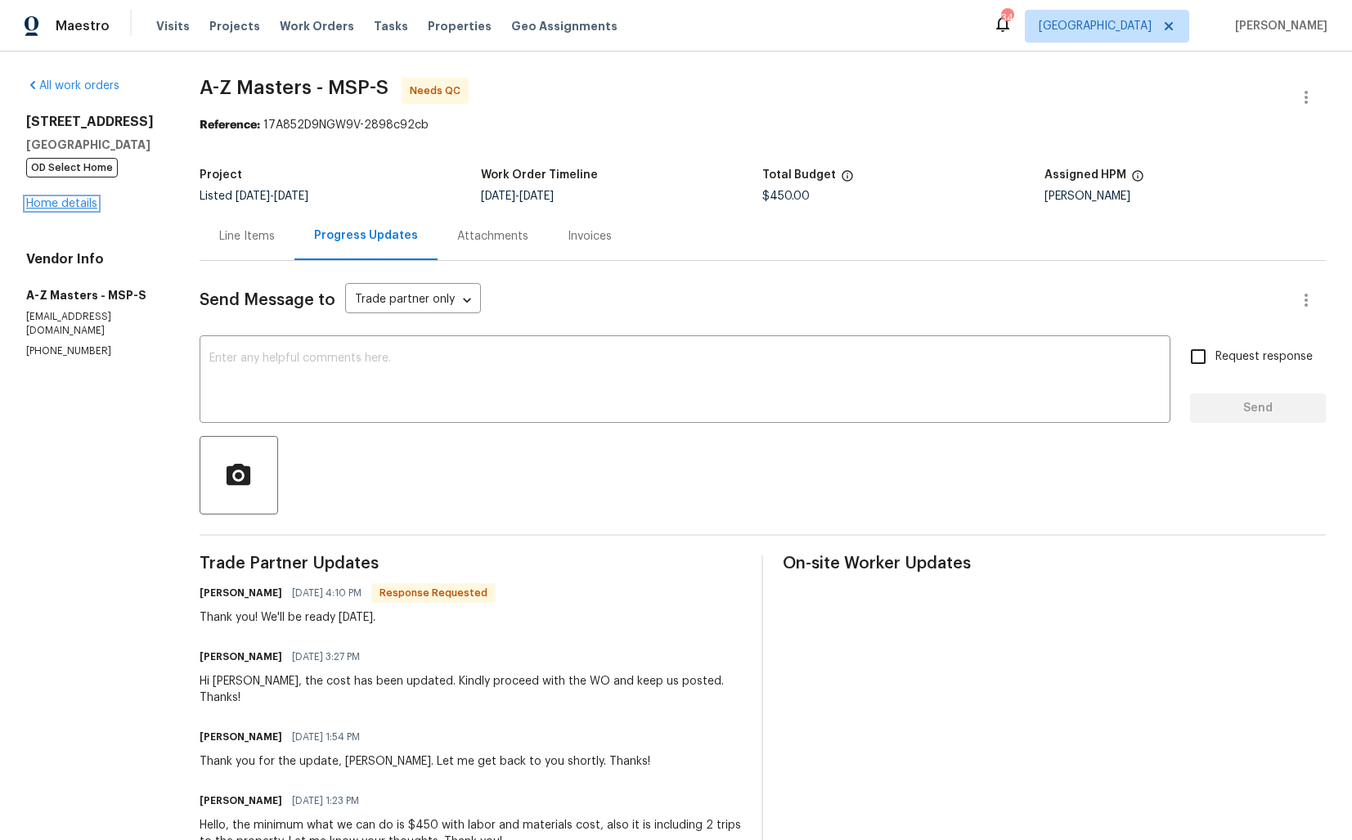
click at [79, 209] on link "Home details" at bounding box center [61, 203] width 71 height 11
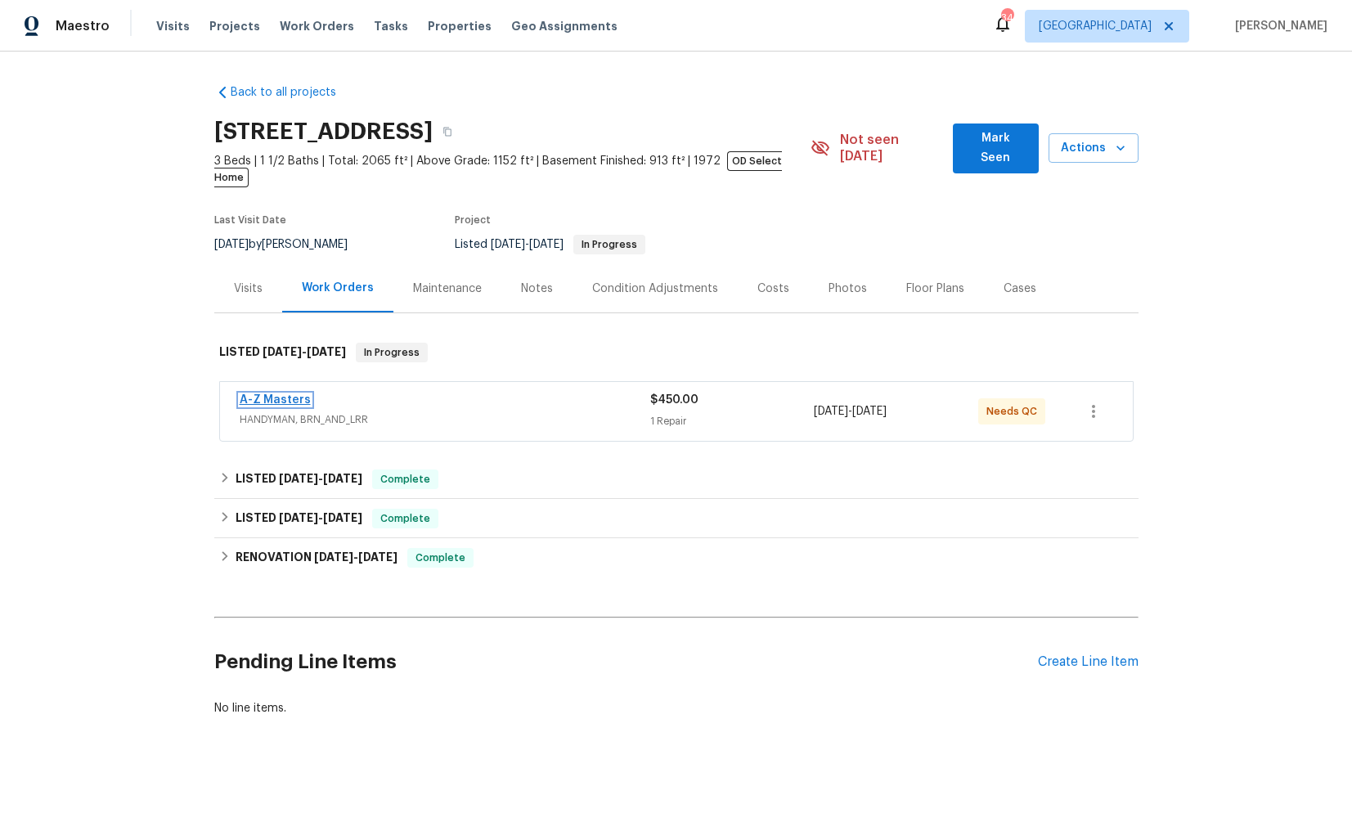
click at [274, 394] on link "A-Z Masters" at bounding box center [275, 399] width 71 height 11
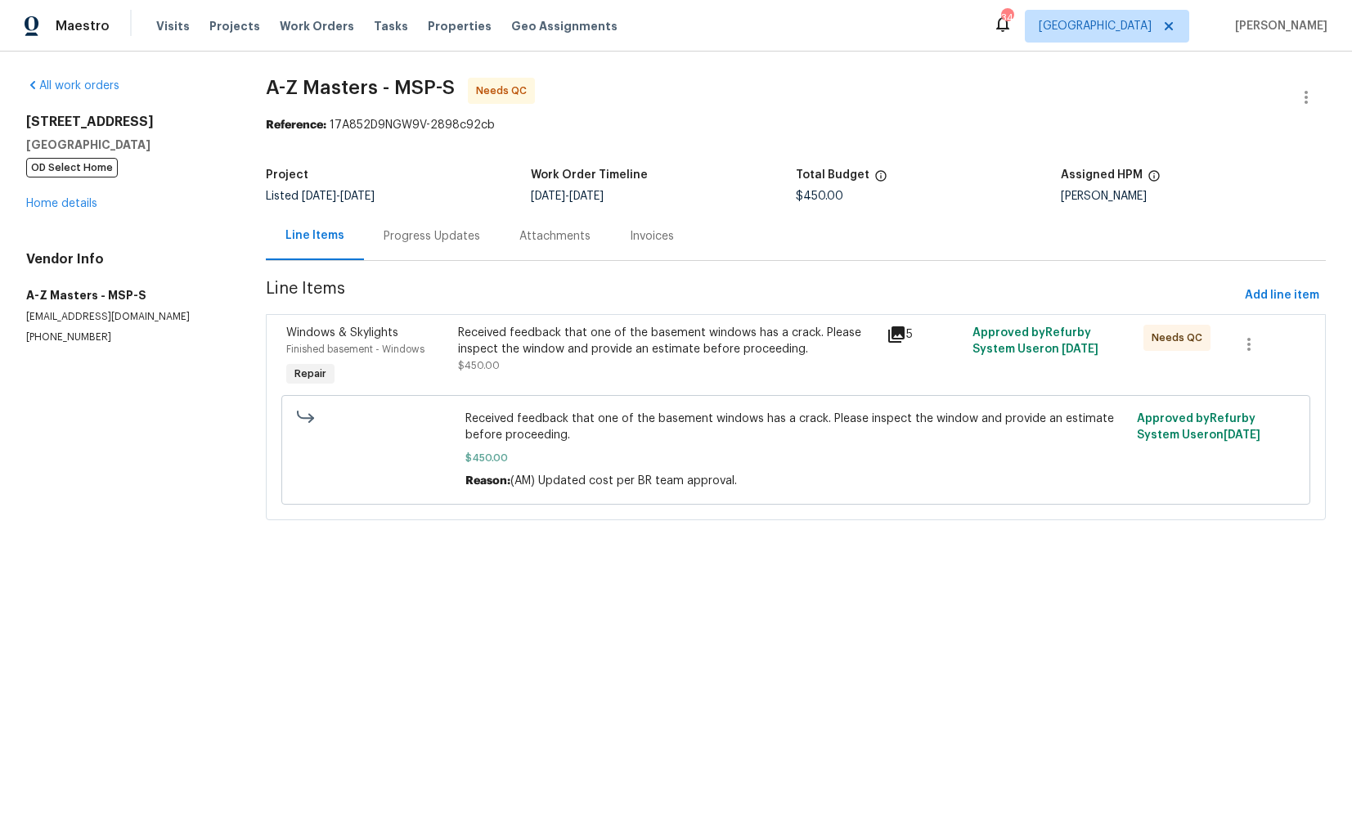
click at [427, 236] on div "Progress Updates" at bounding box center [432, 236] width 96 height 16
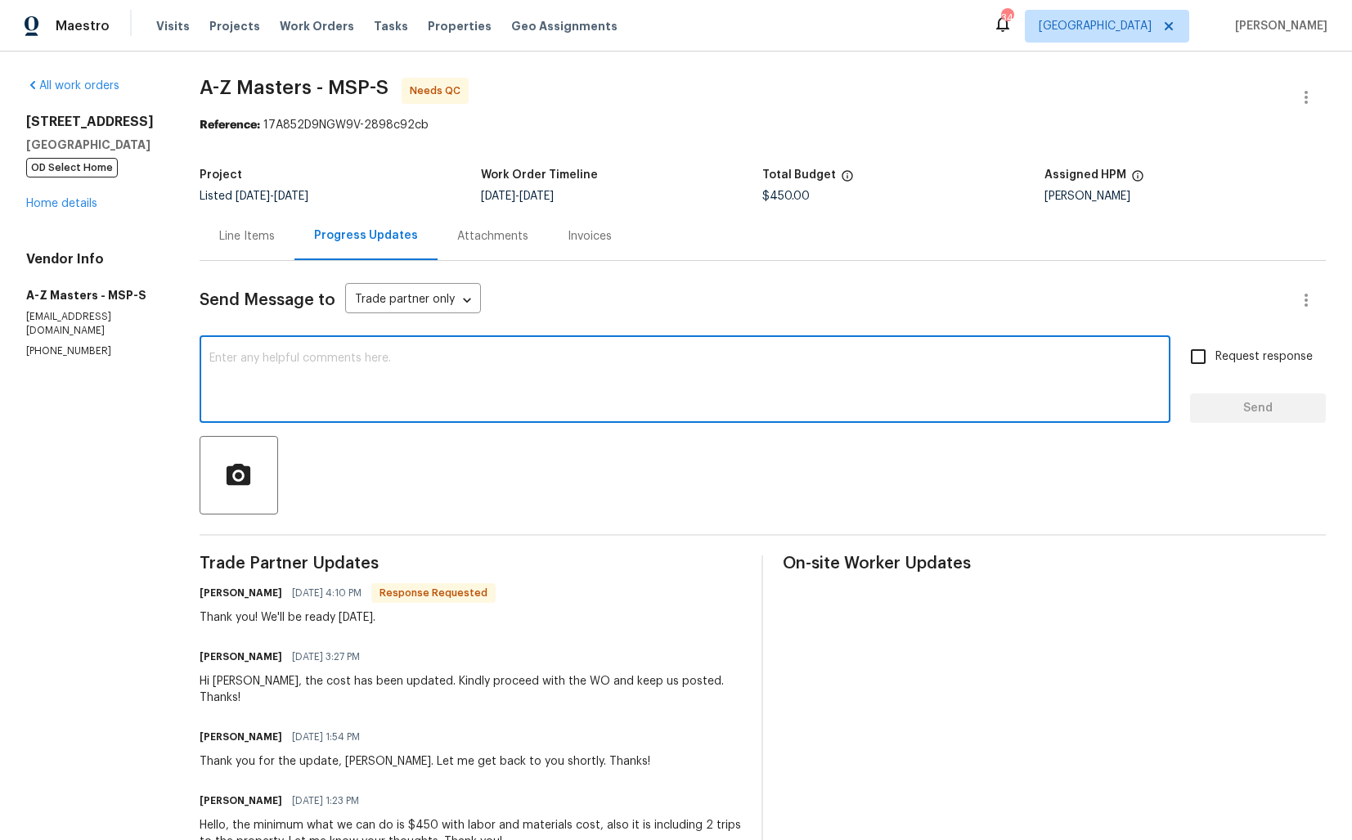
click at [367, 362] on textarea at bounding box center [684, 380] width 951 height 57
click at [253, 236] on div "Line Items" at bounding box center [247, 236] width 56 height 16
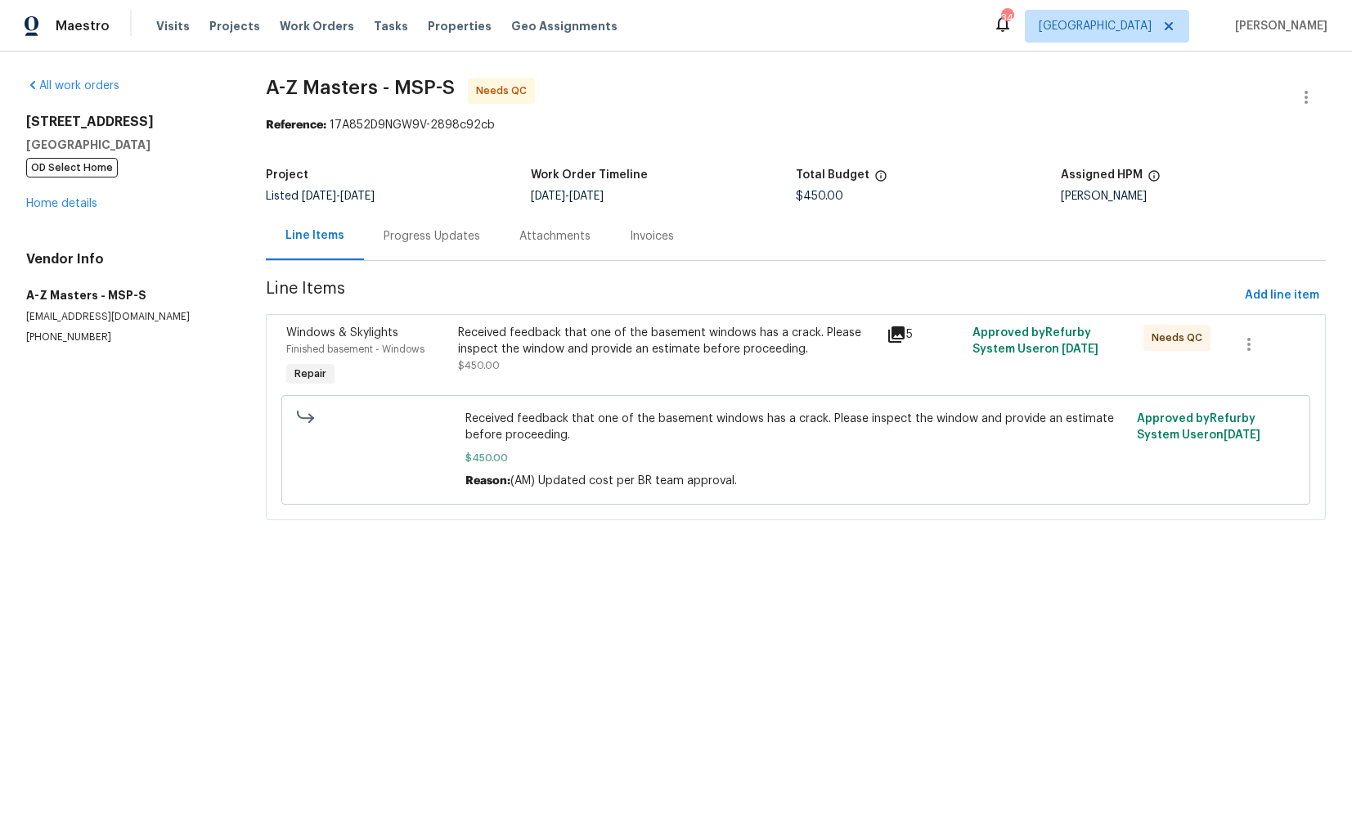
click at [676, 378] on div "Received feedback that one of the basement windows has a crack. Please inspect …" at bounding box center [667, 357] width 429 height 75
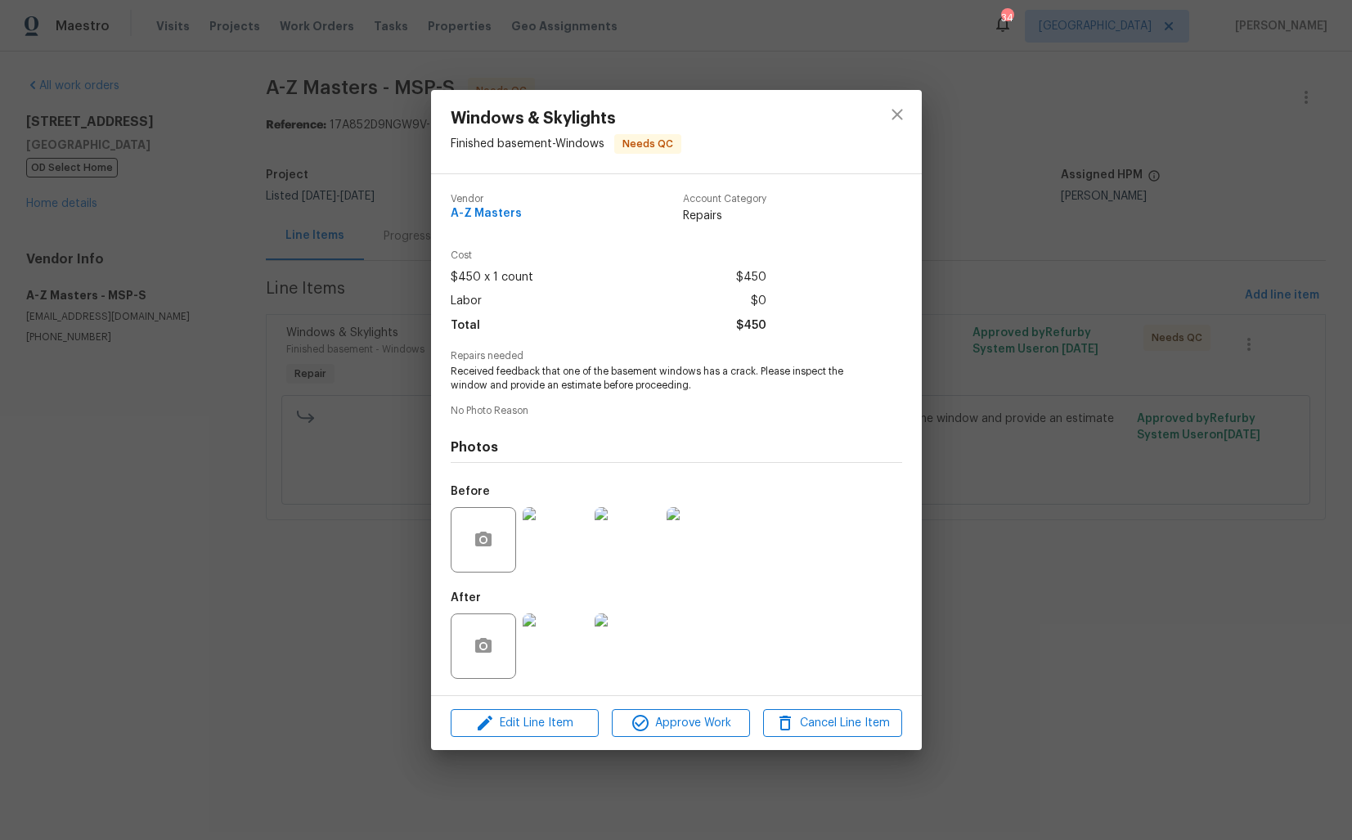
click at [566, 536] on img at bounding box center [555, 539] width 65 height 65
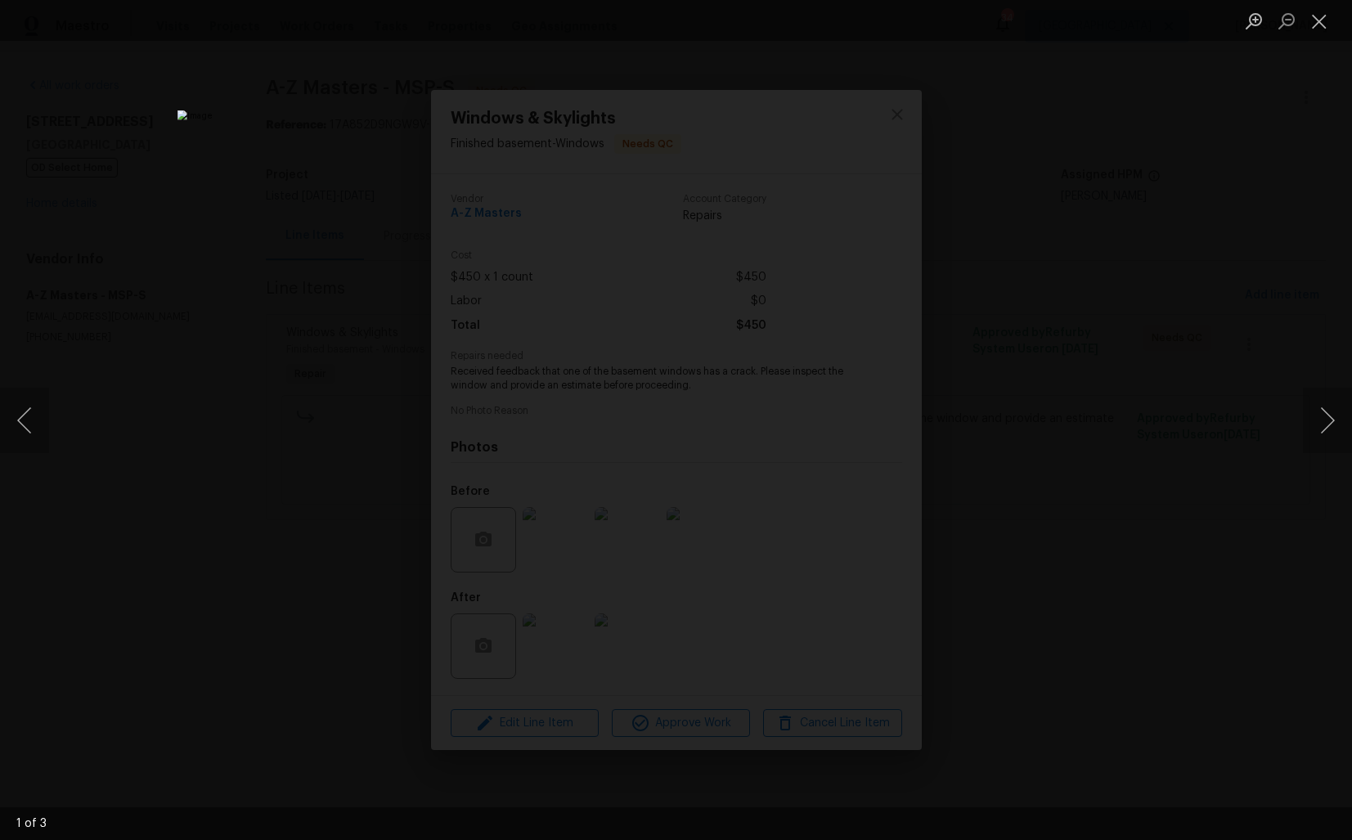
click at [1218, 422] on div "Lightbox" at bounding box center [676, 420] width 1352 height 840
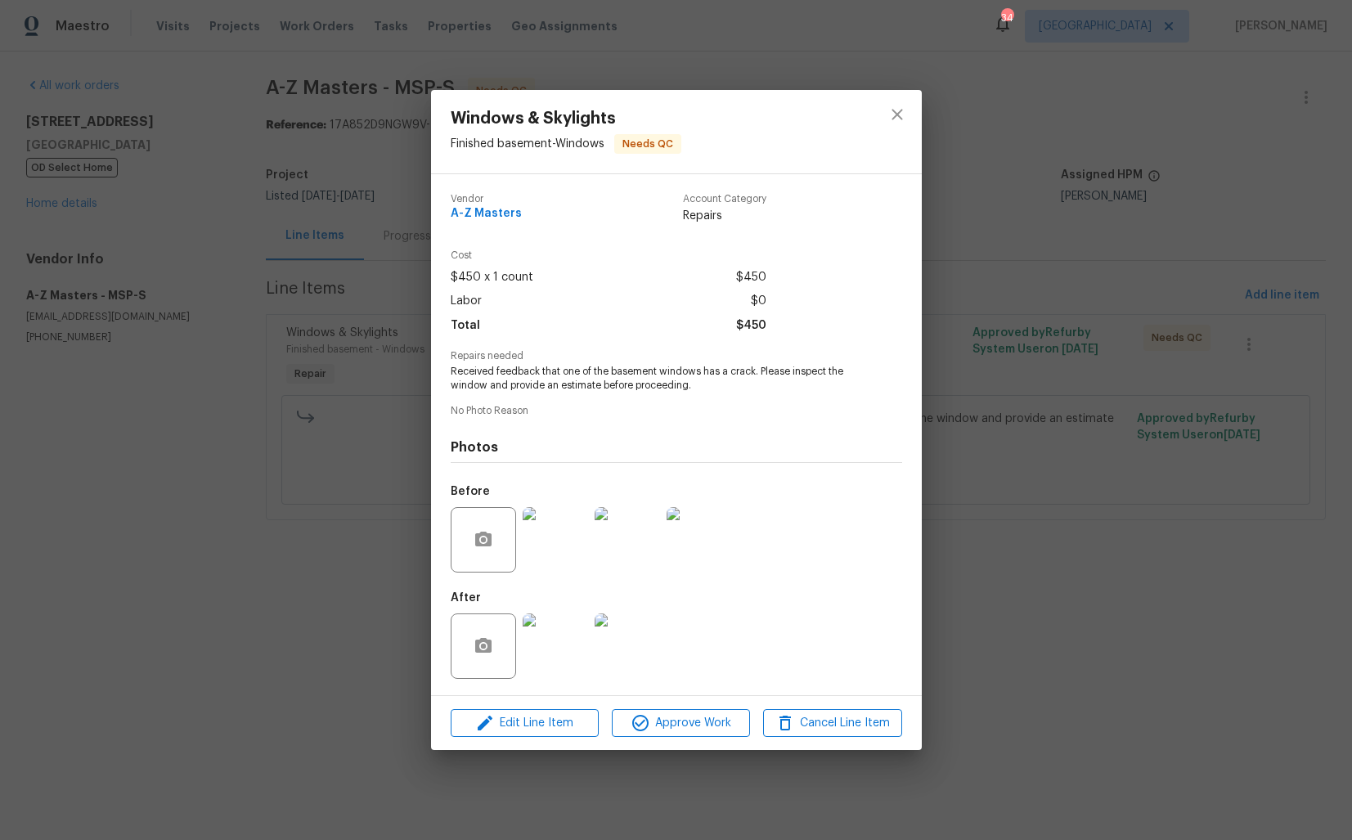
click at [547, 645] on img at bounding box center [555, 645] width 65 height 65
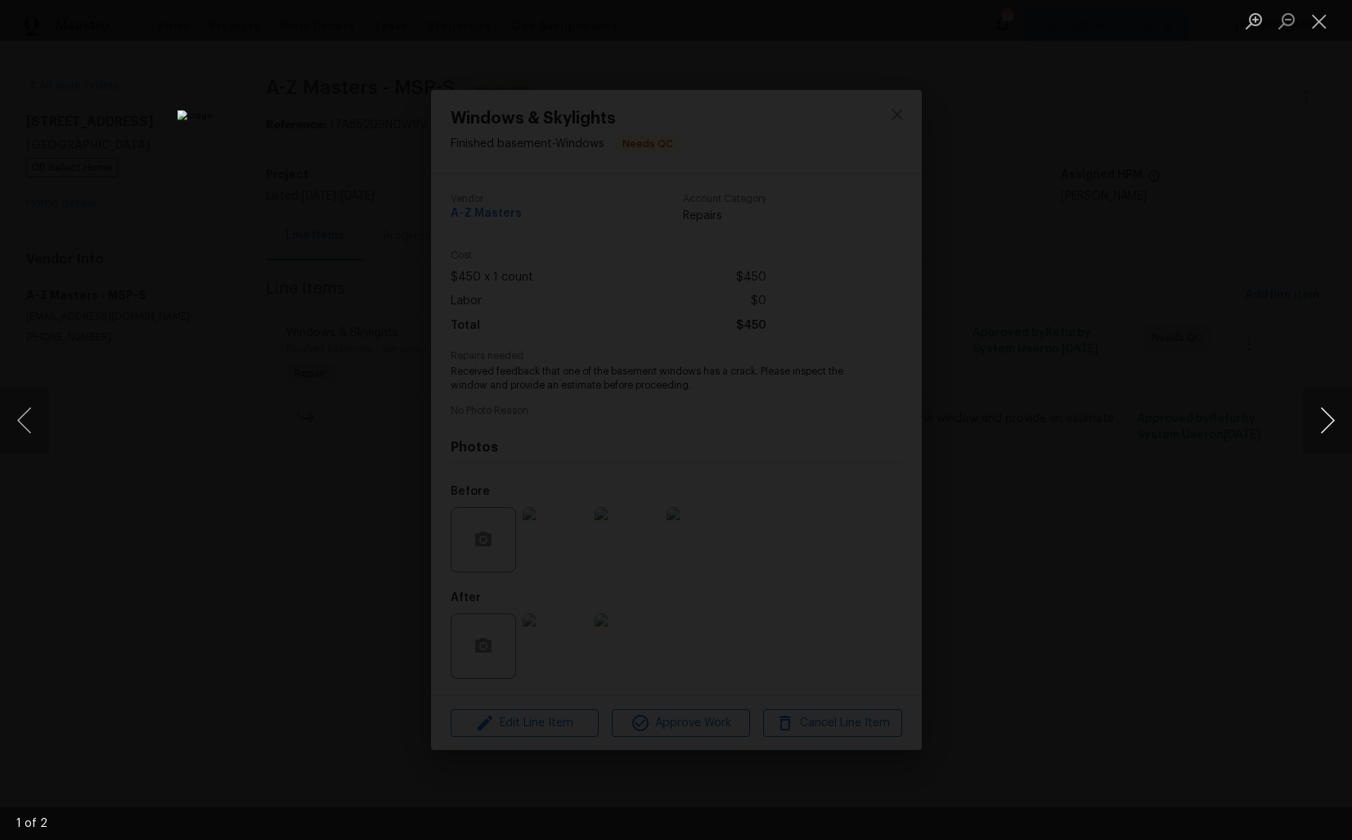
click at [1322, 429] on button "Next image" at bounding box center [1327, 420] width 49 height 65
click at [265, 511] on div "Lightbox" at bounding box center [676, 420] width 1352 height 840
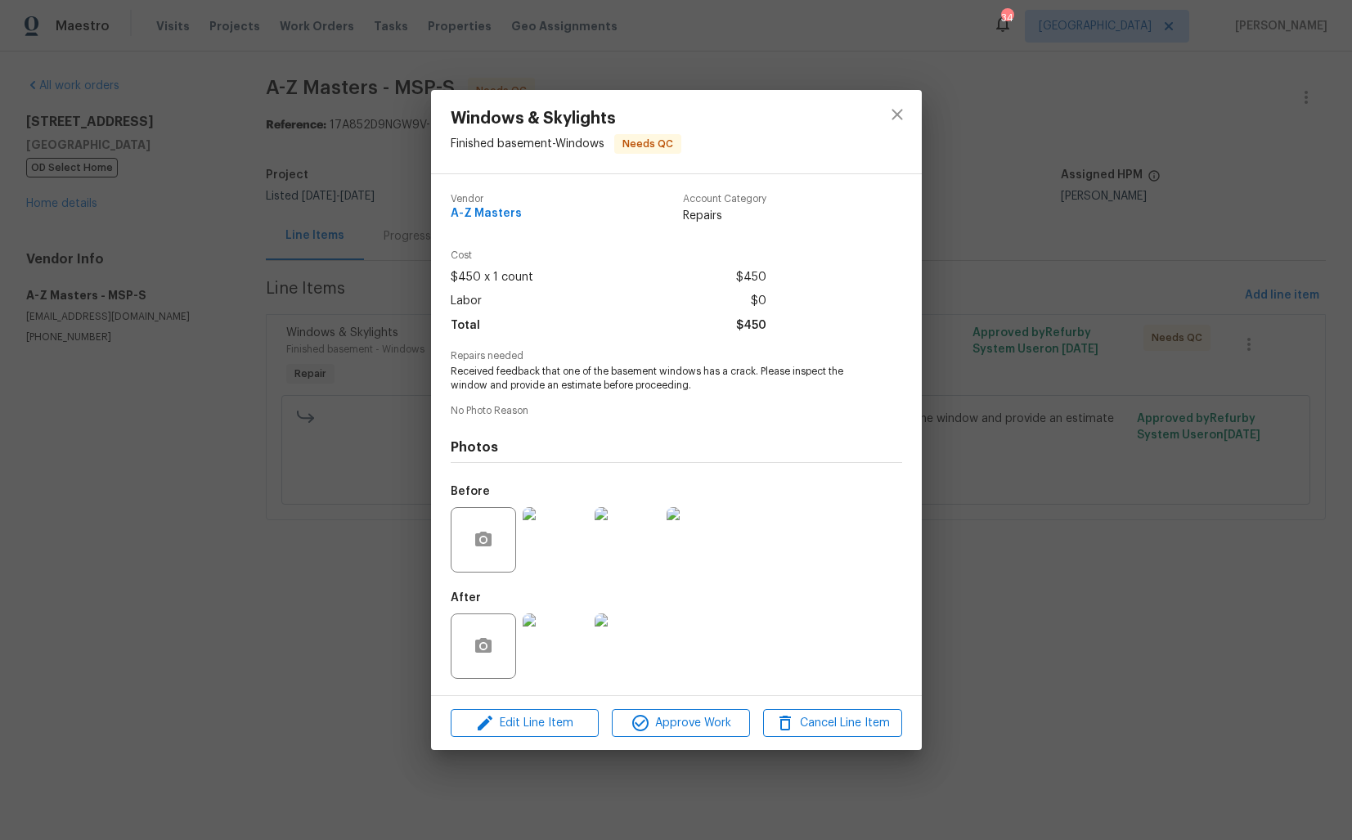
click at [538, 528] on img at bounding box center [555, 539] width 65 height 65
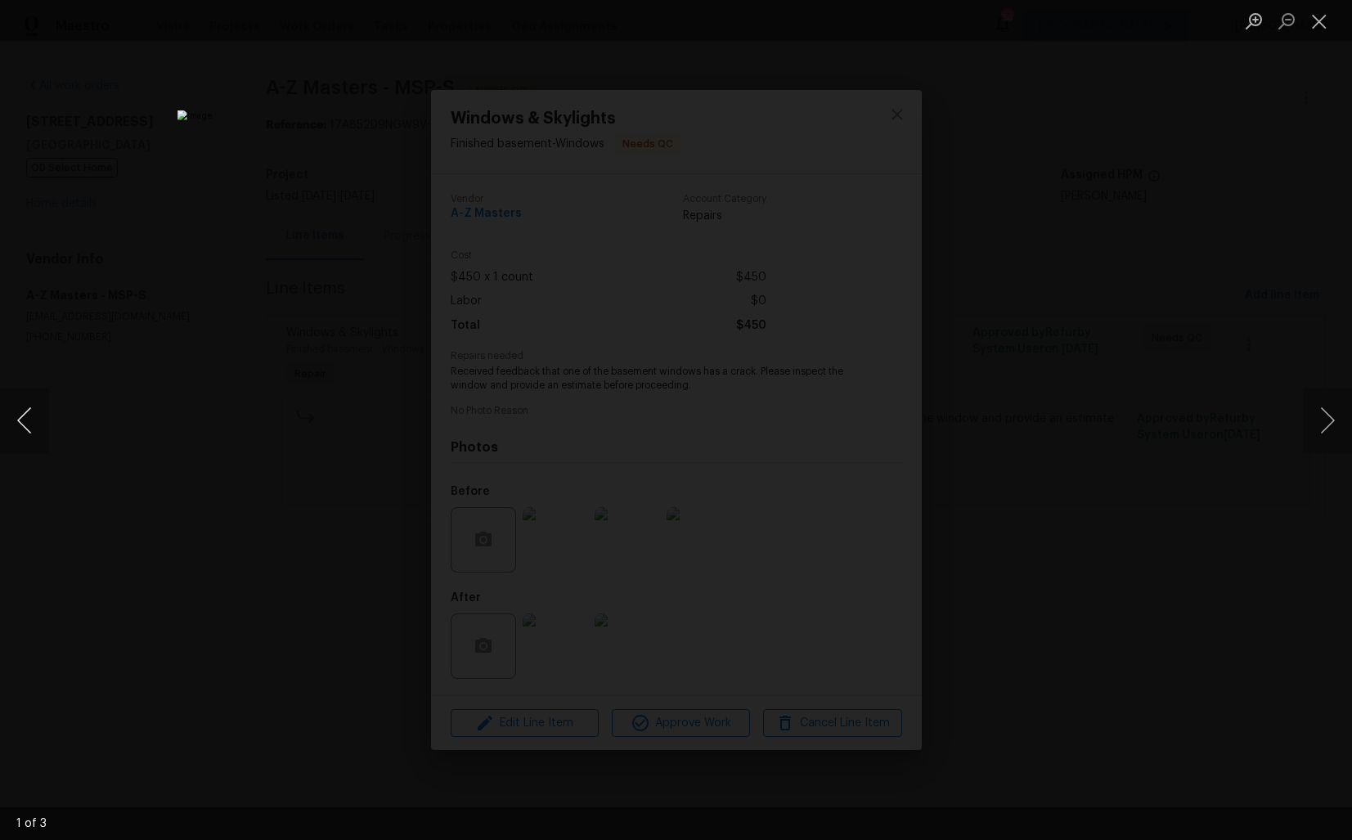
click at [22, 439] on button "Previous image" at bounding box center [24, 420] width 49 height 65
click at [138, 400] on div "Lightbox" at bounding box center [676, 420] width 1352 height 840
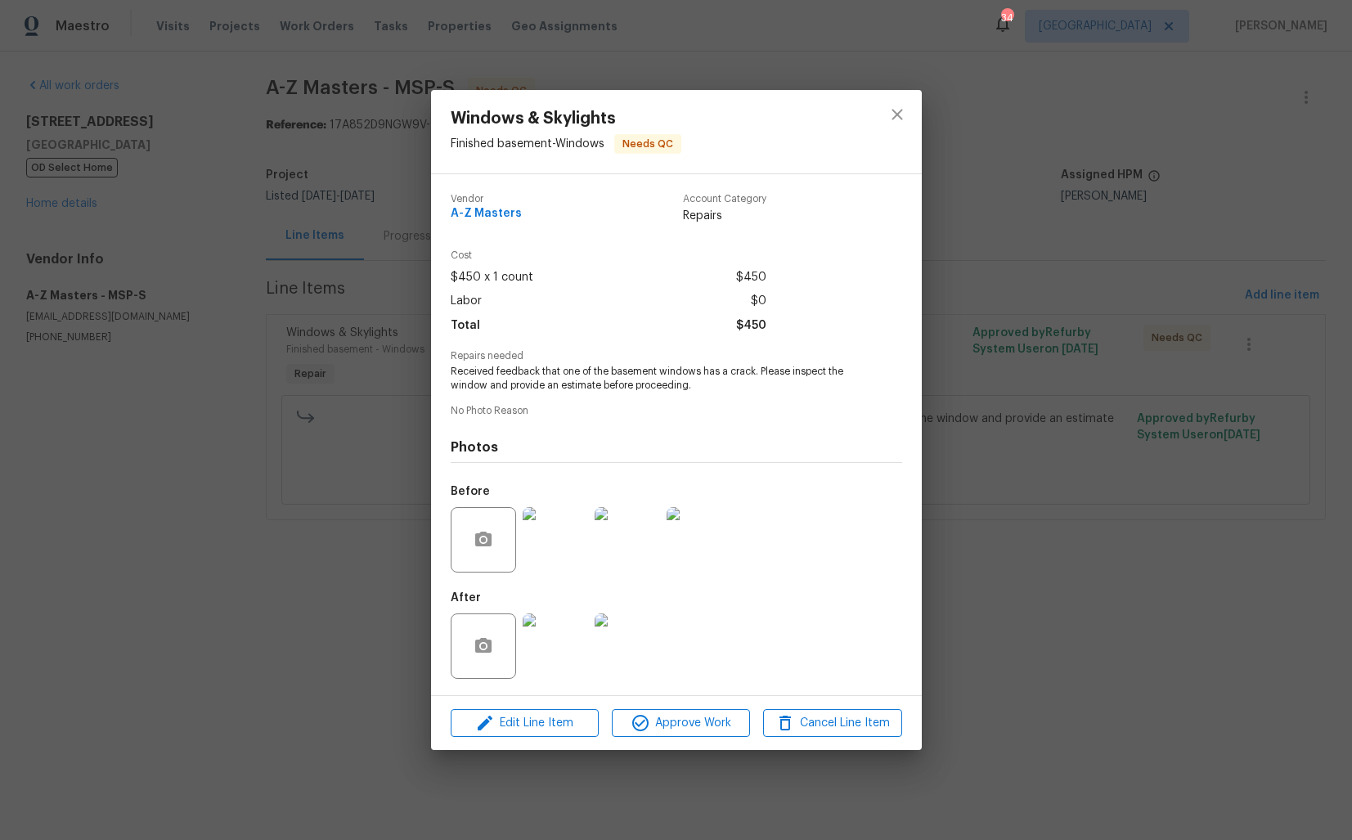
click at [217, 393] on div "Windows & Skylights Finished basement - Windows Needs QC Vendor A-Z Masters Acc…" at bounding box center [676, 420] width 1352 height 840
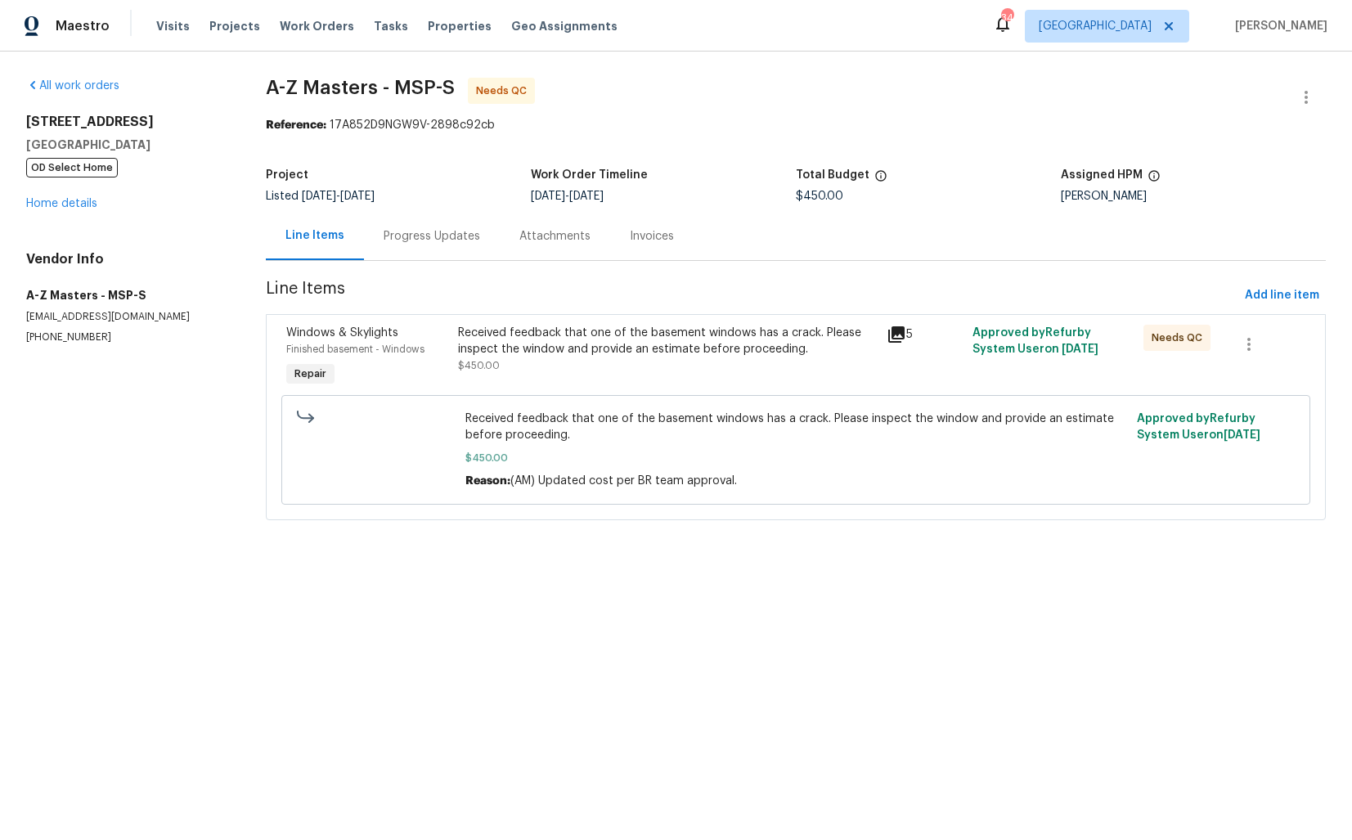
click at [443, 237] on div "Progress Updates" at bounding box center [432, 236] width 96 height 16
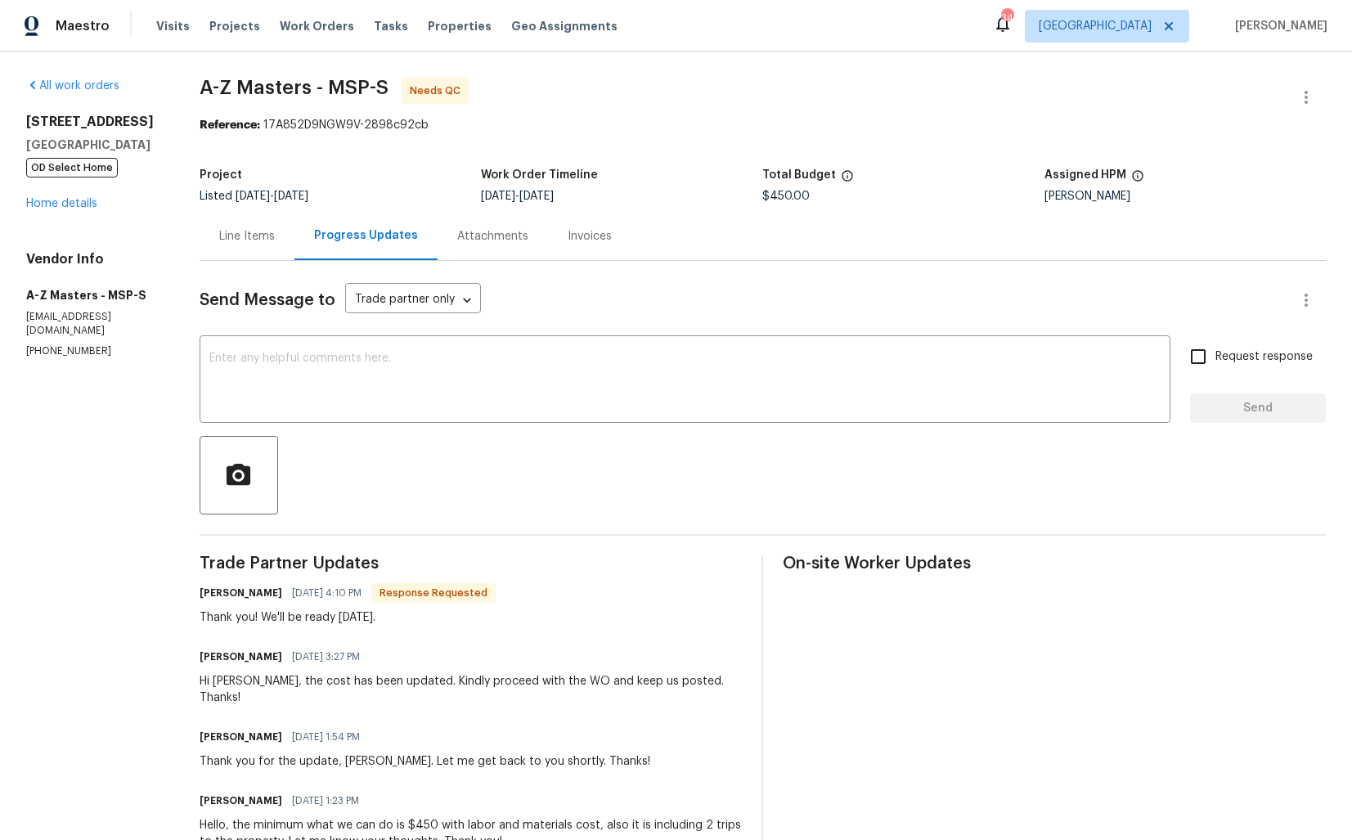
click at [218, 597] on h6 "Bahruz Mammadov" at bounding box center [241, 593] width 83 height 16
copy h6 "Bahruz"
click at [532, 364] on textarea at bounding box center [684, 380] width 951 height 57
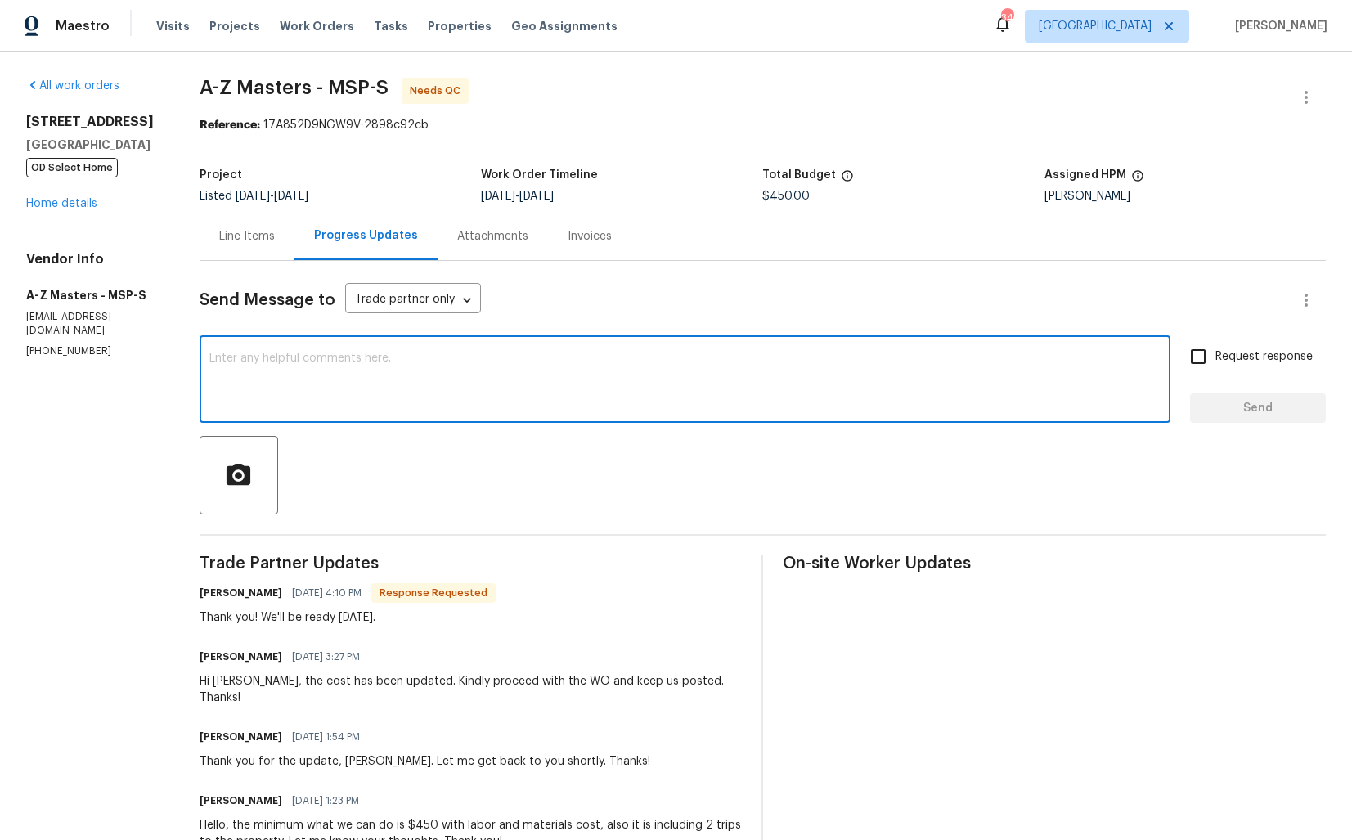
paste textarea "Bahruz"
click at [435, 361] on textarea "Bahruz, thank you for completing the job. WO is approved. Thanks!" at bounding box center [684, 380] width 951 height 57
click at [679, 362] on textarea "Bahruz, thank you for completing the job, WO is approved. Thanks!" at bounding box center [684, 380] width 951 height 57
type textarea "Bahruz, thank you for completing the job, WO is approved. Thanks!"
click at [1212, 408] on span "Send" at bounding box center [1258, 408] width 110 height 20
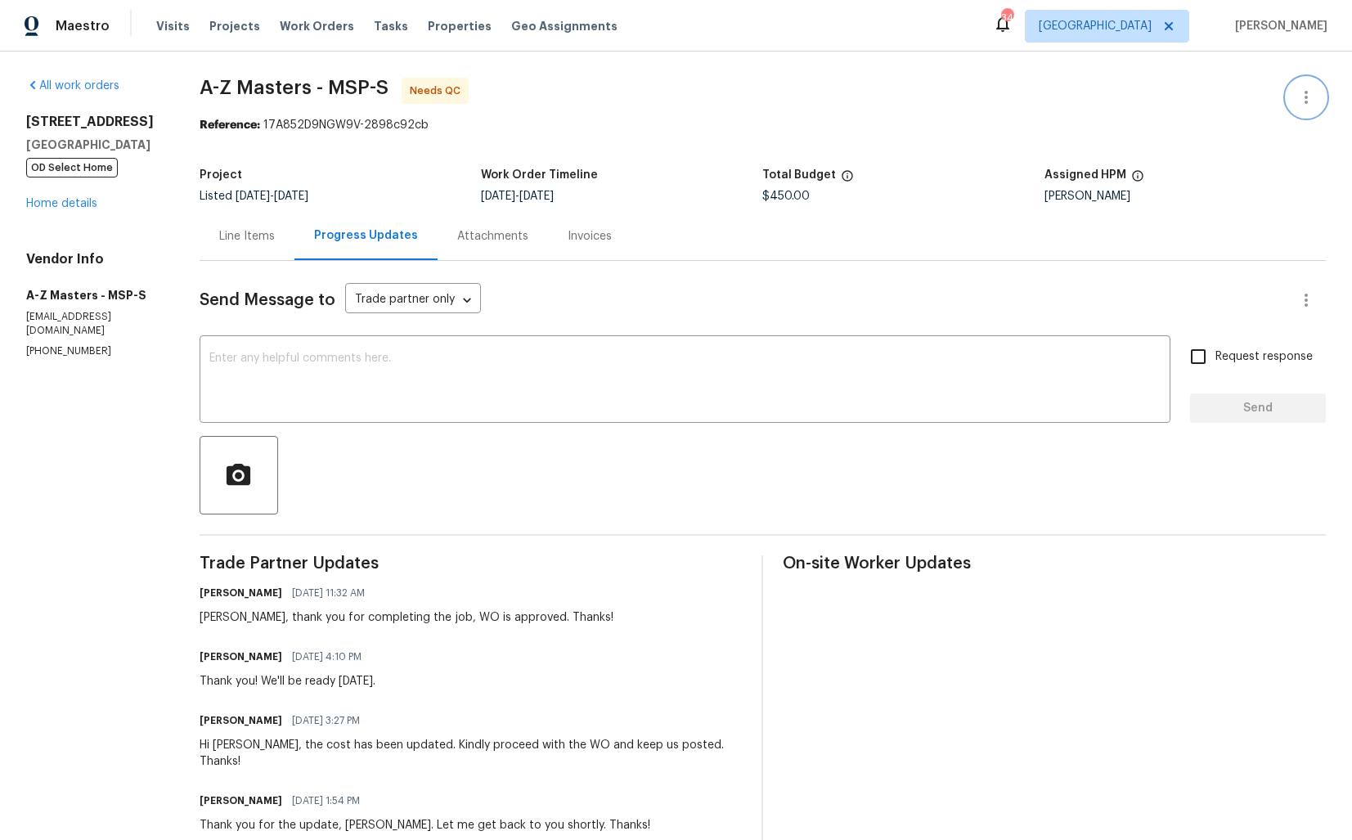
click at [1302, 113] on button "button" at bounding box center [1305, 97] width 39 height 39
click at [1218, 97] on li "Edit" at bounding box center [1253, 97] width 177 height 27
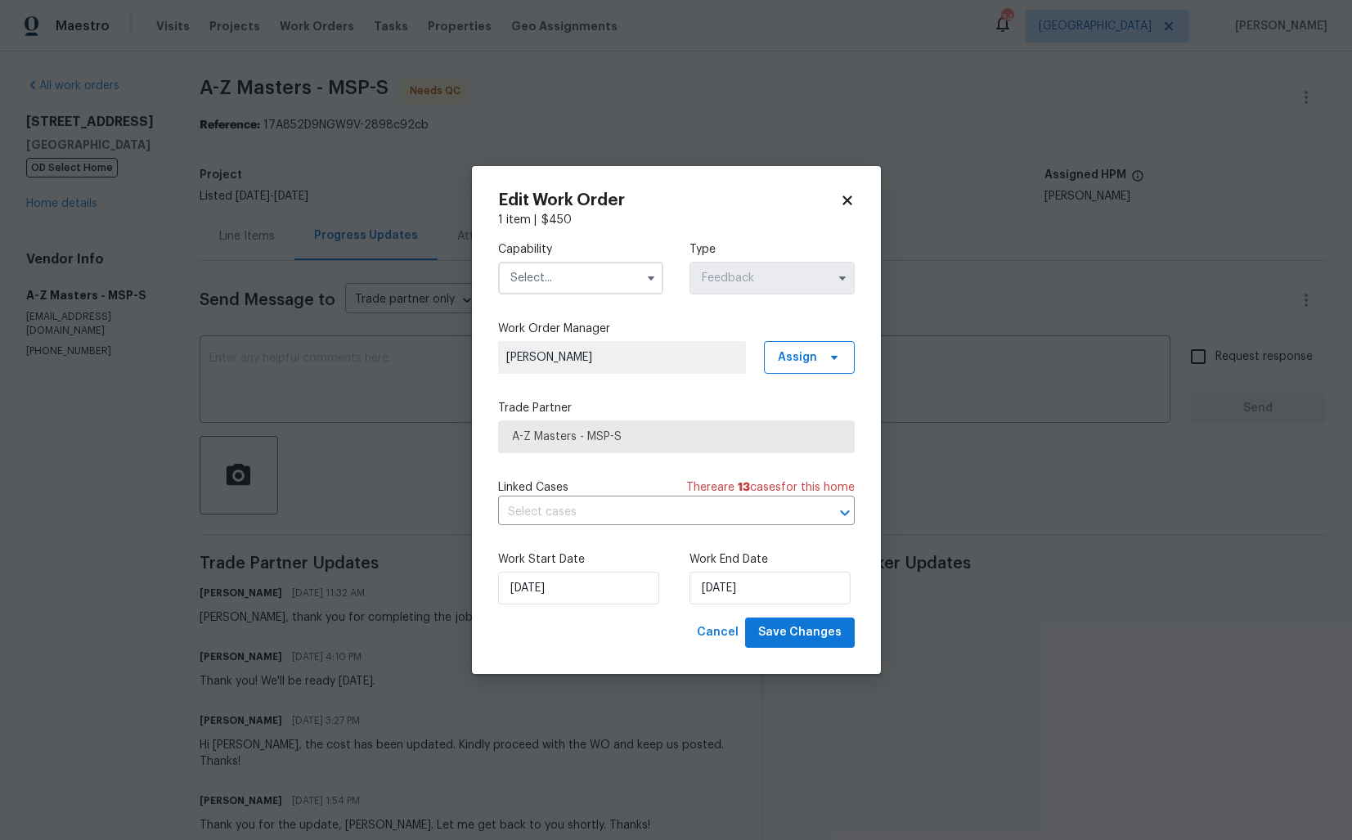
click at [585, 266] on input "text" at bounding box center [580, 278] width 165 height 33
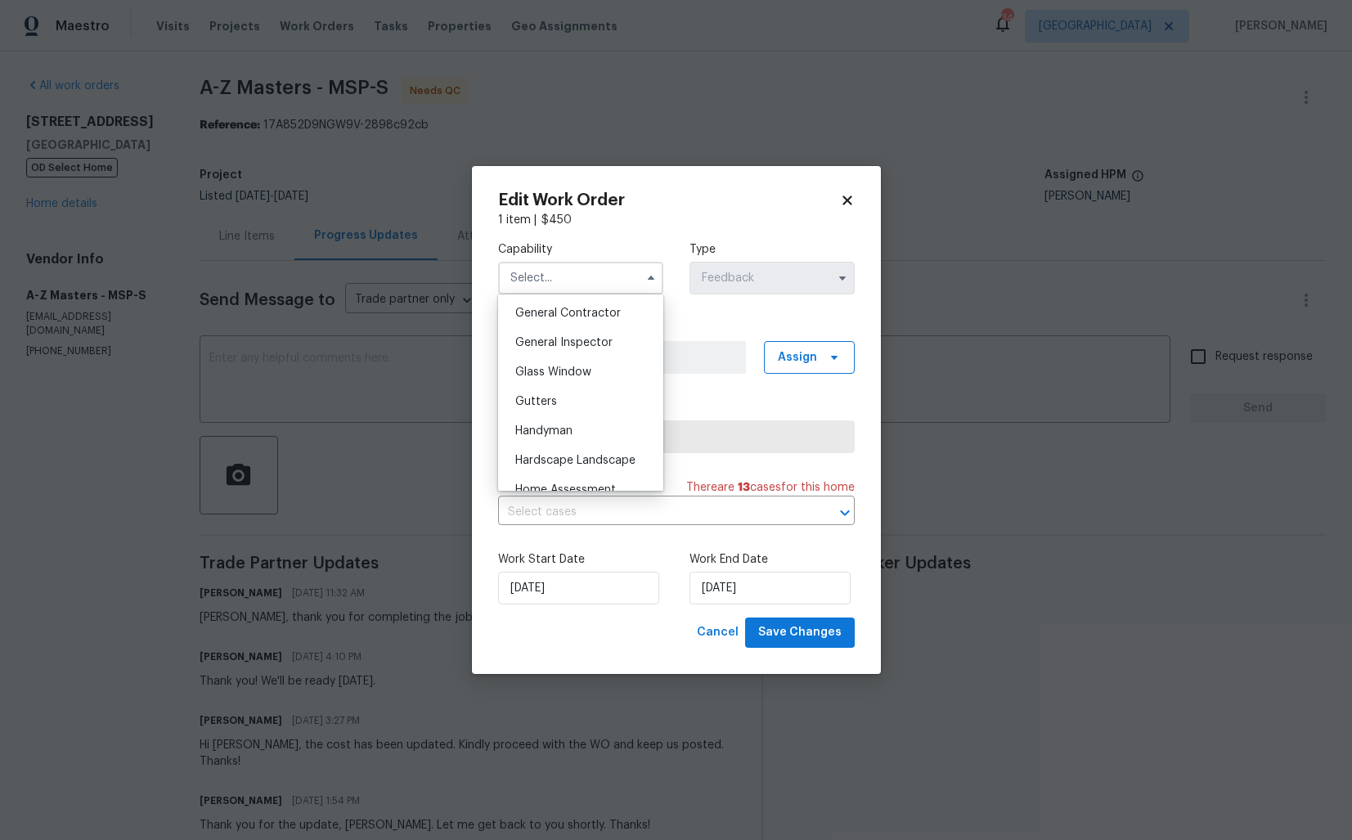
scroll to position [783, 0]
click at [540, 424] on span "Handyman" at bounding box center [543, 429] width 57 height 11
type input "Handyman"
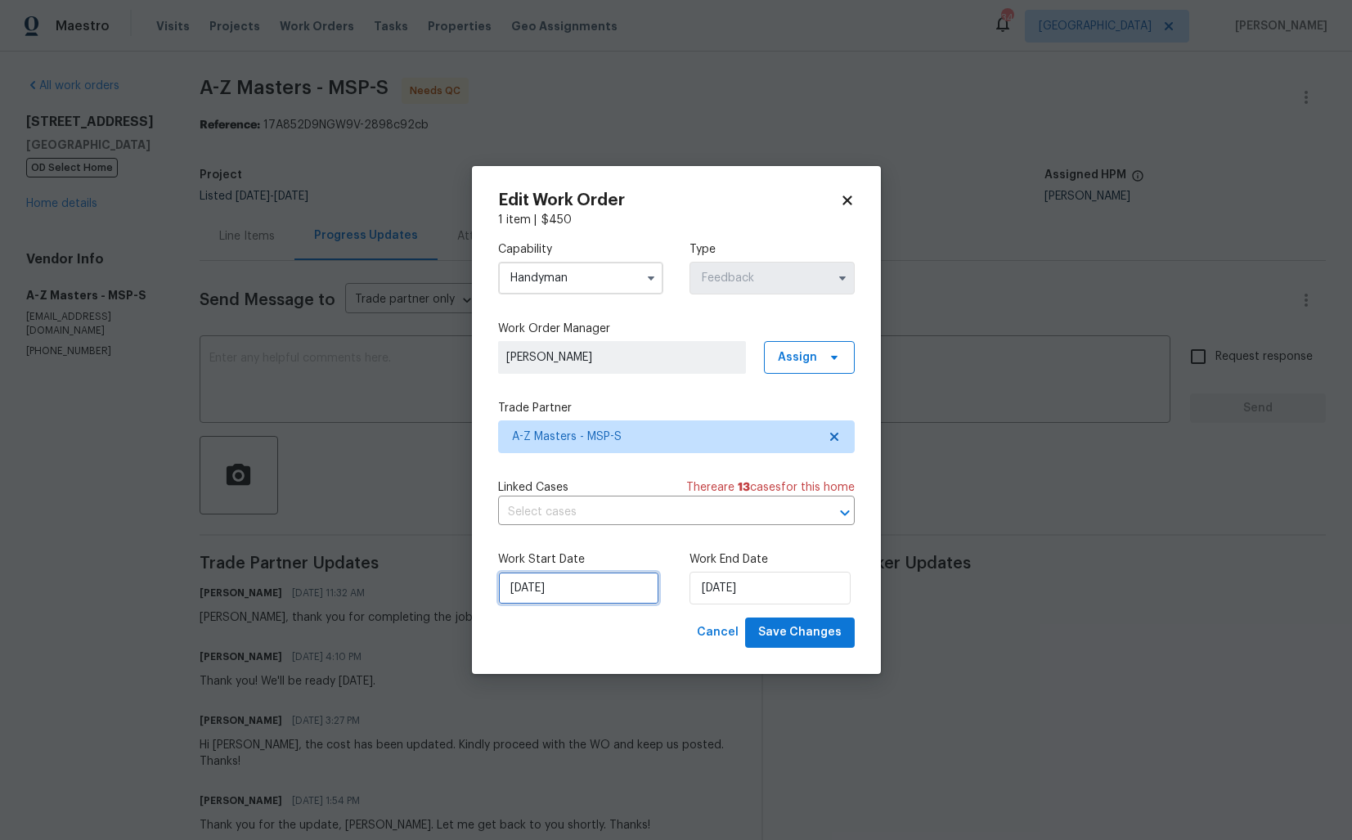
click at [592, 592] on input "16/09/2025" at bounding box center [578, 588] width 161 height 33
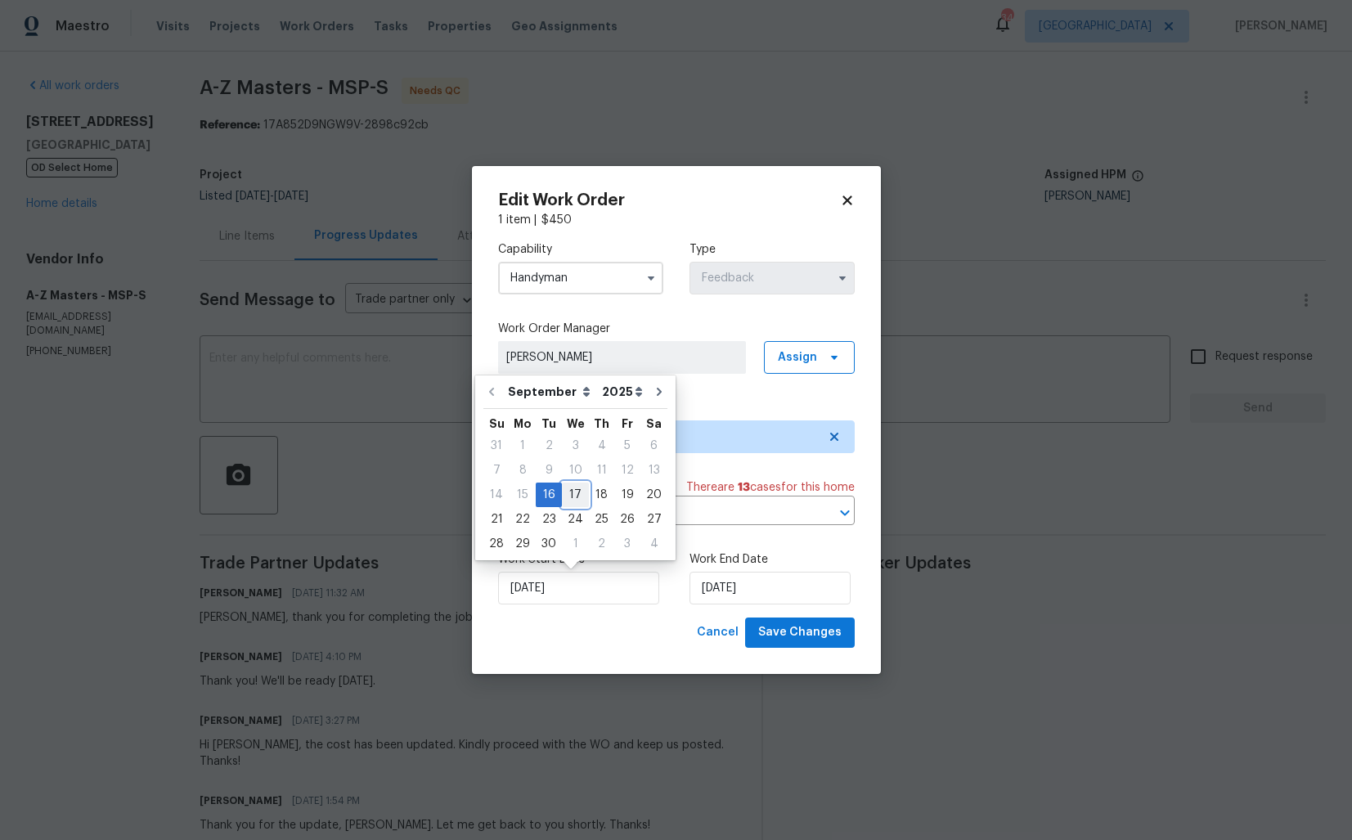
click at [577, 491] on div "17" at bounding box center [575, 494] width 27 height 23
type input "17/09/2025"
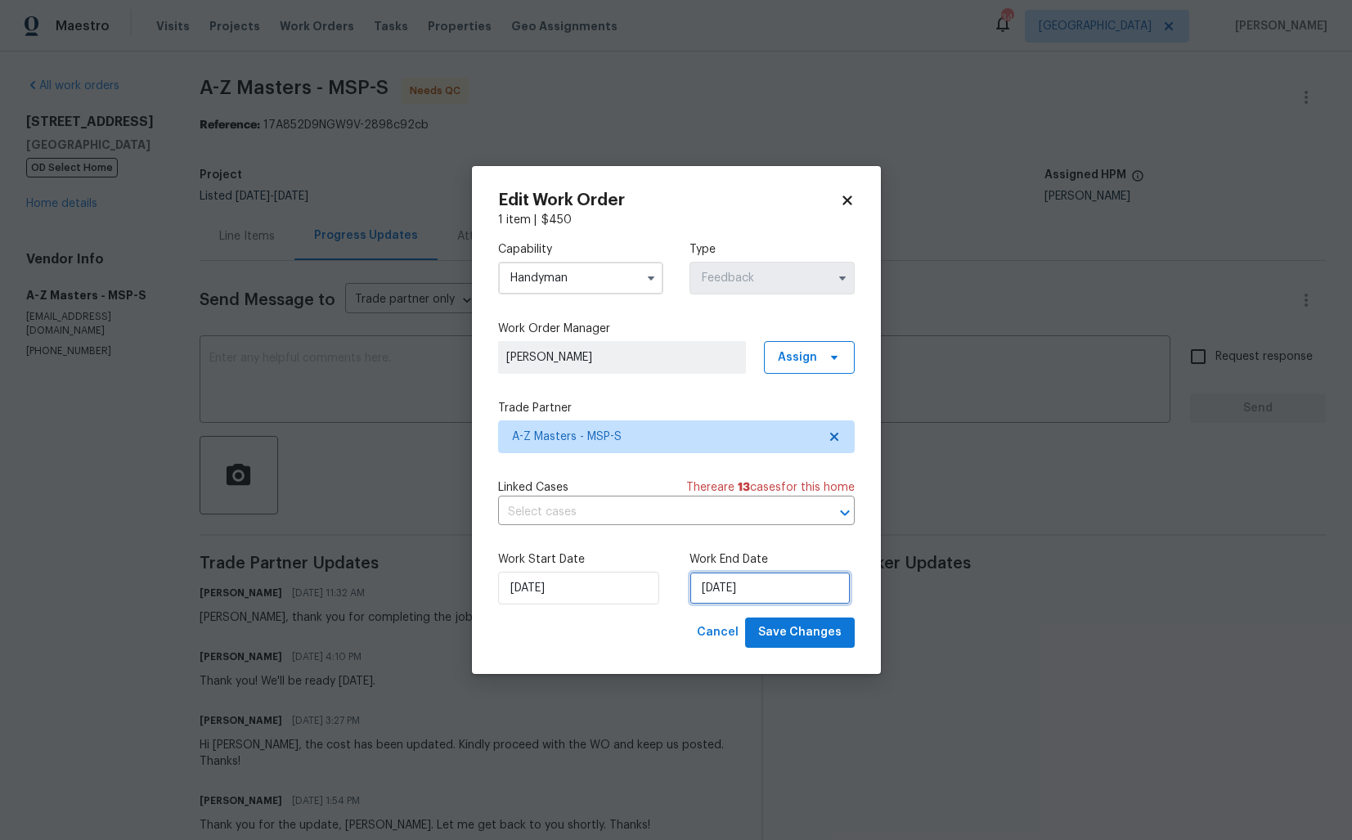
click at [738, 578] on input "18/09/2025" at bounding box center [769, 588] width 161 height 33
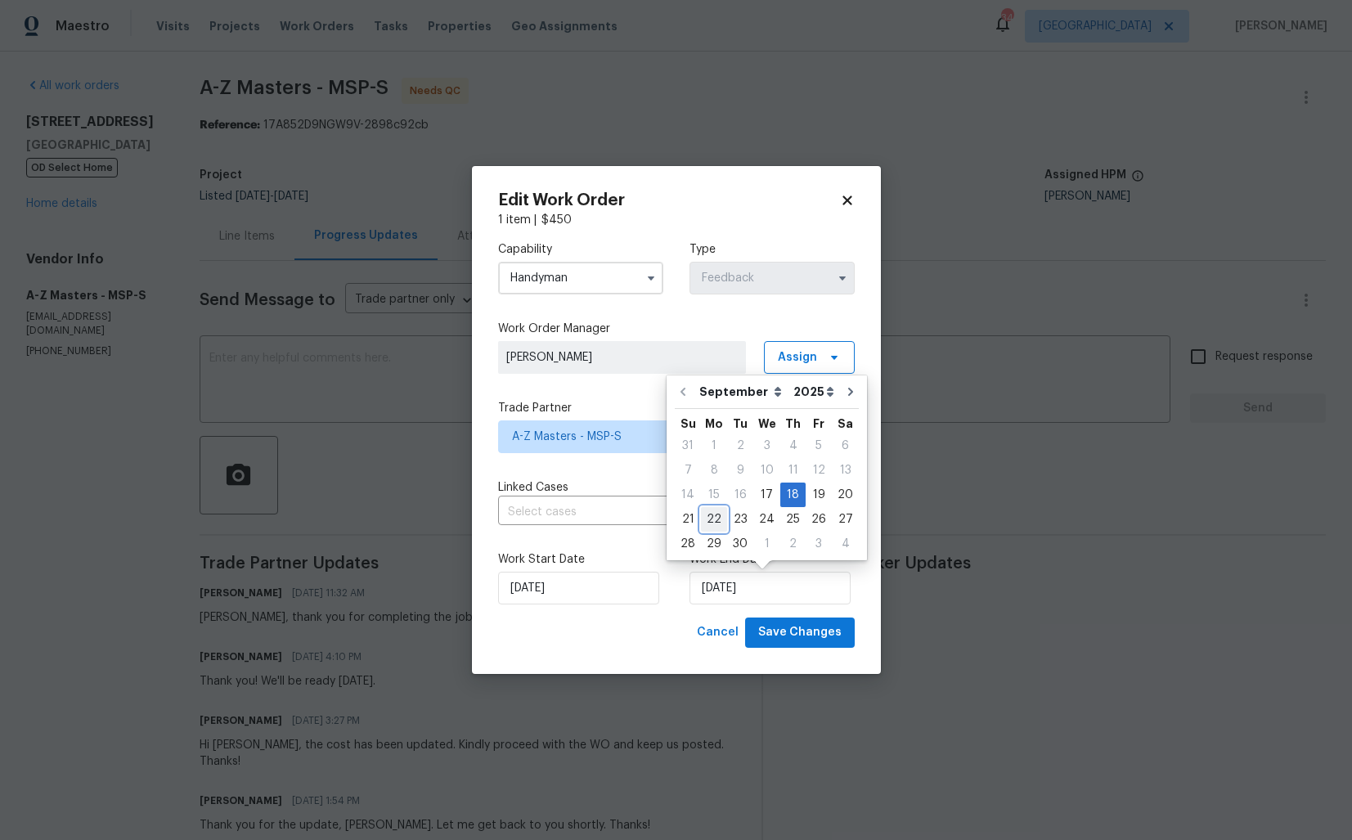
click at [712, 517] on div "22" at bounding box center [714, 519] width 26 height 23
type input "[DATE]"
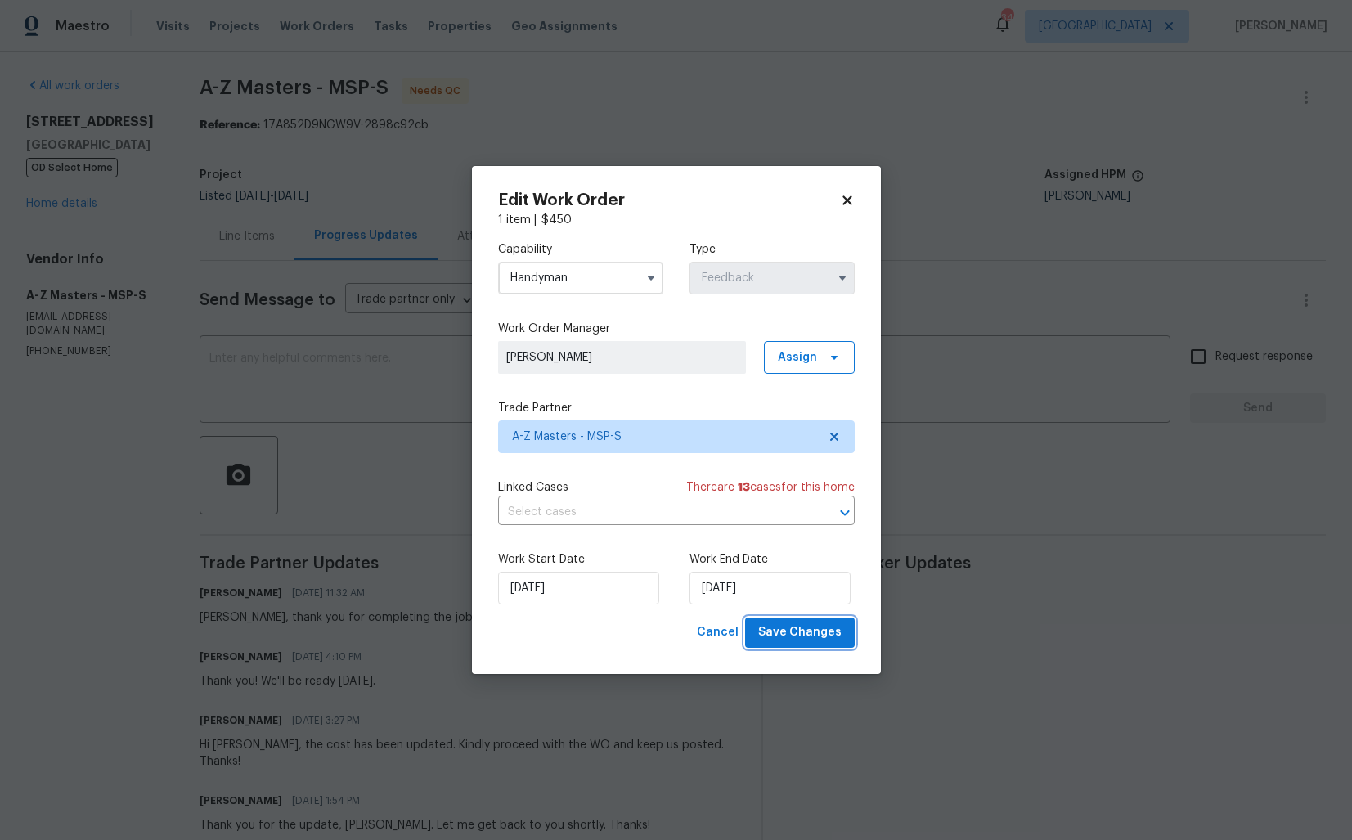
click at [823, 626] on span "Save Changes" at bounding box center [799, 632] width 83 height 20
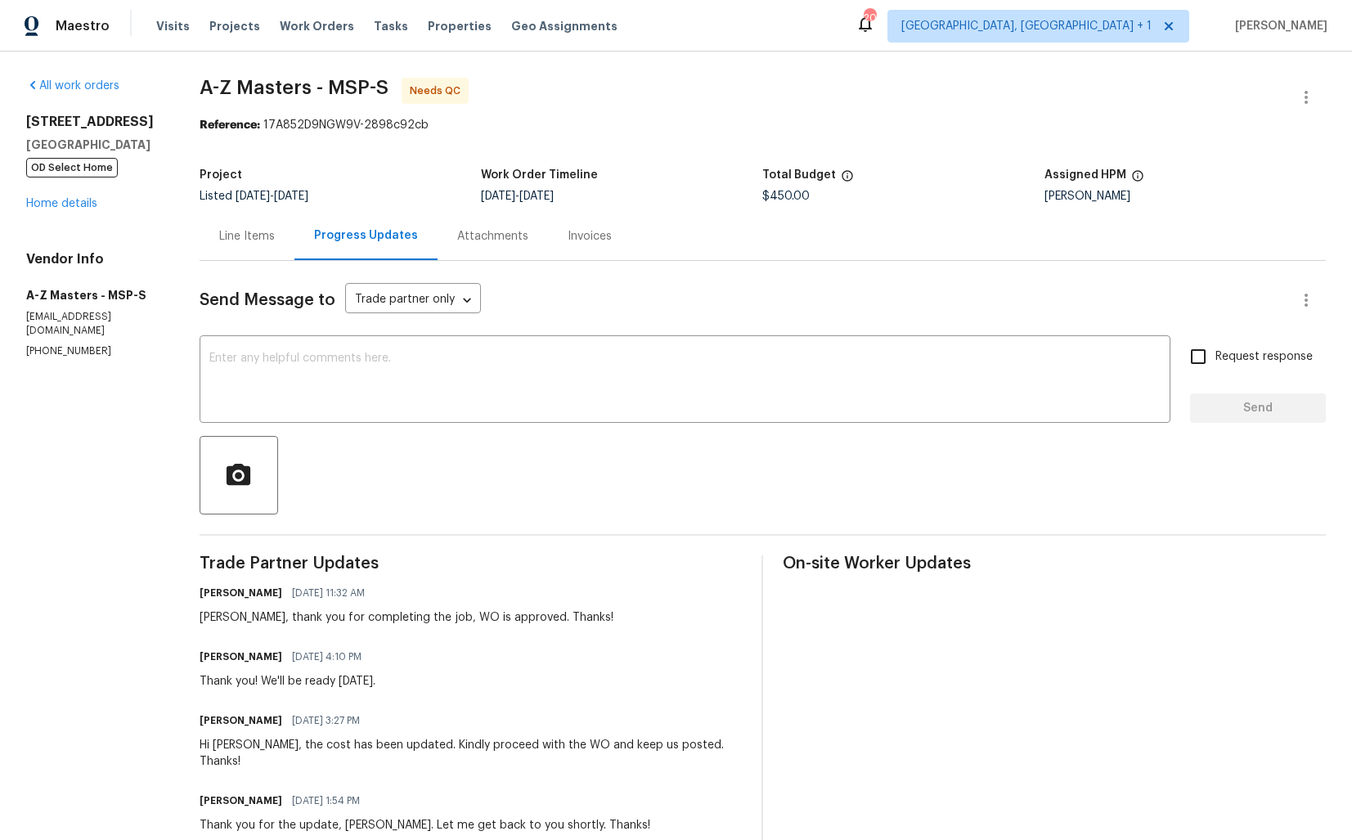
click at [247, 243] on div "Line Items" at bounding box center [247, 236] width 56 height 16
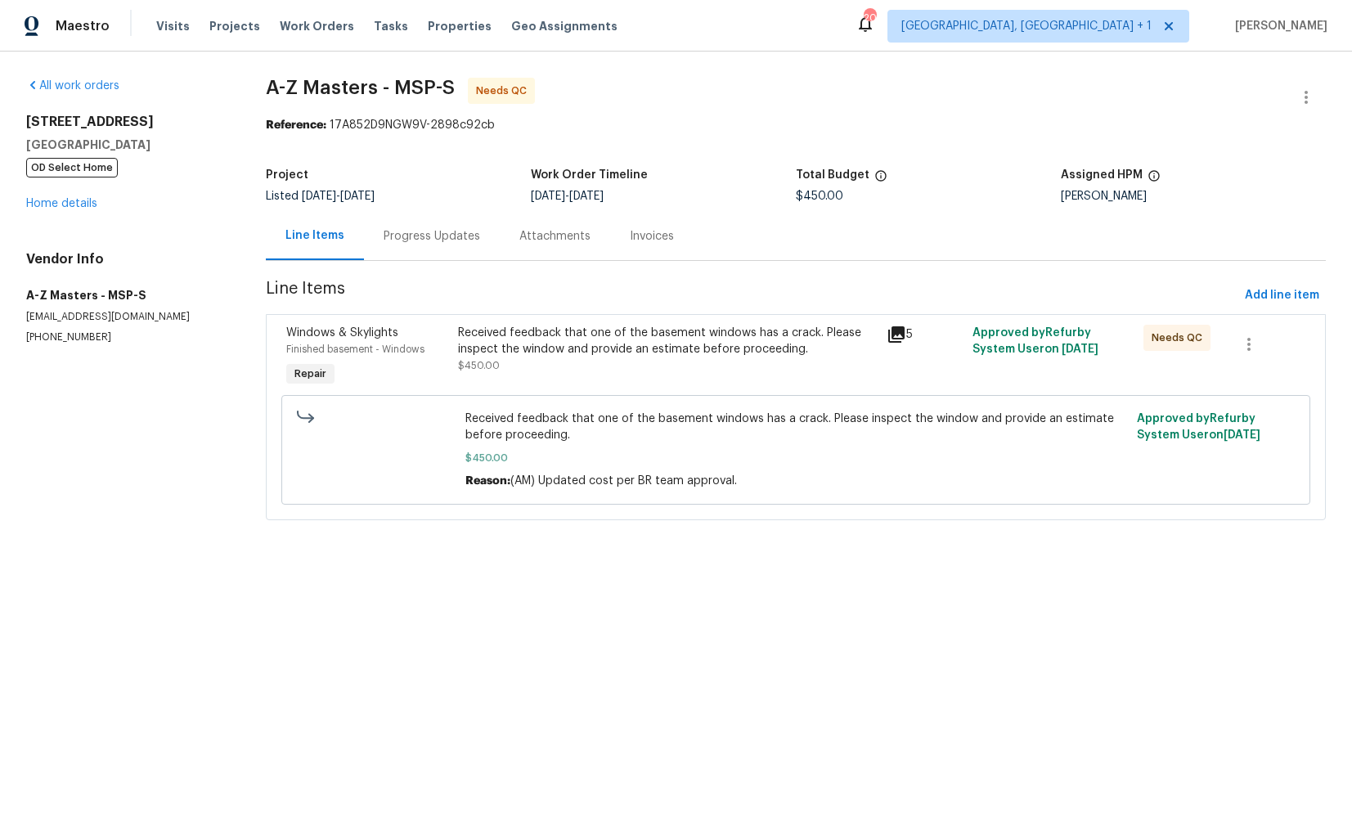
click at [610, 368] on div "Received feedback that one of the basement windows has a crack. Please inspect …" at bounding box center [667, 349] width 419 height 49
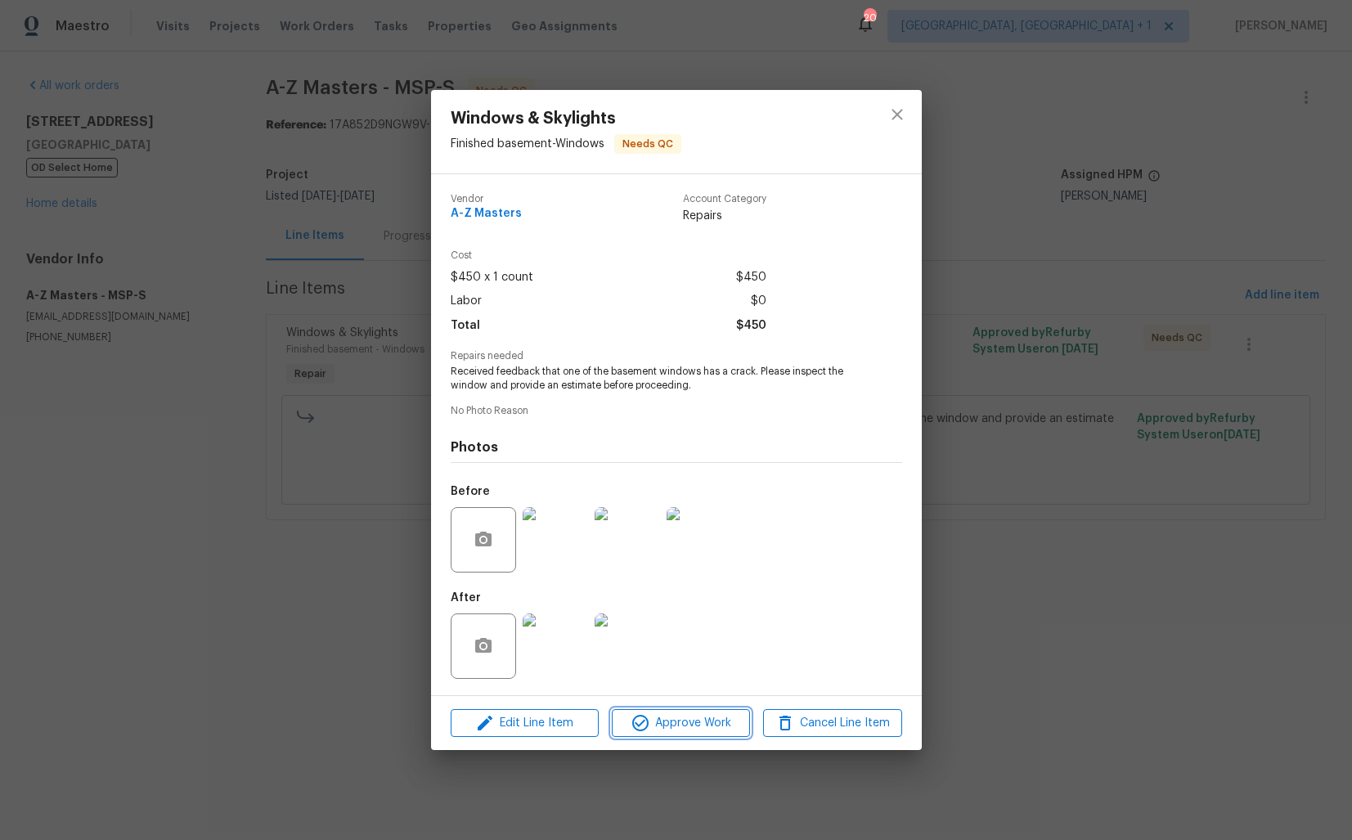
click at [654, 722] on span "Approve Work" at bounding box center [681, 723] width 128 height 20
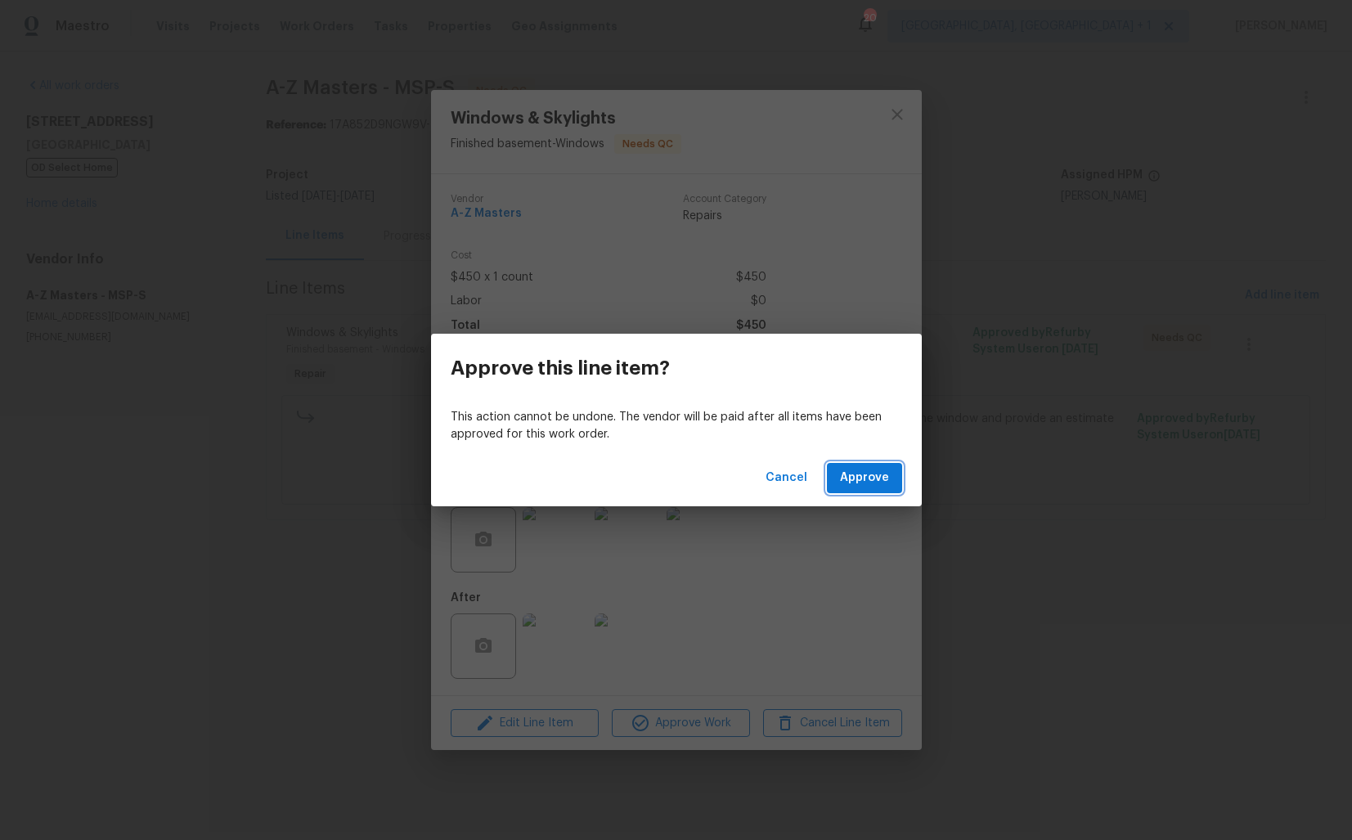
click at [882, 482] on span "Approve" at bounding box center [864, 478] width 49 height 20
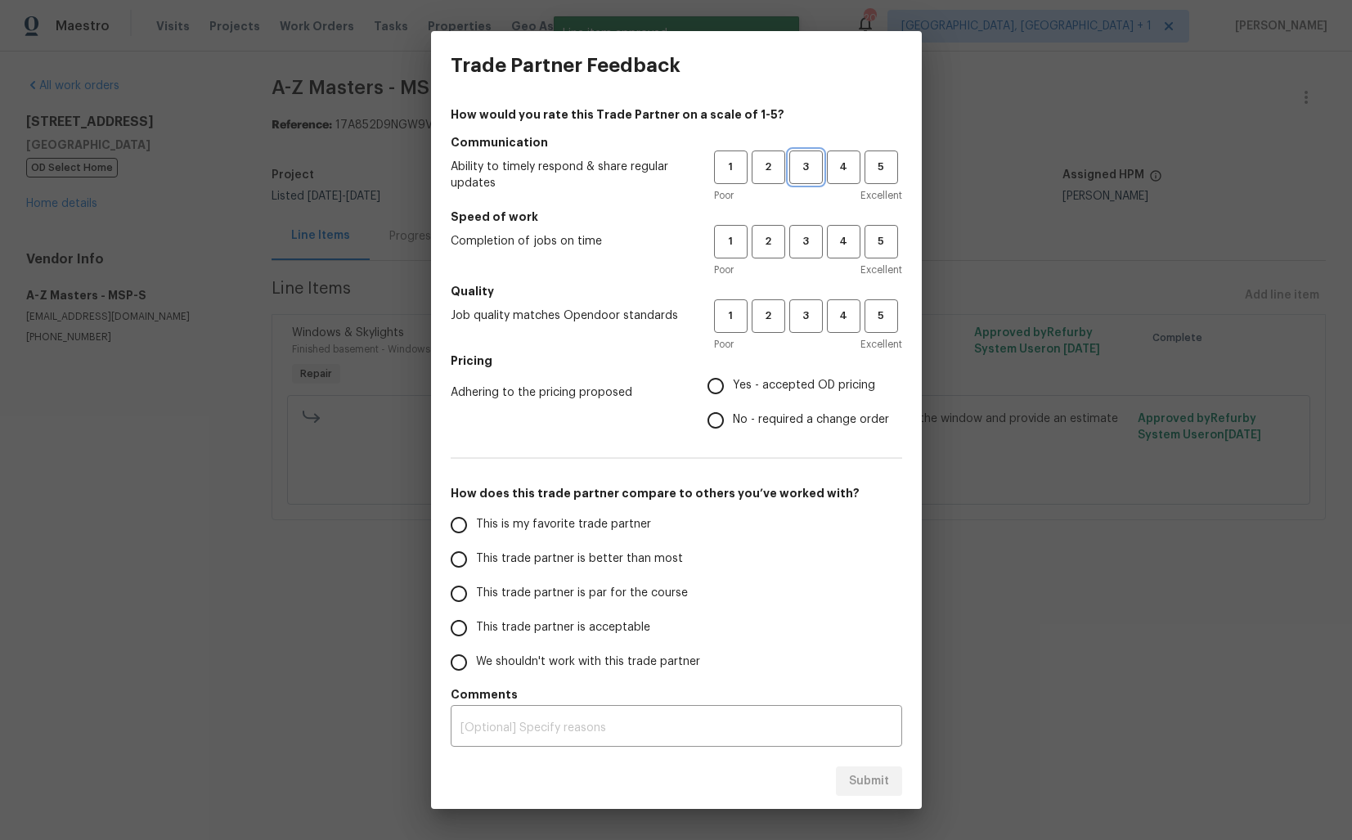
click at [807, 166] on span "3" at bounding box center [806, 167] width 30 height 19
click at [807, 238] on span "3" at bounding box center [806, 241] width 30 height 19
click at [801, 303] on button "3" at bounding box center [806, 316] width 34 height 34
click at [774, 375] on label "Yes - accepted OD pricing" at bounding box center [793, 386] width 191 height 34
click at [733, 375] on input "Yes - accepted OD pricing" at bounding box center [715, 386] width 34 height 34
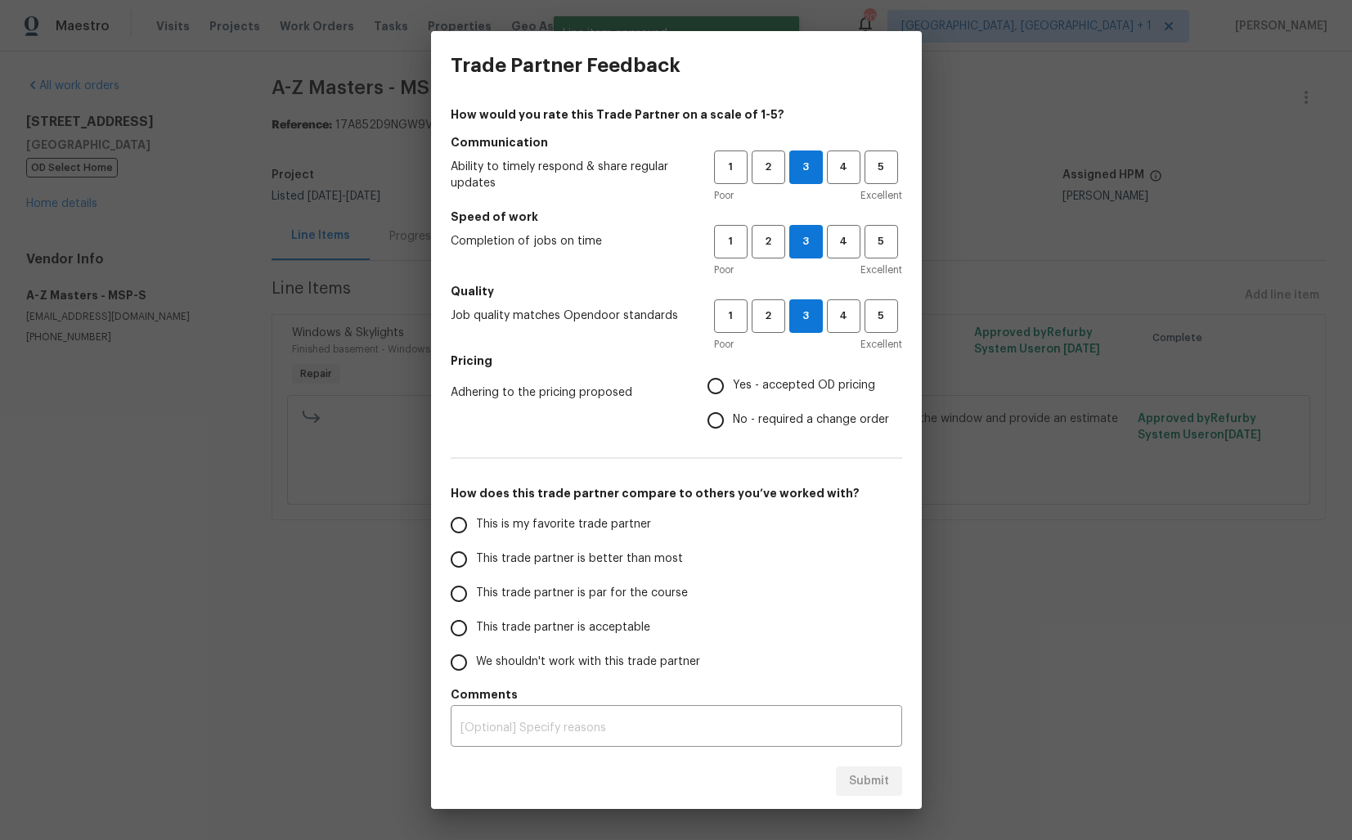
radio input "true"
click at [734, 443] on div "How would you rate this Trade Partner on a scale of 1-5? Communication Ability …" at bounding box center [676, 426] width 451 height 640
click at [748, 423] on span "No - required a change order" at bounding box center [811, 419] width 156 height 17
click at [733, 423] on input "No - required a change order" at bounding box center [715, 420] width 34 height 34
radio input "true"
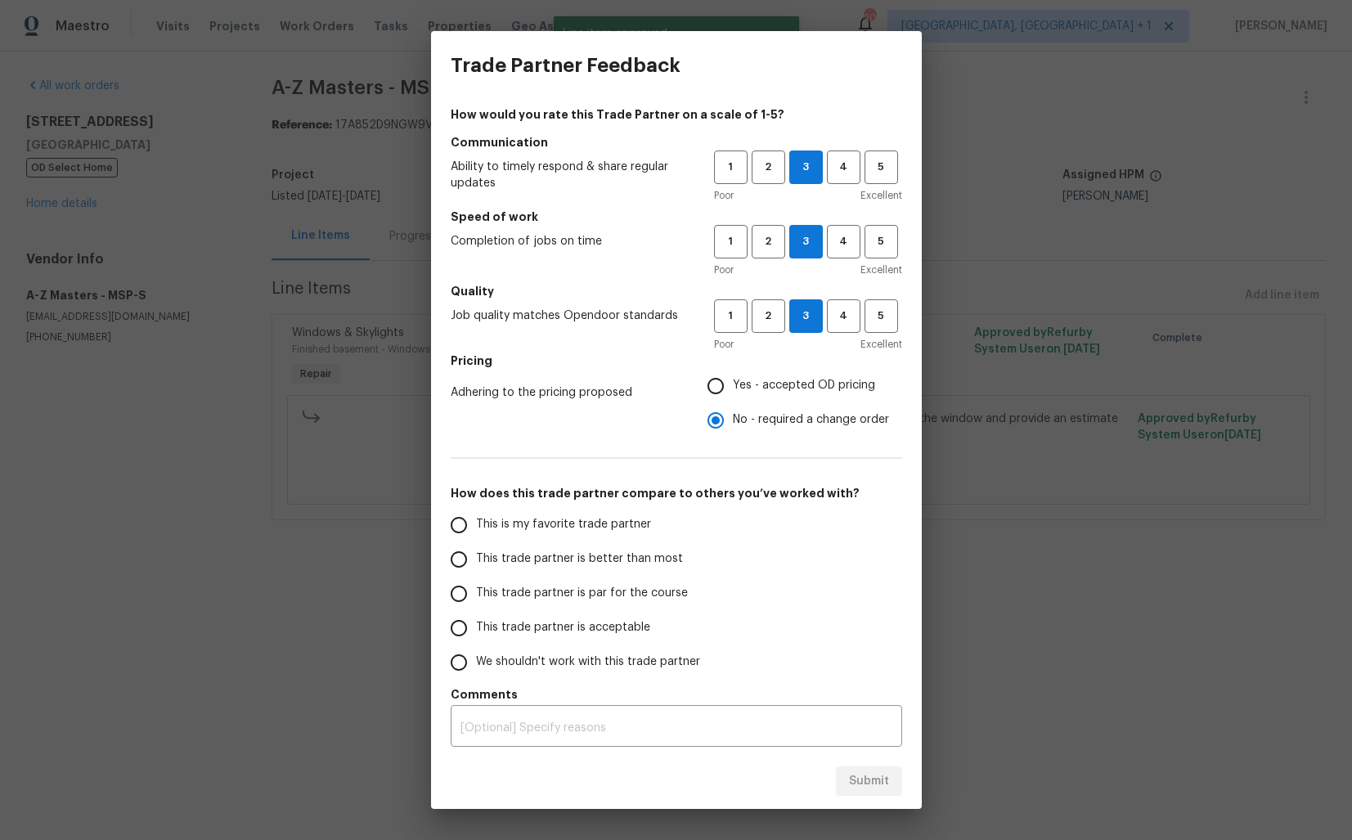
click at [605, 552] on span "This trade partner is better than most" at bounding box center [579, 558] width 207 height 17
click at [476, 552] on input "This trade partner is better than most" at bounding box center [459, 559] width 34 height 34
click at [861, 782] on span "Submit" at bounding box center [869, 781] width 40 height 20
radio input "true"
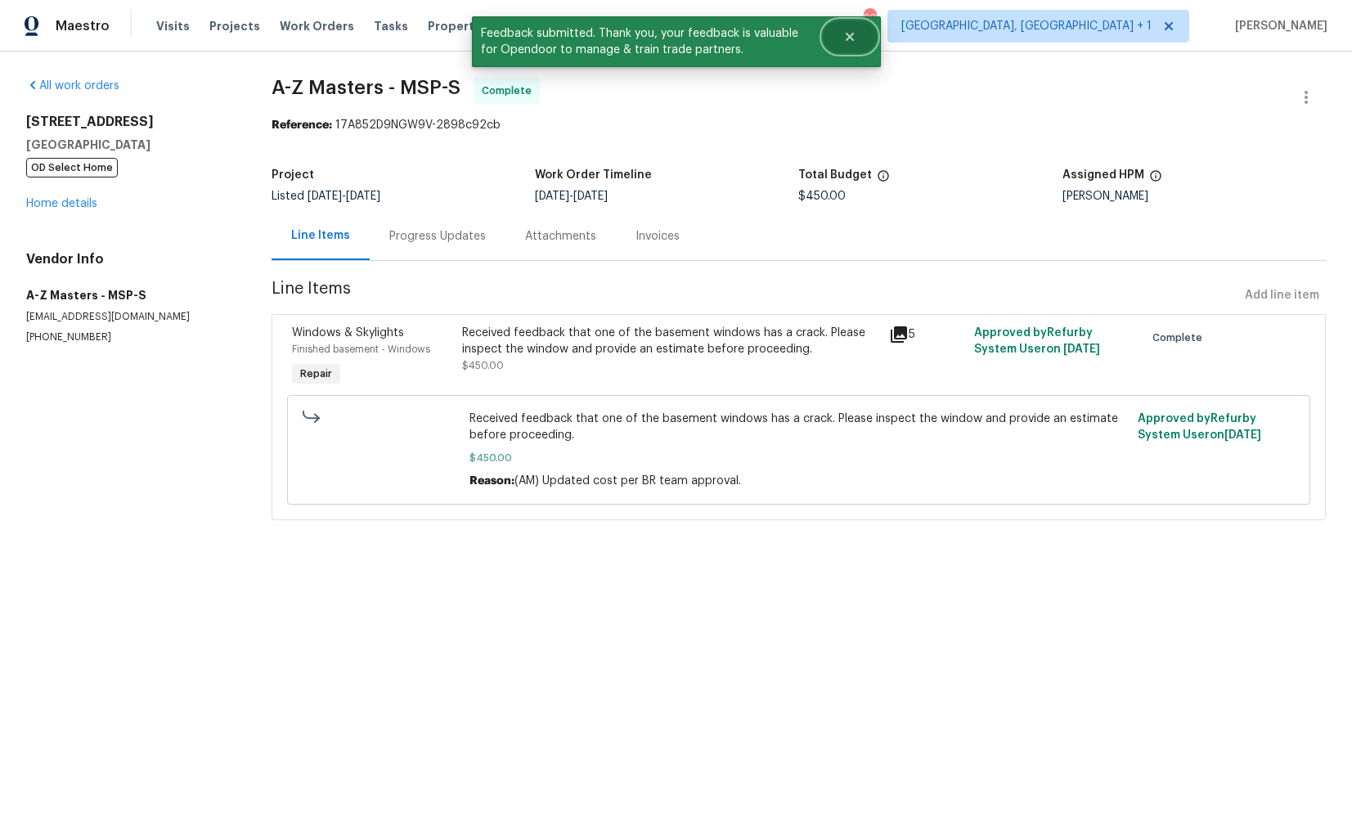
click at [855, 34] on button "Close" at bounding box center [850, 36] width 54 height 33
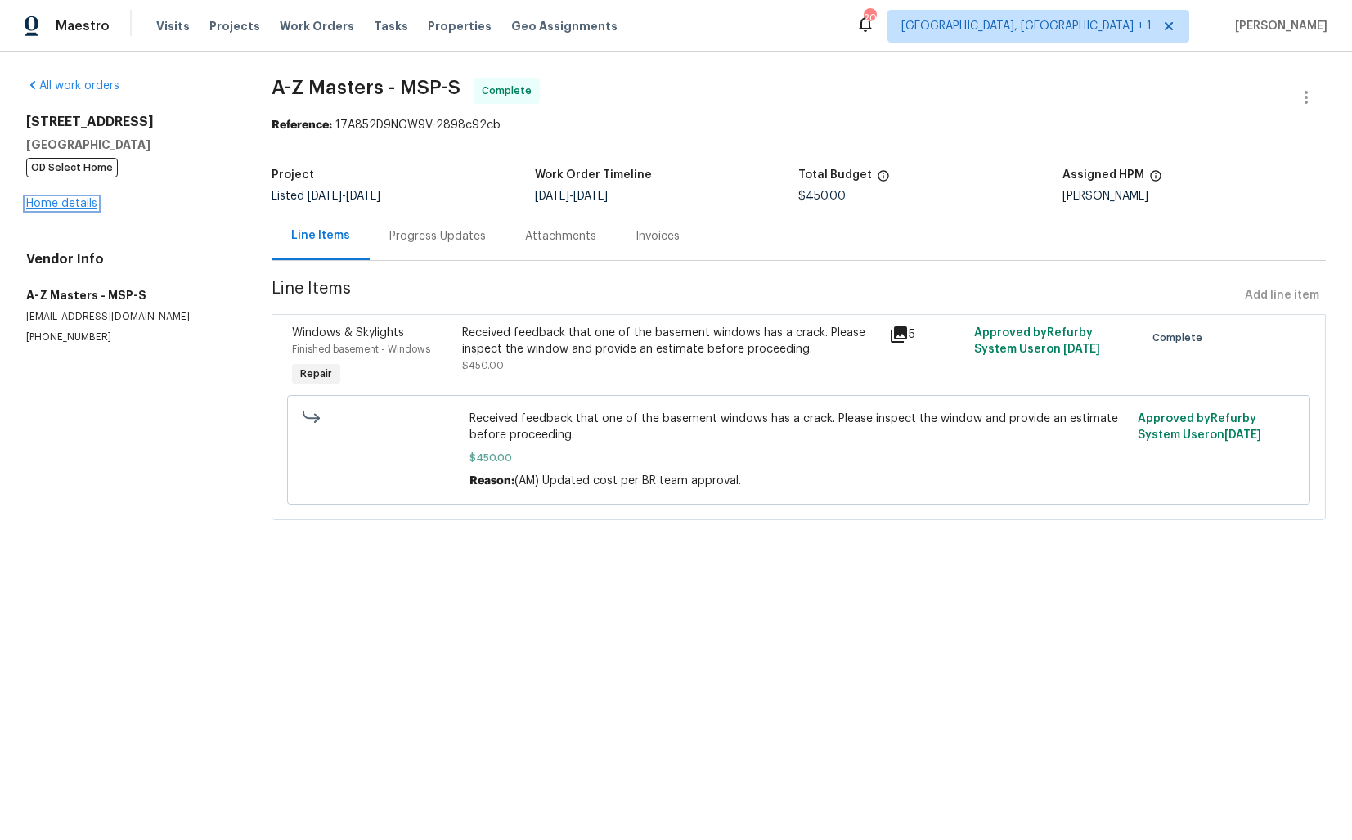
click at [48, 205] on link "Home details" at bounding box center [61, 203] width 71 height 11
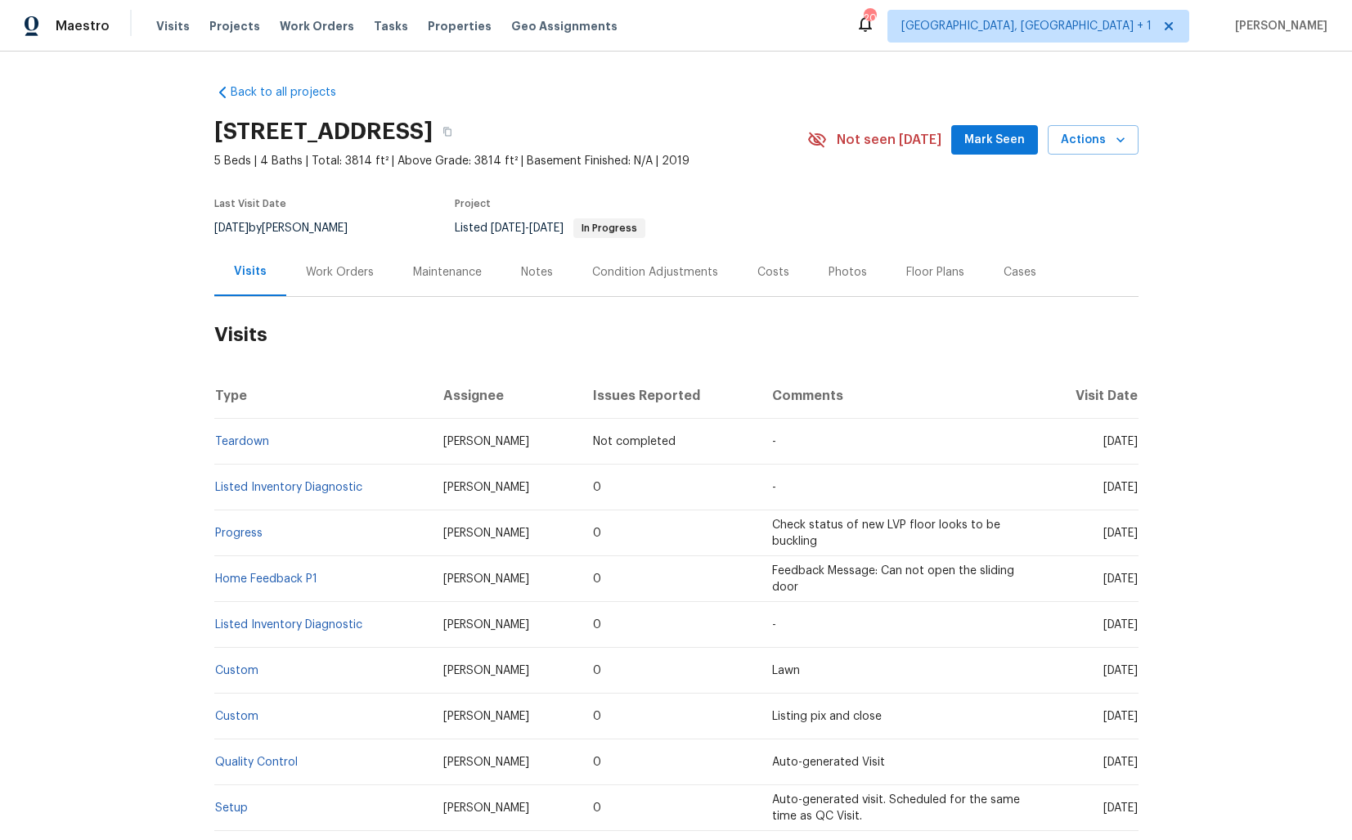
click at [331, 271] on div "Work Orders" at bounding box center [340, 272] width 68 height 16
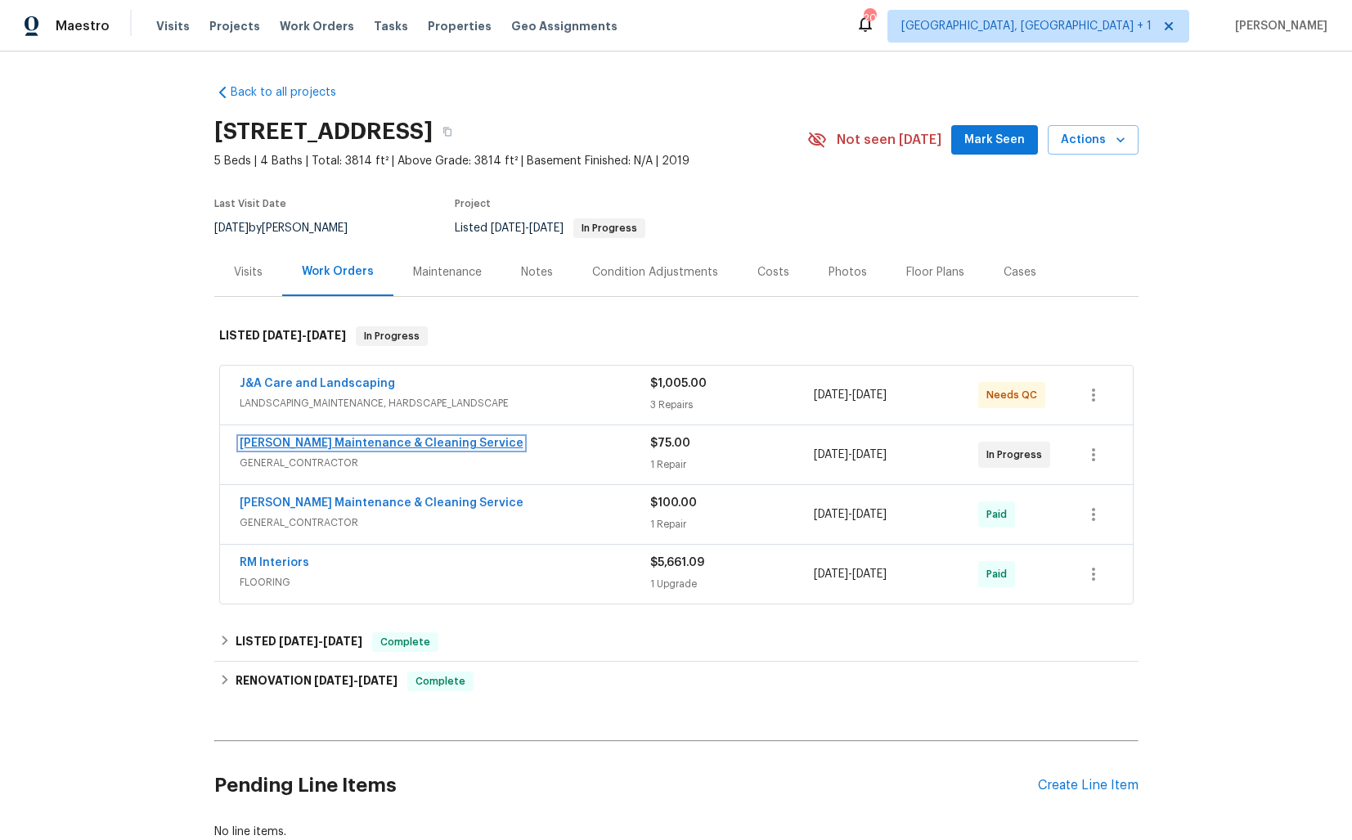
click at [289, 442] on link "[PERSON_NAME] Maintenance & Cleaning Service" at bounding box center [382, 443] width 284 height 11
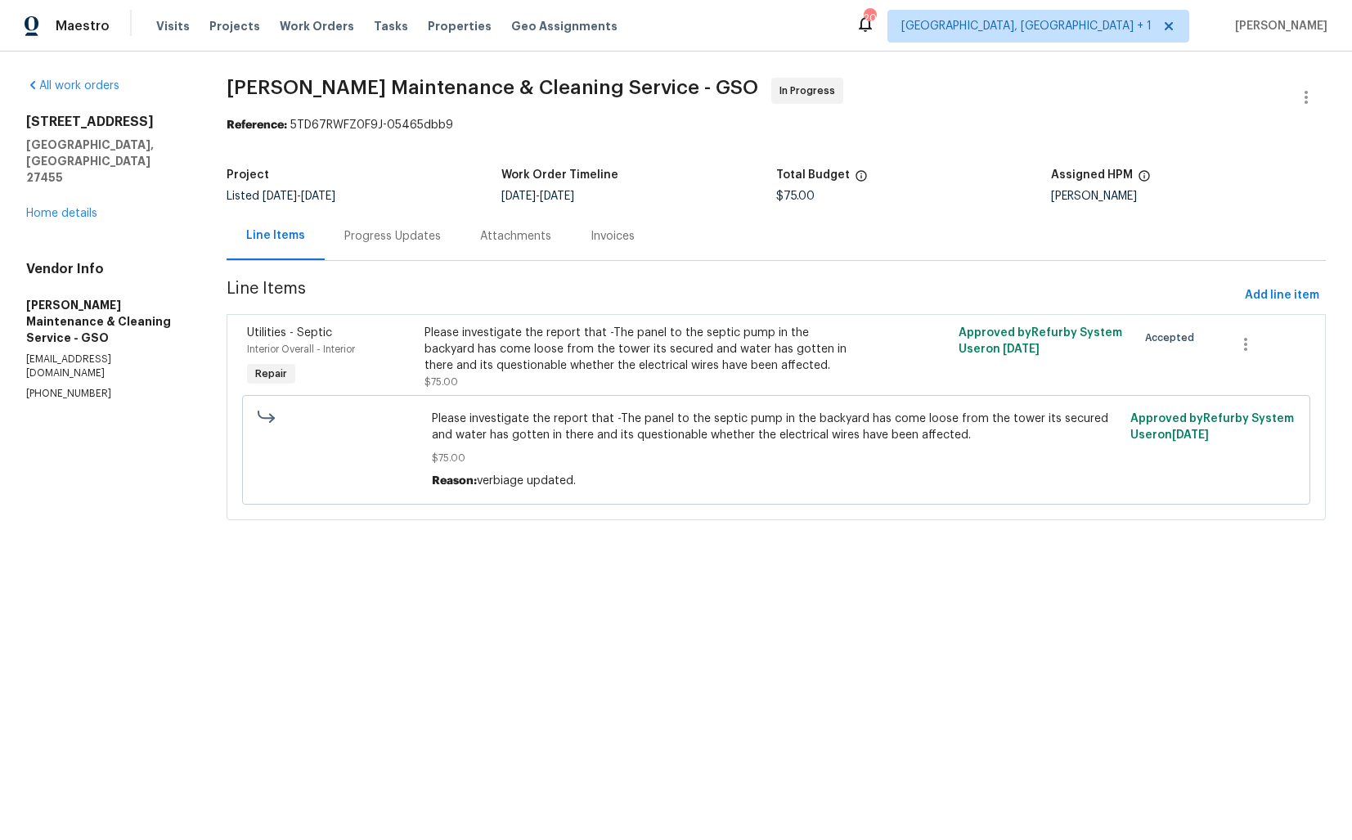
click at [401, 238] on div "Progress Updates" at bounding box center [392, 236] width 96 height 16
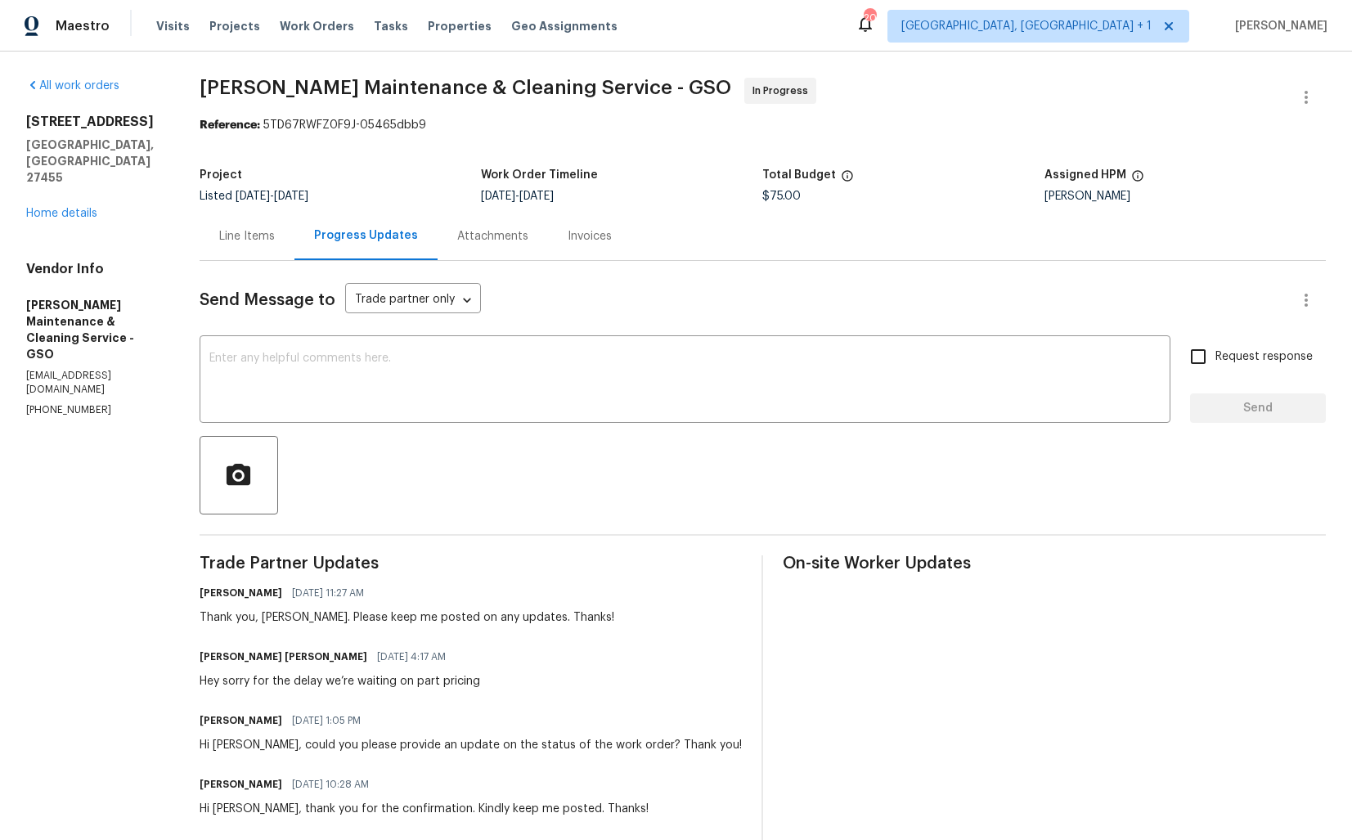
click at [250, 245] on div "Line Items" at bounding box center [247, 236] width 95 height 48
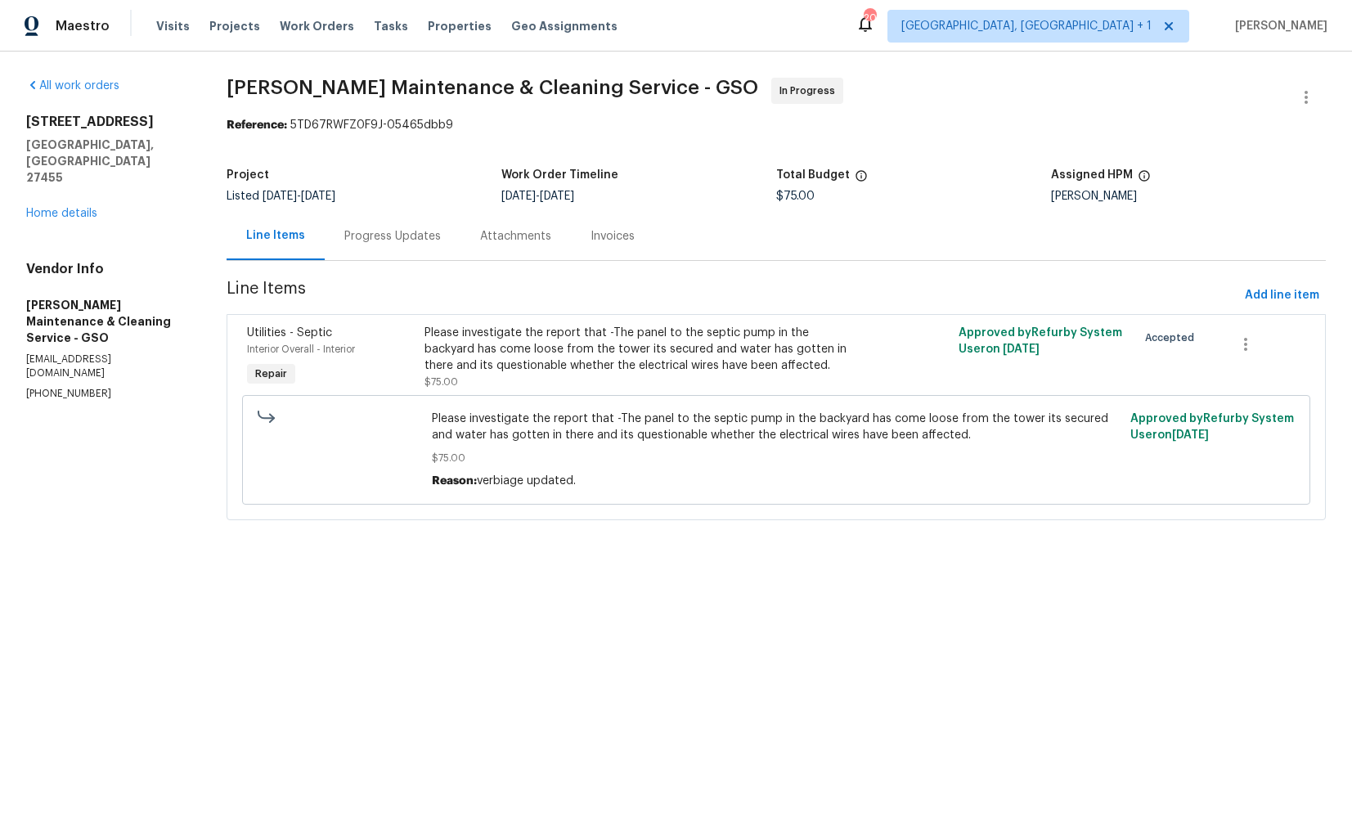
click at [386, 244] on div "Progress Updates" at bounding box center [392, 236] width 96 height 16
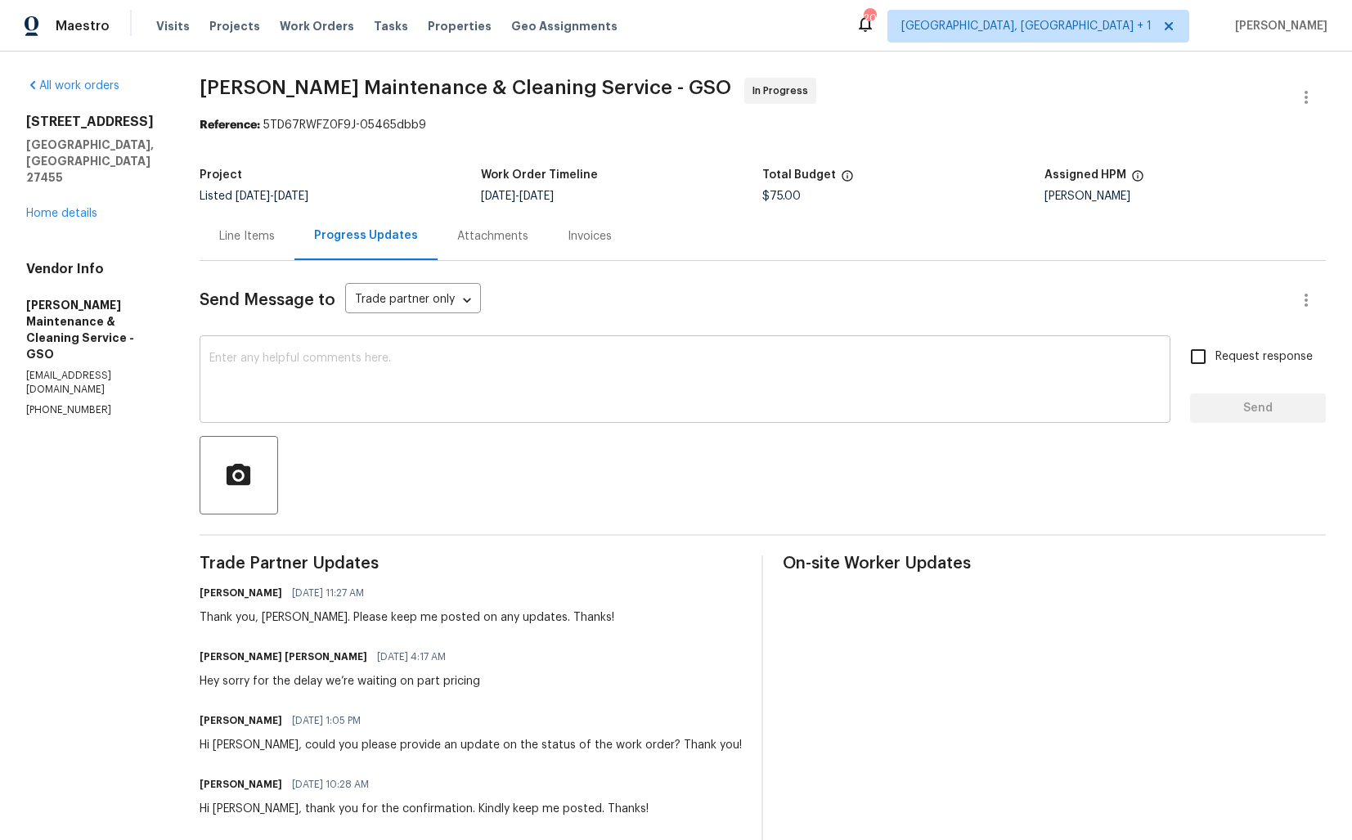
click at [464, 399] on textarea at bounding box center [684, 380] width 951 height 57
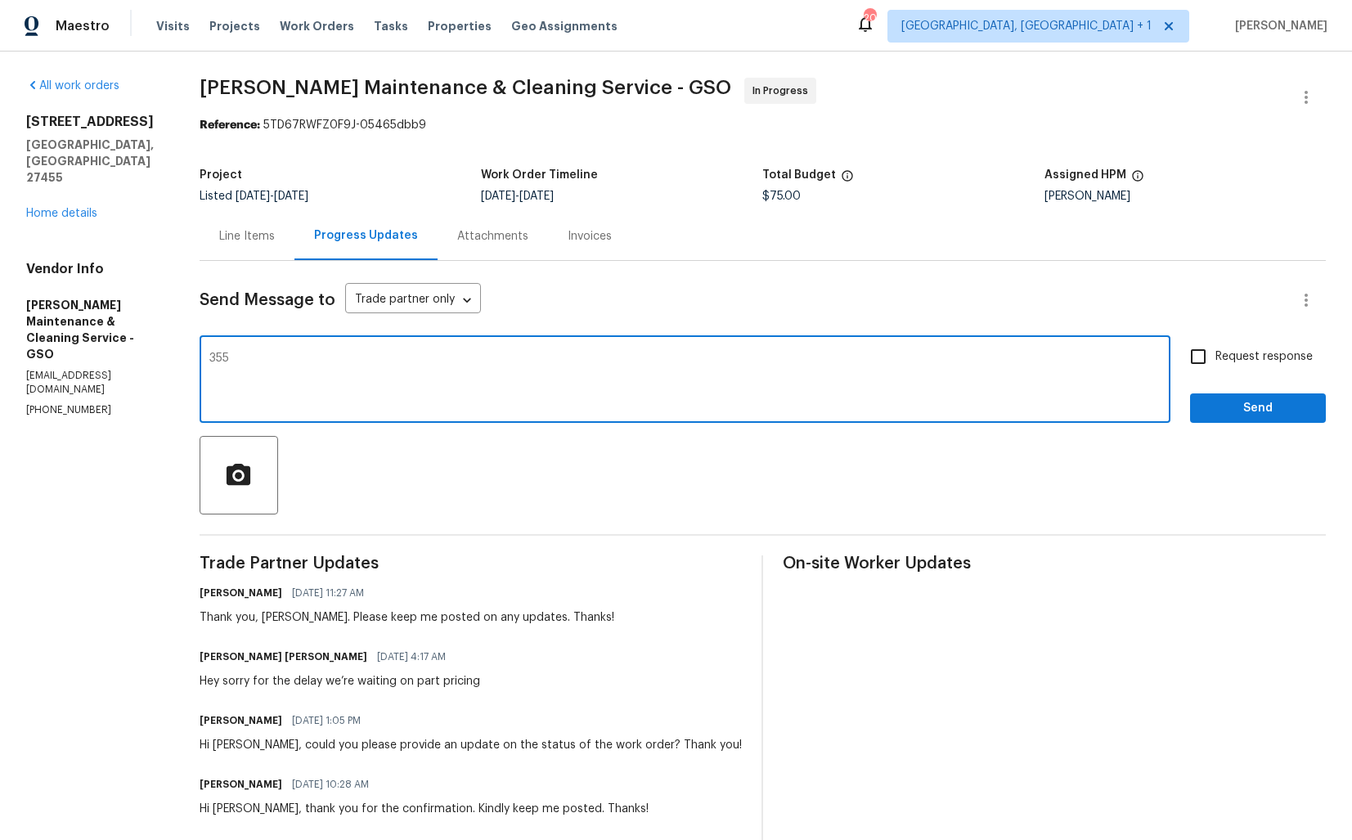
type textarea "355"
click at [621, 369] on textarea "355" at bounding box center [684, 380] width 951 height 57
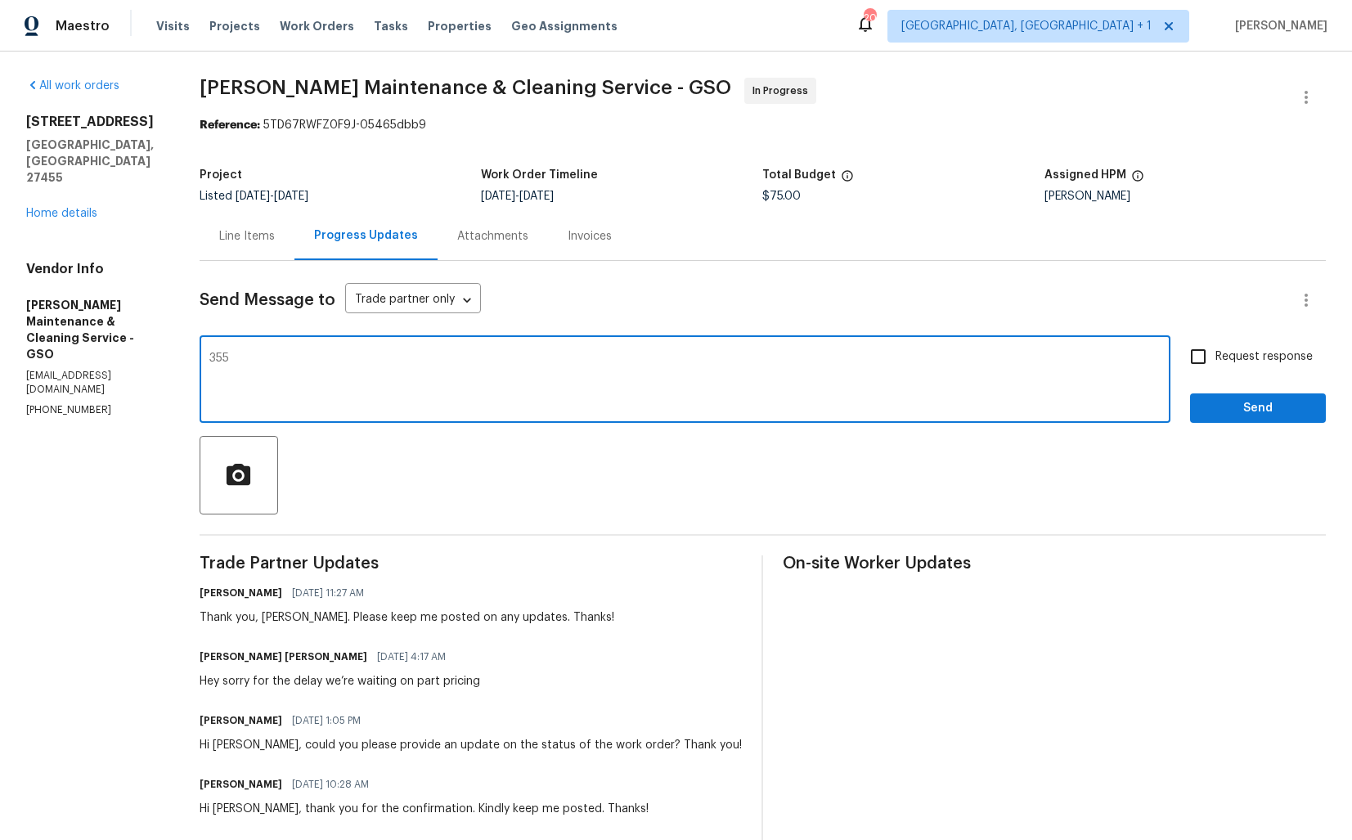
click at [252, 243] on div "Line Items" at bounding box center [247, 236] width 56 height 16
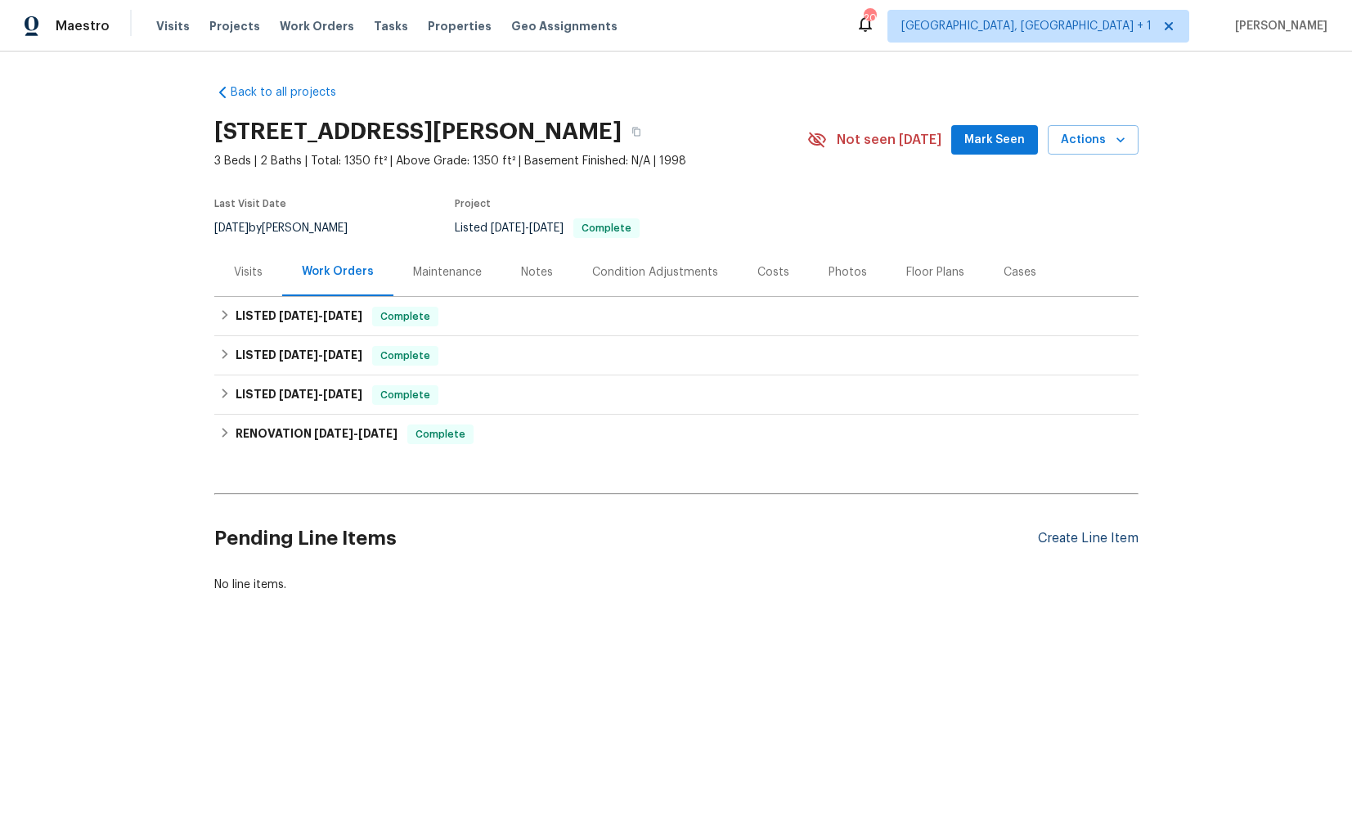
click at [1090, 537] on div "Create Line Item" at bounding box center [1088, 539] width 101 height 16
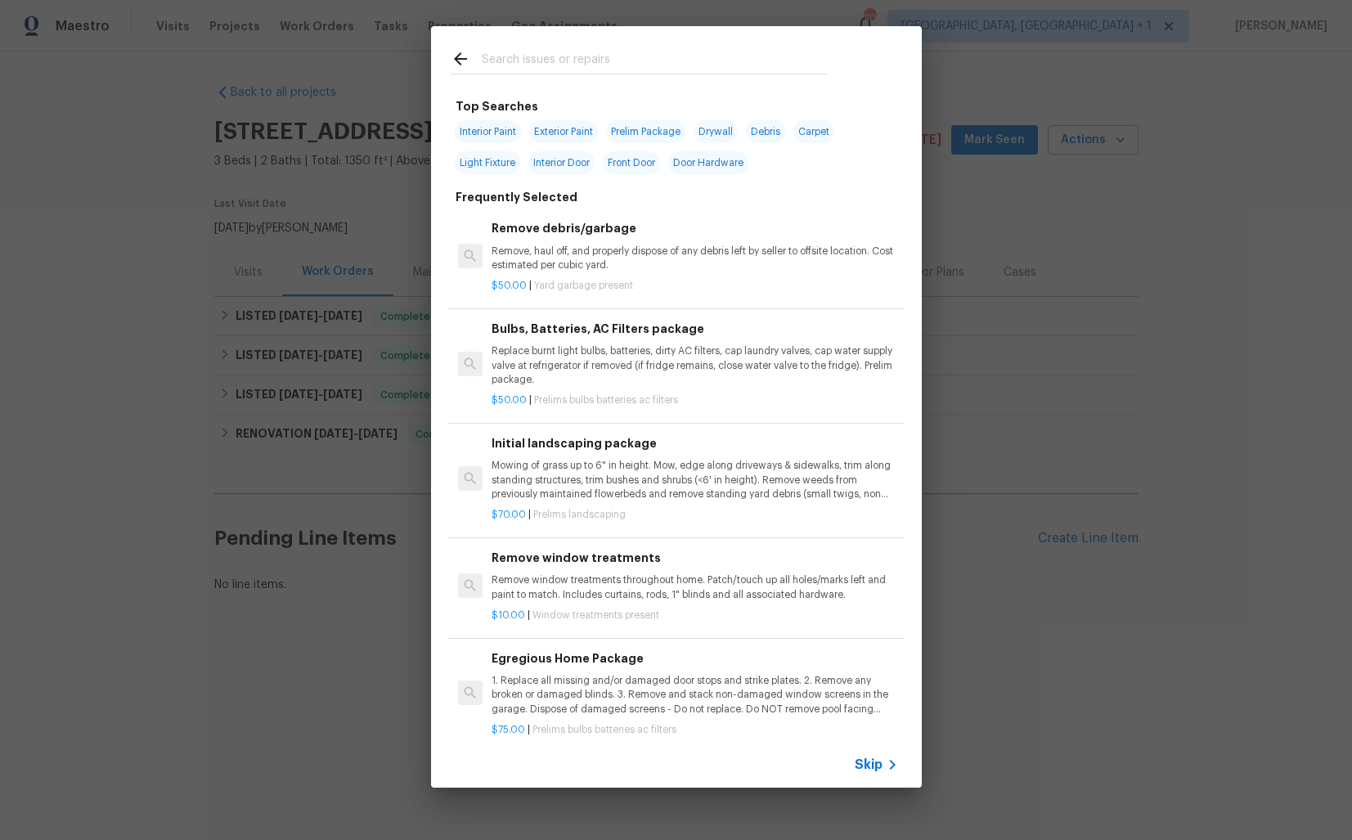
click at [528, 58] on input "text" at bounding box center [655, 61] width 347 height 25
type input "plumbing"
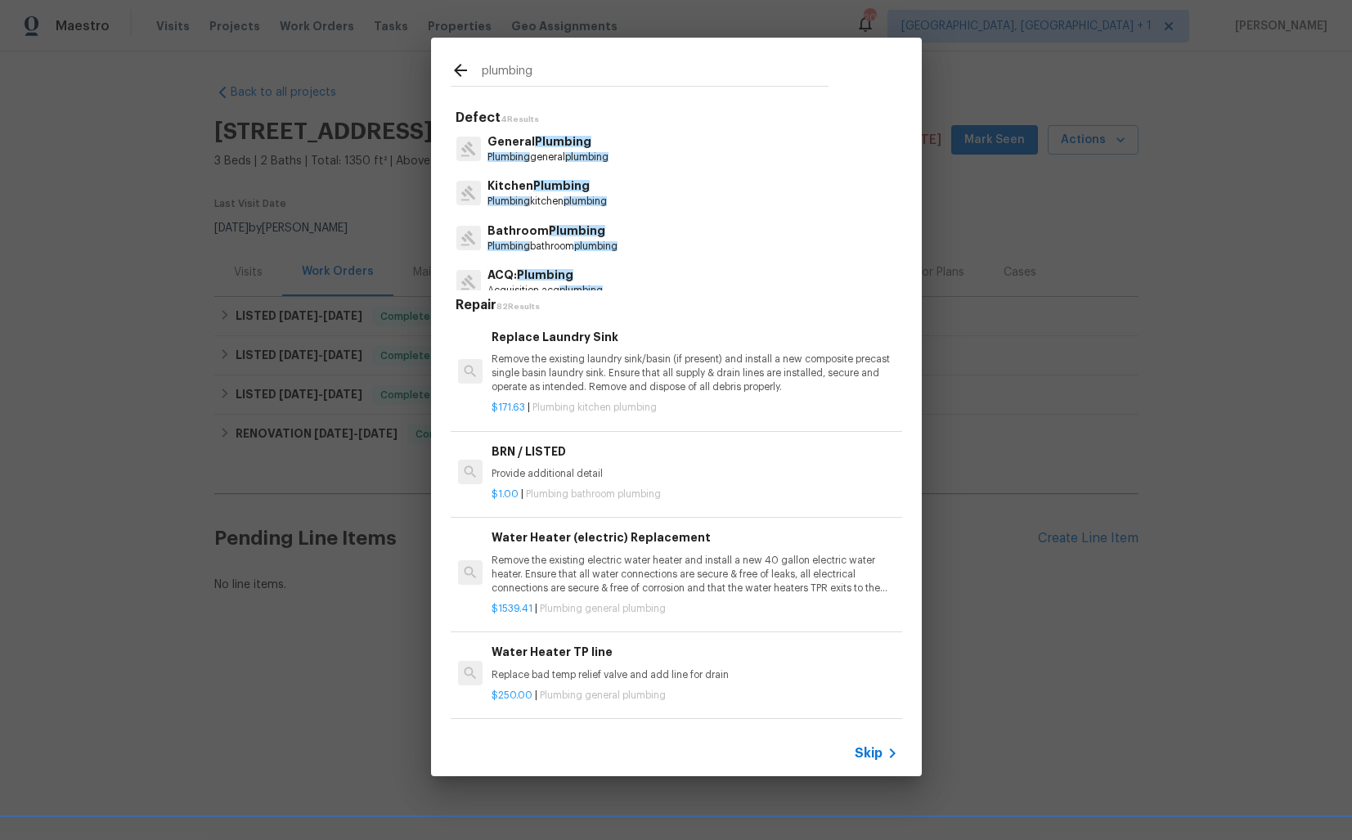
click at [549, 141] on span "Plumbing" at bounding box center [563, 141] width 56 height 11
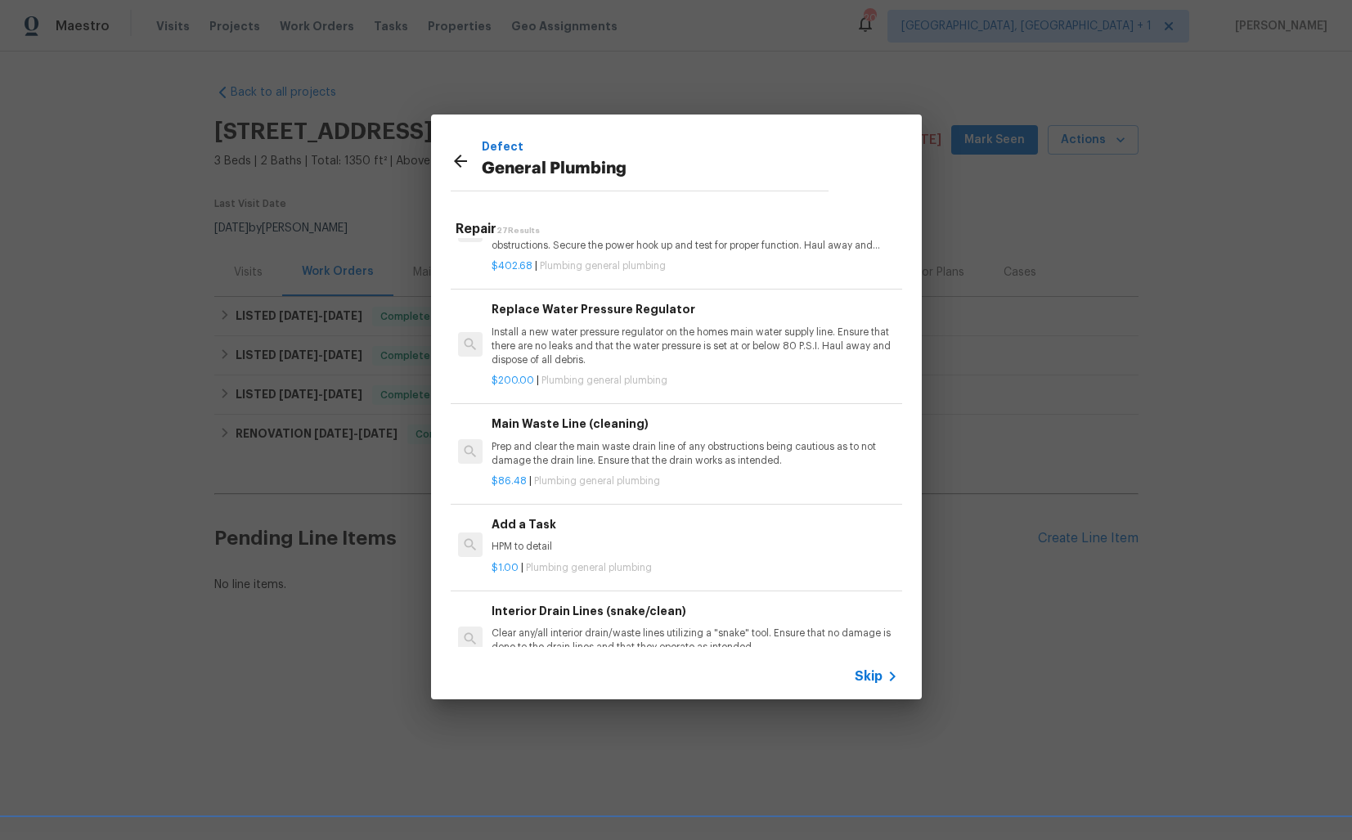
scroll to position [1577, 0]
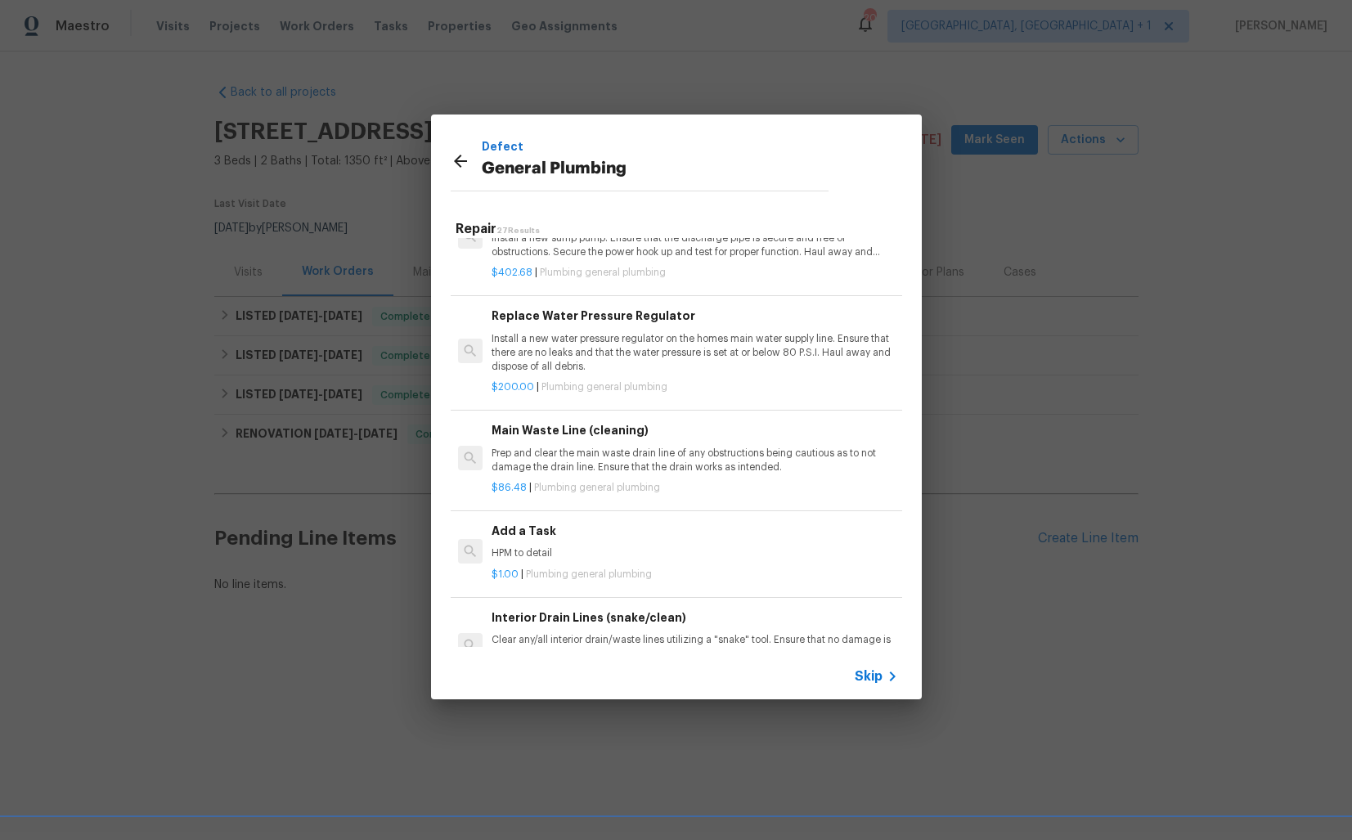
click at [548, 535] on h6 "Add a Task" at bounding box center [694, 531] width 406 height 18
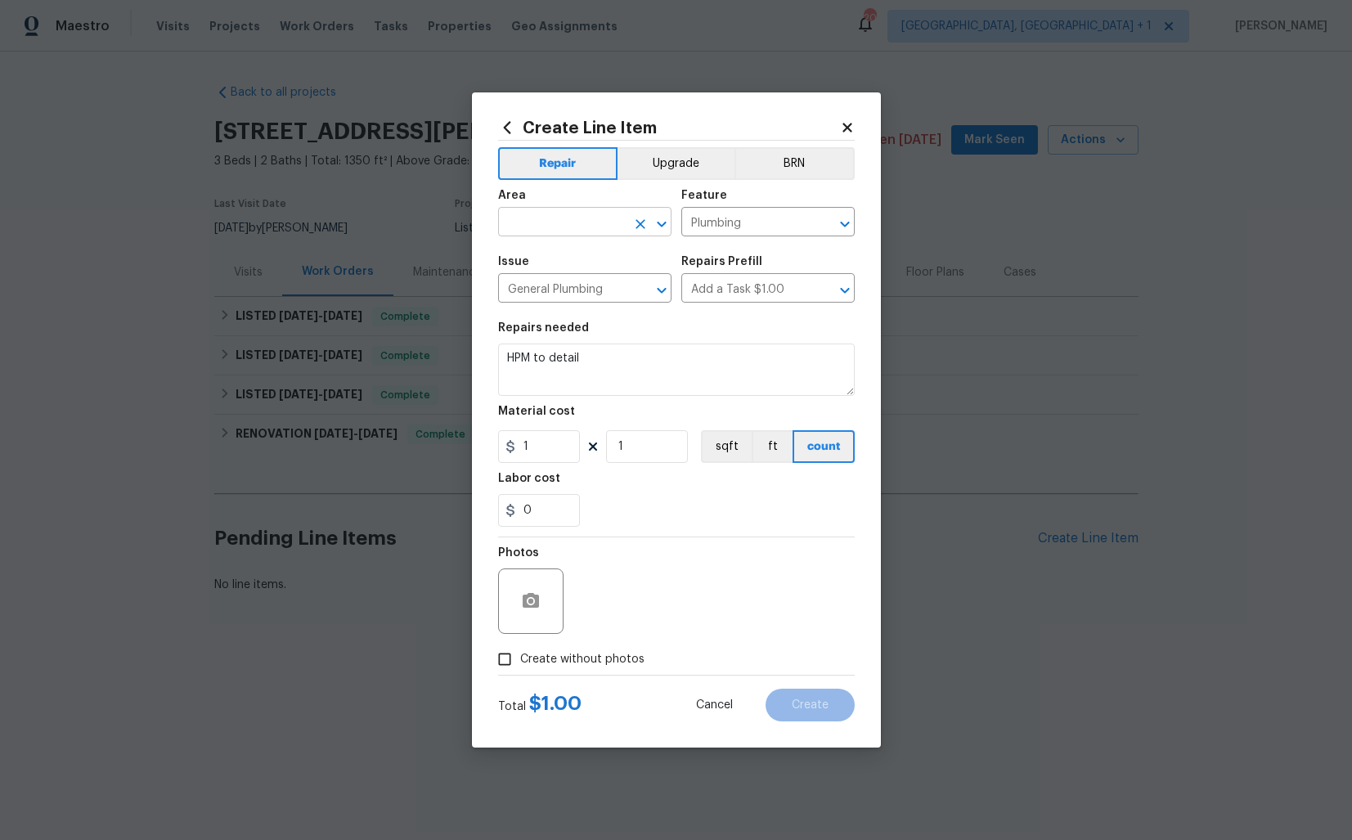
click at [597, 228] on input "text" at bounding box center [562, 223] width 128 height 25
click at [533, 261] on li "Plumbing" at bounding box center [584, 259] width 173 height 27
type input "Plumbing"
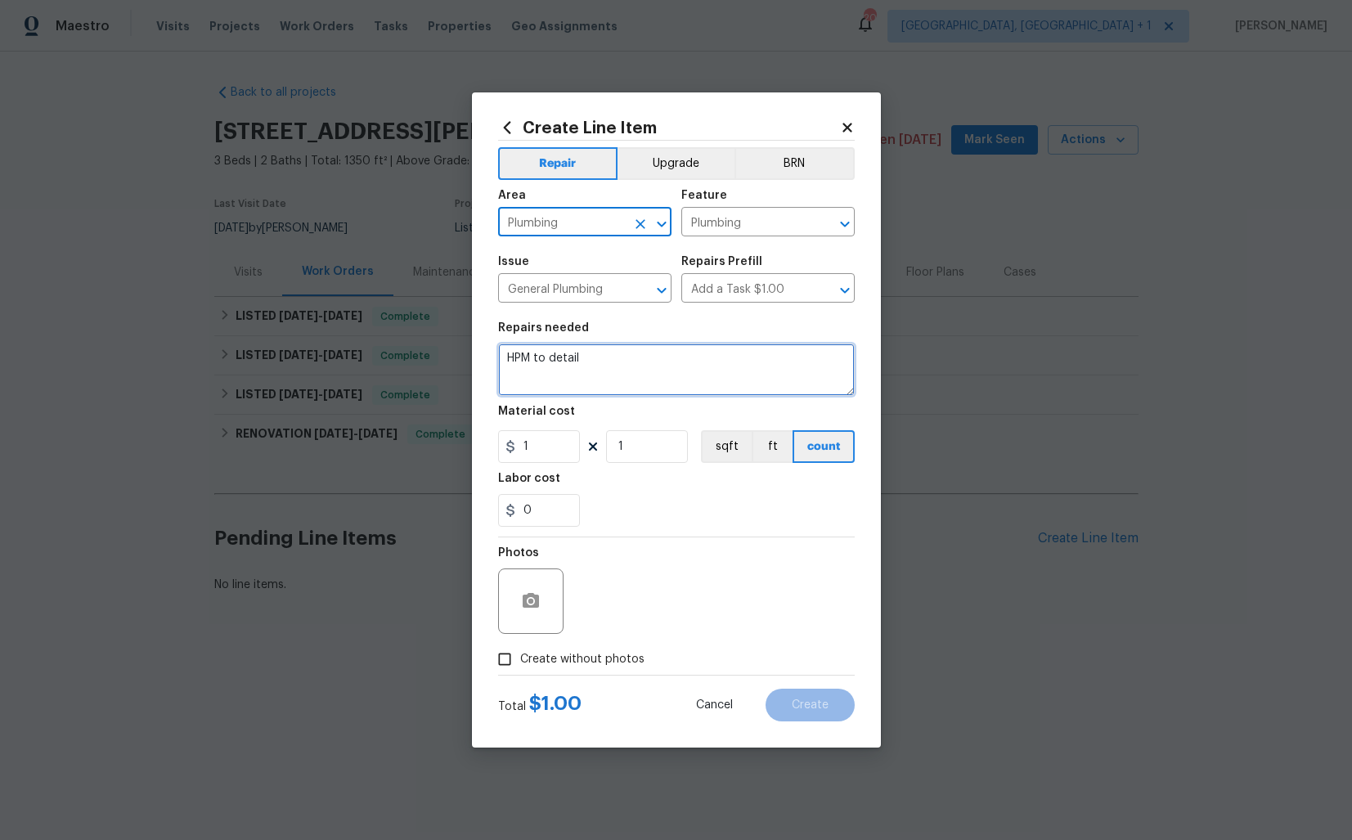
click at [666, 357] on textarea "HPM to detail" at bounding box center [676, 369] width 357 height 52
paste textarea "Please check the main valve and water meter to the property and ensure the valv…"
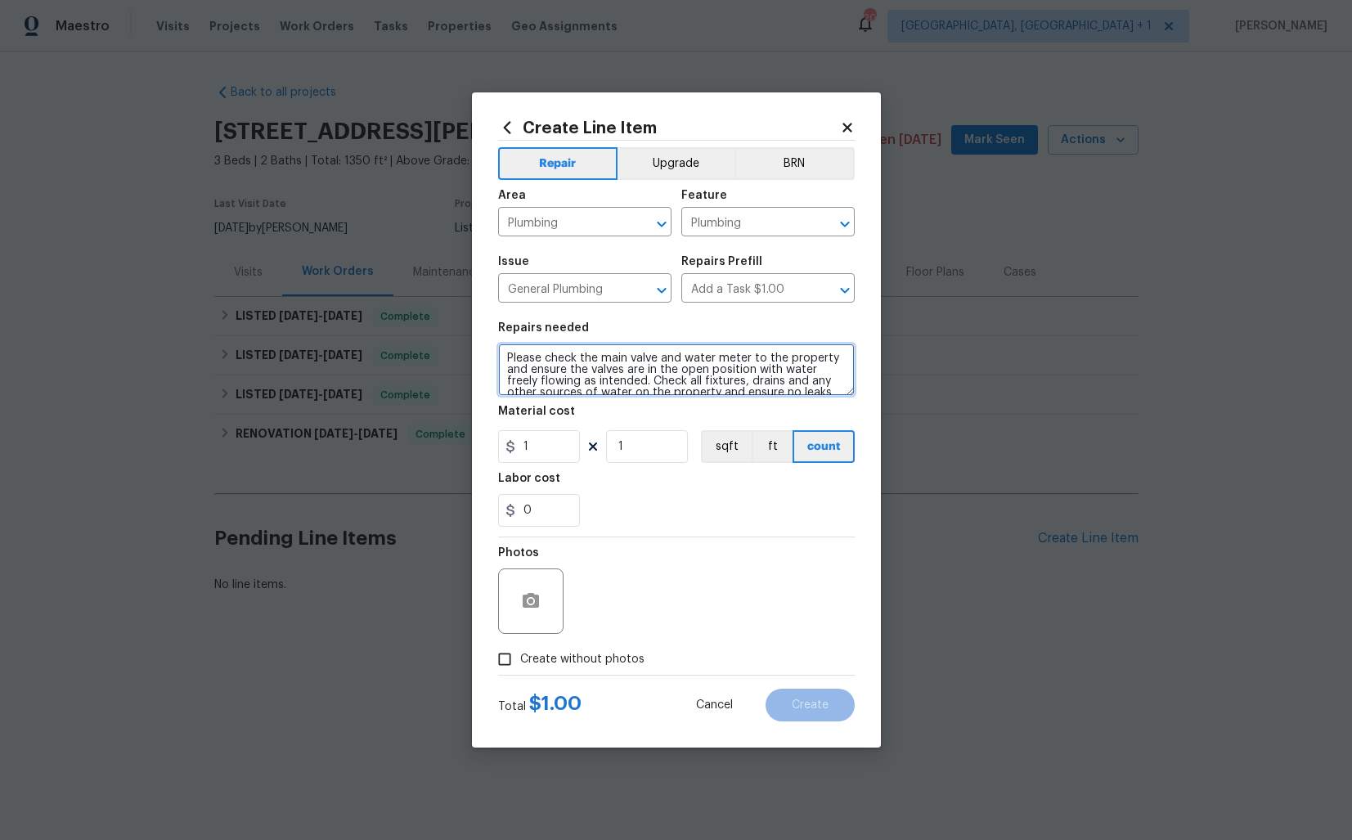
scroll to position [38, 0]
type textarea "Please check the main valve and water meter to the property and ensure the valv…"
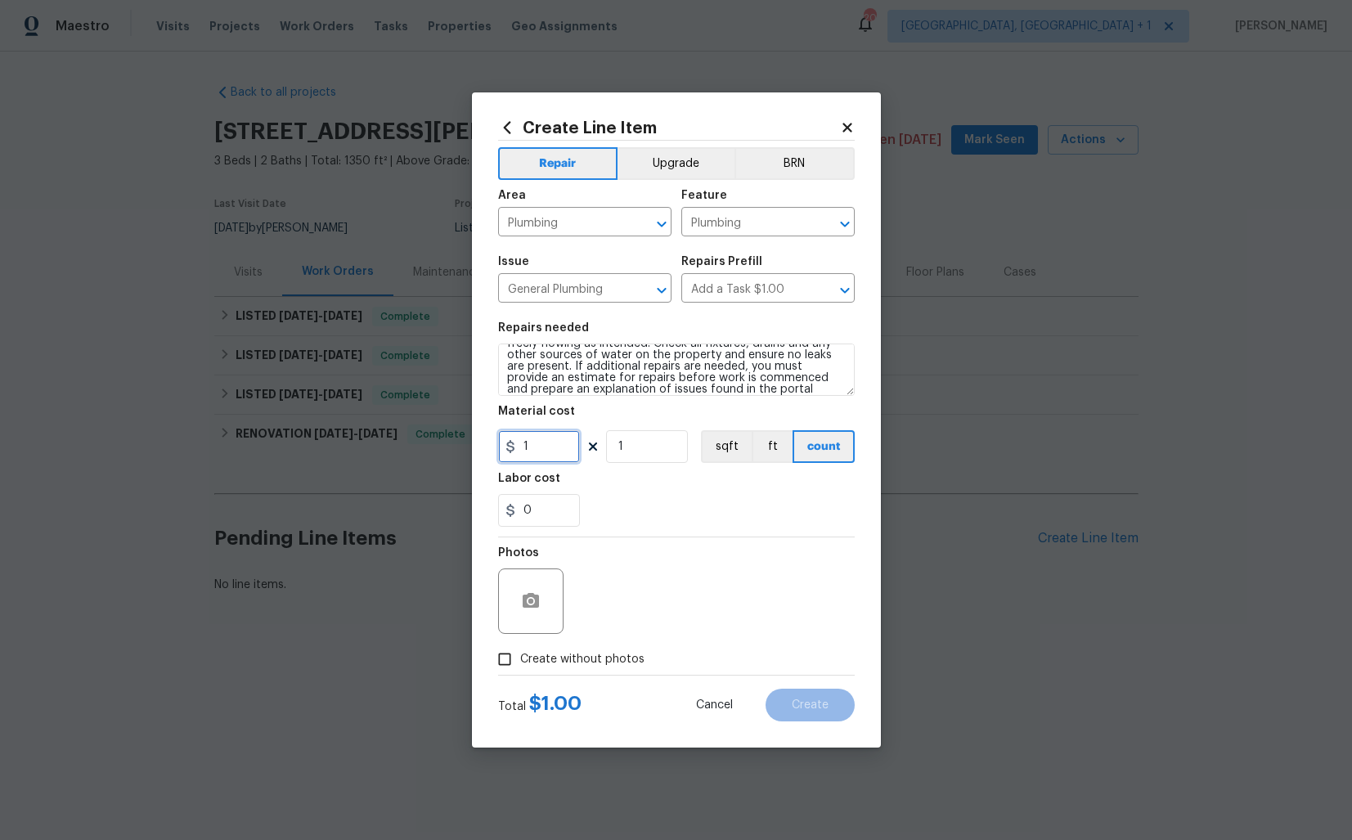
click at [531, 448] on input "1" at bounding box center [539, 446] width 82 height 33
type input "150"
click at [523, 653] on span "Create without photos" at bounding box center [582, 659] width 124 height 17
click at [520, 653] on input "Create without photos" at bounding box center [504, 659] width 31 height 31
checkbox input "true"
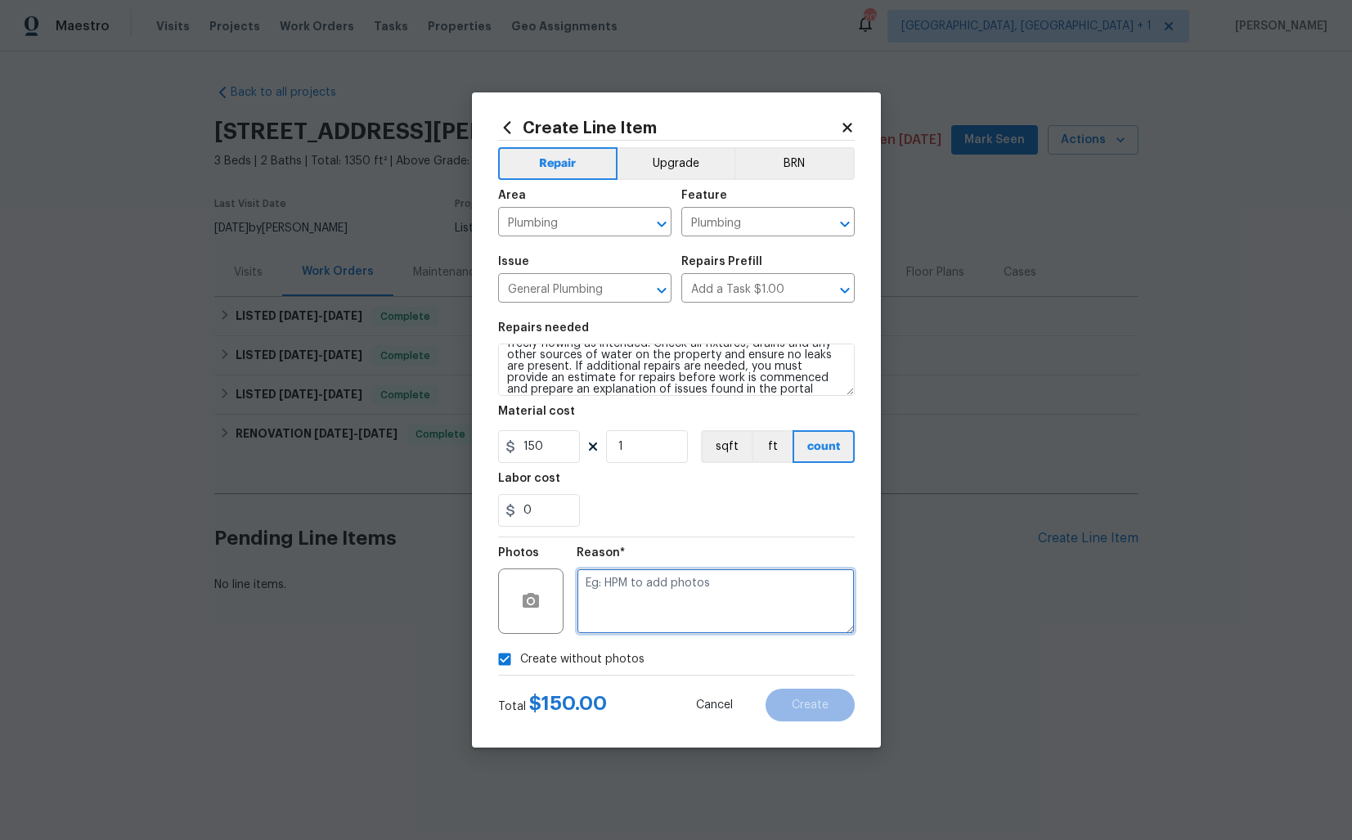
click at [640, 616] on textarea at bounding box center [716, 600] width 278 height 65
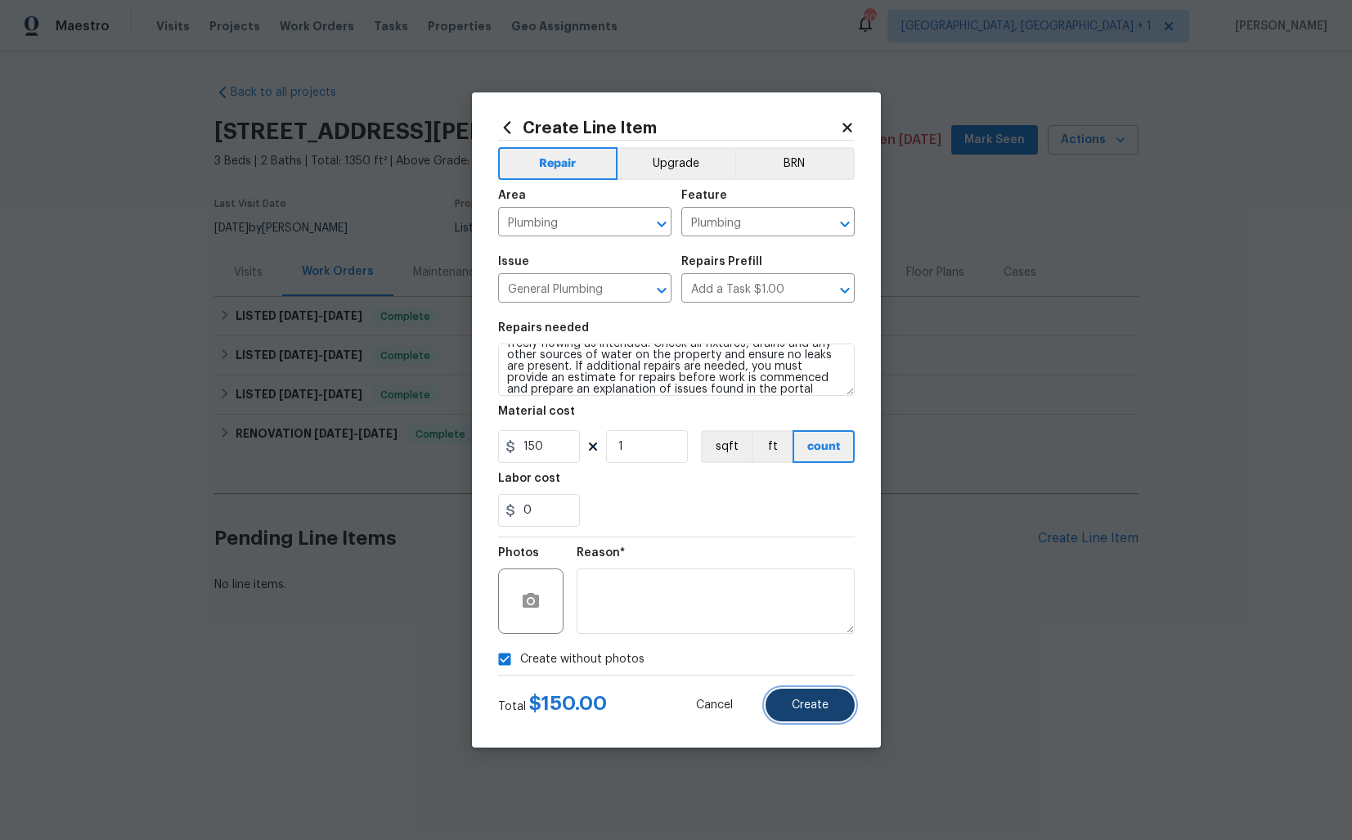
click at [793, 699] on span "Create" at bounding box center [810, 705] width 37 height 12
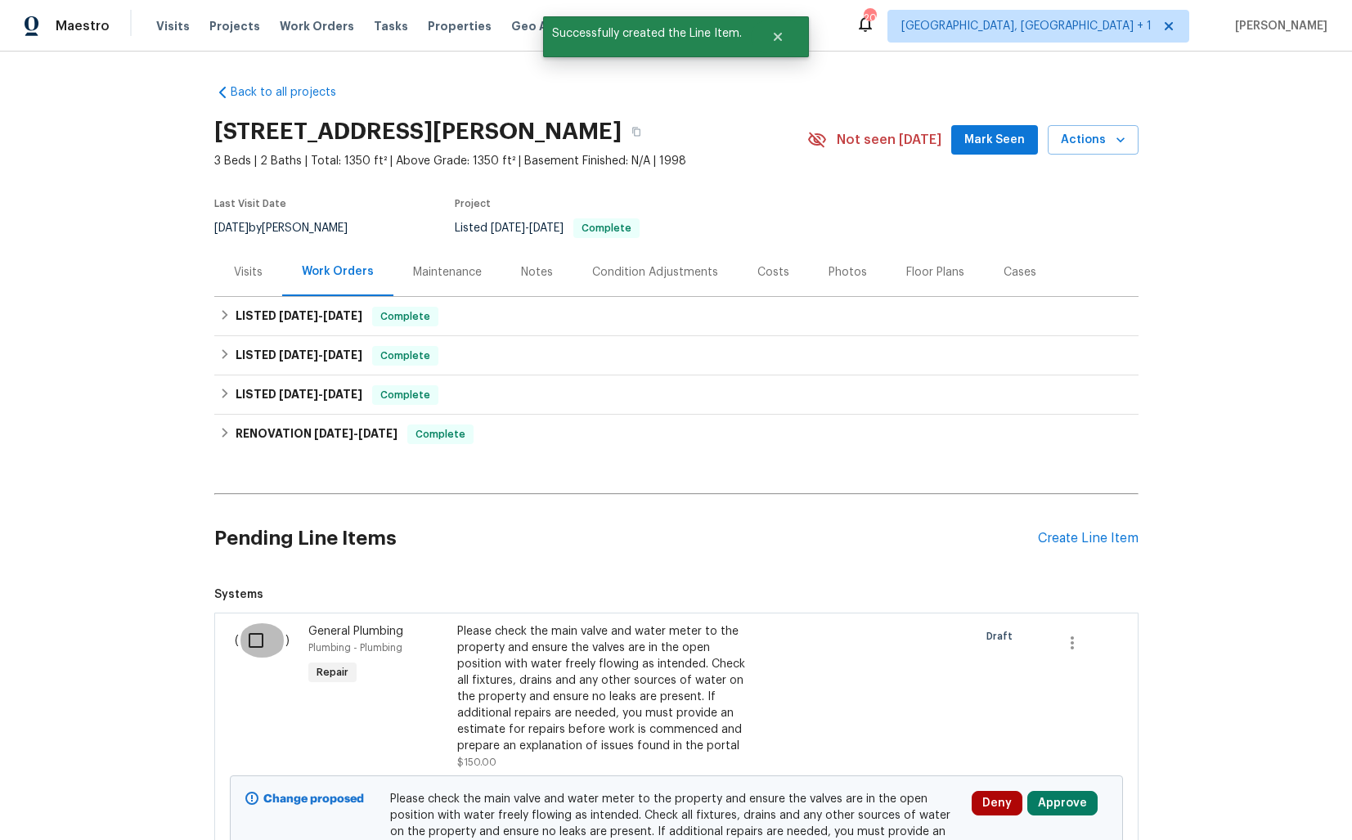
click at [256, 644] on input "checkbox" at bounding box center [262, 640] width 47 height 34
checkbox input "true"
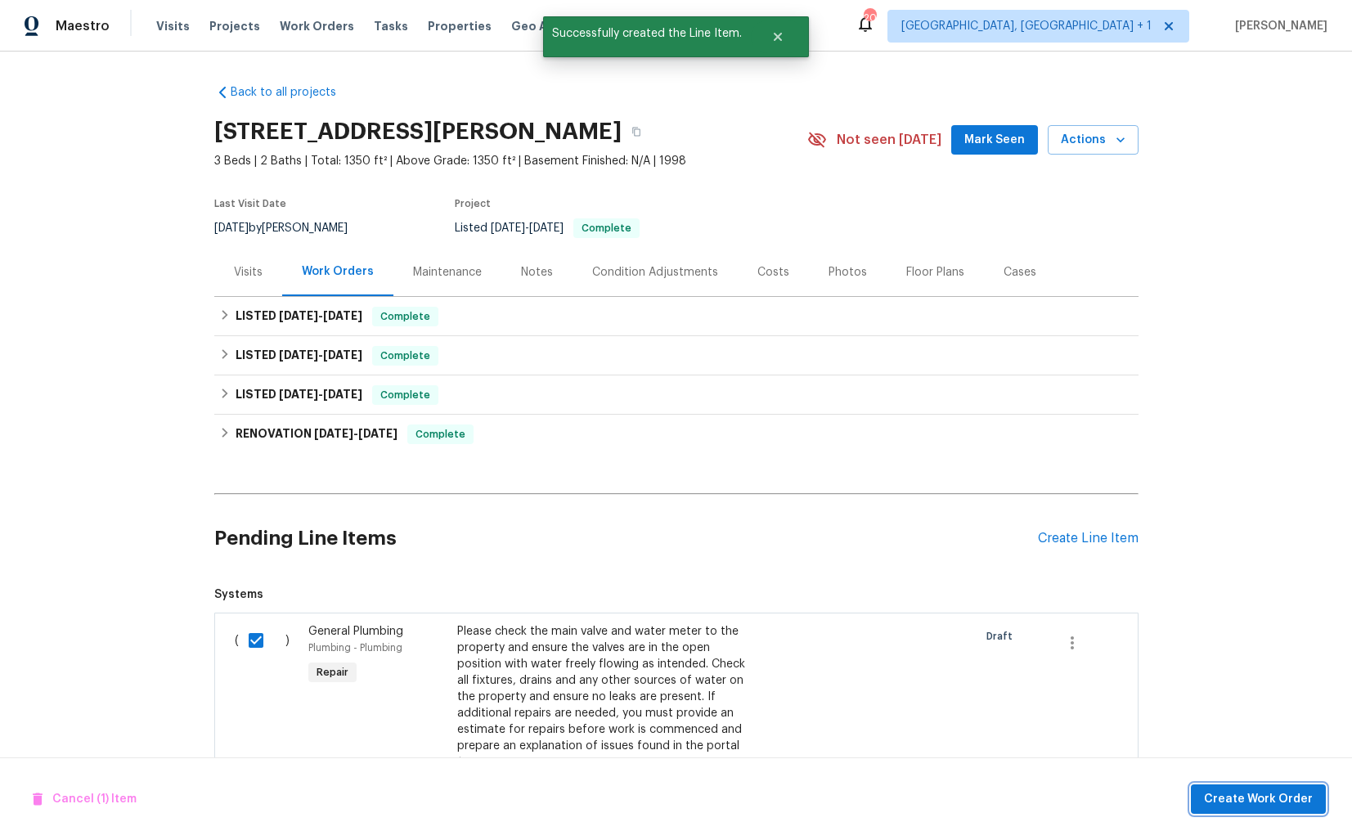
click at [1225, 785] on button "Create Work Order" at bounding box center [1258, 799] width 135 height 30
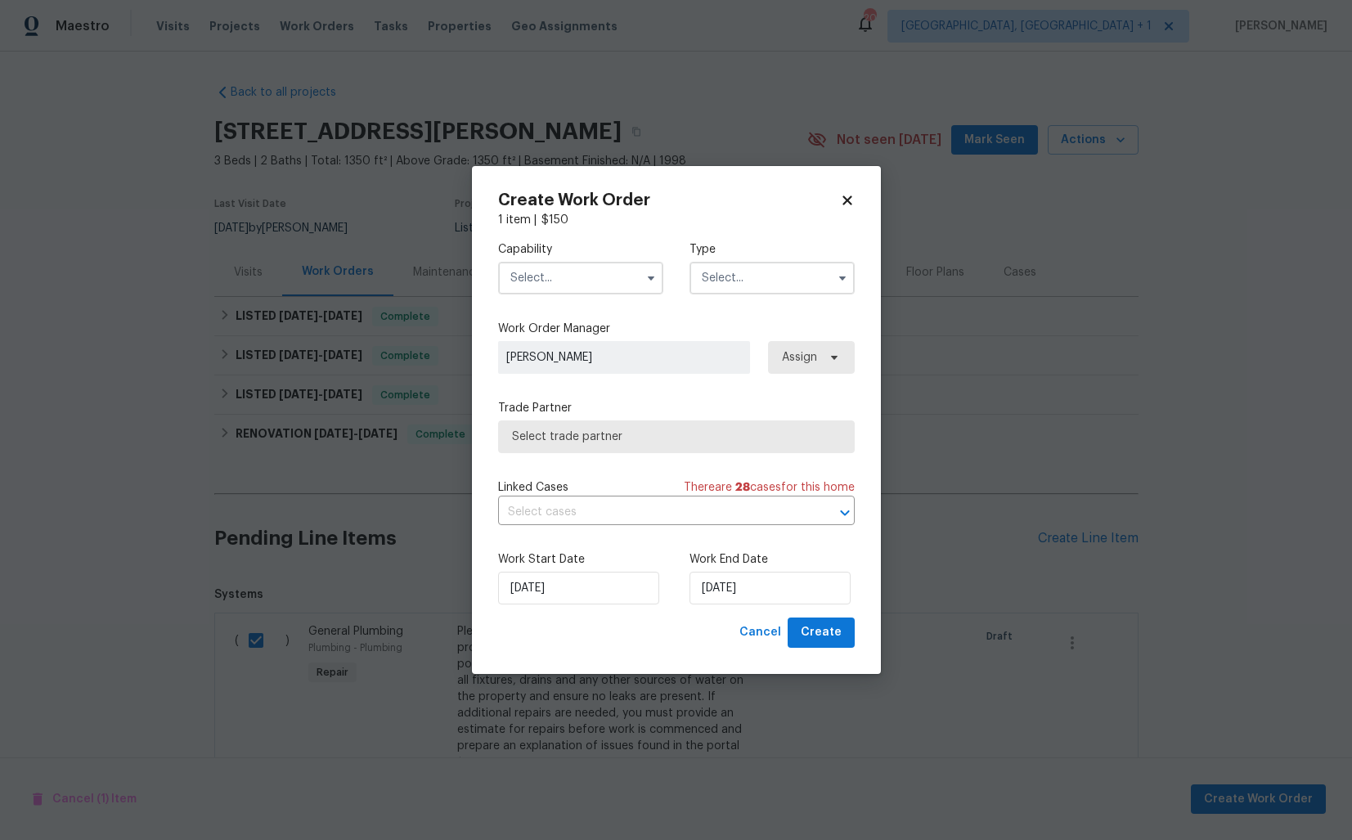
click at [585, 280] on input "text" at bounding box center [580, 278] width 165 height 33
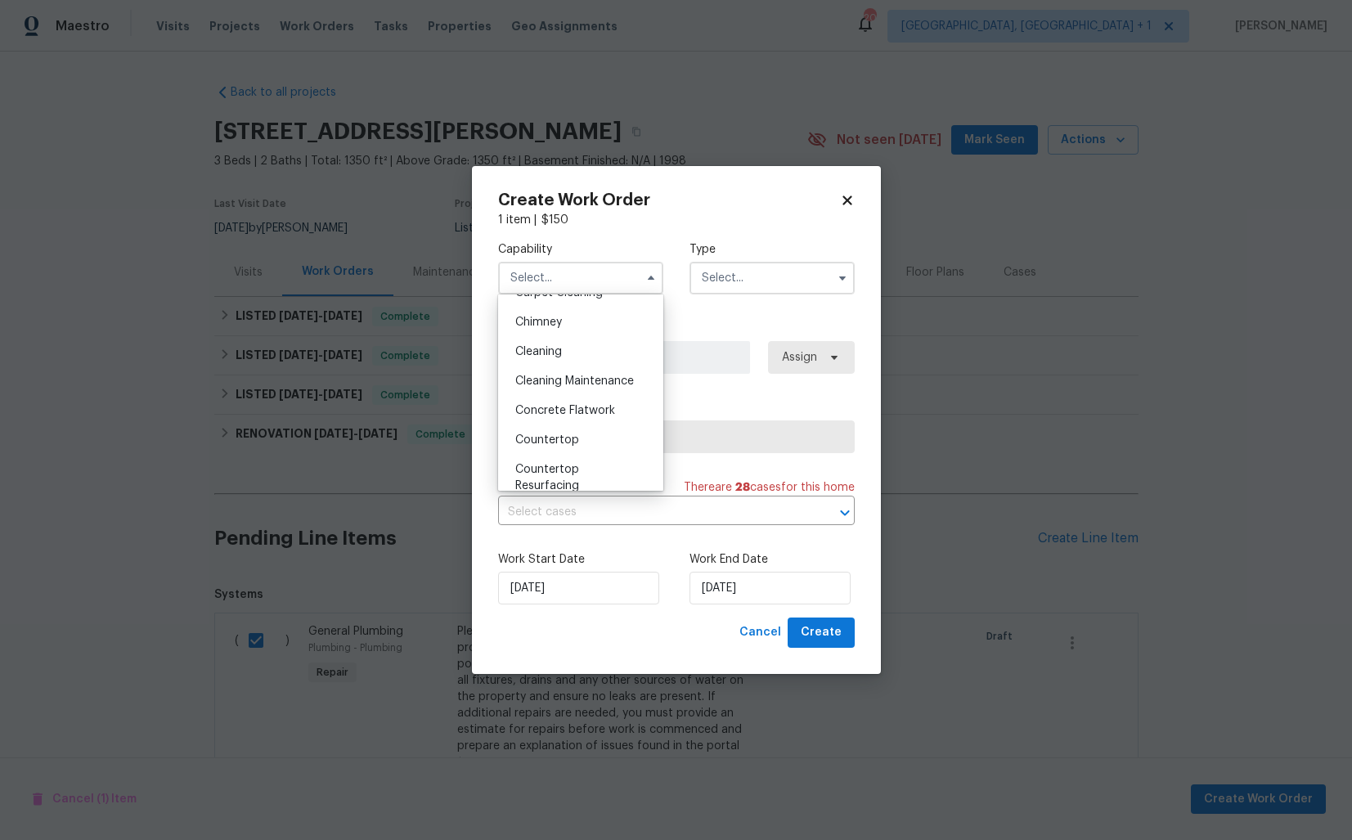
scroll to position [289, 0]
